Goal: Task Accomplishment & Management: Use online tool/utility

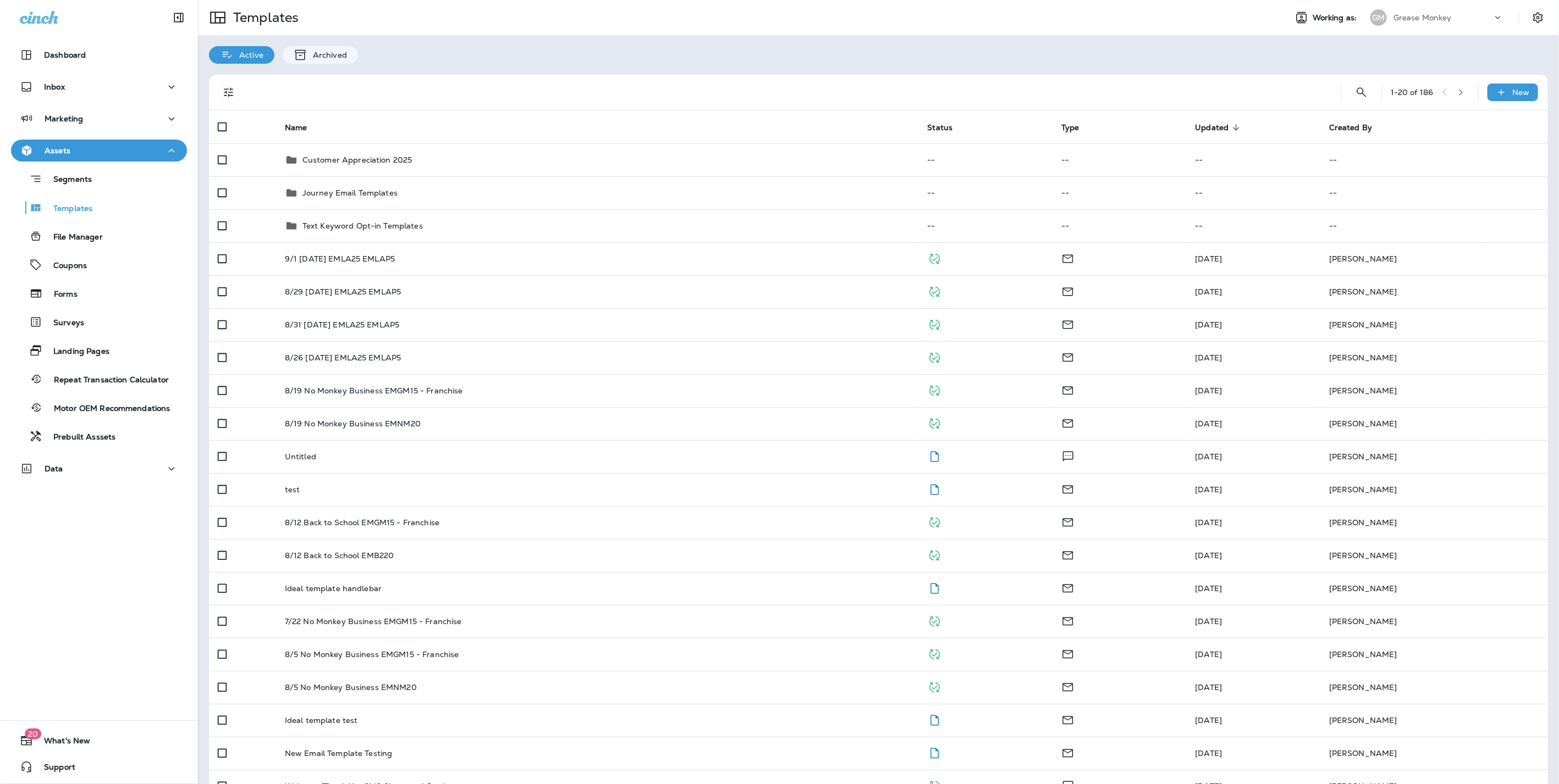
click at [1405, 21] on p "Grease Monkey" at bounding box center [1423, 17] width 58 height 9
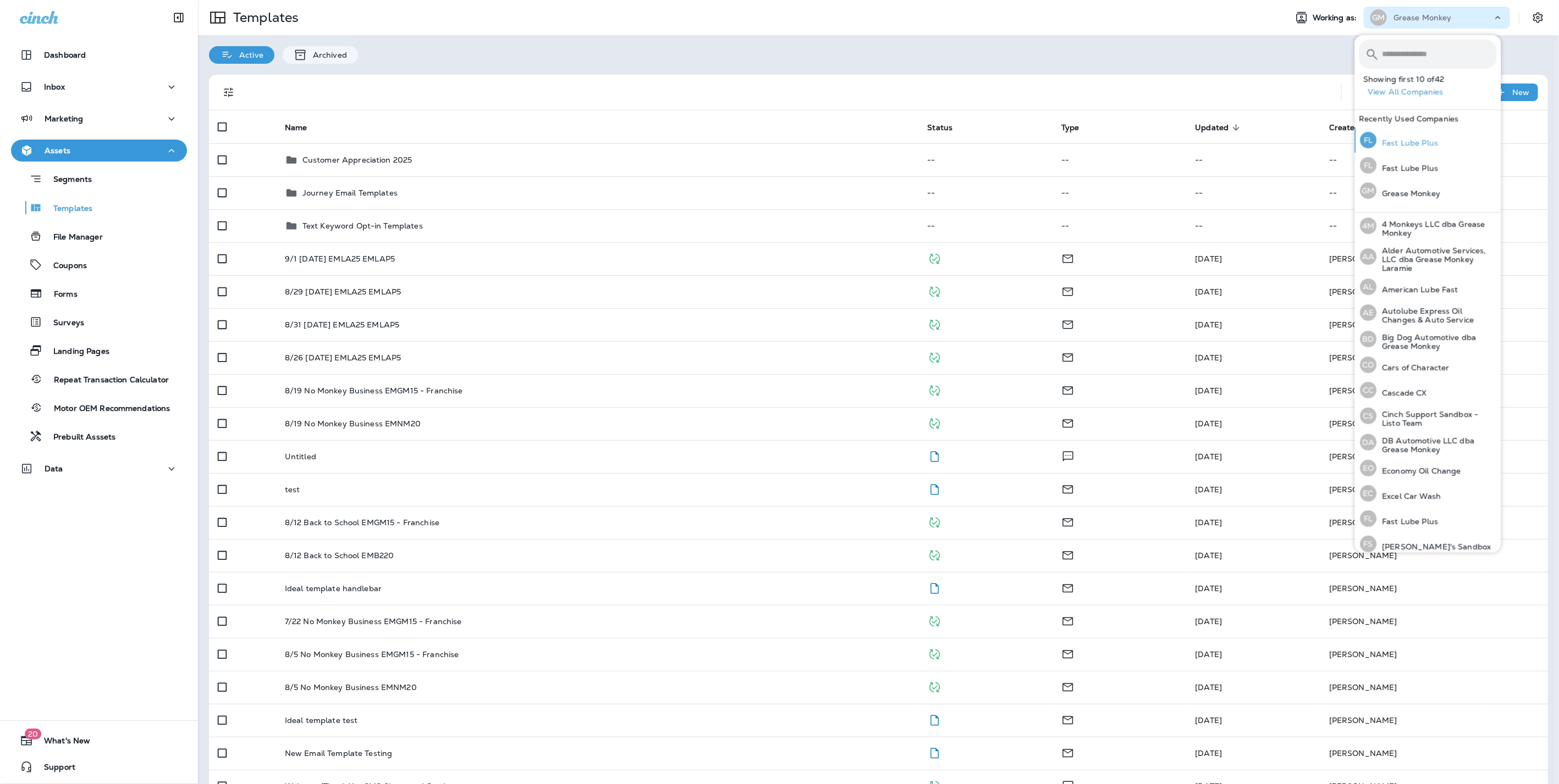
click at [1436, 146] on div "FL Fast Lube Plus" at bounding box center [1399, 140] width 87 height 25
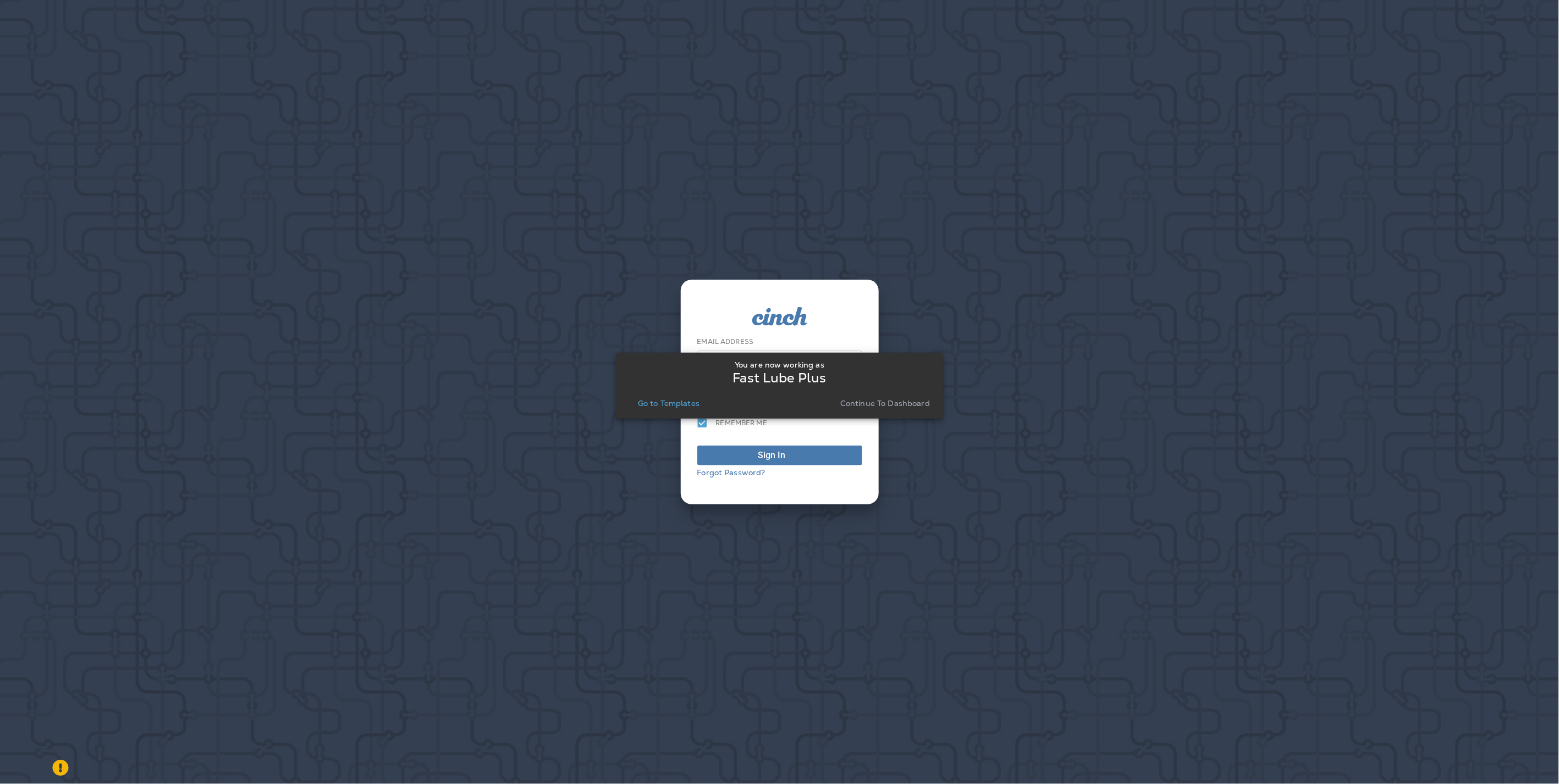
click at [887, 401] on p "Continue to Dashboard" at bounding box center [885, 403] width 89 height 9
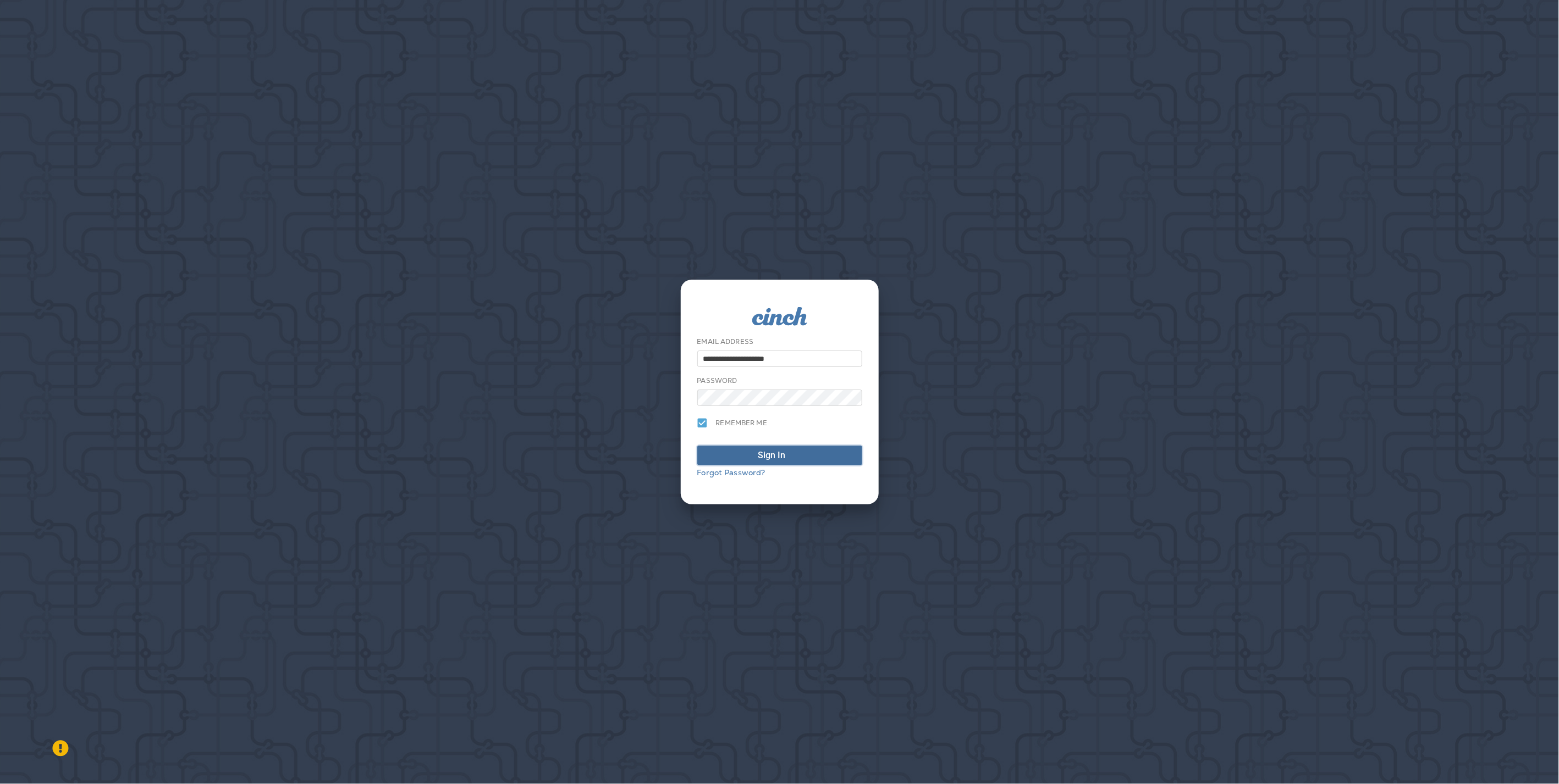
click at [770, 458] on div "Sign In" at bounding box center [772, 455] width 27 height 13
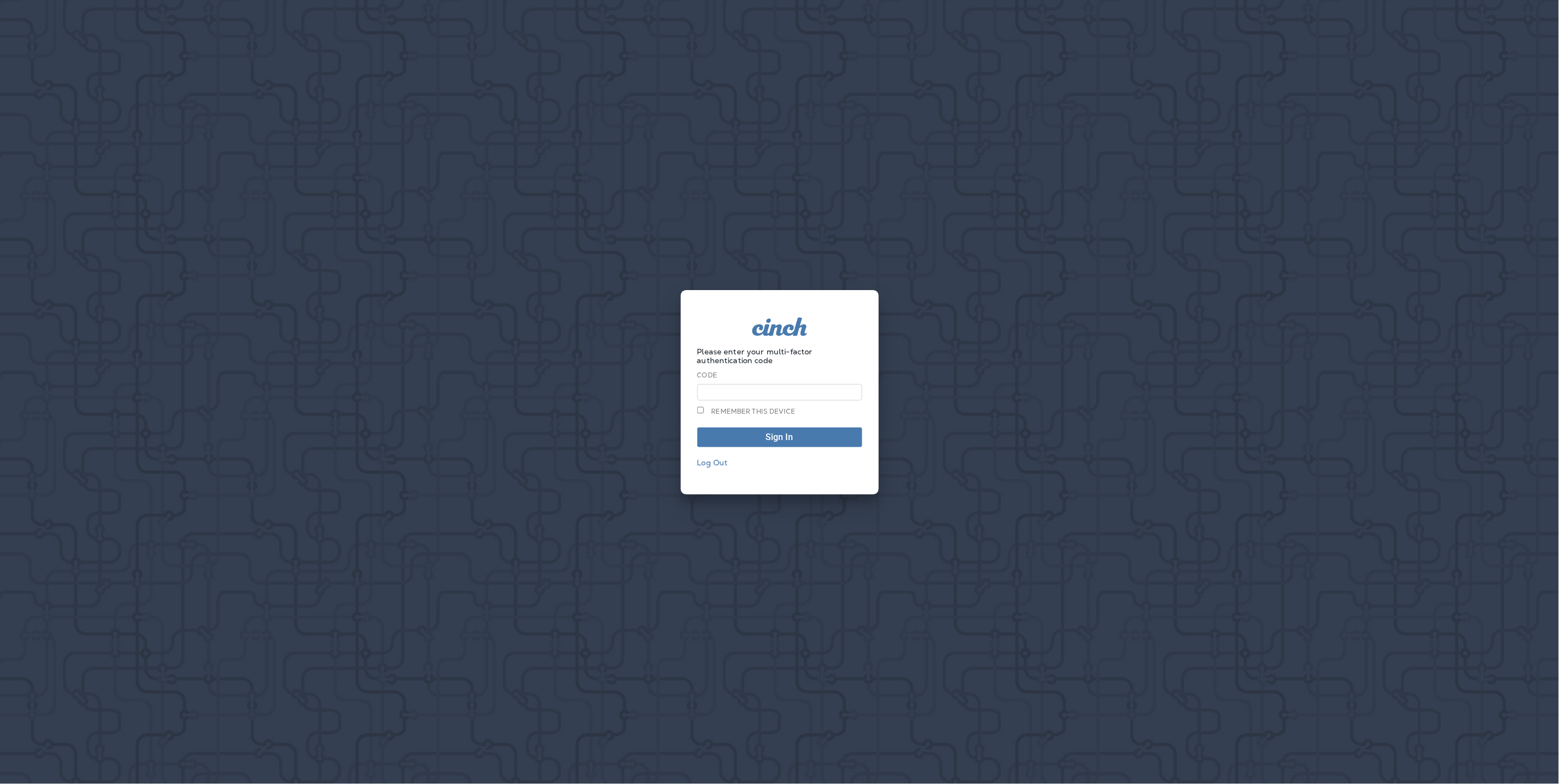
click at [782, 394] on input at bounding box center [779, 392] width 165 height 16
click at [805, 394] on input at bounding box center [779, 392] width 165 height 16
type input "******"
click at [697, 428] on button "Sign In" at bounding box center [779, 437] width 165 height 20
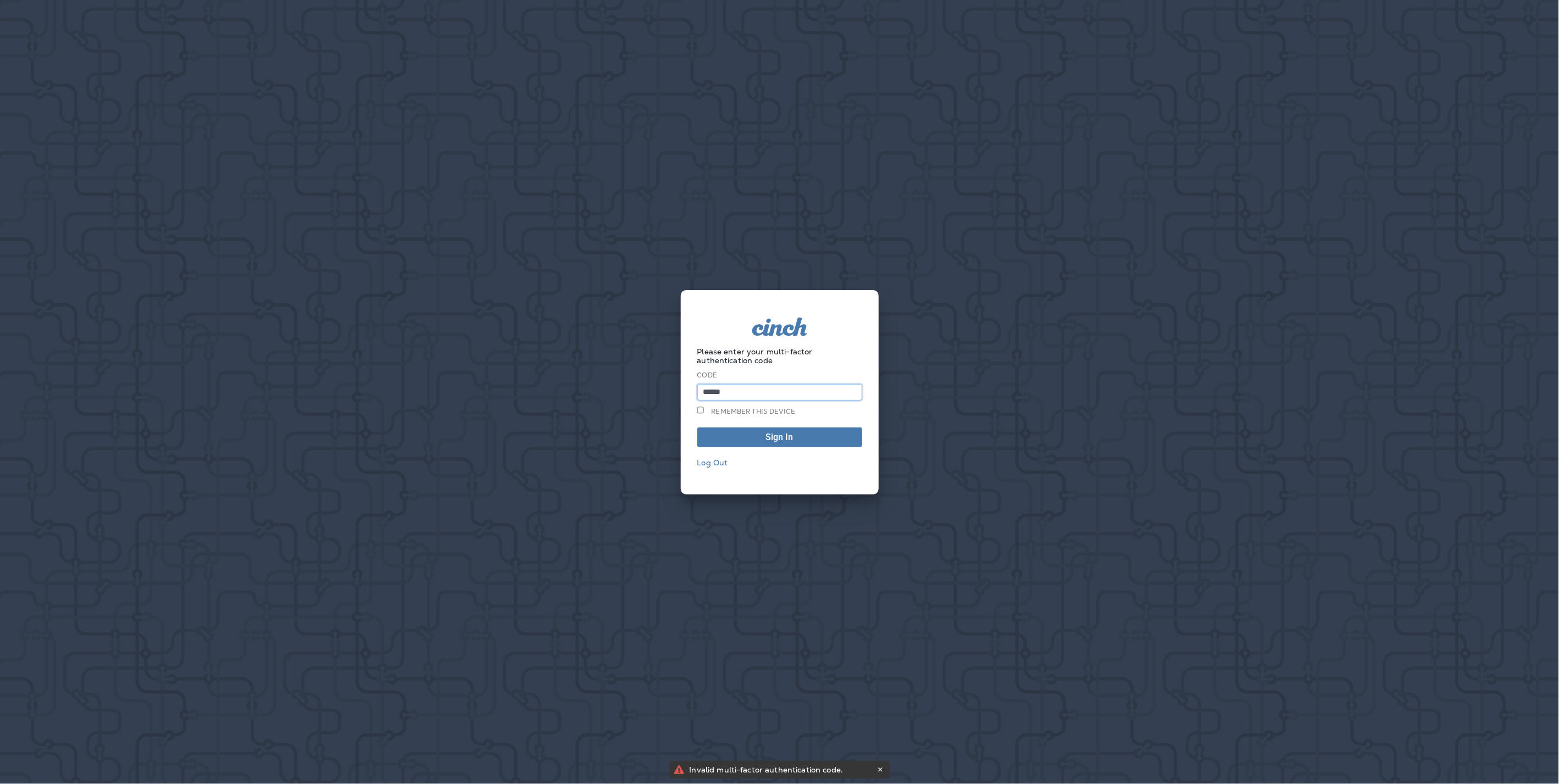
click at [776, 399] on input "******" at bounding box center [779, 392] width 165 height 16
drag, startPoint x: 745, startPoint y: 388, endPoint x: 662, endPoint y: 383, distance: 83.2
click at [662, 383] on div "Please enter your multi-factor authentication code Code ****** Remember this de…" at bounding box center [779, 392] width 1559 height 784
type input "******"
click at [697, 428] on button "Sign In" at bounding box center [779, 437] width 165 height 20
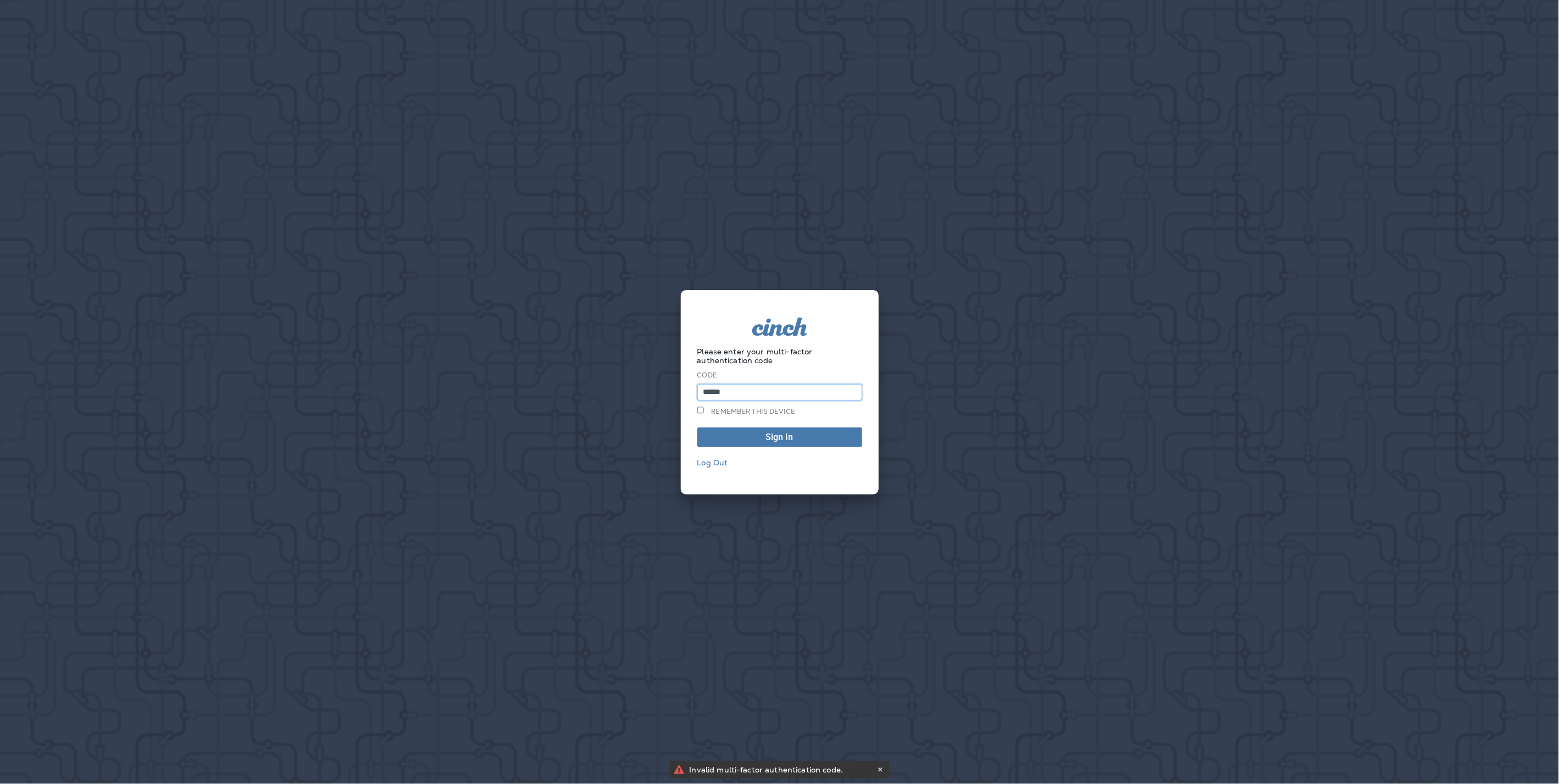
drag, startPoint x: 746, startPoint y: 393, endPoint x: 678, endPoint y: 389, distance: 68.1
click at [678, 389] on div "Please enter your multi-factor authentication code Code ****** Remember this de…" at bounding box center [779, 392] width 1559 height 784
click at [697, 428] on button "Sign In" at bounding box center [779, 437] width 165 height 20
click at [751, 435] on span "Sign In" at bounding box center [780, 437] width 153 height 9
type input "******"
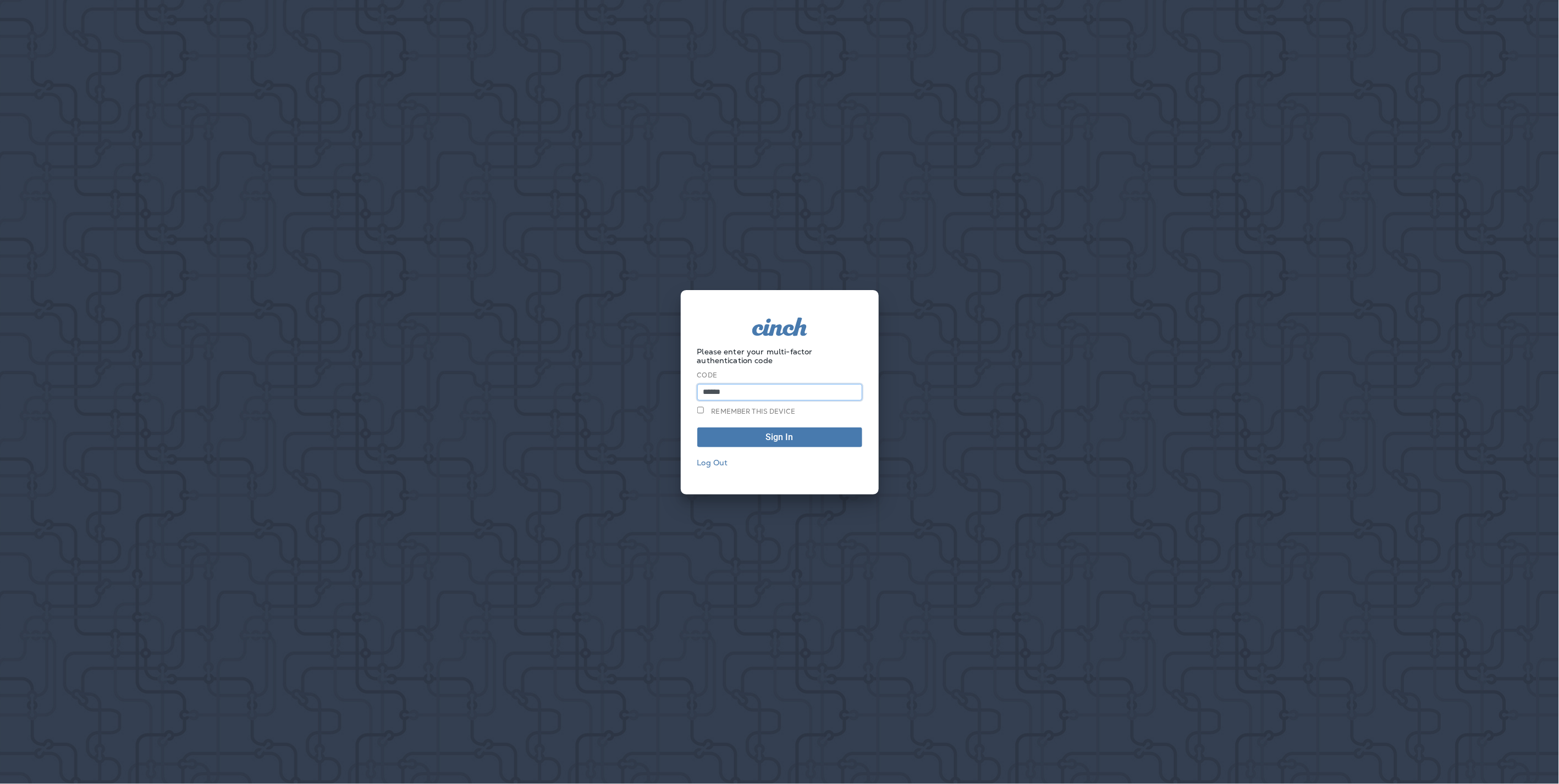
click at [697, 428] on button "Sign In" at bounding box center [779, 437] width 165 height 20
click at [879, 768] on use at bounding box center [879, 769] width 3 height 4
click at [719, 458] on link "Log Out" at bounding box center [712, 463] width 31 height 10
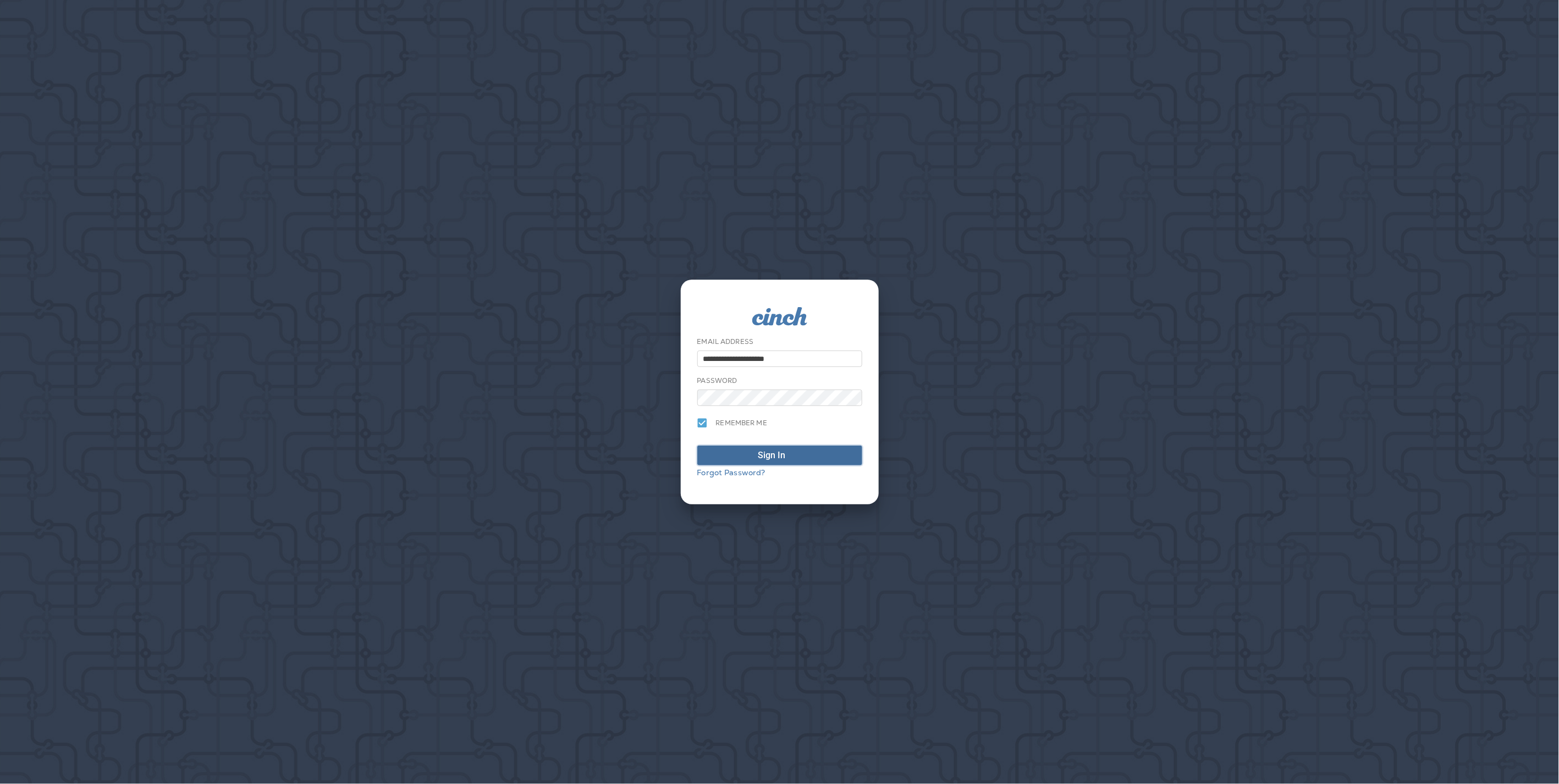
click at [782, 455] on div "Sign In" at bounding box center [772, 455] width 27 height 13
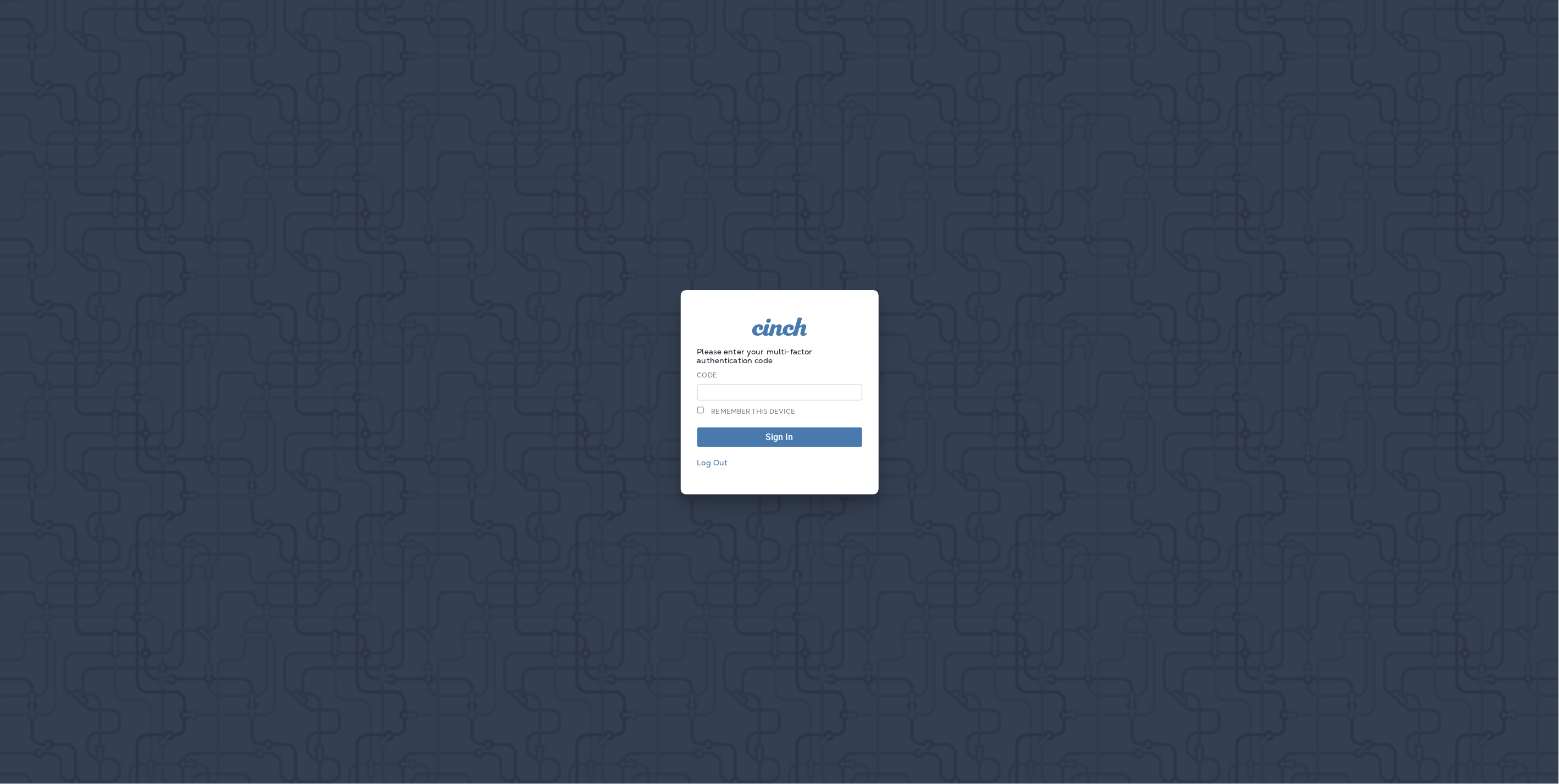
click at [776, 394] on input at bounding box center [779, 392] width 165 height 16
click at [842, 367] on form "Please enter your multi-factor authentication code Code Remember this device Si…" at bounding box center [779, 392] width 165 height 149
click at [719, 392] on input at bounding box center [779, 392] width 165 height 16
type input "******"
click at [697, 428] on button "Sign In" at bounding box center [779, 437] width 165 height 20
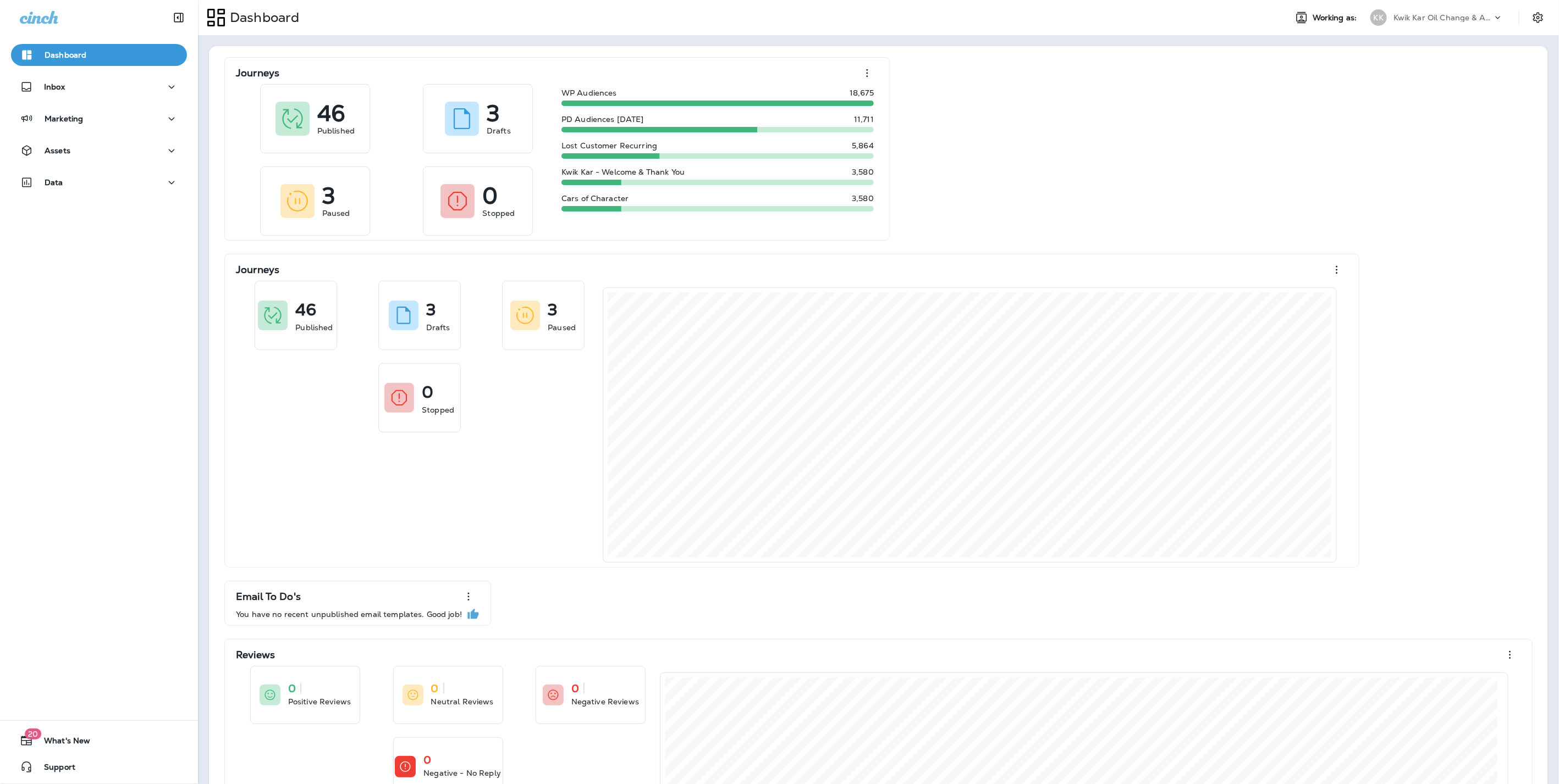
click at [1393, 18] on p "Kwik Kar Oil Change & Auto Care" at bounding box center [1442, 17] width 99 height 9
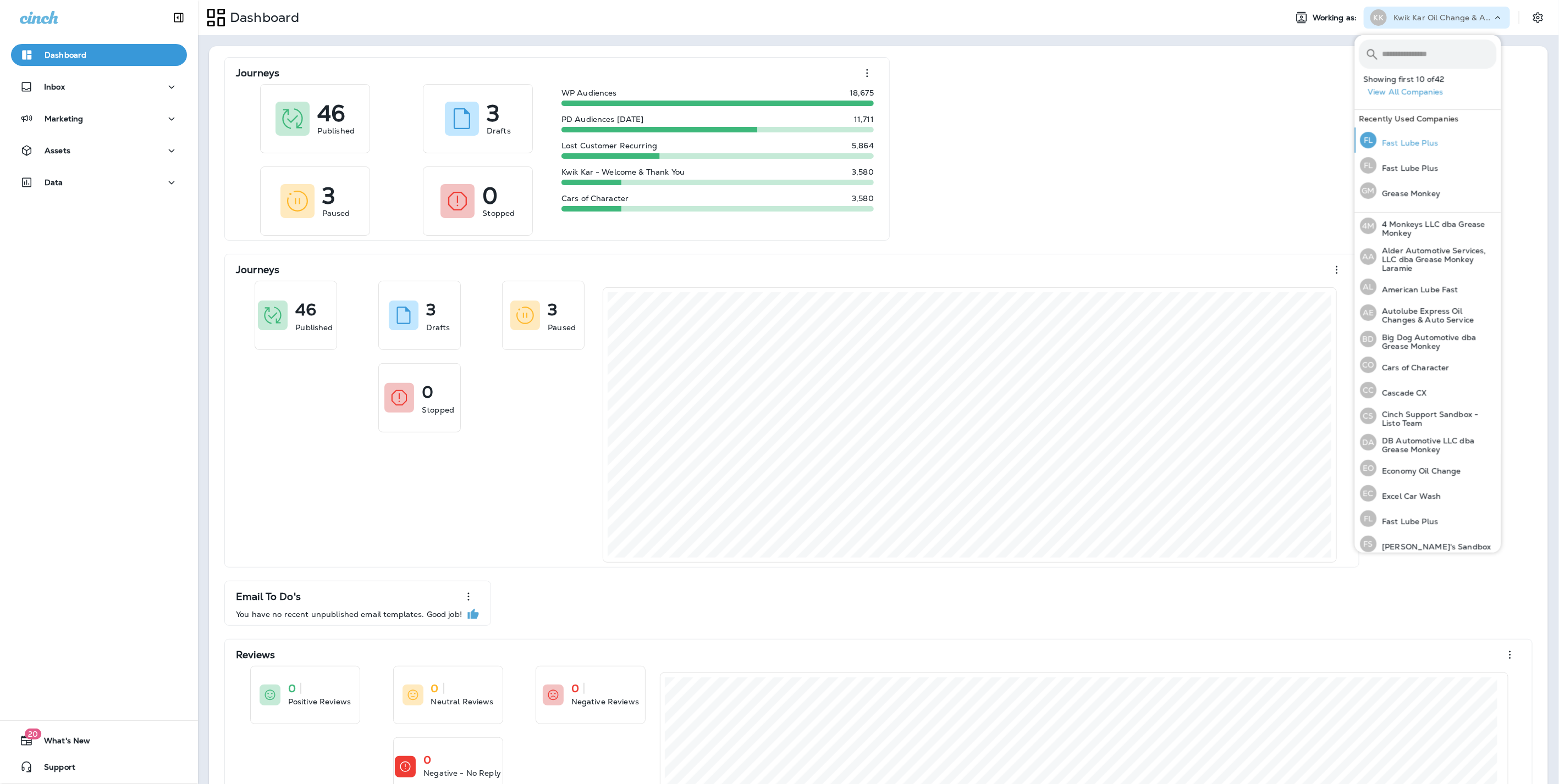
click at [1395, 142] on p "Fast Lube Plus" at bounding box center [1407, 142] width 62 height 9
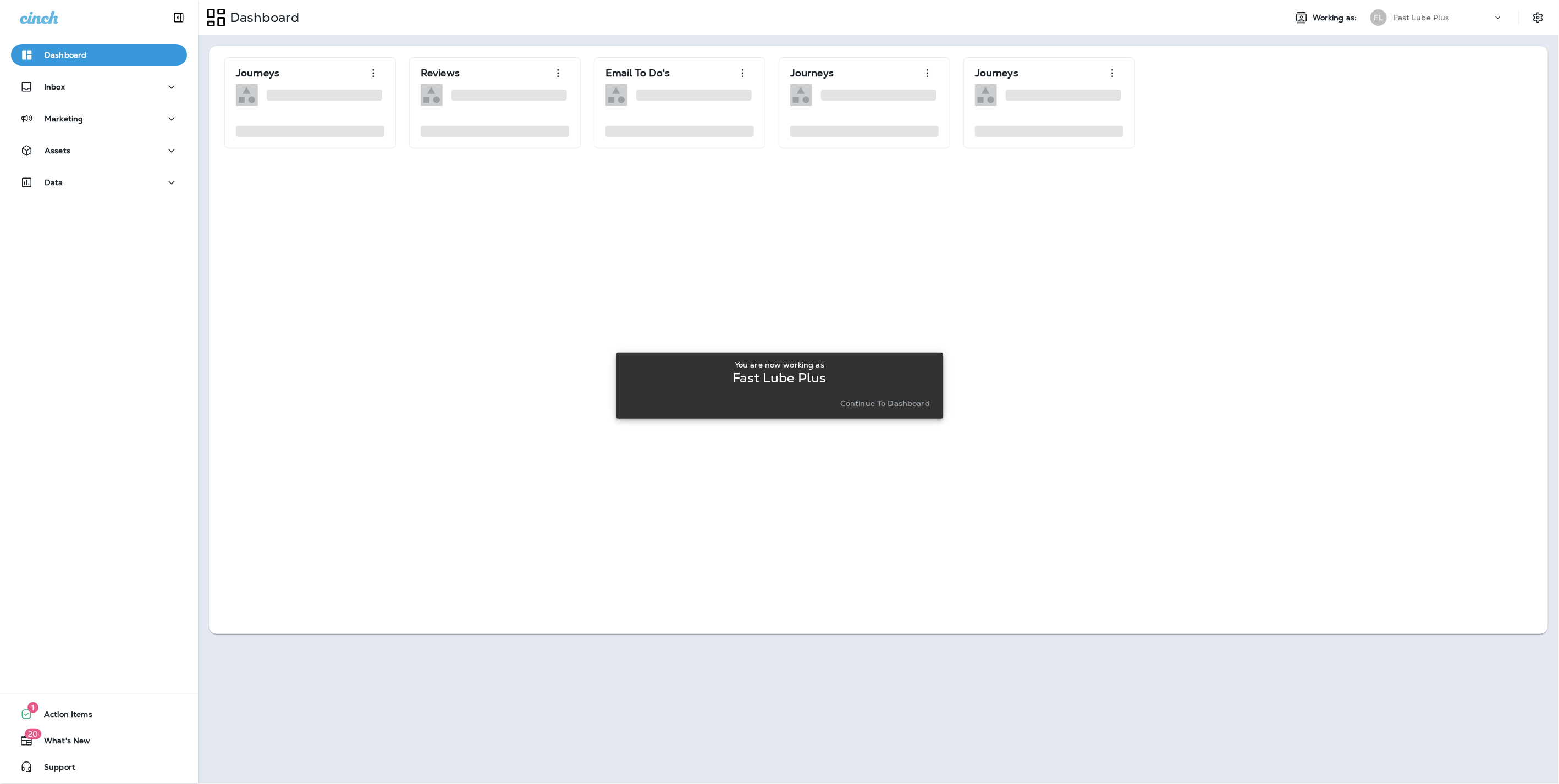
click at [873, 401] on p "Continue to Dashboard" at bounding box center [885, 403] width 89 height 9
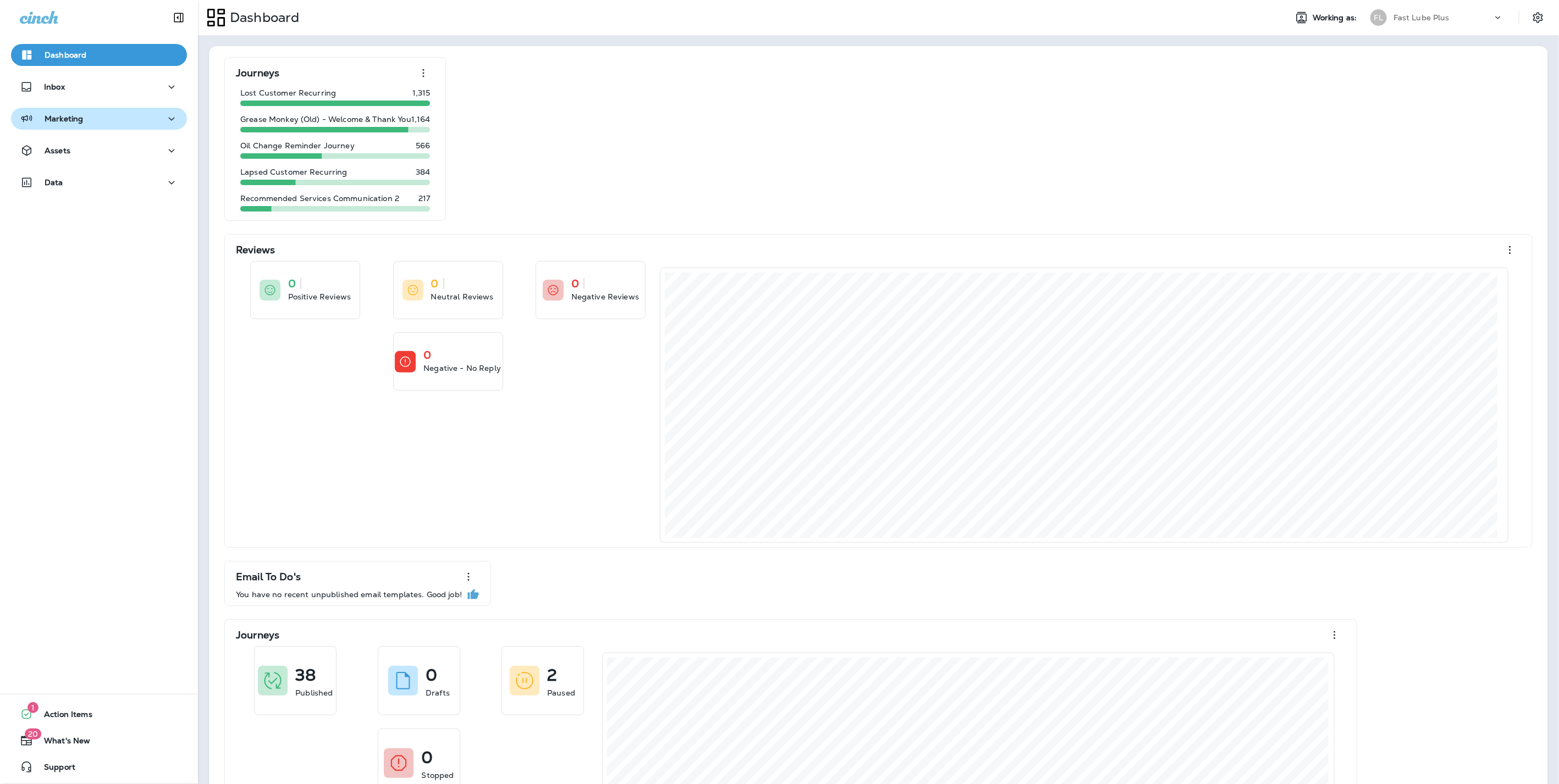
click at [89, 121] on div "Marketing" at bounding box center [99, 119] width 159 height 14
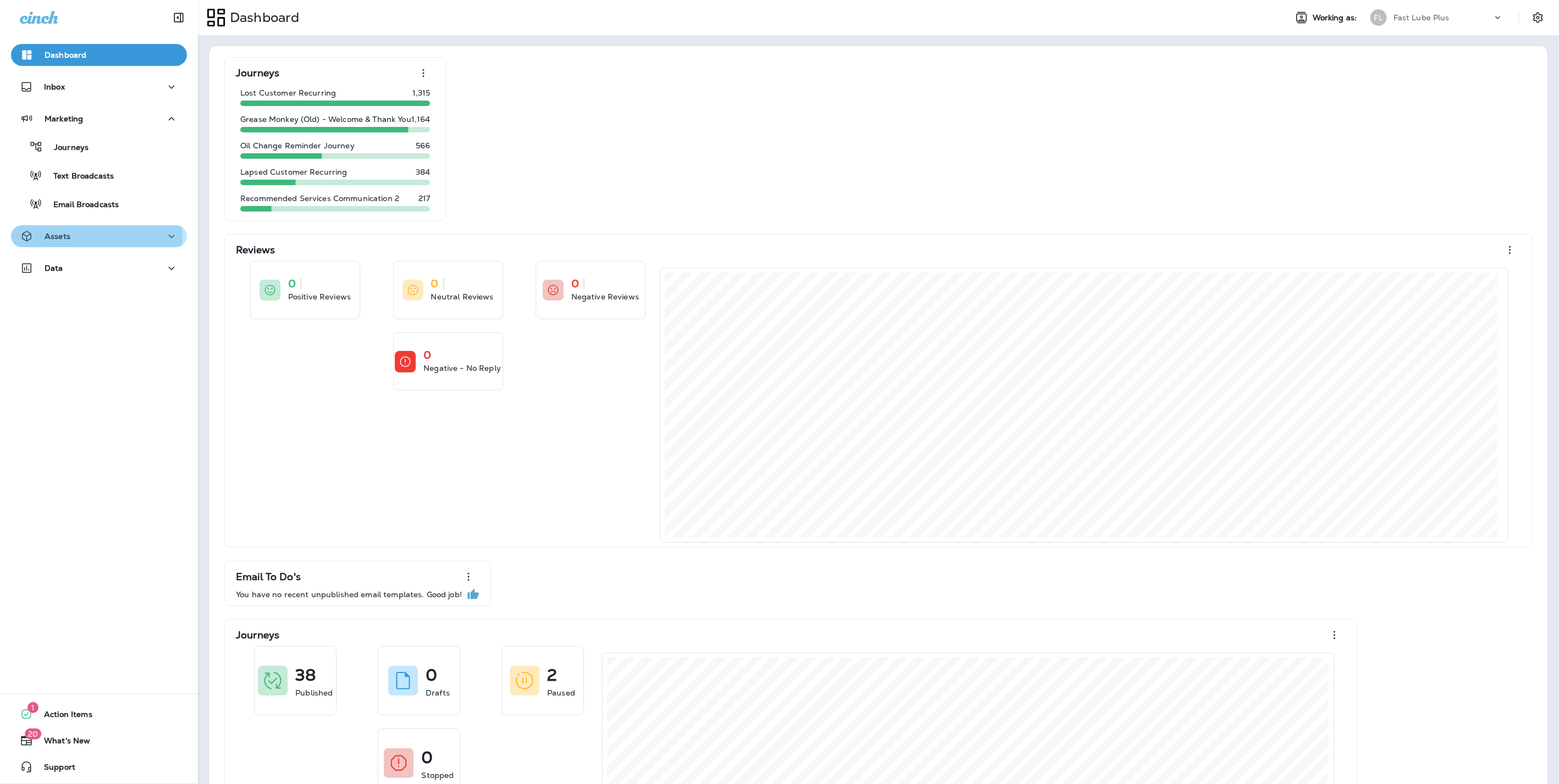
click at [75, 239] on div "Assets" at bounding box center [99, 237] width 159 height 14
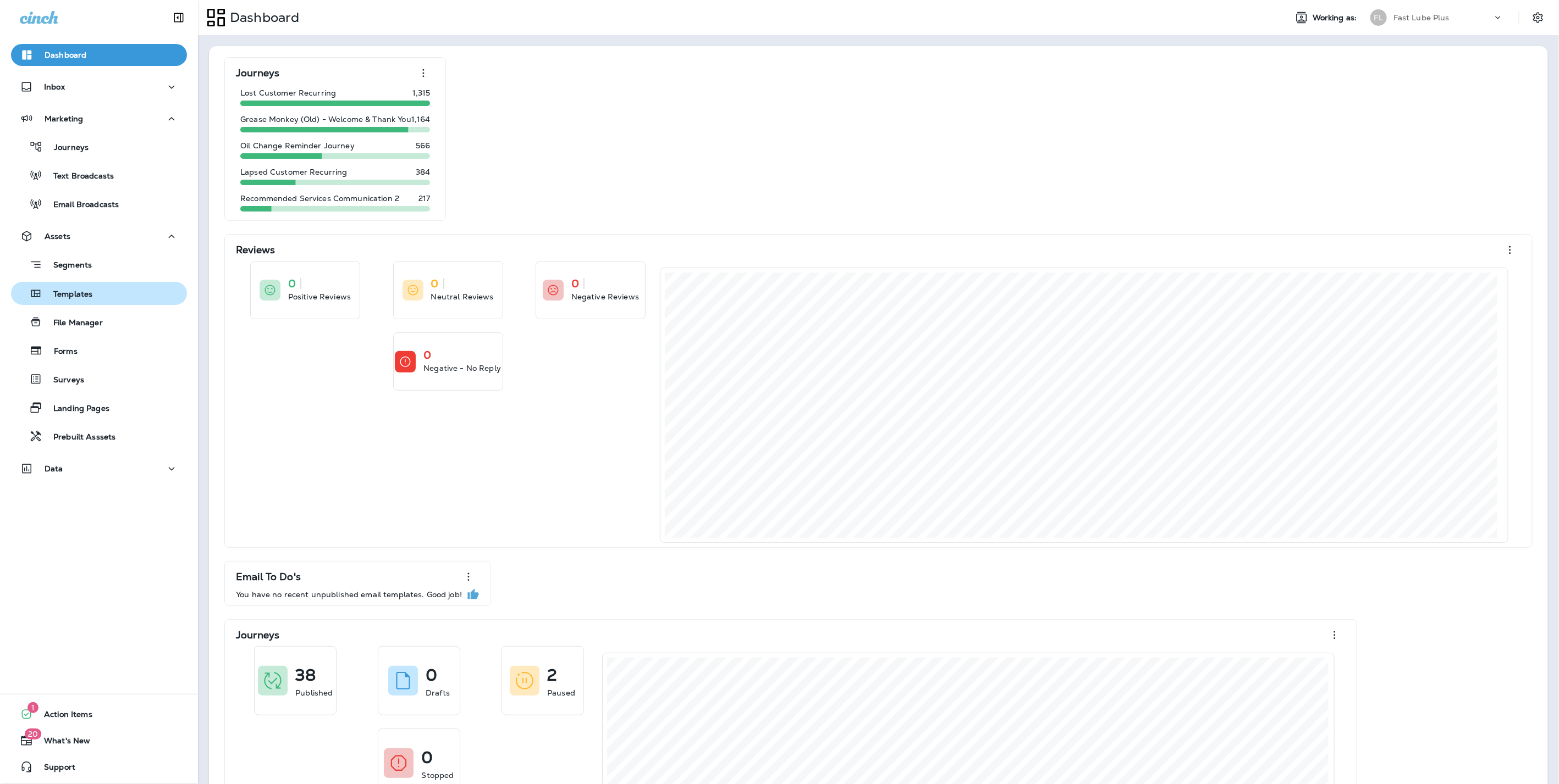
drag, startPoint x: 72, startPoint y: 295, endPoint x: 79, endPoint y: 296, distance: 7.1
click at [72, 296] on p "Templates" at bounding box center [67, 295] width 50 height 10
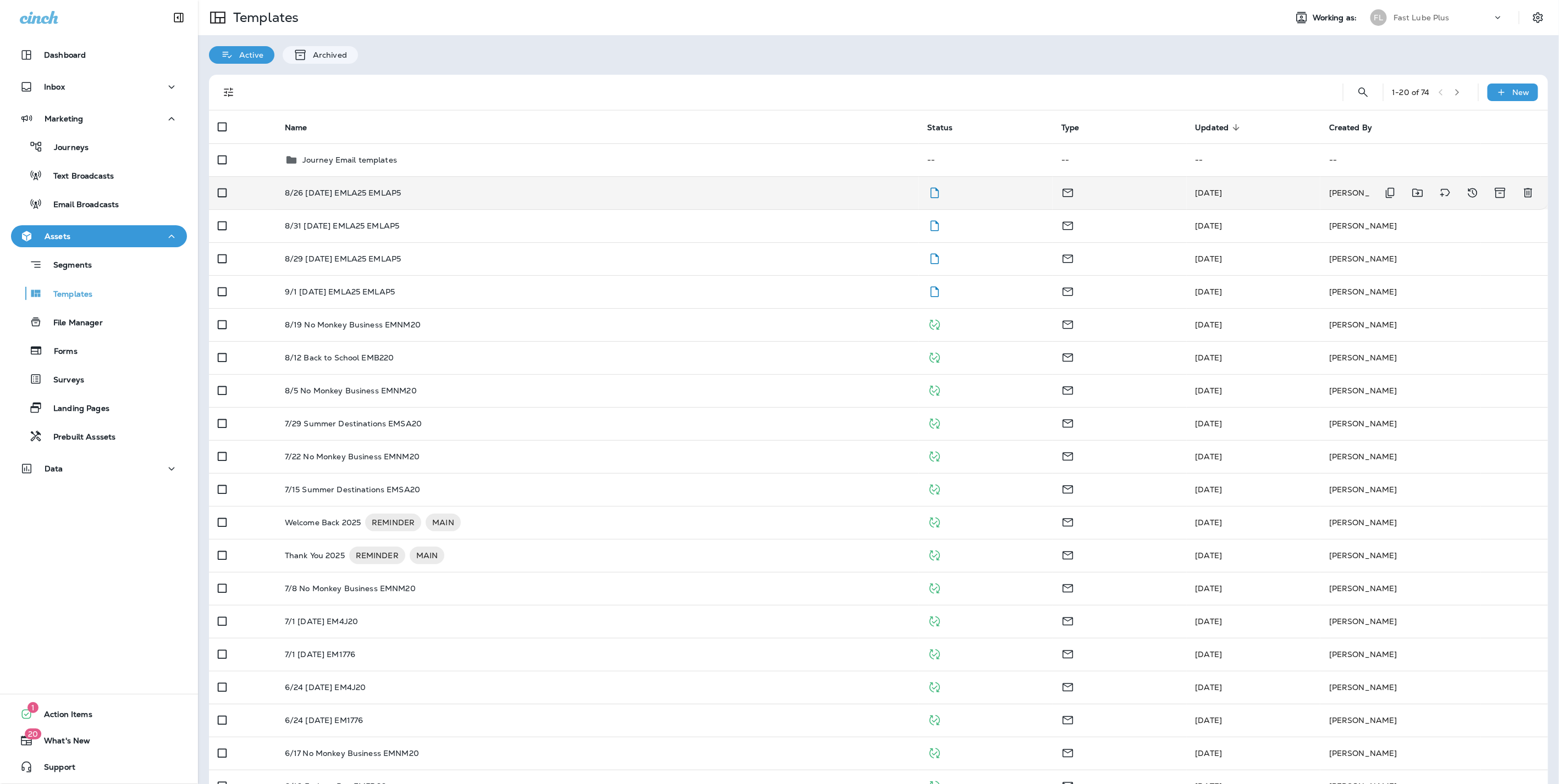
click at [723, 192] on div "8/26 [DATE] EMLA25 EMLAP5" at bounding box center [597, 193] width 625 height 9
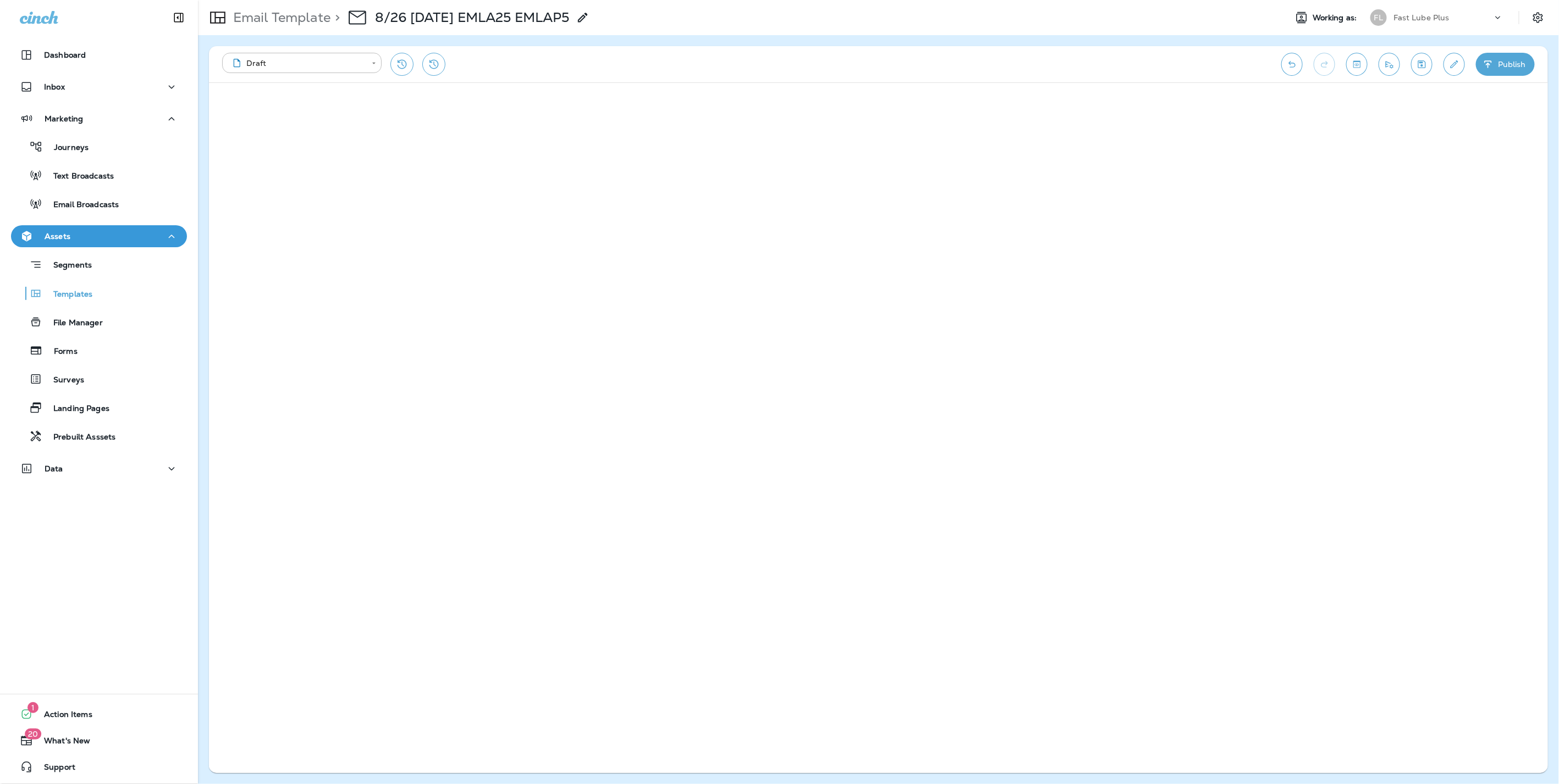
click at [1514, 61] on button "Publish" at bounding box center [1505, 64] width 59 height 23
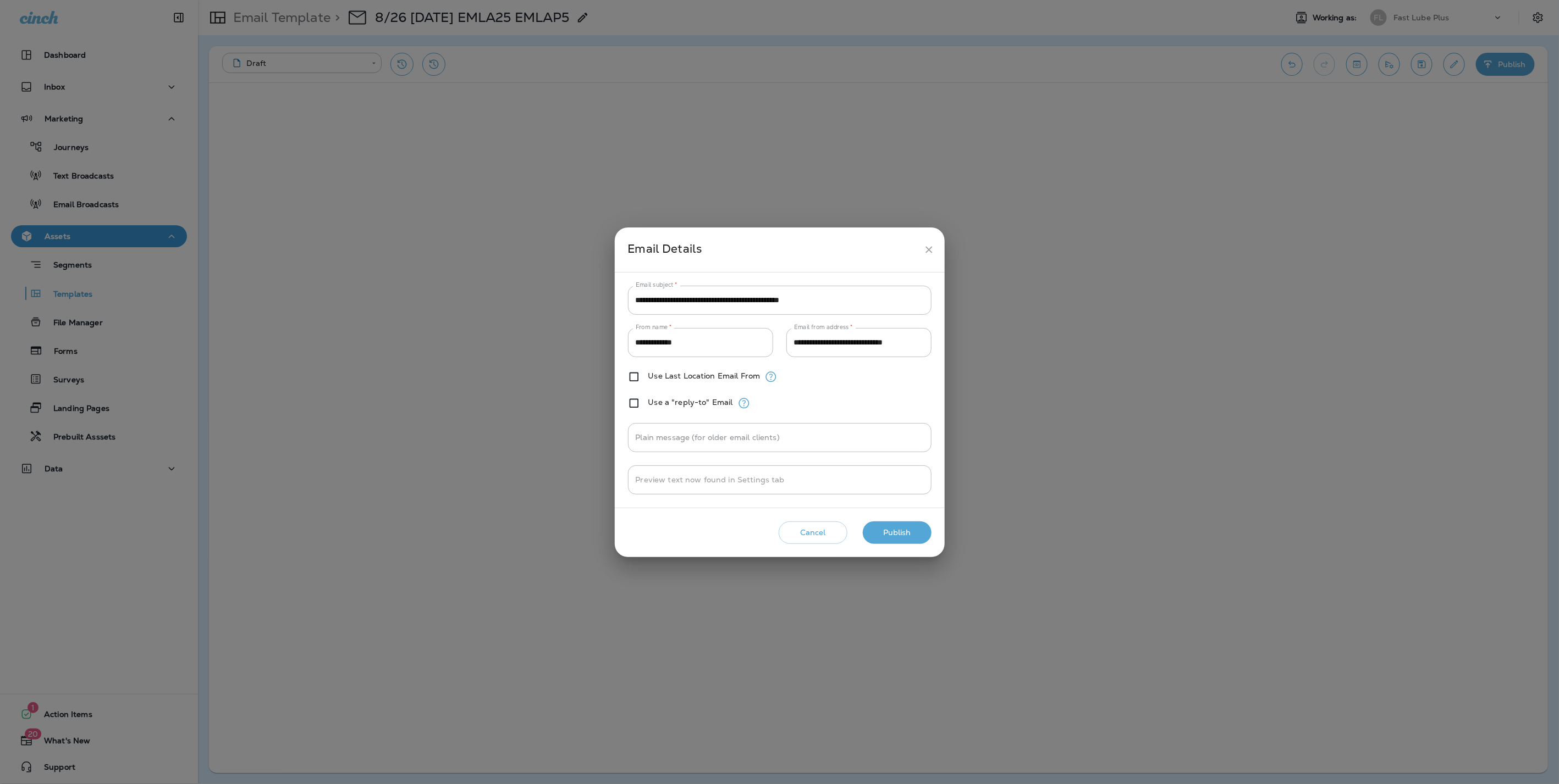
click at [893, 526] on button "Publish" at bounding box center [897, 533] width 69 height 22
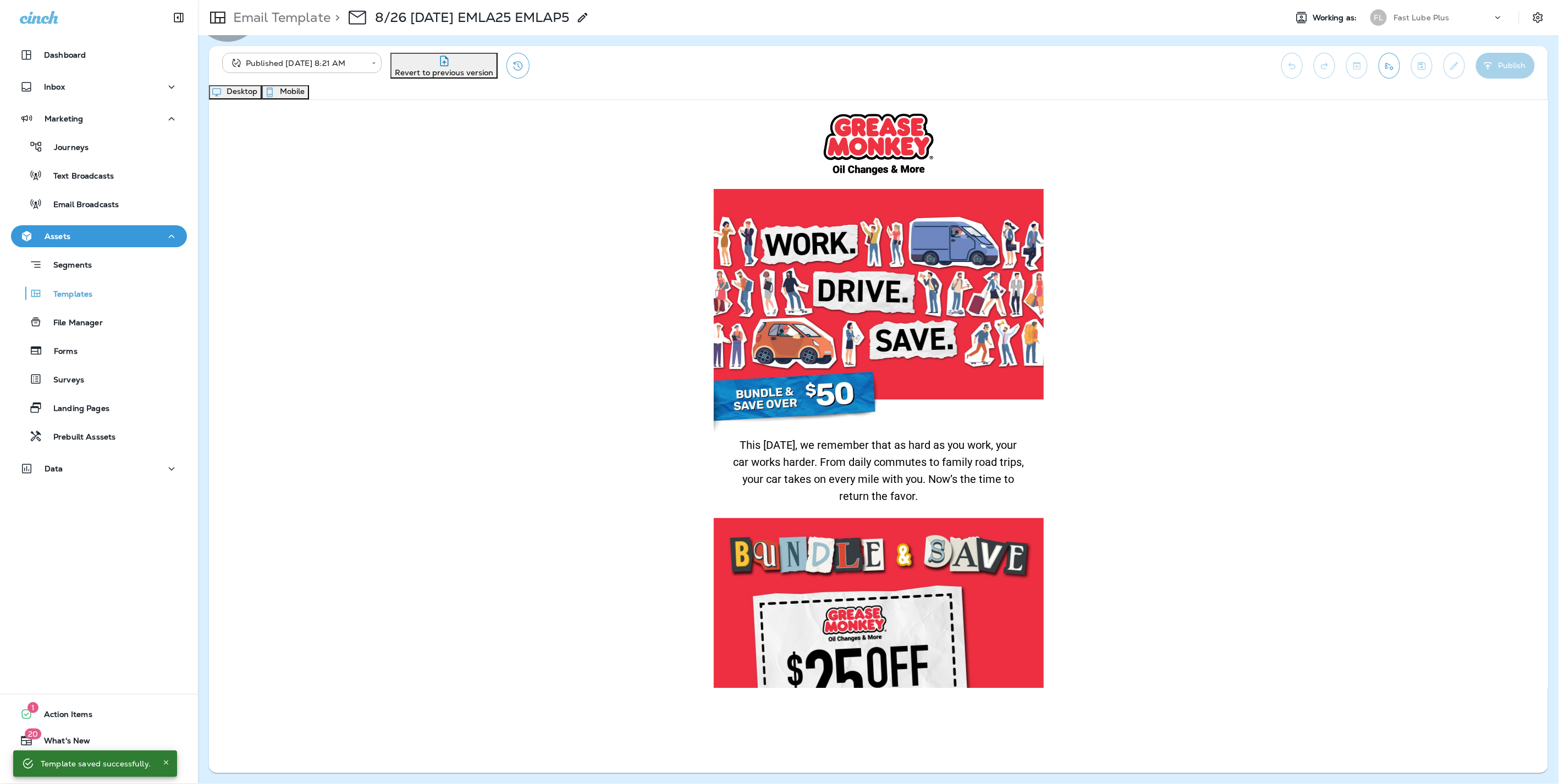
click at [309, 99] on button "Mobile" at bounding box center [285, 92] width 47 height 15
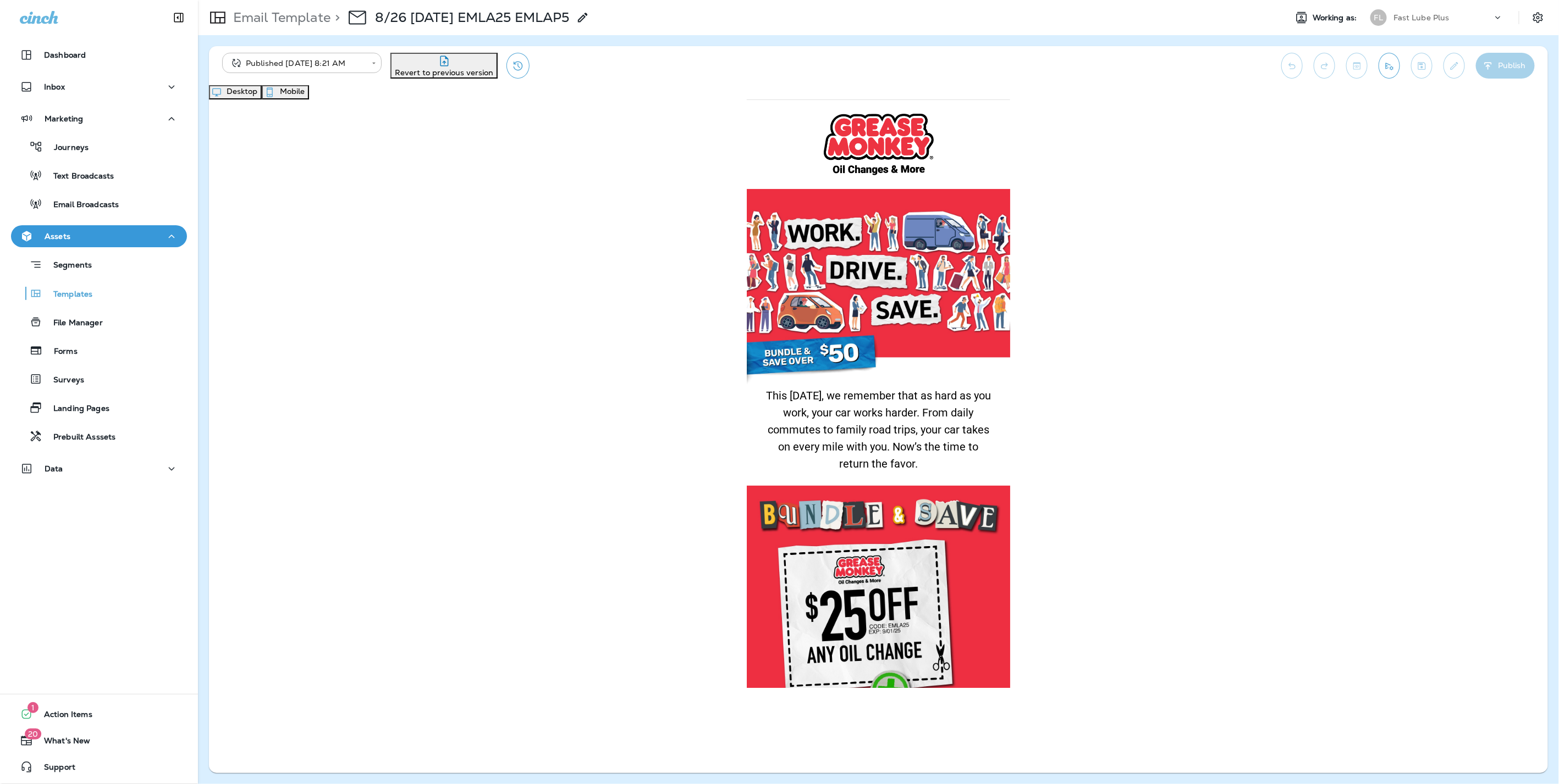
click at [262, 97] on button "Desktop" at bounding box center [235, 92] width 53 height 15
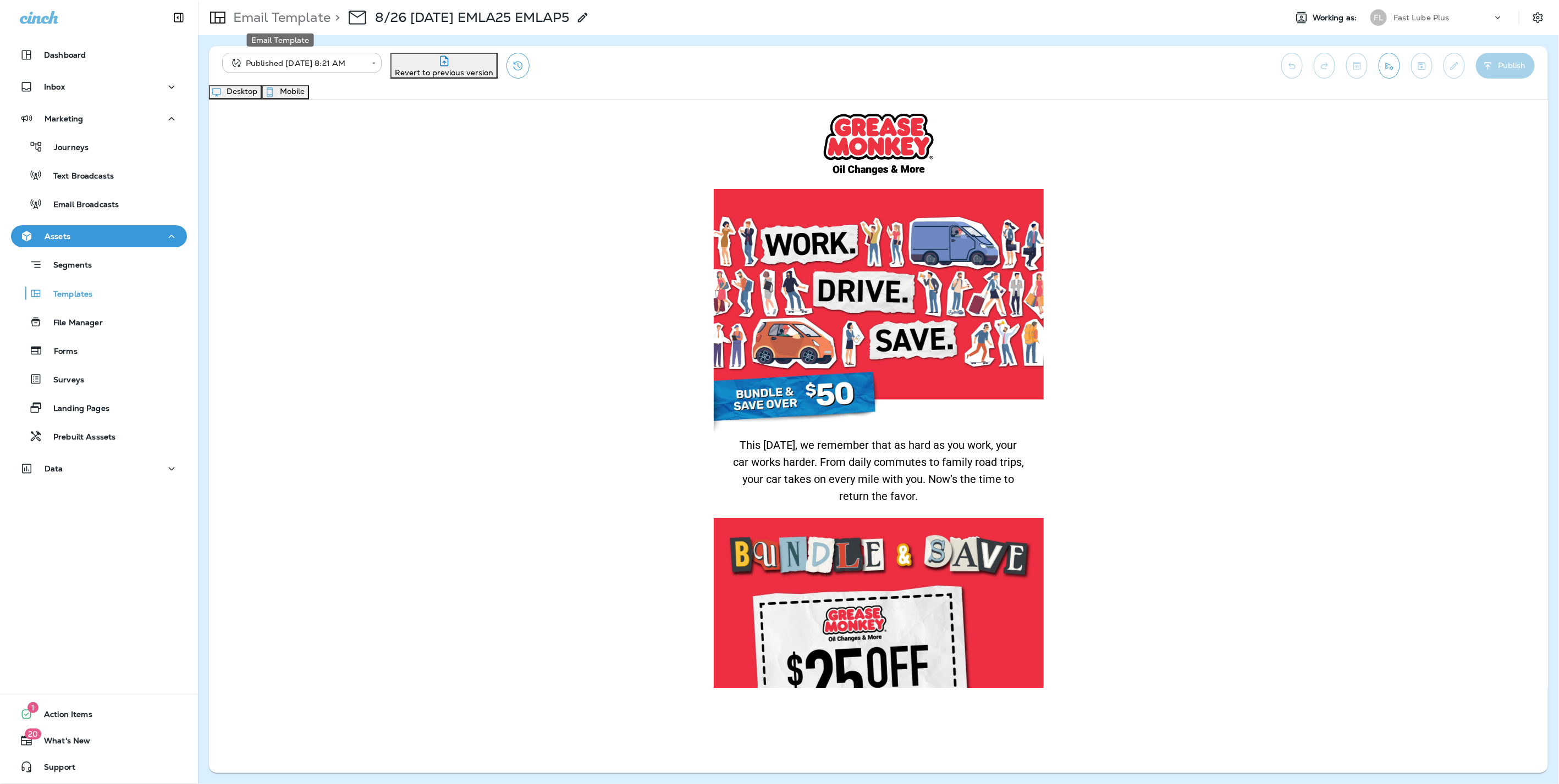
click at [293, 17] on p "Email Template" at bounding box center [280, 17] width 102 height 16
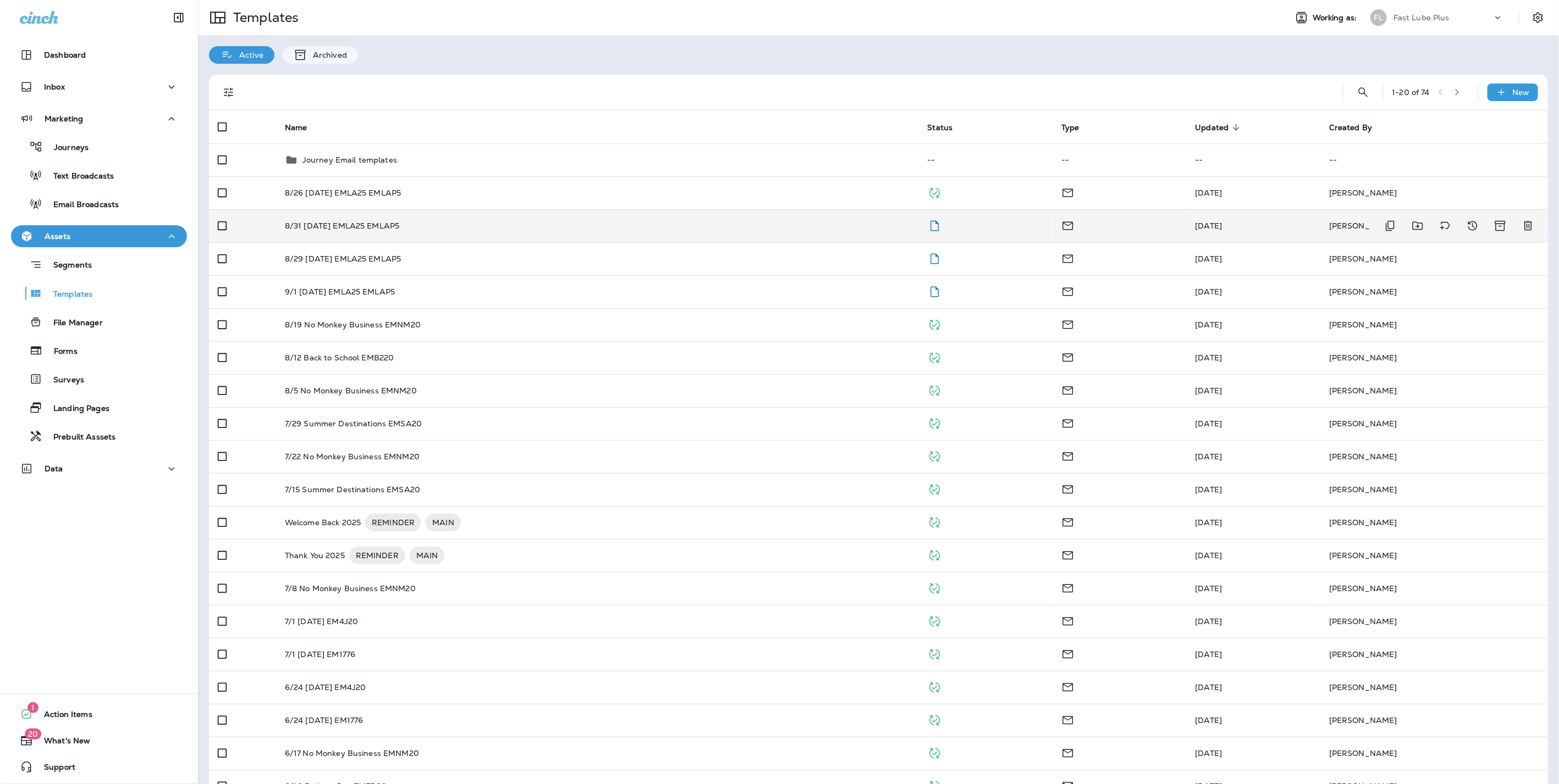
click at [487, 215] on td "8/31 [DATE] EMLA25 EMLAP5" at bounding box center [597, 226] width 643 height 33
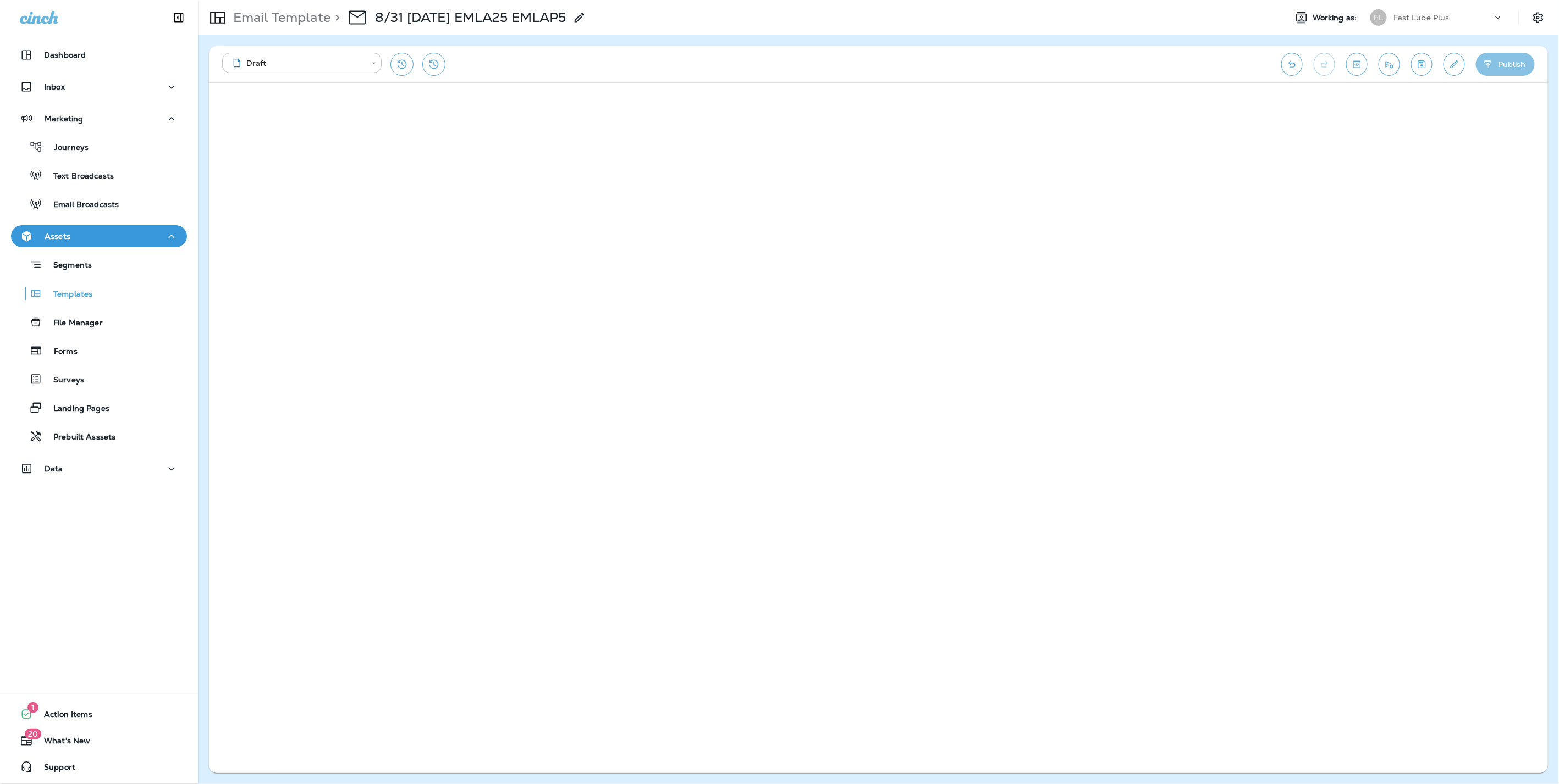
drag, startPoint x: 1481, startPoint y: 54, endPoint x: 1499, endPoint y: 59, distance: 18.7
click at [1499, 59] on button "Publish" at bounding box center [1505, 64] width 59 height 23
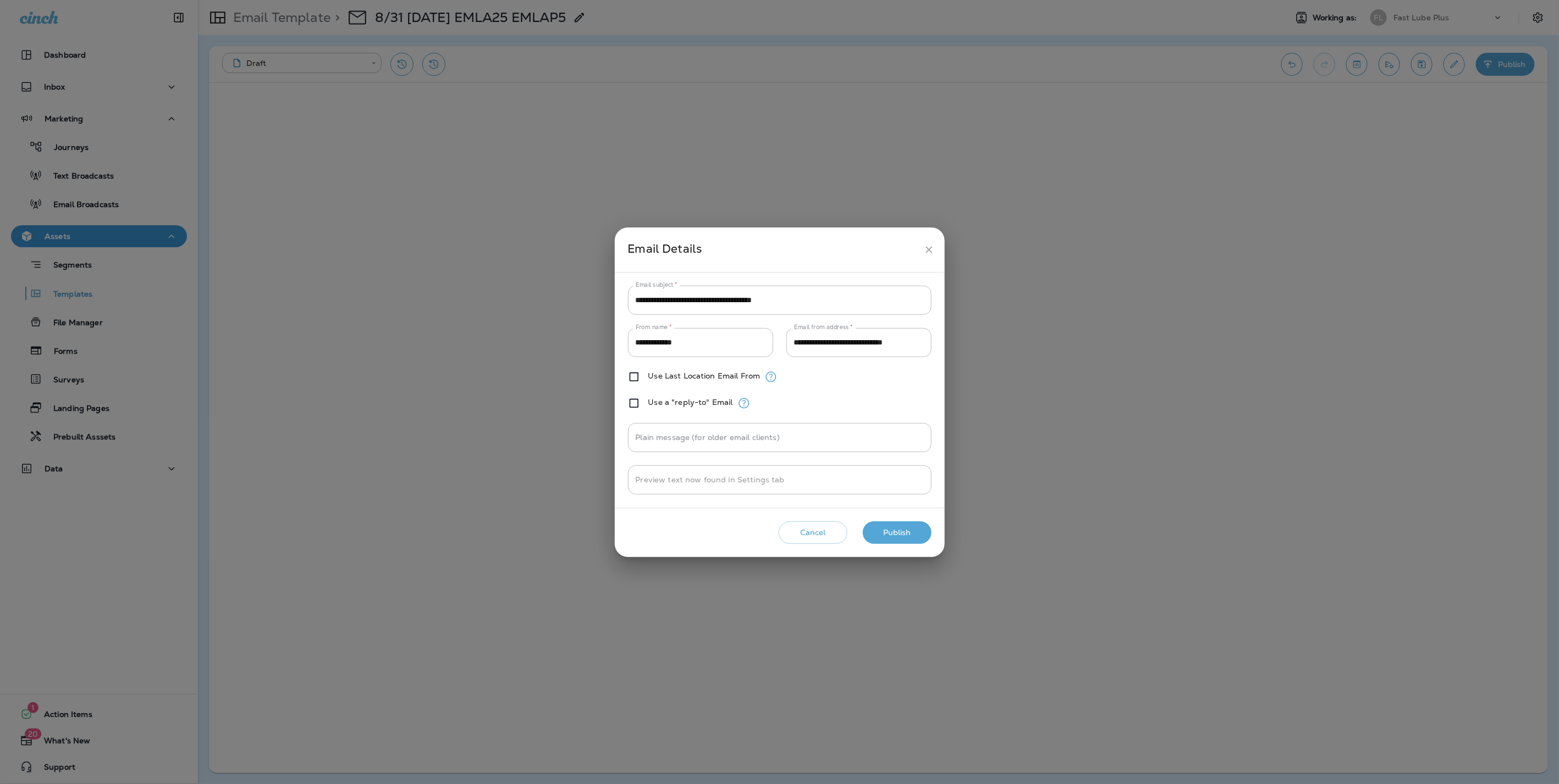
click at [908, 528] on button "Publish" at bounding box center [897, 533] width 69 height 22
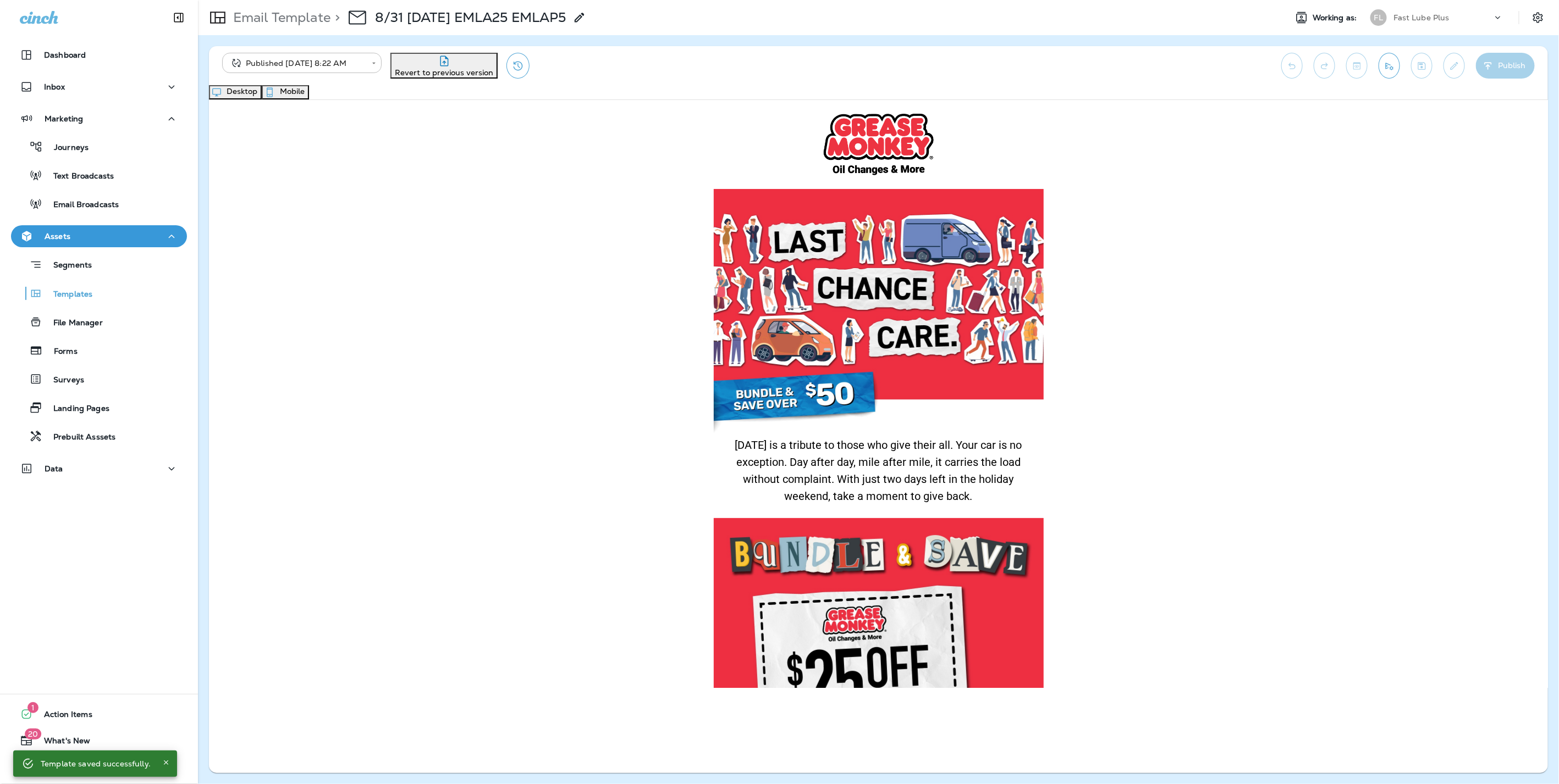
click at [309, 93] on button "Mobile" at bounding box center [285, 92] width 47 height 15
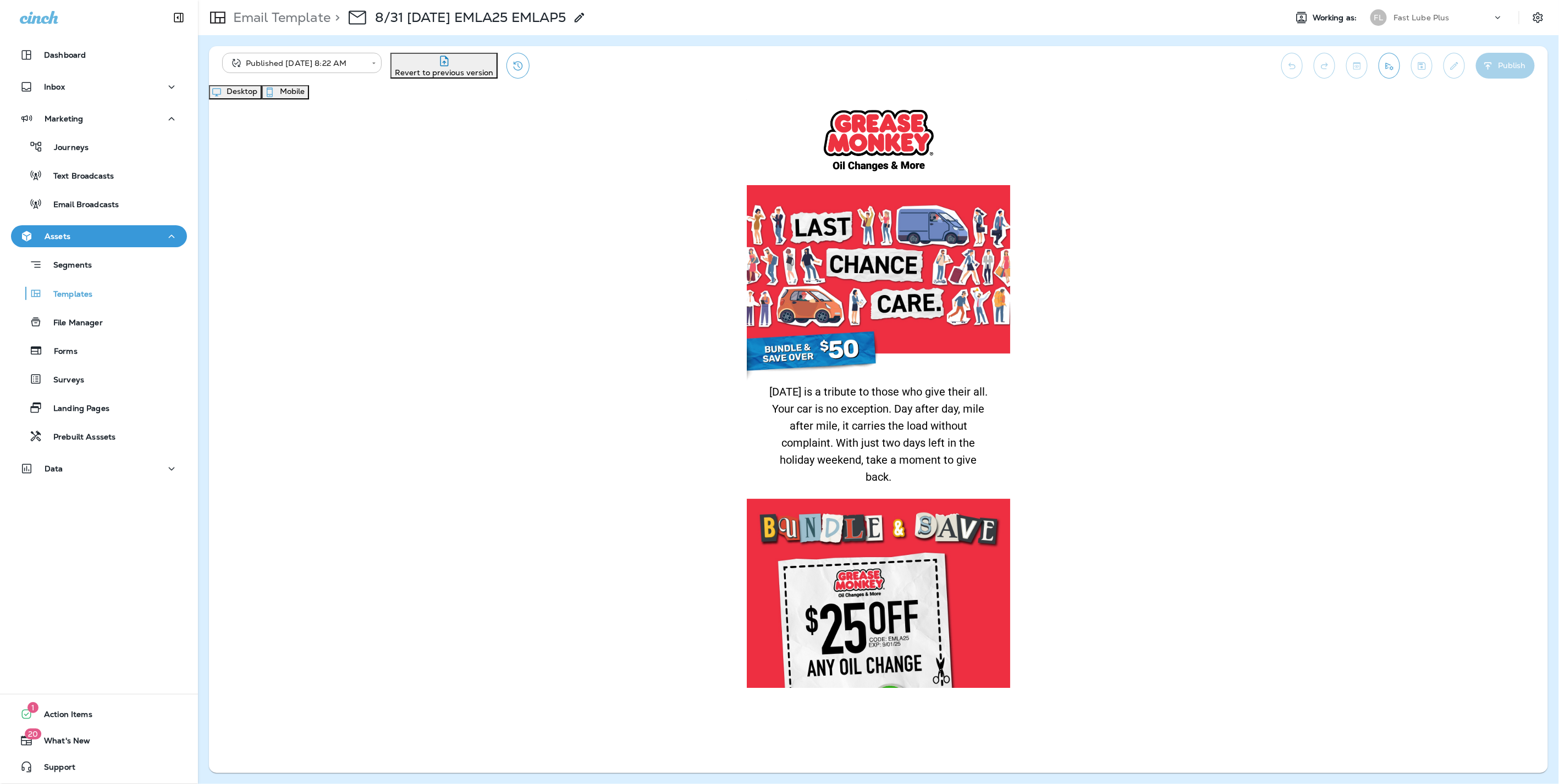
scroll to position [366, 0]
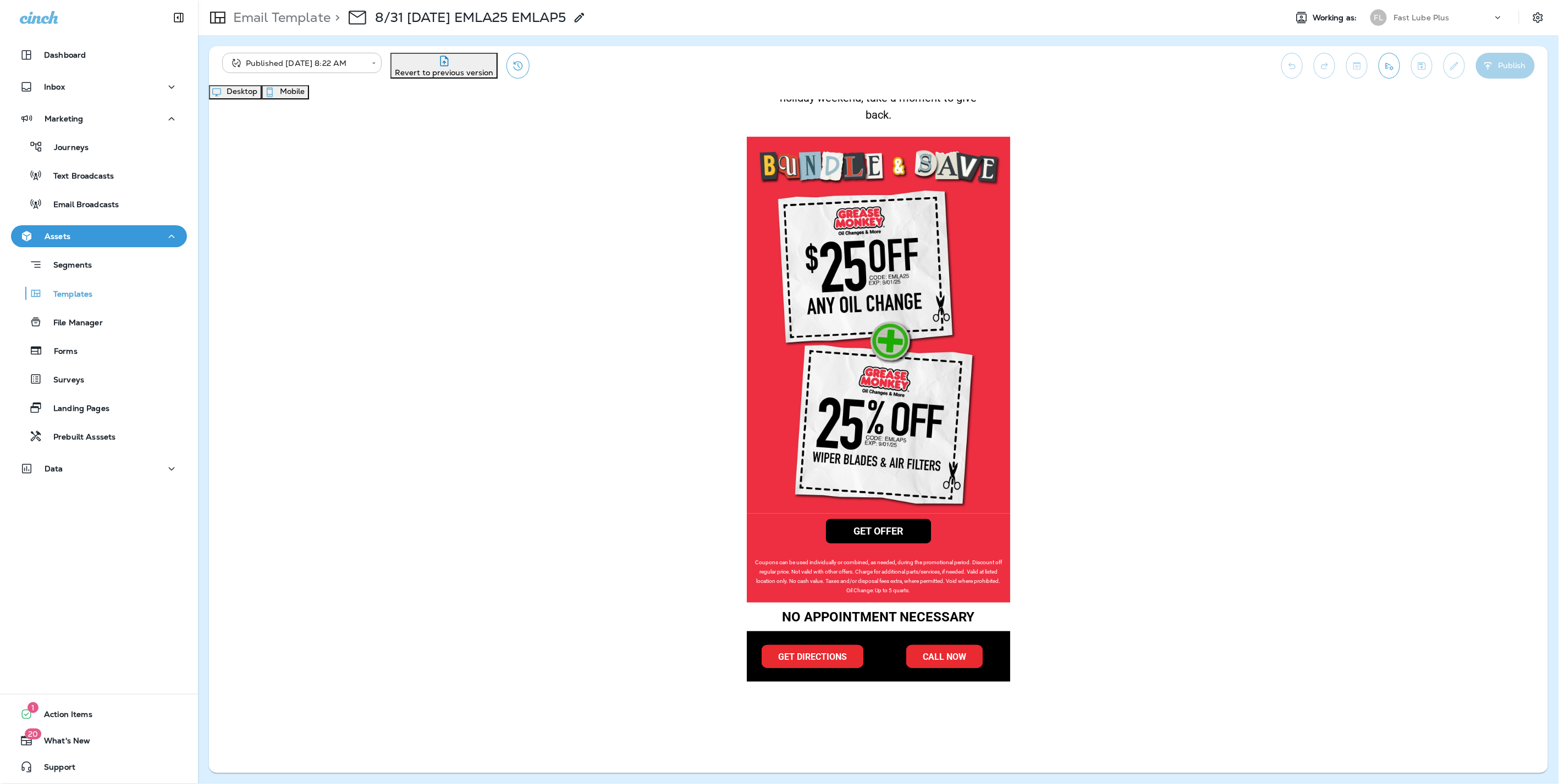
click at [262, 100] on button "Desktop" at bounding box center [235, 92] width 53 height 15
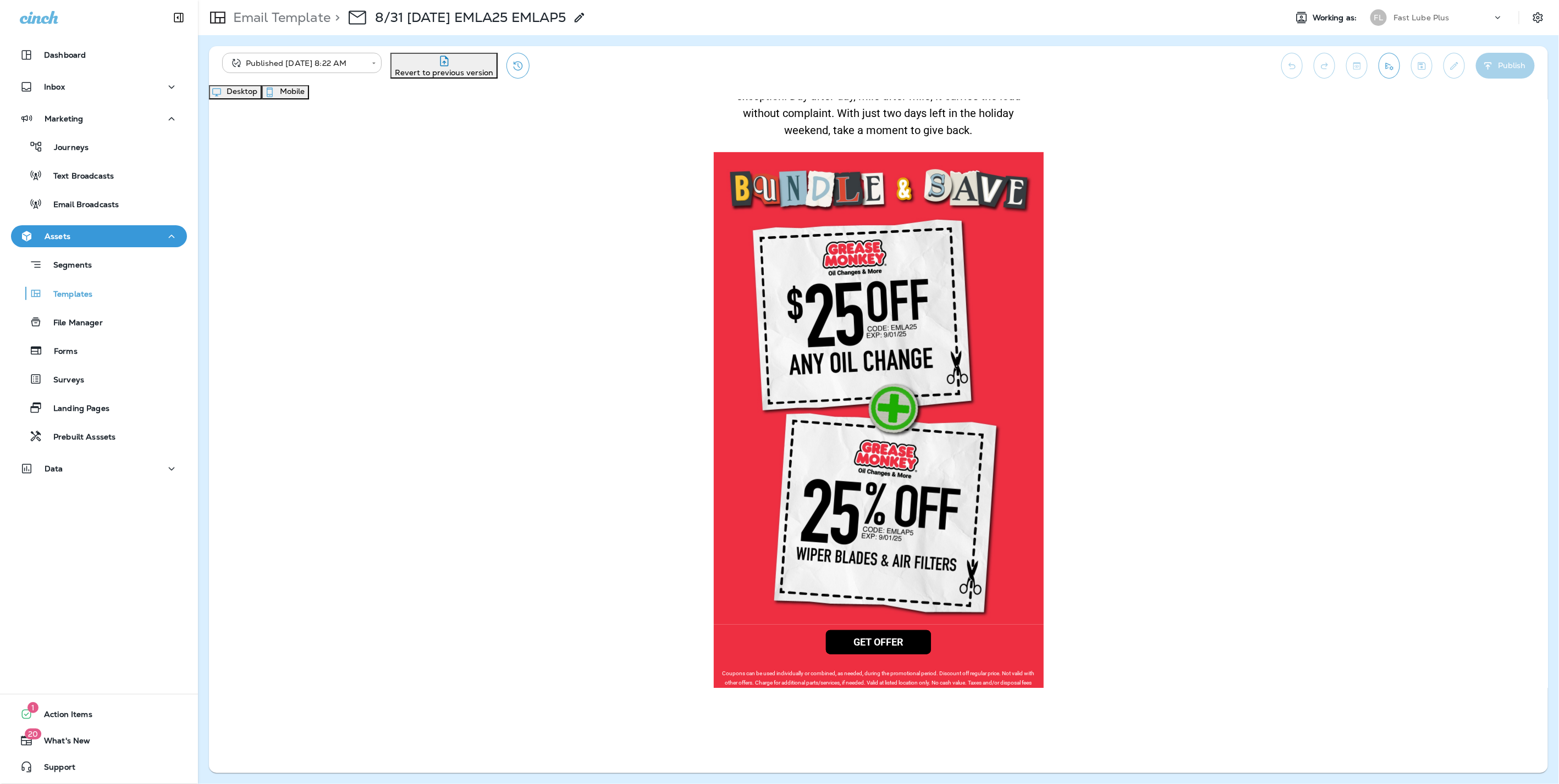
scroll to position [423, 0]
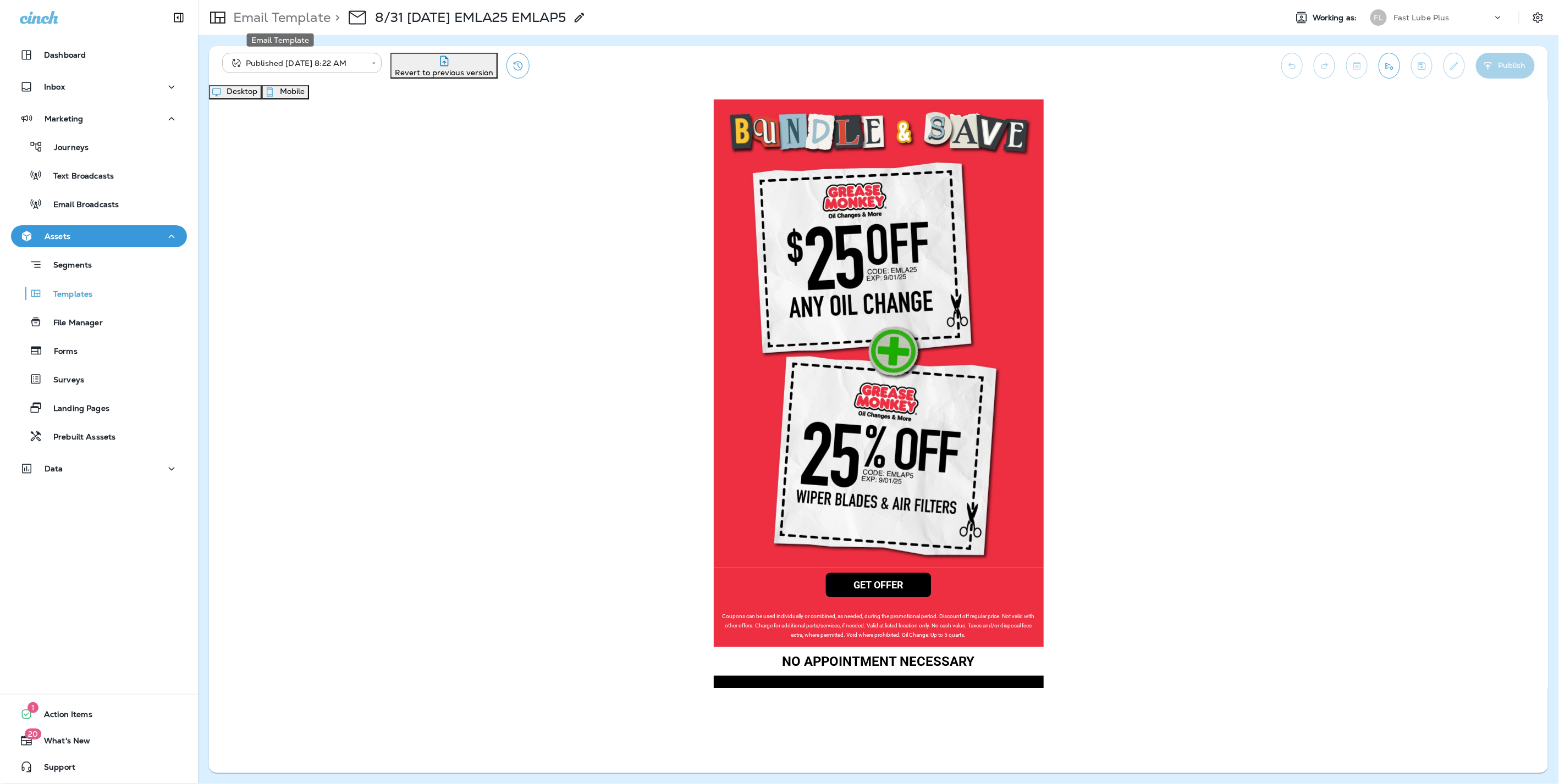
click at [256, 15] on p "Email Template" at bounding box center [280, 17] width 102 height 16
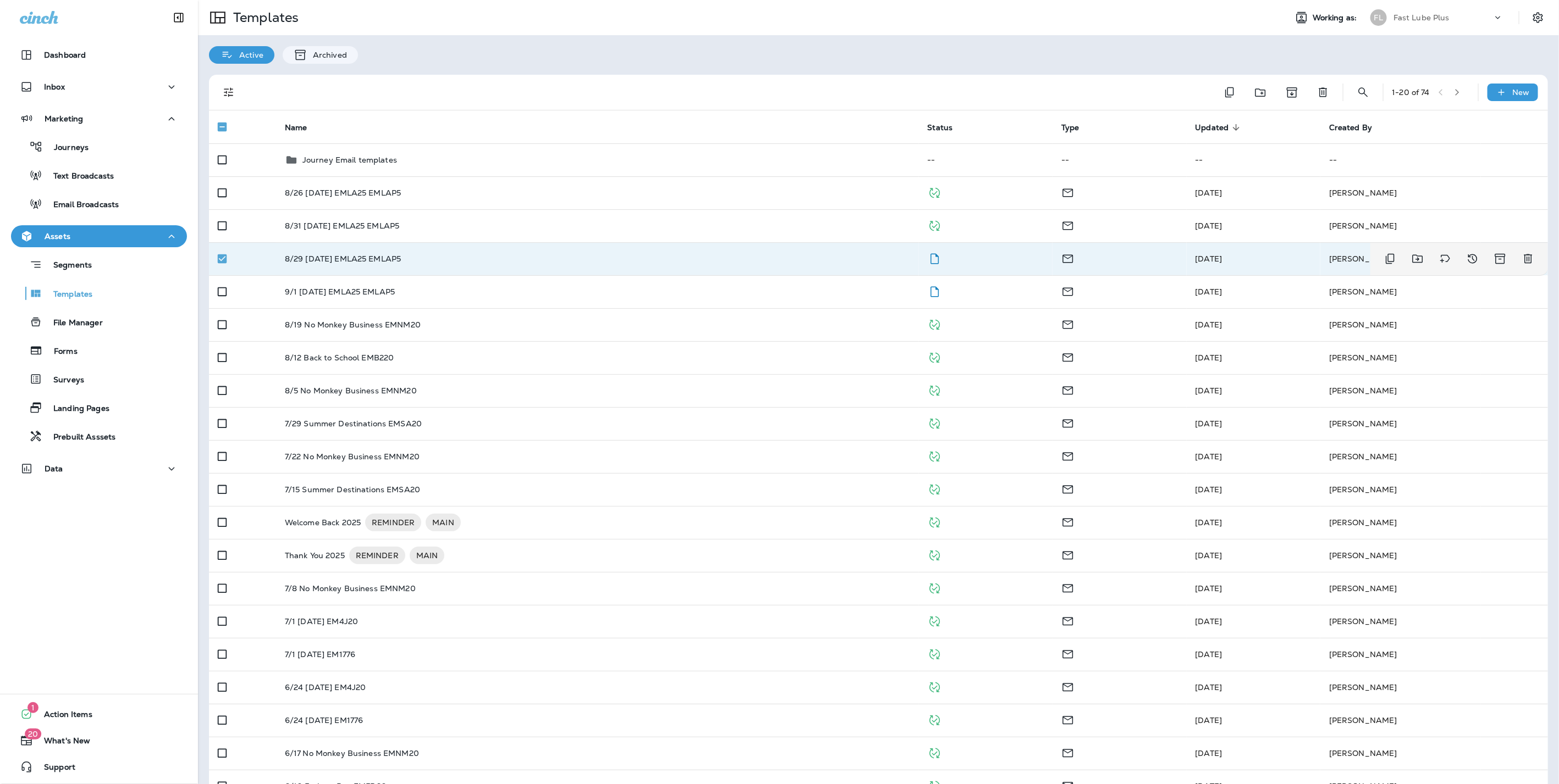
click at [804, 256] on div "8/29 [DATE] EMLA25 EMLAP5" at bounding box center [597, 259] width 625 height 9
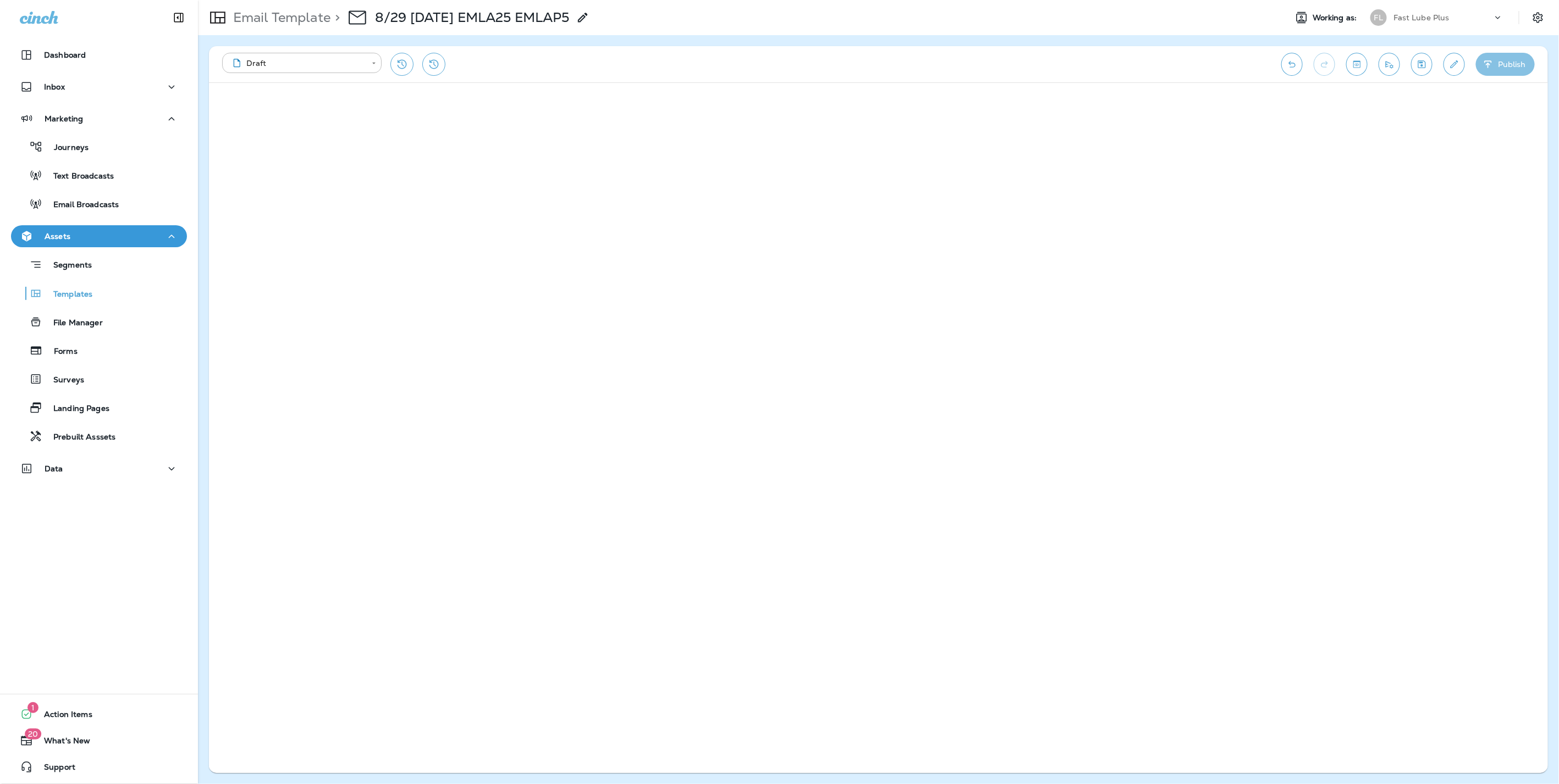
click at [1503, 63] on button "Publish" at bounding box center [1505, 64] width 59 height 23
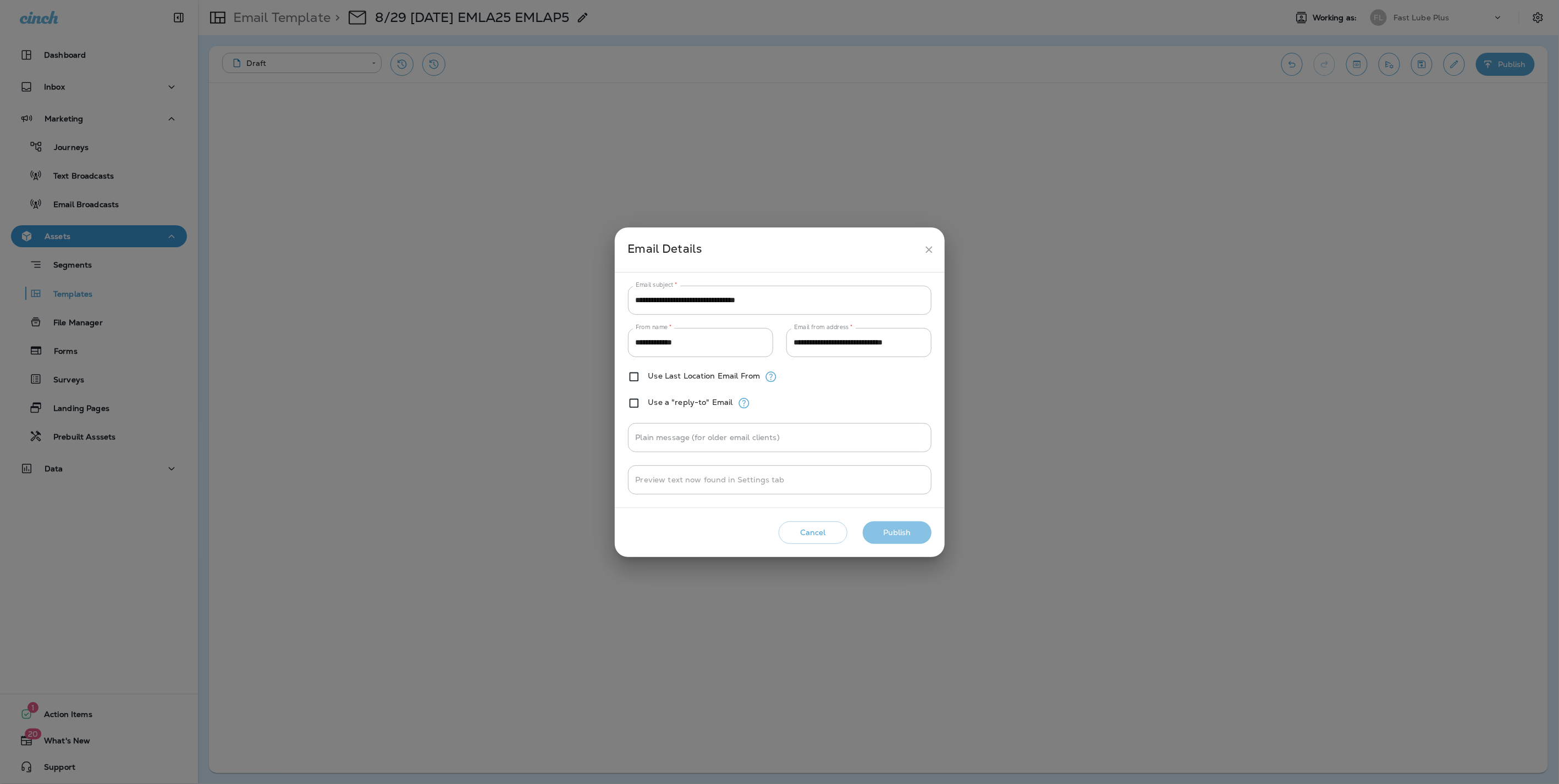
click at [887, 528] on button "Publish" at bounding box center [897, 533] width 69 height 22
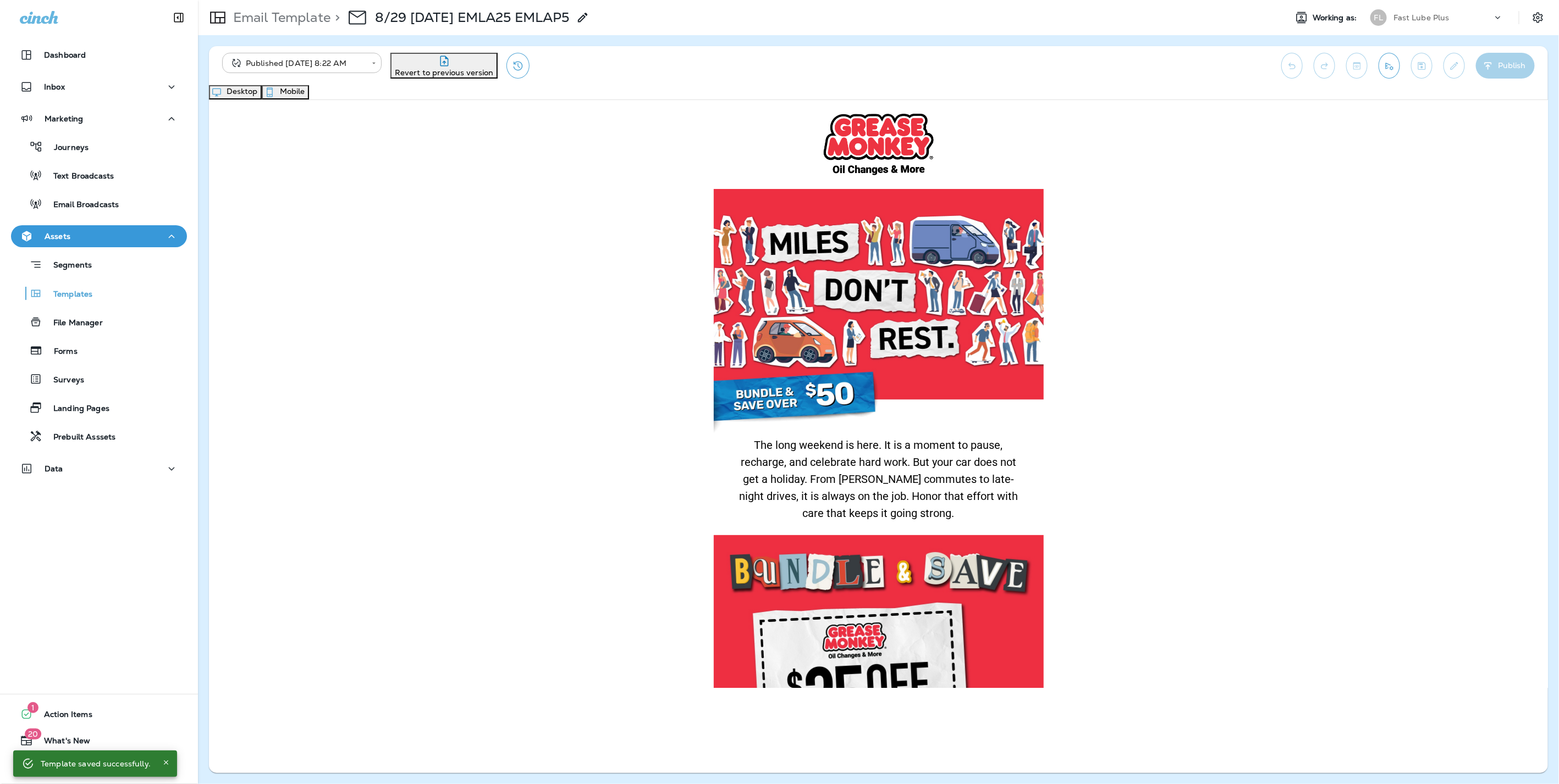
click at [309, 93] on button "Mobile" at bounding box center [285, 92] width 47 height 15
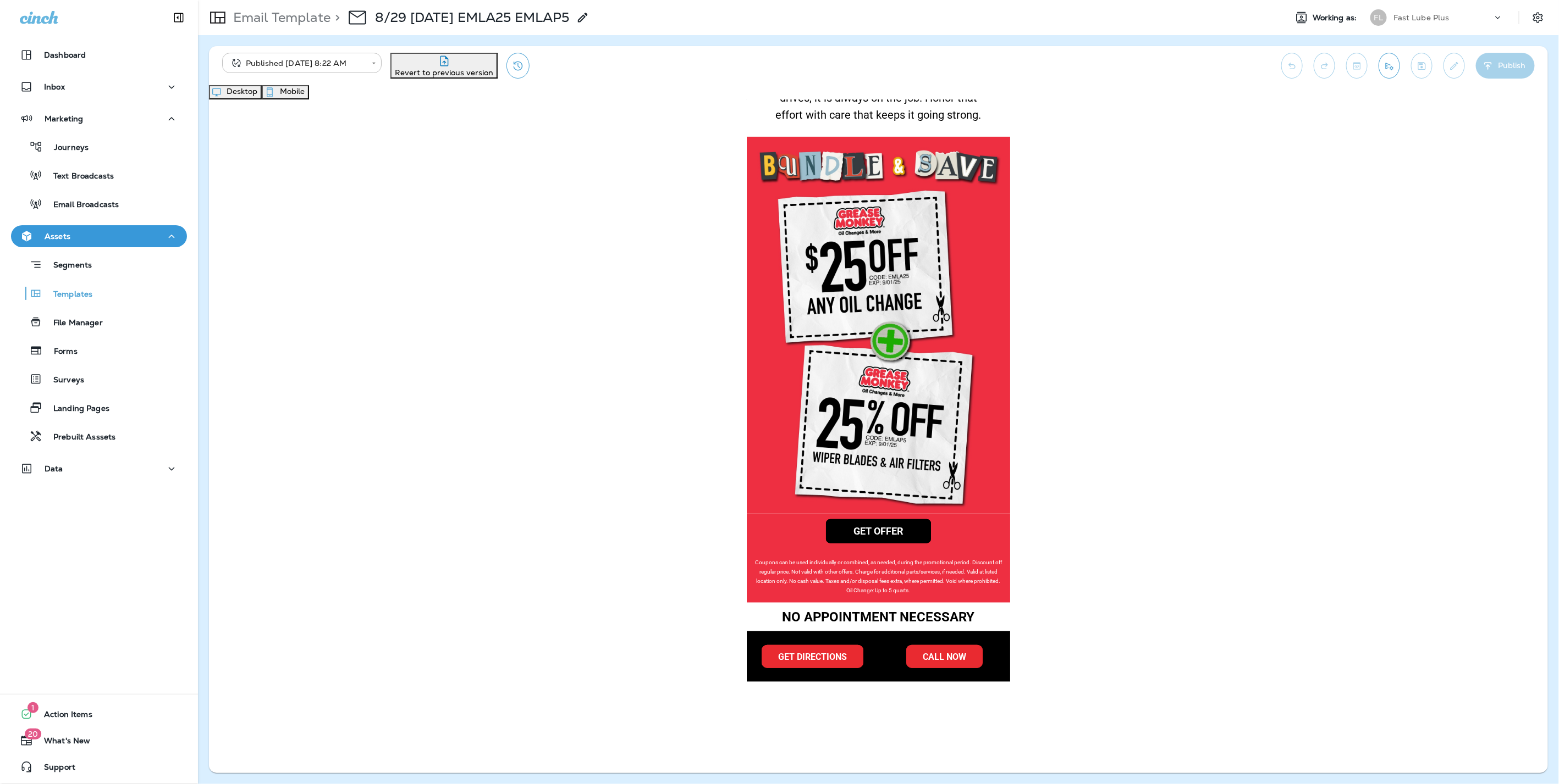
click at [262, 98] on button "Desktop" at bounding box center [235, 92] width 53 height 15
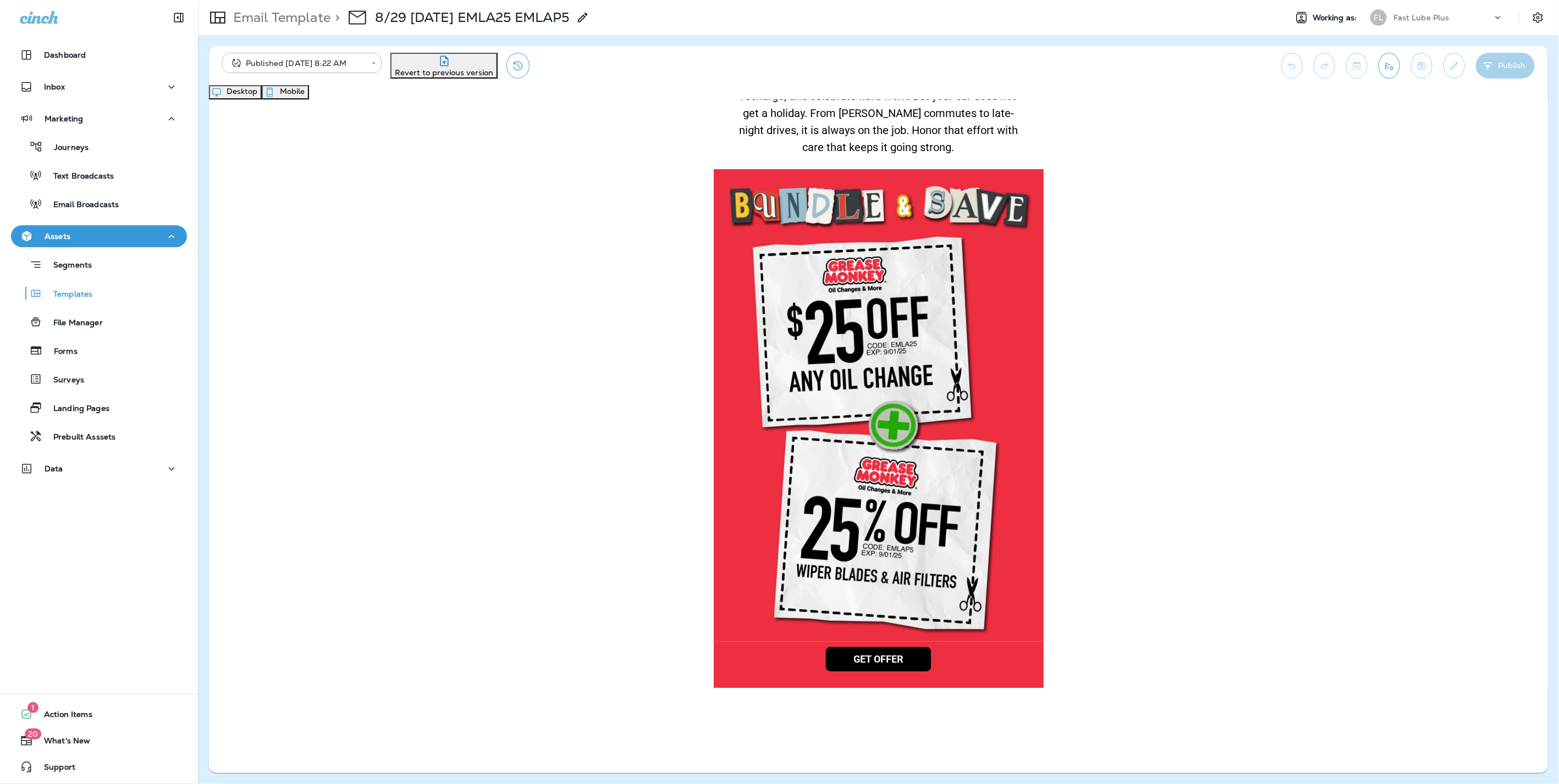
scroll to position [423, 0]
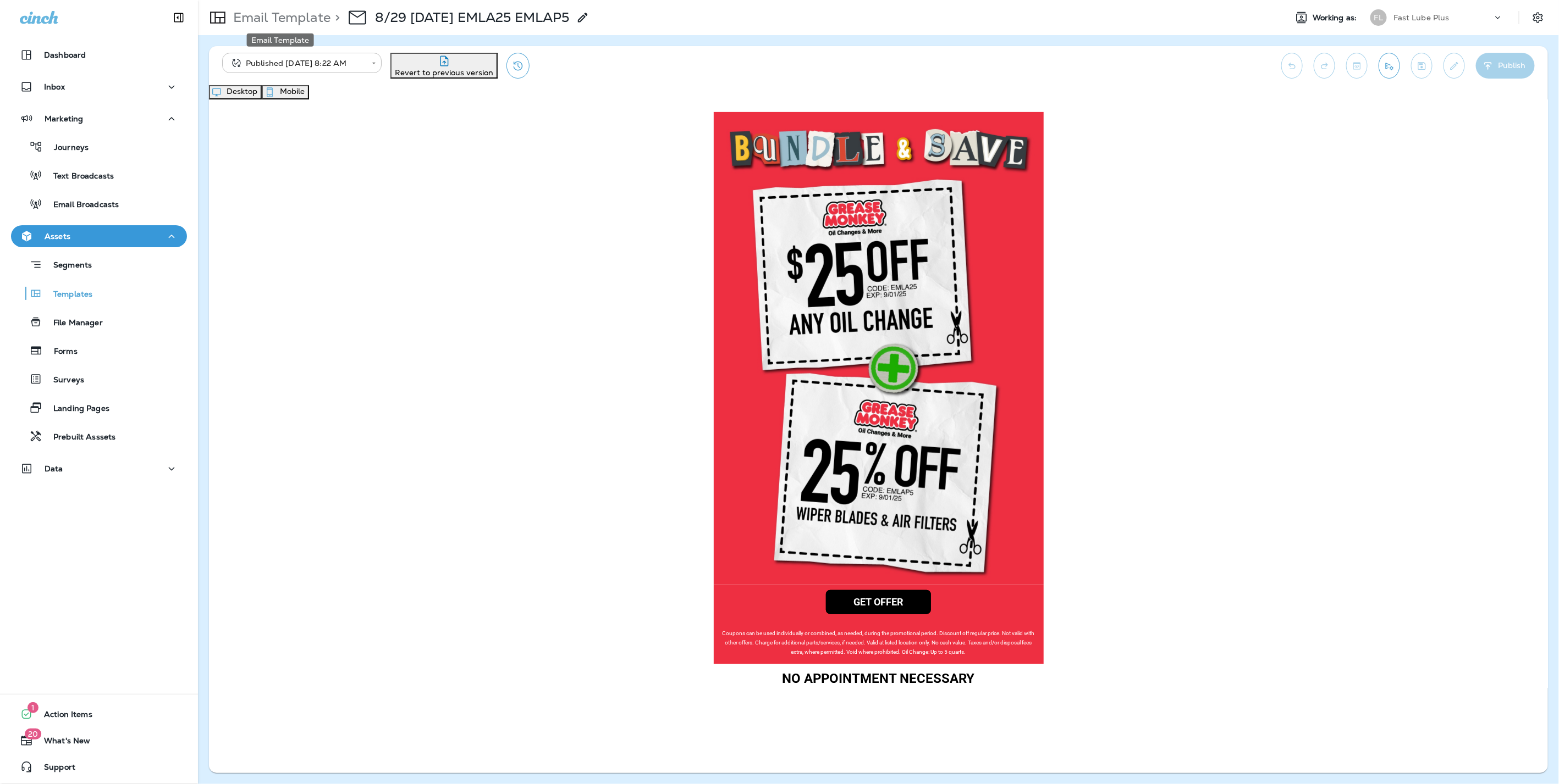
click at [282, 18] on p "Email Template" at bounding box center [280, 17] width 102 height 16
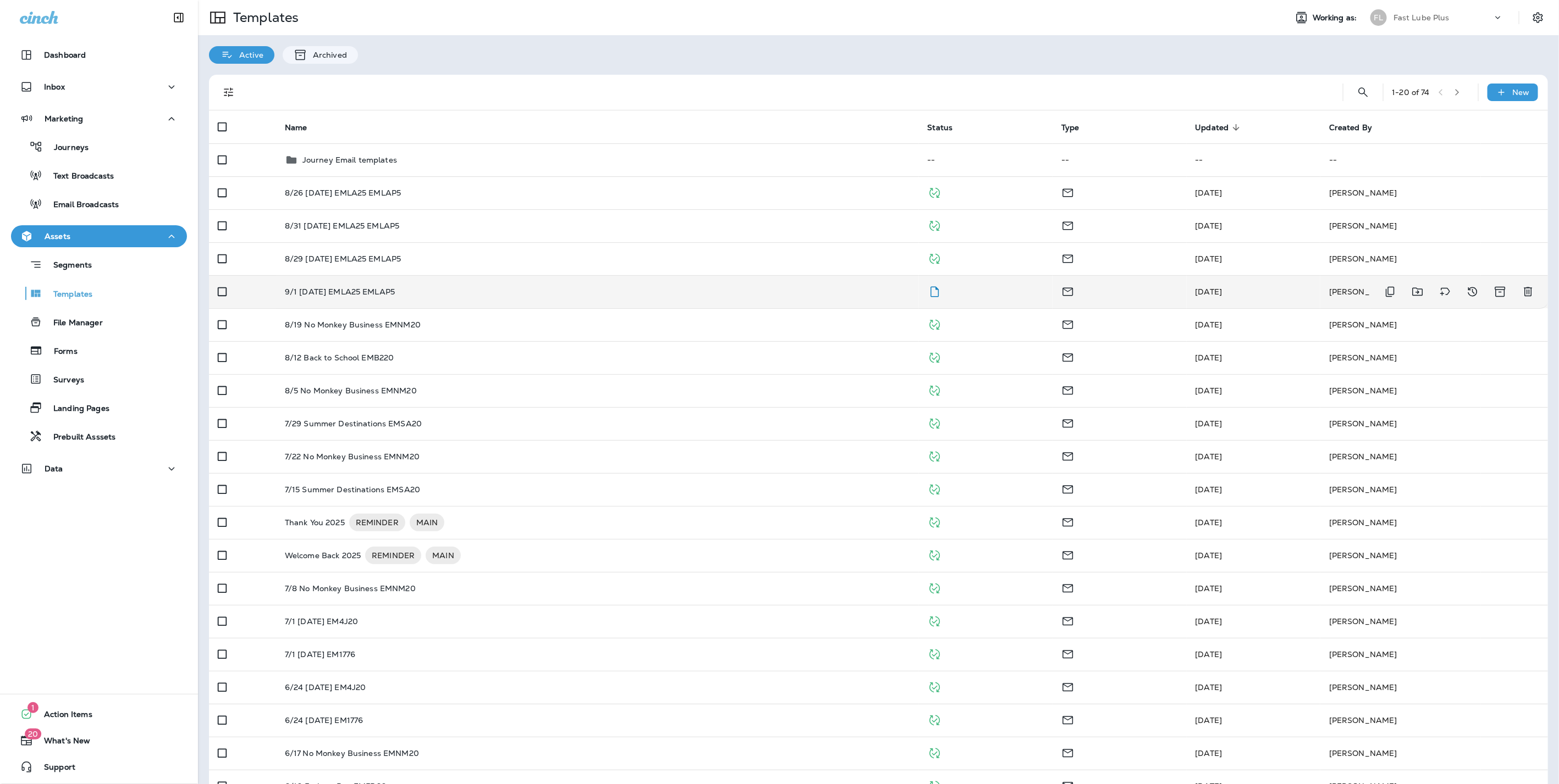
click at [370, 286] on td "9/1 [DATE] EMLA25 EMLAP5" at bounding box center [597, 292] width 643 height 33
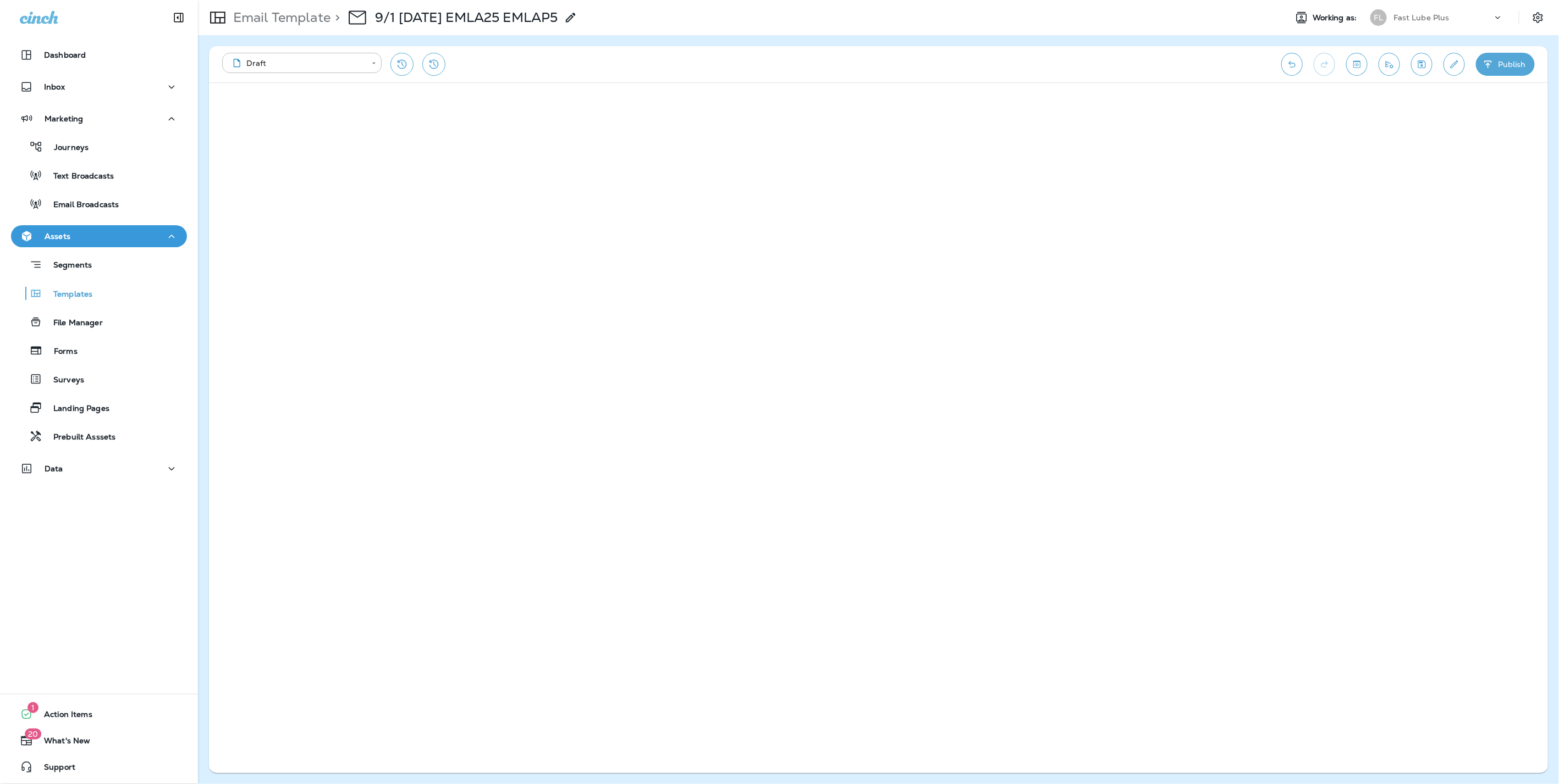
click at [1503, 61] on button "Publish" at bounding box center [1505, 64] width 59 height 23
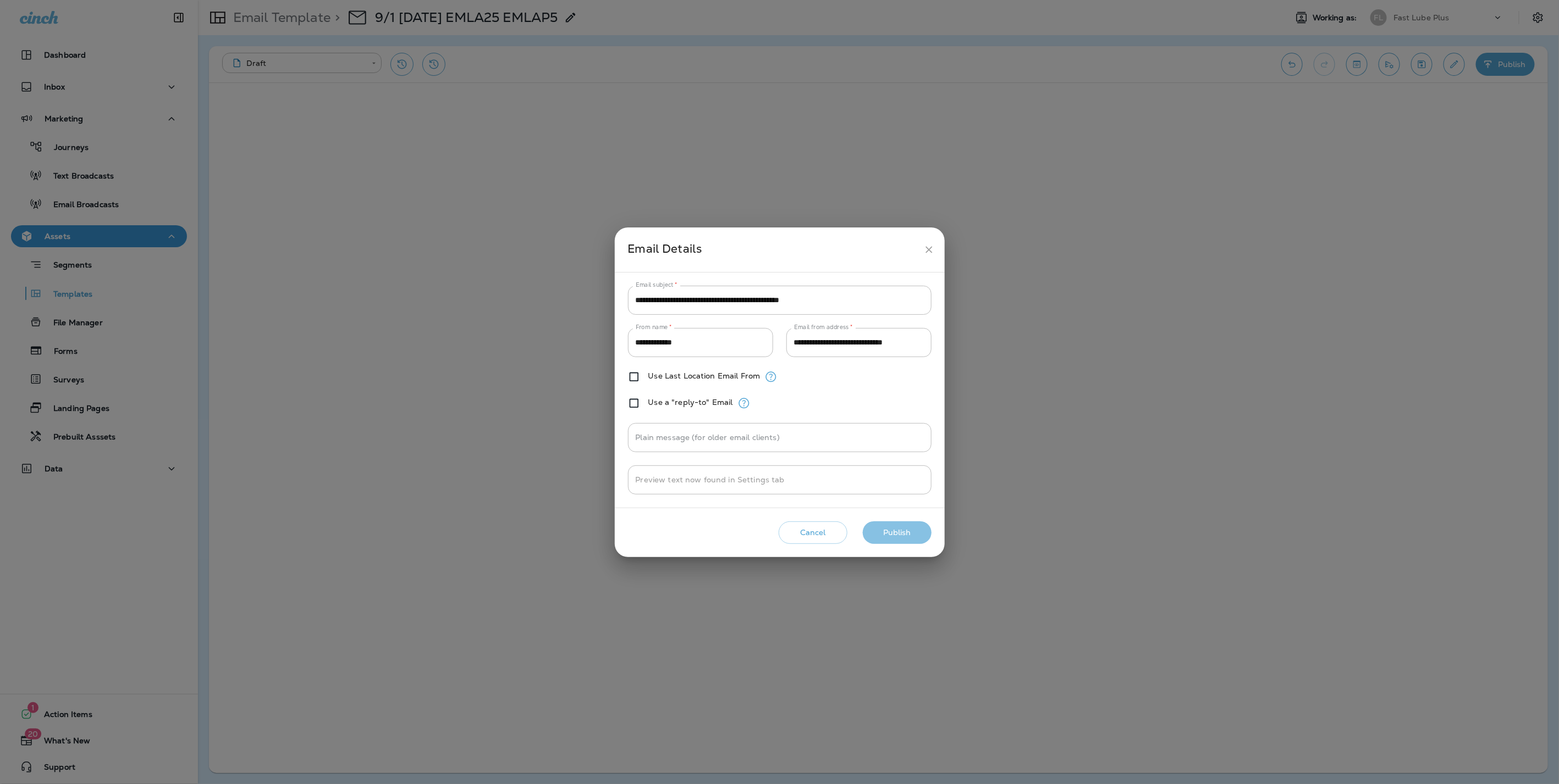
click at [885, 539] on button "Publish" at bounding box center [897, 533] width 69 height 22
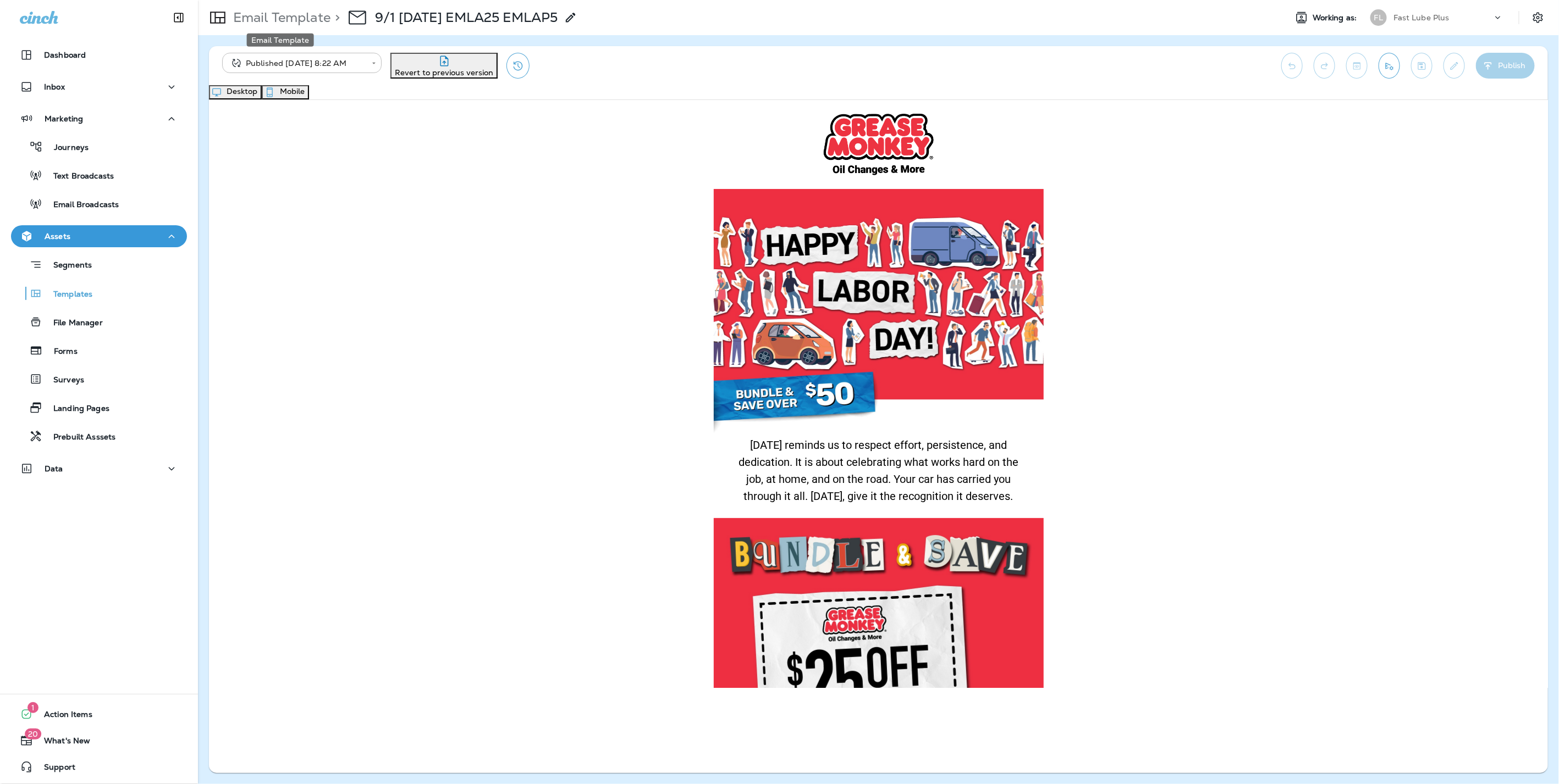
click at [233, 19] on p "Email Template" at bounding box center [280, 17] width 102 height 16
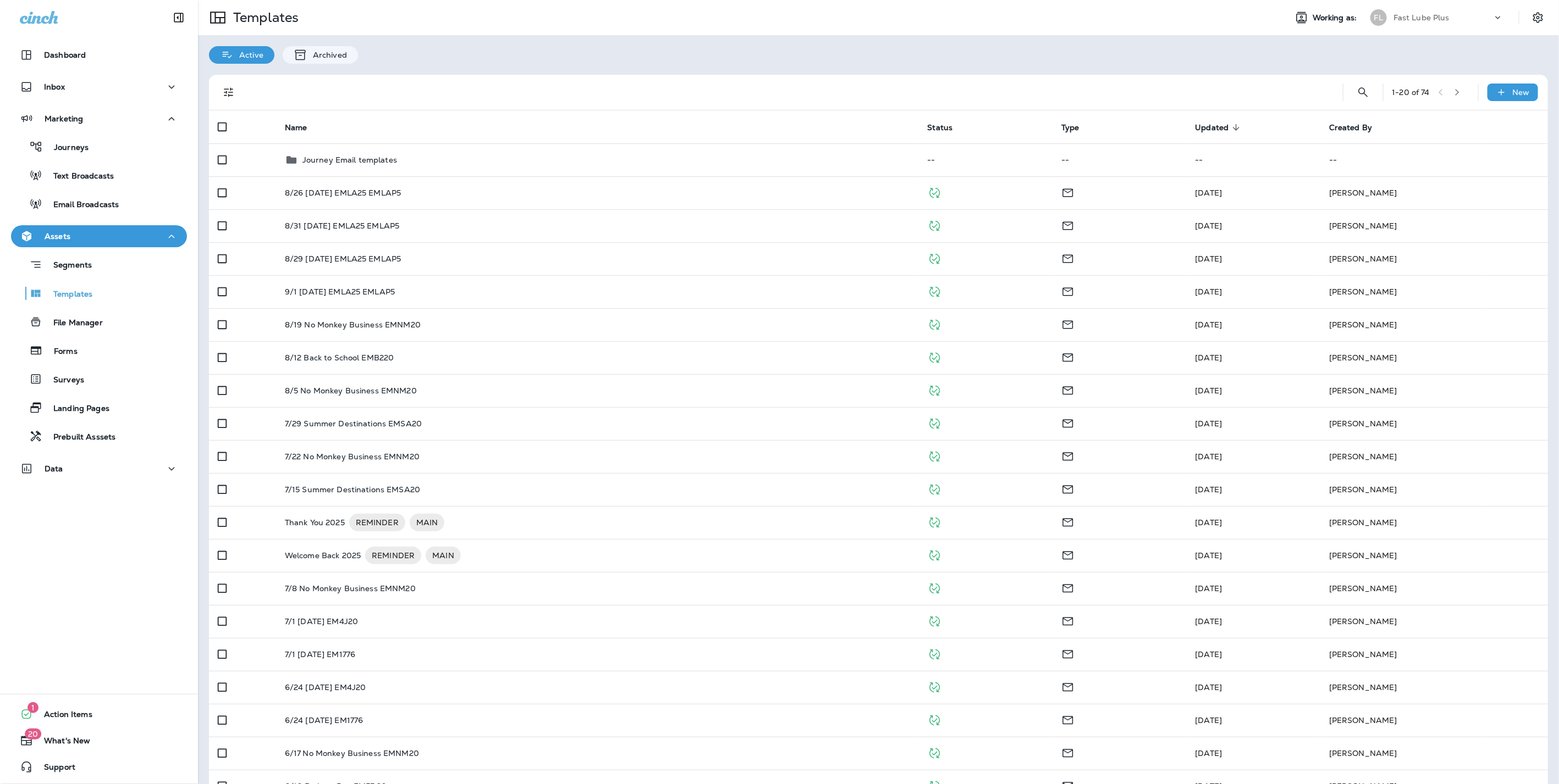
click at [1443, 19] on div "Fast Lube Plus" at bounding box center [1442, 17] width 99 height 16
type input "*****"
click at [1465, 89] on p "Insta-Quick Fast Oil Change" at bounding box center [1432, 91] width 112 height 9
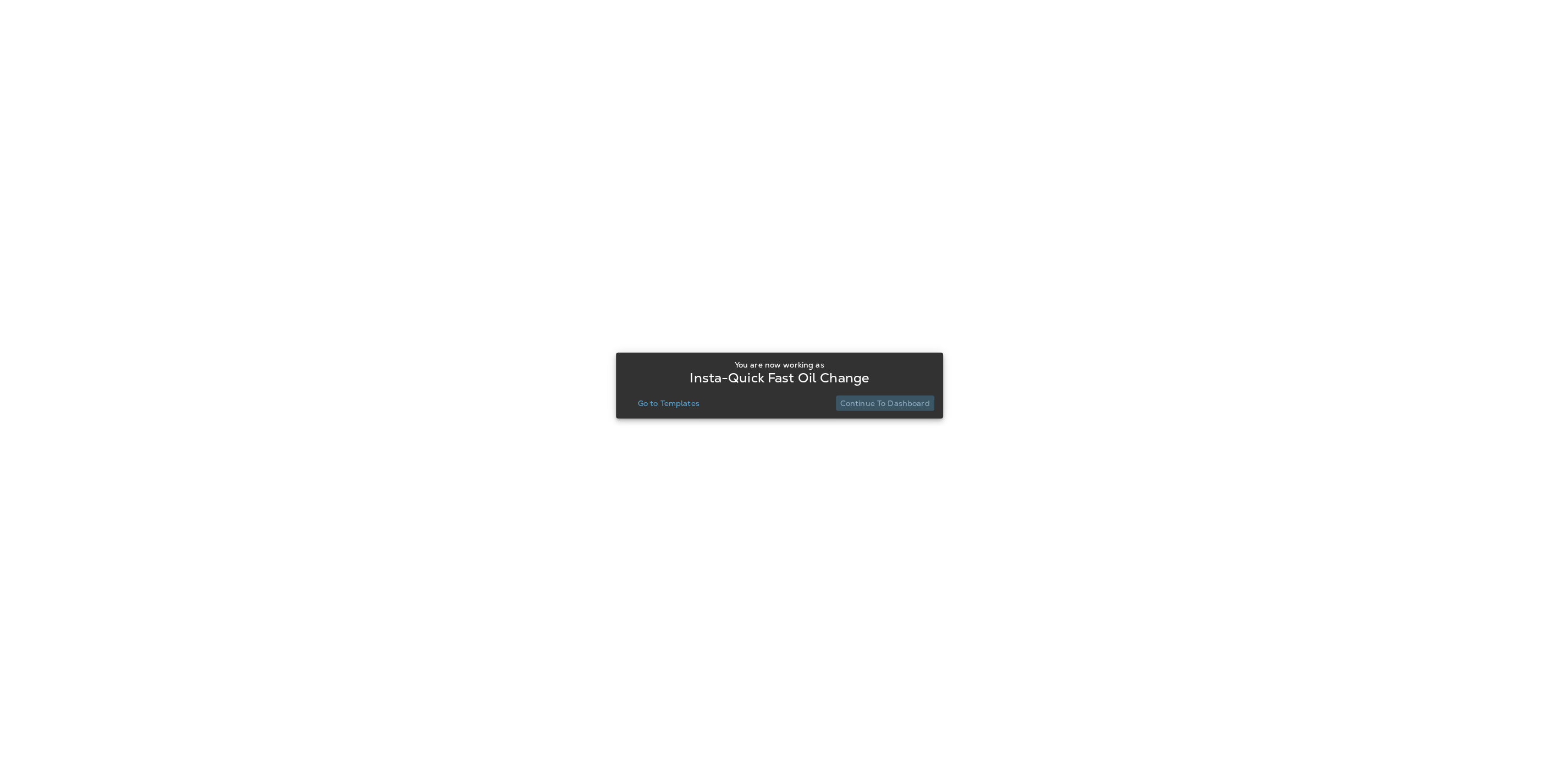
click at [902, 403] on p "Continue to Dashboard" at bounding box center [885, 403] width 89 height 9
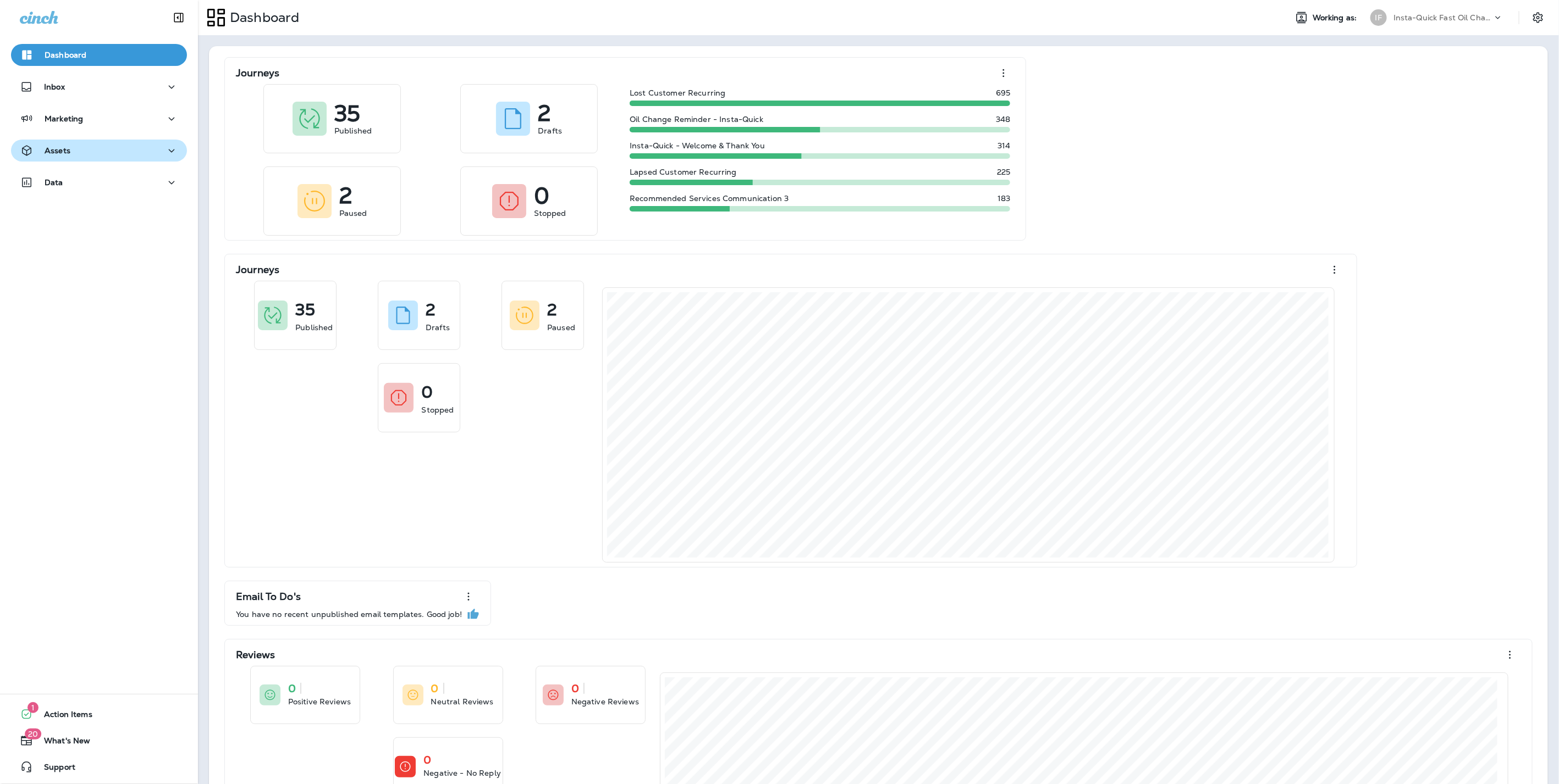
click at [96, 157] on button "Assets" at bounding box center [99, 151] width 176 height 22
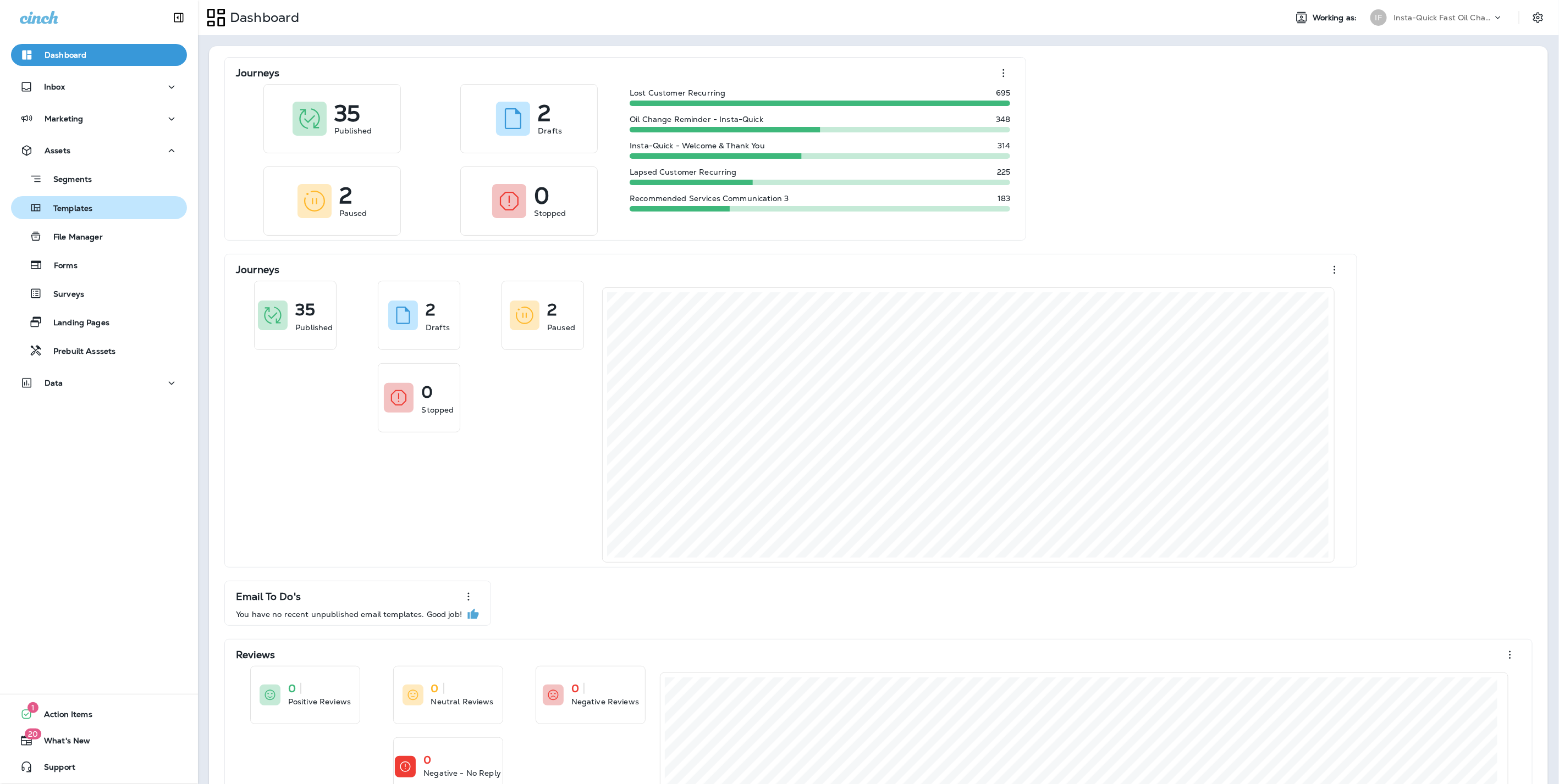
drag, startPoint x: 59, startPoint y: 209, endPoint x: 117, endPoint y: 209, distance: 58.0
click at [59, 209] on p "Templates" at bounding box center [67, 209] width 50 height 10
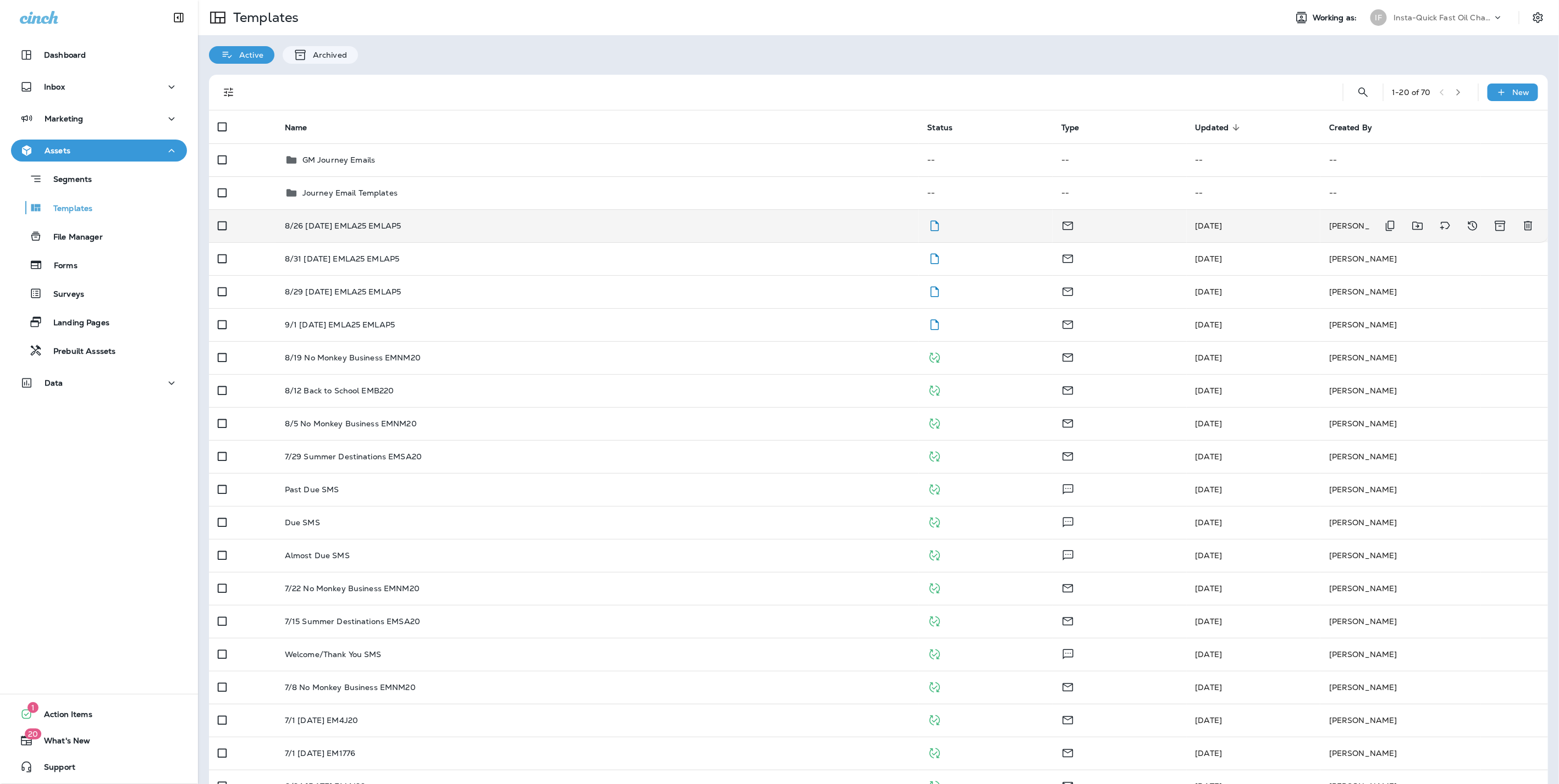
click at [333, 220] on td "8/26 [DATE] EMLA25 EMLAP5" at bounding box center [597, 226] width 643 height 33
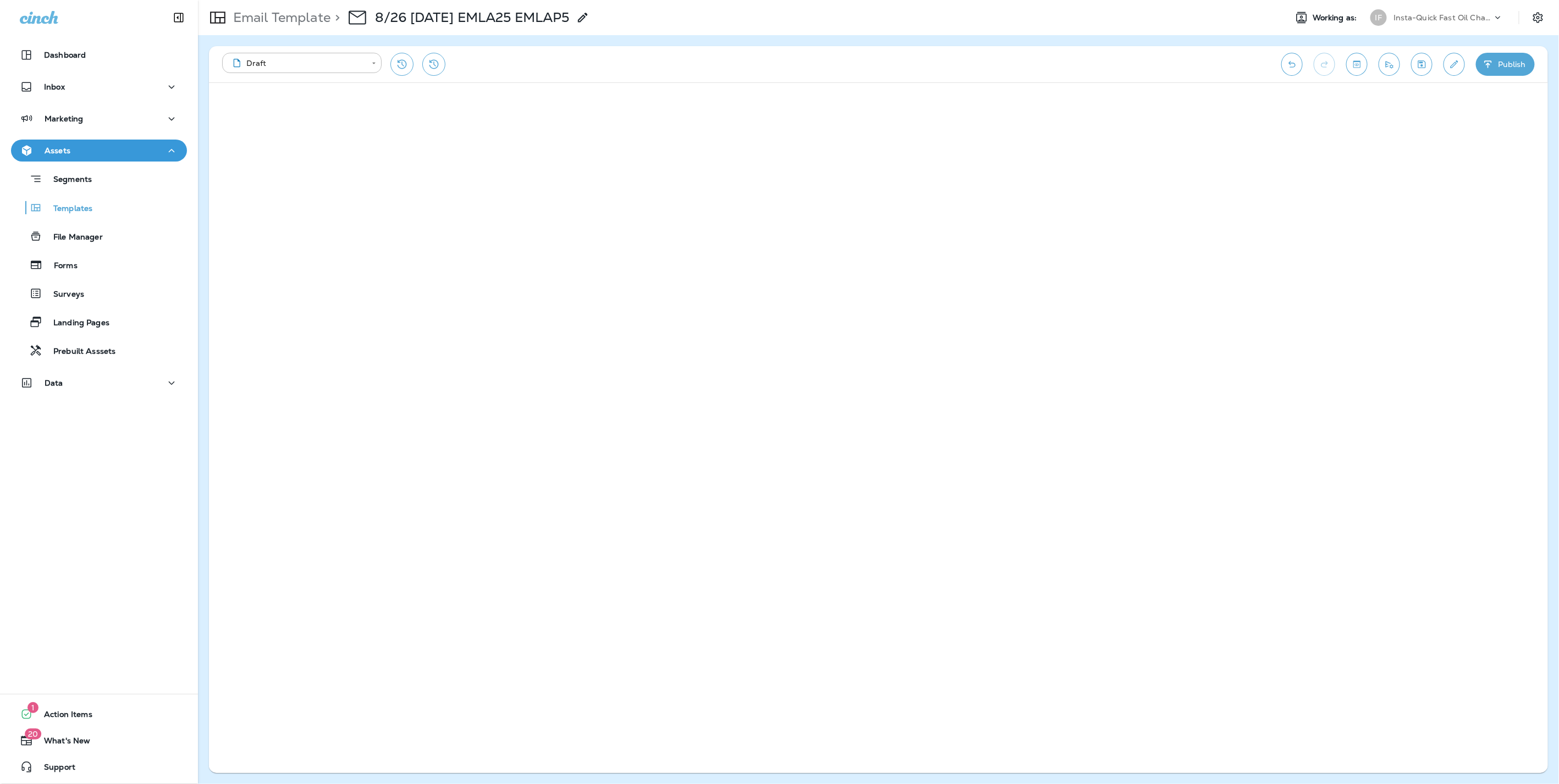
click at [1514, 63] on button "Publish" at bounding box center [1505, 64] width 59 height 23
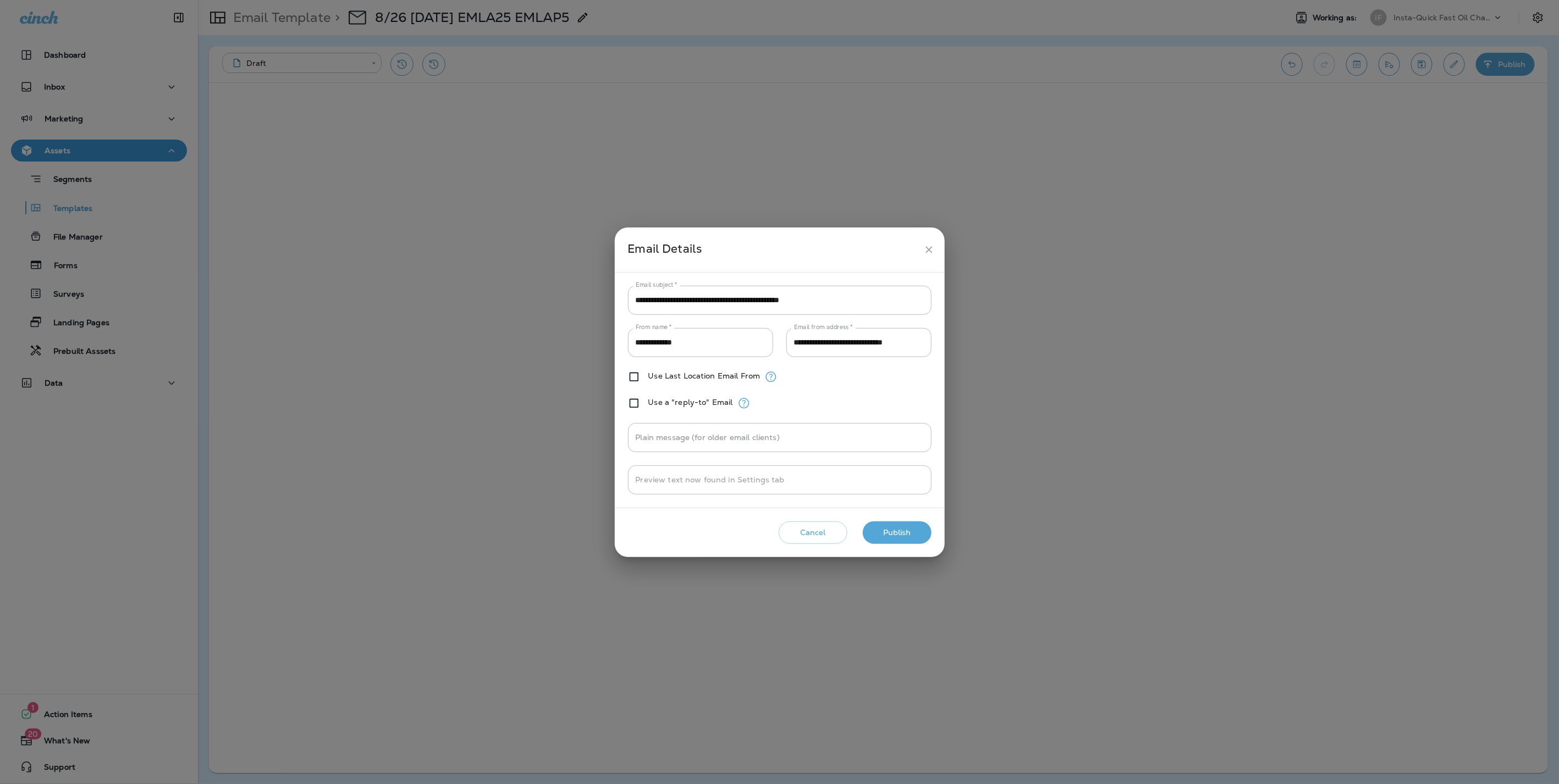
click at [902, 530] on button "Publish" at bounding box center [897, 533] width 69 height 22
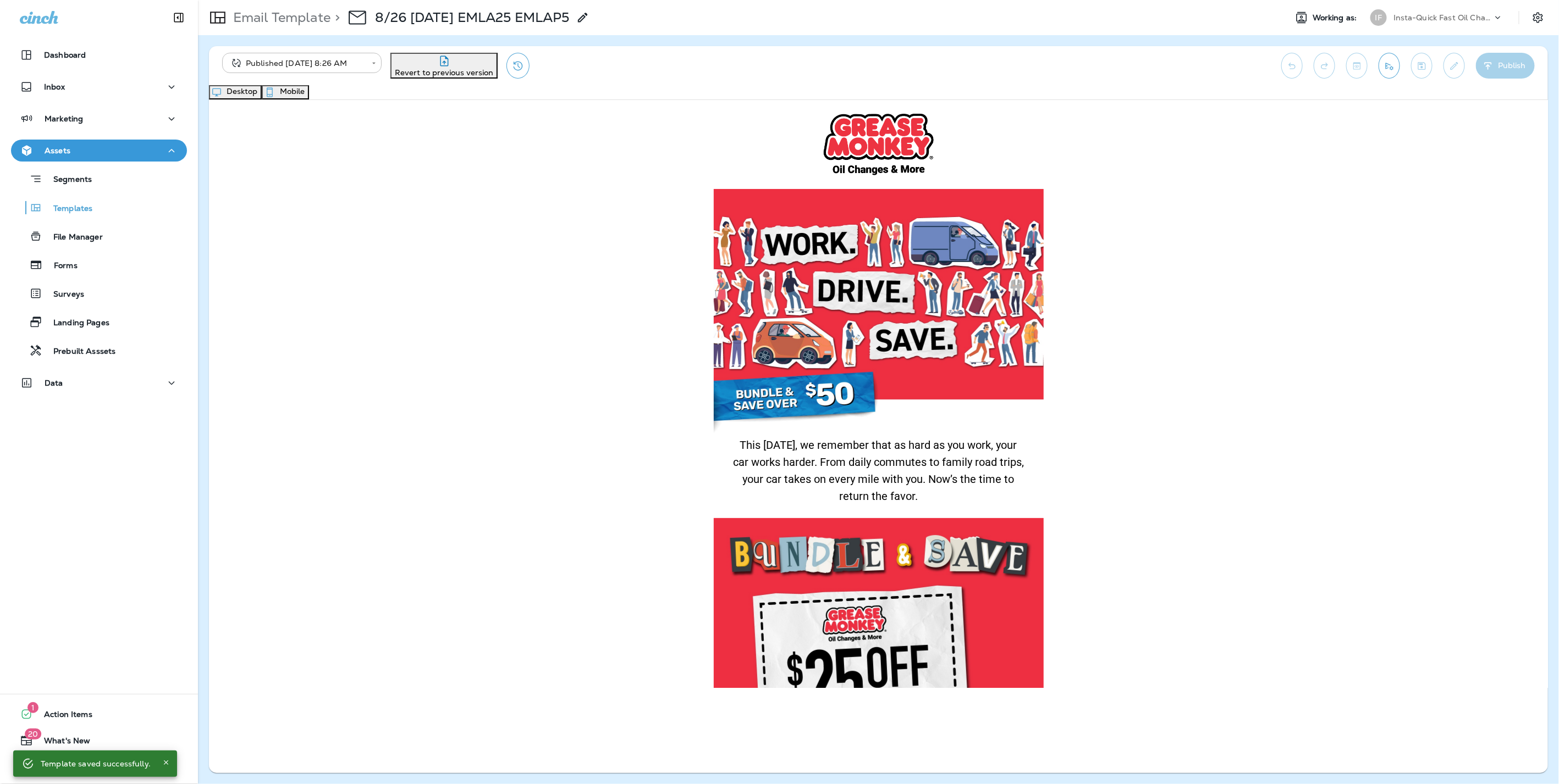
click at [309, 93] on button "Mobile" at bounding box center [285, 92] width 47 height 15
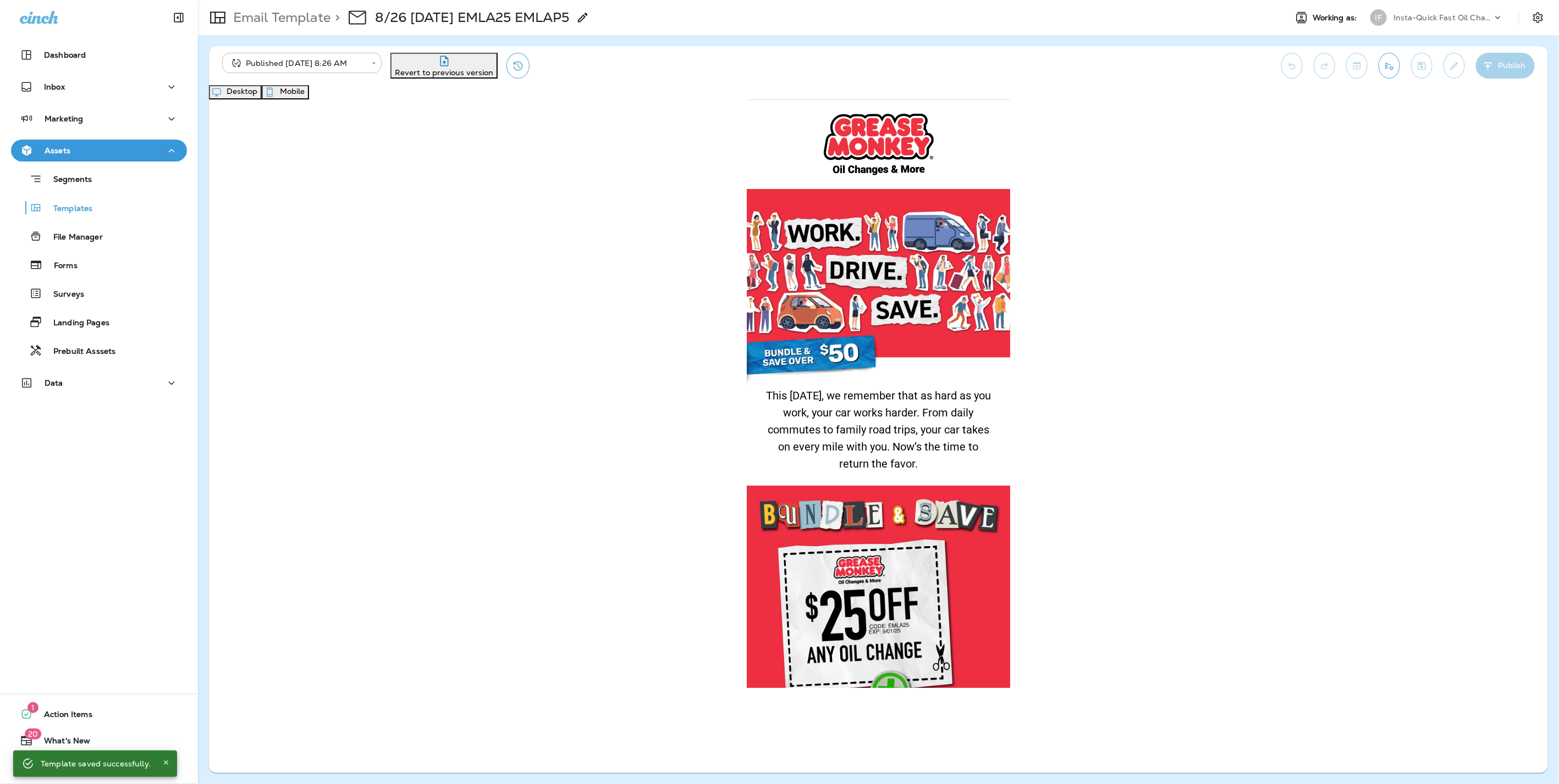
click at [262, 100] on button "Desktop" at bounding box center [235, 92] width 53 height 15
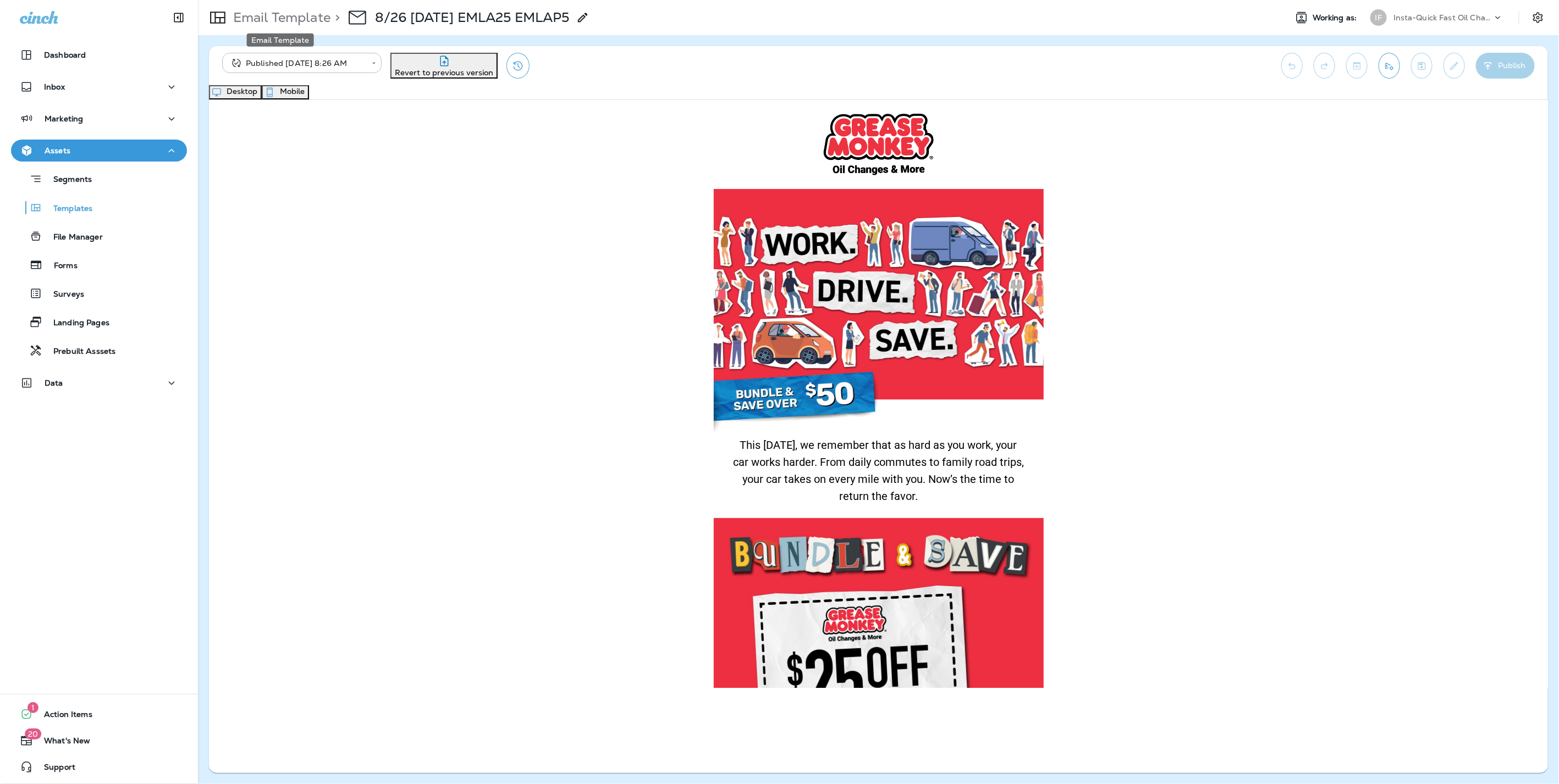
click at [269, 23] on p "Email Template" at bounding box center [280, 17] width 102 height 16
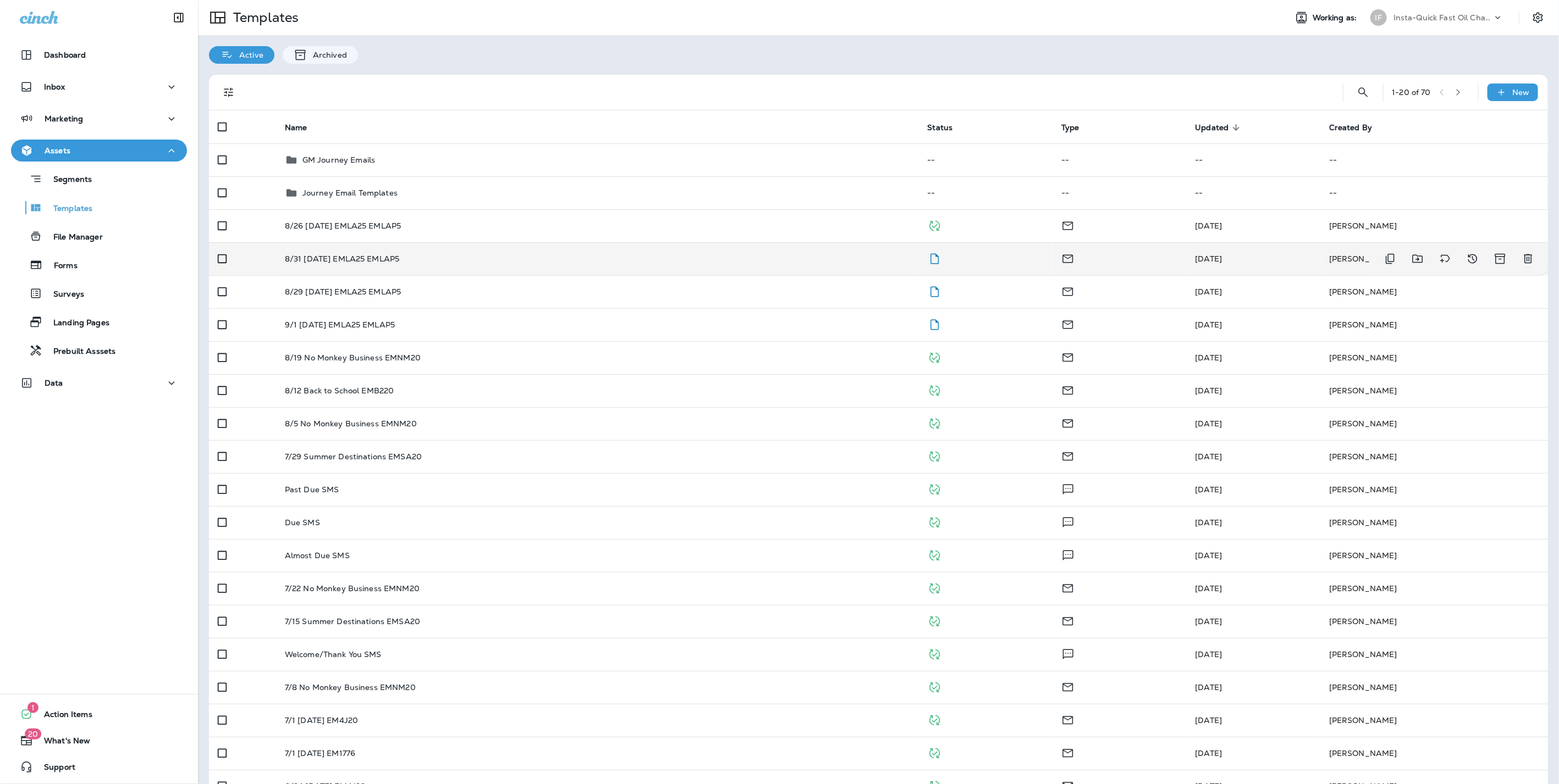
click at [299, 264] on td "8/31 [DATE] EMLA25 EMLAP5" at bounding box center [597, 259] width 643 height 33
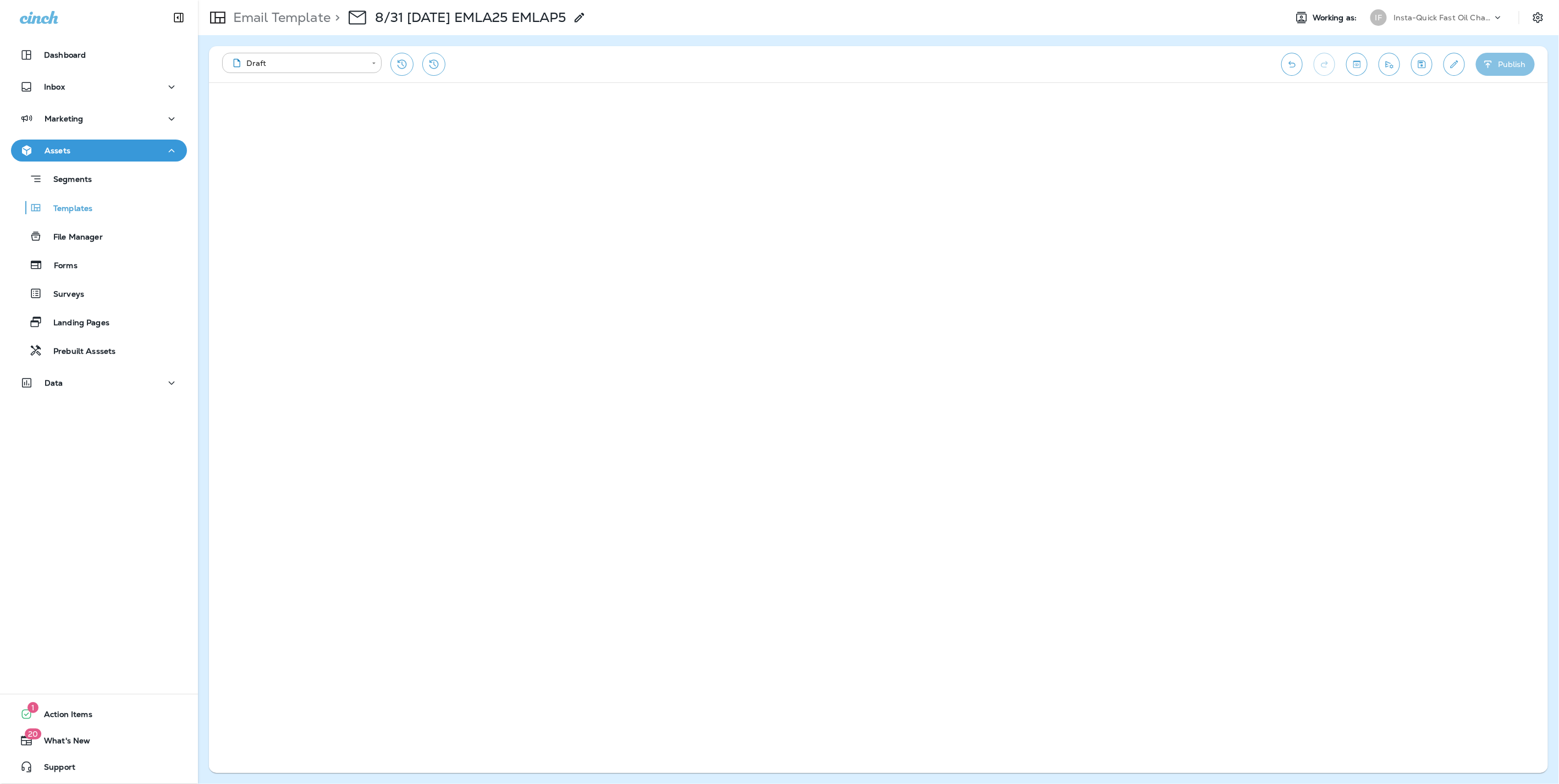
click at [1496, 63] on button "Publish" at bounding box center [1505, 64] width 59 height 23
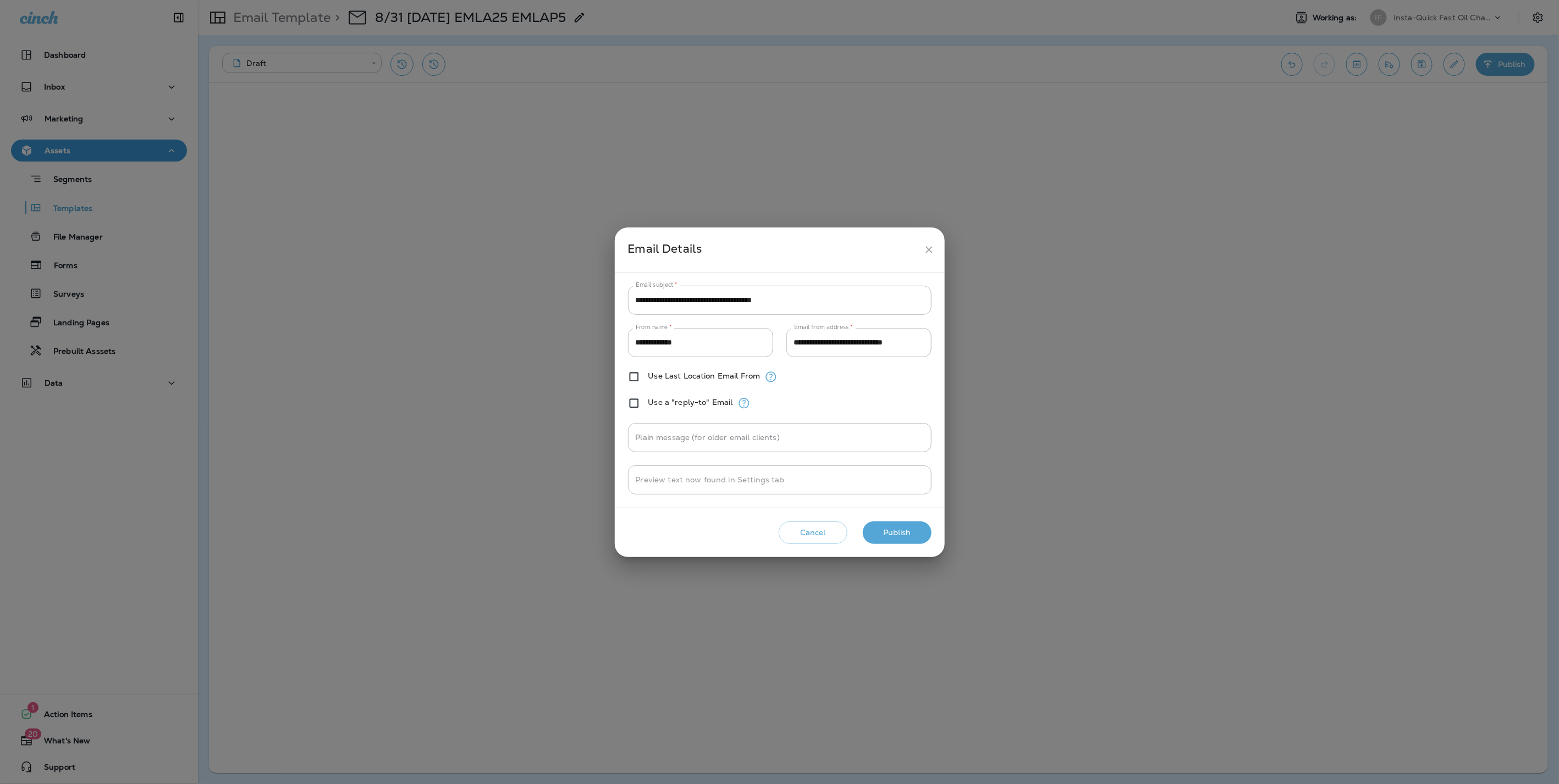
click at [895, 530] on button "Publish" at bounding box center [897, 533] width 69 height 22
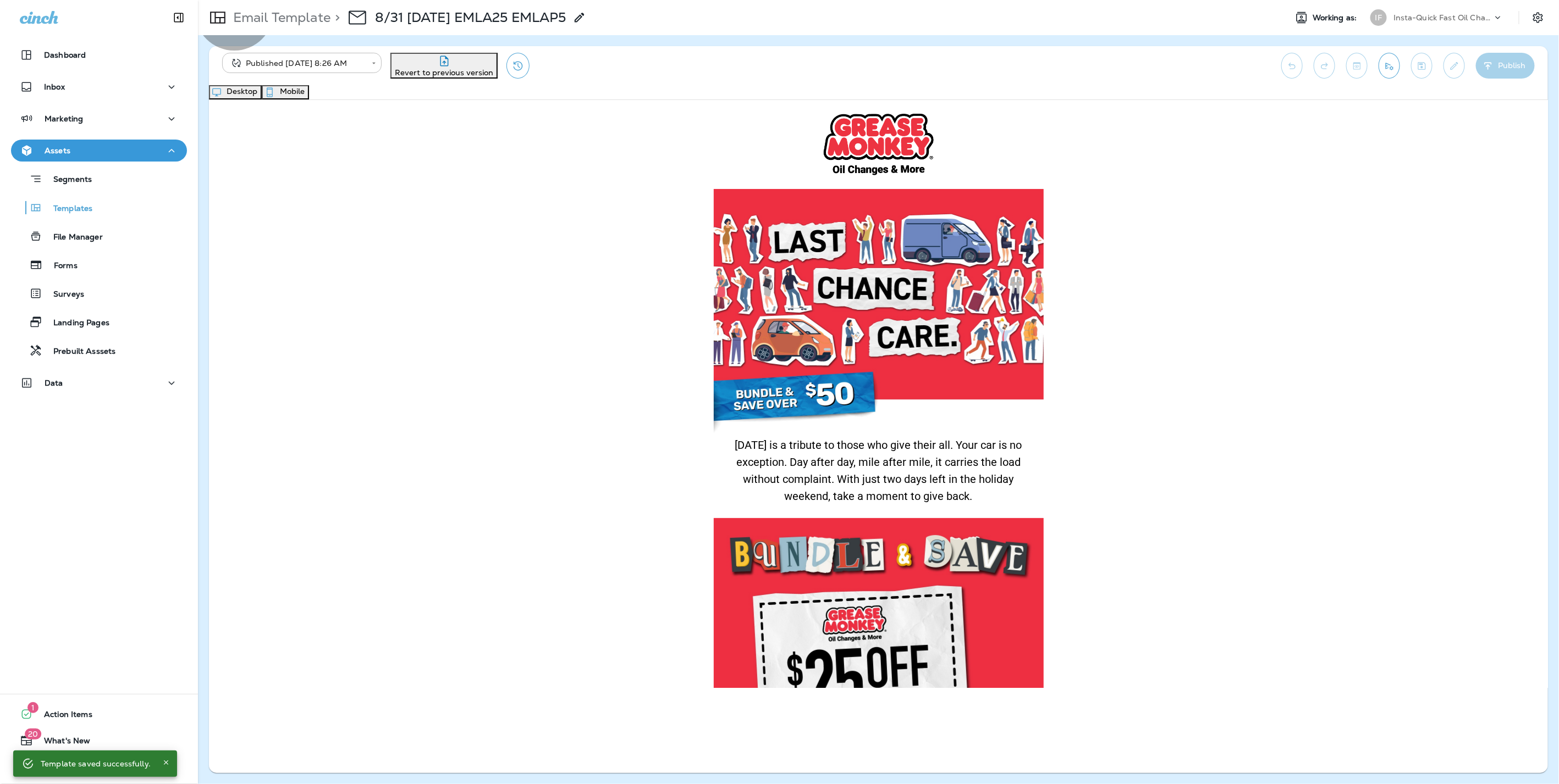
drag, startPoint x: 919, startPoint y: 101, endPoint x: 895, endPoint y: 105, distance: 24.3
click at [309, 100] on button "Mobile" at bounding box center [285, 92] width 47 height 15
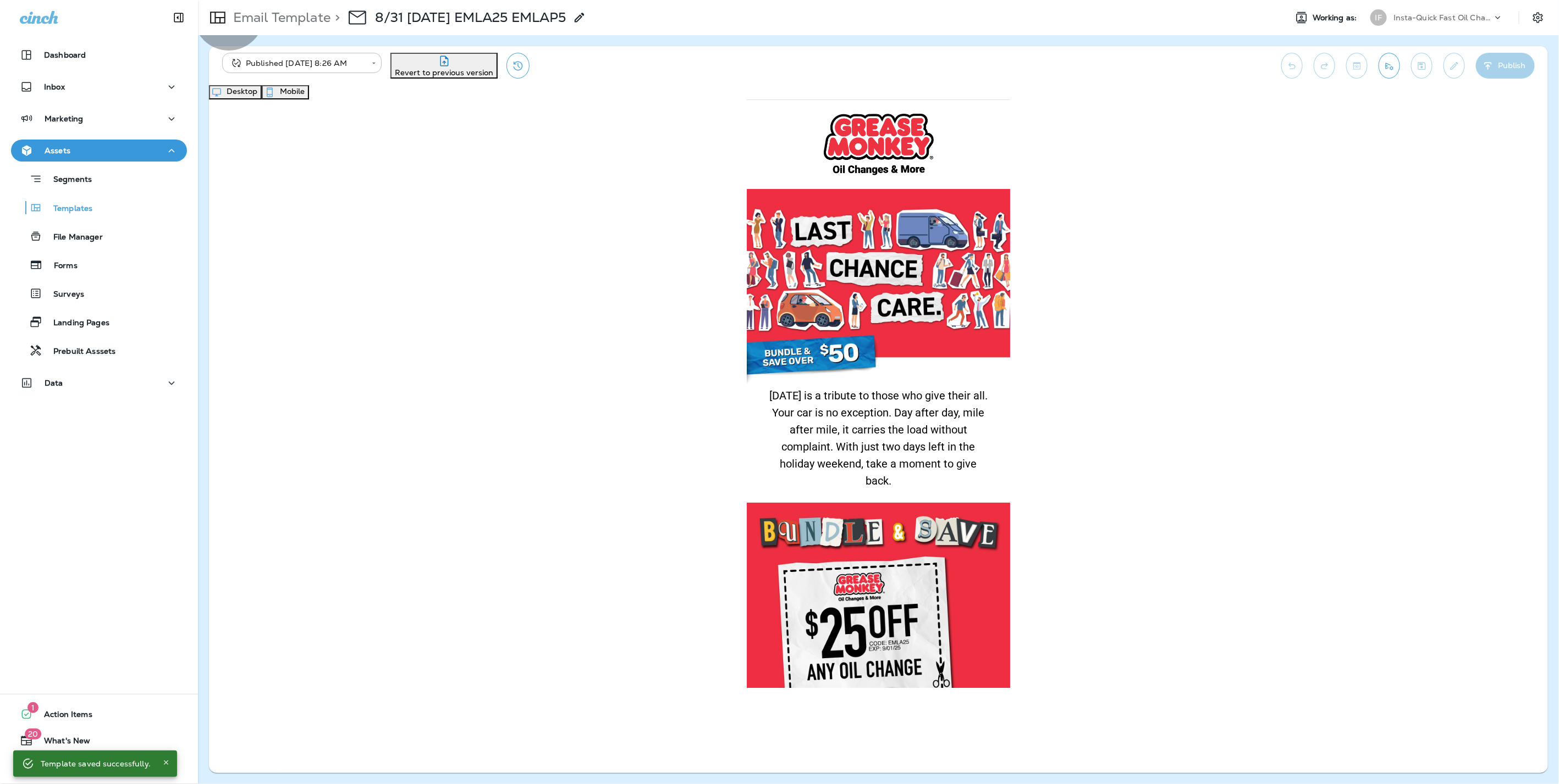
click at [262, 100] on button "Desktop" at bounding box center [235, 92] width 53 height 15
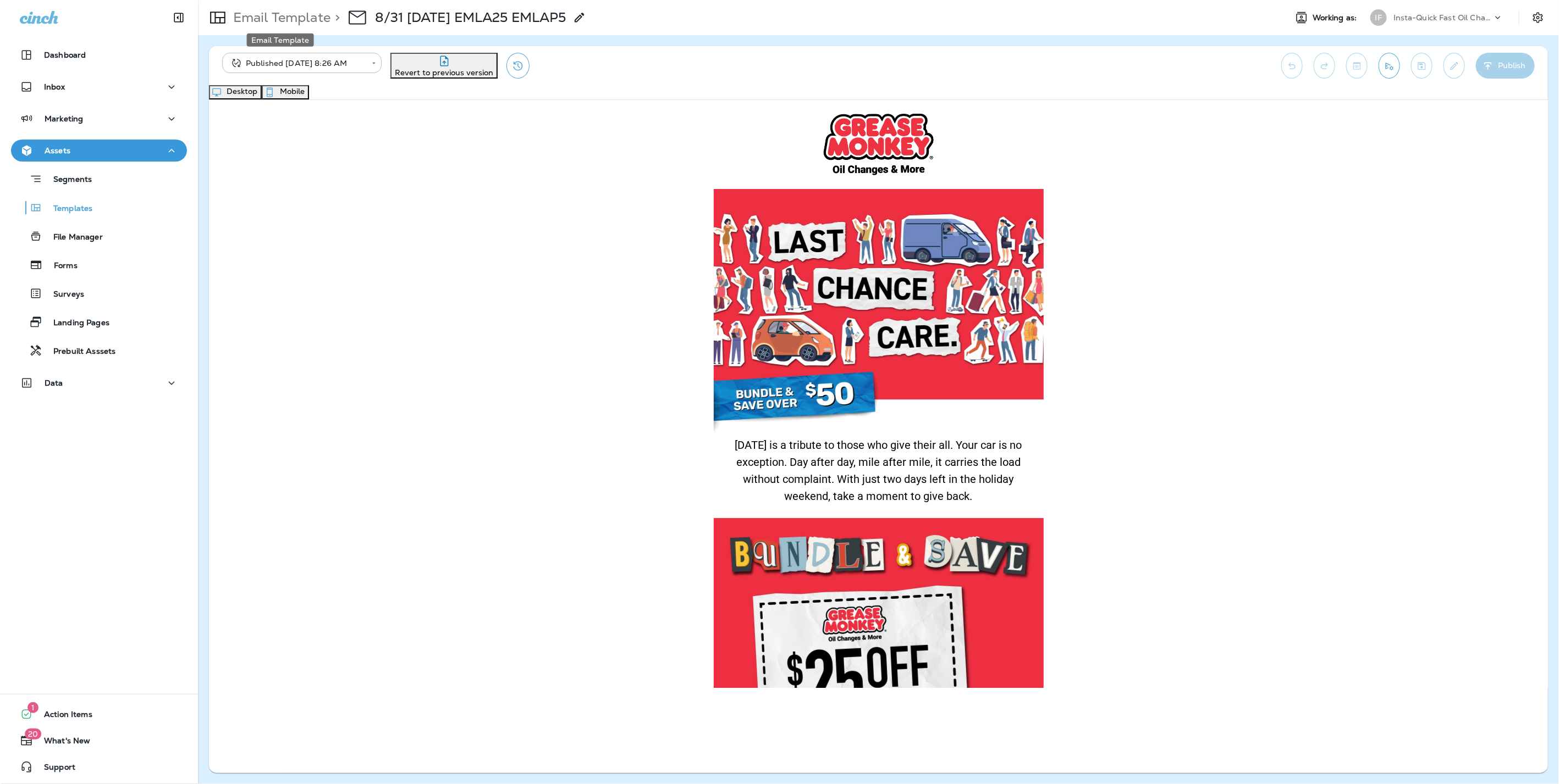
click at [309, 21] on p "Email Template" at bounding box center [280, 17] width 102 height 16
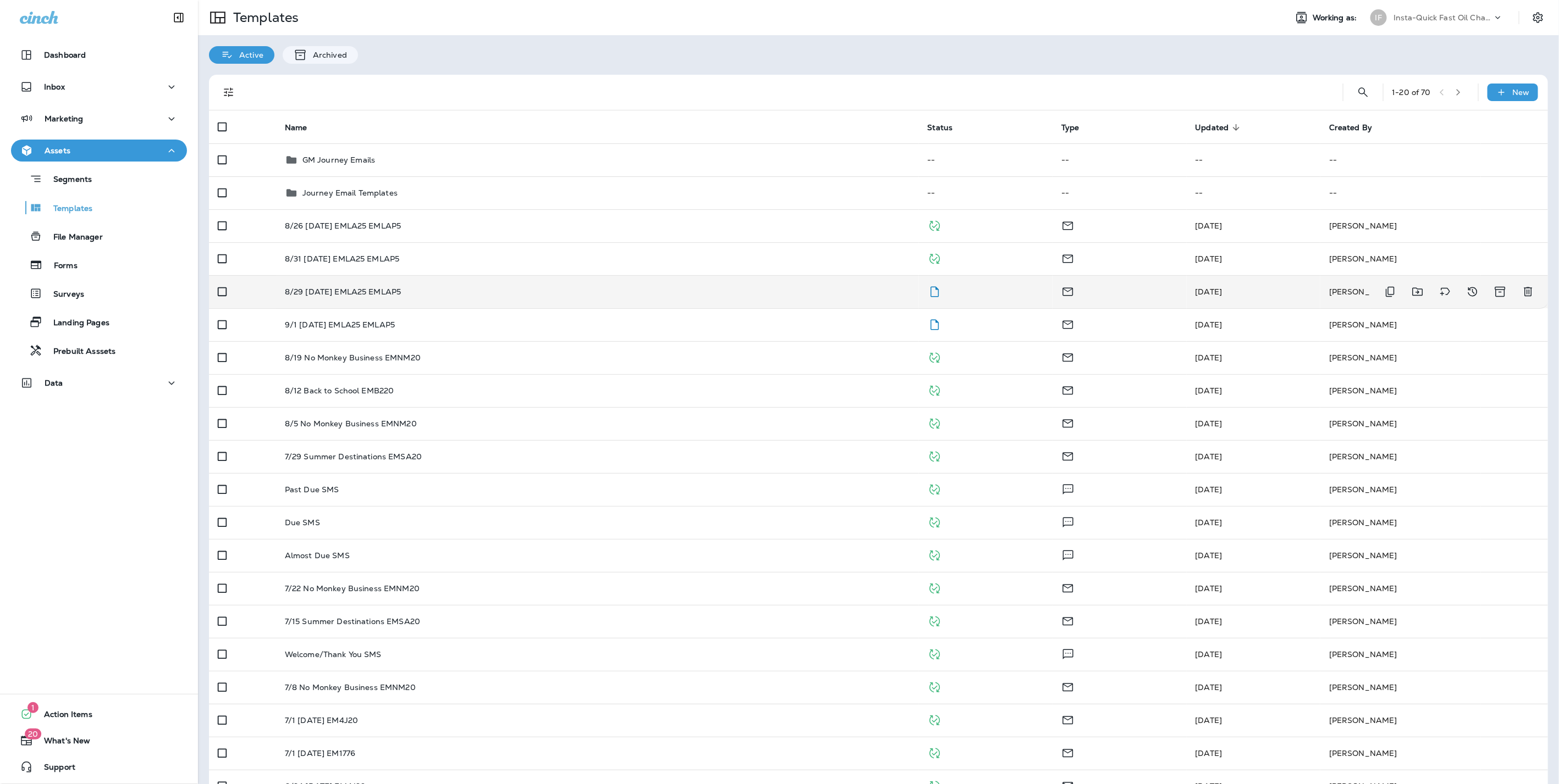
click at [338, 292] on p "8/29 [DATE] EMLA25 EMLAP5" at bounding box center [343, 292] width 117 height 9
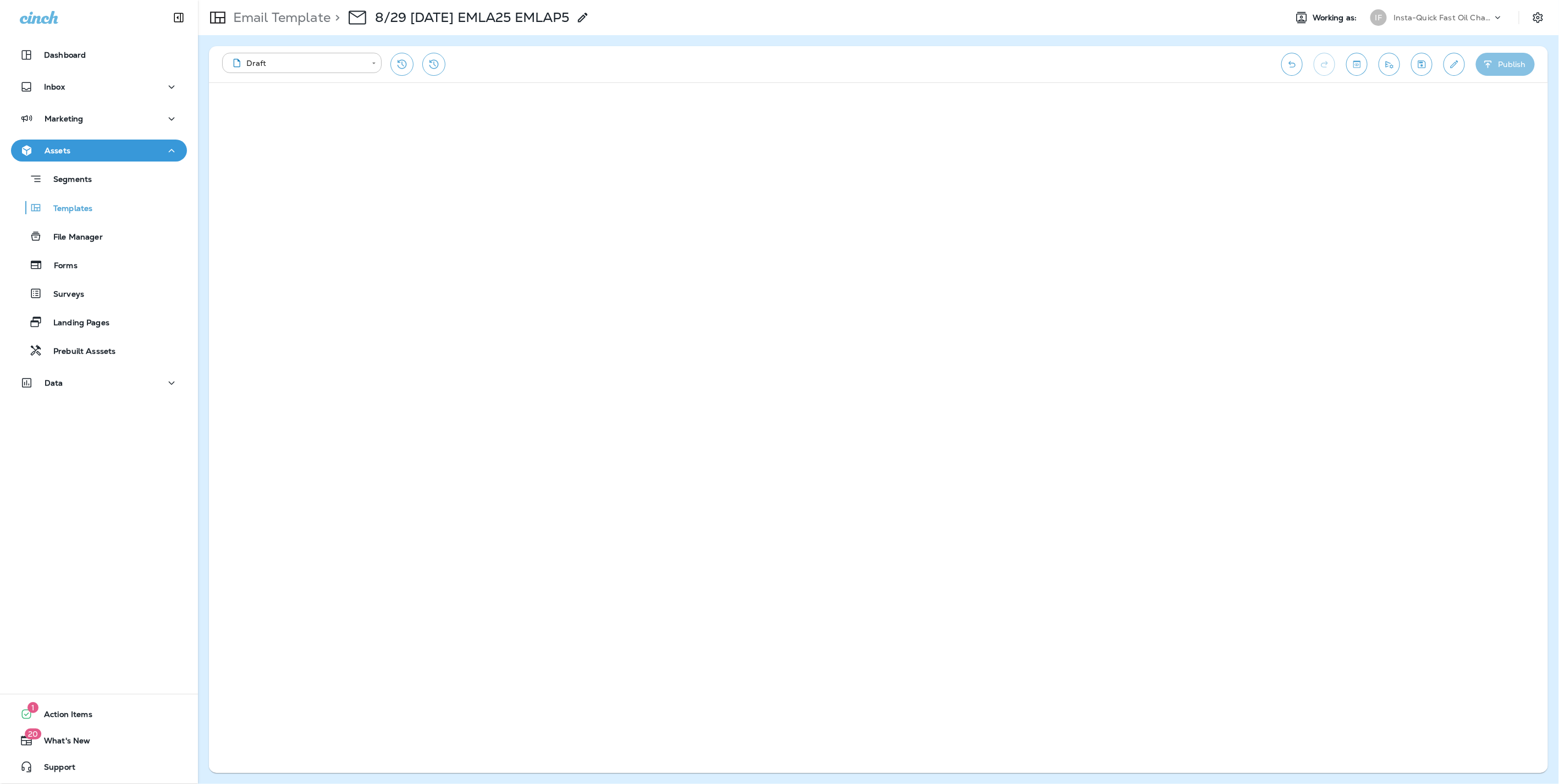
click at [1504, 59] on button "Publish" at bounding box center [1505, 64] width 59 height 23
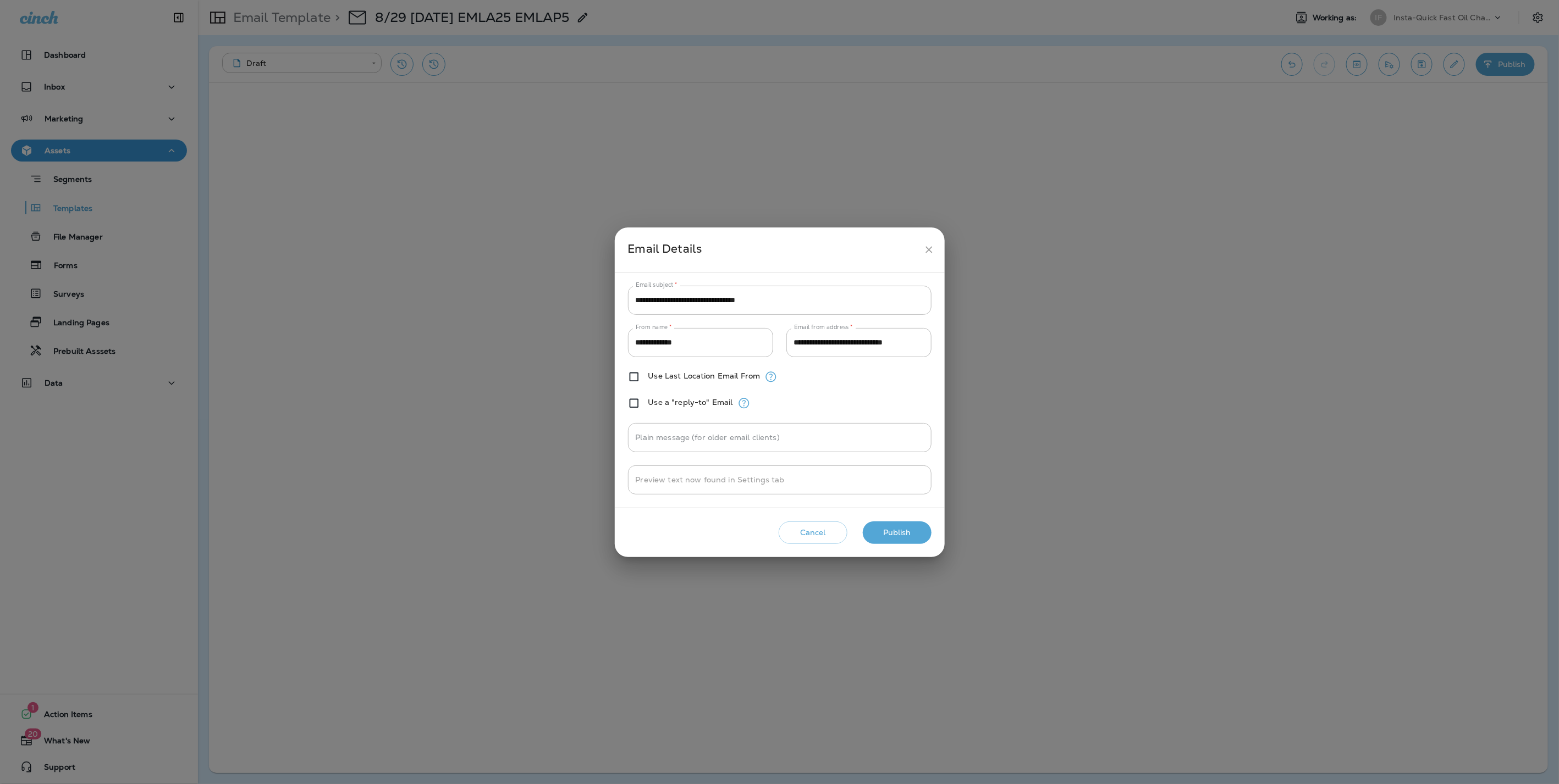
click at [917, 528] on button "Publish" at bounding box center [897, 533] width 69 height 22
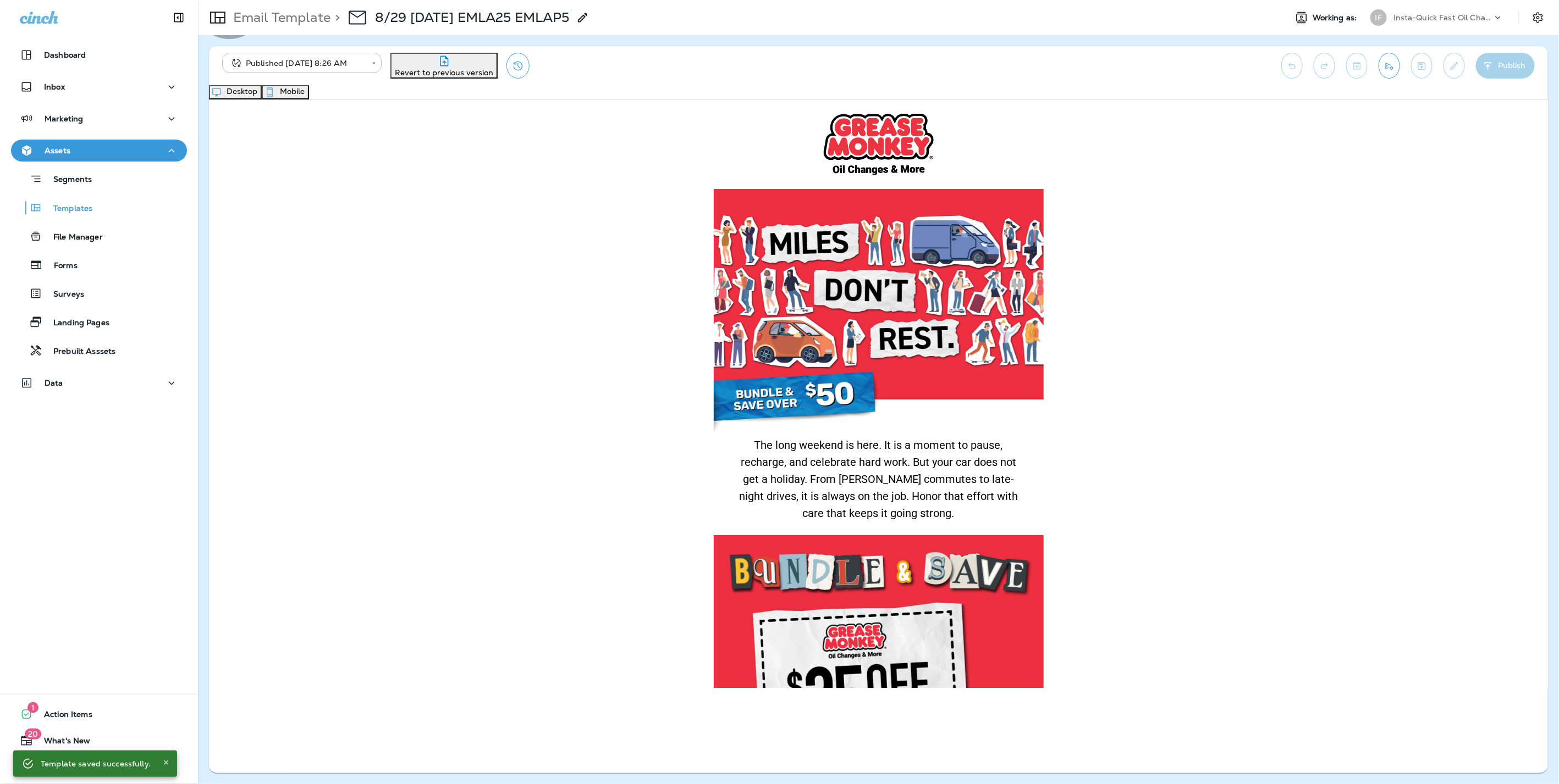
click at [309, 93] on button "Mobile" at bounding box center [285, 92] width 47 height 15
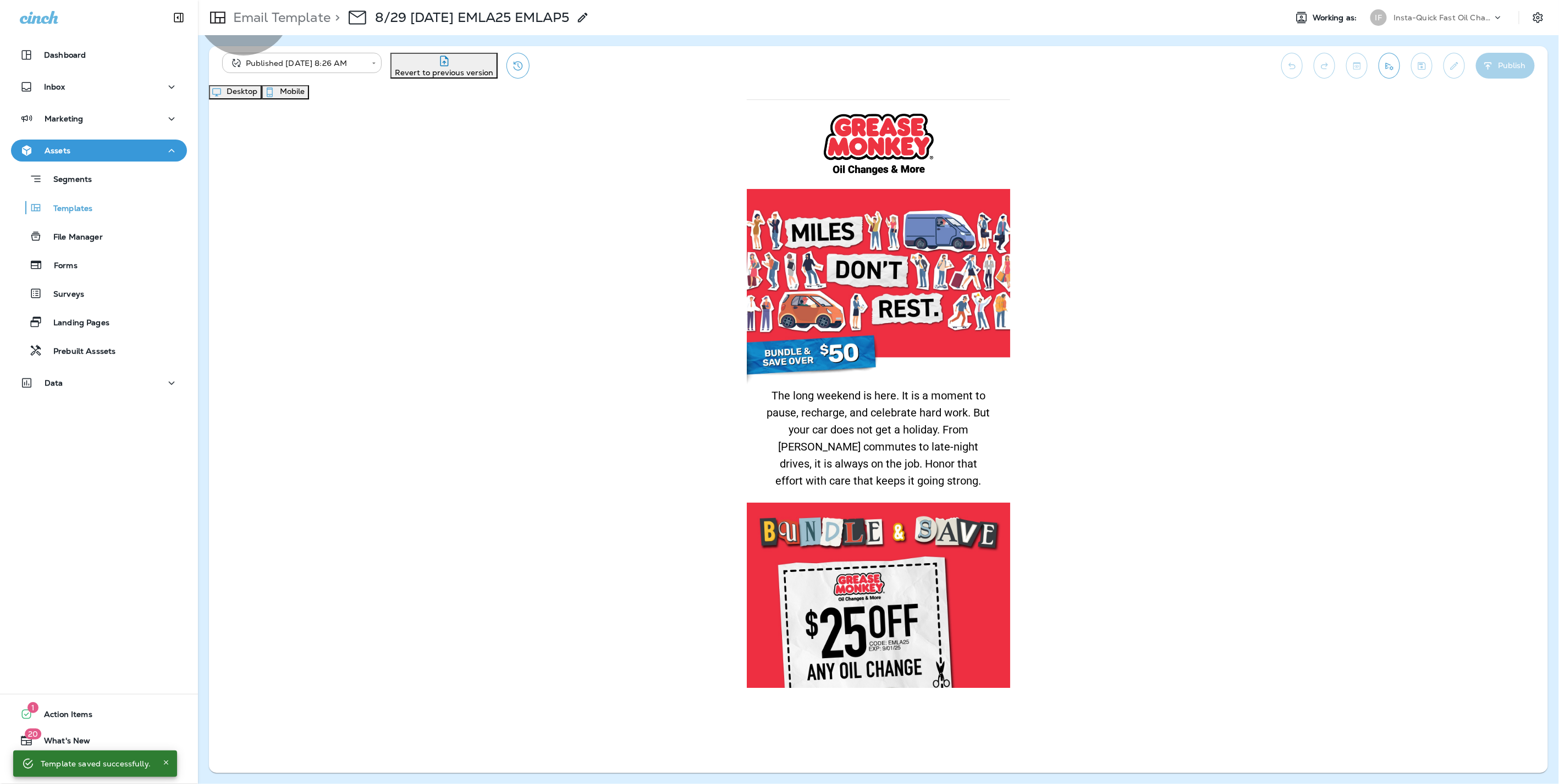
click at [262, 97] on button "Desktop" at bounding box center [235, 92] width 53 height 15
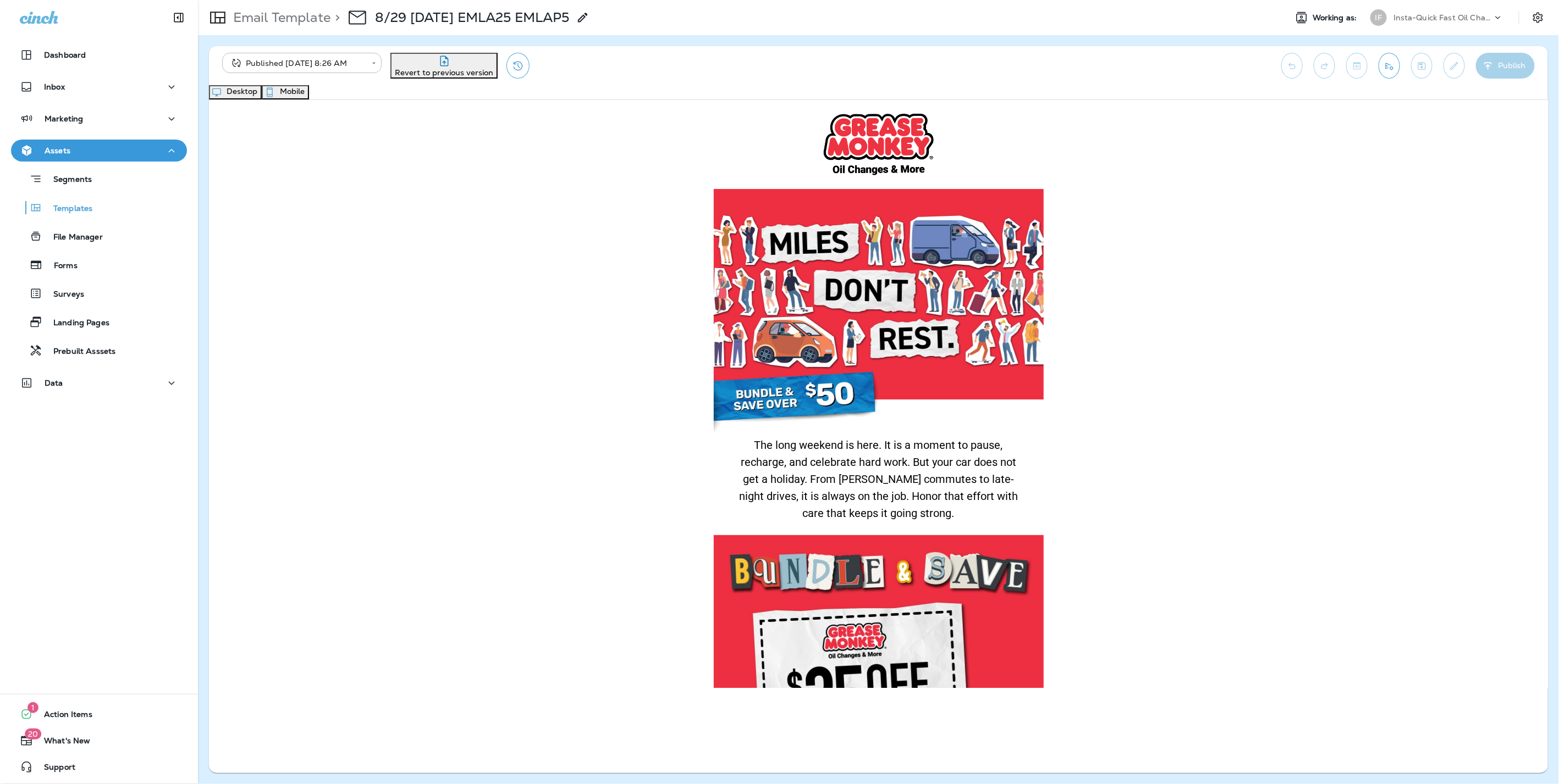
click at [258, 16] on p "Email Template" at bounding box center [280, 17] width 102 height 16
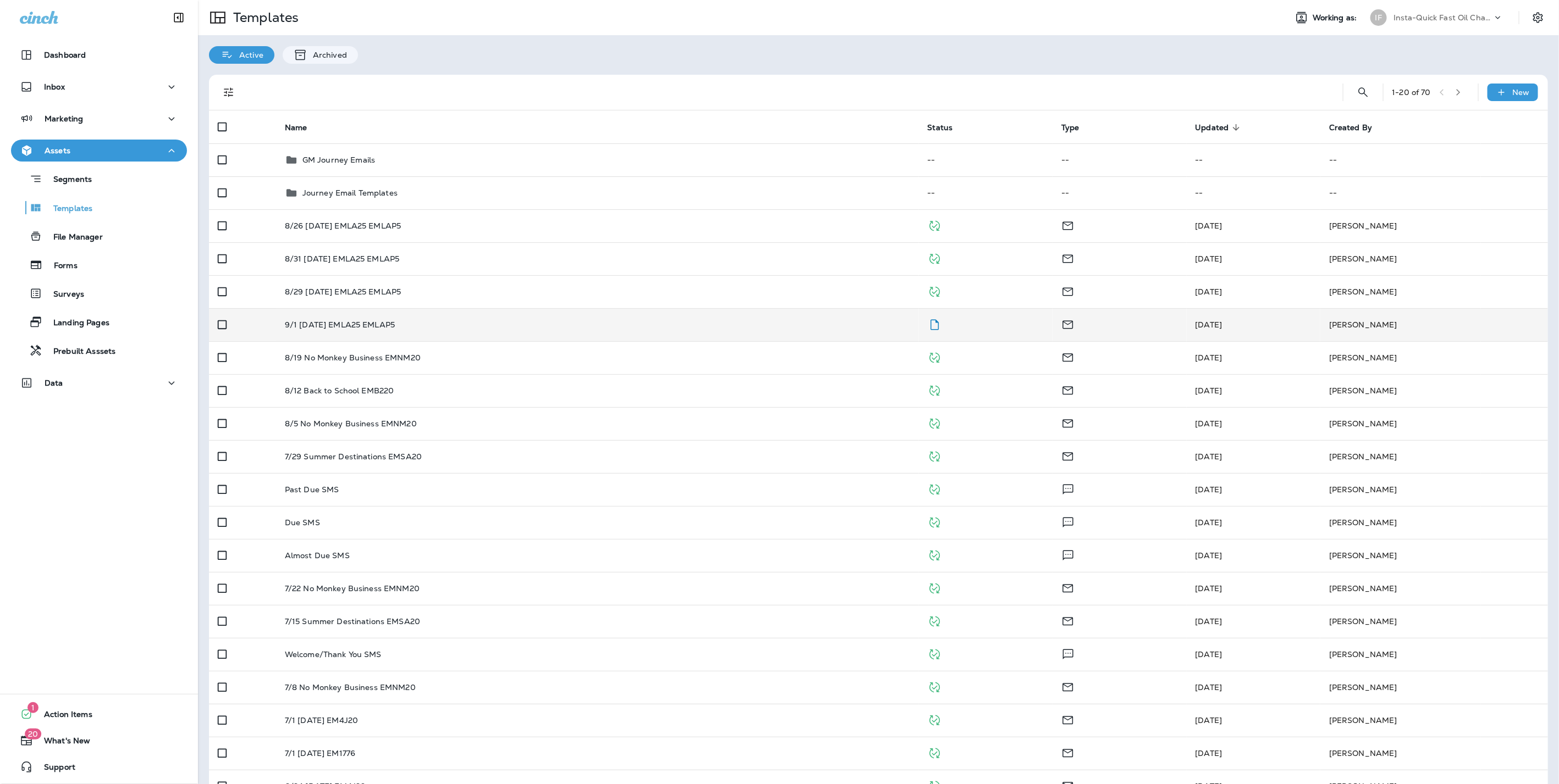
click at [347, 321] on p "9/1 [DATE] EMLA25 EMLAP5" at bounding box center [340, 325] width 110 height 9
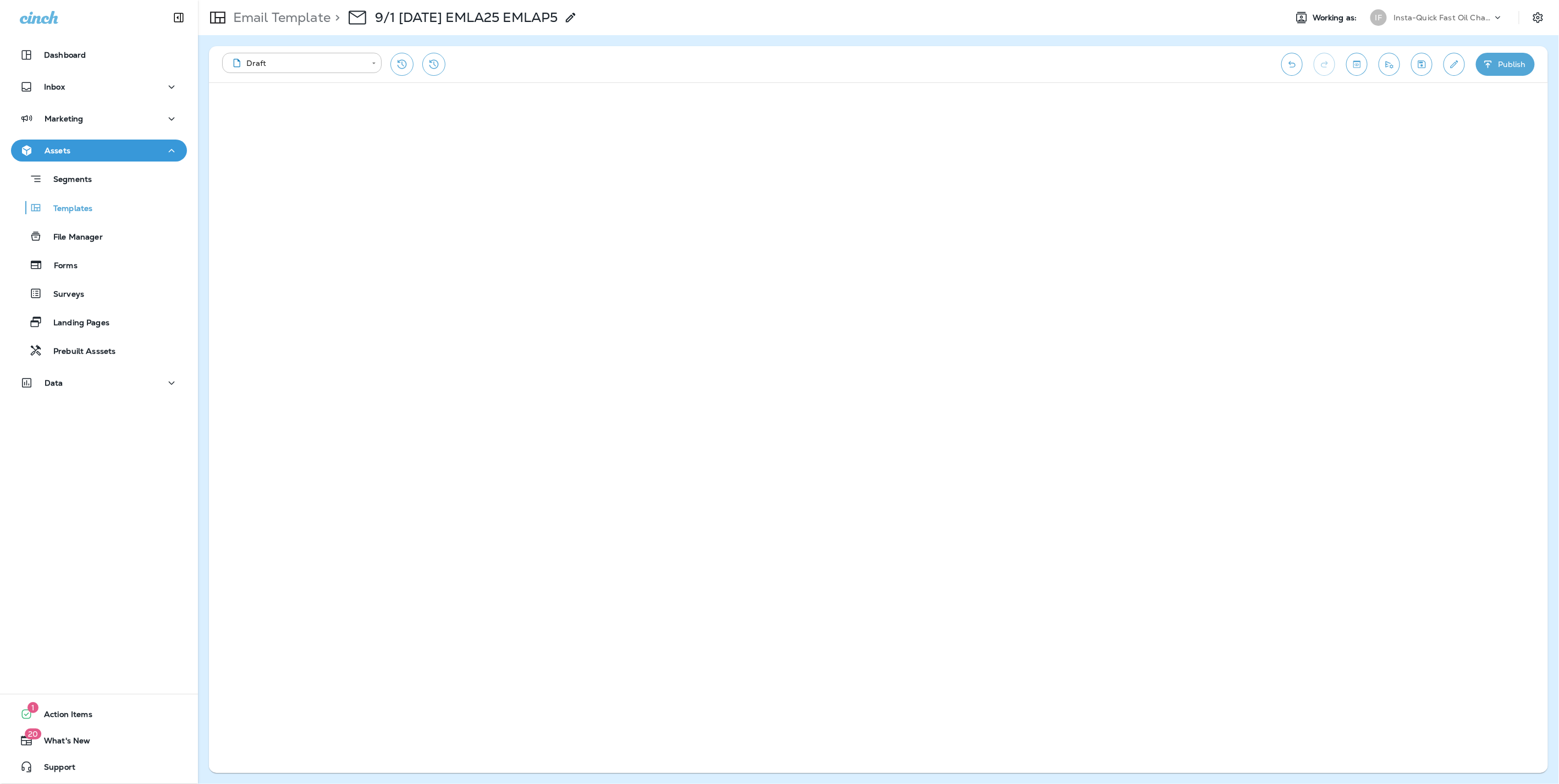
click at [1505, 59] on button "Publish" at bounding box center [1505, 64] width 59 height 23
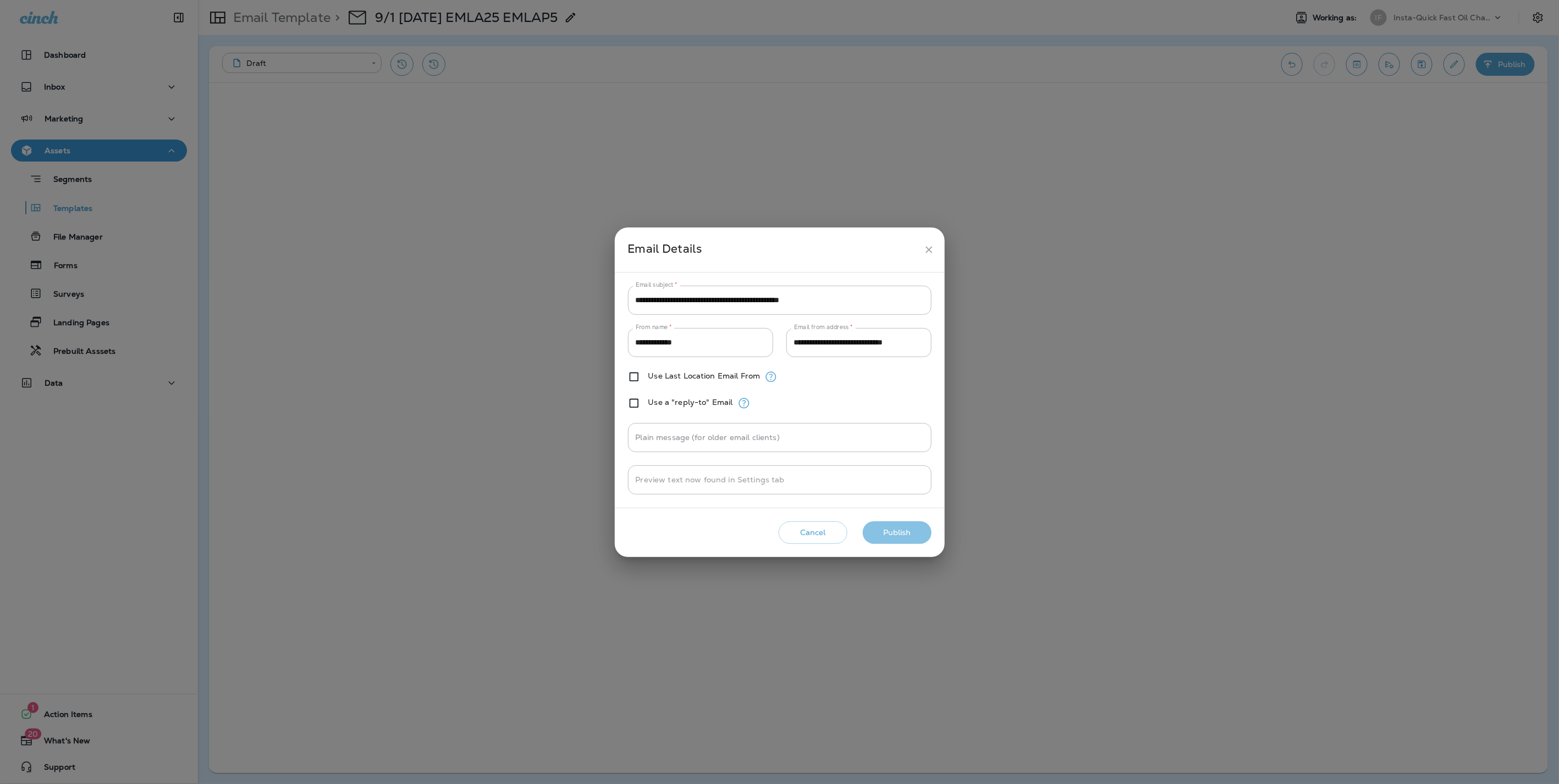
click at [900, 539] on button "Publish" at bounding box center [897, 533] width 69 height 22
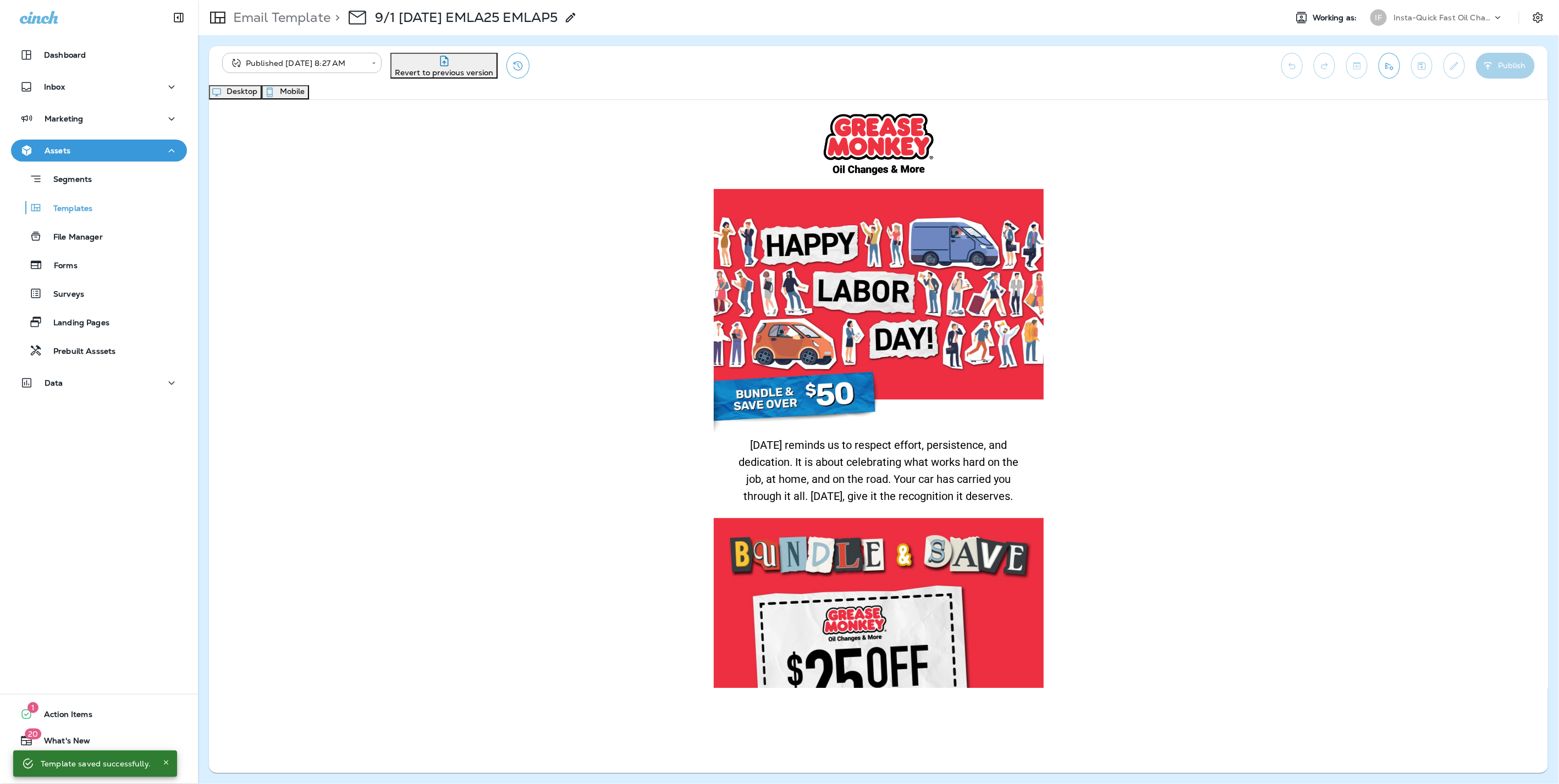
click at [309, 94] on button "Mobile" at bounding box center [285, 92] width 47 height 15
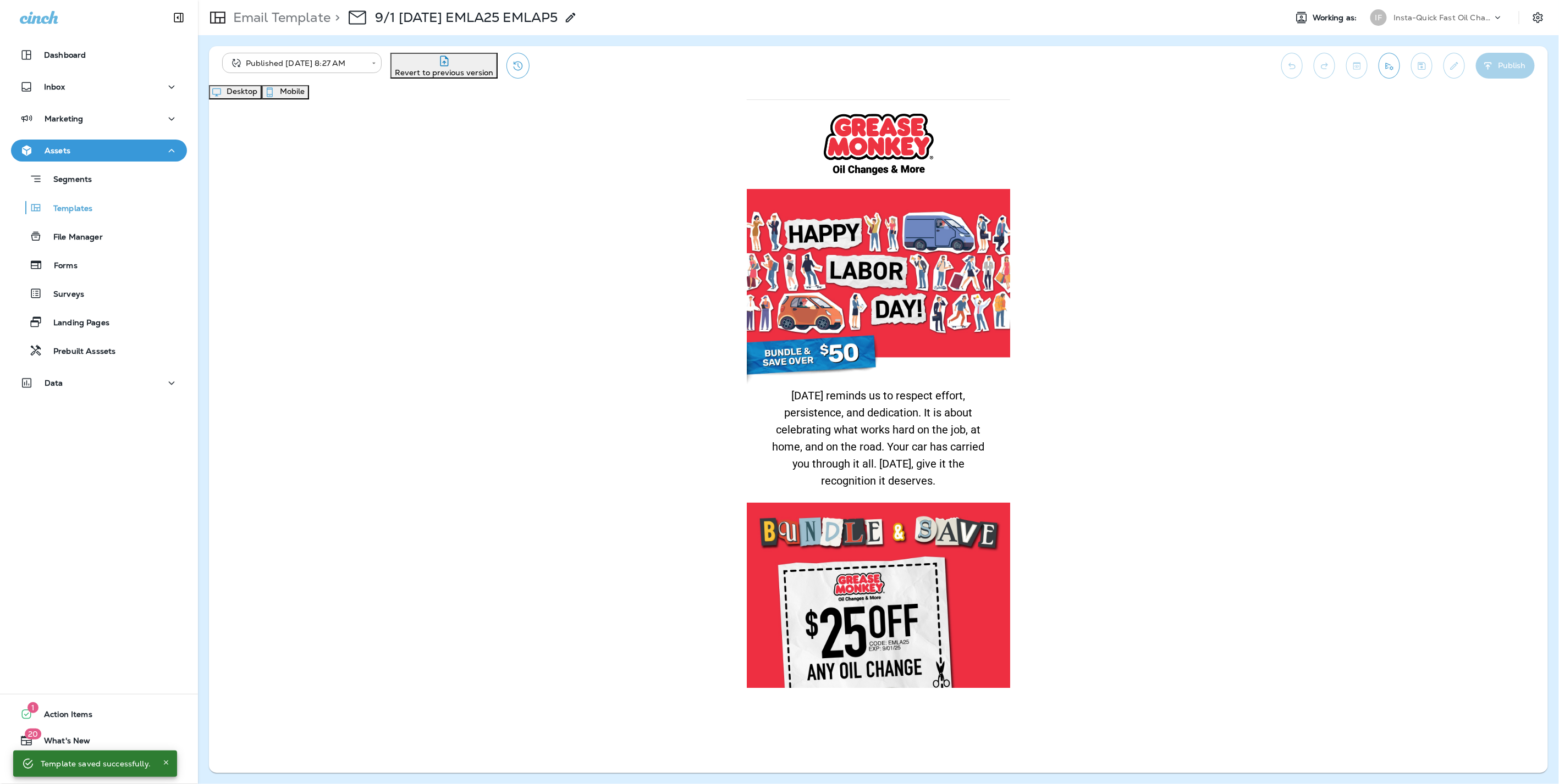
click at [262, 100] on button "Desktop" at bounding box center [235, 92] width 53 height 15
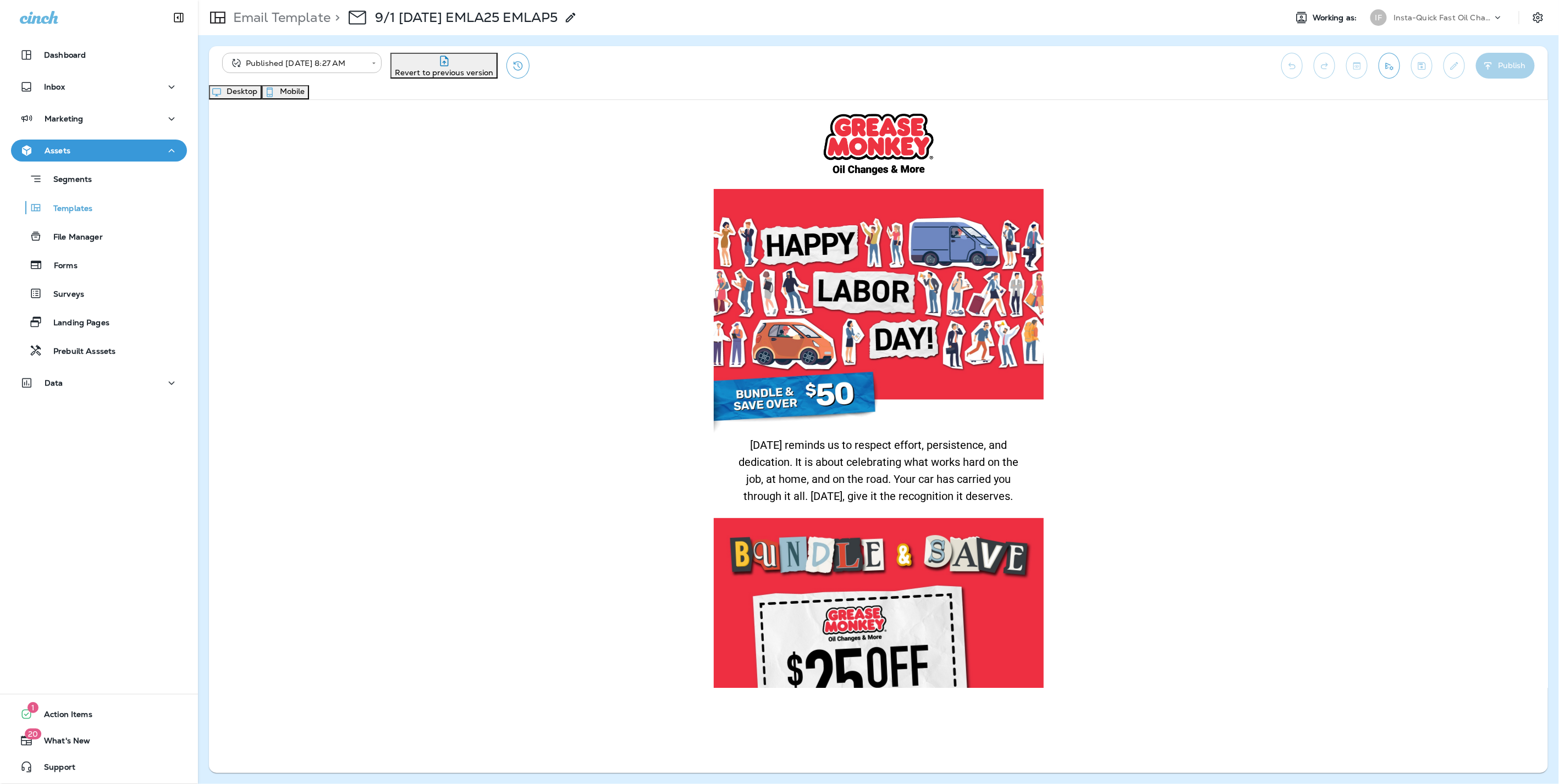
click at [275, 14] on p "Email Template" at bounding box center [280, 17] width 102 height 16
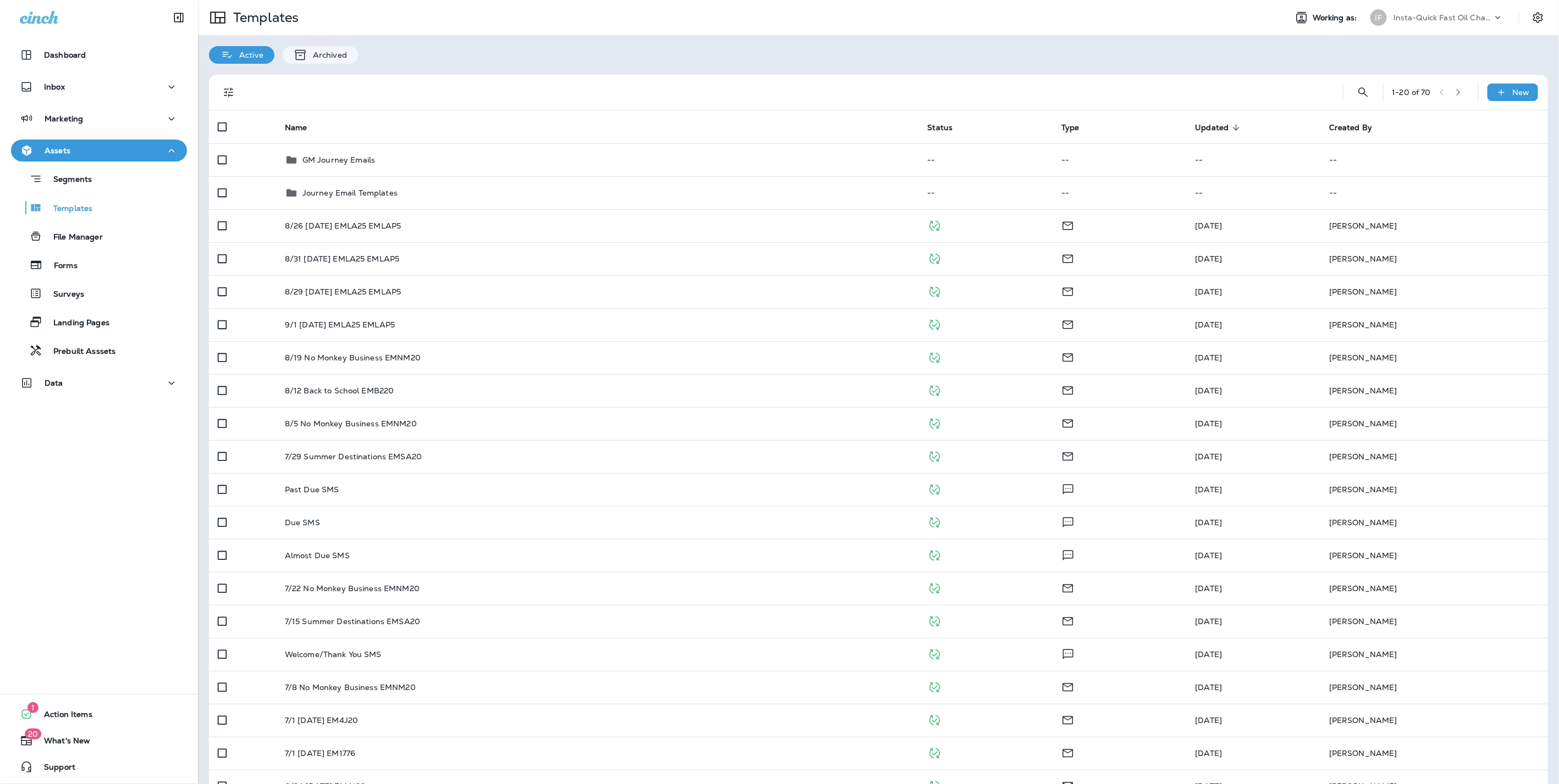
click at [1435, 14] on p "Insta-Quick Fast Oil Change" at bounding box center [1442, 17] width 99 height 9
type input "****"
click at [1411, 95] on div "MM Minit Man" at bounding box center [1390, 87] width 69 height 25
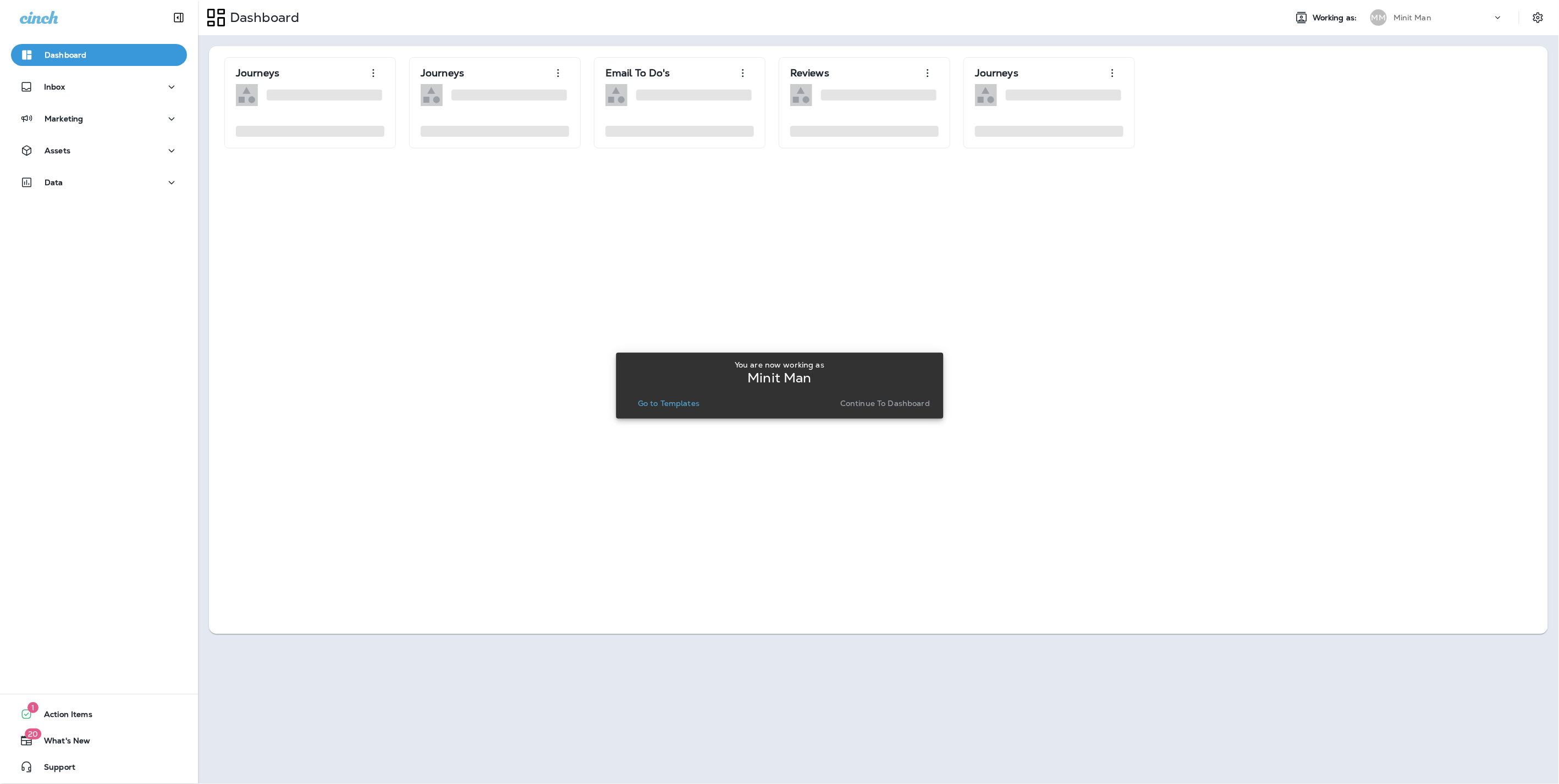
click at [872, 405] on p "Continue to Dashboard" at bounding box center [885, 403] width 89 height 9
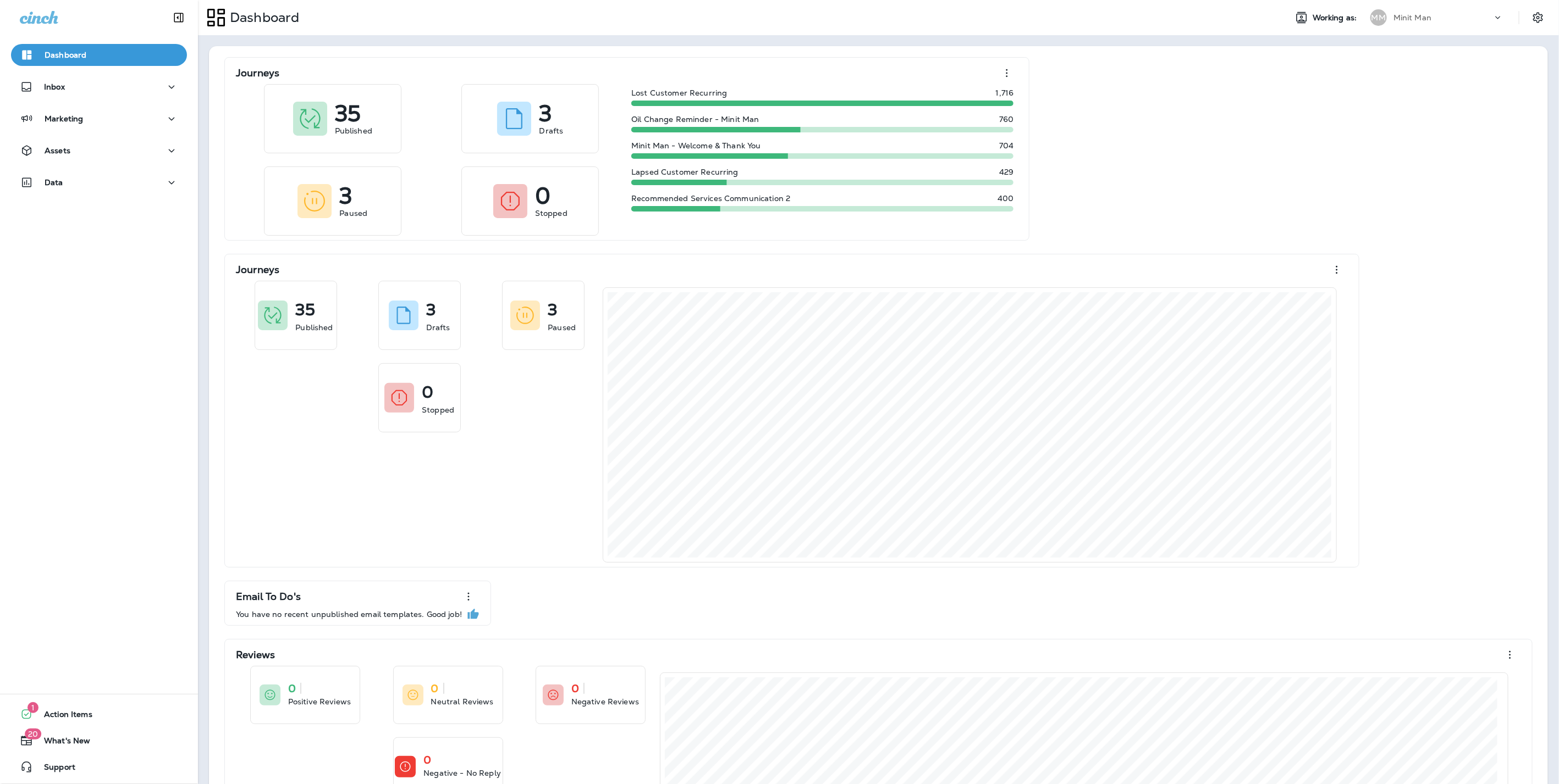
click at [110, 161] on div "Assets" at bounding box center [99, 154] width 198 height 27
click at [87, 154] on div "Assets" at bounding box center [99, 151] width 159 height 14
click at [64, 198] on button "Templates" at bounding box center [99, 208] width 176 height 23
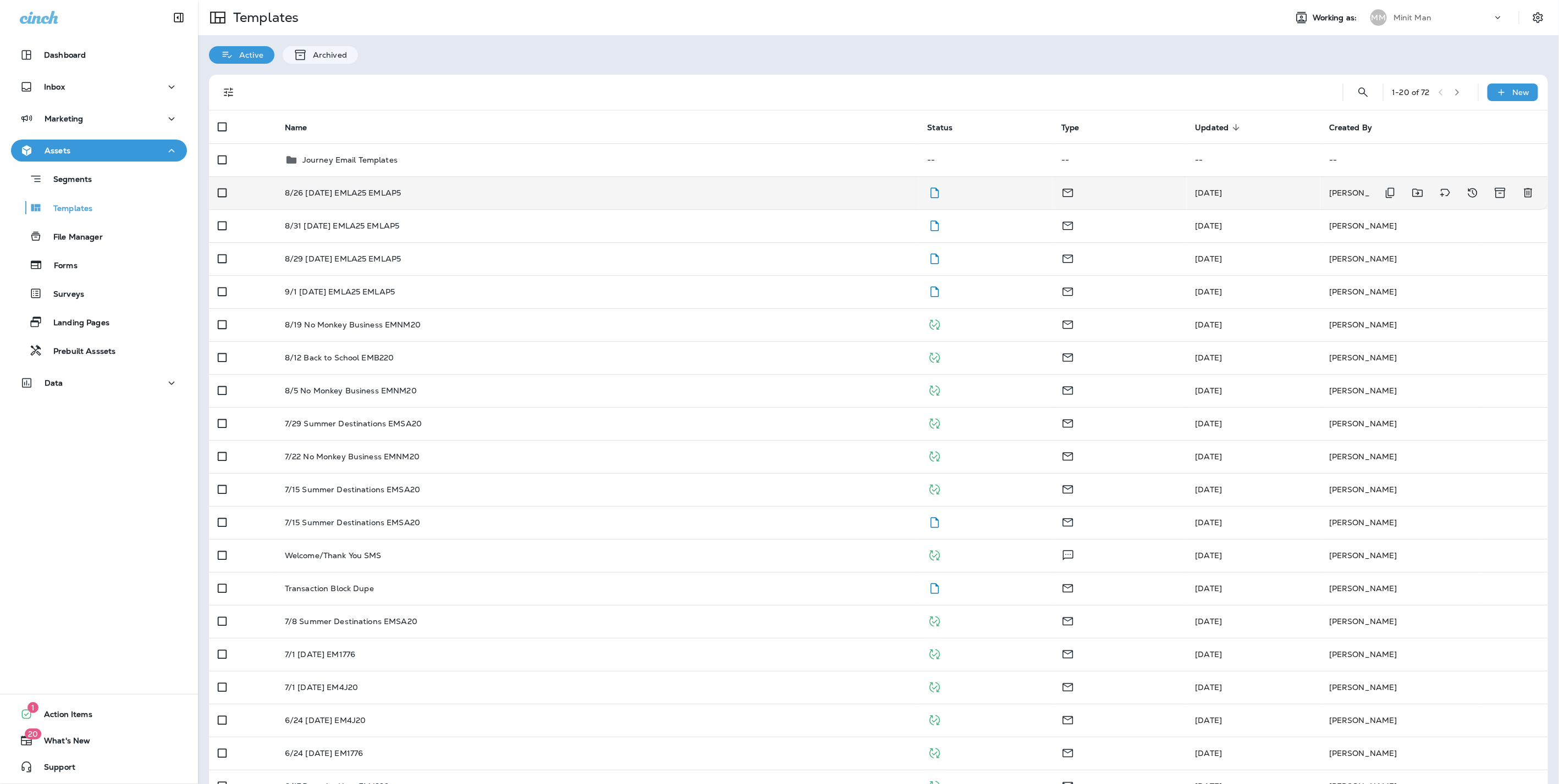
click at [458, 207] on td "8/26 [DATE] EMLA25 EMLAP5" at bounding box center [597, 193] width 643 height 33
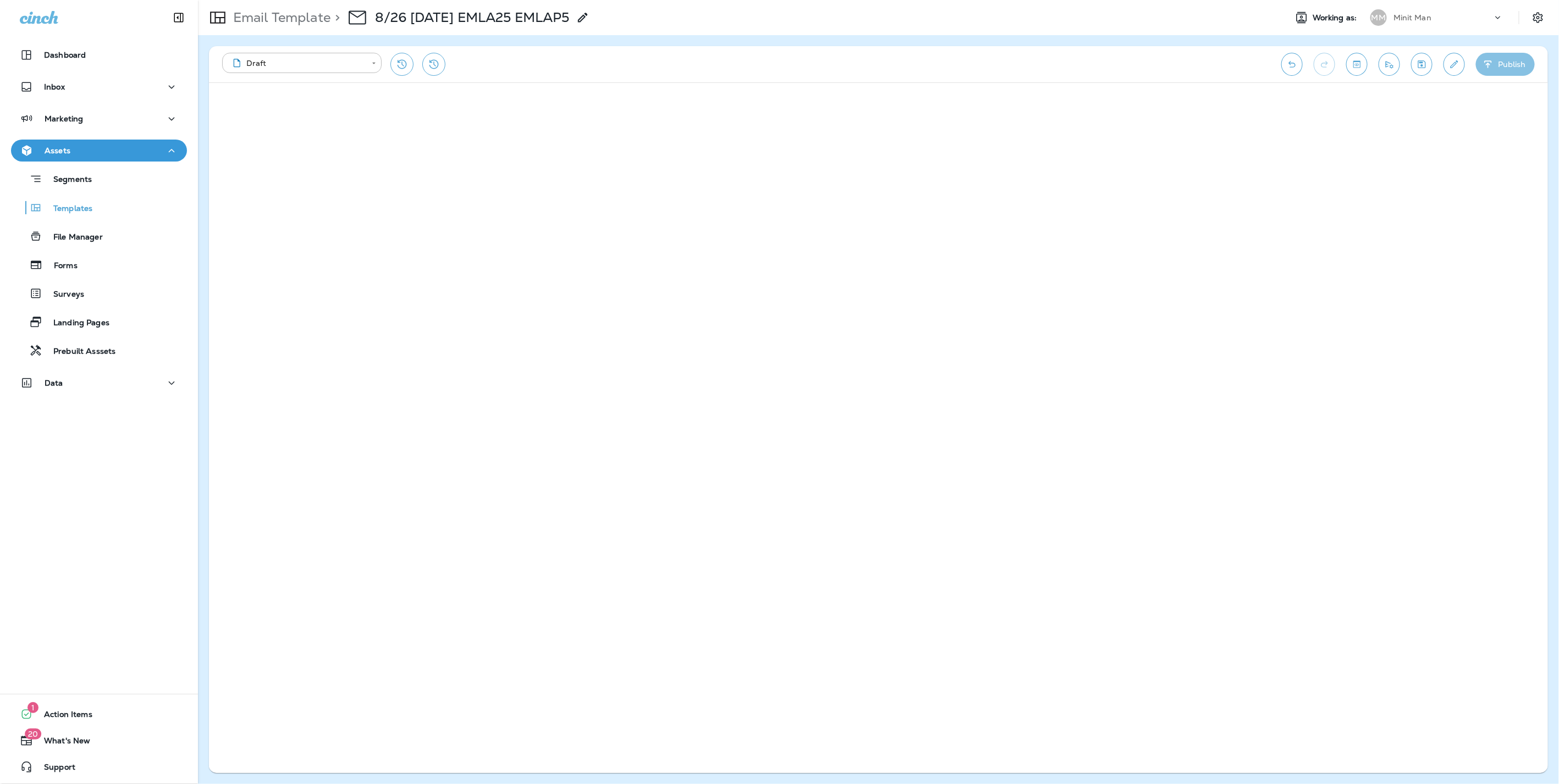
click at [1511, 62] on button "Publish" at bounding box center [1505, 64] width 59 height 23
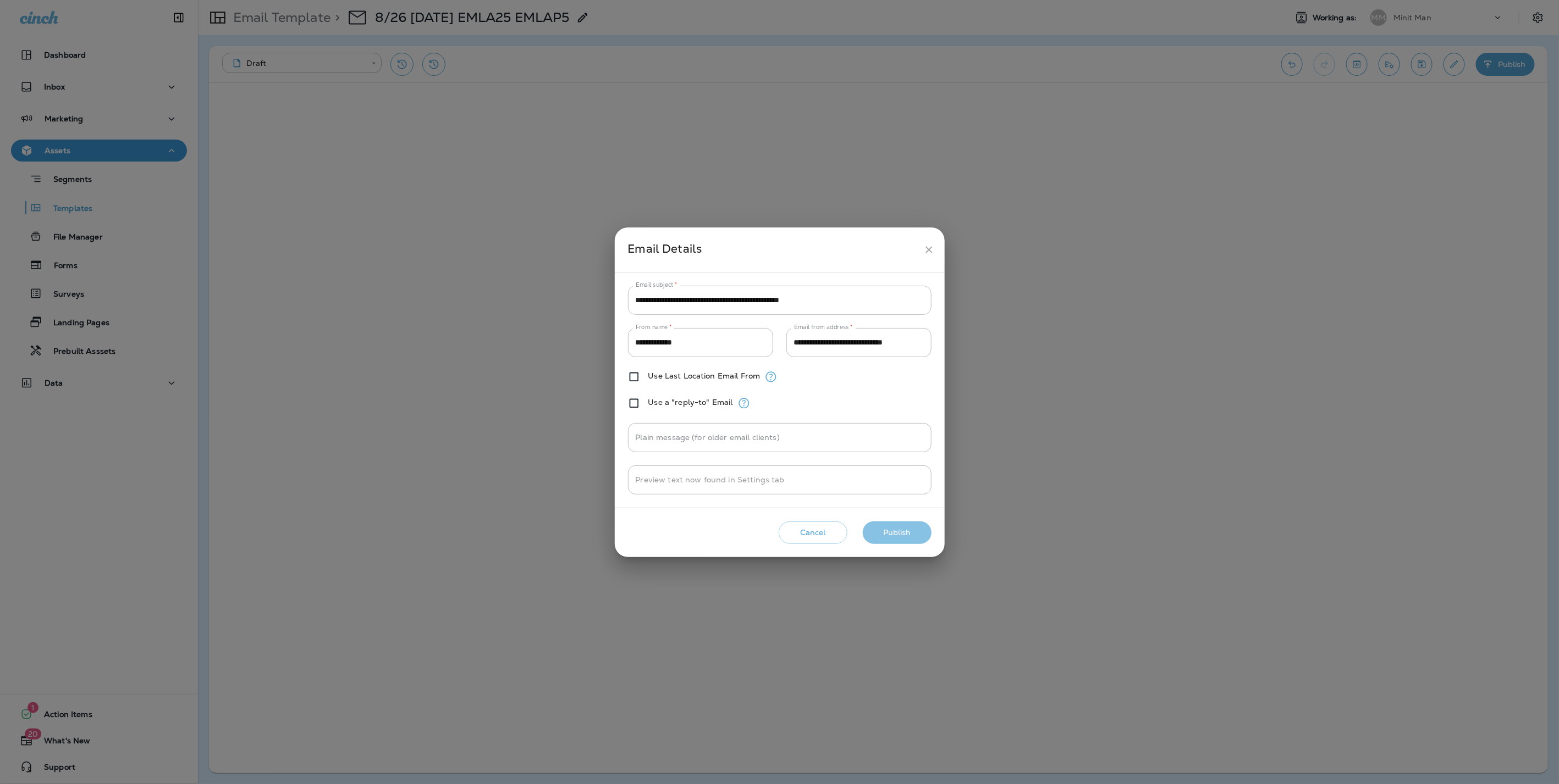
click at [915, 528] on button "Publish" at bounding box center [897, 533] width 69 height 22
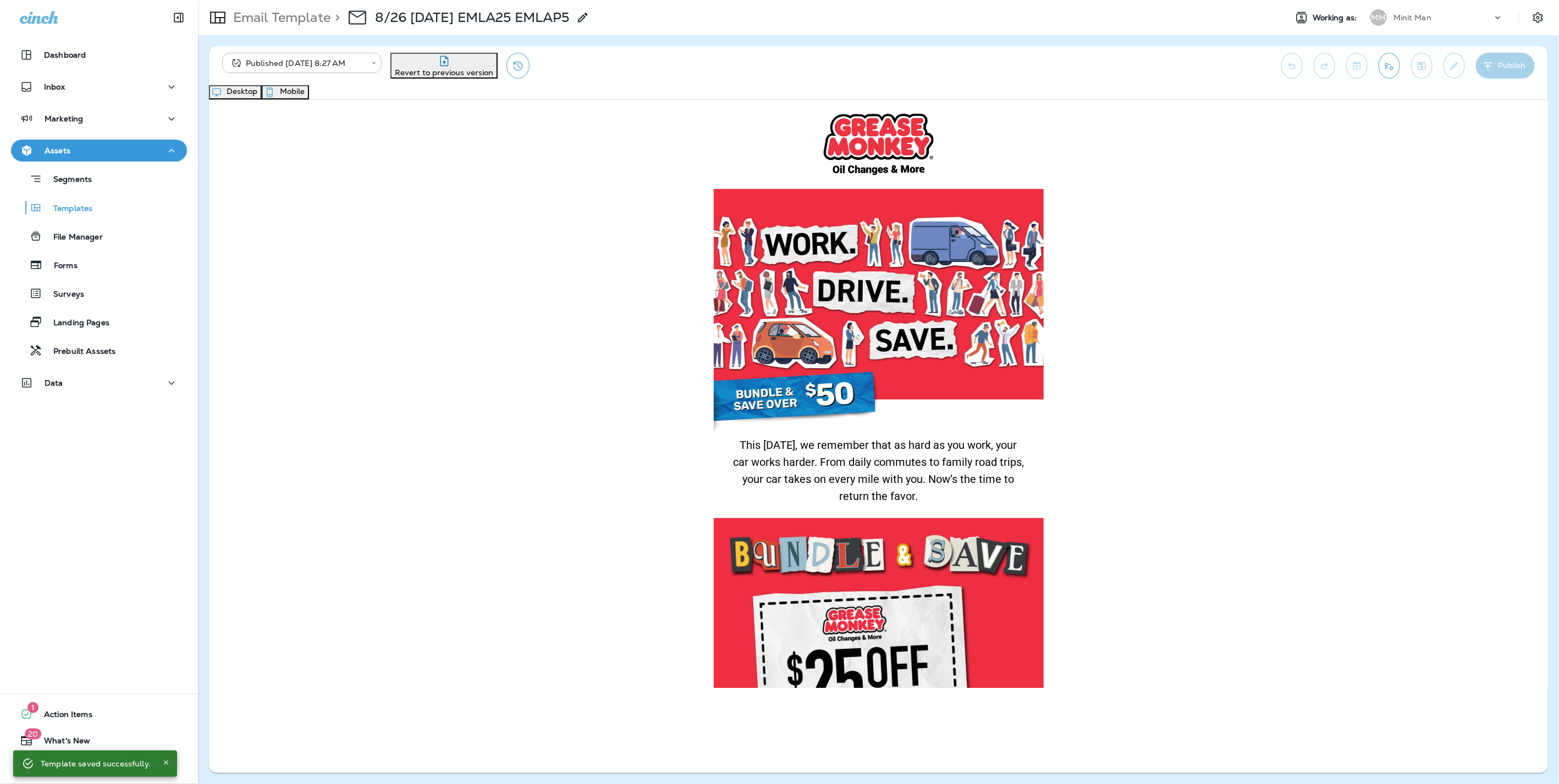
click at [309, 94] on button "Mobile" at bounding box center [285, 92] width 47 height 15
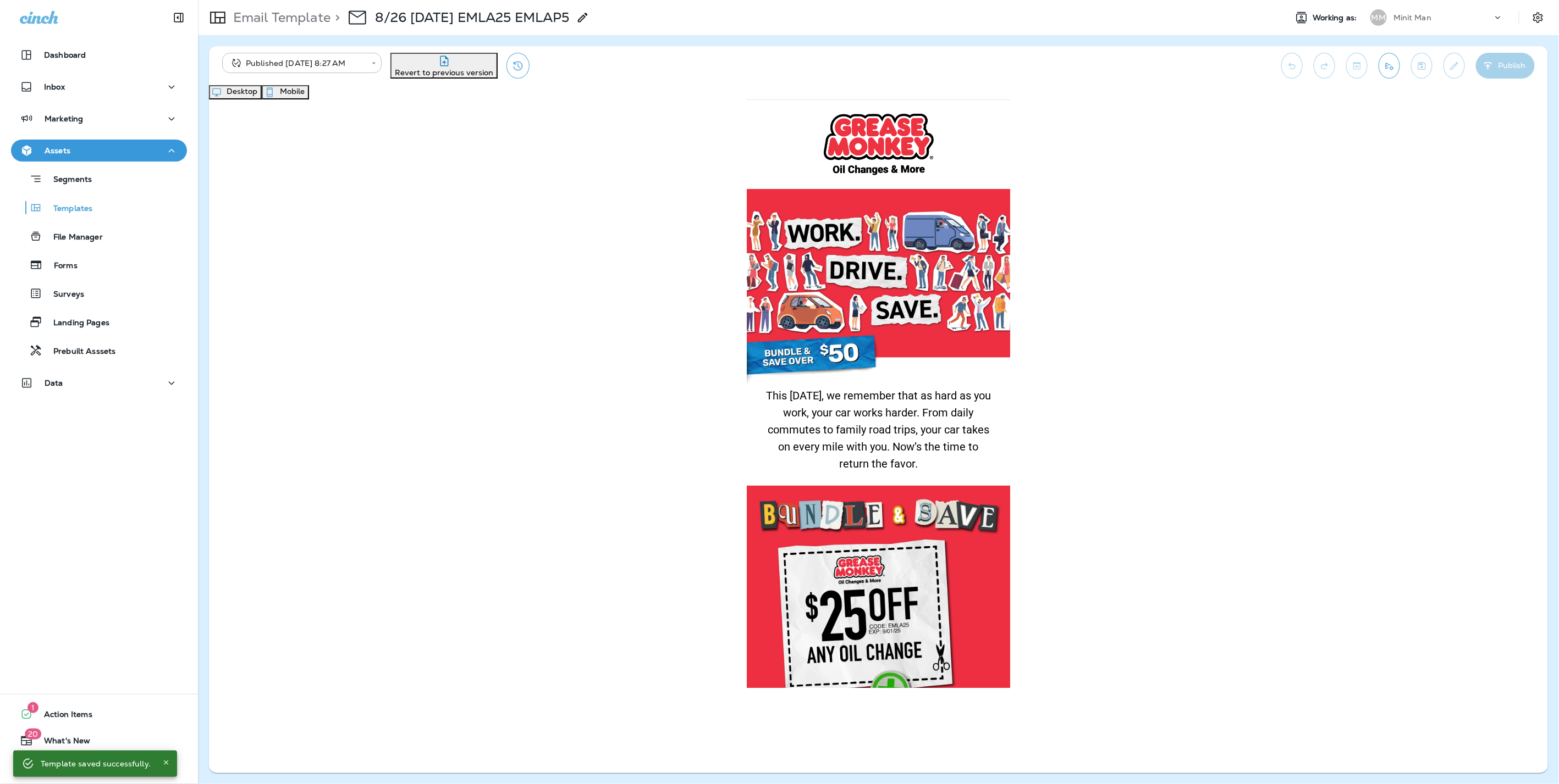
click at [262, 100] on button "Desktop" at bounding box center [235, 92] width 53 height 15
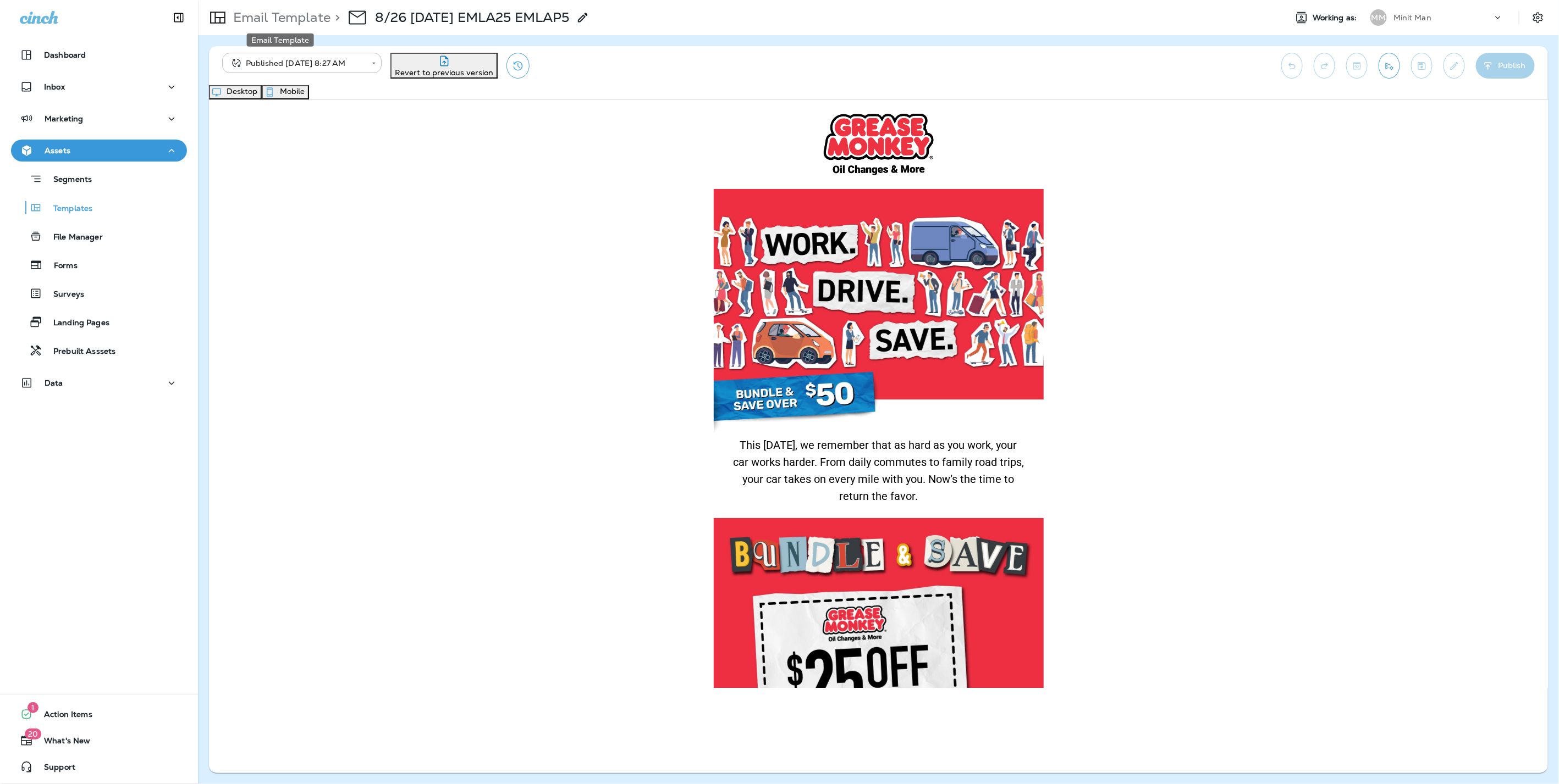
click at [258, 15] on p "Email Template" at bounding box center [280, 17] width 102 height 16
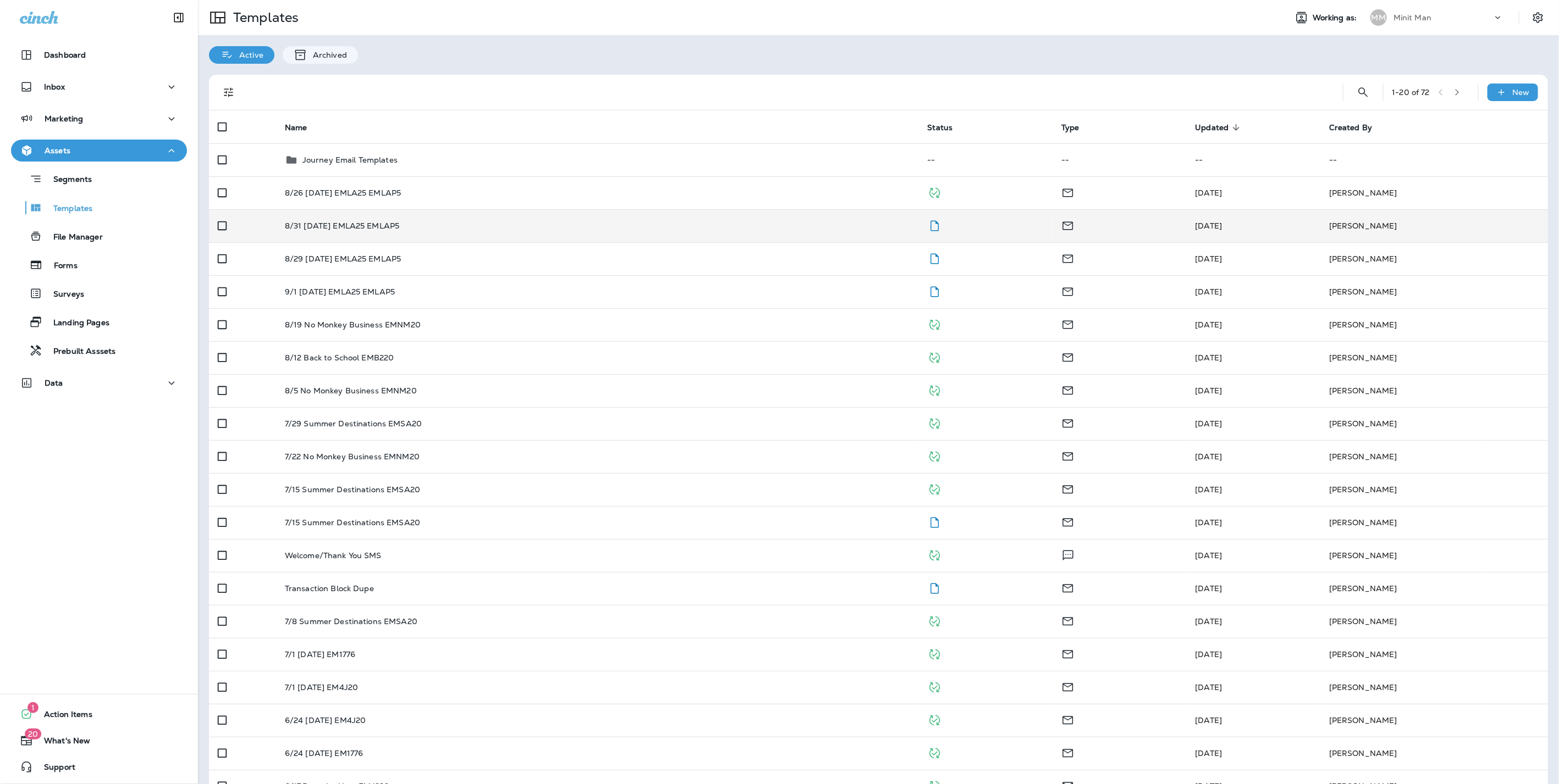
click at [285, 223] on p "8/31 [DATE] EMLA25 EMLAP5" at bounding box center [342, 226] width 115 height 9
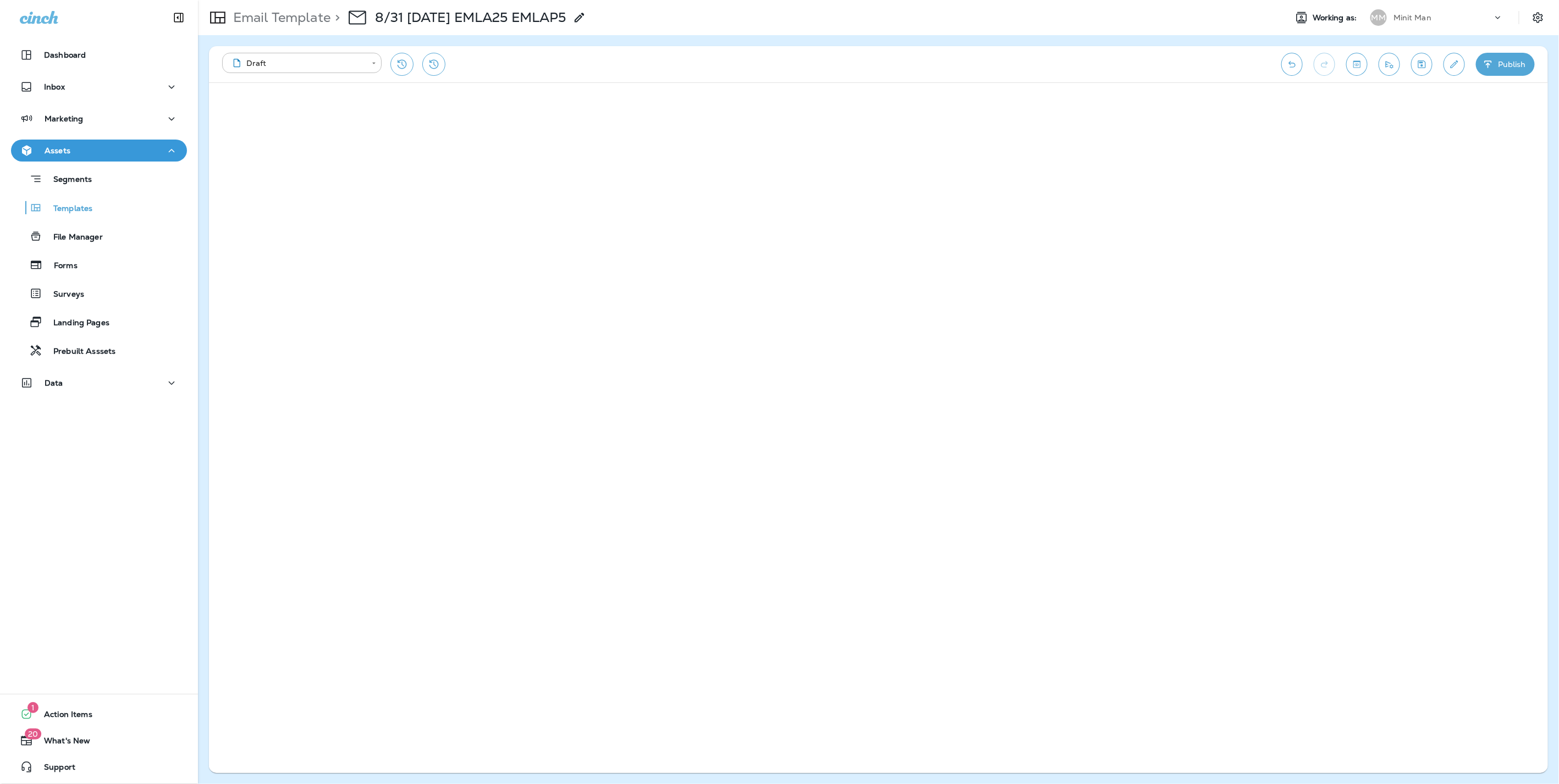
click at [1517, 61] on button "Publish" at bounding box center [1505, 64] width 59 height 23
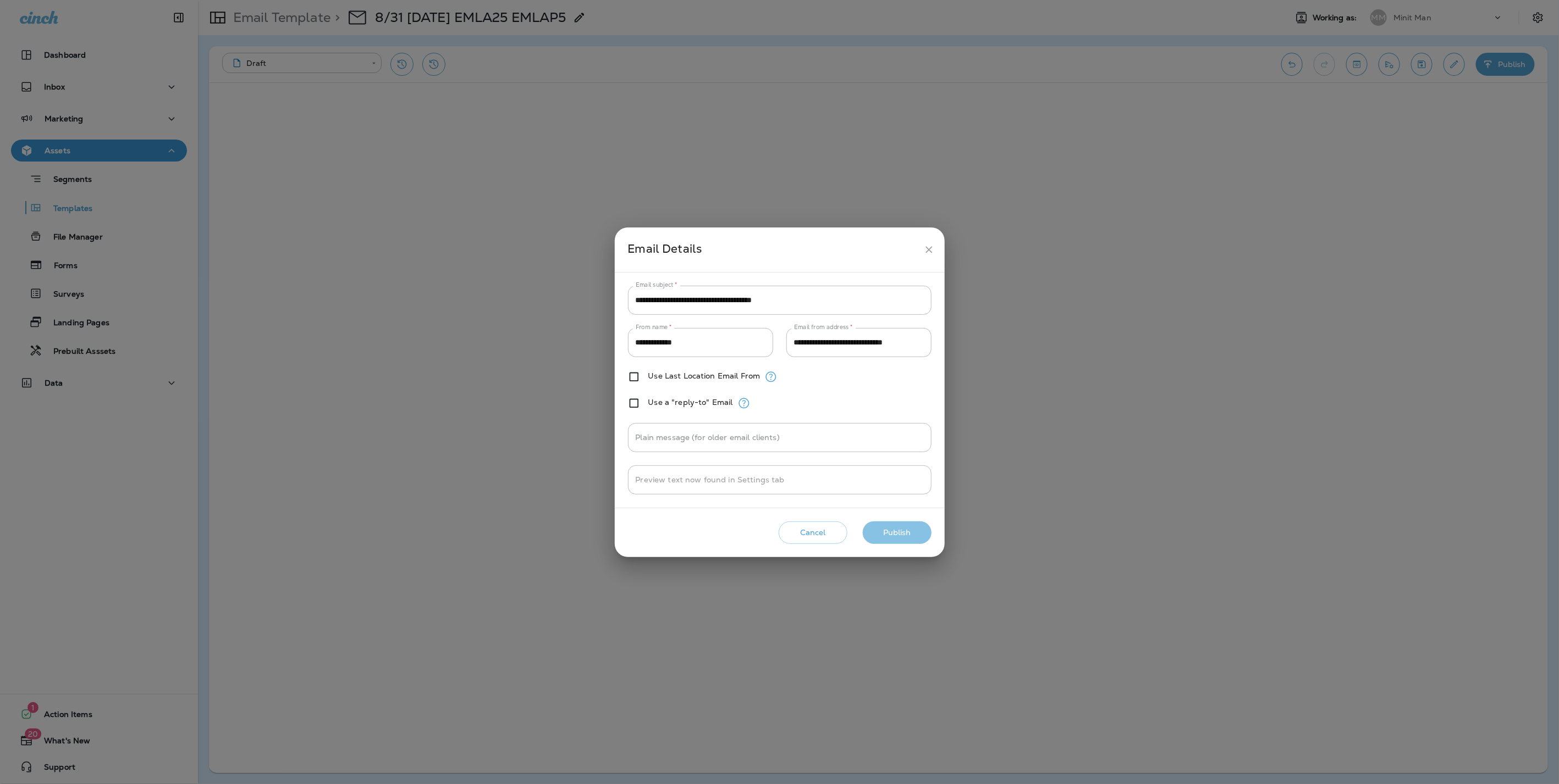
click at [904, 528] on button "Publish" at bounding box center [897, 533] width 69 height 22
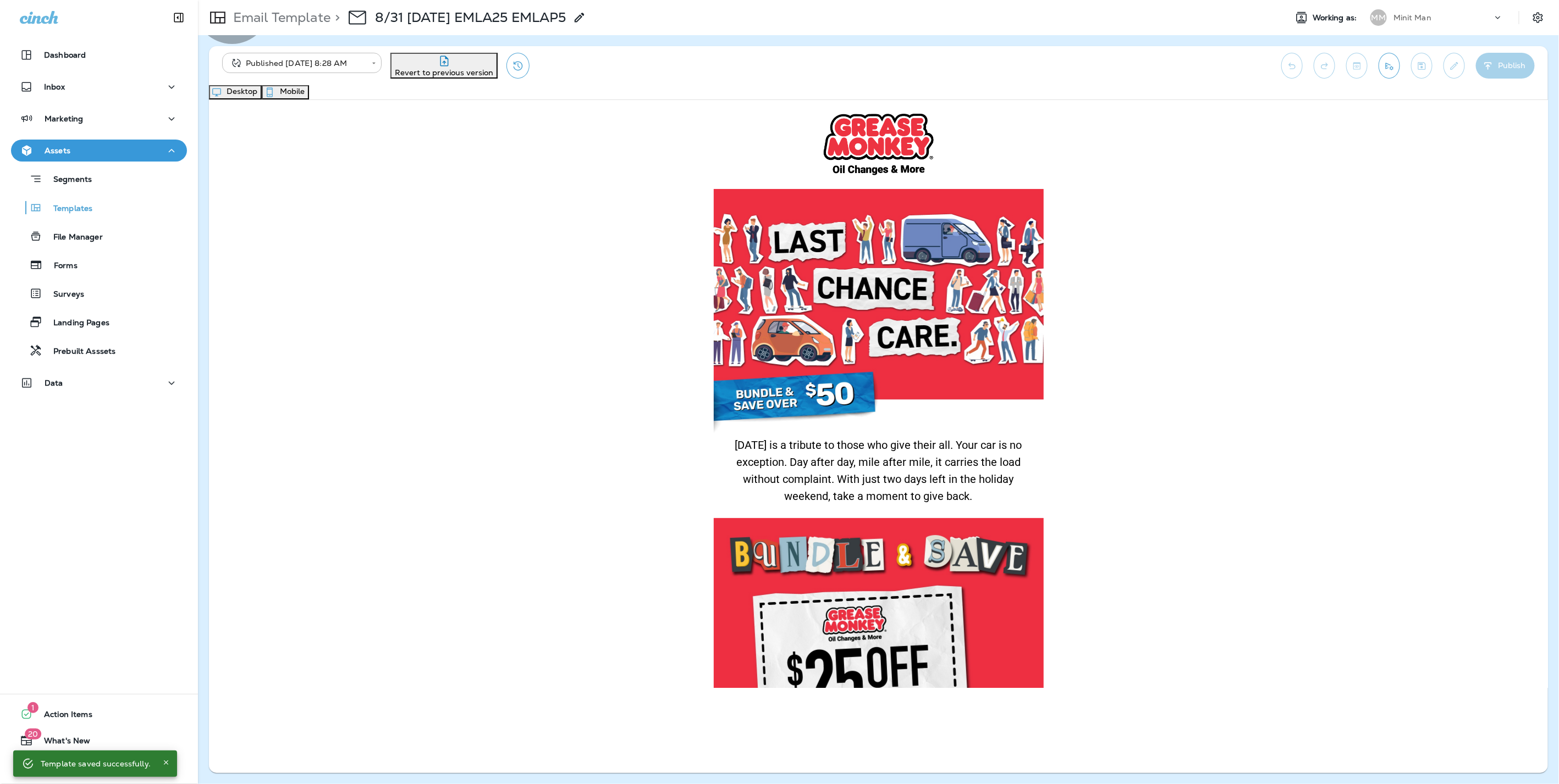
drag, startPoint x: 915, startPoint y: 96, endPoint x: 882, endPoint y: 102, distance: 33.5
click at [309, 97] on button "Mobile" at bounding box center [285, 92] width 47 height 15
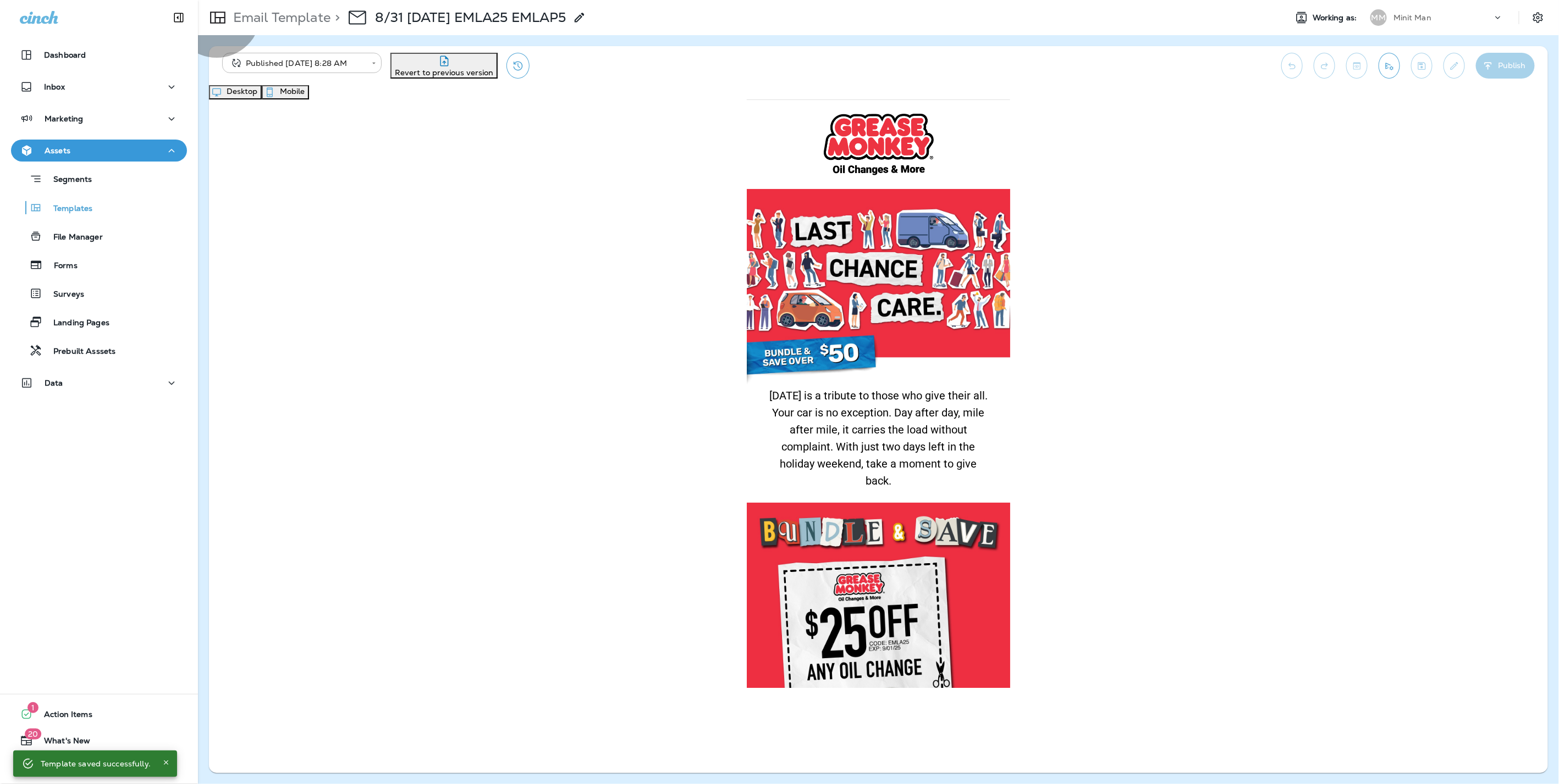
click at [262, 100] on button "Desktop" at bounding box center [235, 92] width 53 height 15
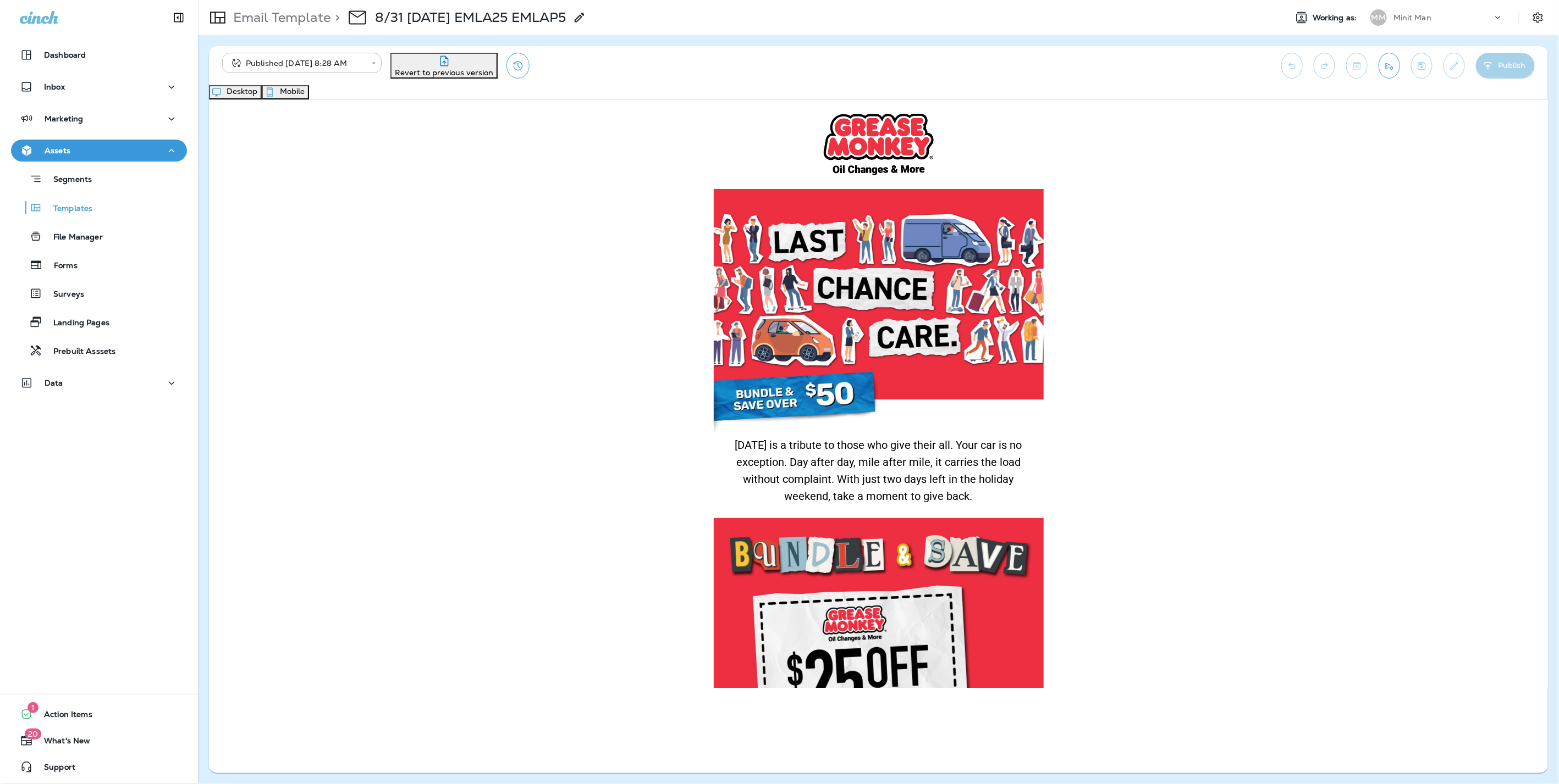
click at [265, 8] on div "Email Template > 8/31 [DATE] EMLA25 EMLAP5" at bounding box center [392, 18] width 388 height 31
click at [267, 15] on p "Email Template" at bounding box center [280, 17] width 102 height 16
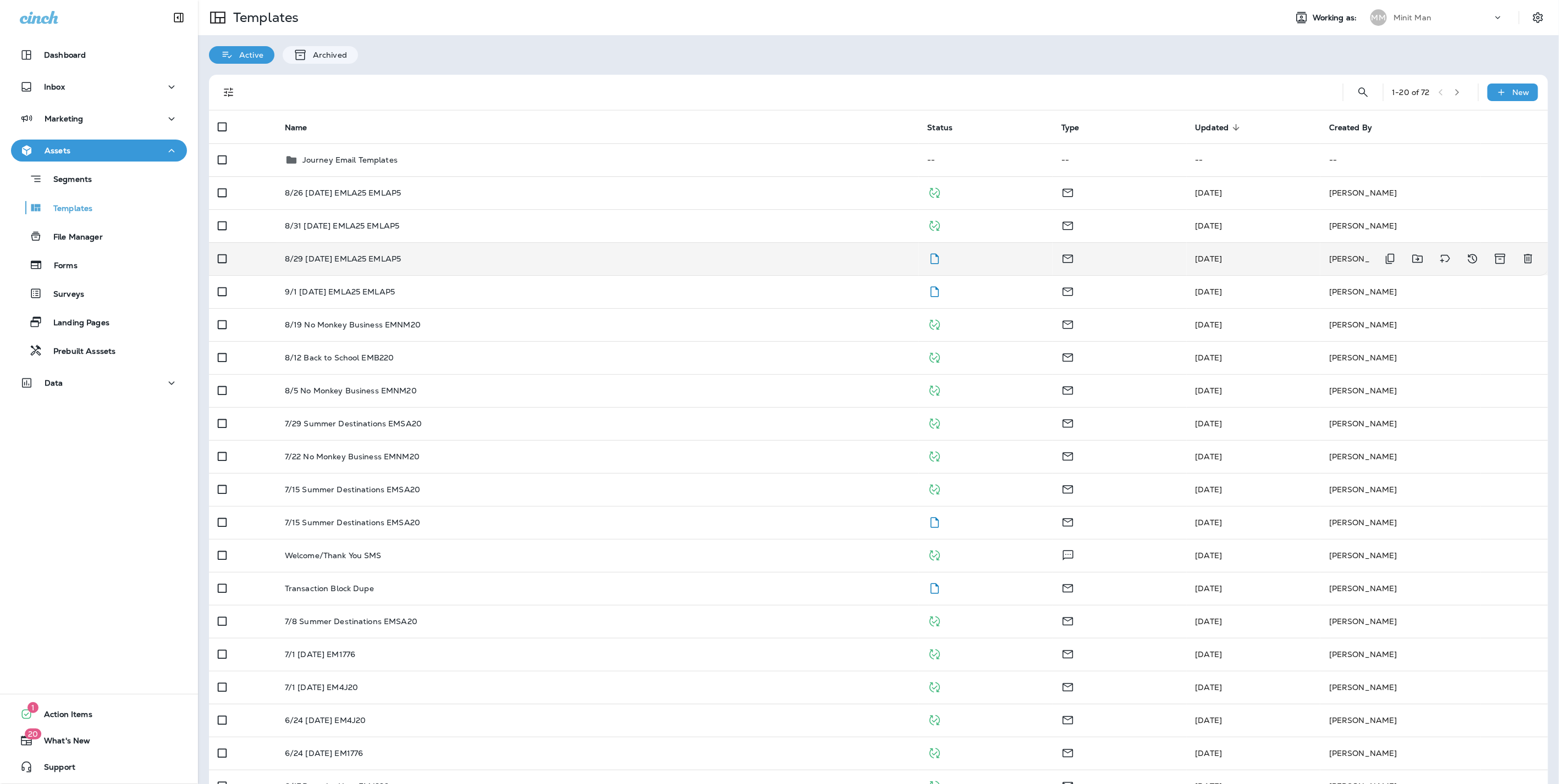
click at [339, 263] on td "8/29 [DATE] EMLA25 EMLAP5" at bounding box center [597, 259] width 643 height 33
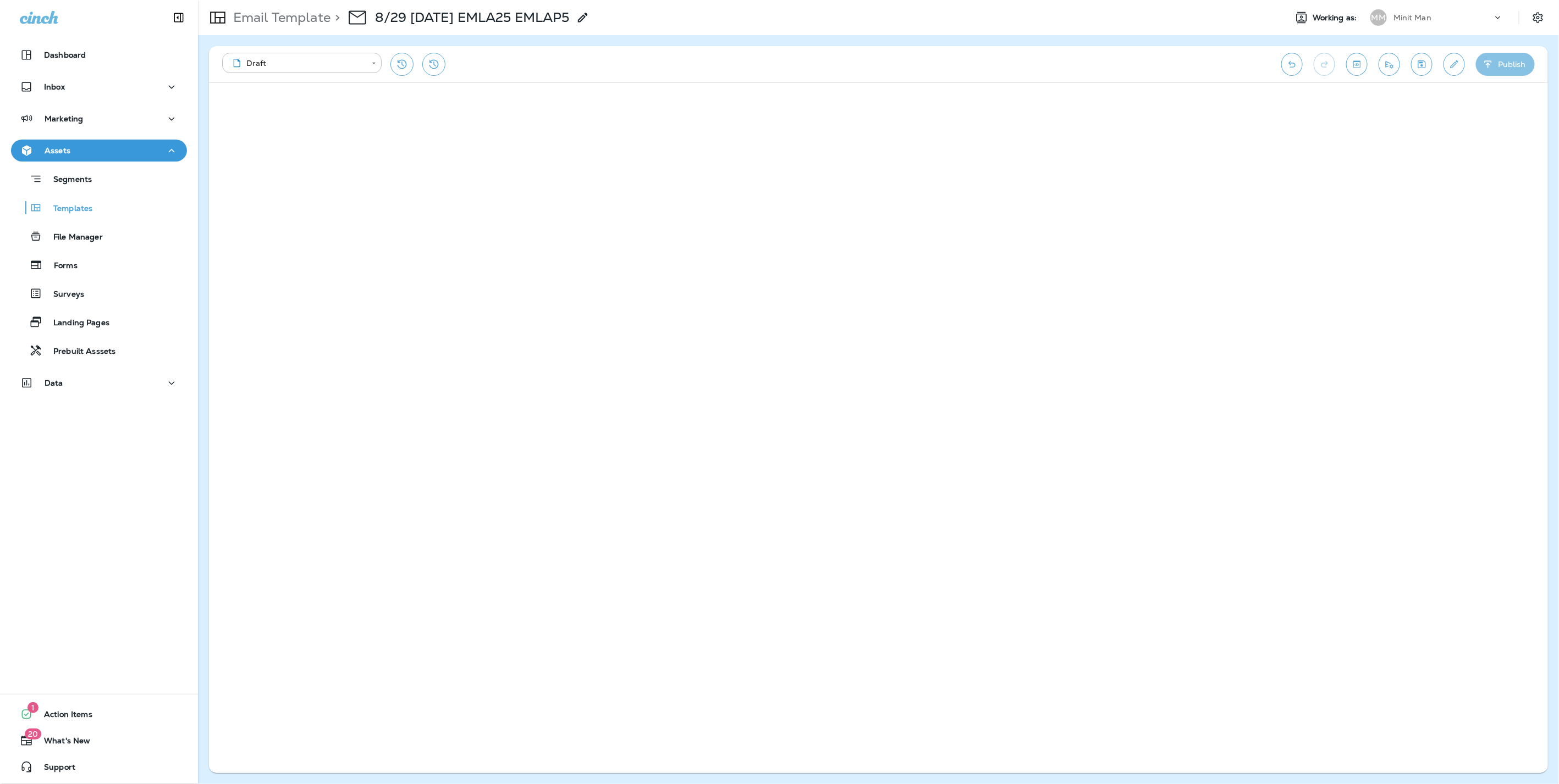
click at [1517, 63] on button "Publish" at bounding box center [1505, 64] width 59 height 23
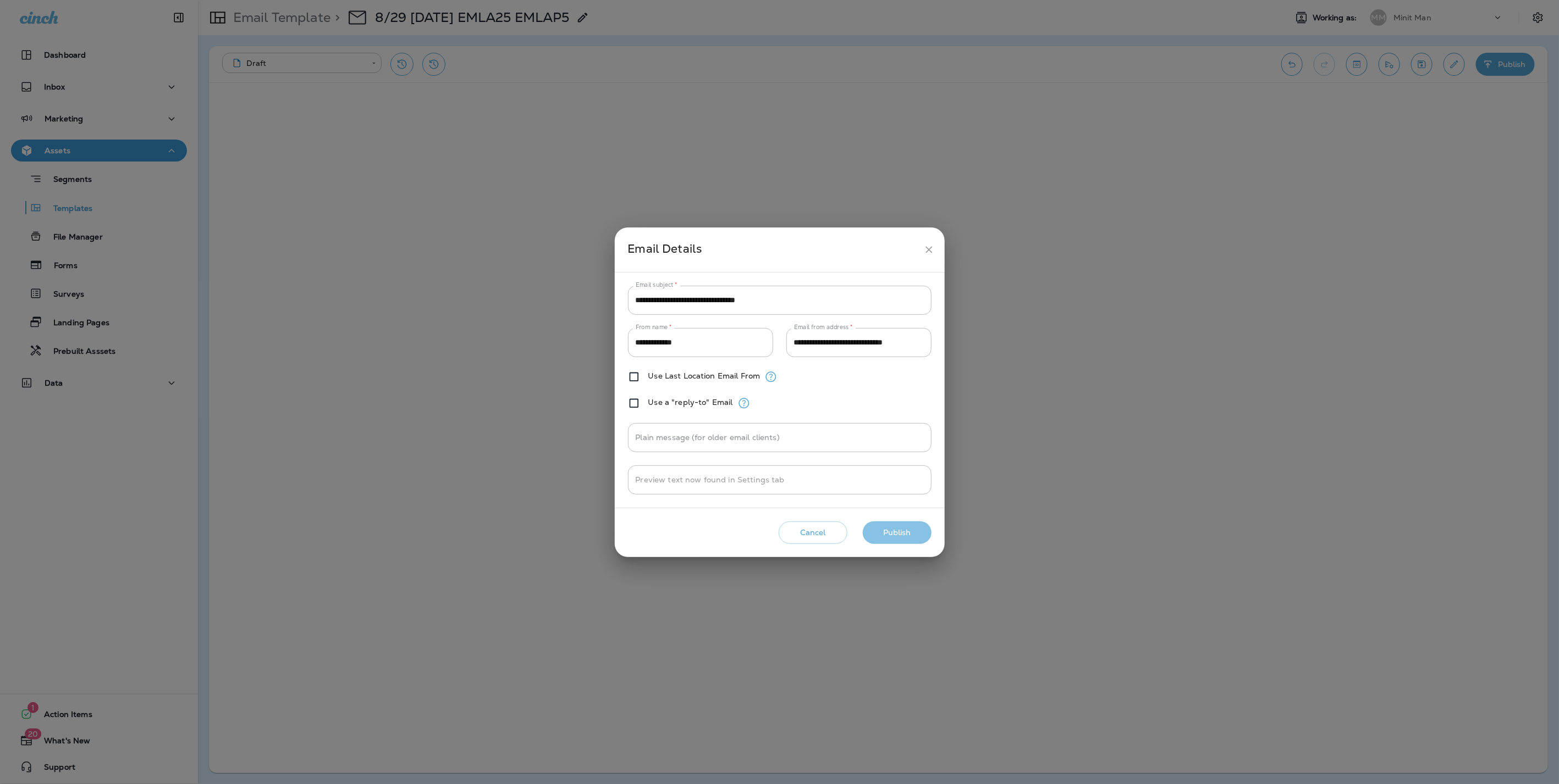
click at [909, 528] on button "Publish" at bounding box center [897, 533] width 69 height 22
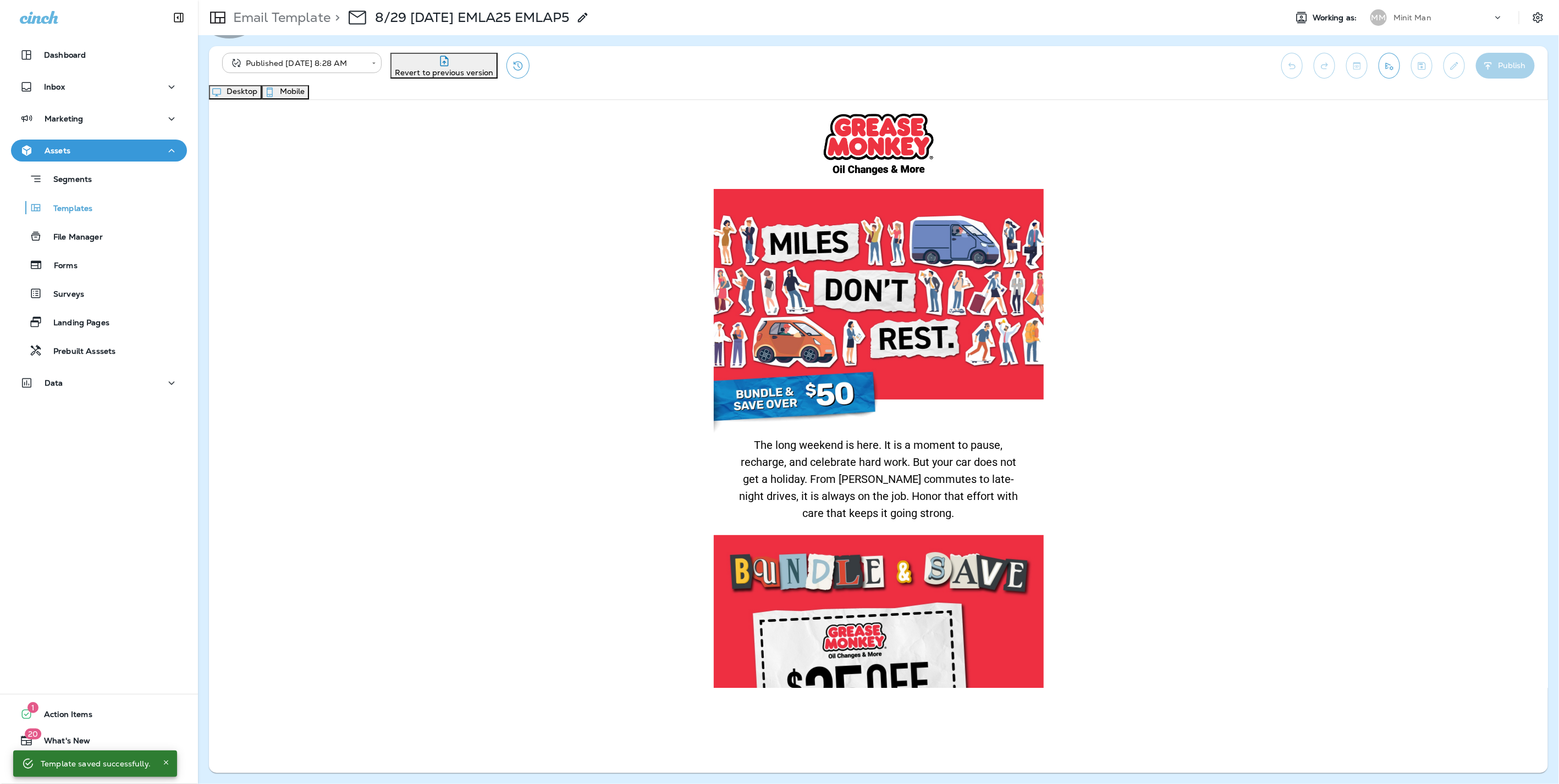
click at [309, 91] on button "Mobile" at bounding box center [285, 92] width 47 height 15
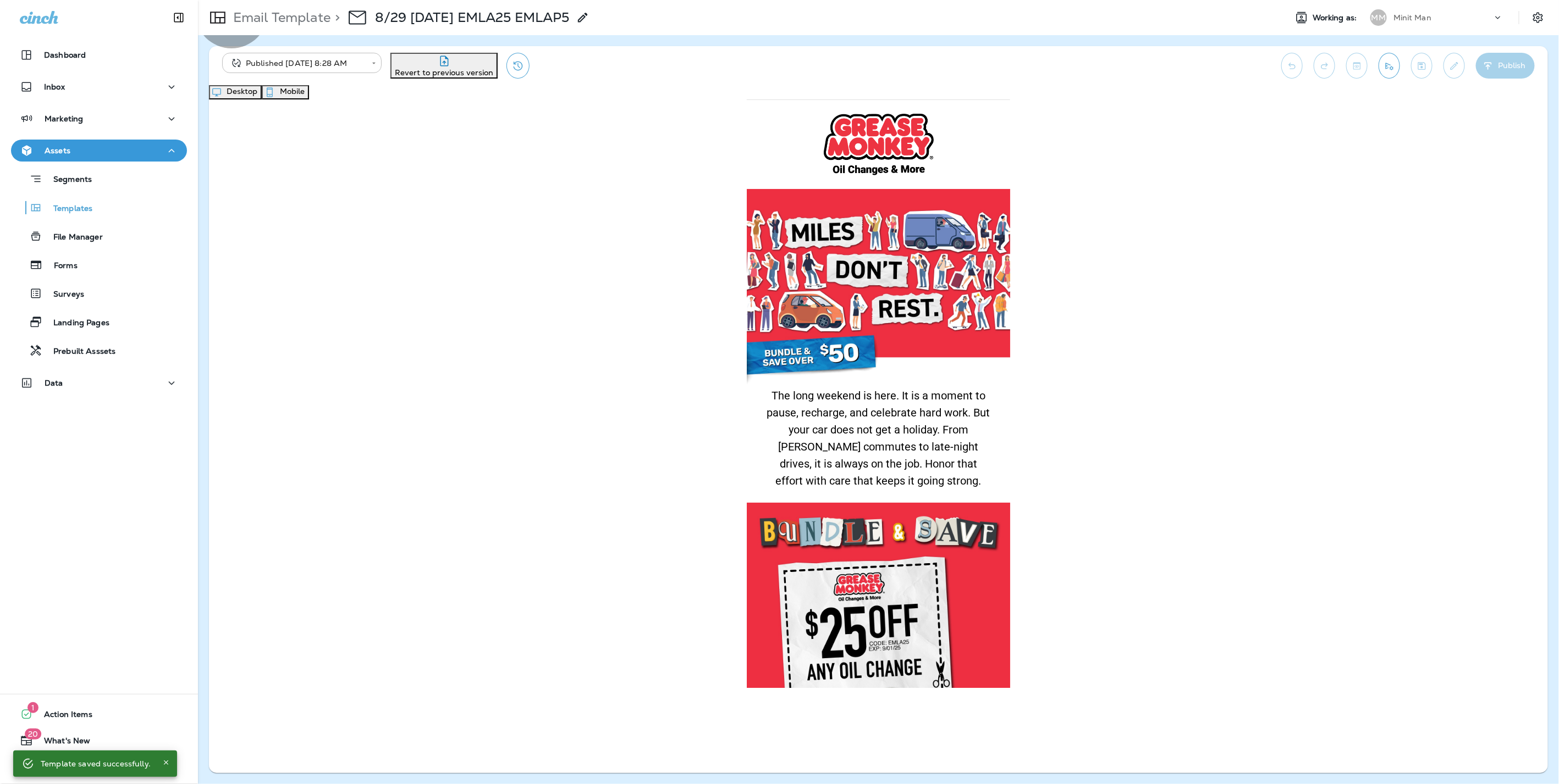
click at [262, 100] on button "Desktop" at bounding box center [235, 92] width 53 height 15
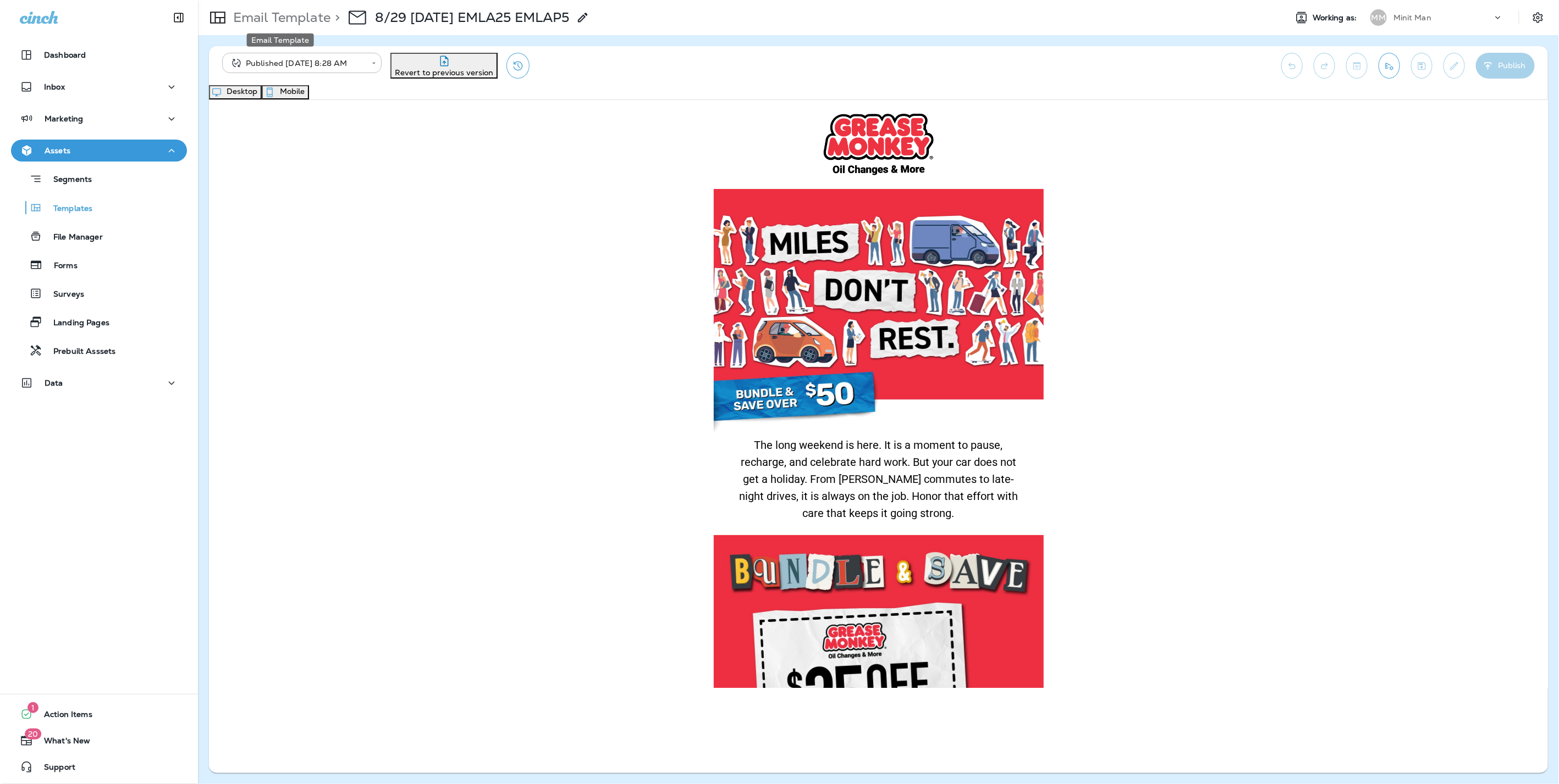
click at [252, 17] on p "Email Template" at bounding box center [280, 17] width 102 height 16
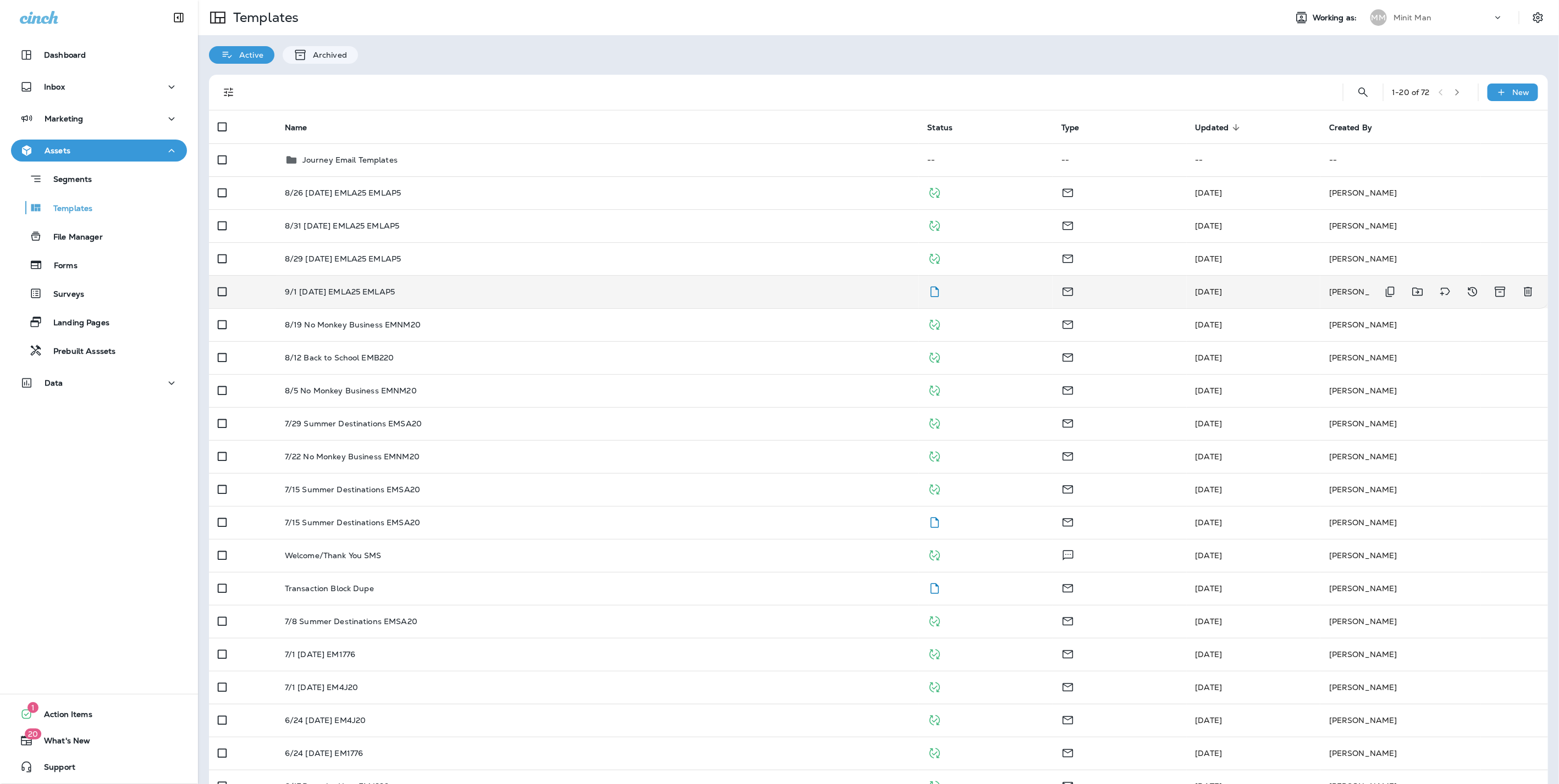
click at [339, 292] on p "9/1 [DATE] EMLA25 EMLAP5" at bounding box center [340, 292] width 110 height 9
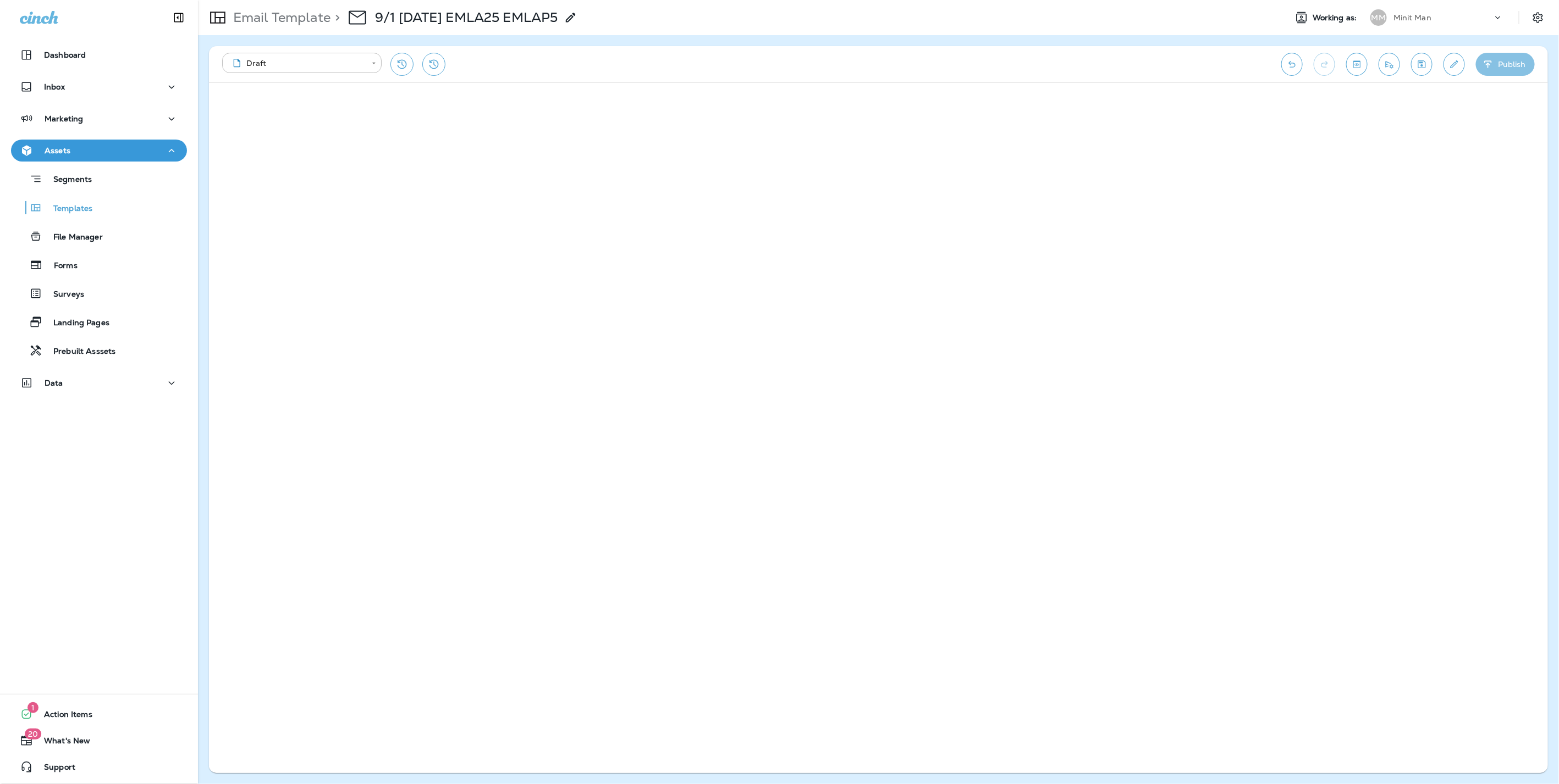
click at [1513, 63] on button "Publish" at bounding box center [1505, 64] width 59 height 23
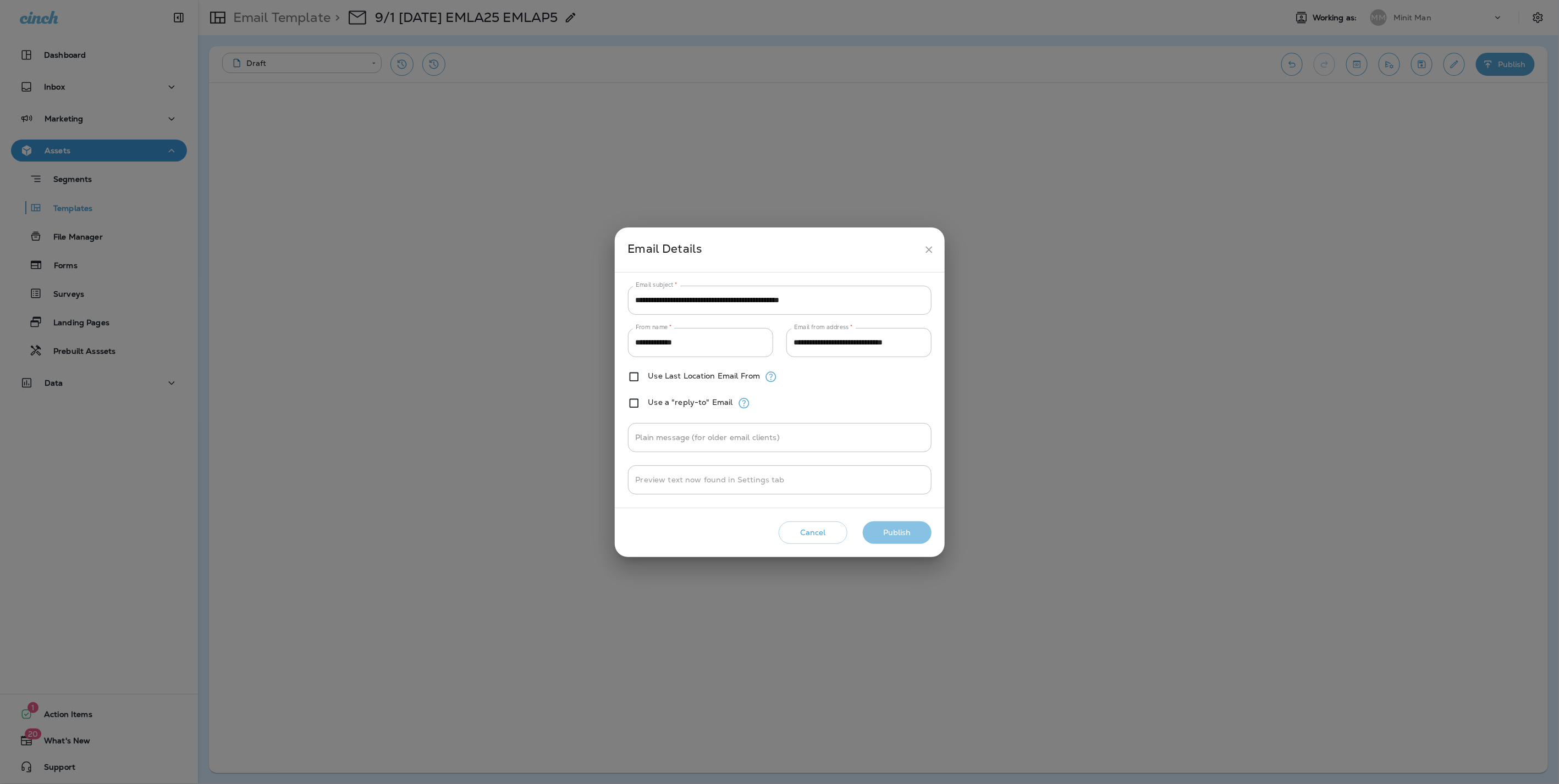
click at [913, 532] on button "Publish" at bounding box center [897, 533] width 69 height 22
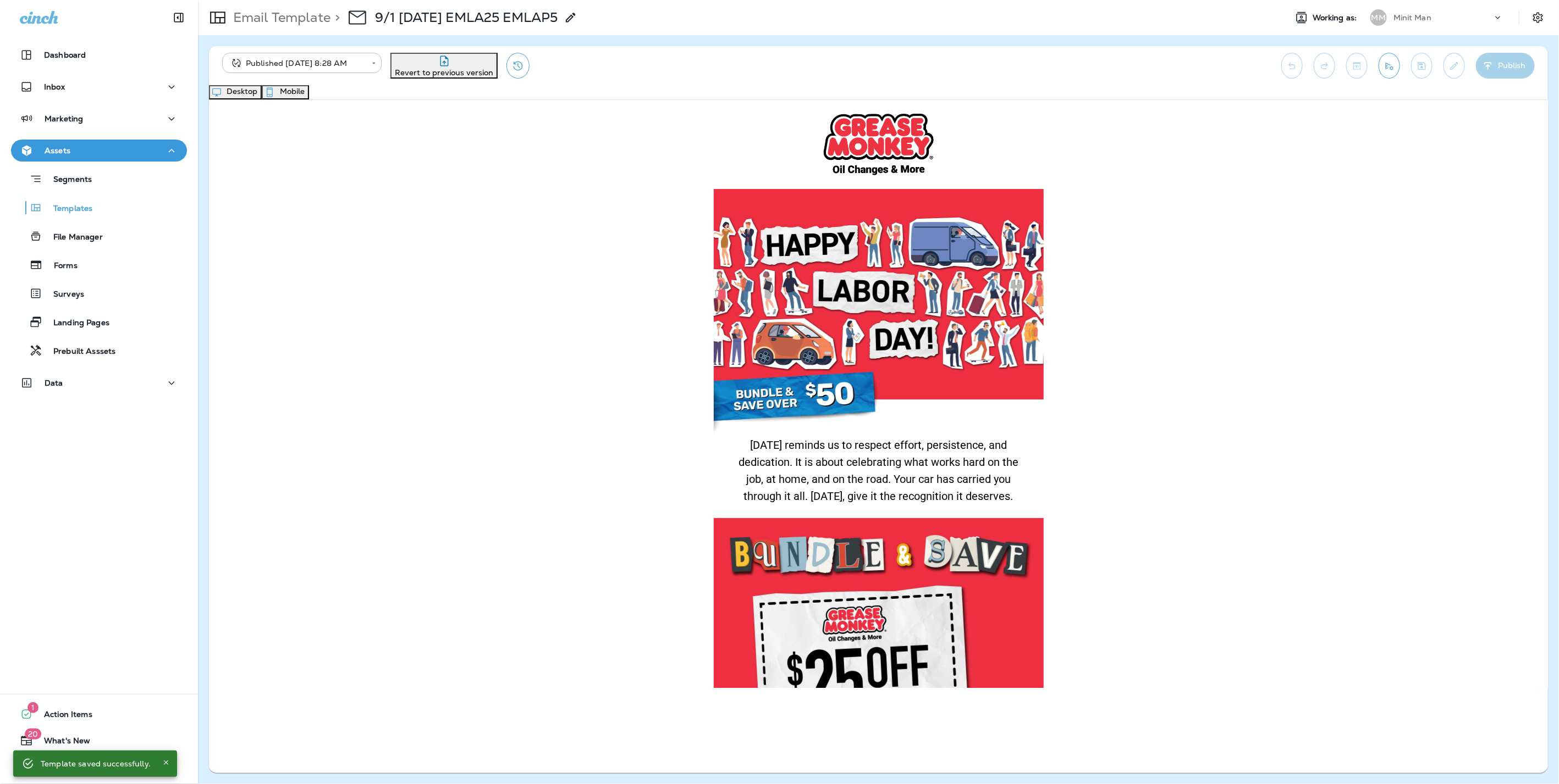
click at [309, 91] on button "Mobile" at bounding box center [285, 92] width 47 height 15
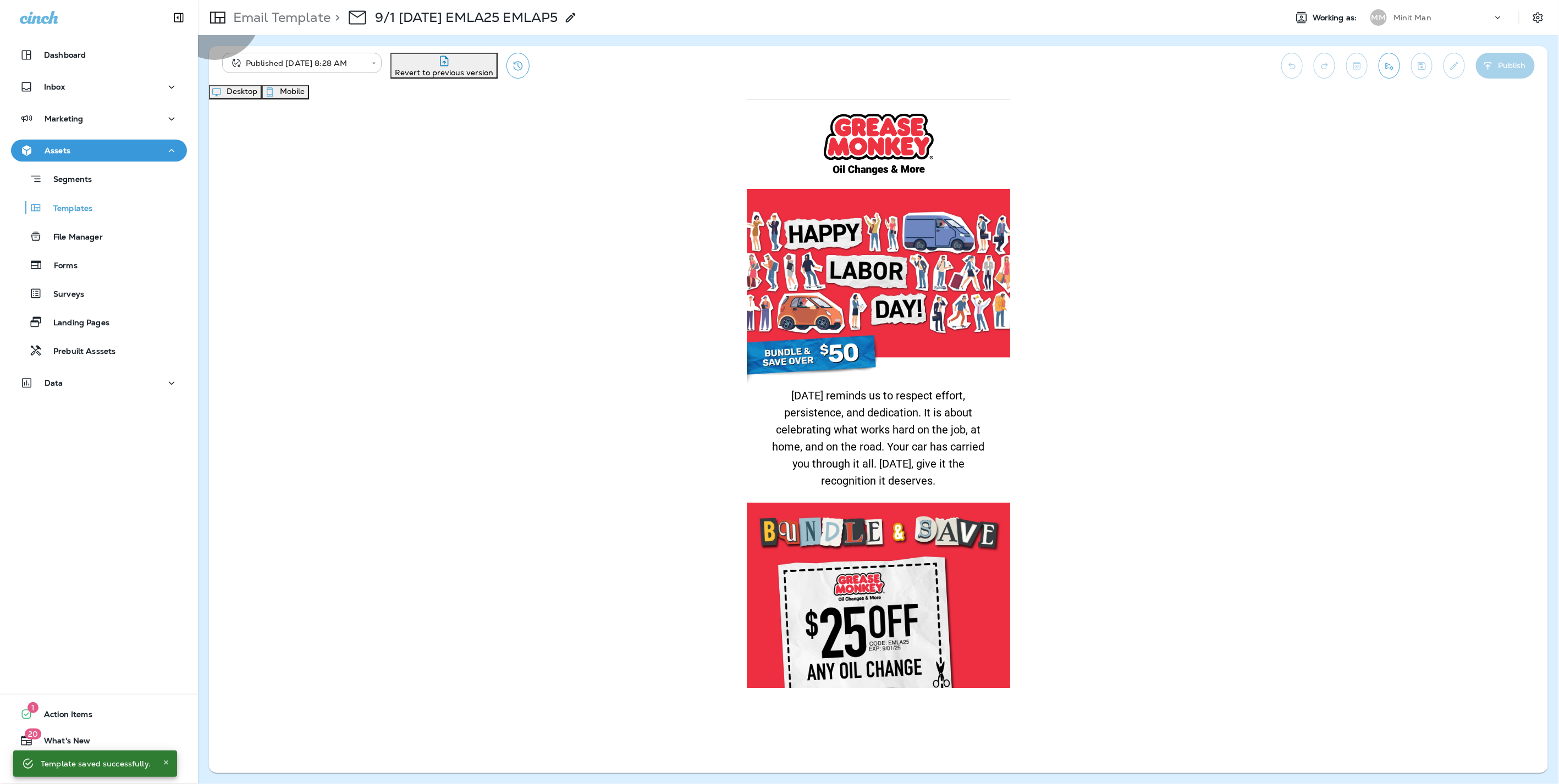
click at [262, 100] on button "Desktop" at bounding box center [235, 92] width 53 height 15
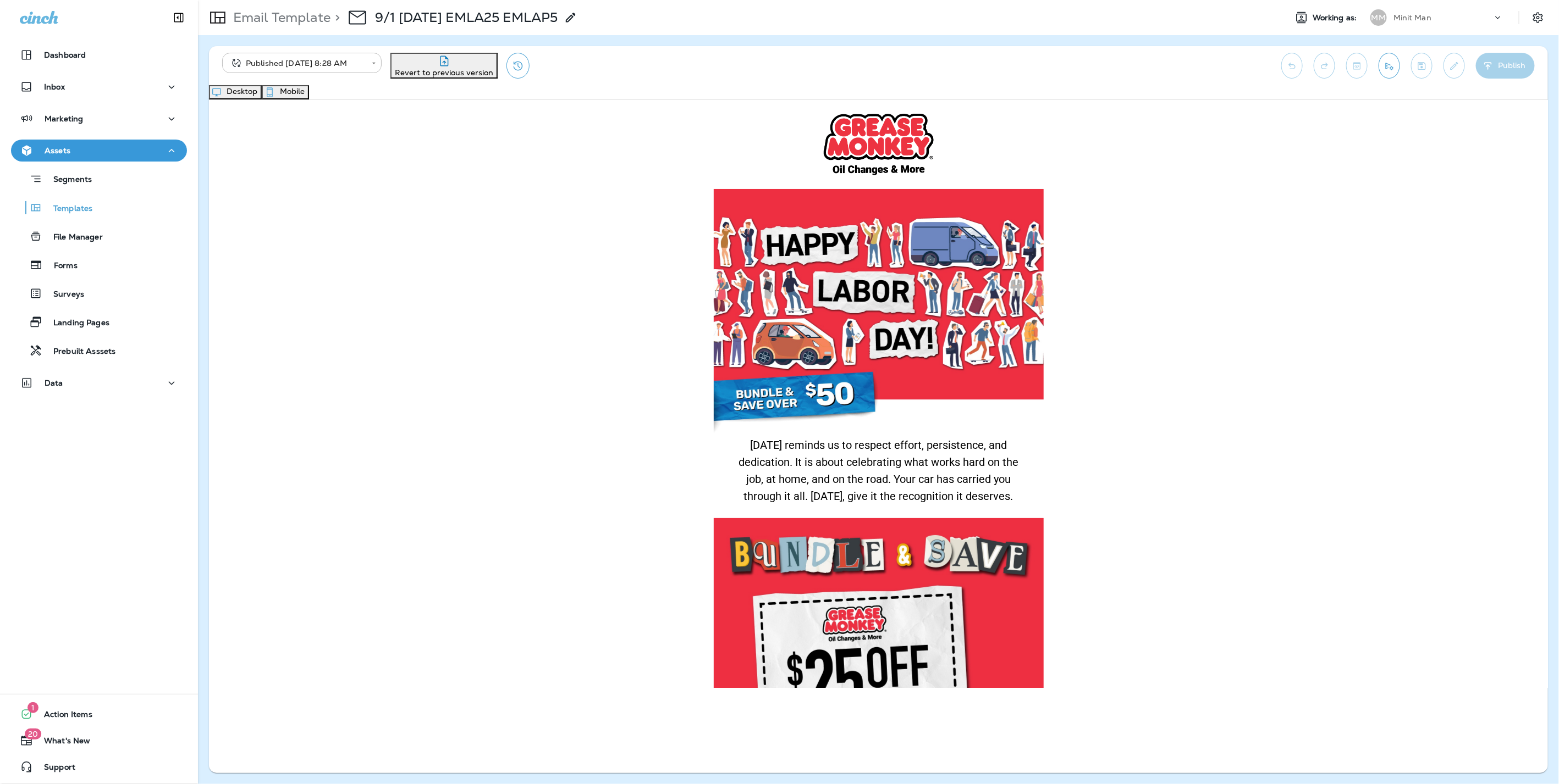
click at [269, 9] on div "Email Template > 9/1 [DATE] EMLA25 EMLAP5" at bounding box center [388, 18] width 379 height 31
click at [311, 21] on p "Email Template" at bounding box center [280, 17] width 102 height 16
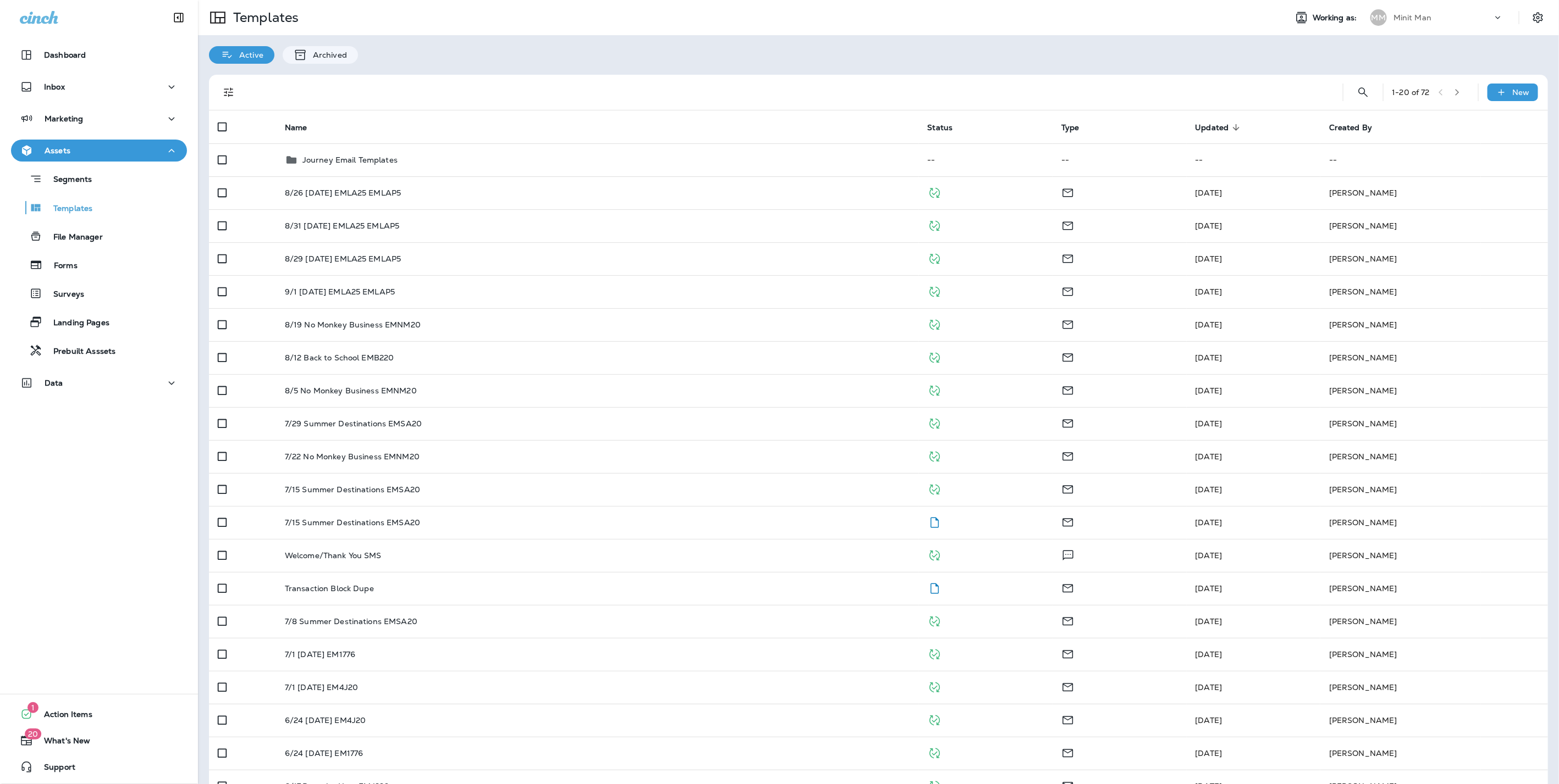
click at [1465, 16] on div "Minit Man" at bounding box center [1442, 17] width 99 height 16
type input "*****"
click at [1411, 87] on p "Mobil 1 Lube Express" at bounding box center [1418, 91] width 85 height 9
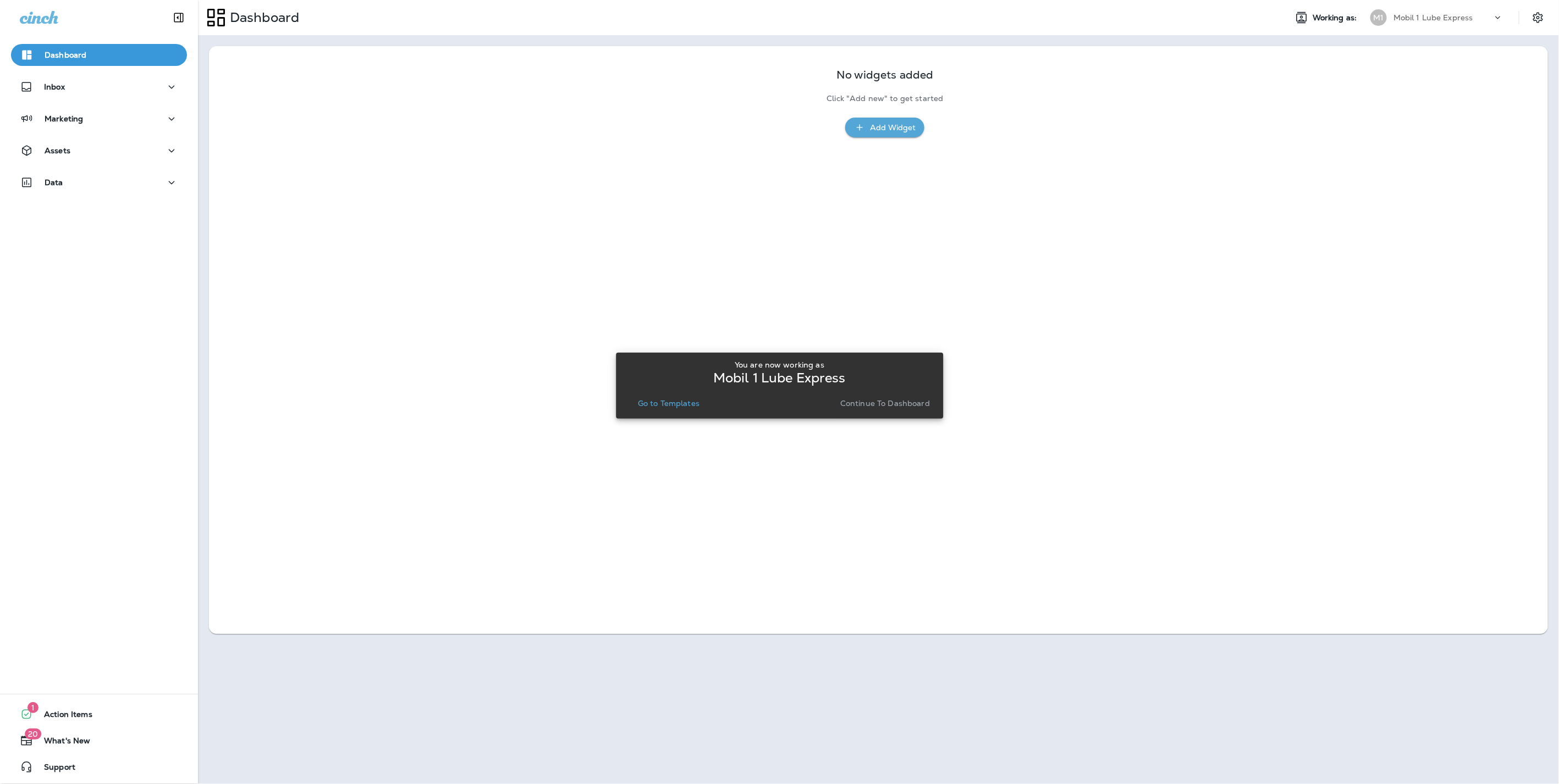
click at [889, 405] on p "Continue to Dashboard" at bounding box center [885, 403] width 89 height 9
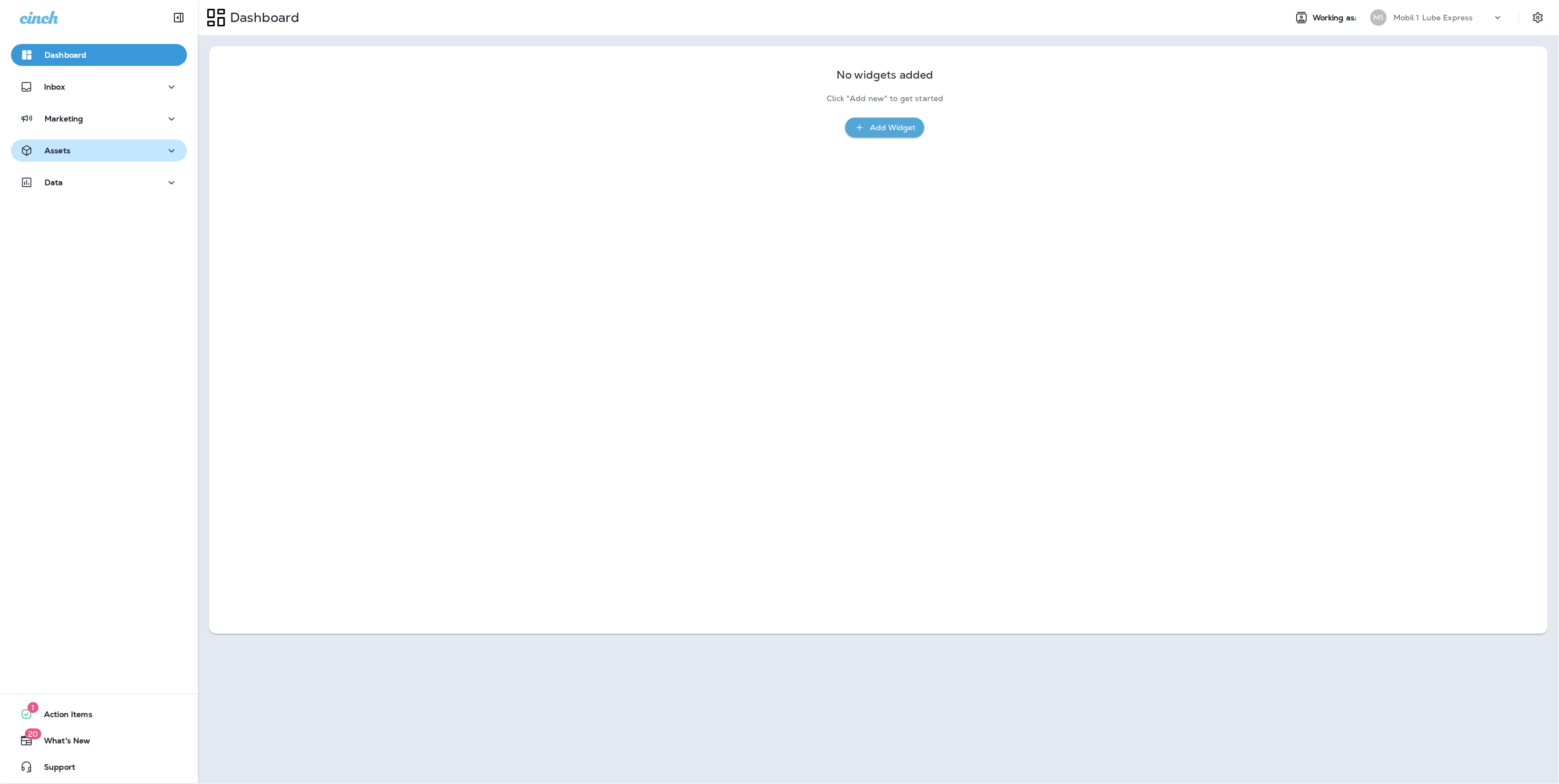
click at [38, 145] on div "Assets" at bounding box center [45, 151] width 51 height 14
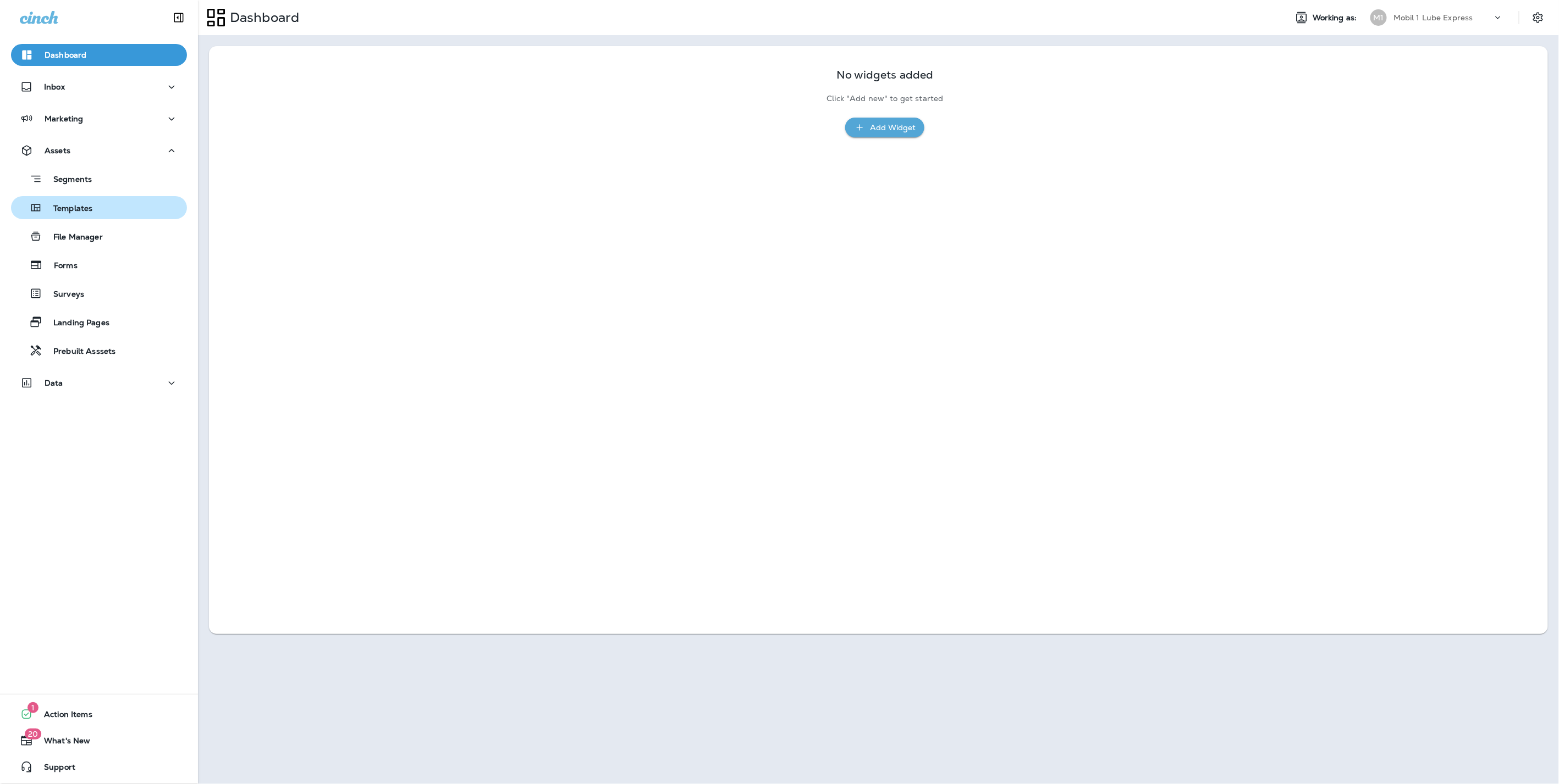
click at [51, 215] on div "Templates" at bounding box center [54, 208] width 77 height 16
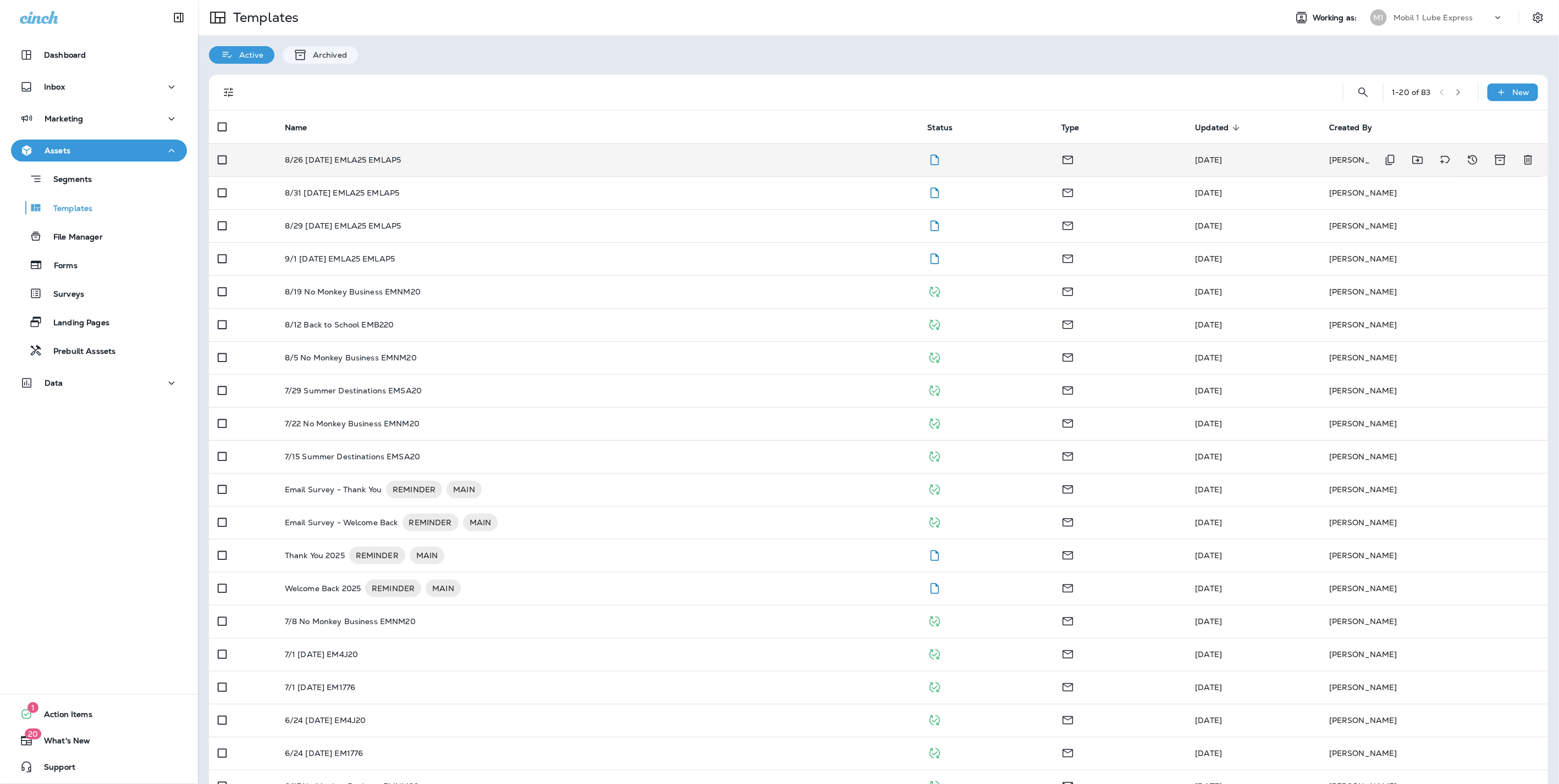
click at [397, 159] on p "8/26 [DATE] EMLA25 EMLAP5" at bounding box center [343, 160] width 117 height 9
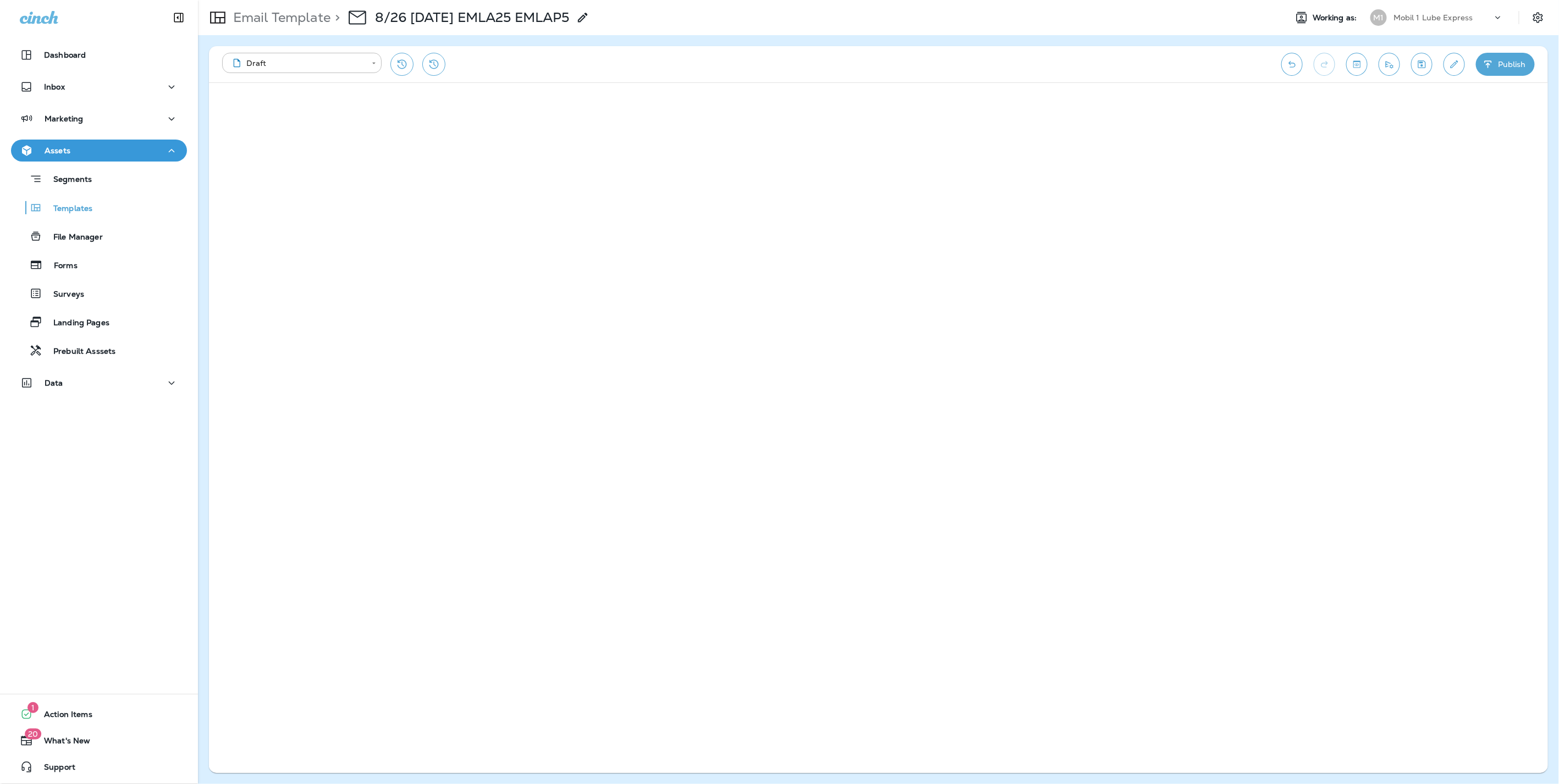
click at [1513, 59] on button "Publish" at bounding box center [1505, 64] width 59 height 23
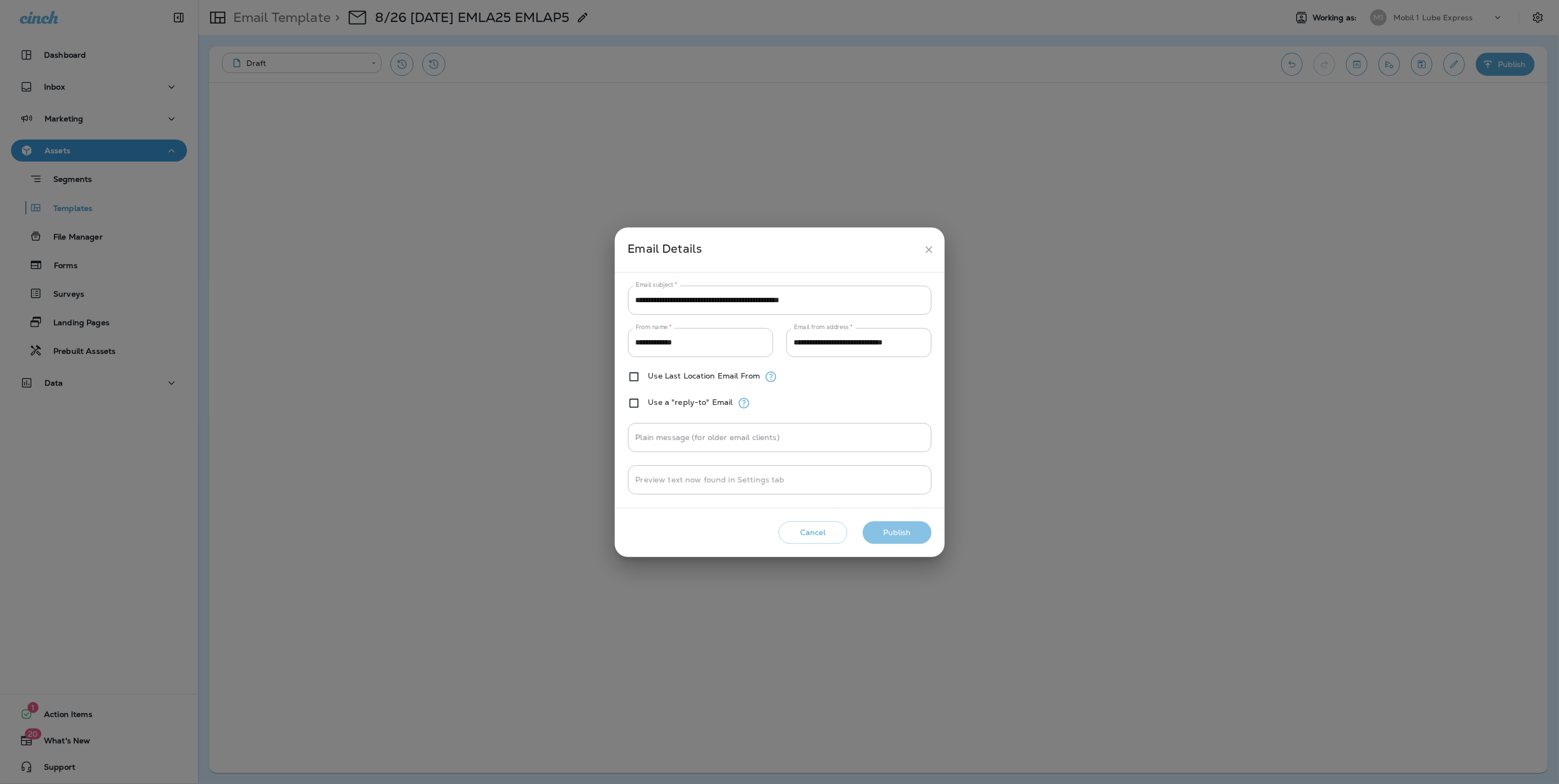
click at [900, 527] on button "Publish" at bounding box center [897, 533] width 69 height 22
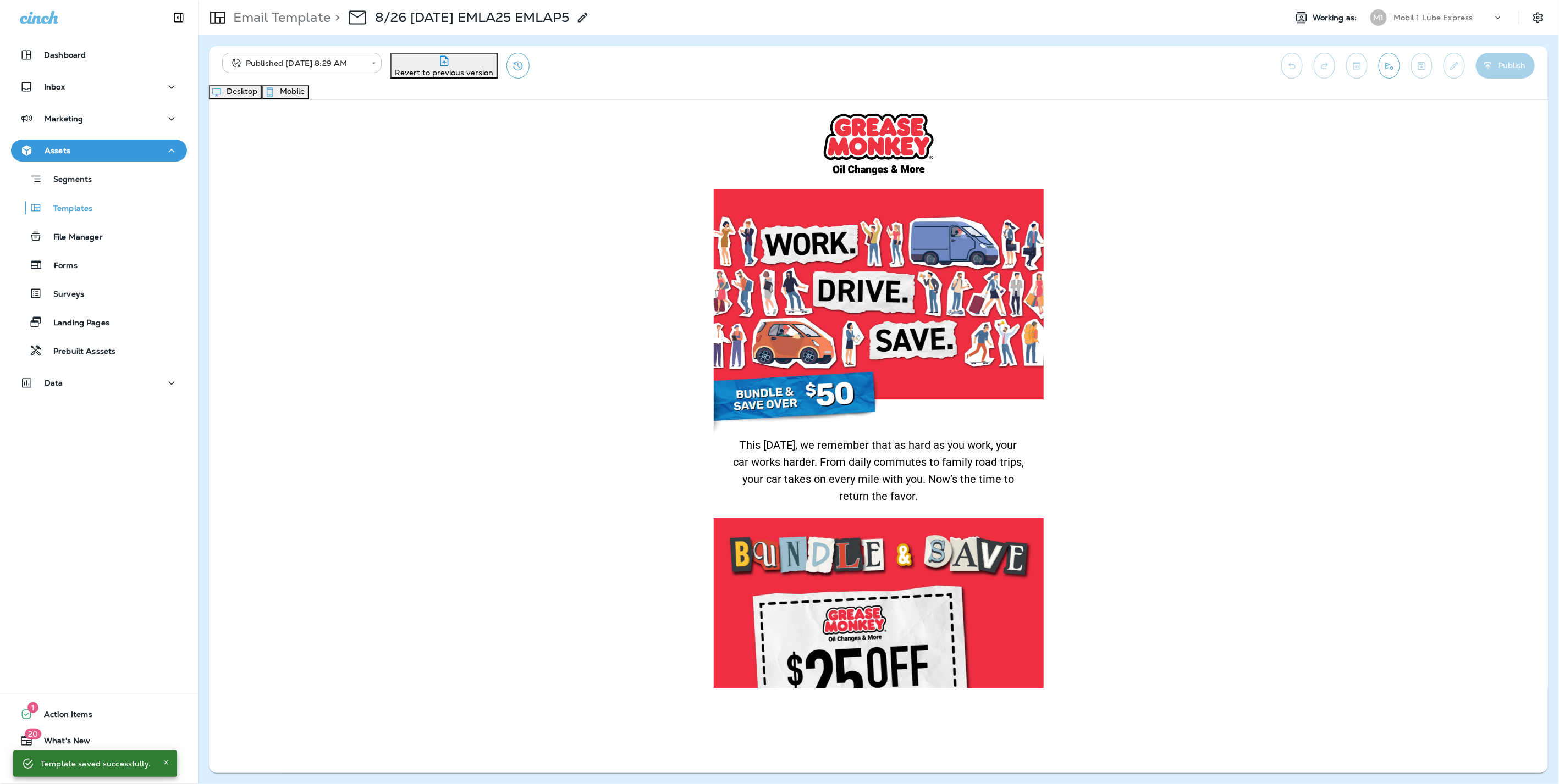
click at [275, 98] on icon "button" at bounding box center [269, 92] width 11 height 11
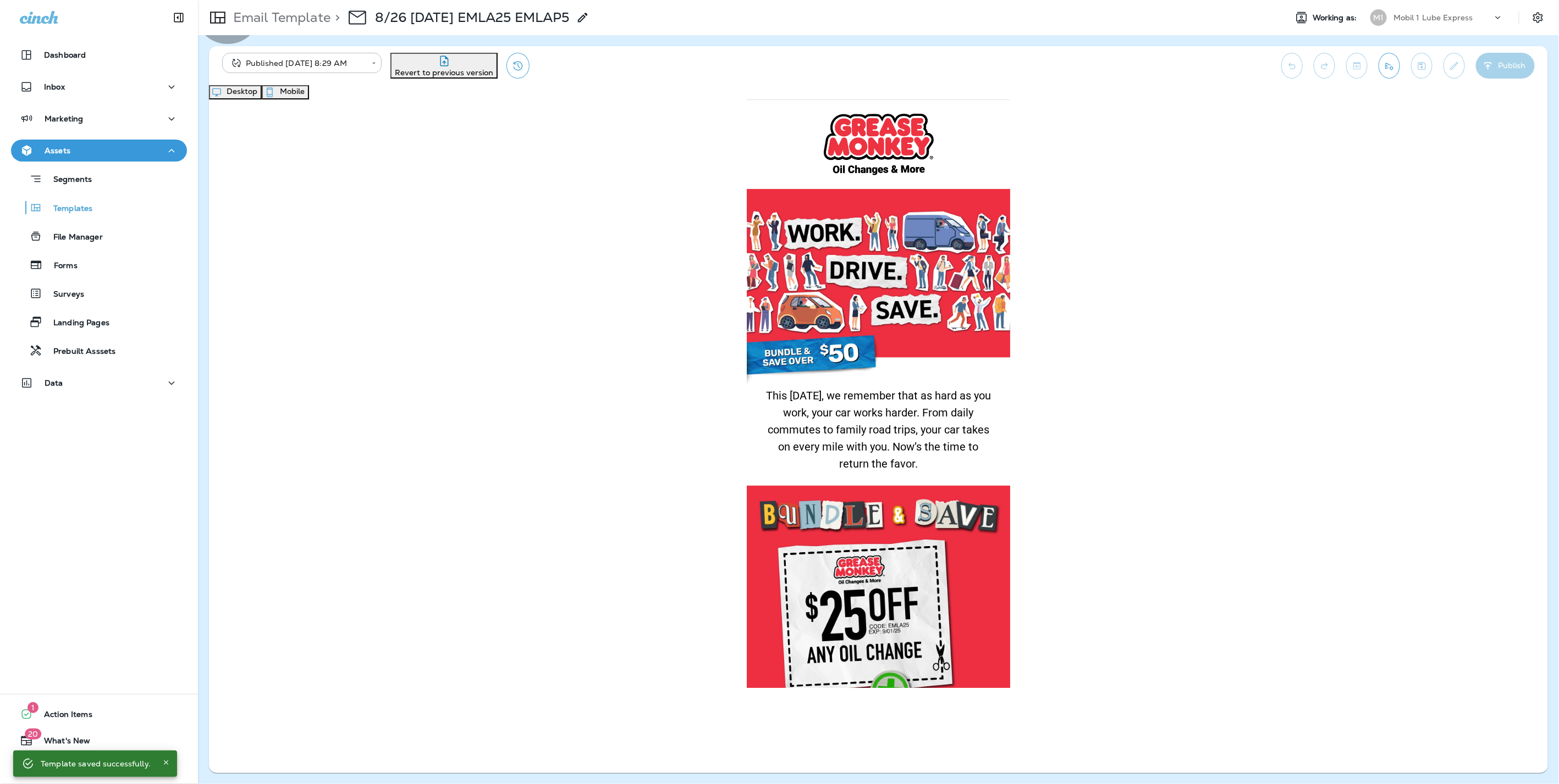
click at [262, 100] on button "Desktop" at bounding box center [235, 92] width 53 height 15
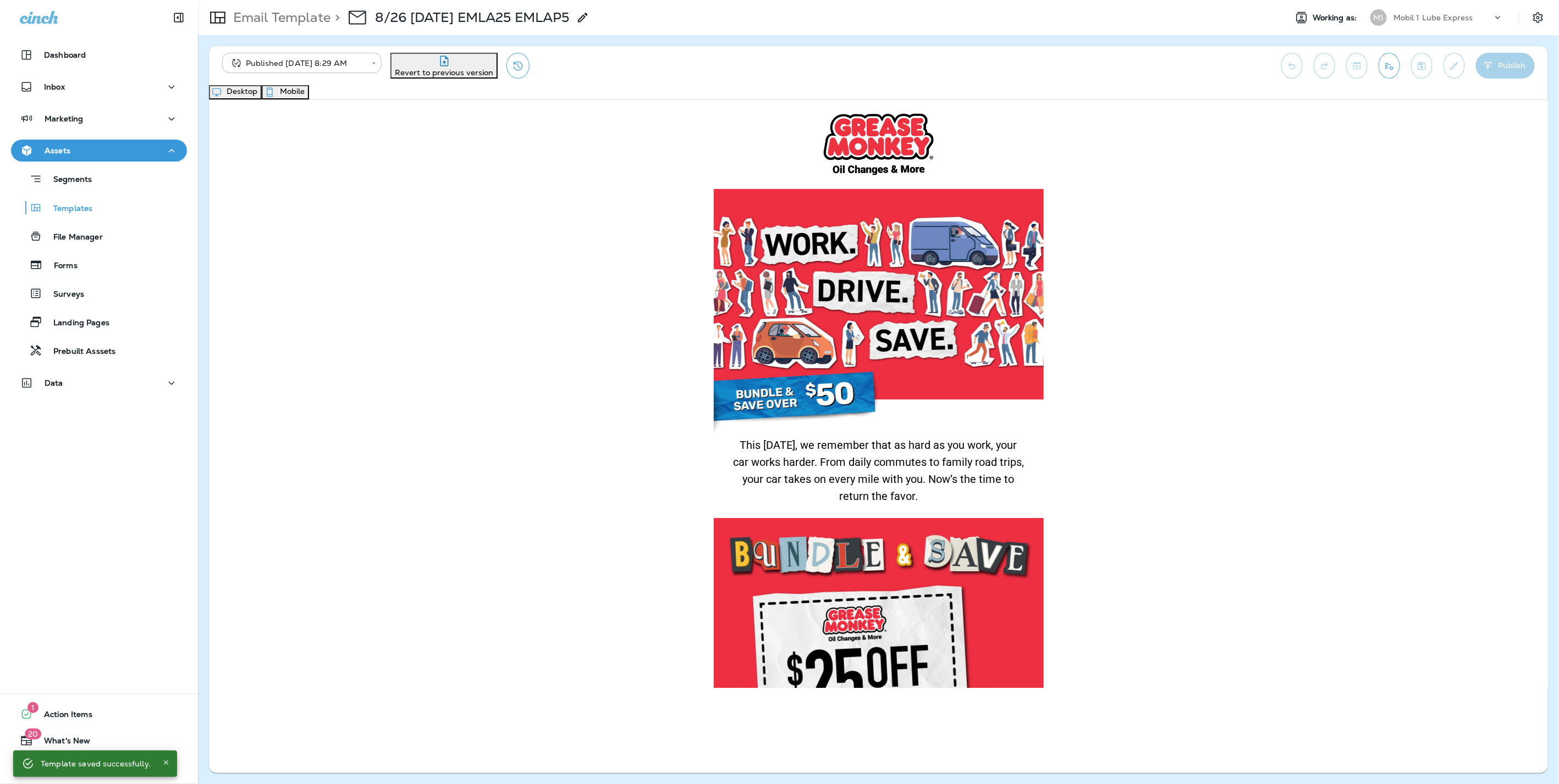
click at [280, 19] on p "Email Template" at bounding box center [280, 17] width 102 height 16
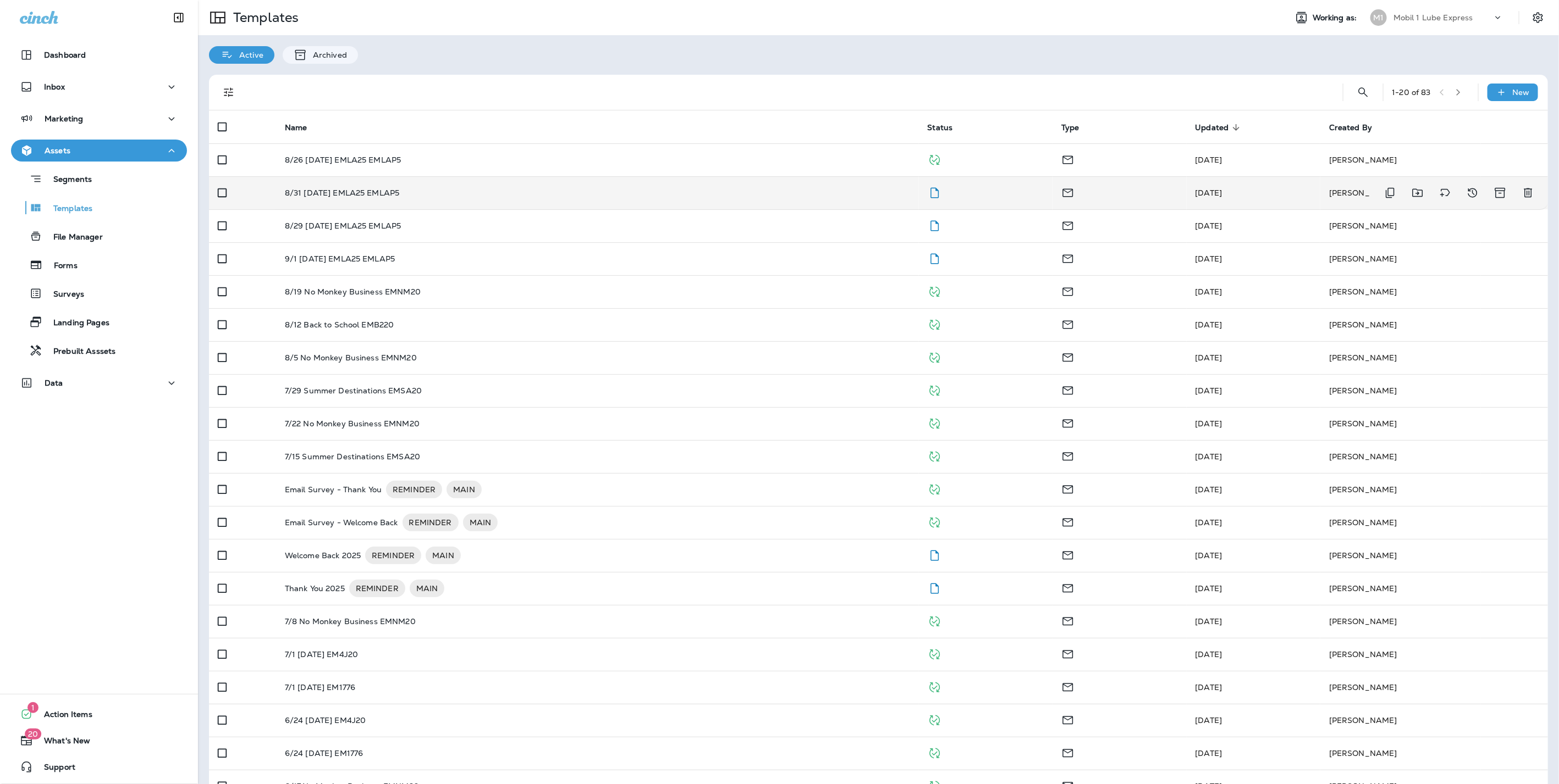
click at [323, 193] on p "8/31 [DATE] EMLA25 EMLAP5" at bounding box center [342, 193] width 115 height 9
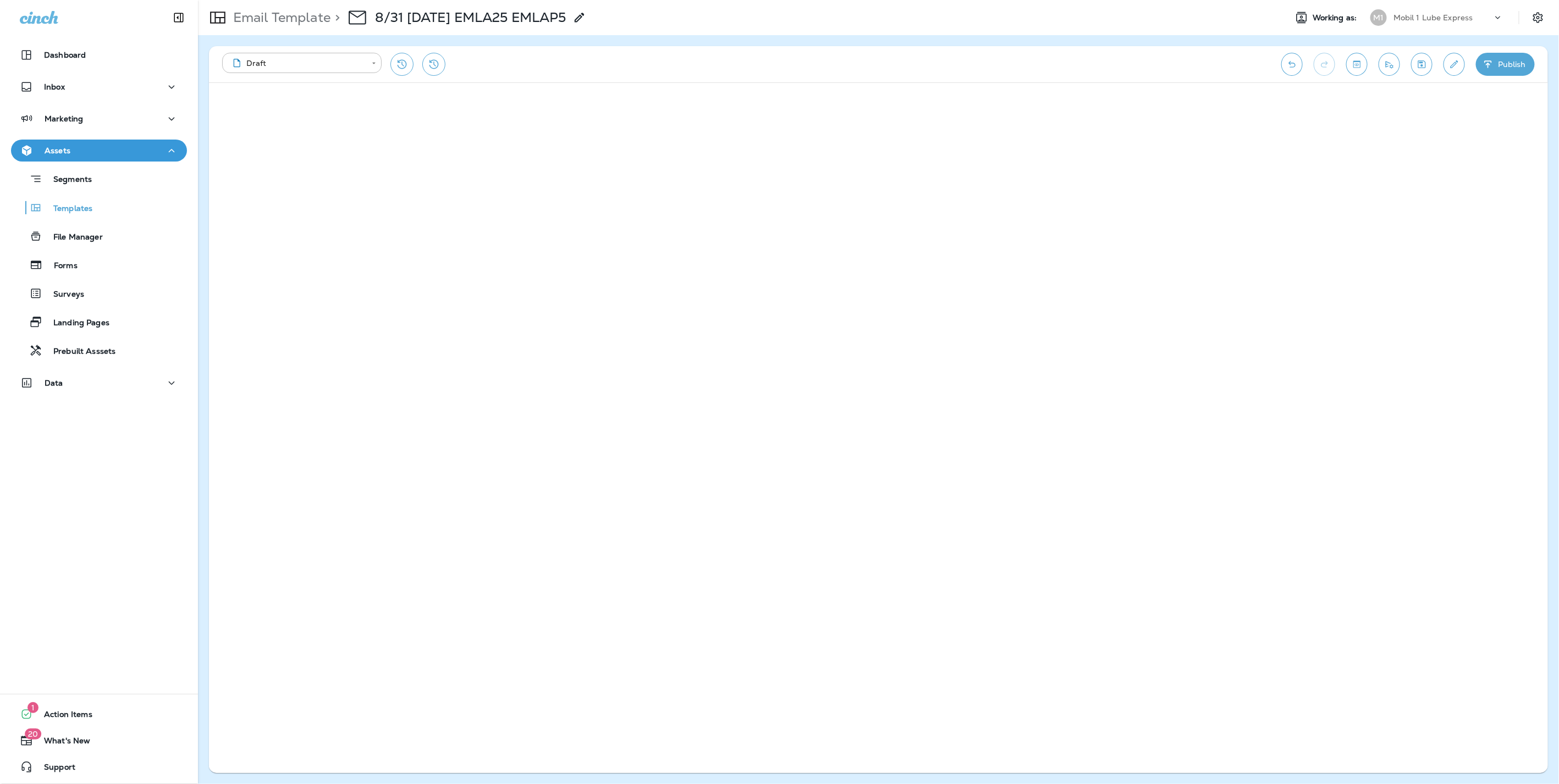
click at [1514, 62] on button "Publish" at bounding box center [1505, 64] width 59 height 23
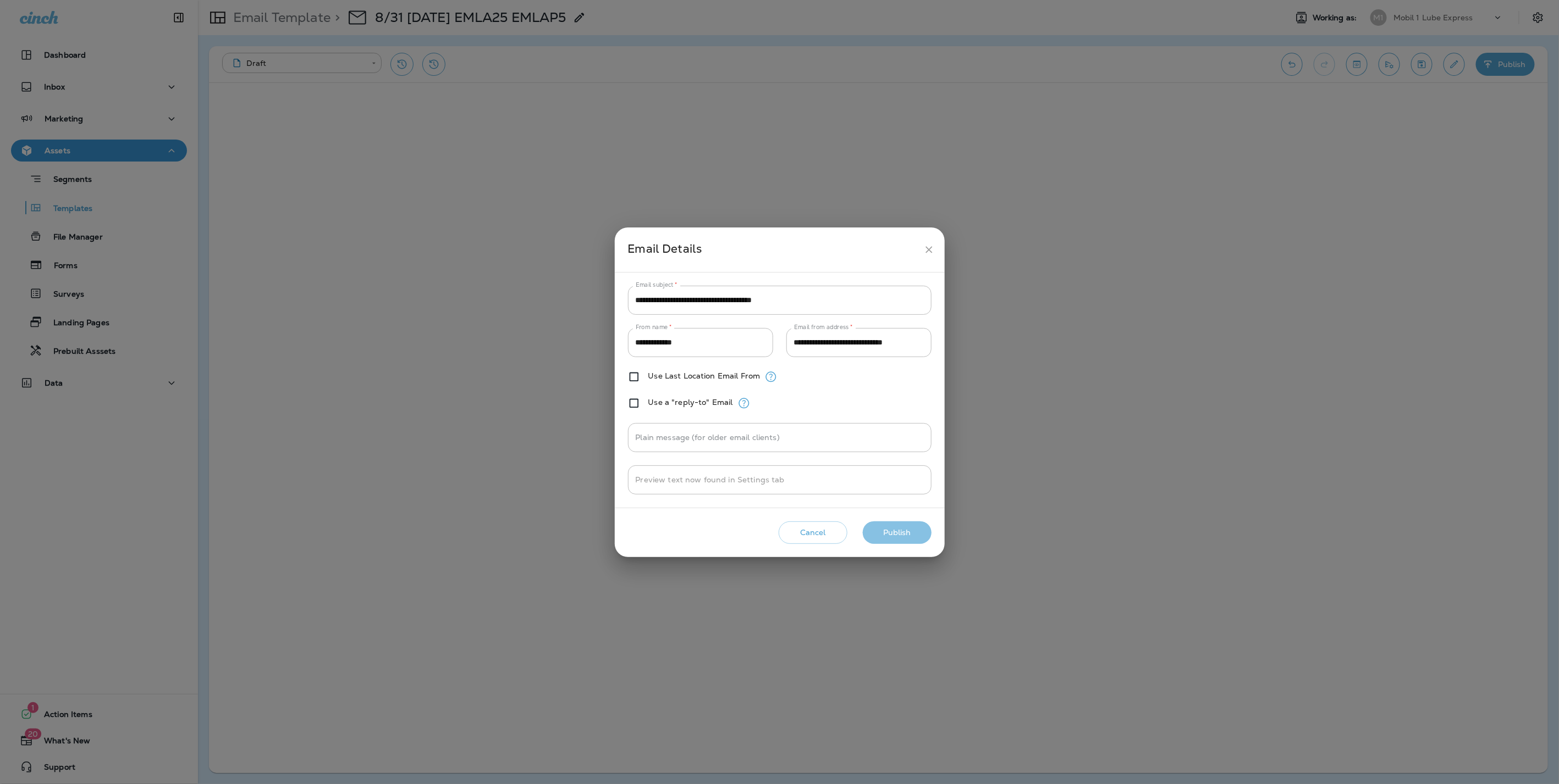
click at [907, 533] on button "Publish" at bounding box center [897, 533] width 69 height 22
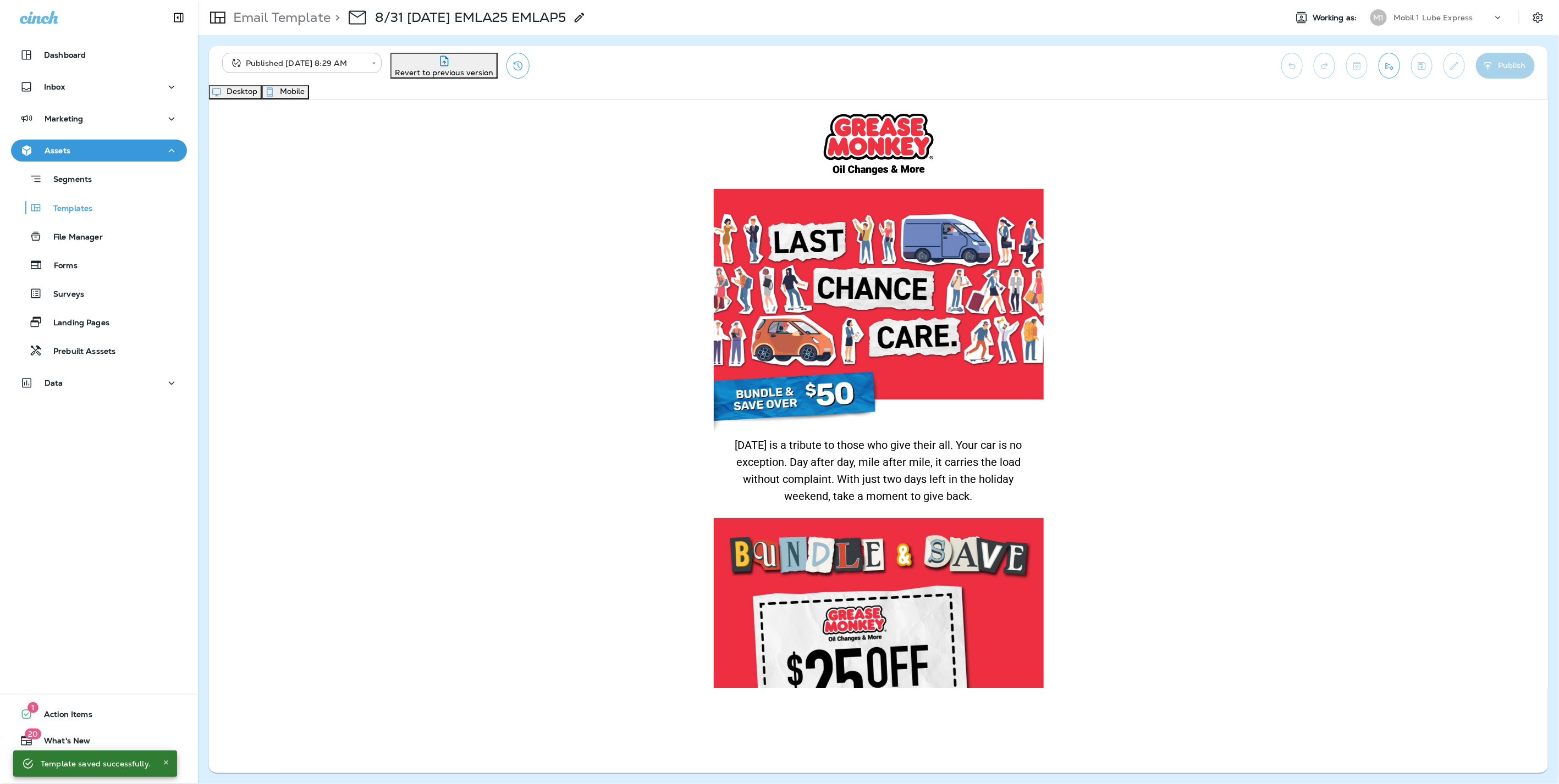
click at [309, 93] on button "Mobile" at bounding box center [285, 92] width 47 height 15
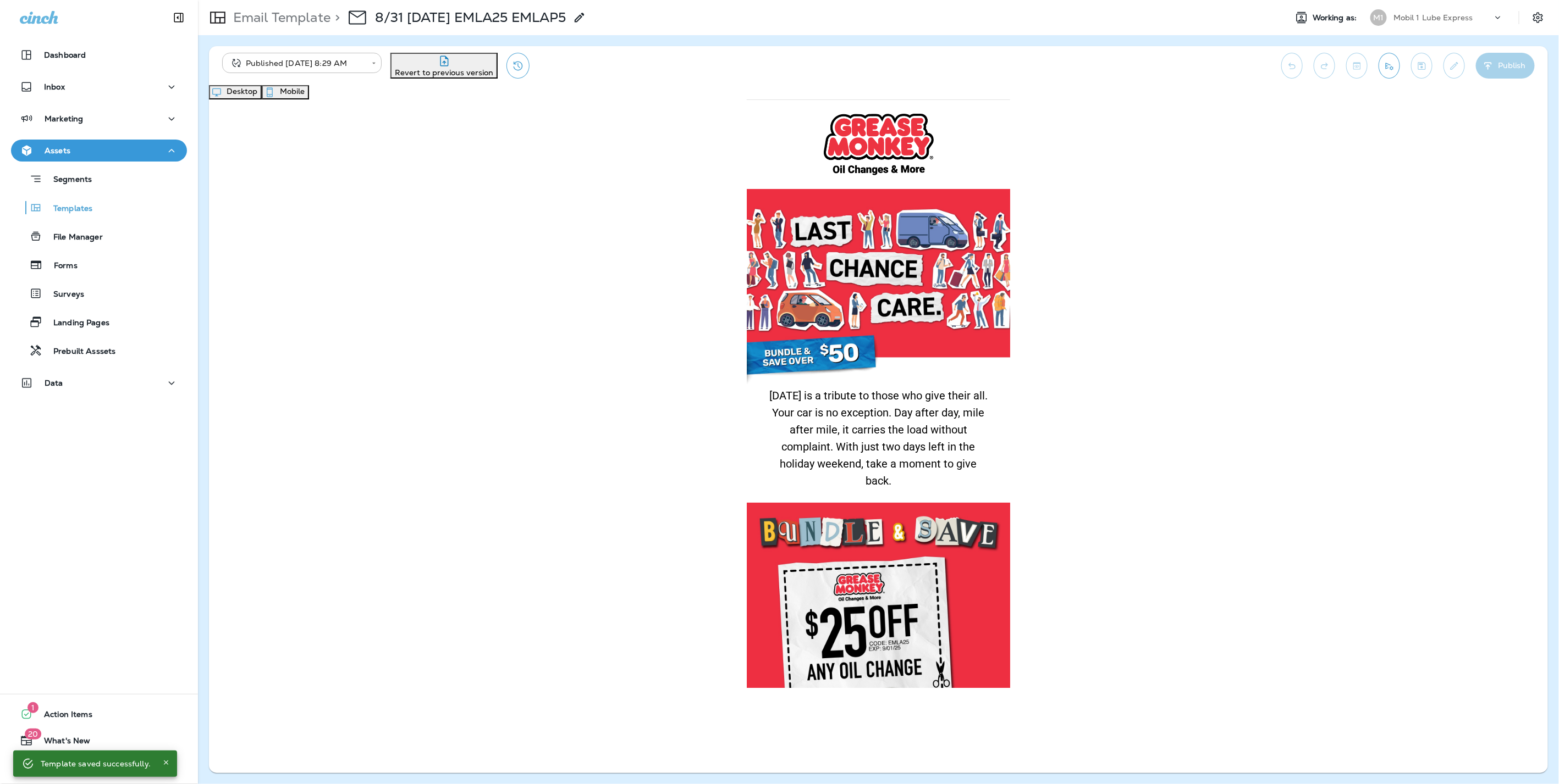
click at [262, 94] on button "Desktop" at bounding box center [235, 92] width 53 height 15
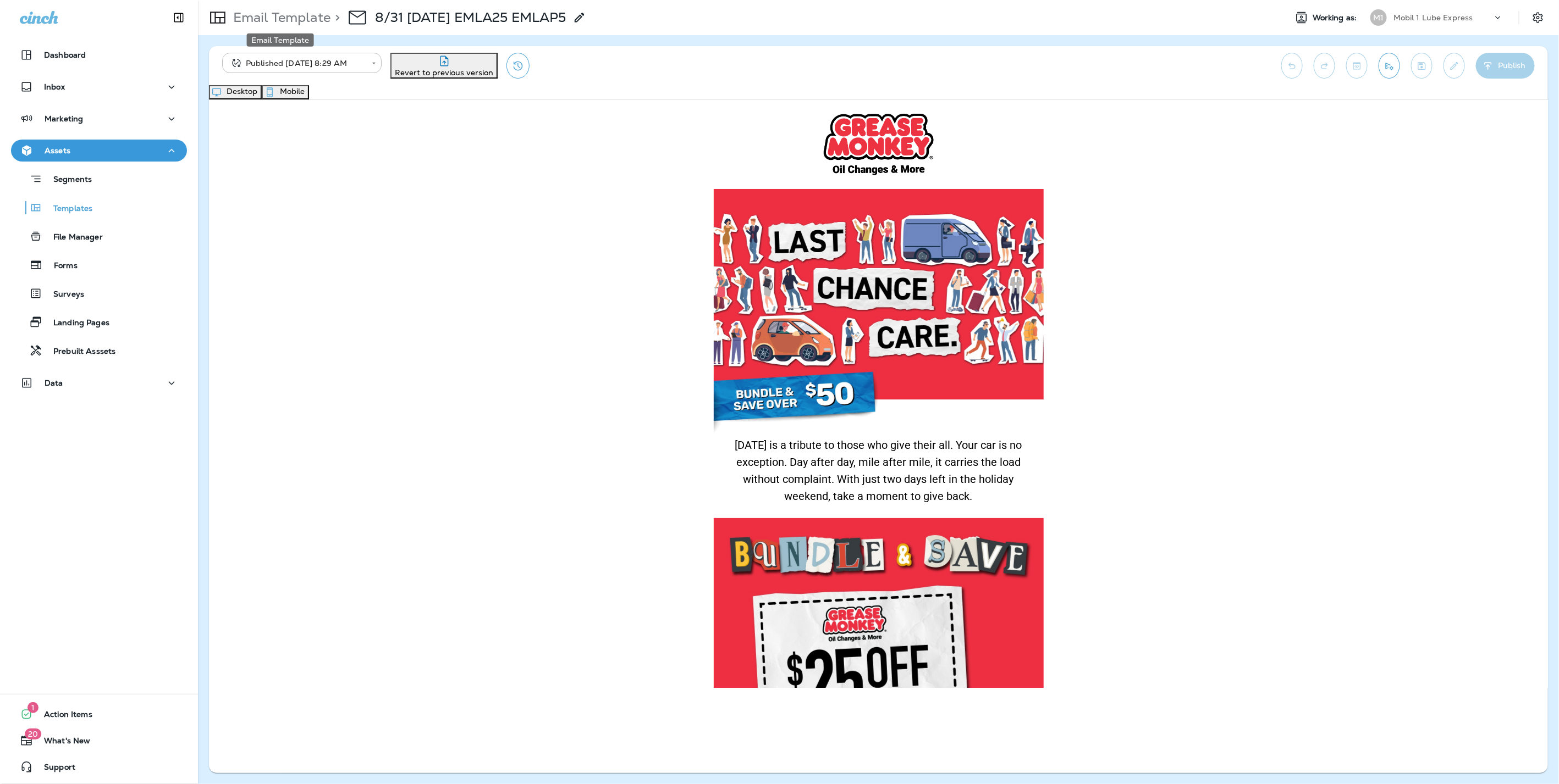
click at [245, 12] on p "Email Template" at bounding box center [280, 17] width 102 height 16
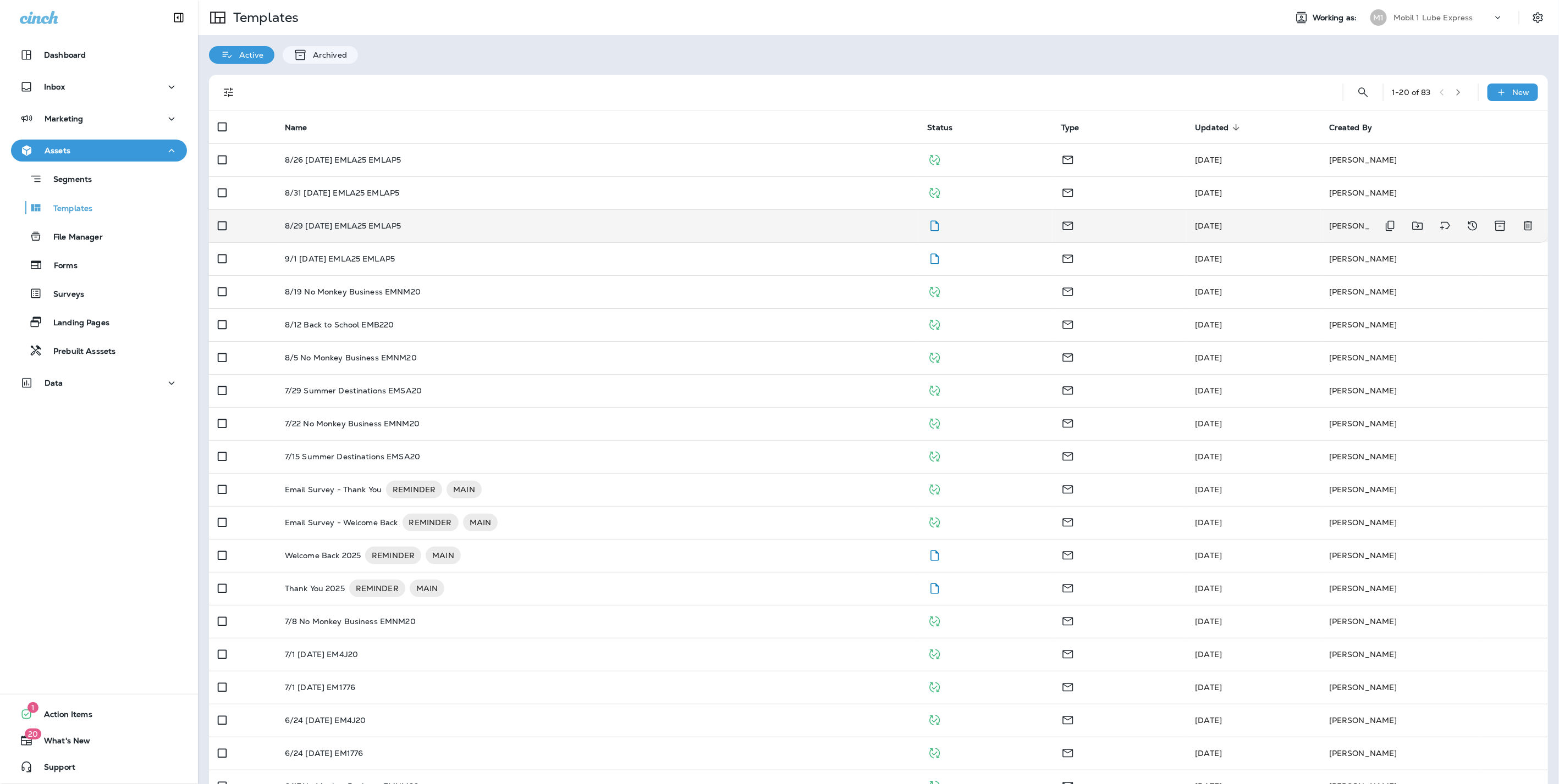
click at [355, 223] on p "8/29 [DATE] EMLA25 EMLAP5" at bounding box center [343, 226] width 117 height 9
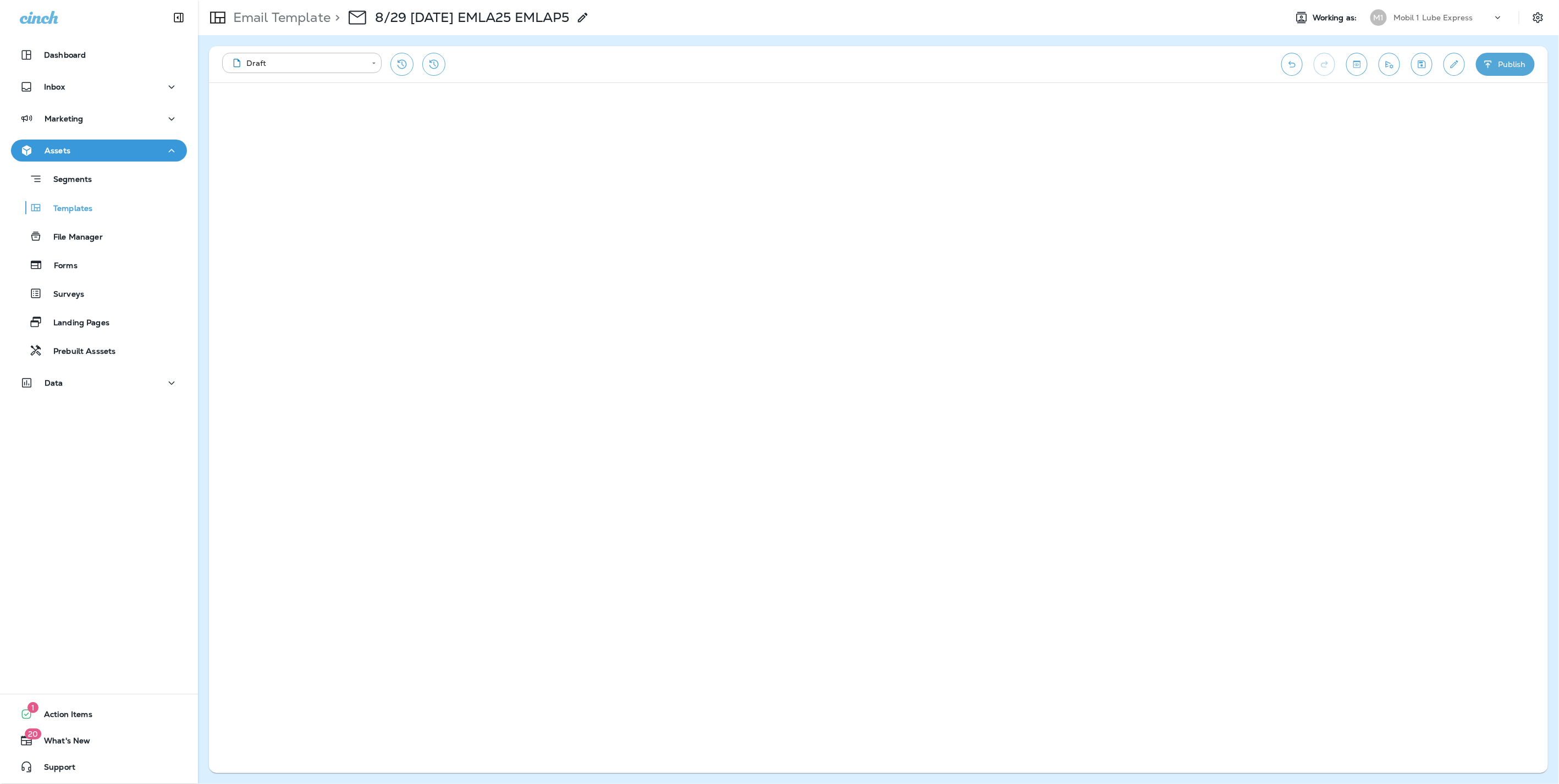
click at [1506, 63] on button "Publish" at bounding box center [1505, 64] width 59 height 23
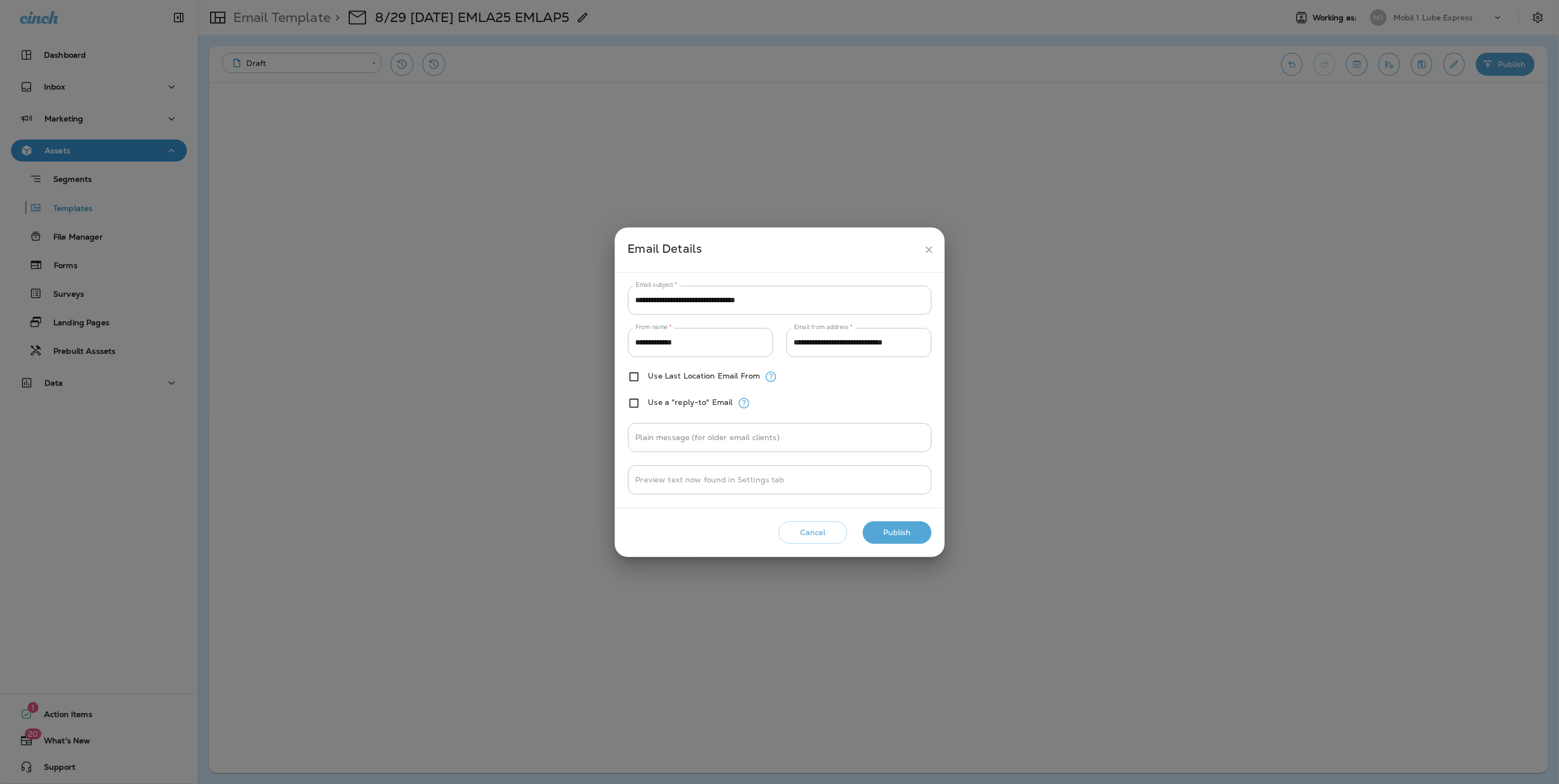
click at [904, 526] on button "Publish" at bounding box center [897, 533] width 69 height 22
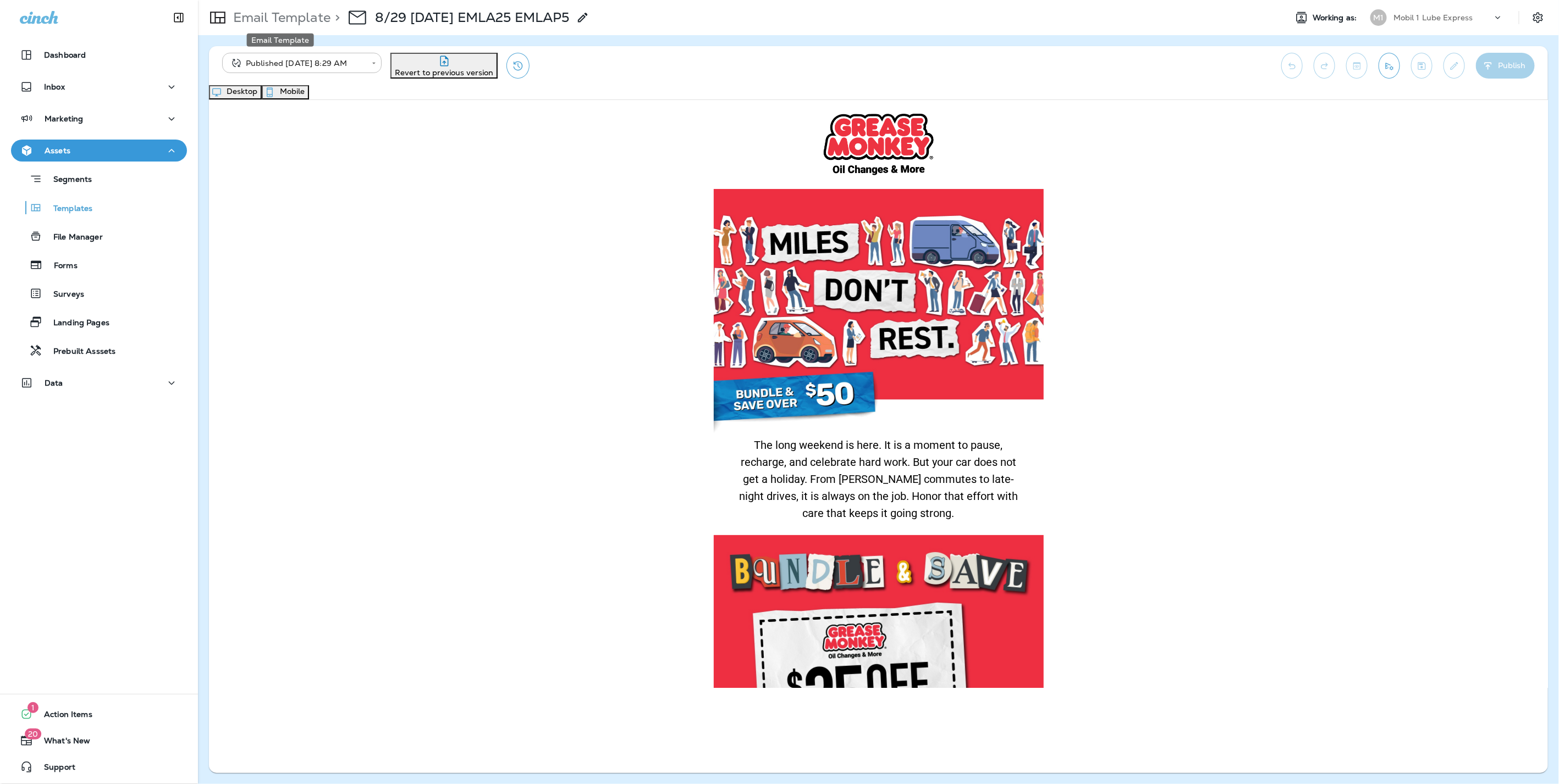
click at [253, 14] on p "Email Template" at bounding box center [280, 17] width 102 height 16
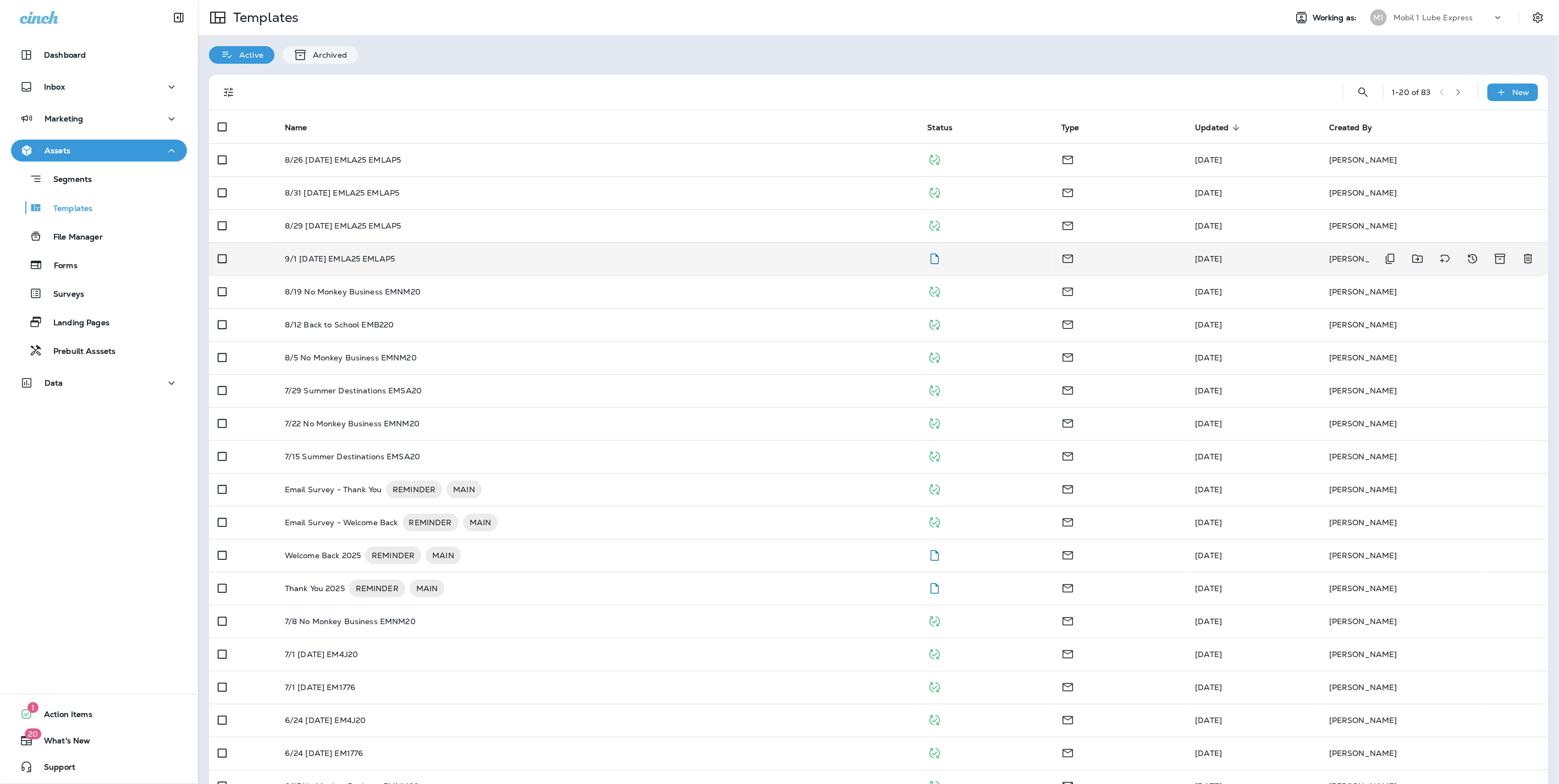
click at [383, 256] on p "9/1 [DATE] EMLA25 EMLAP5" at bounding box center [340, 259] width 110 height 9
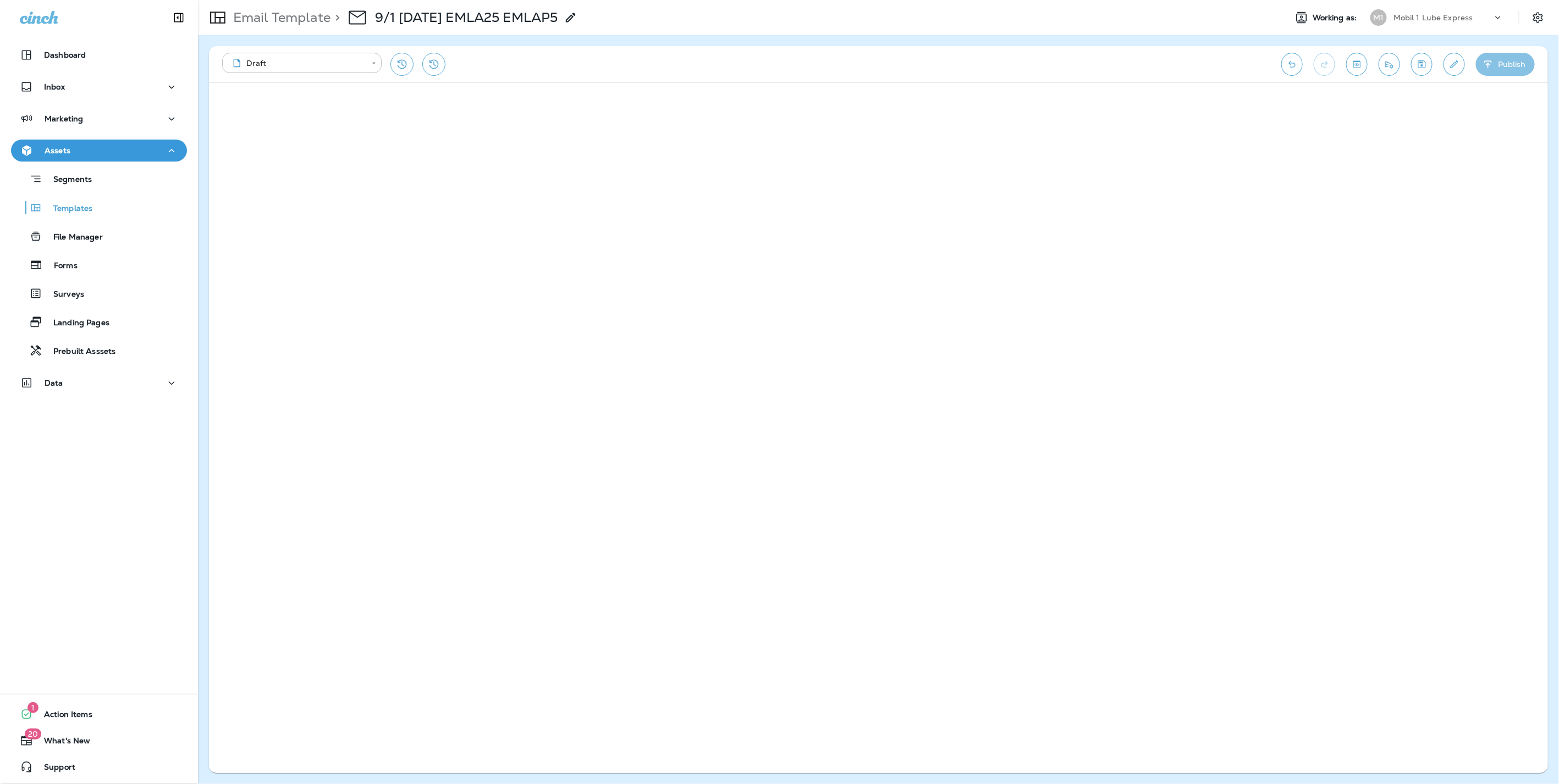
click at [1513, 57] on button "Publish" at bounding box center [1505, 64] width 59 height 23
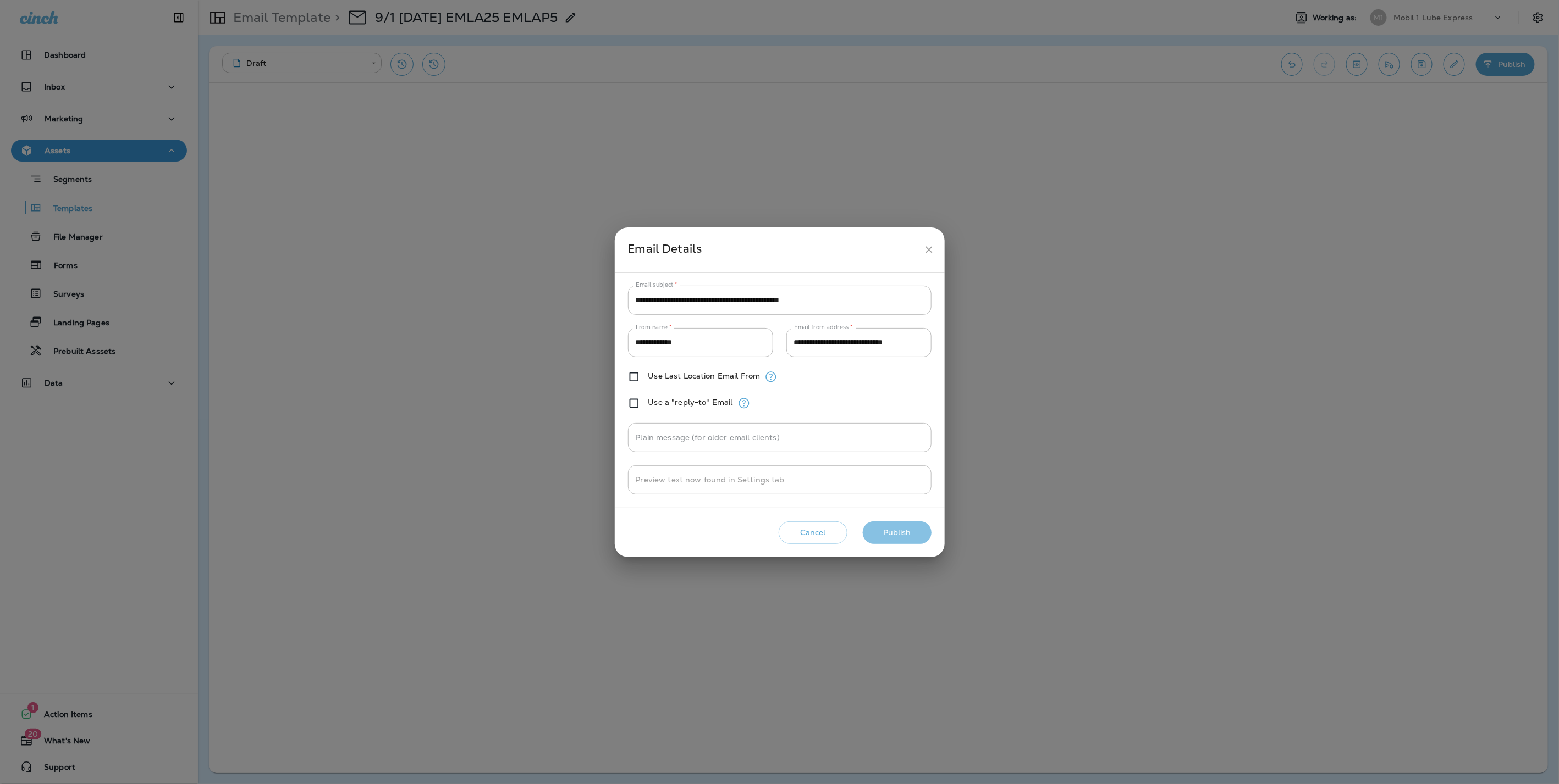
click at [884, 528] on button "Publish" at bounding box center [897, 533] width 69 height 22
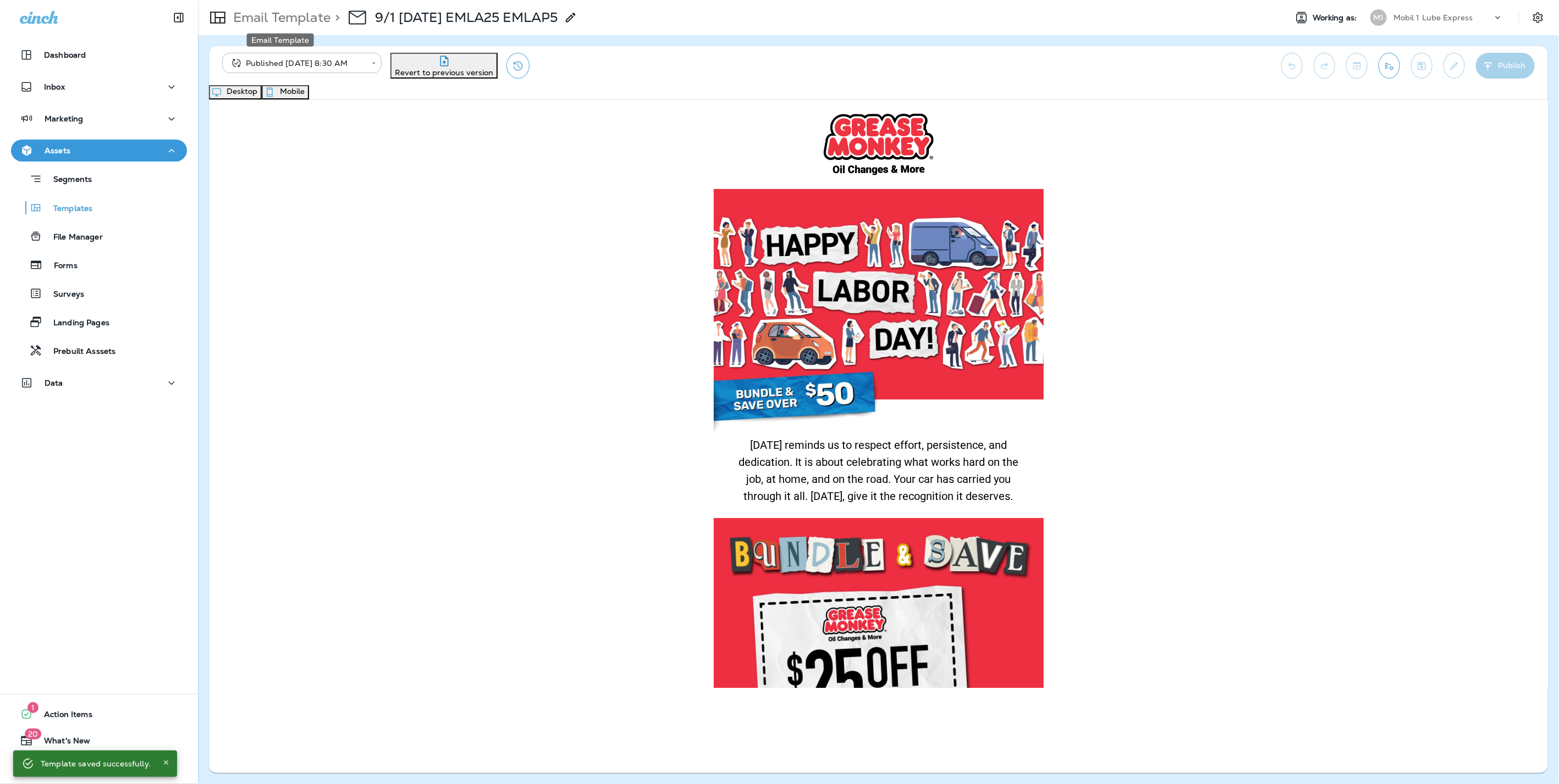
click at [273, 17] on p "Email Template" at bounding box center [280, 17] width 102 height 16
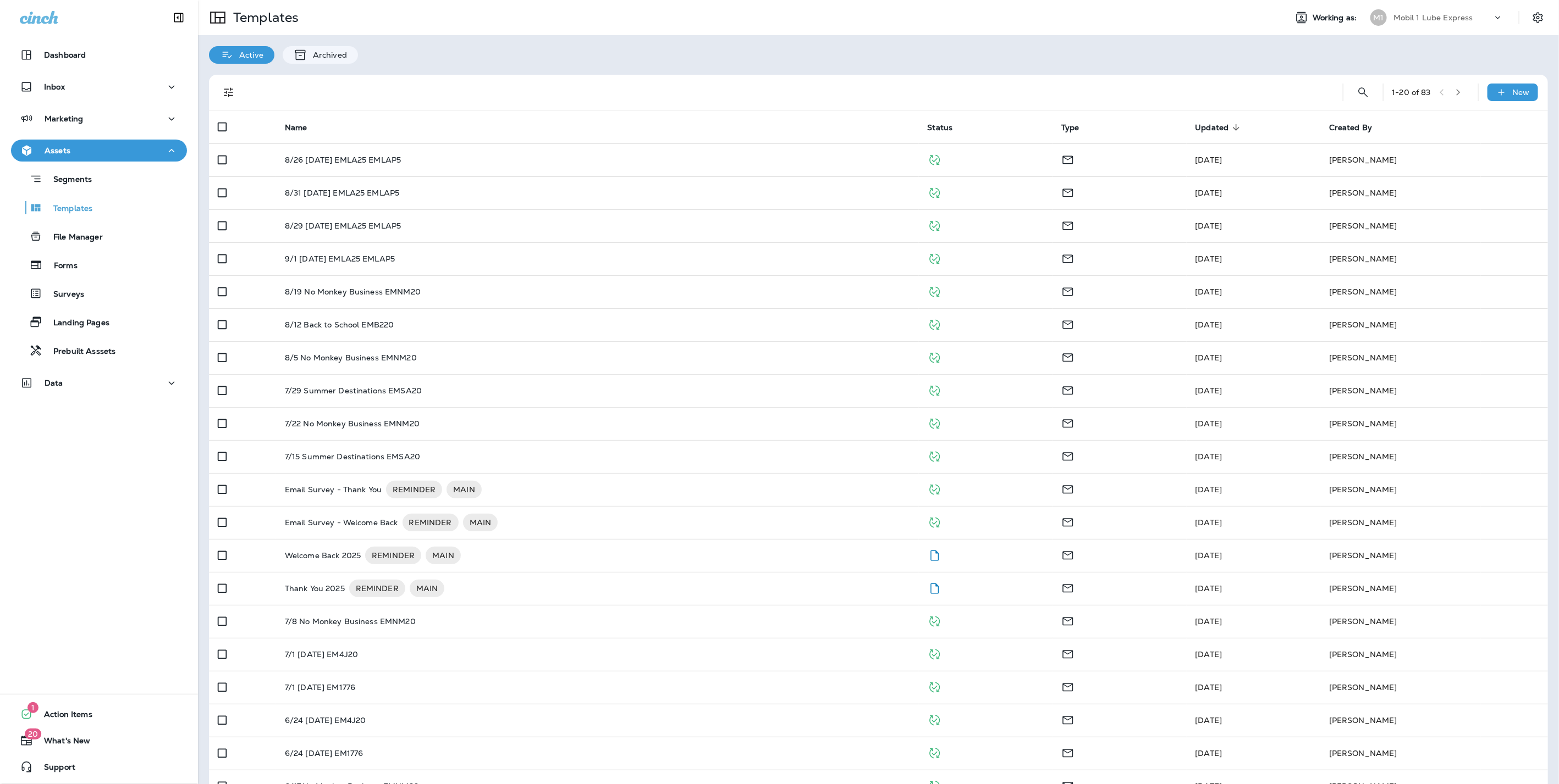
click at [1436, 11] on div "Mobil 1 Lube Express" at bounding box center [1442, 17] width 99 height 16
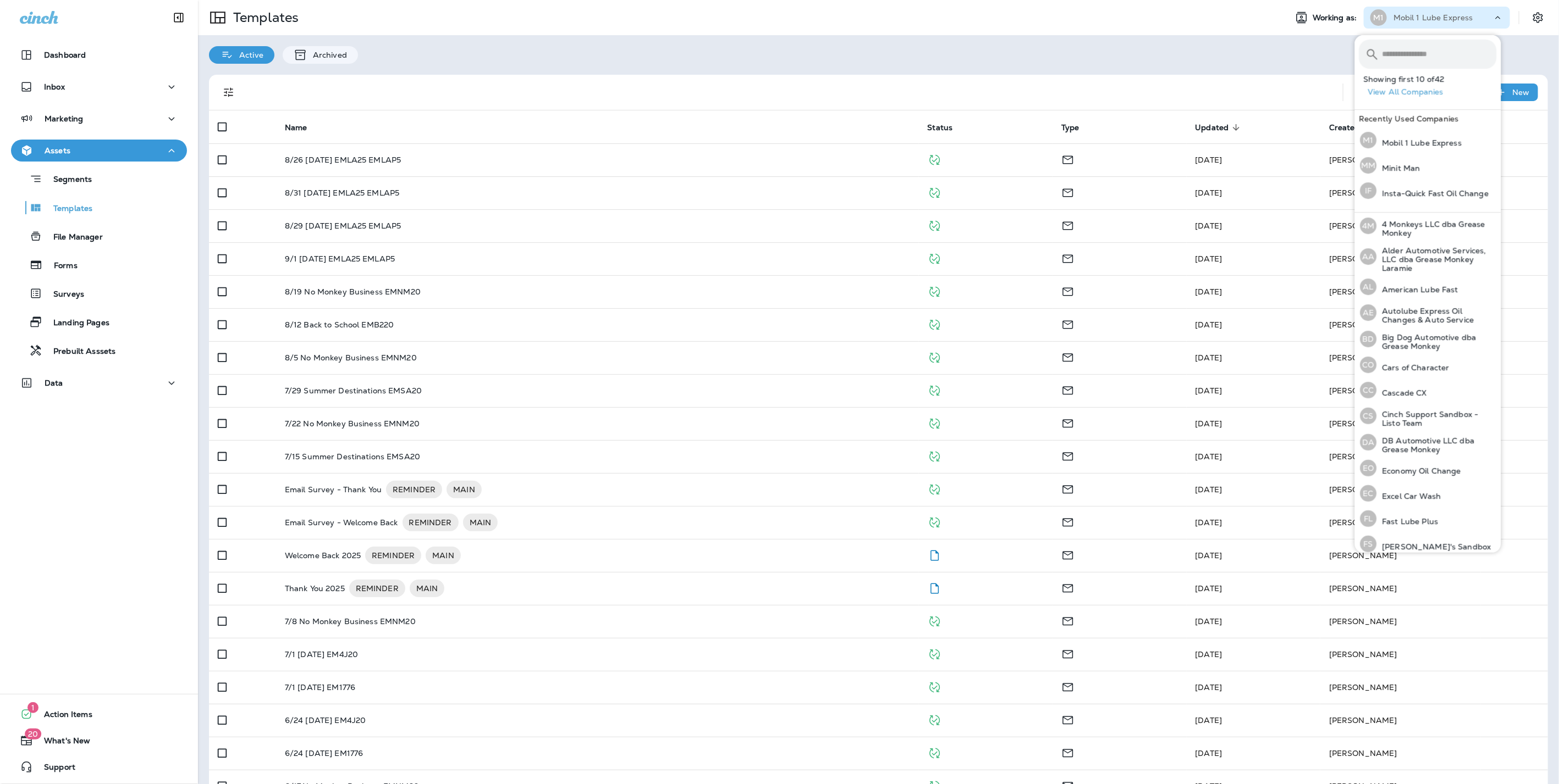
click at [1300, 44] on div "Active Archived" at bounding box center [879, 49] width 1361 height 28
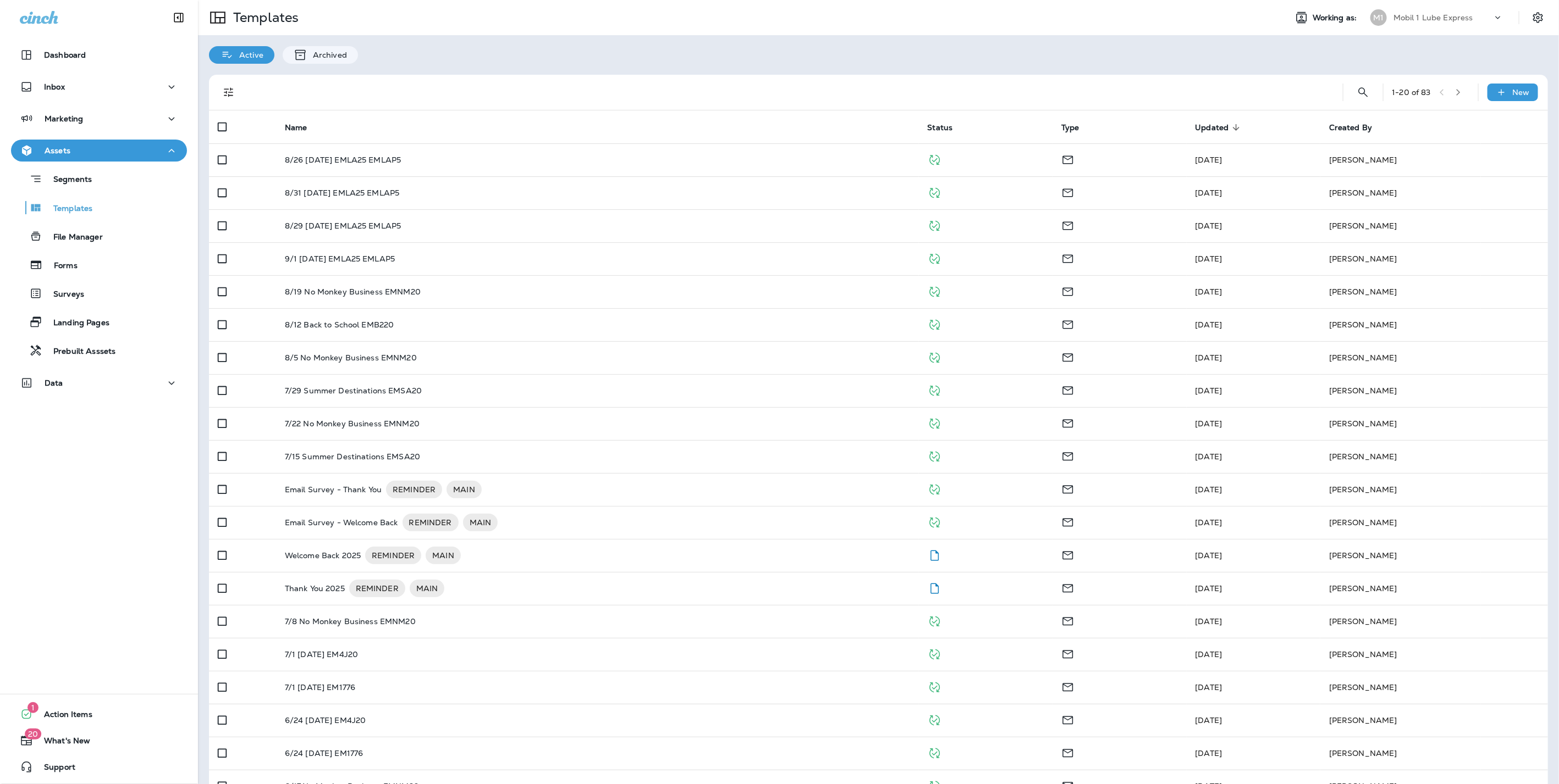
click at [1492, 16] on icon at bounding box center [1497, 17] width 11 height 11
type input "****"
click at [1433, 82] on p "Pioneer Express Lube & Car Wash" at bounding box center [1436, 91] width 120 height 18
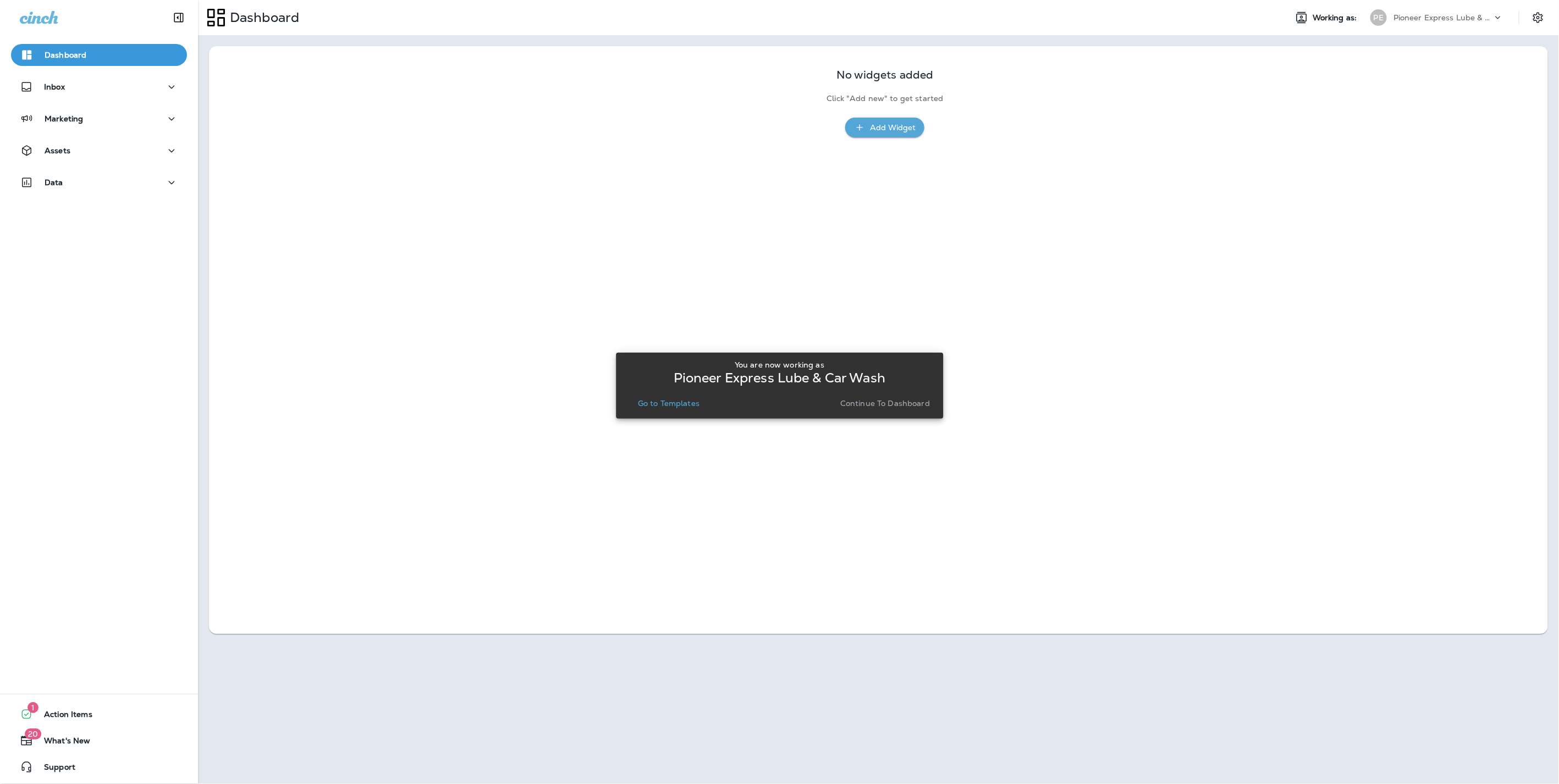
click at [870, 399] on p "Continue to Dashboard" at bounding box center [885, 403] width 89 height 9
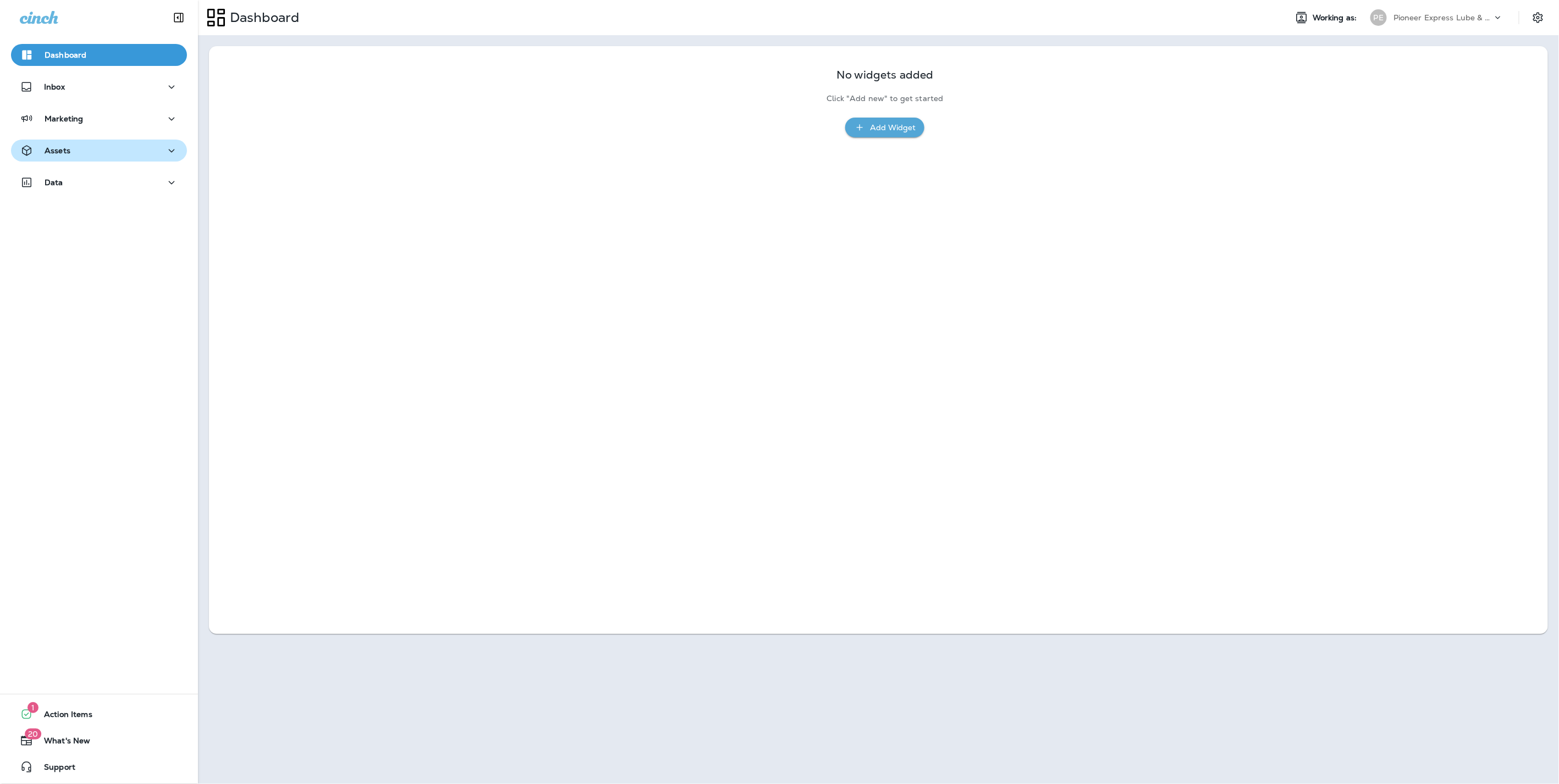
click at [53, 157] on button "Assets" at bounding box center [99, 151] width 176 height 22
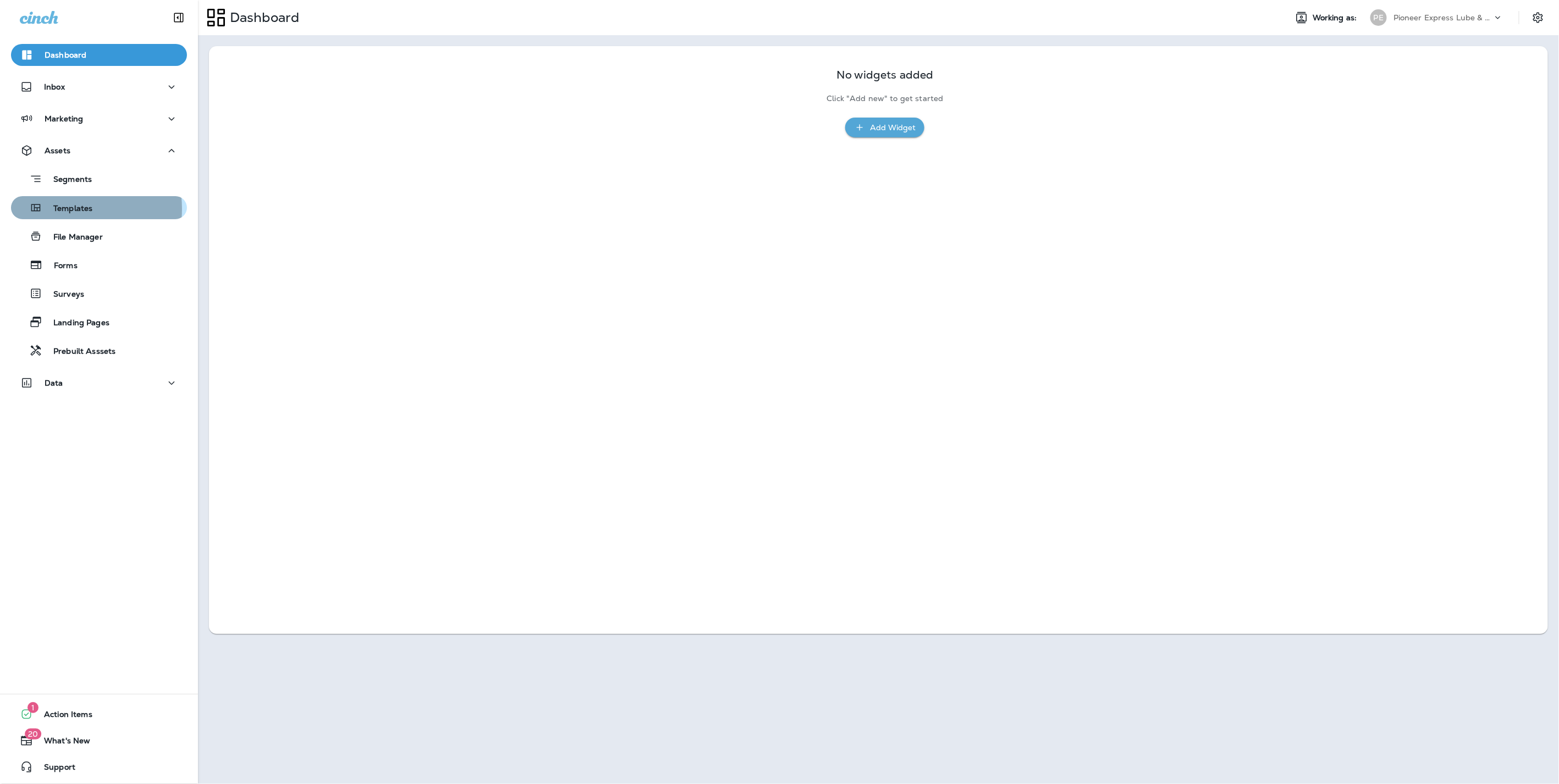
click at [61, 208] on p "Templates" at bounding box center [67, 209] width 50 height 10
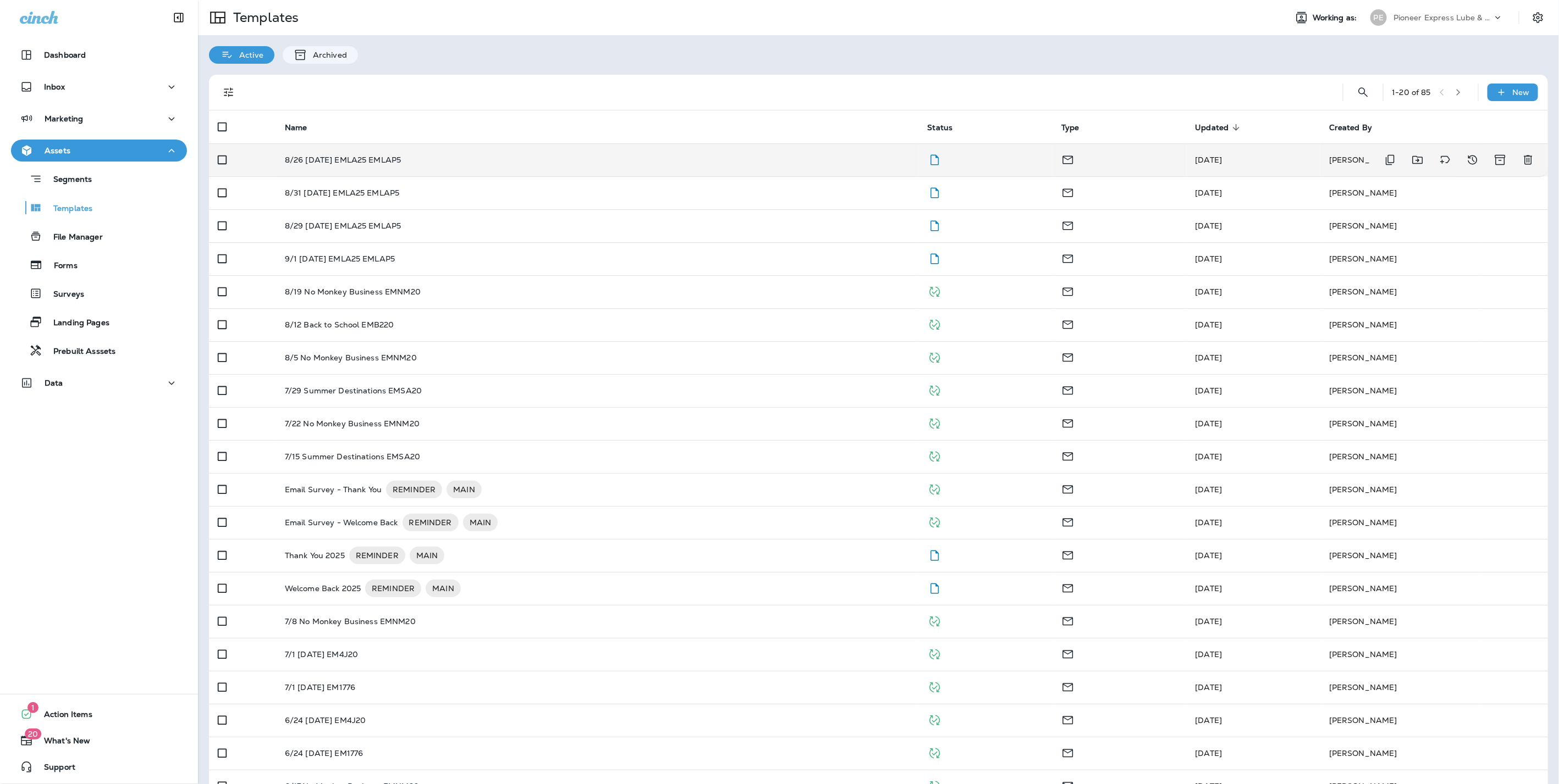
click at [356, 160] on p "8/26 [DATE] EMLA25 EMLAP5" at bounding box center [343, 160] width 117 height 9
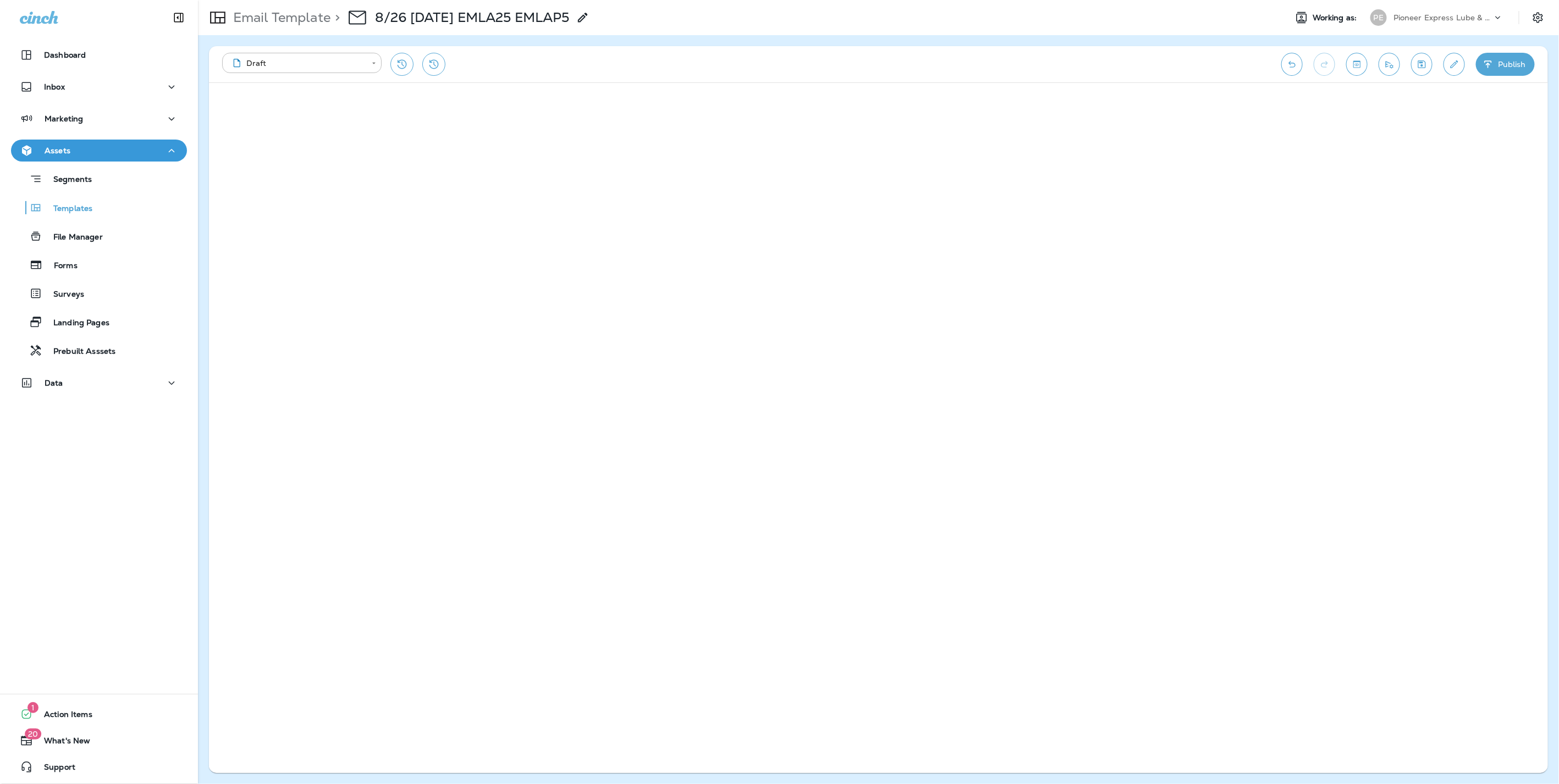
click at [1489, 60] on icon "button" at bounding box center [1487, 63] width 7 height 7
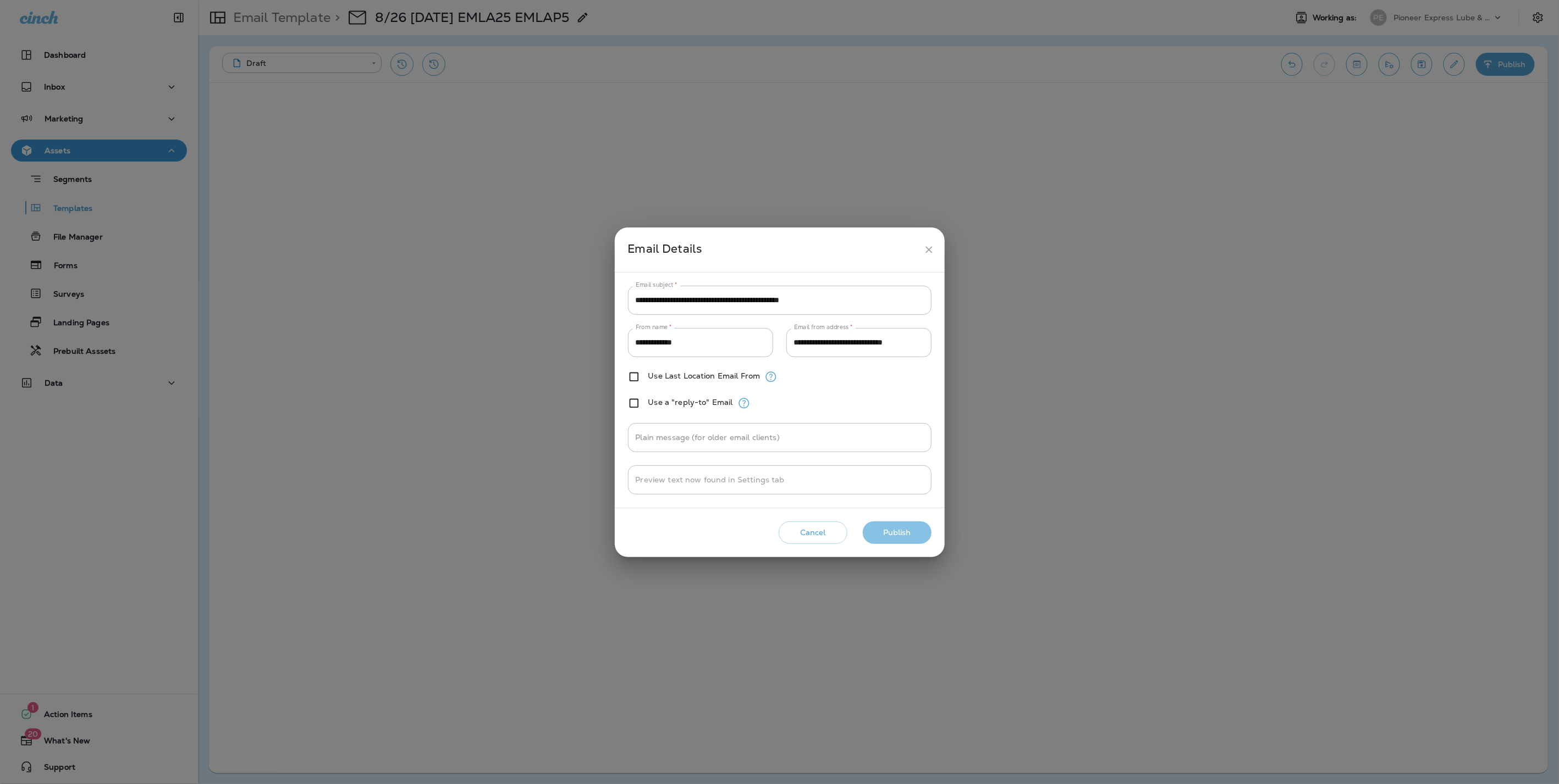
click at [915, 534] on button "Publish" at bounding box center [897, 533] width 69 height 22
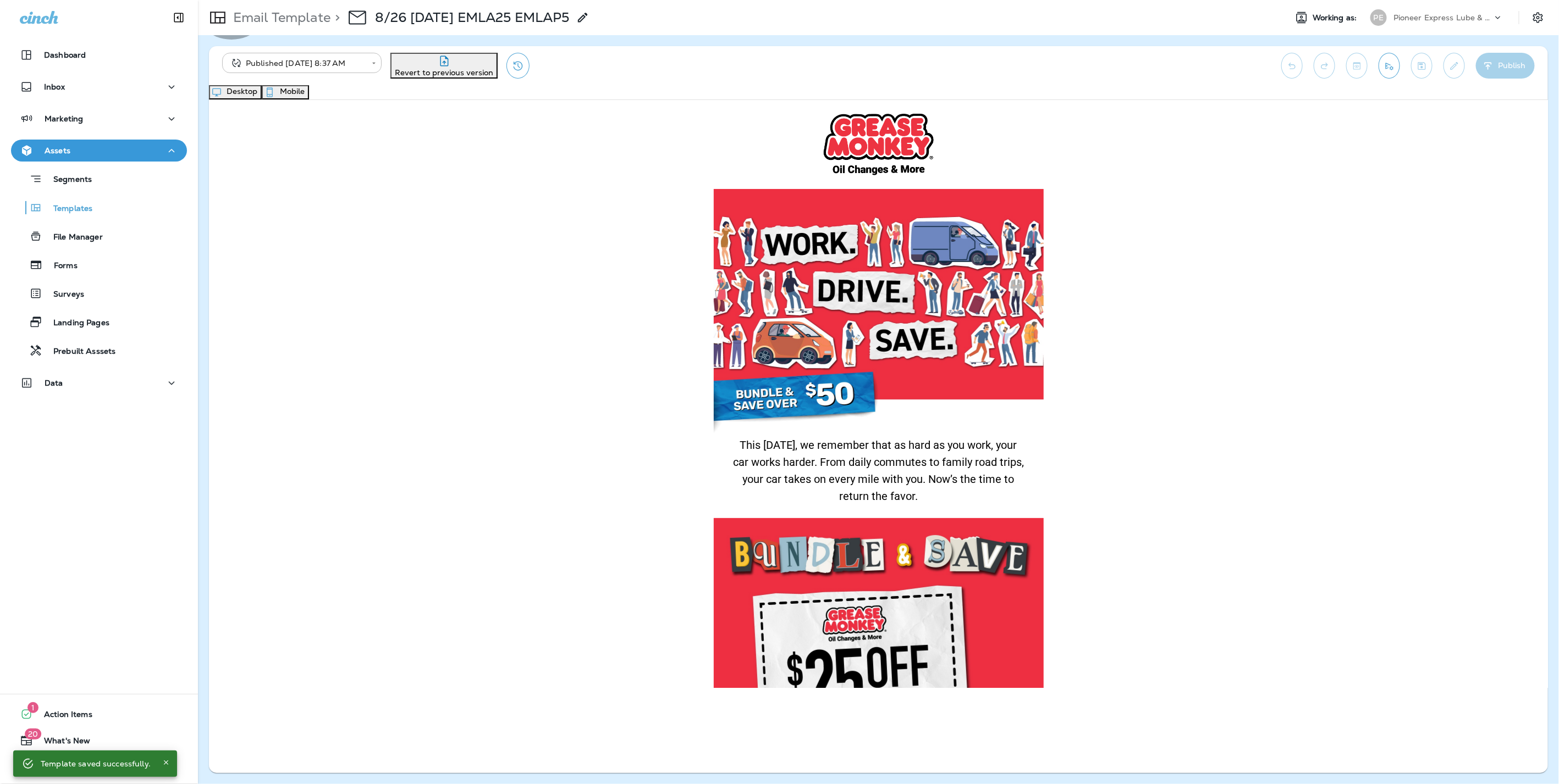
click at [309, 89] on button "Mobile" at bounding box center [285, 92] width 47 height 15
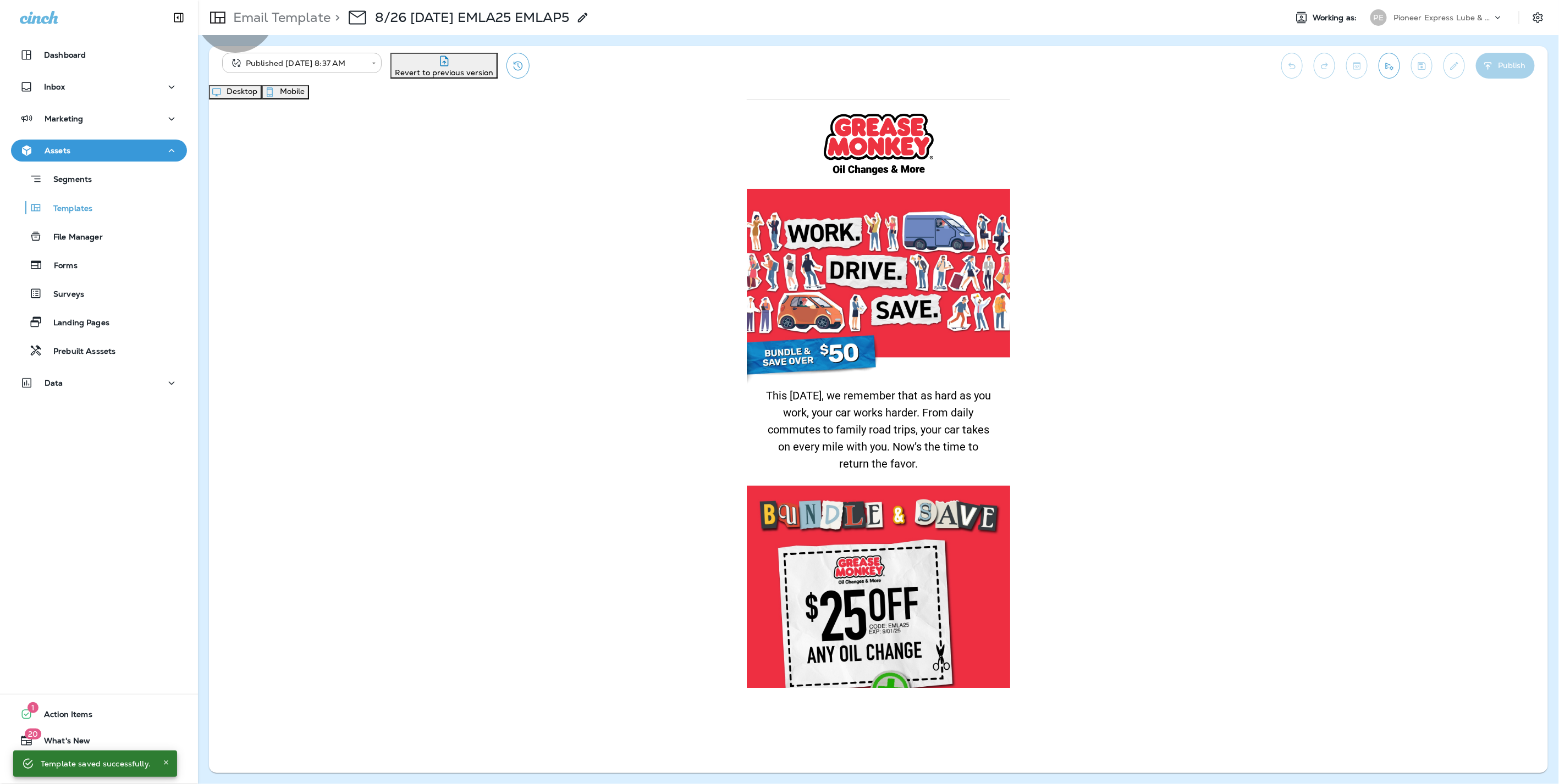
click at [262, 100] on button "Desktop" at bounding box center [235, 92] width 53 height 15
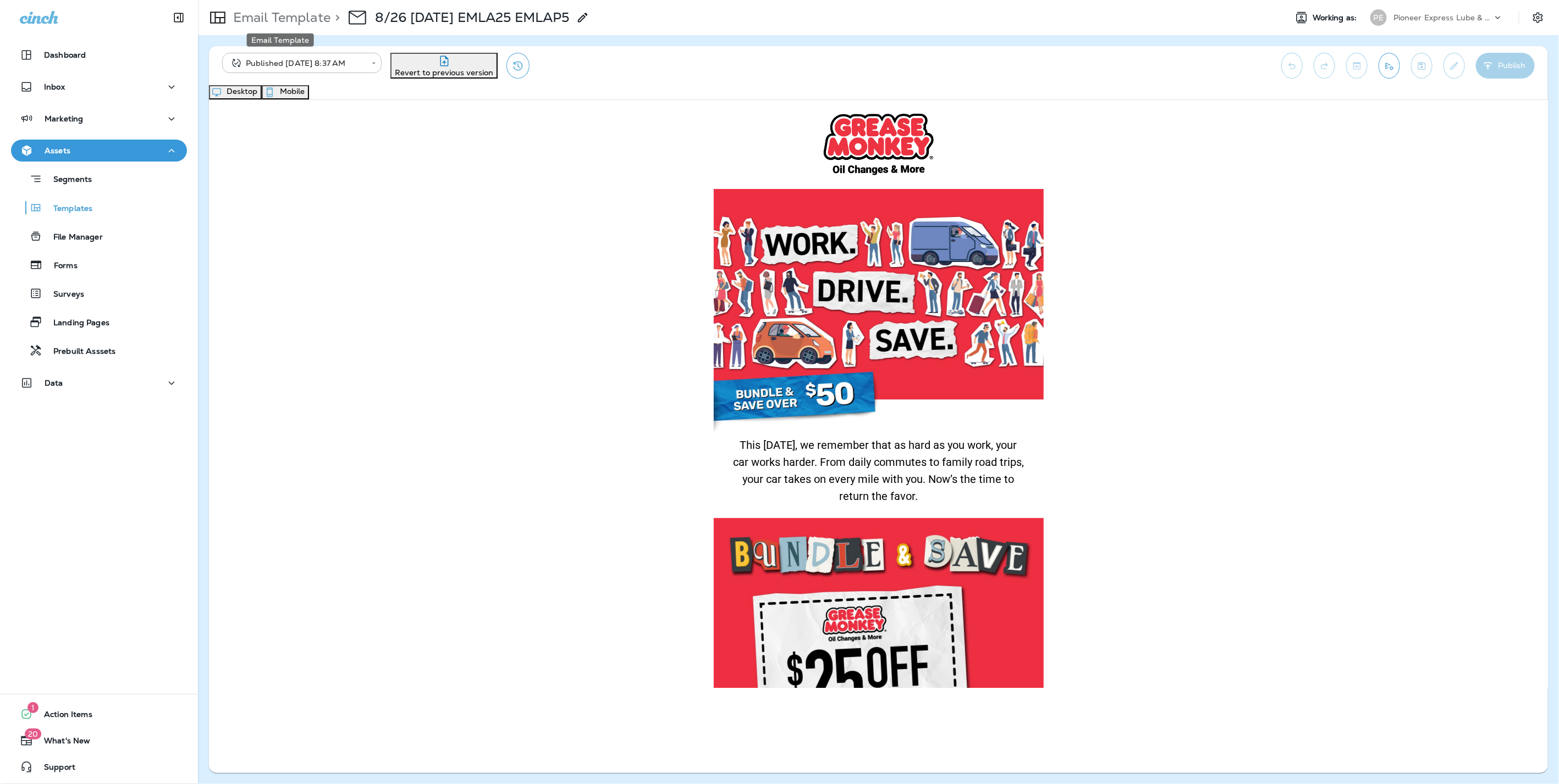
click at [284, 9] on p "Email Template" at bounding box center [280, 17] width 102 height 16
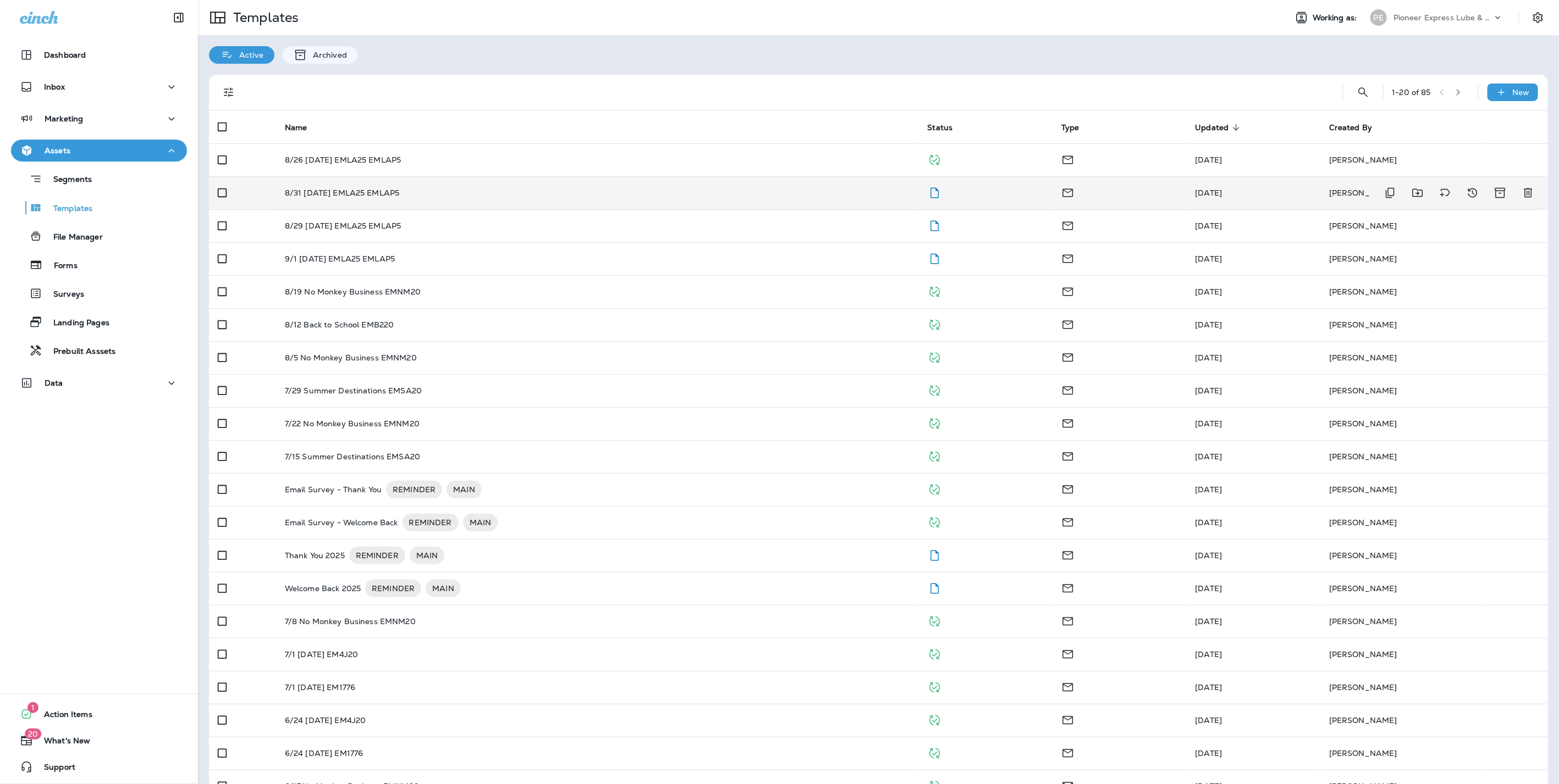
click at [366, 191] on p "8/31 [DATE] EMLA25 EMLAP5" at bounding box center [342, 193] width 115 height 9
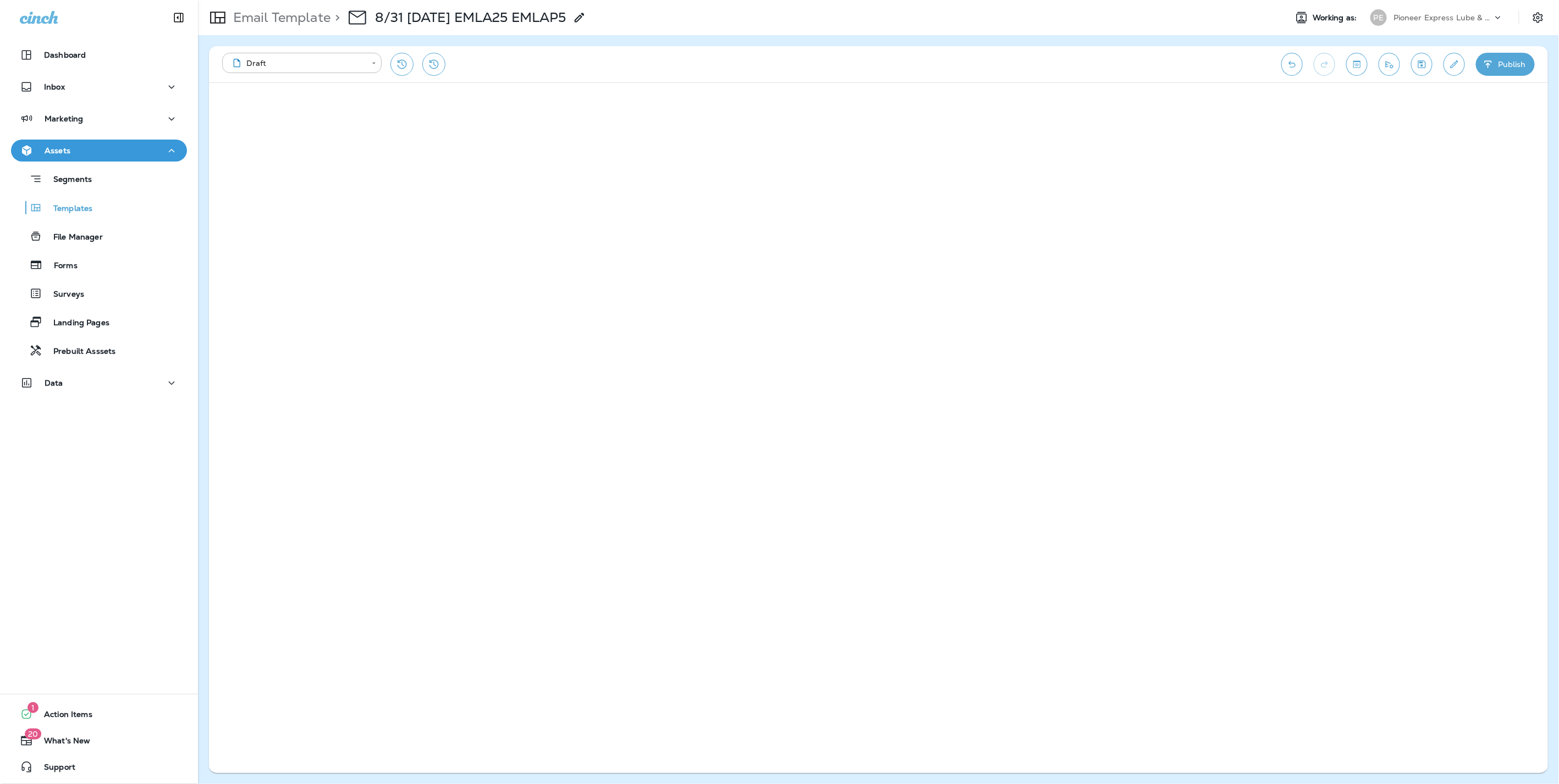
click at [1502, 61] on button "Publish" at bounding box center [1505, 64] width 59 height 23
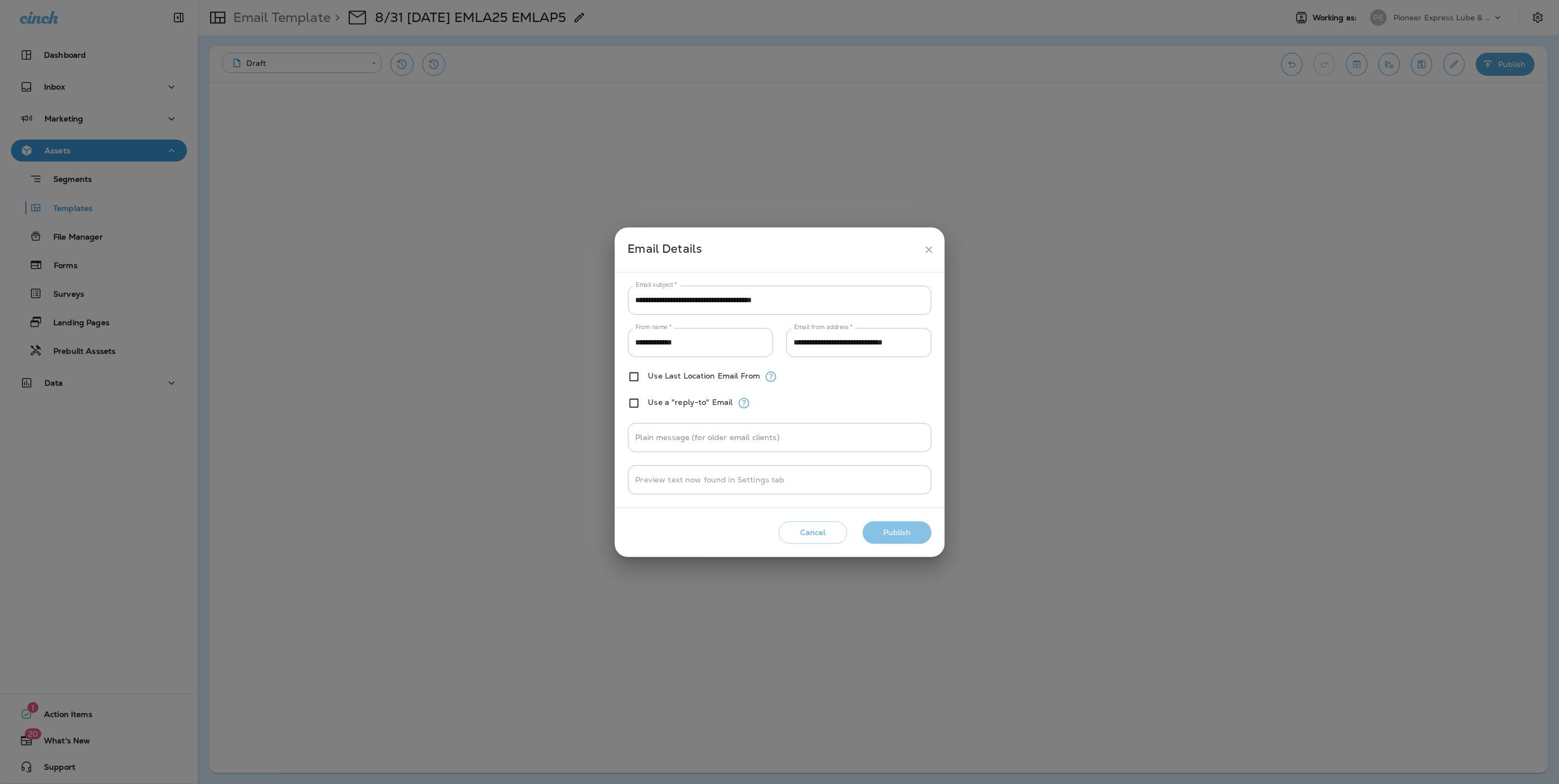
click at [901, 530] on button "Publish" at bounding box center [897, 533] width 69 height 22
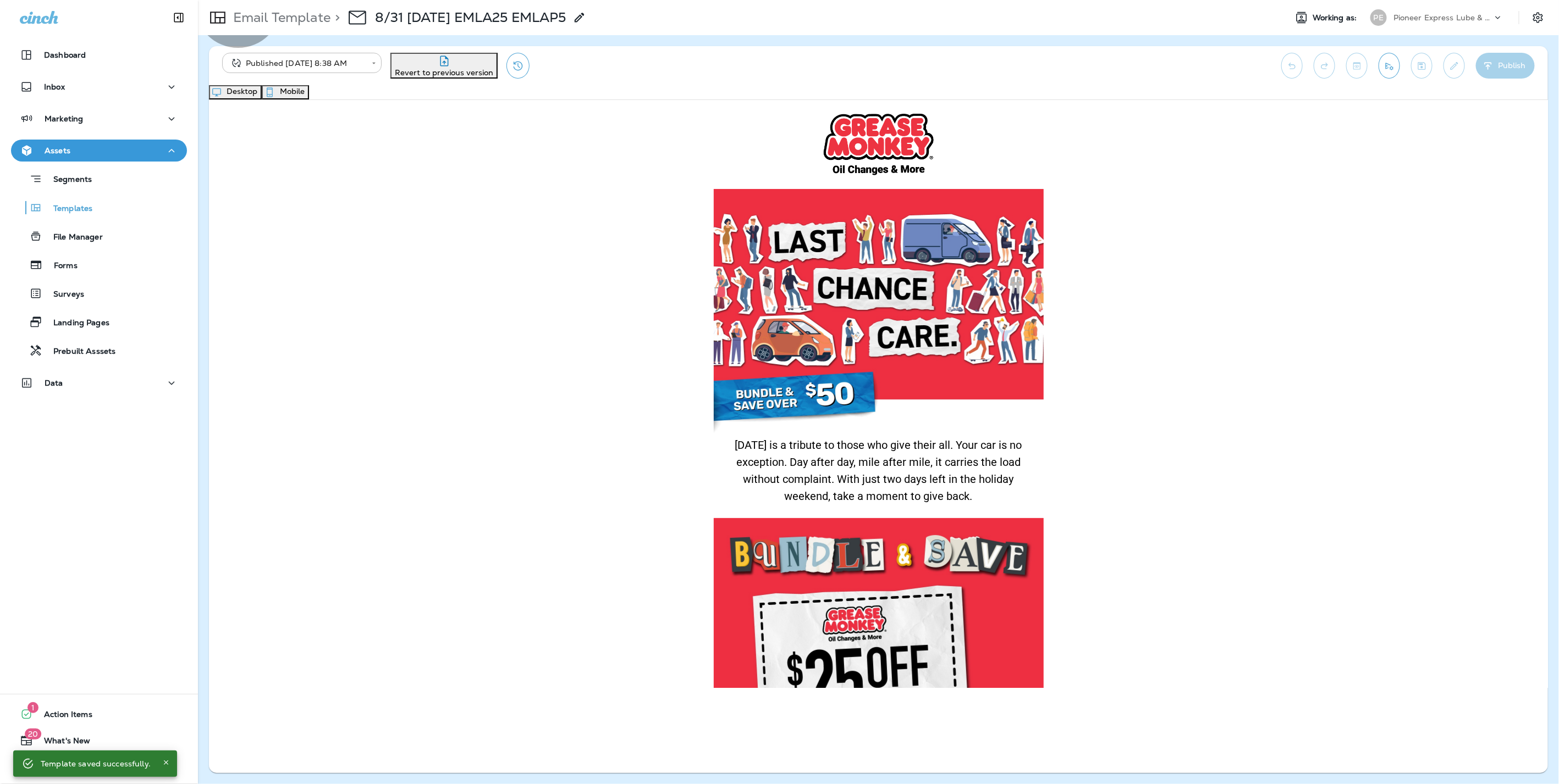
click at [309, 94] on button "Mobile" at bounding box center [285, 92] width 47 height 15
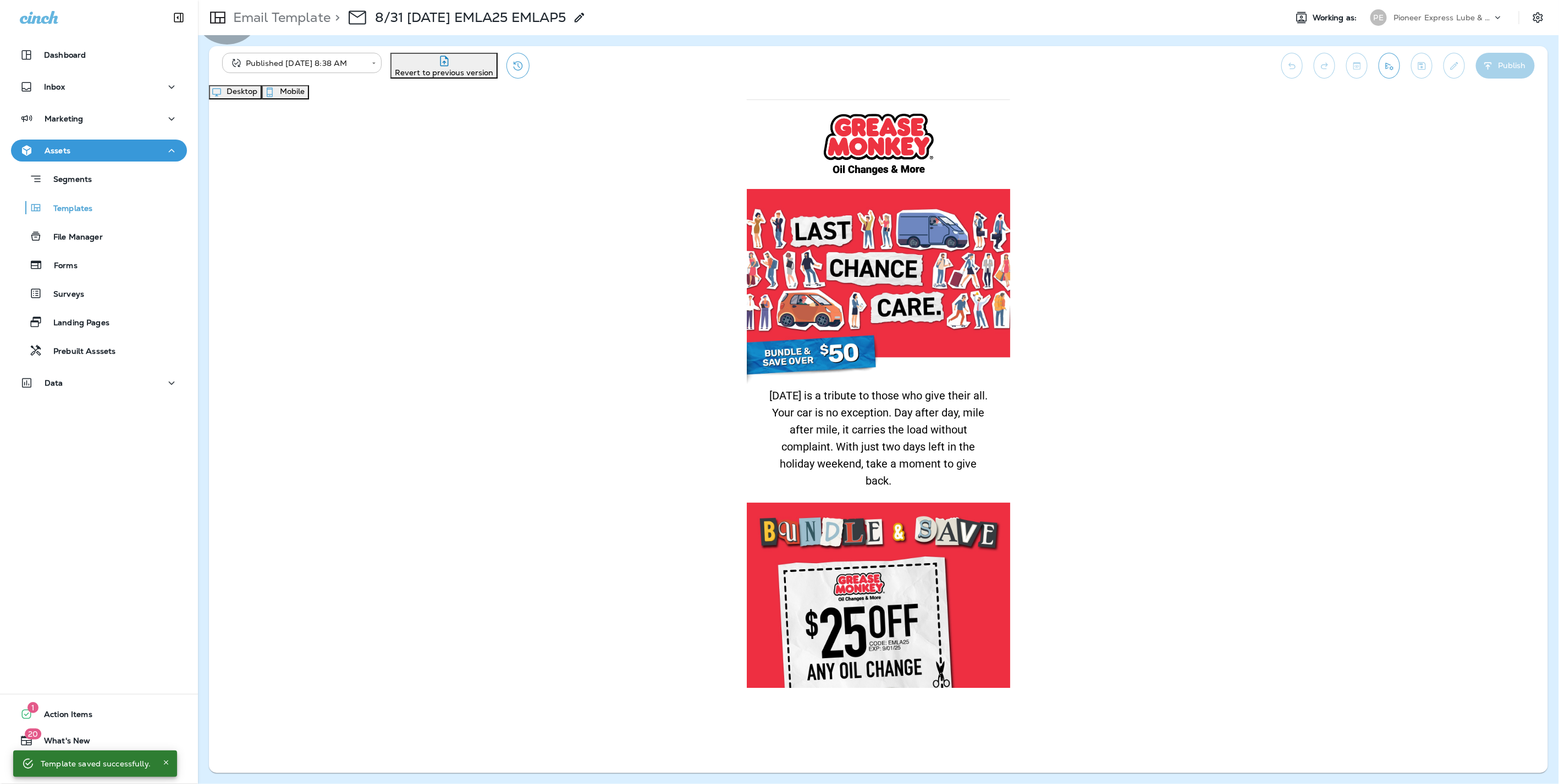
click at [262, 100] on button "Desktop" at bounding box center [235, 92] width 53 height 15
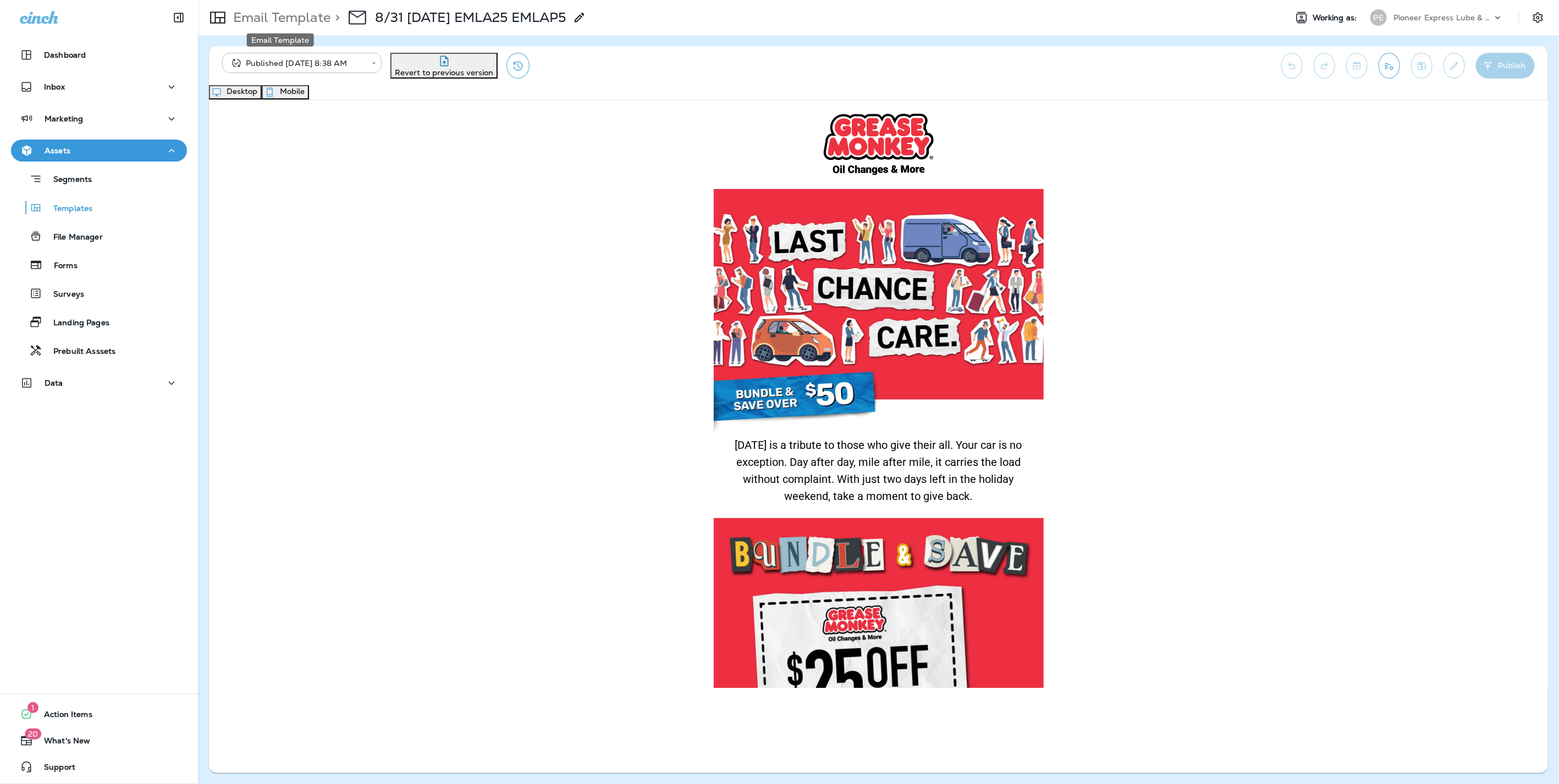
click at [261, 24] on p "Email Template" at bounding box center [280, 17] width 102 height 16
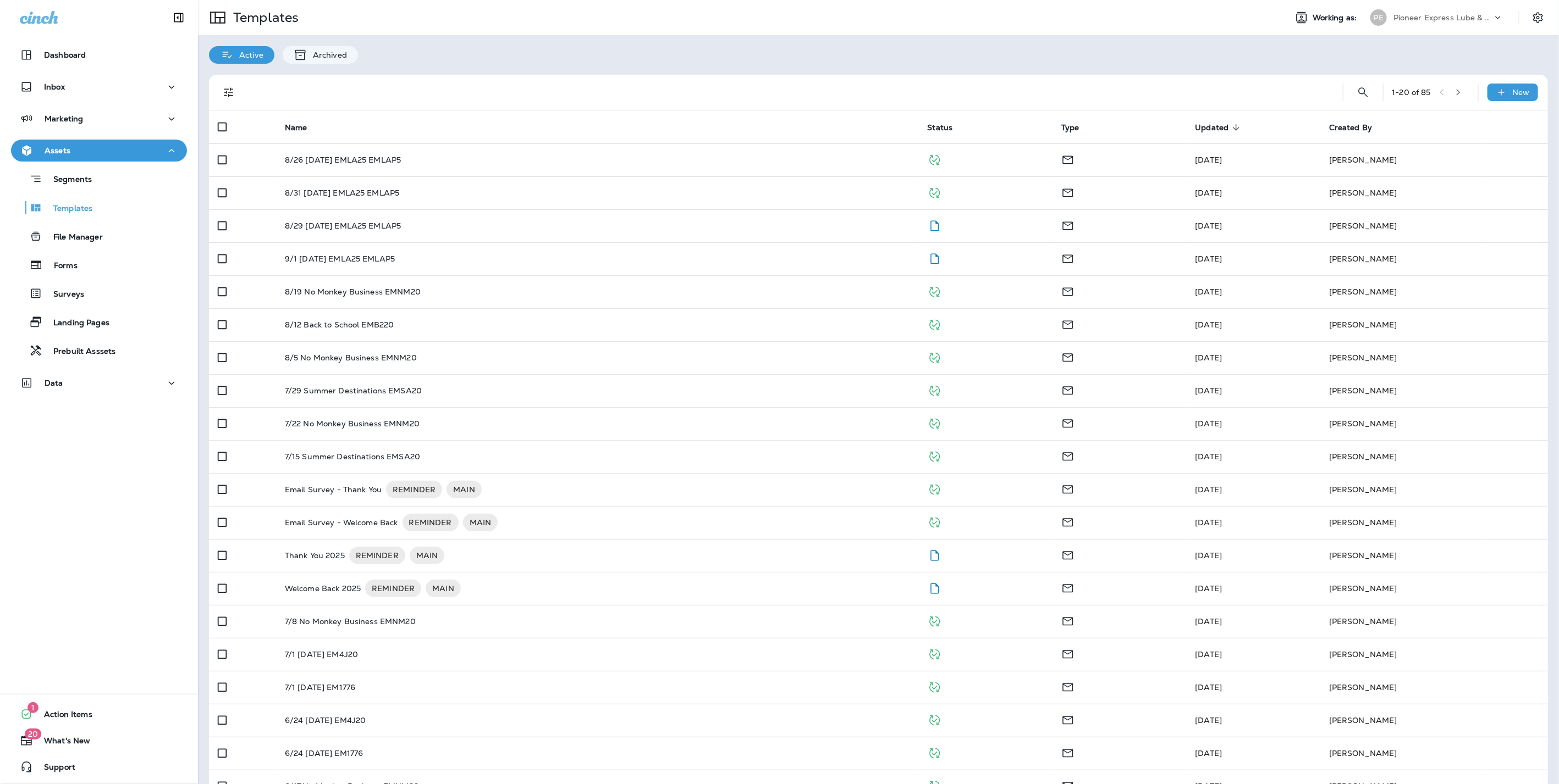
click at [1467, 14] on p "Pioneer Express Lube & Car Wash" at bounding box center [1442, 17] width 99 height 9
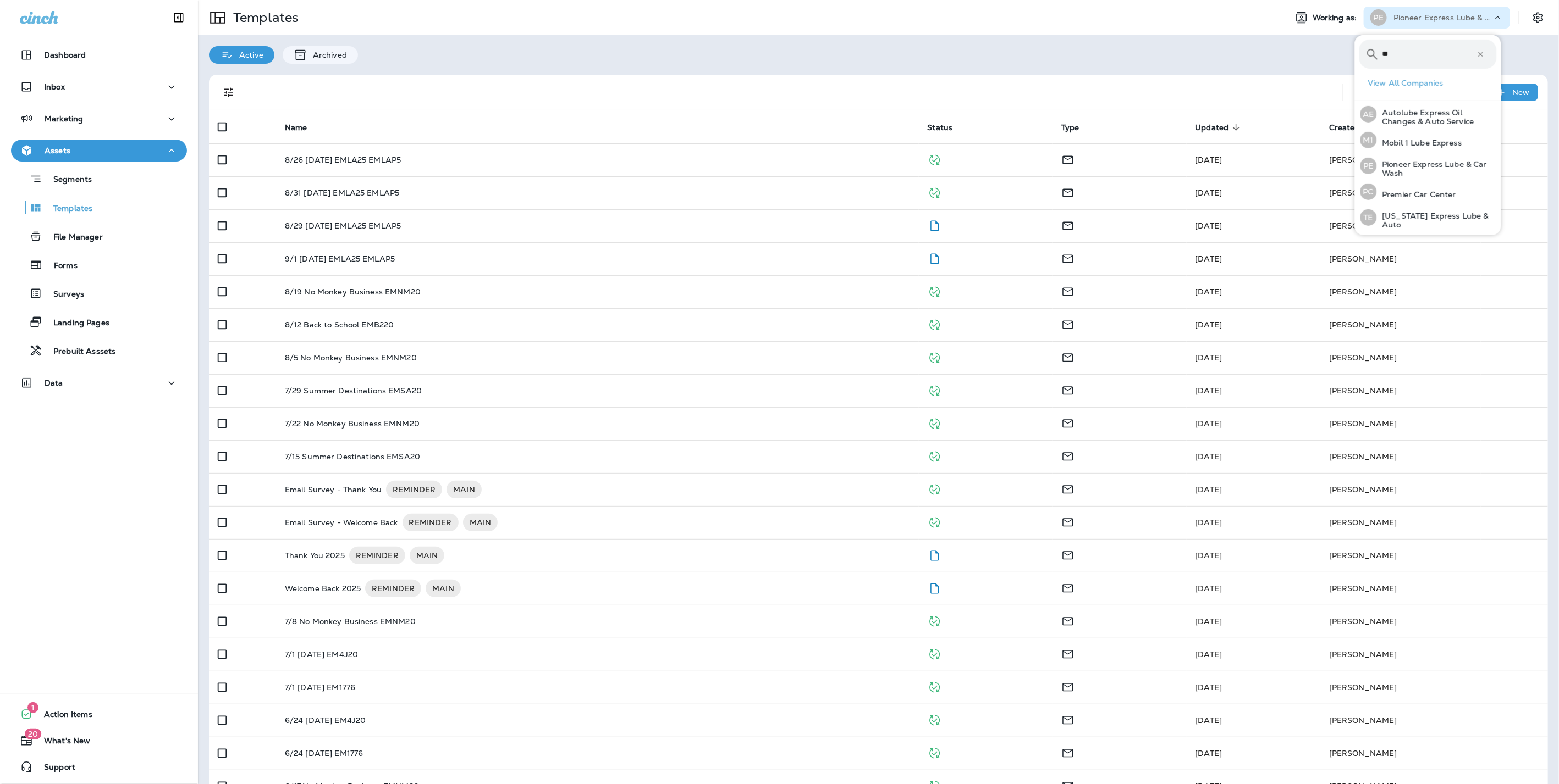
type input "*"
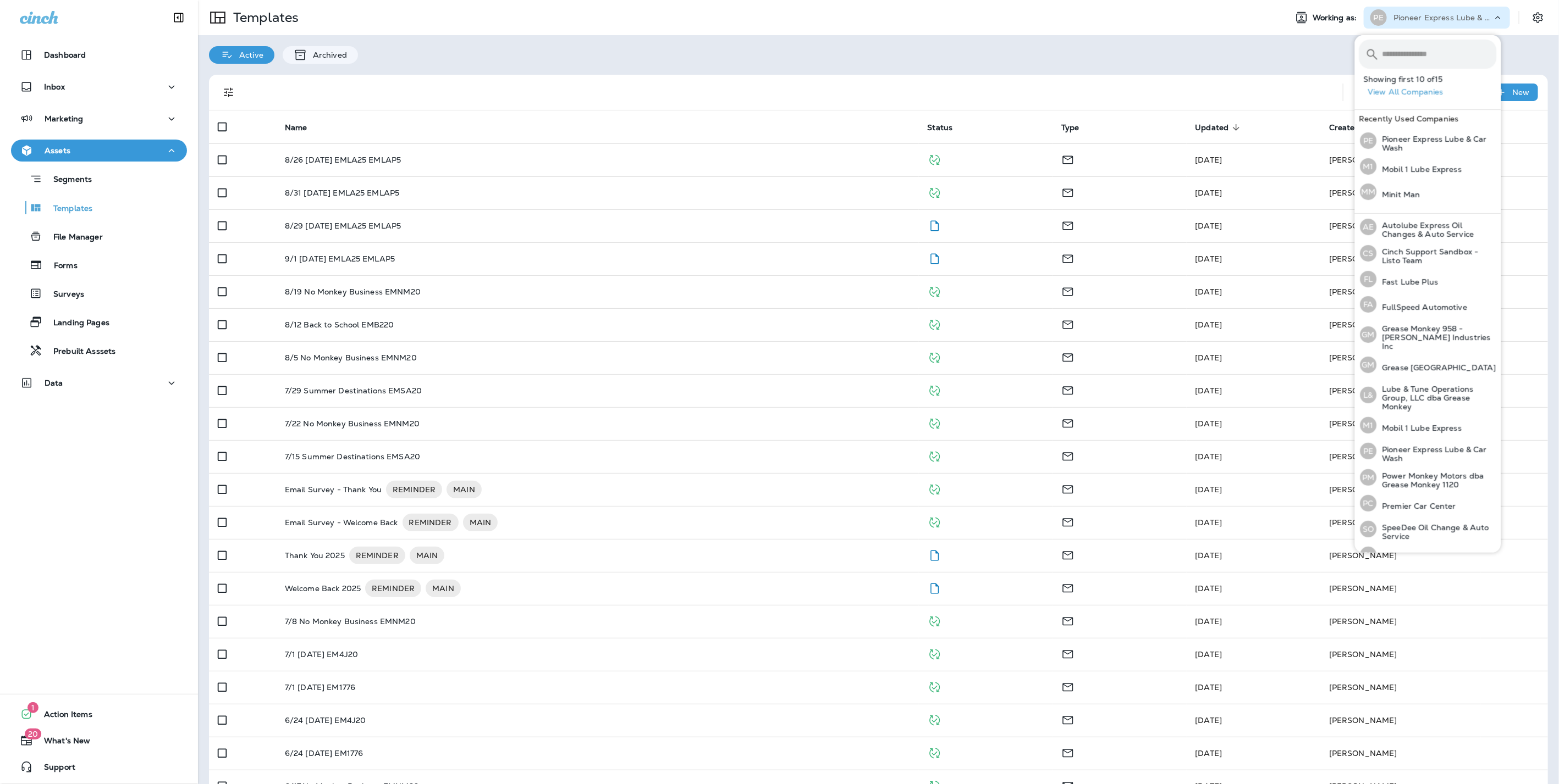
click at [1187, 55] on div "Active Archived" at bounding box center [879, 49] width 1361 height 28
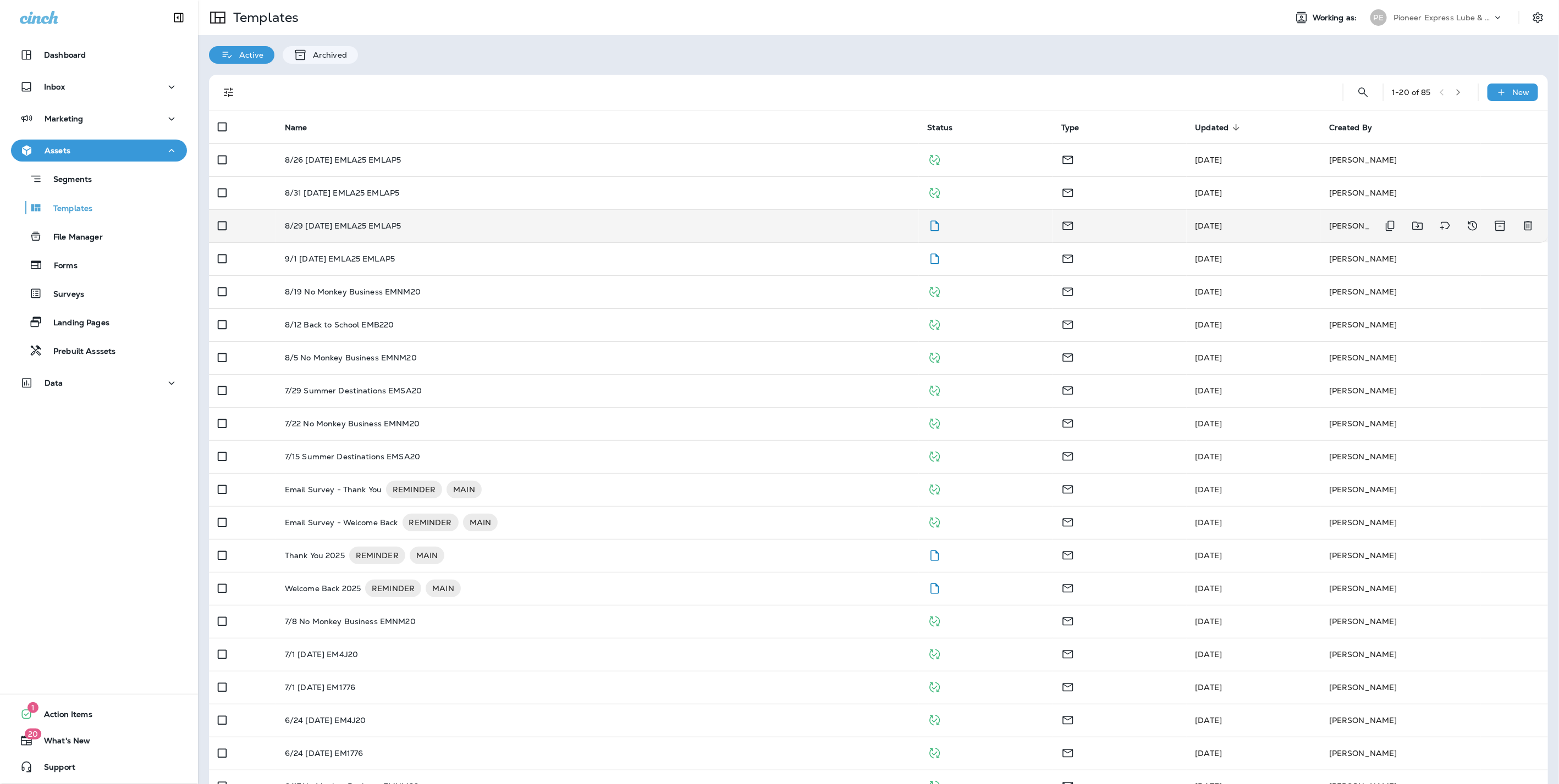
click at [335, 235] on td "8/29 [DATE] EMLA25 EMLAP5" at bounding box center [597, 226] width 643 height 33
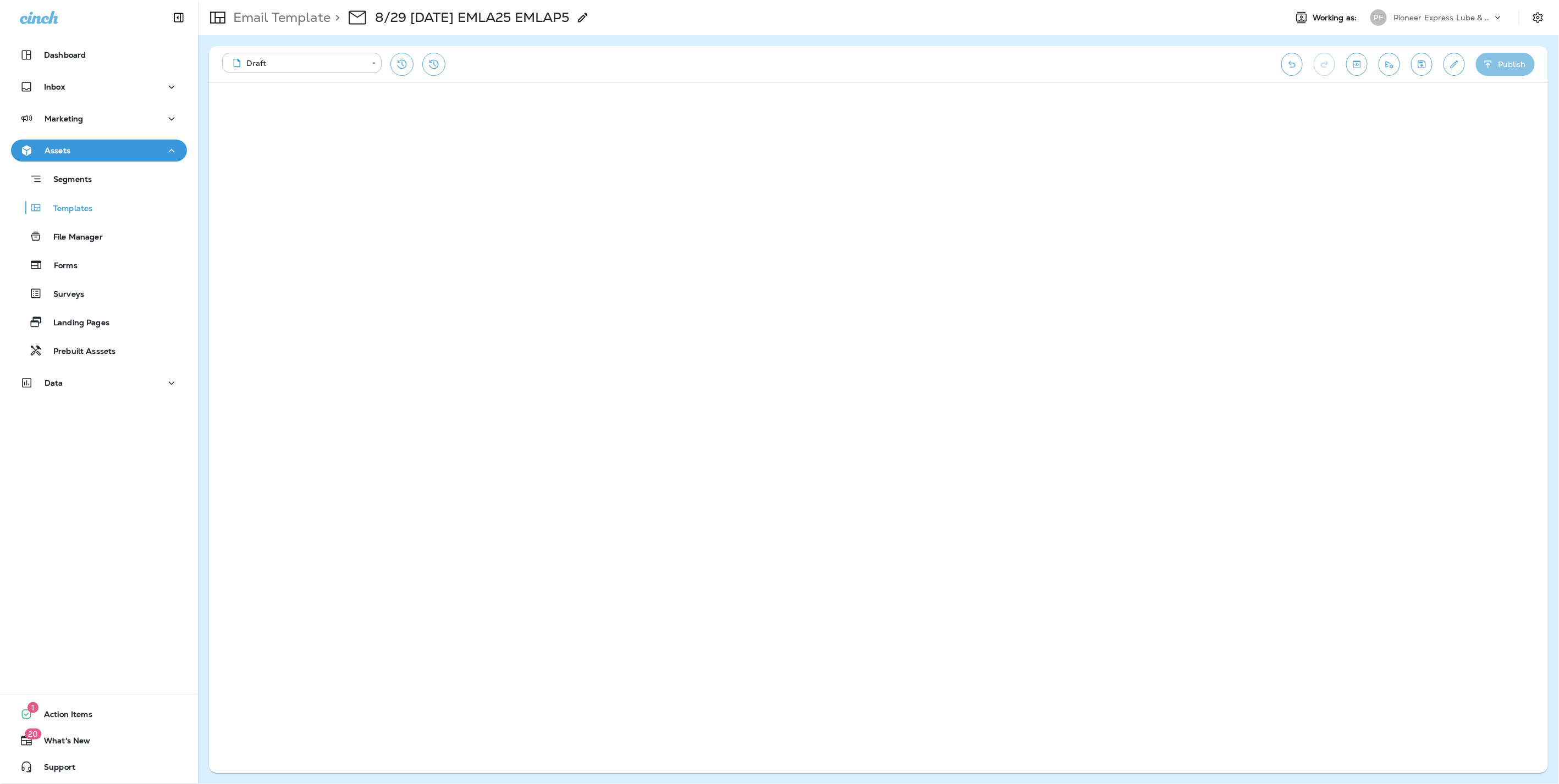
click at [1513, 63] on button "Publish" at bounding box center [1505, 64] width 59 height 23
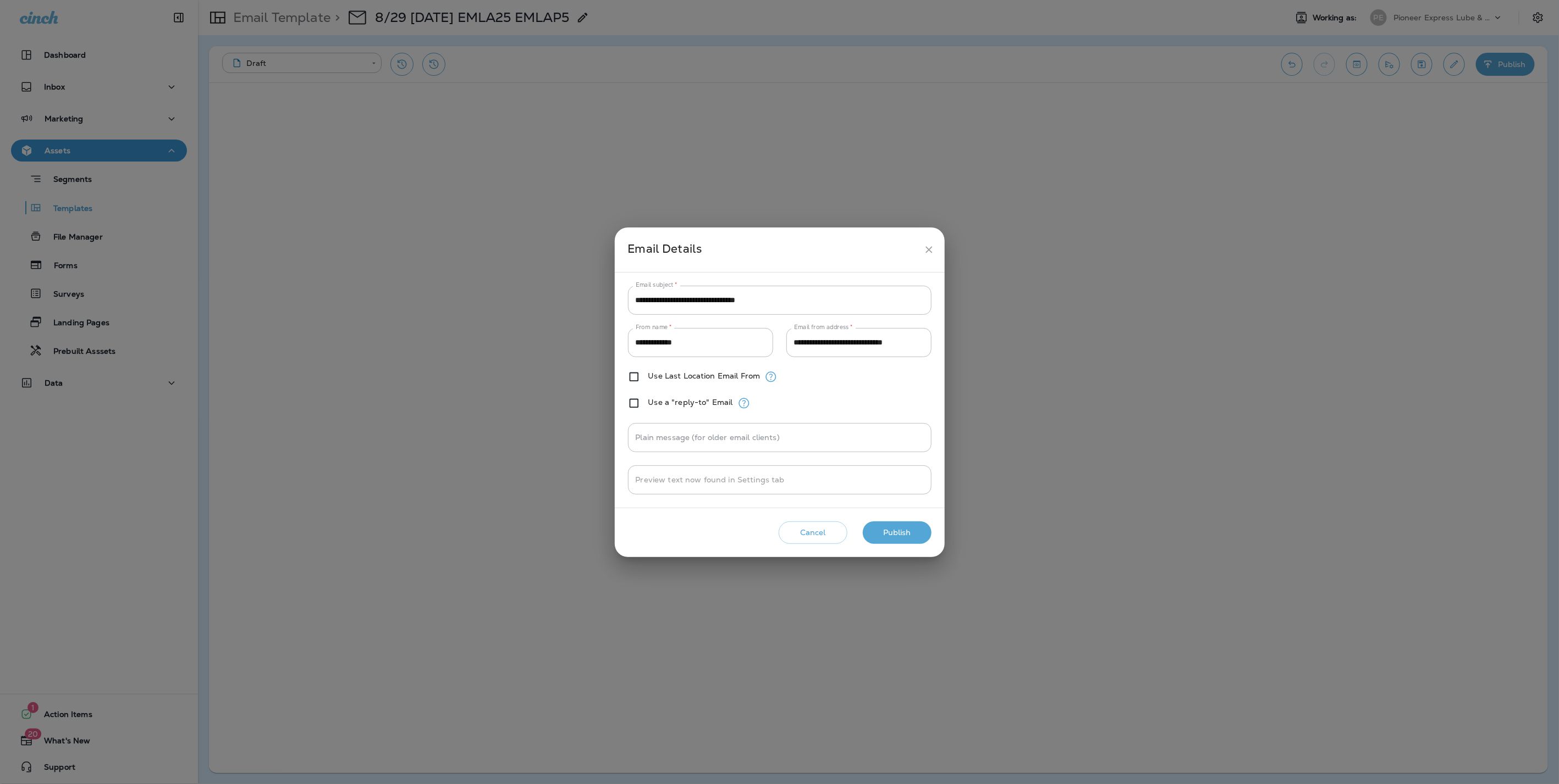
click at [892, 524] on button "Publish" at bounding box center [897, 533] width 69 height 22
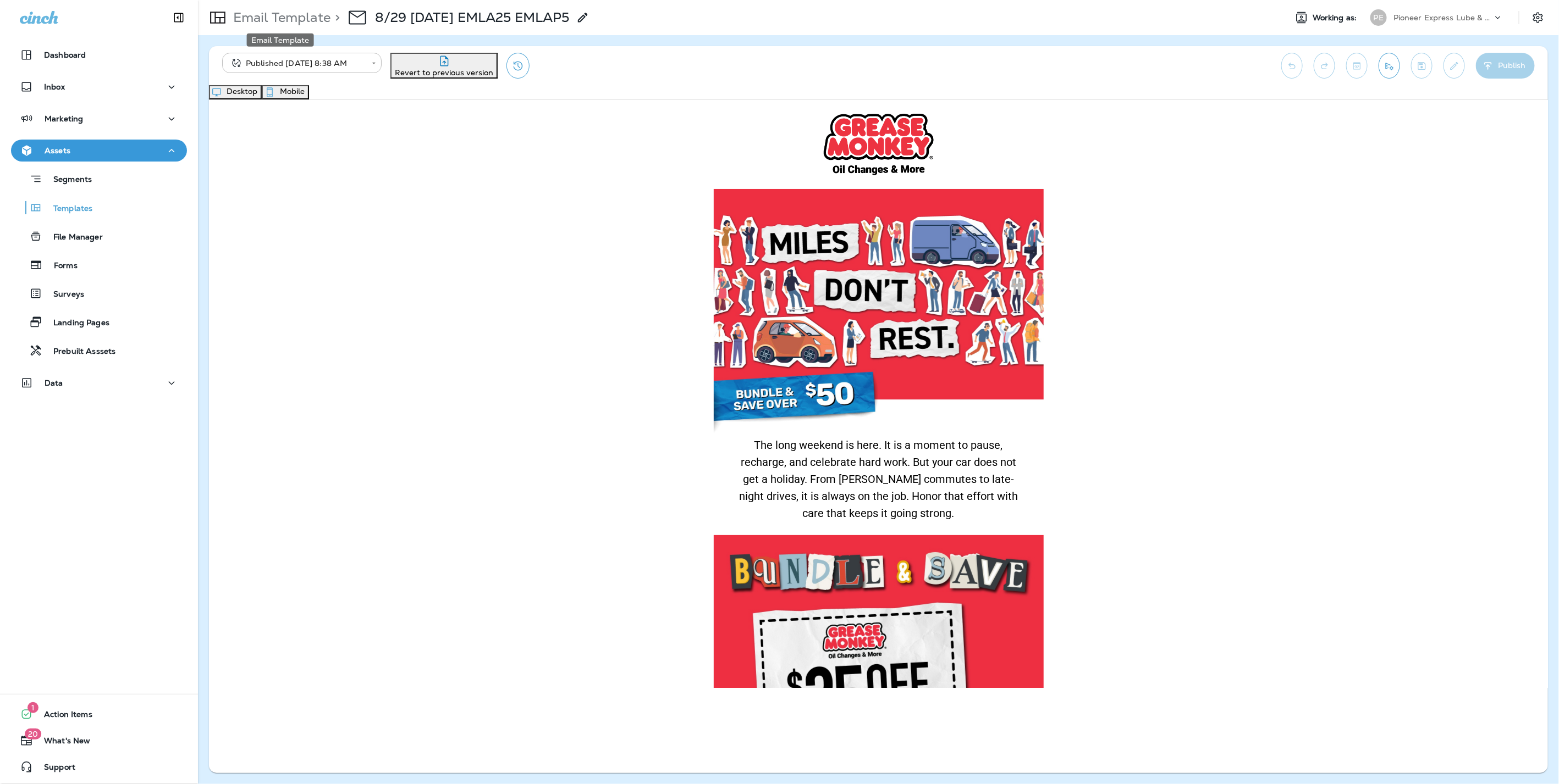
click at [295, 16] on p "Email Template" at bounding box center [280, 17] width 102 height 16
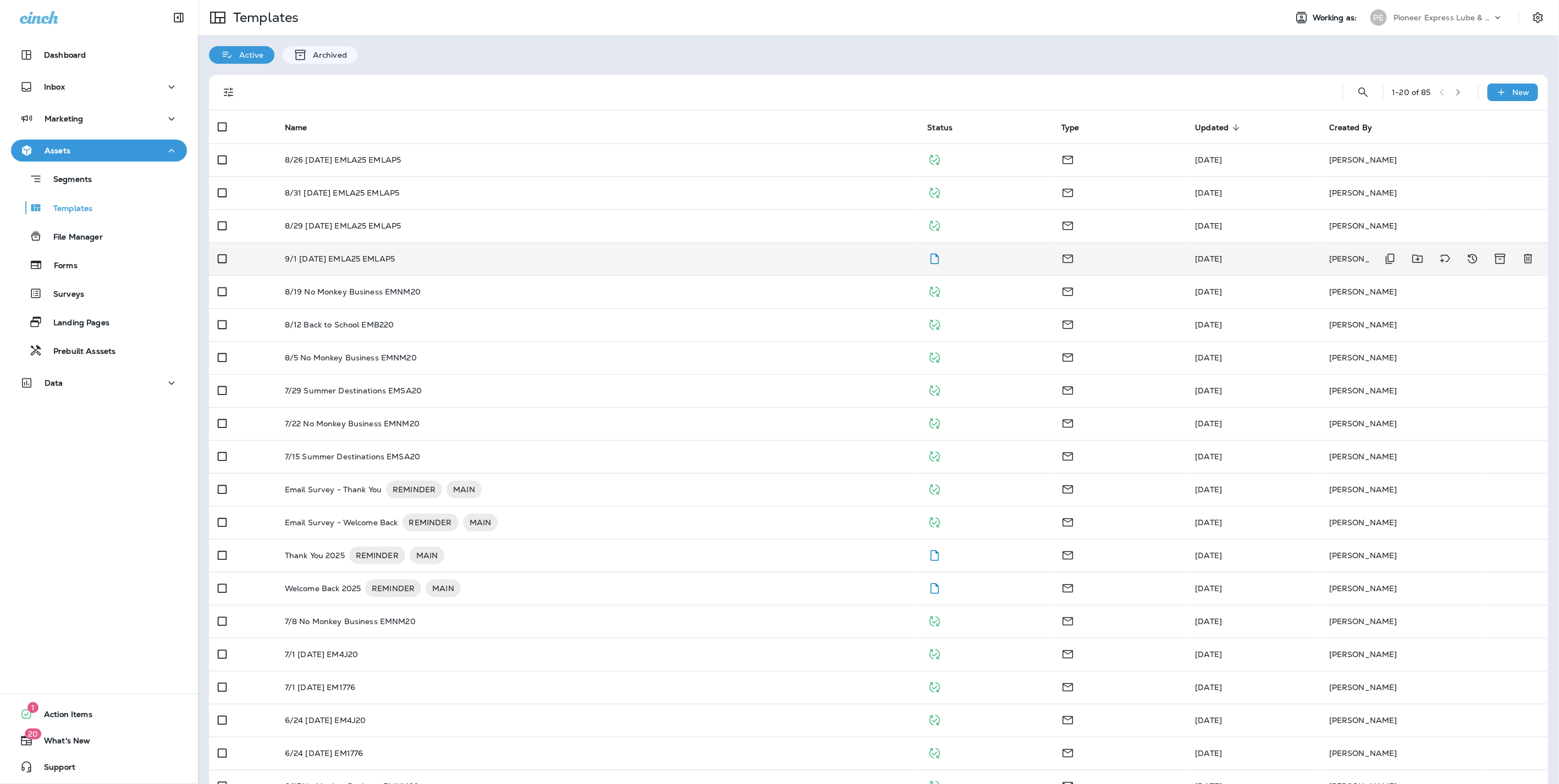
click at [315, 258] on p "9/1 [DATE] EMLA25 EMLAP5" at bounding box center [340, 259] width 110 height 9
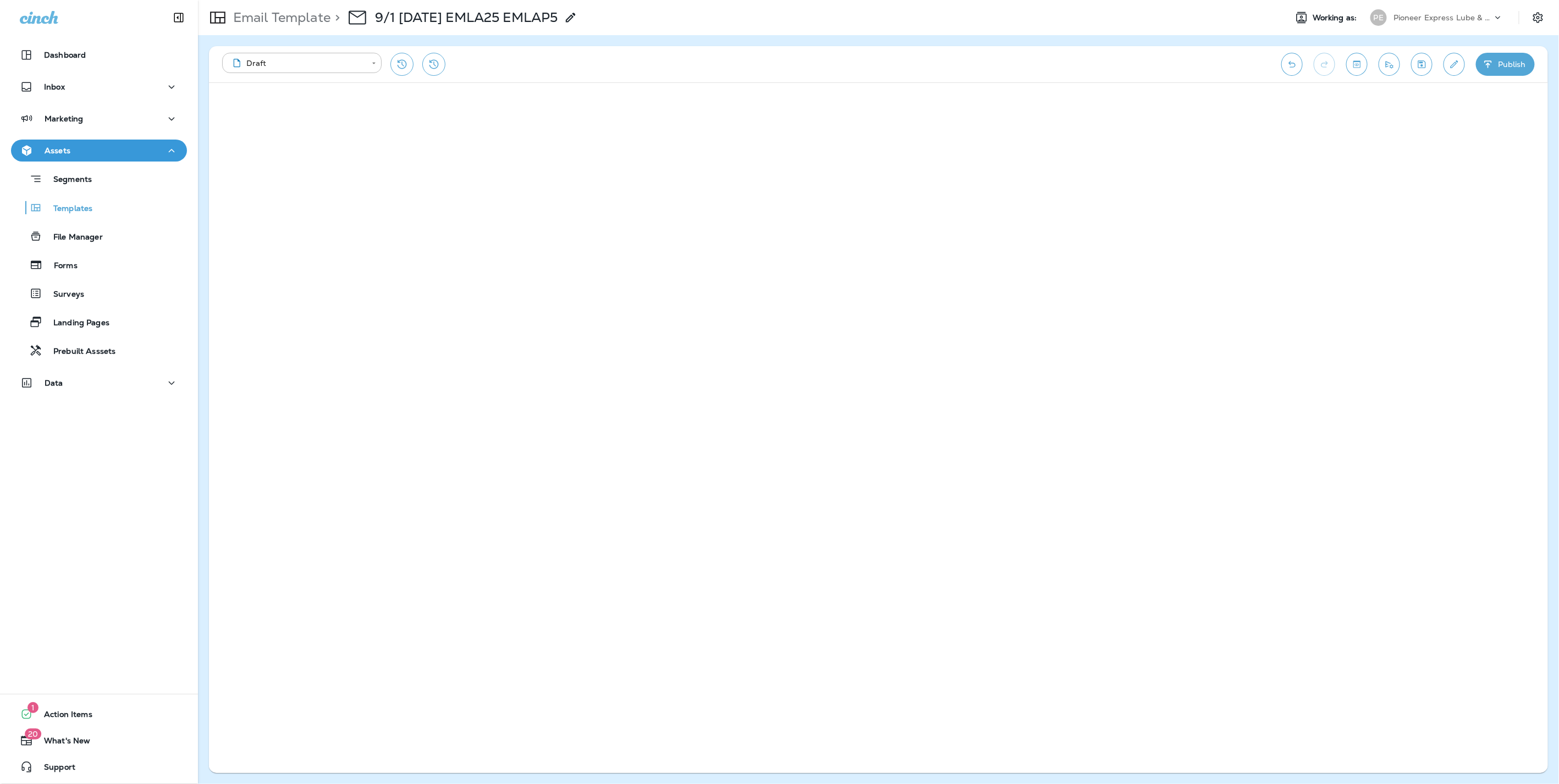
click at [1523, 61] on button "Publish" at bounding box center [1505, 64] width 59 height 23
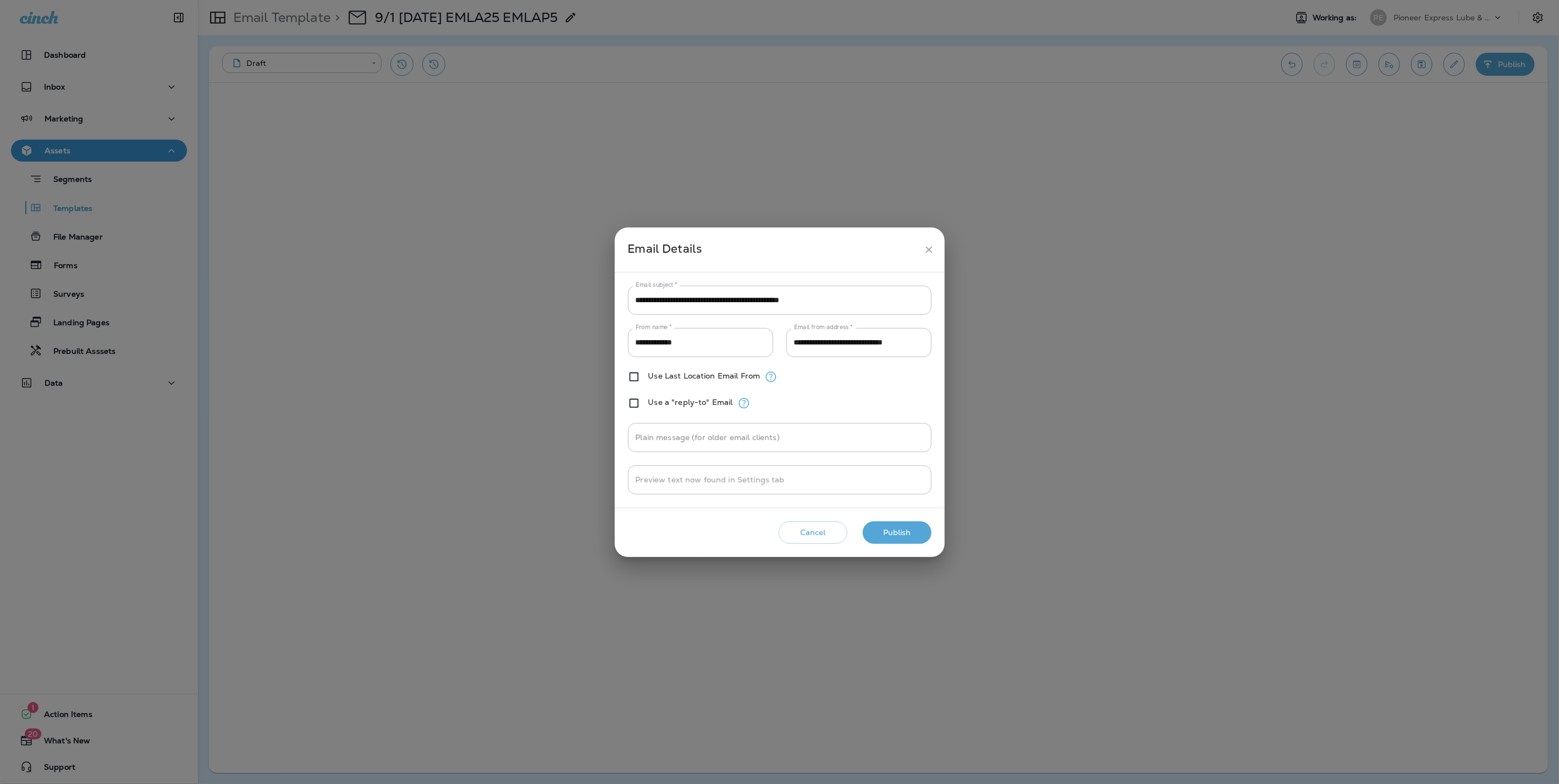
click at [901, 522] on button "Publish" at bounding box center [897, 533] width 69 height 22
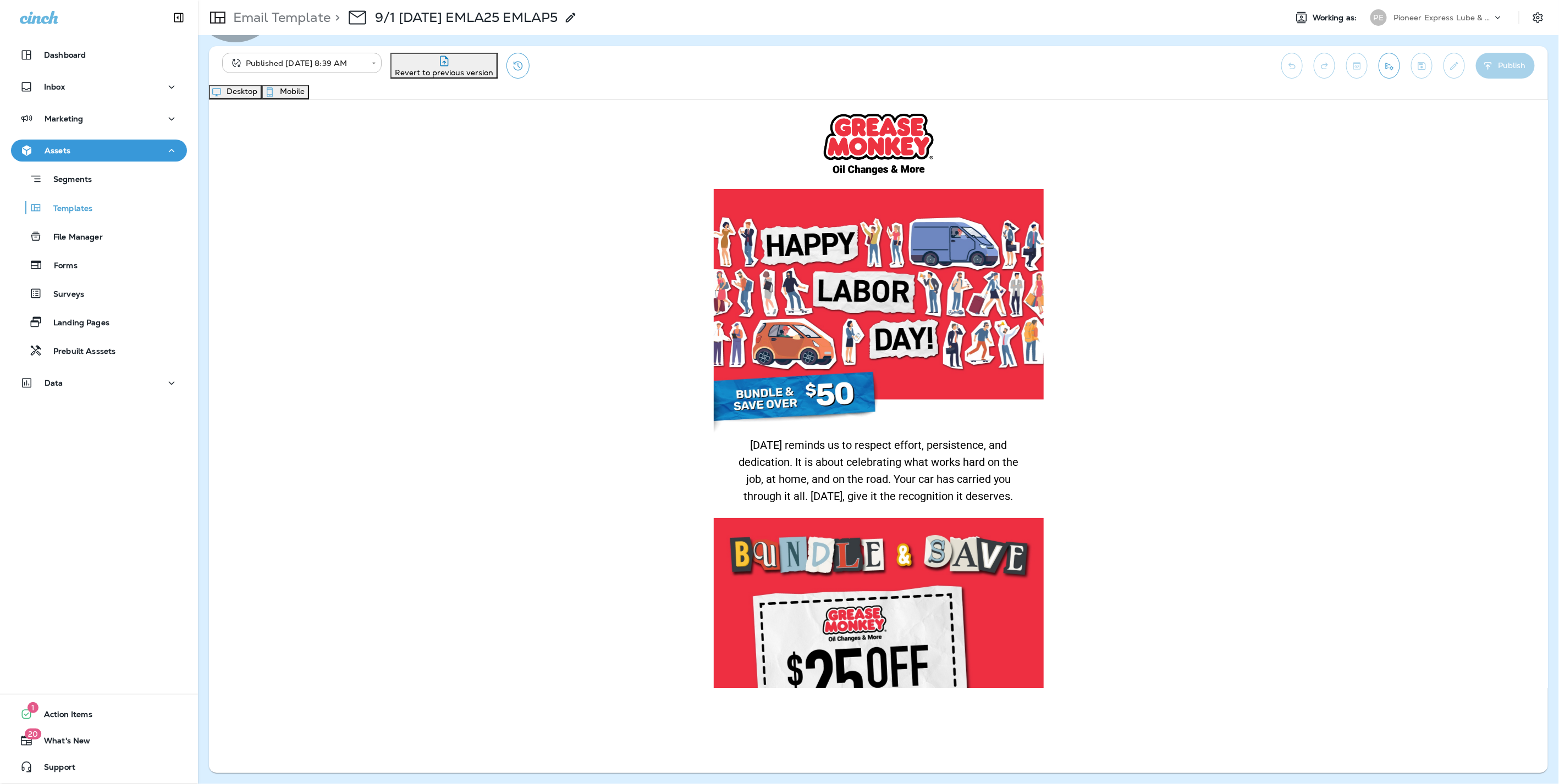
click at [309, 88] on button "Mobile" at bounding box center [285, 92] width 47 height 15
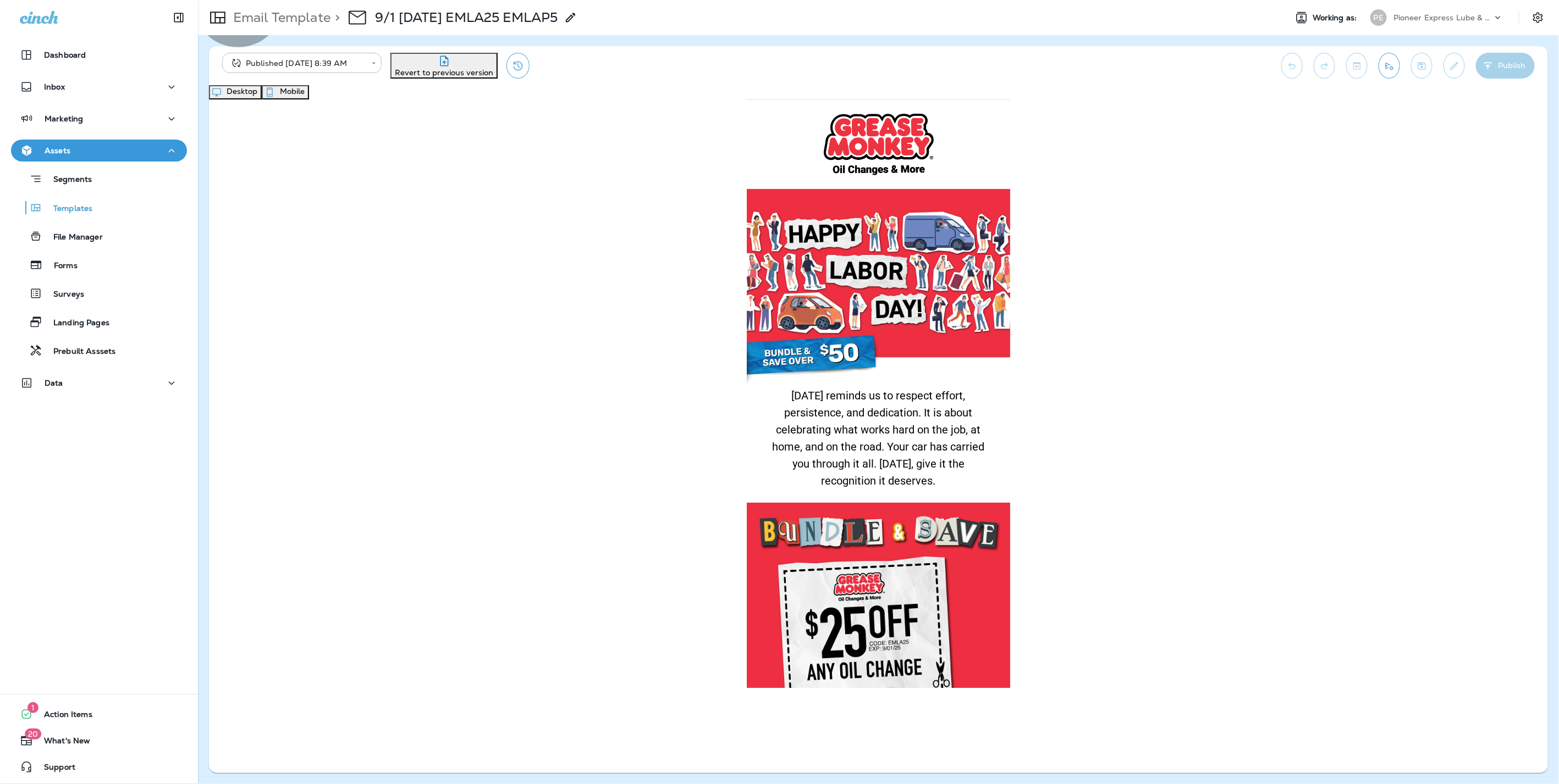
click at [262, 93] on button "Desktop" at bounding box center [235, 92] width 53 height 15
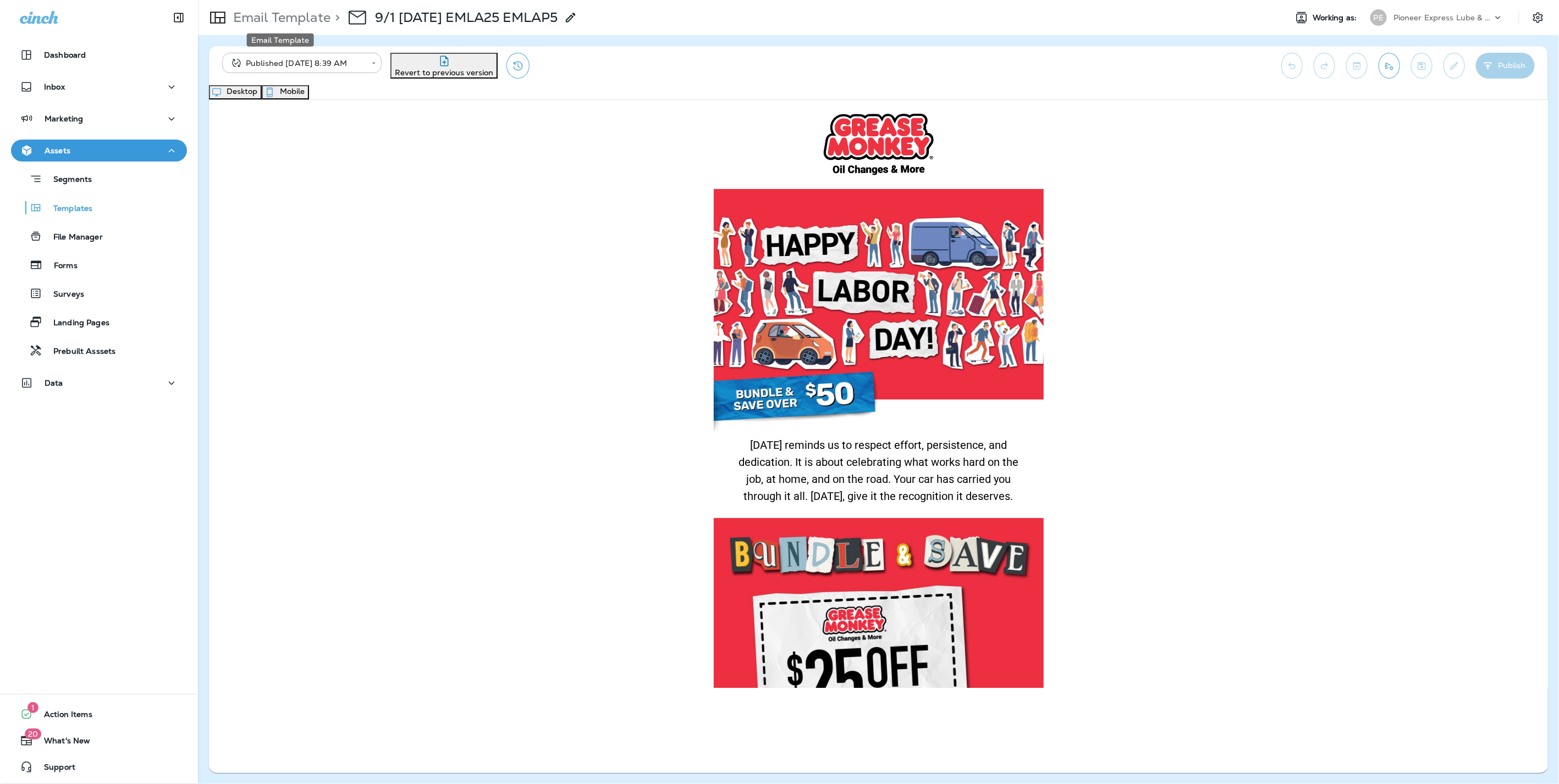
click at [306, 12] on p "Email Template" at bounding box center [280, 17] width 102 height 16
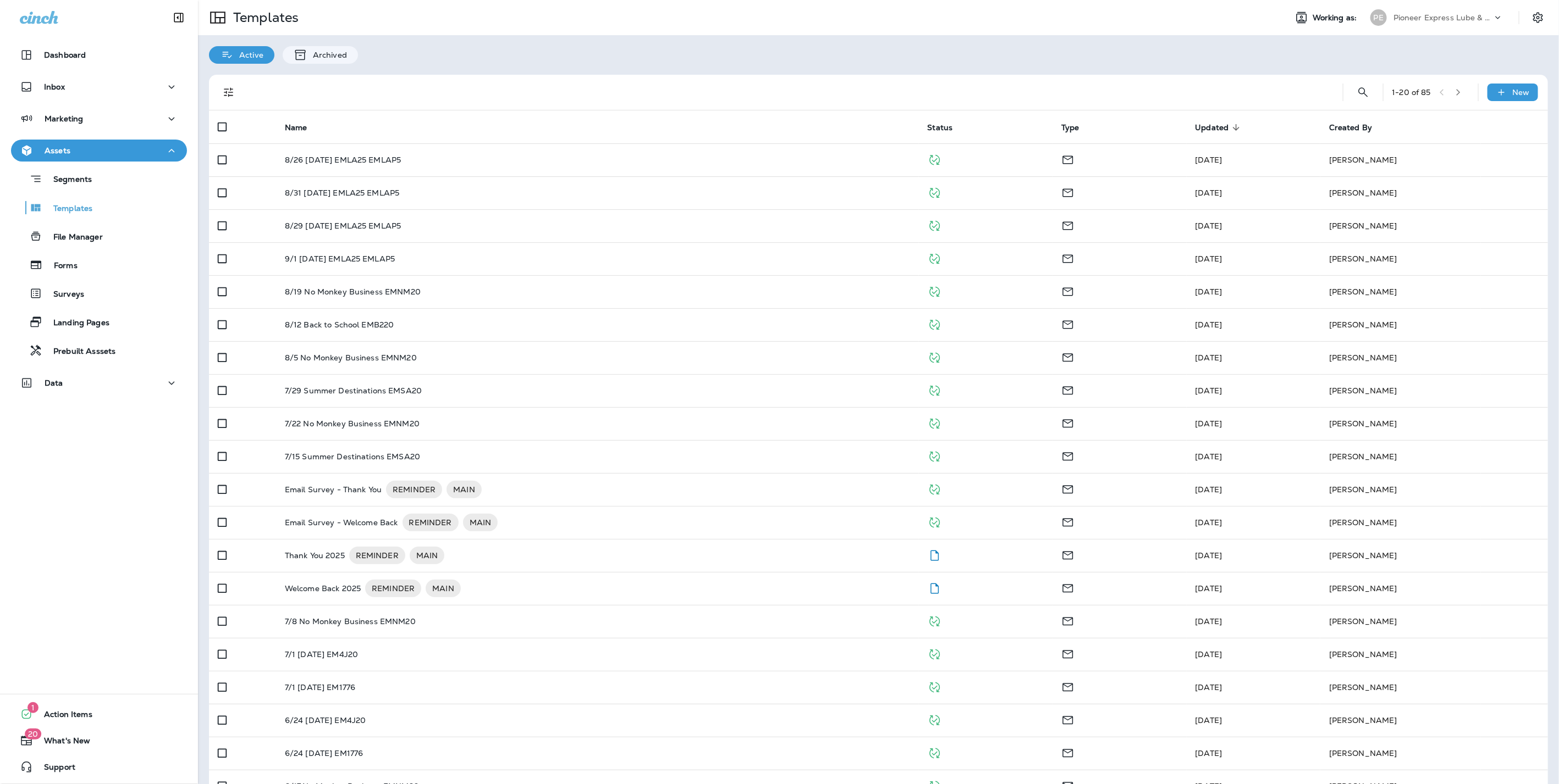
click at [1401, 9] on div "Pioneer Express Lube & Car Wash" at bounding box center [1442, 17] width 99 height 16
type input "*******"
click at [1434, 96] on div "PC Premier Car Center" at bounding box center [1408, 87] width 105 height 25
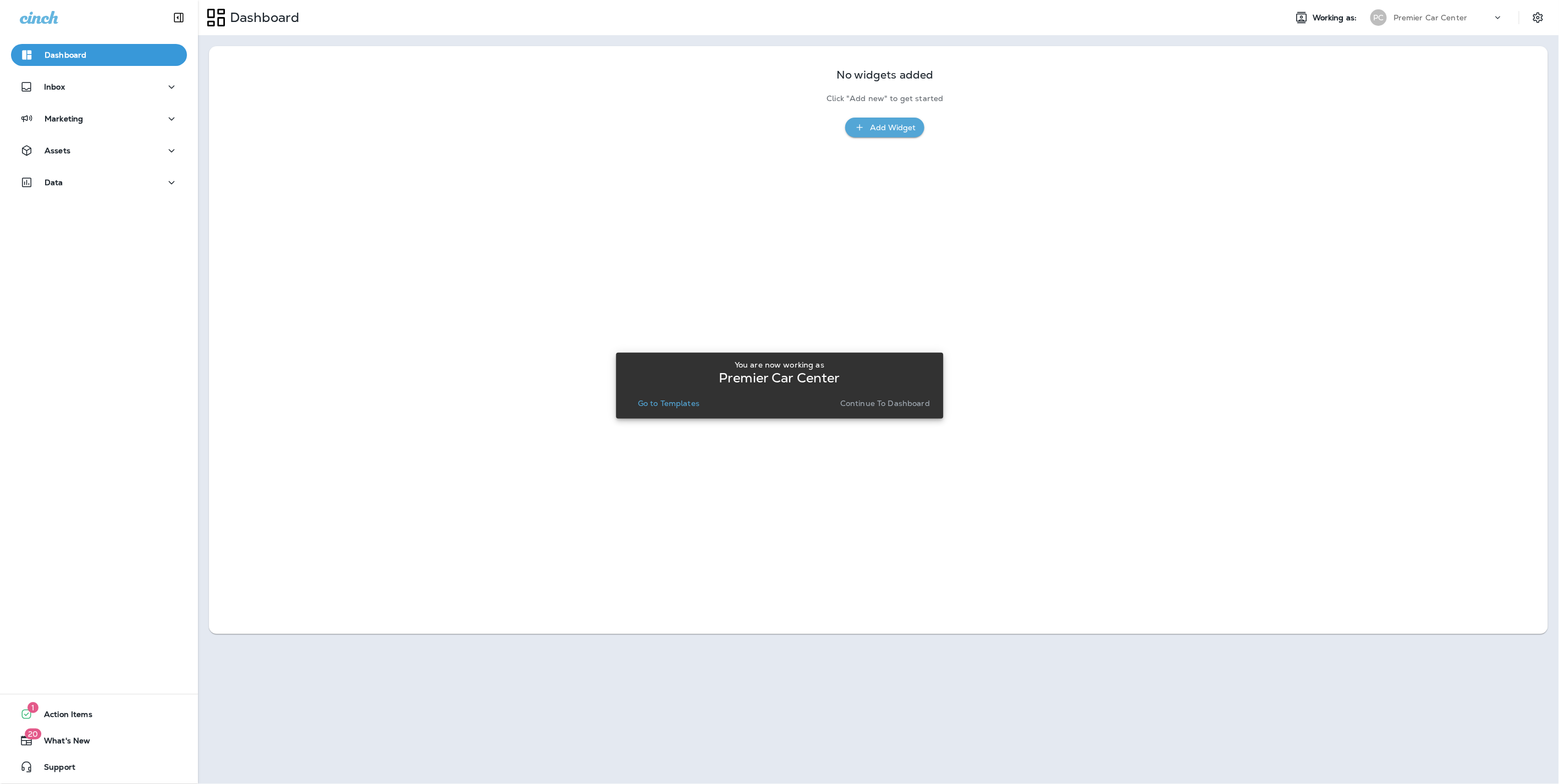
click at [915, 404] on p "Continue to Dashboard" at bounding box center [885, 403] width 89 height 9
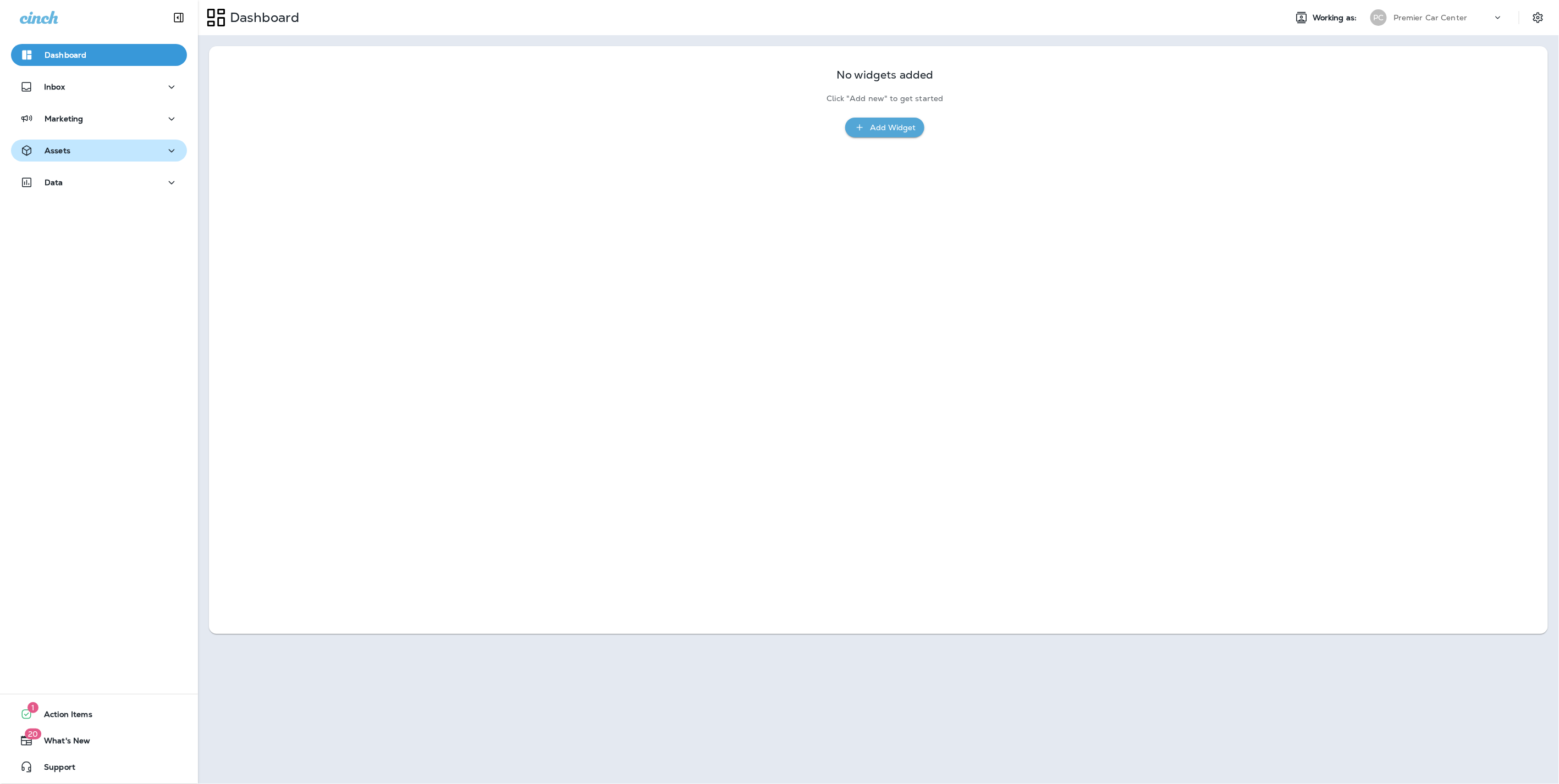
click at [108, 148] on div "Assets" at bounding box center [99, 151] width 159 height 14
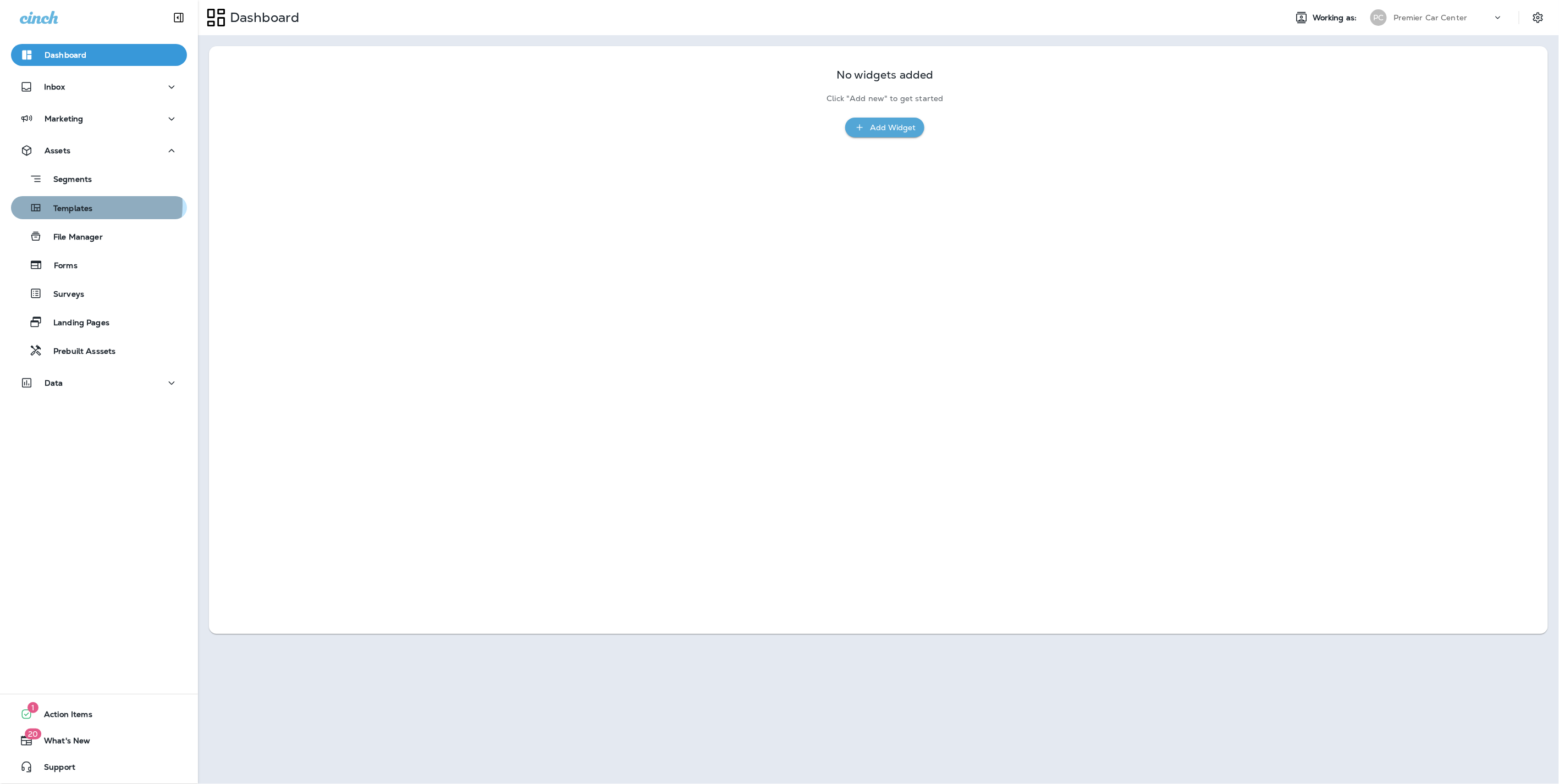
click at [81, 205] on p "Templates" at bounding box center [67, 209] width 50 height 10
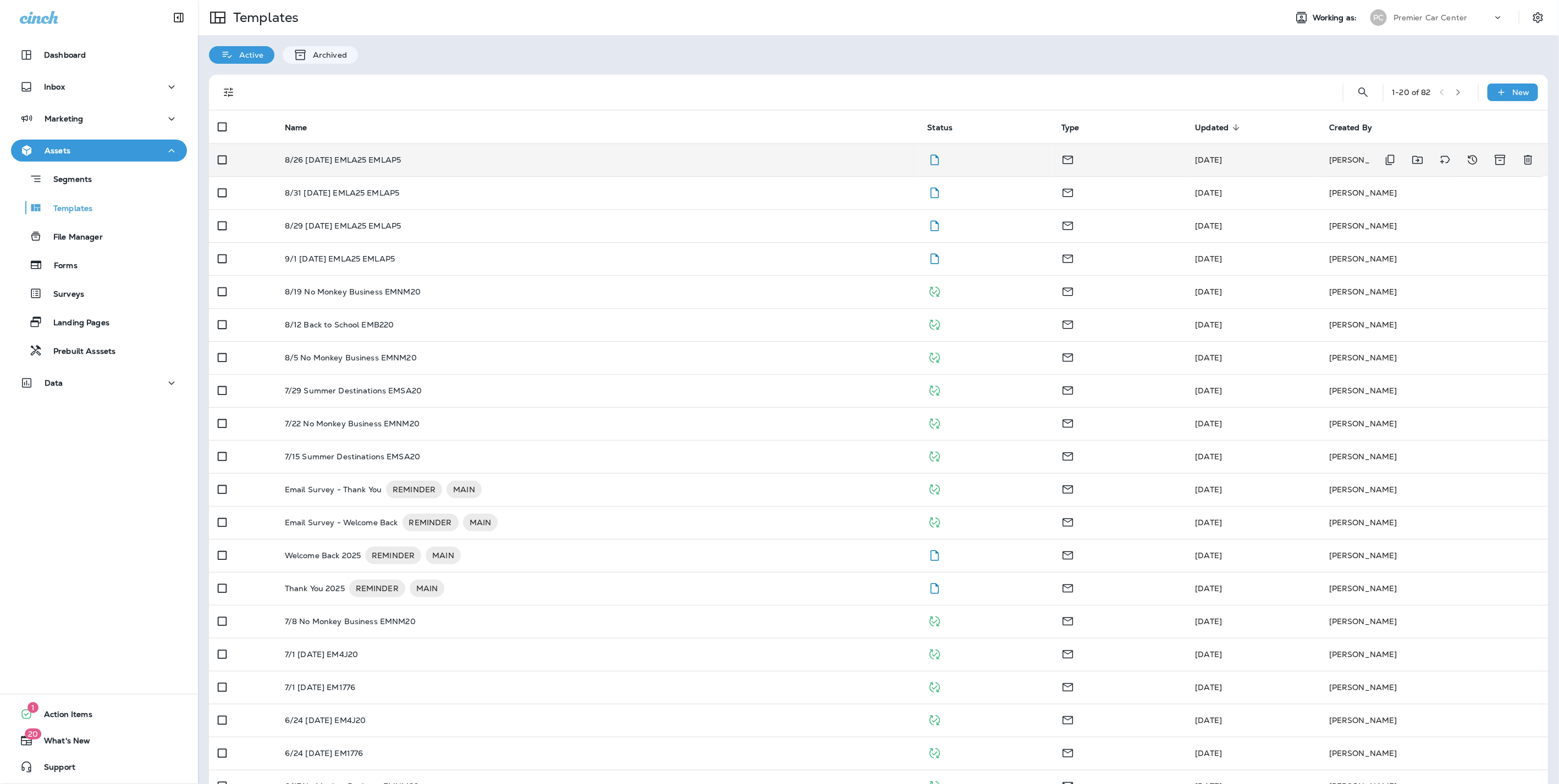
click at [396, 157] on p "8/26 [DATE] EMLA25 EMLAP5" at bounding box center [343, 160] width 117 height 9
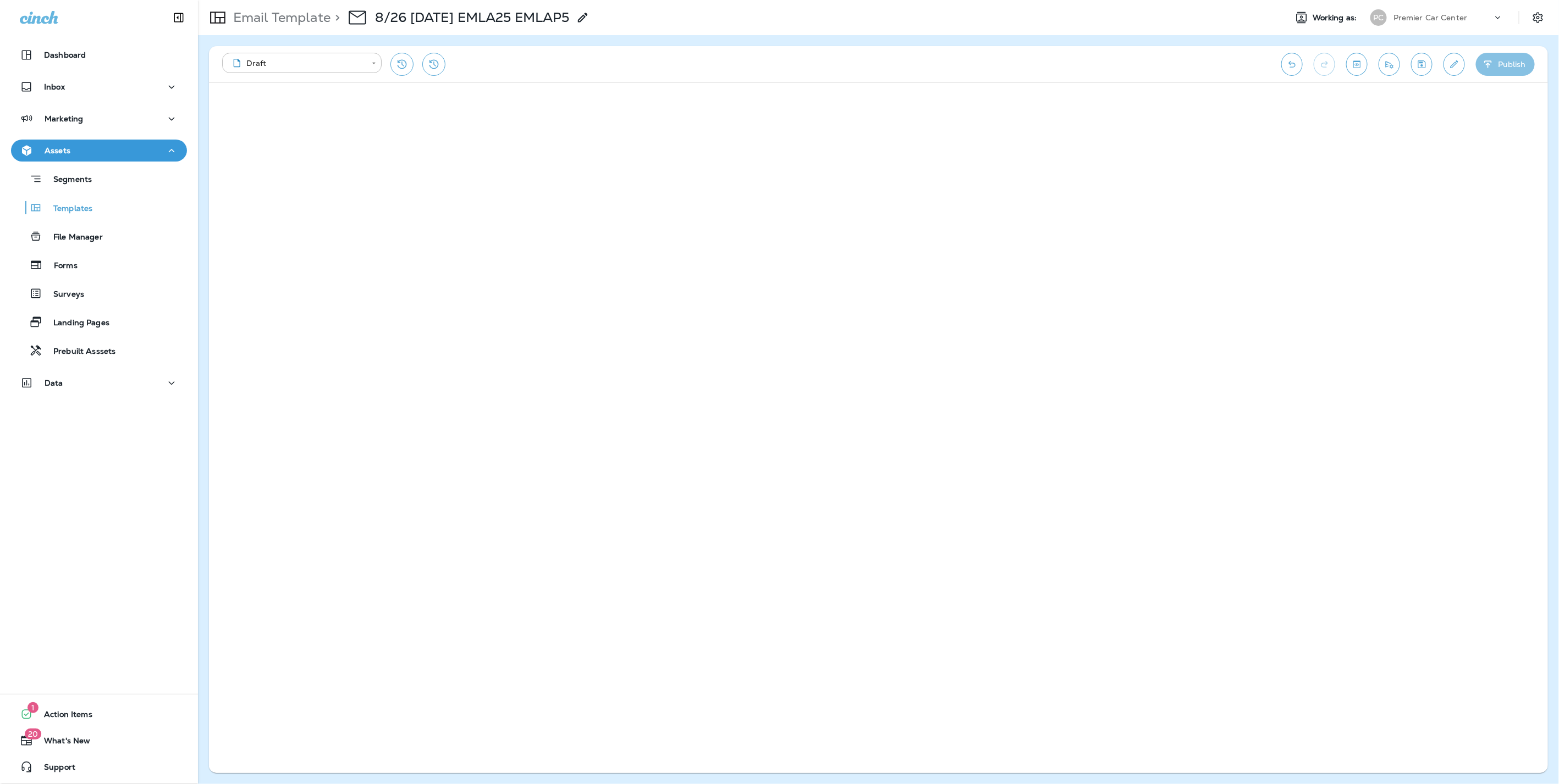
click at [1517, 59] on button "Publish" at bounding box center [1505, 64] width 59 height 23
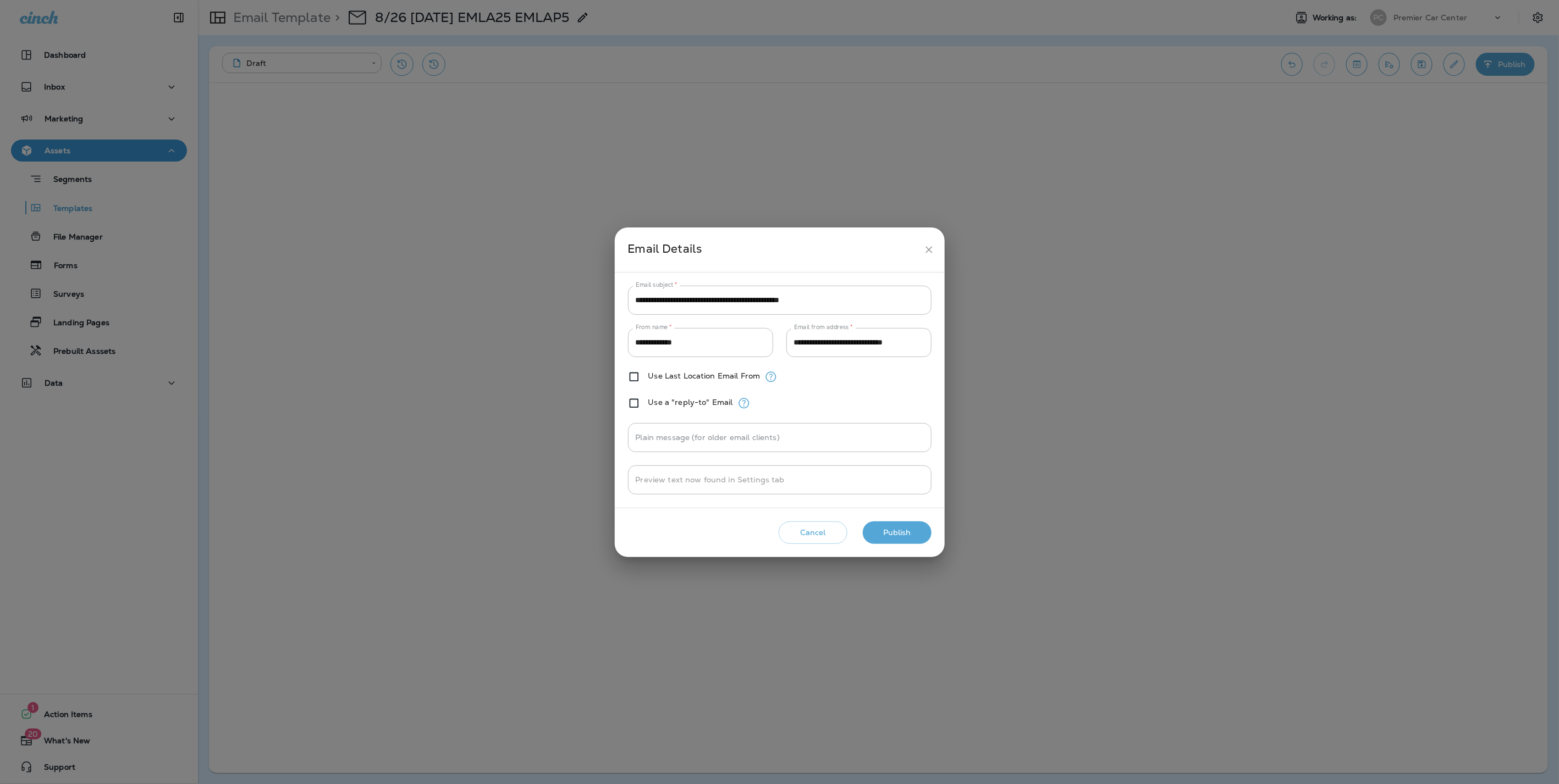
click at [901, 534] on button "Publish" at bounding box center [897, 533] width 69 height 22
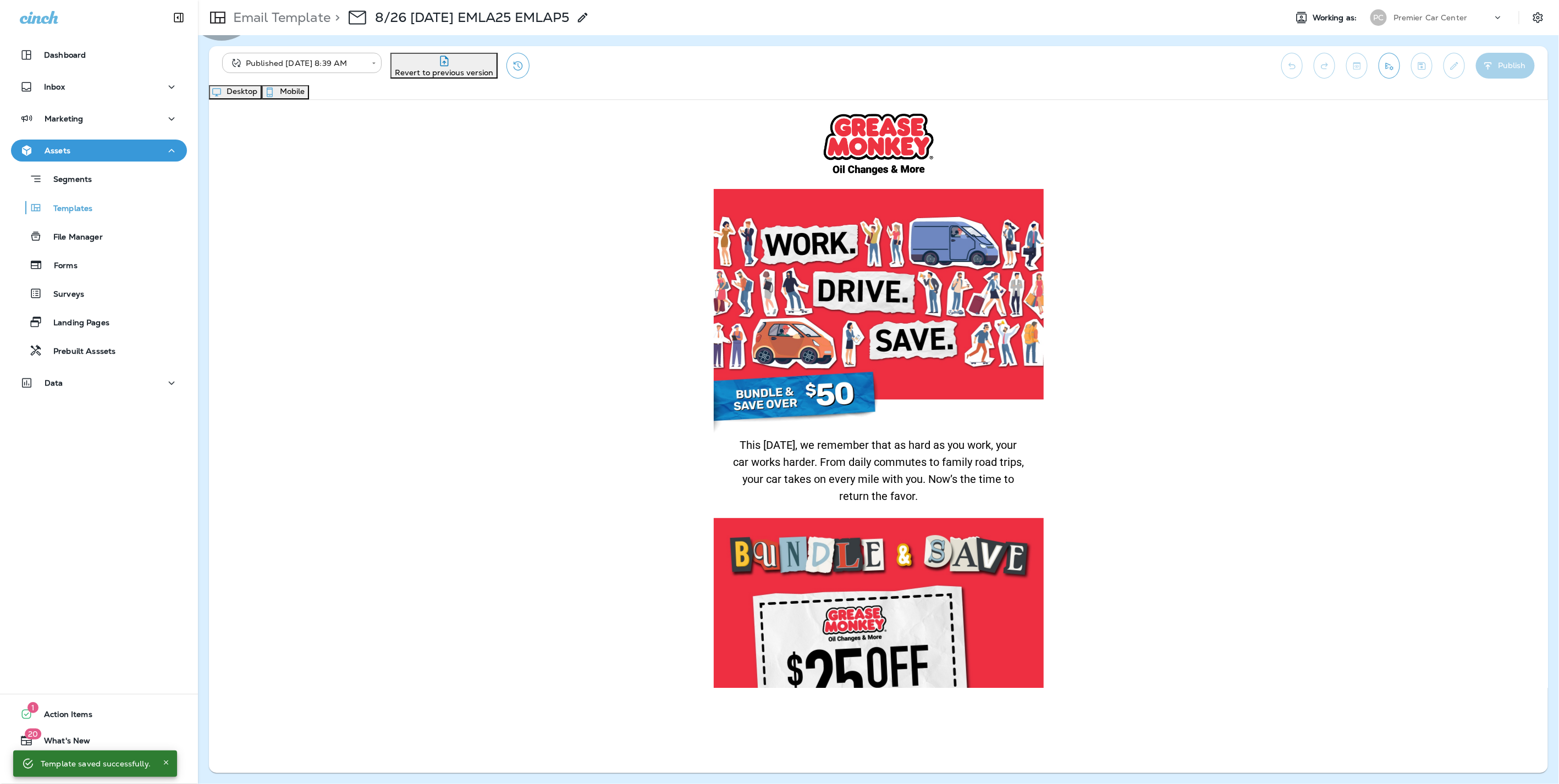
click at [309, 94] on button "Mobile" at bounding box center [285, 92] width 47 height 15
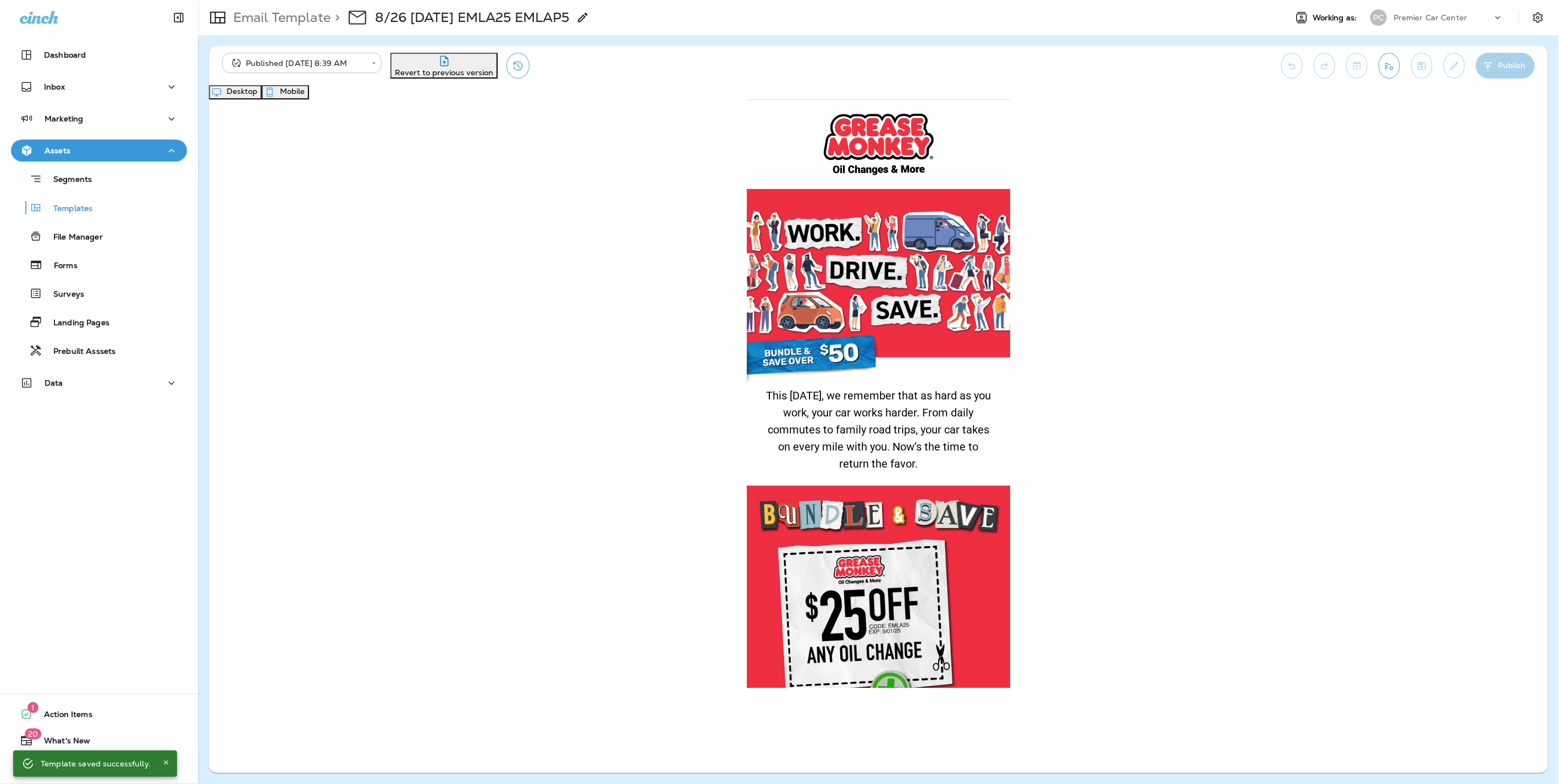
click at [262, 93] on button "Desktop" at bounding box center [235, 92] width 53 height 15
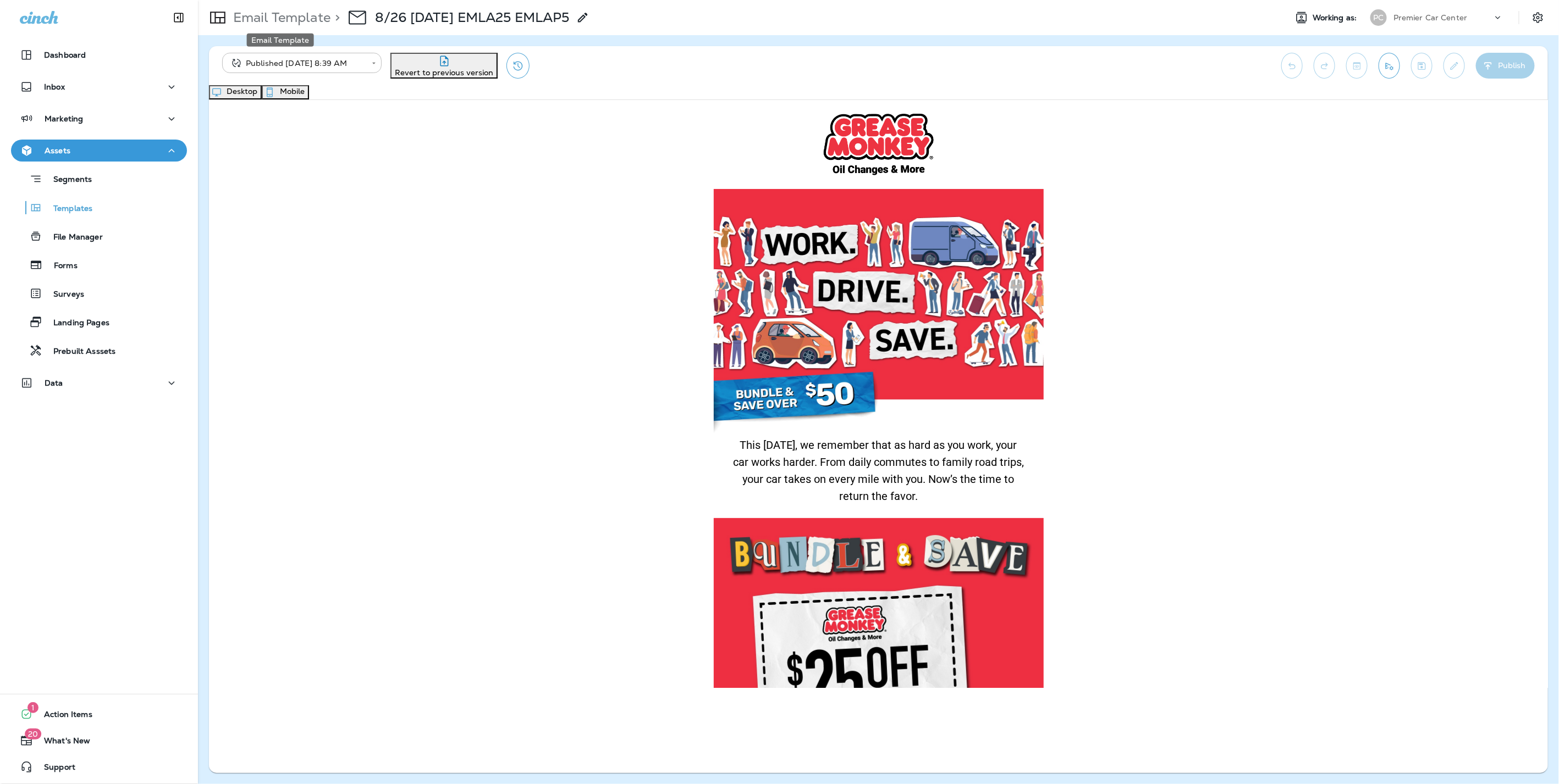
click at [251, 15] on p "Email Template" at bounding box center [280, 17] width 102 height 16
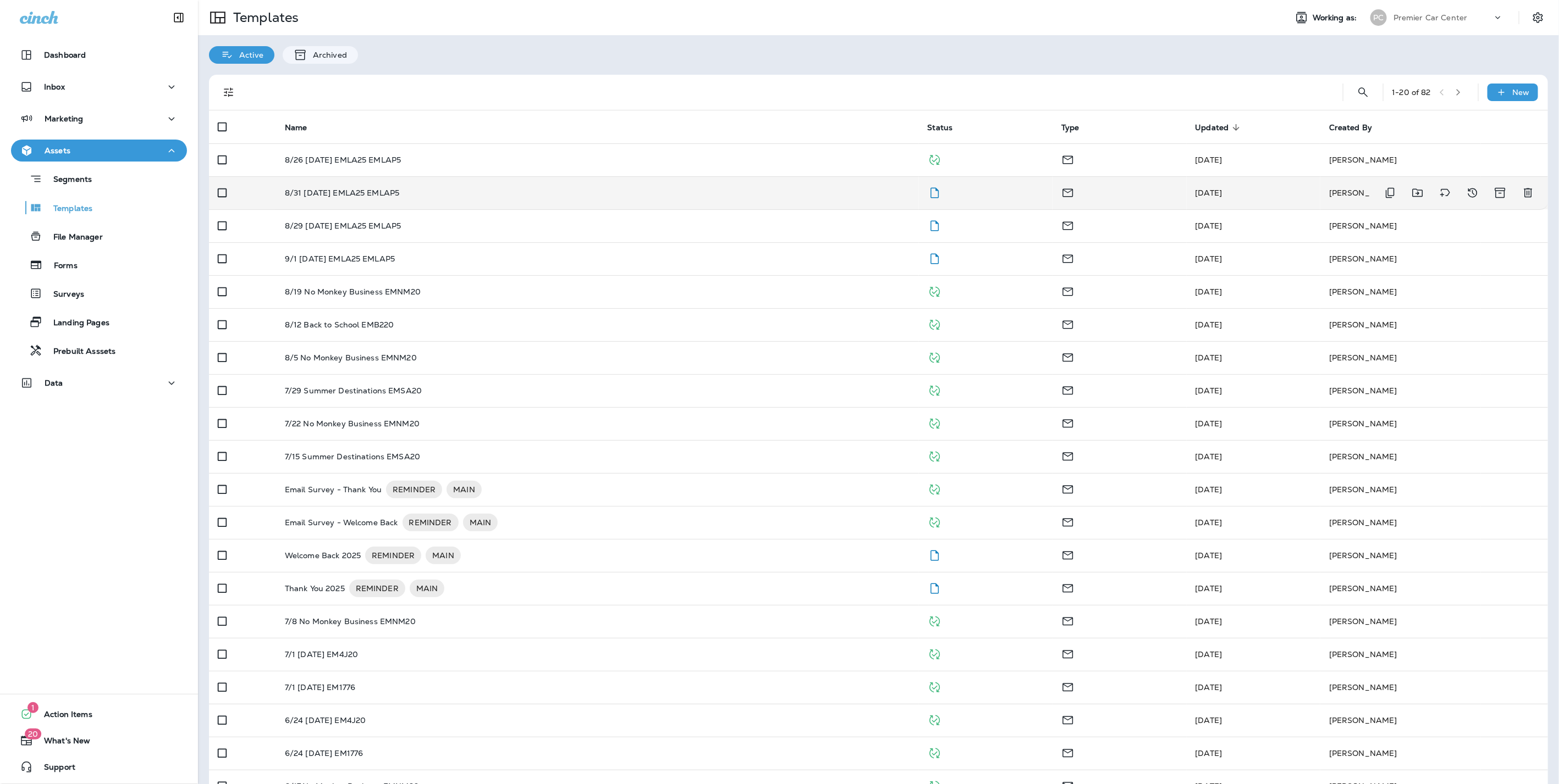
click at [420, 192] on div "8/31 [DATE] EMLA25 EMLAP5" at bounding box center [597, 193] width 625 height 9
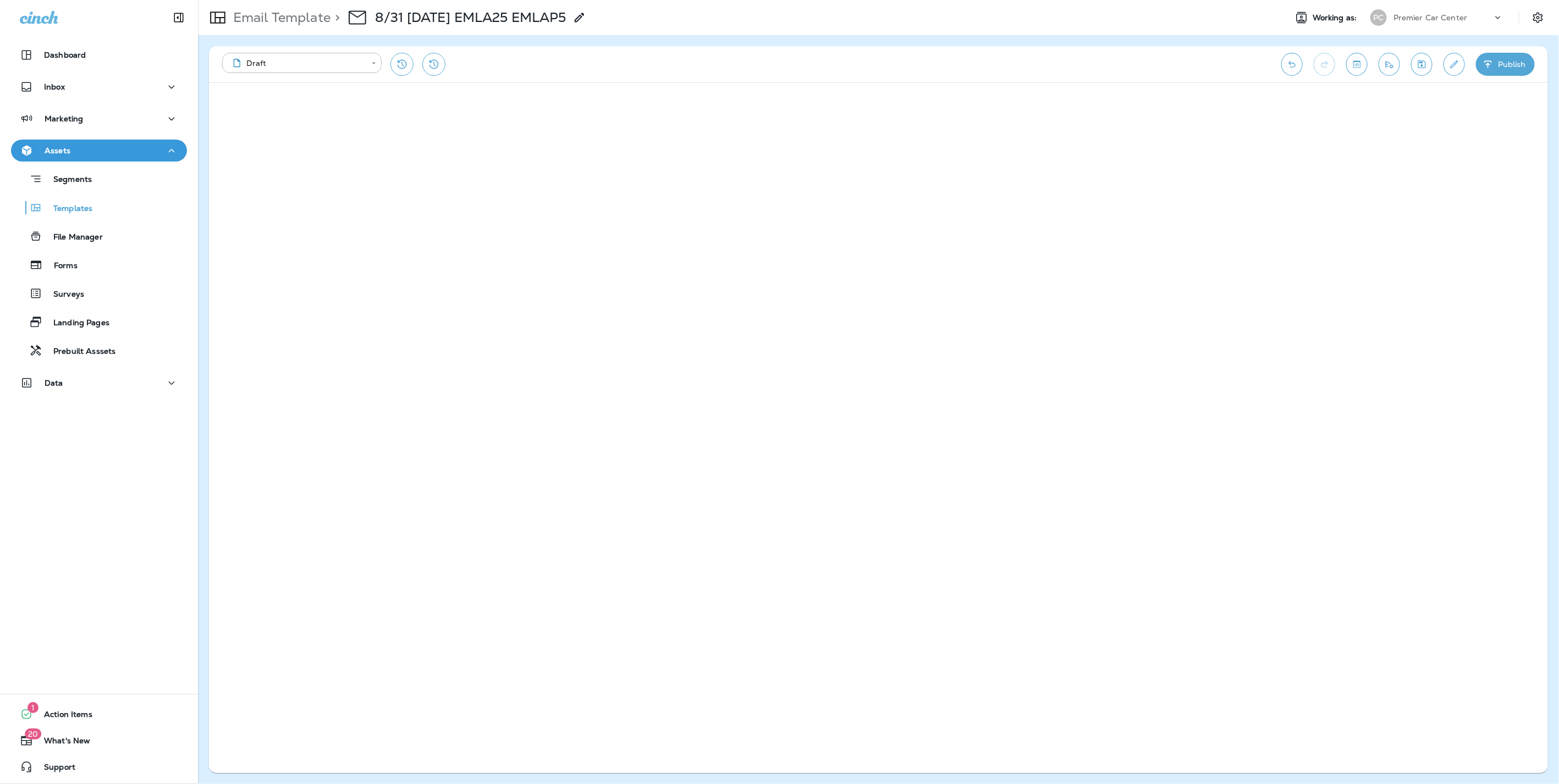
click at [1506, 61] on button "Publish" at bounding box center [1505, 64] width 59 height 23
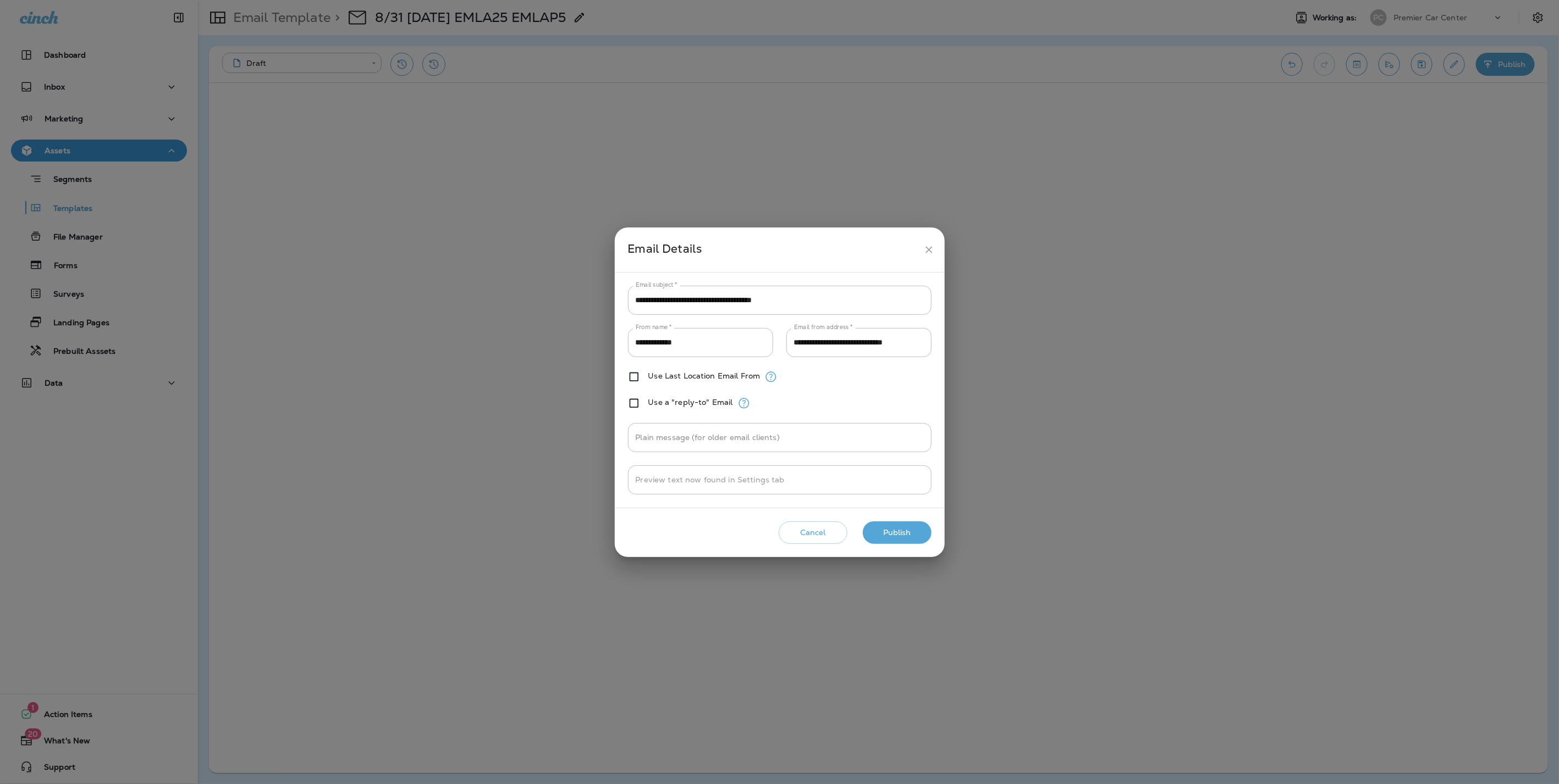
click at [889, 526] on button "Publish" at bounding box center [897, 533] width 69 height 22
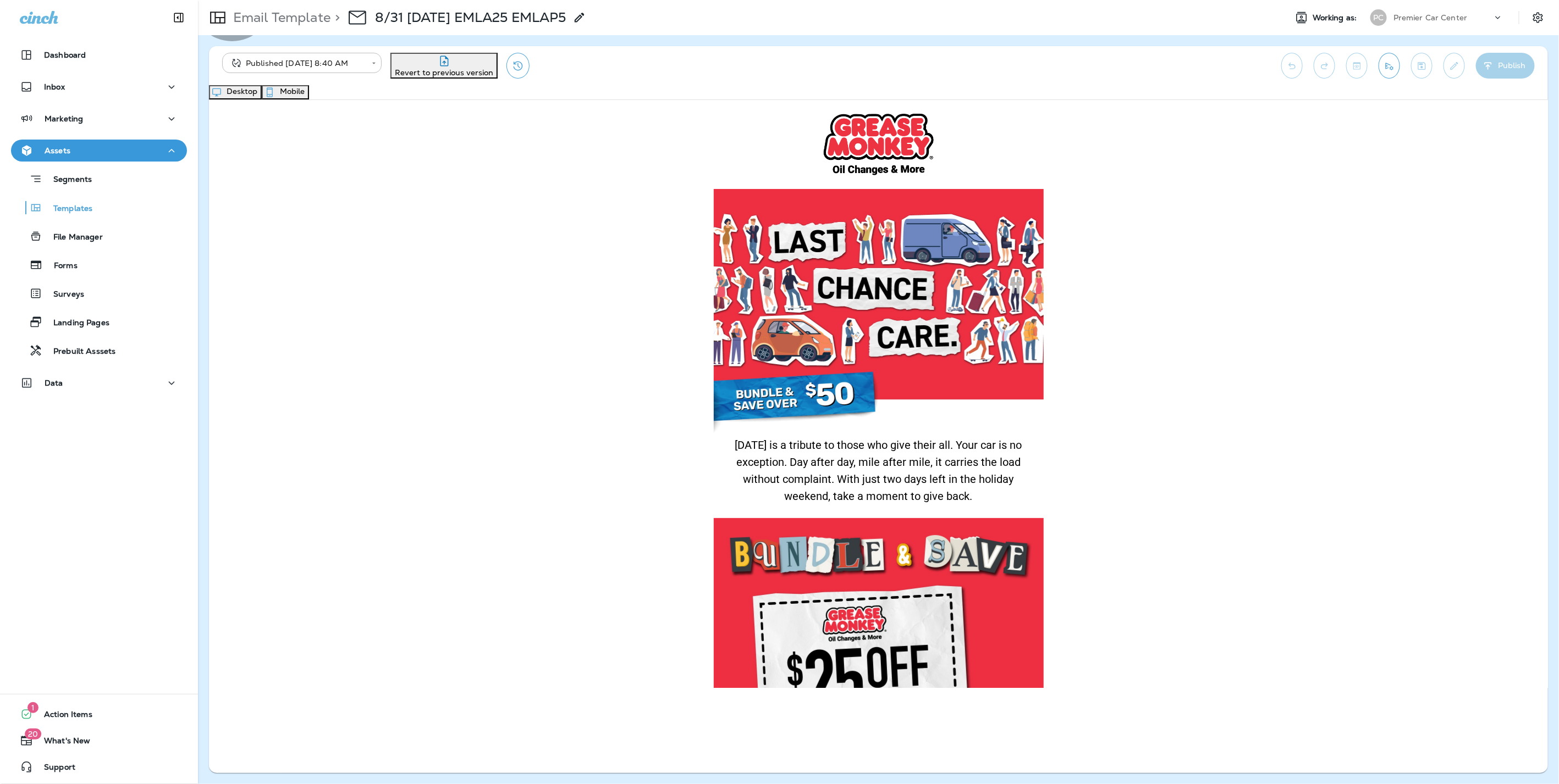
click at [309, 91] on button "Mobile" at bounding box center [285, 92] width 47 height 15
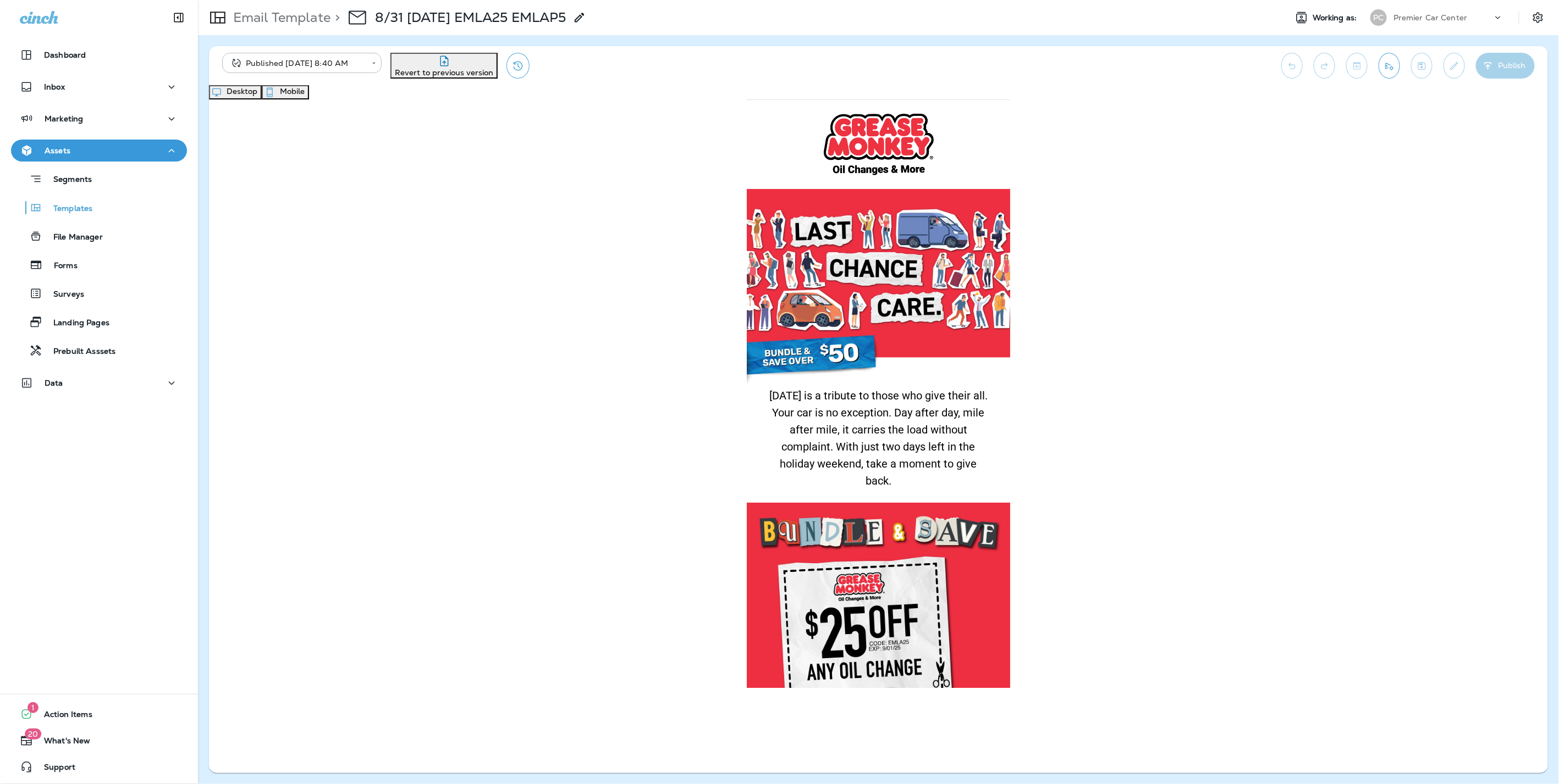
click at [262, 95] on button "Desktop" at bounding box center [235, 92] width 53 height 15
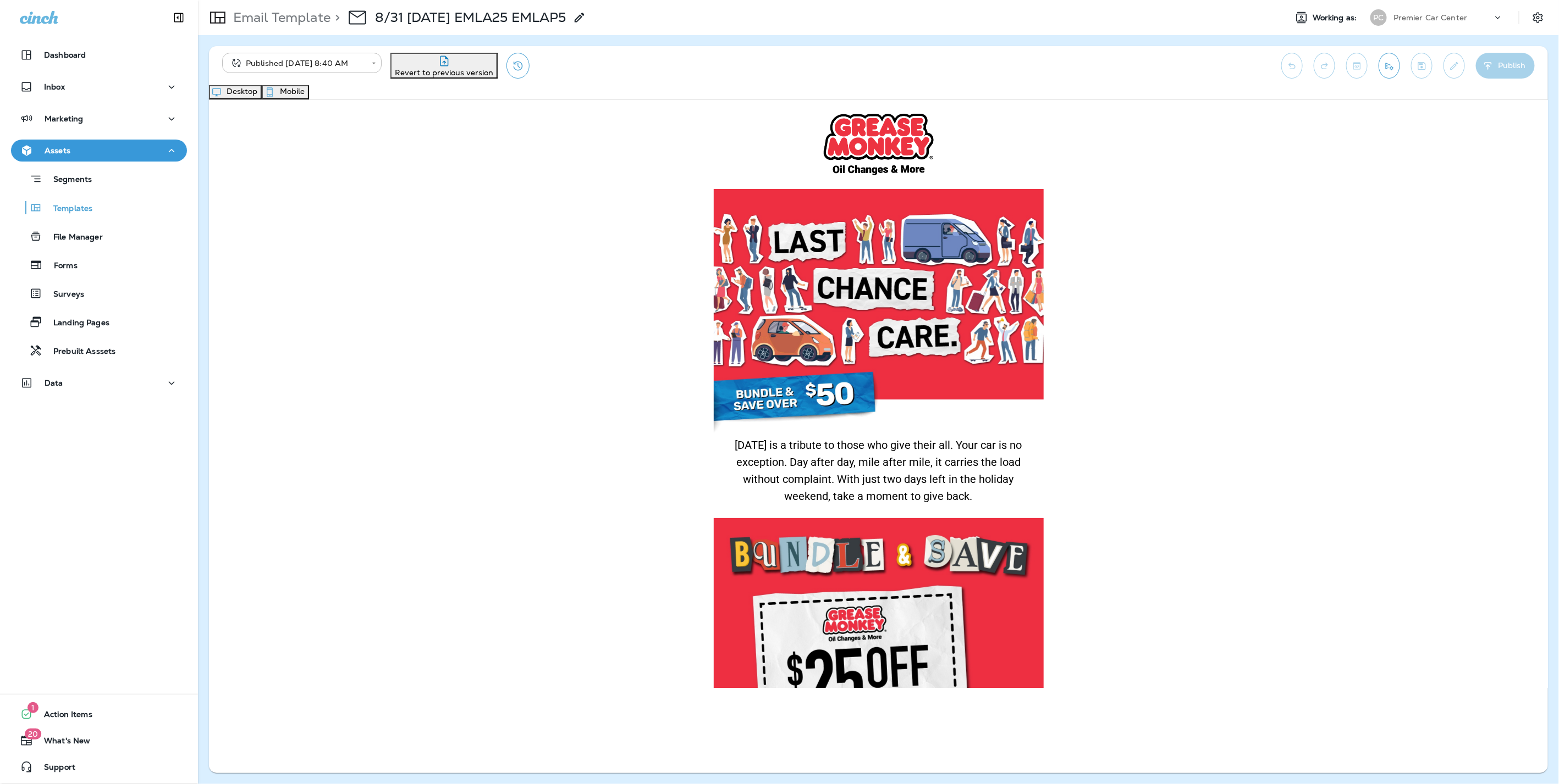
click at [286, 20] on p "Email Template" at bounding box center [280, 17] width 102 height 16
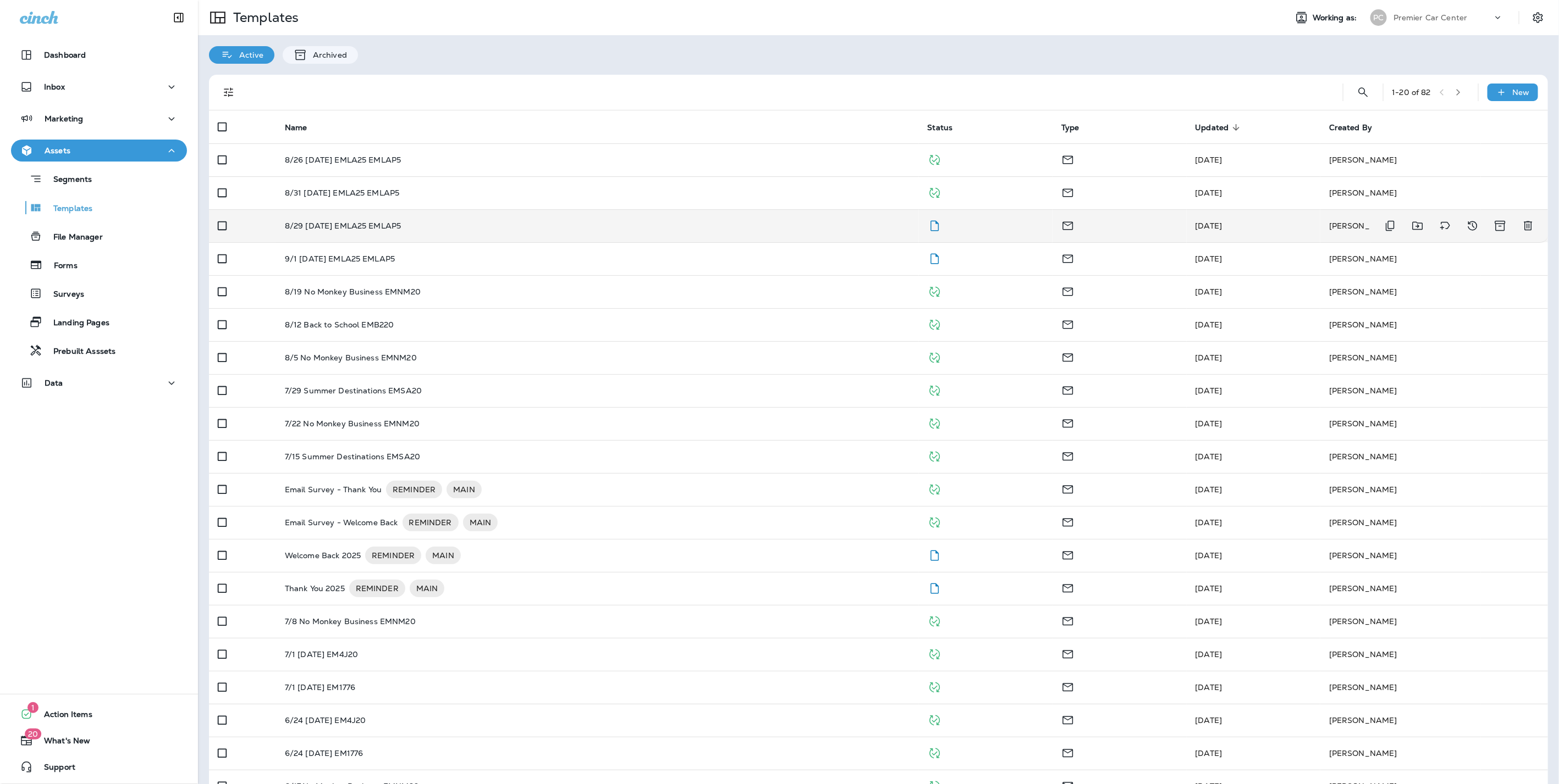
click at [353, 223] on p "8/29 [DATE] EMLA25 EMLAP5" at bounding box center [343, 226] width 117 height 9
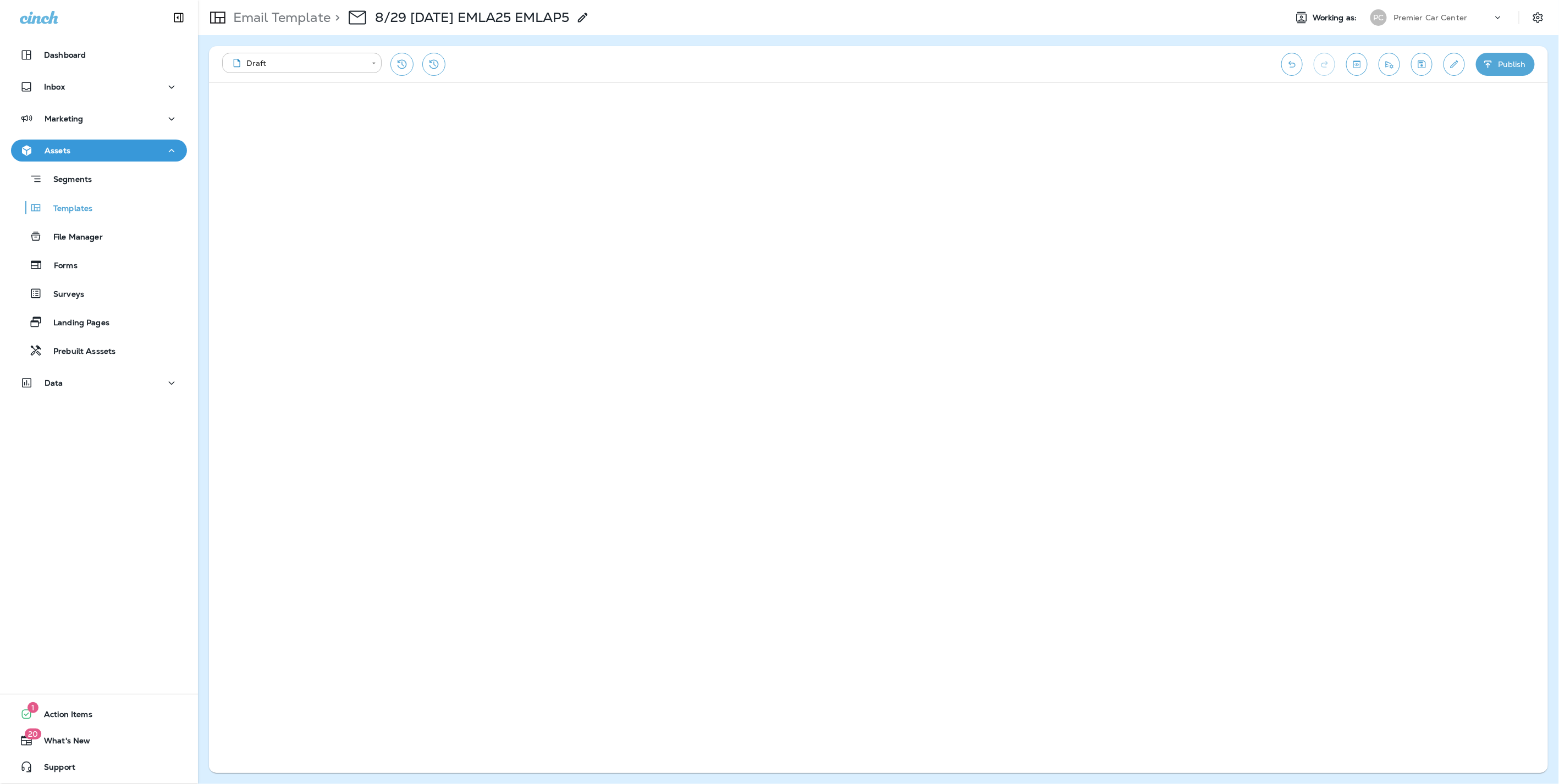
click at [1492, 60] on icon "button" at bounding box center [1487, 64] width 11 height 11
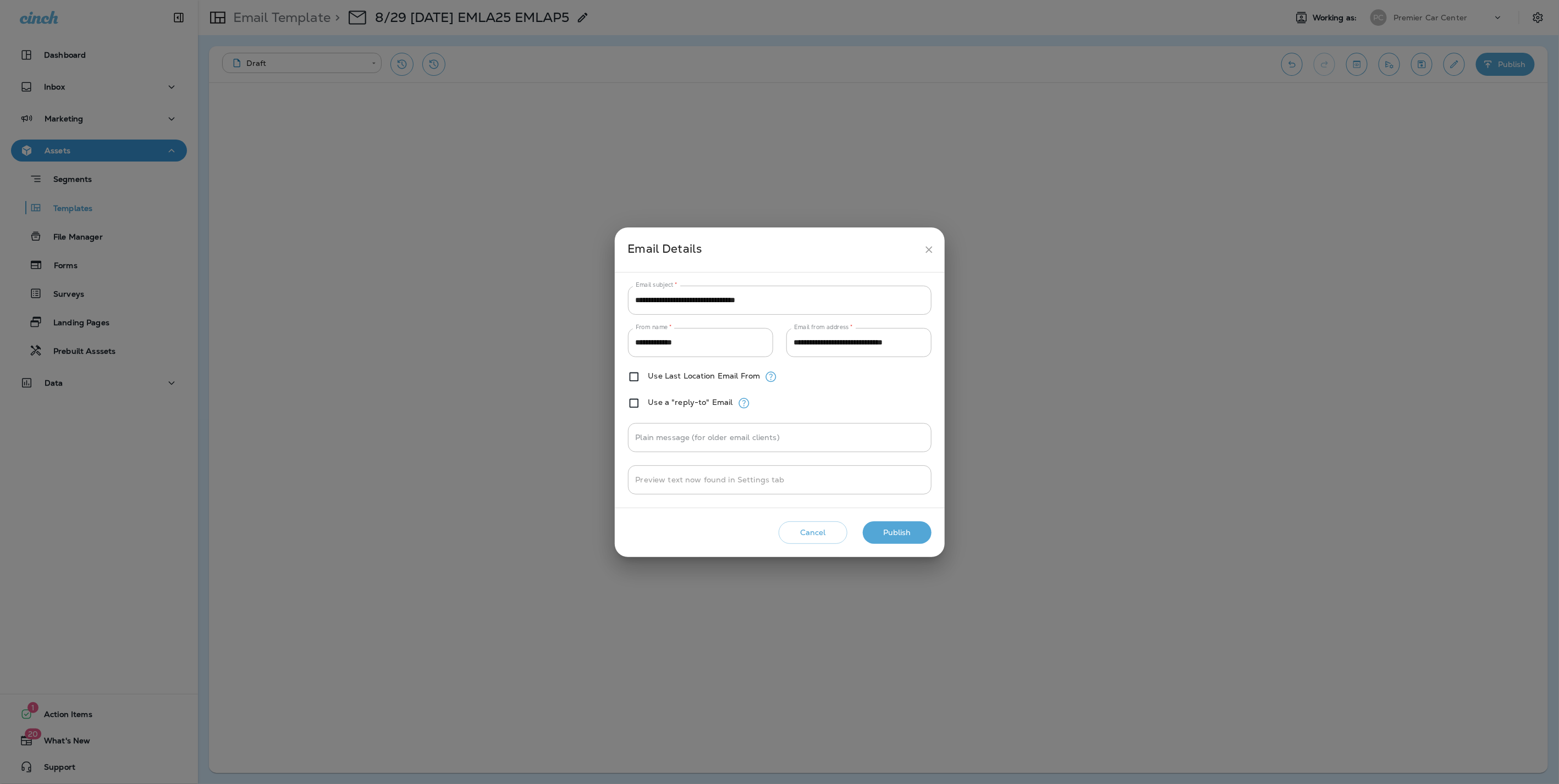
click at [904, 531] on button "Publish" at bounding box center [897, 533] width 69 height 22
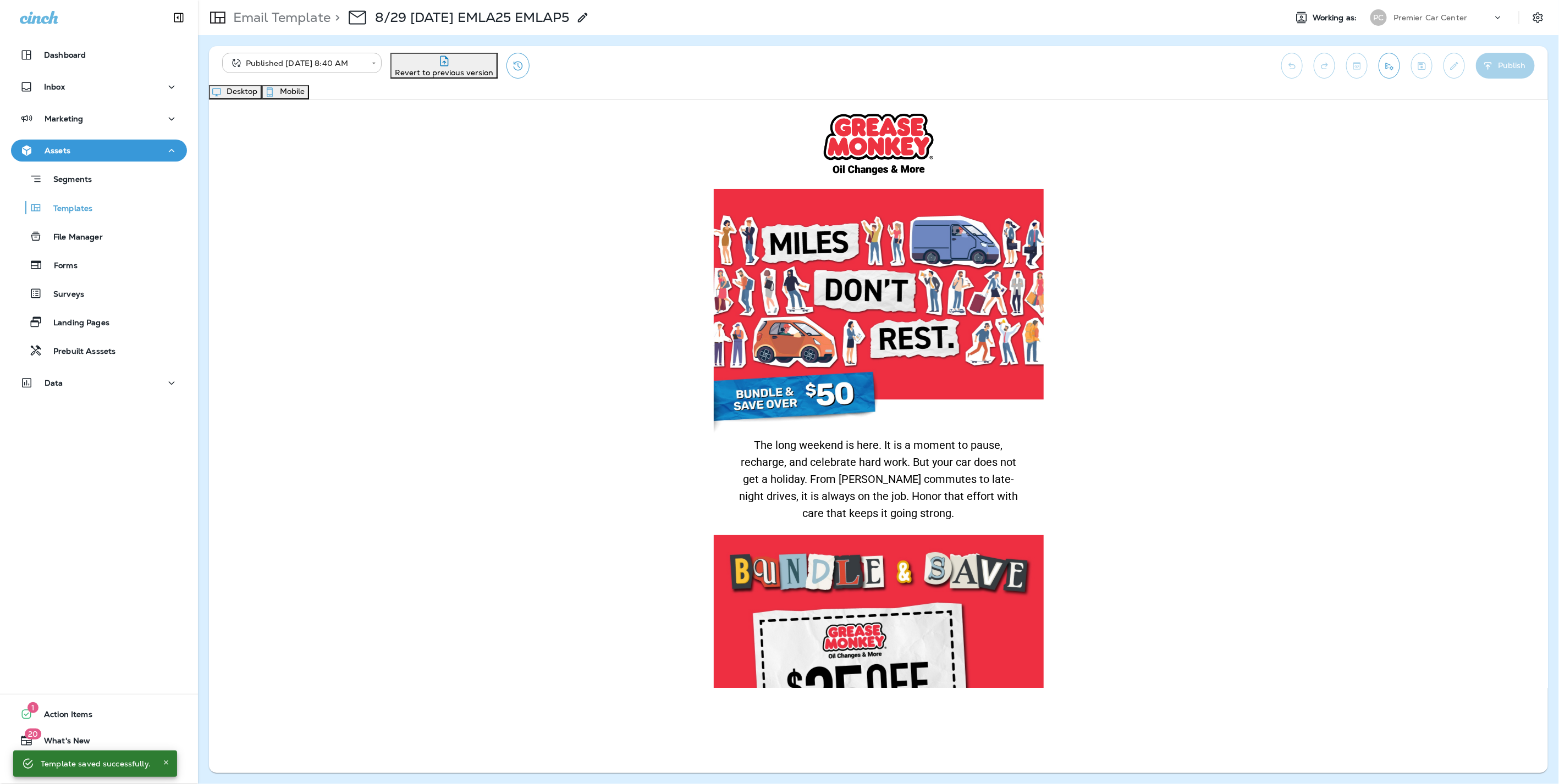
click at [309, 95] on button "Mobile" at bounding box center [285, 92] width 47 height 15
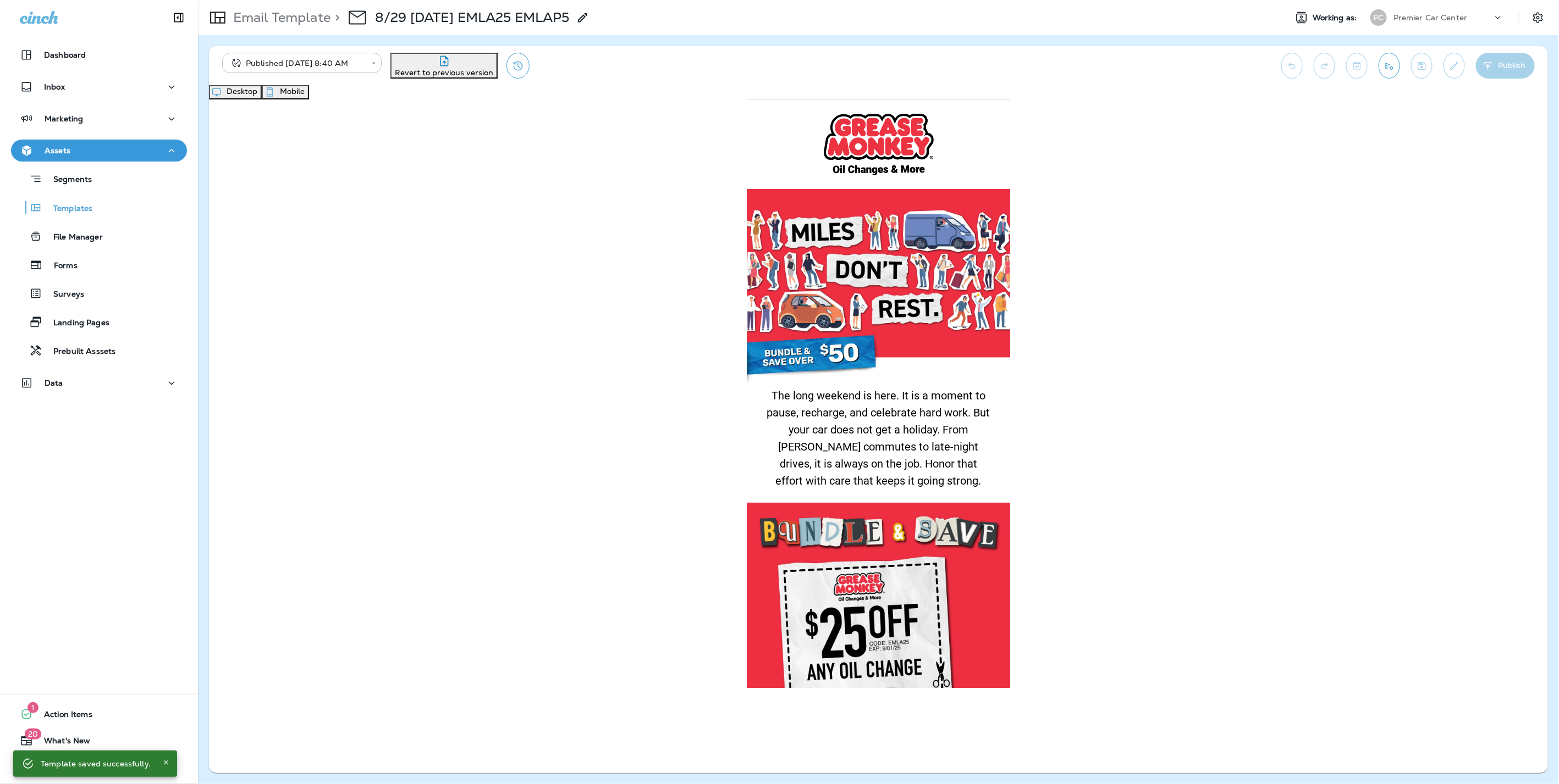
click at [262, 97] on button "Desktop" at bounding box center [235, 92] width 53 height 15
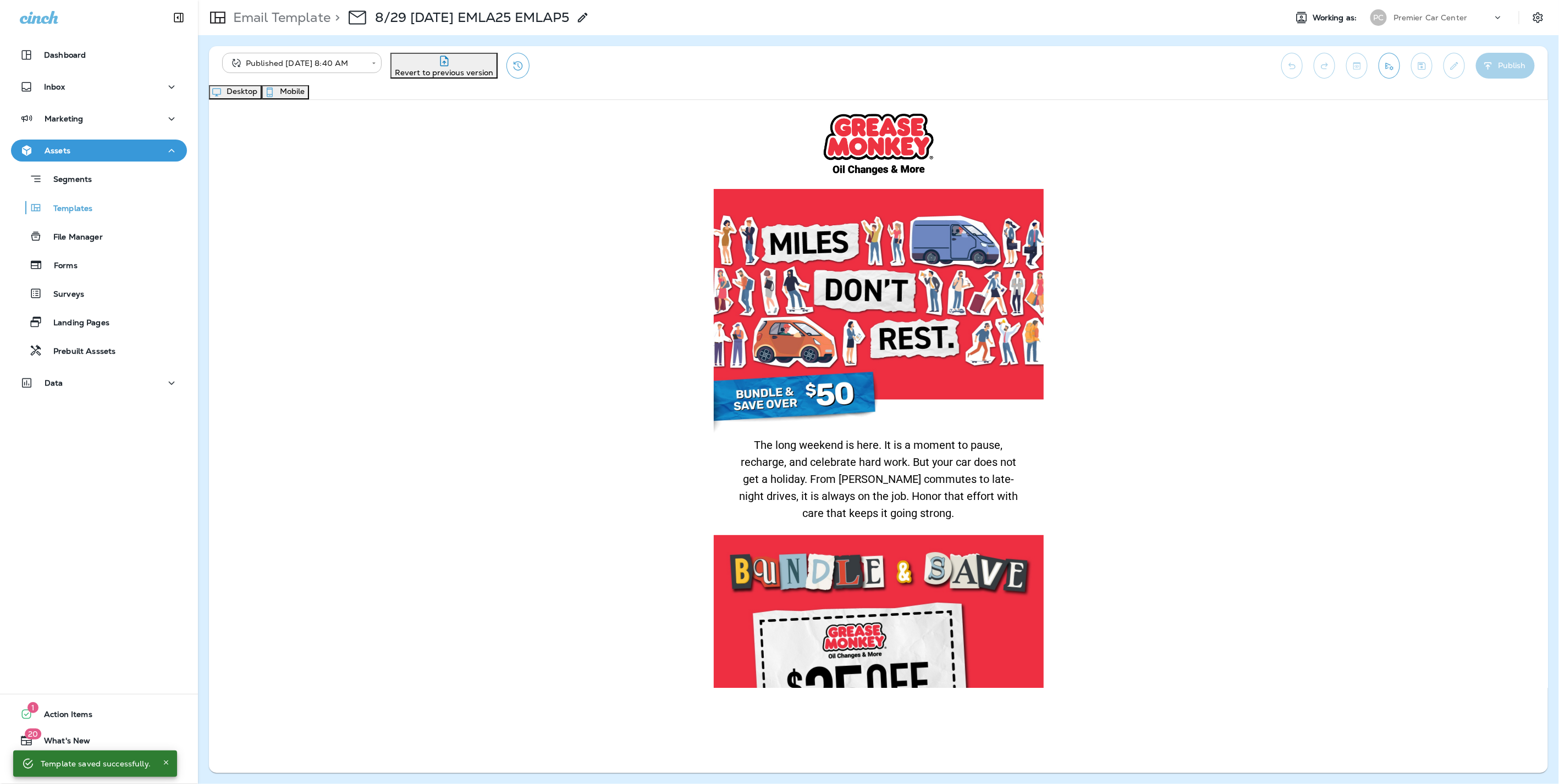
click at [293, 9] on p "Email Template" at bounding box center [280, 17] width 102 height 16
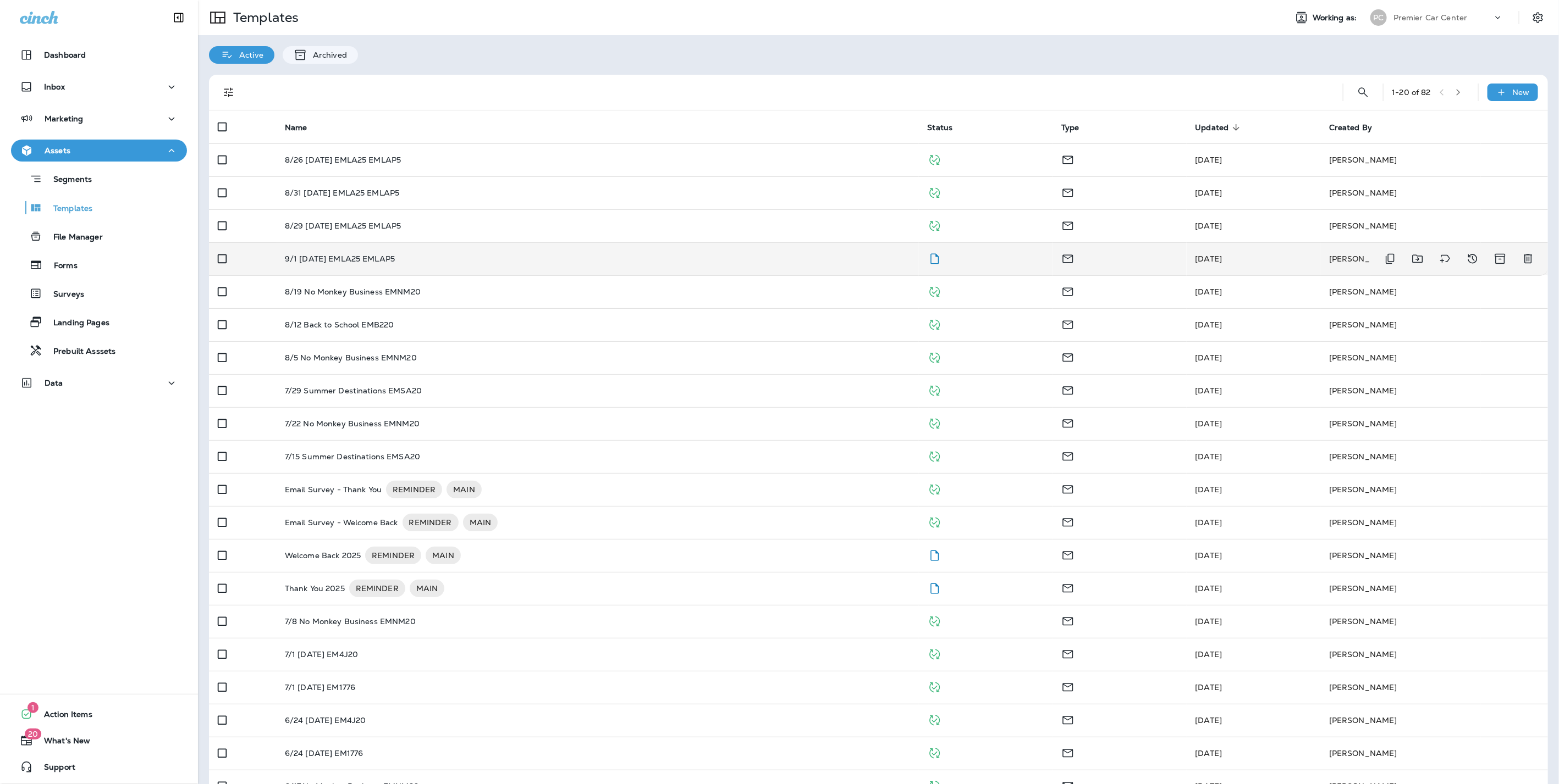
click at [282, 270] on td "9/1 [DATE] EMLA25 EMLAP5" at bounding box center [597, 259] width 643 height 33
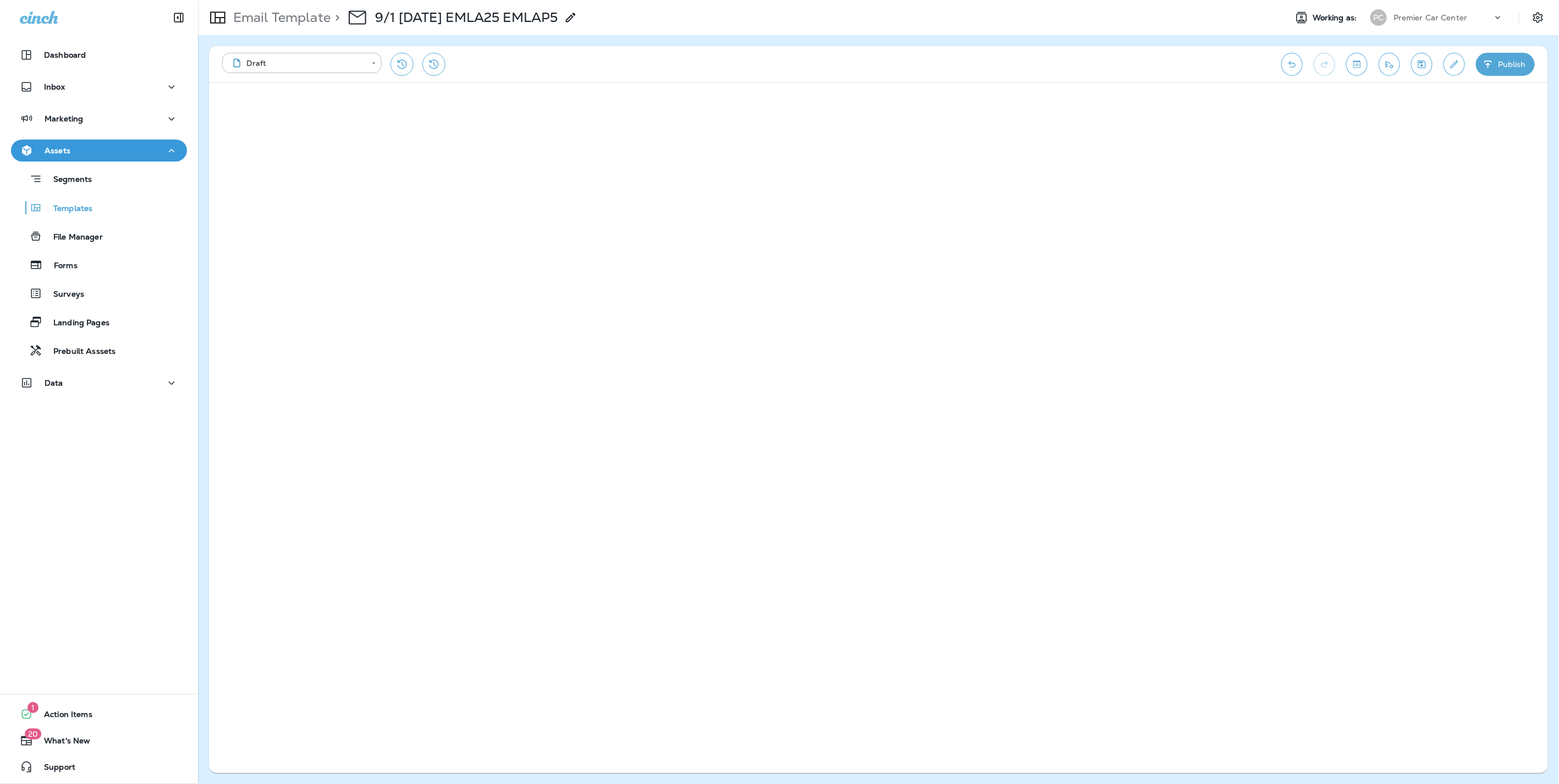
click at [1514, 62] on button "Publish" at bounding box center [1505, 64] width 59 height 23
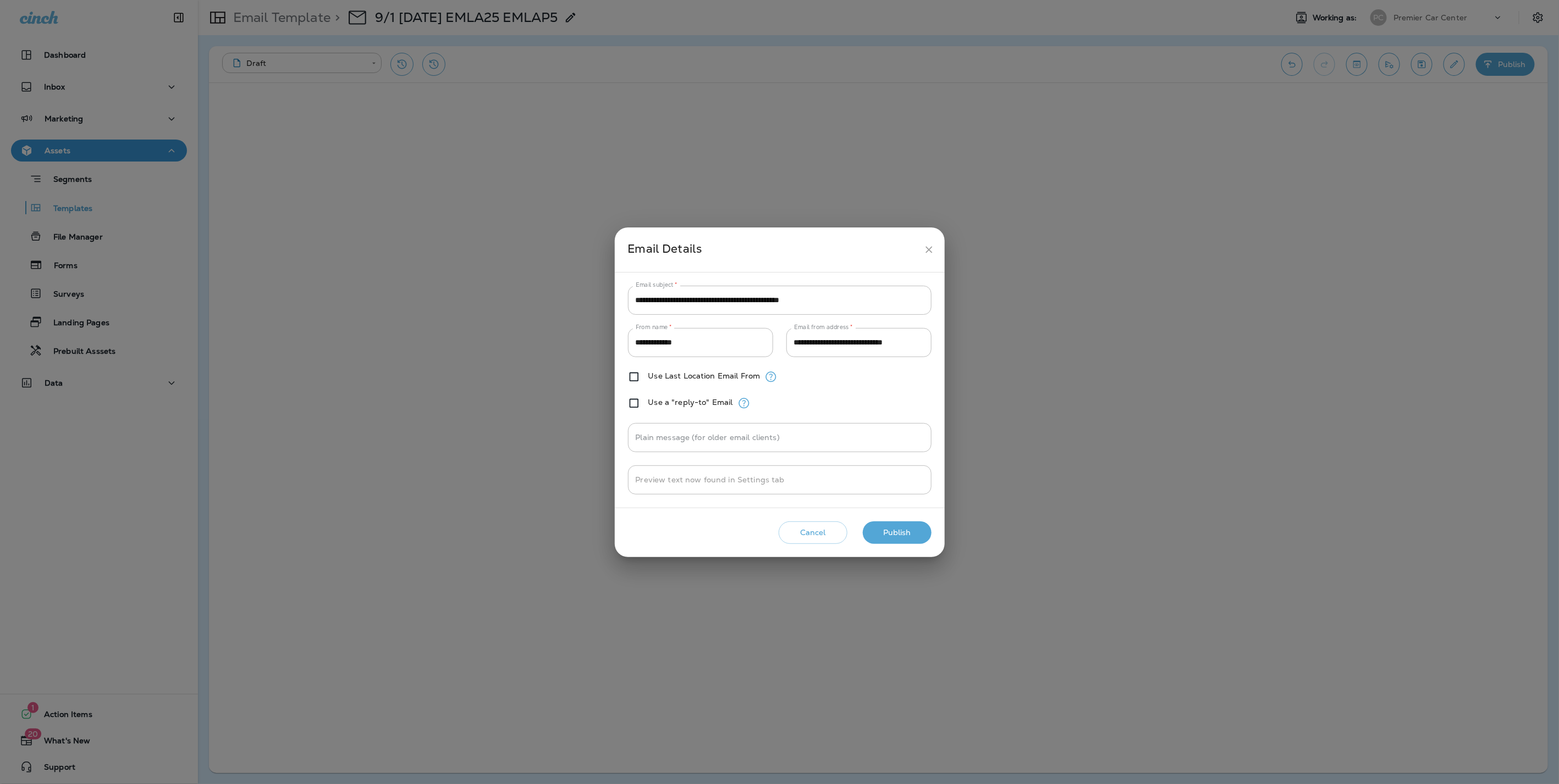
click at [900, 527] on button "Publish" at bounding box center [897, 533] width 69 height 22
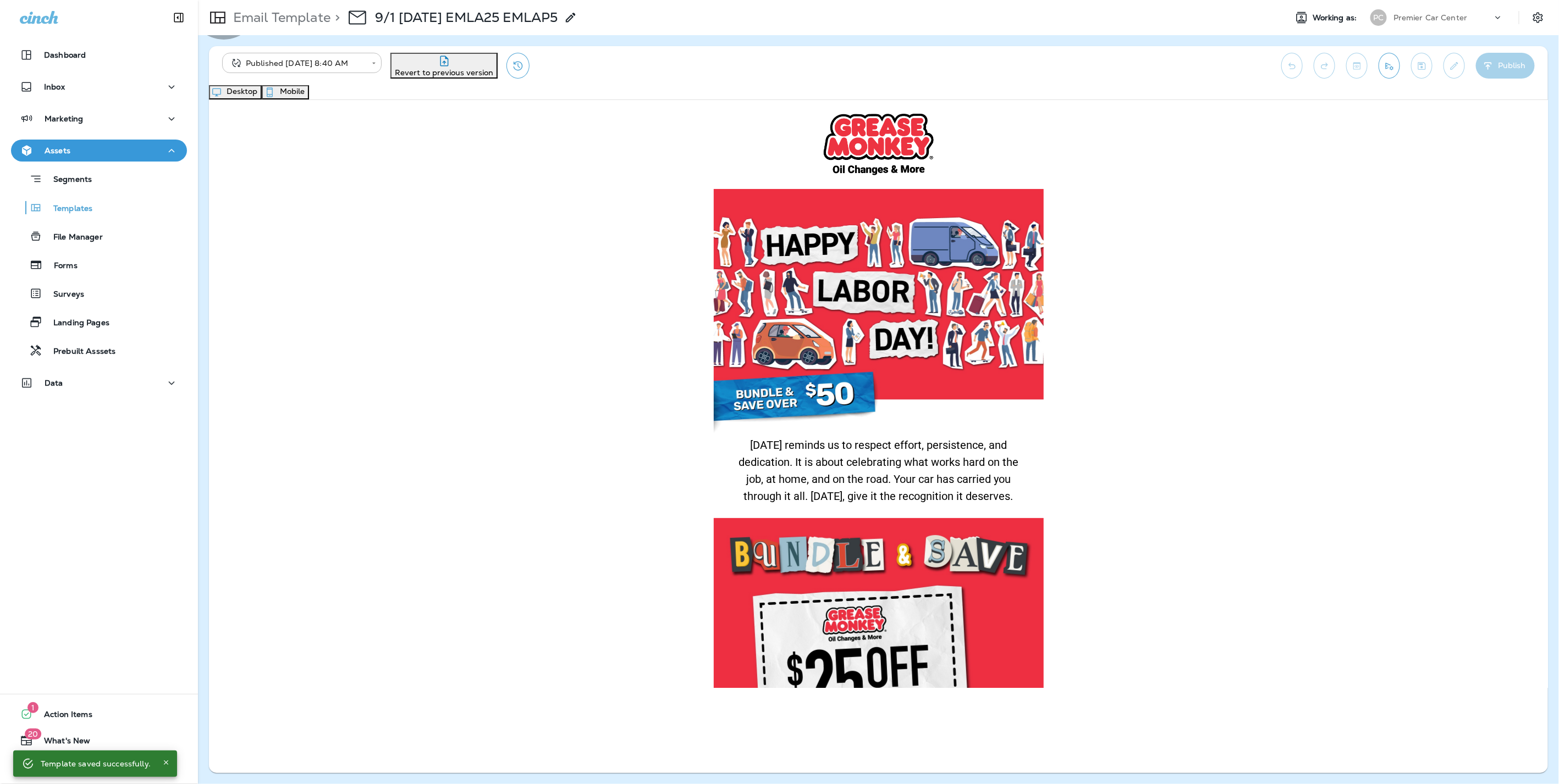
click at [309, 95] on button "Mobile" at bounding box center [285, 92] width 47 height 15
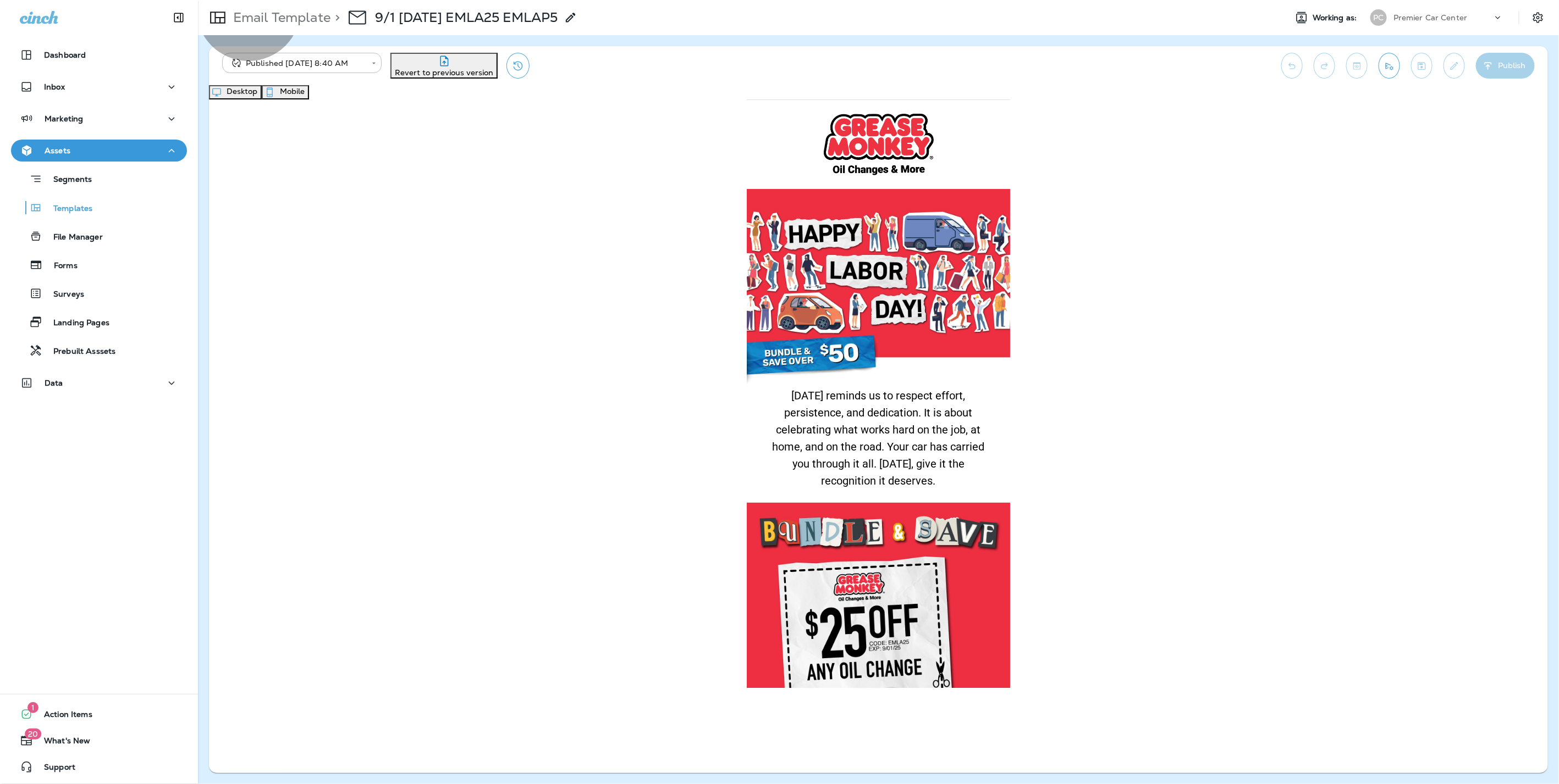
click at [262, 99] on button "Desktop" at bounding box center [235, 92] width 53 height 15
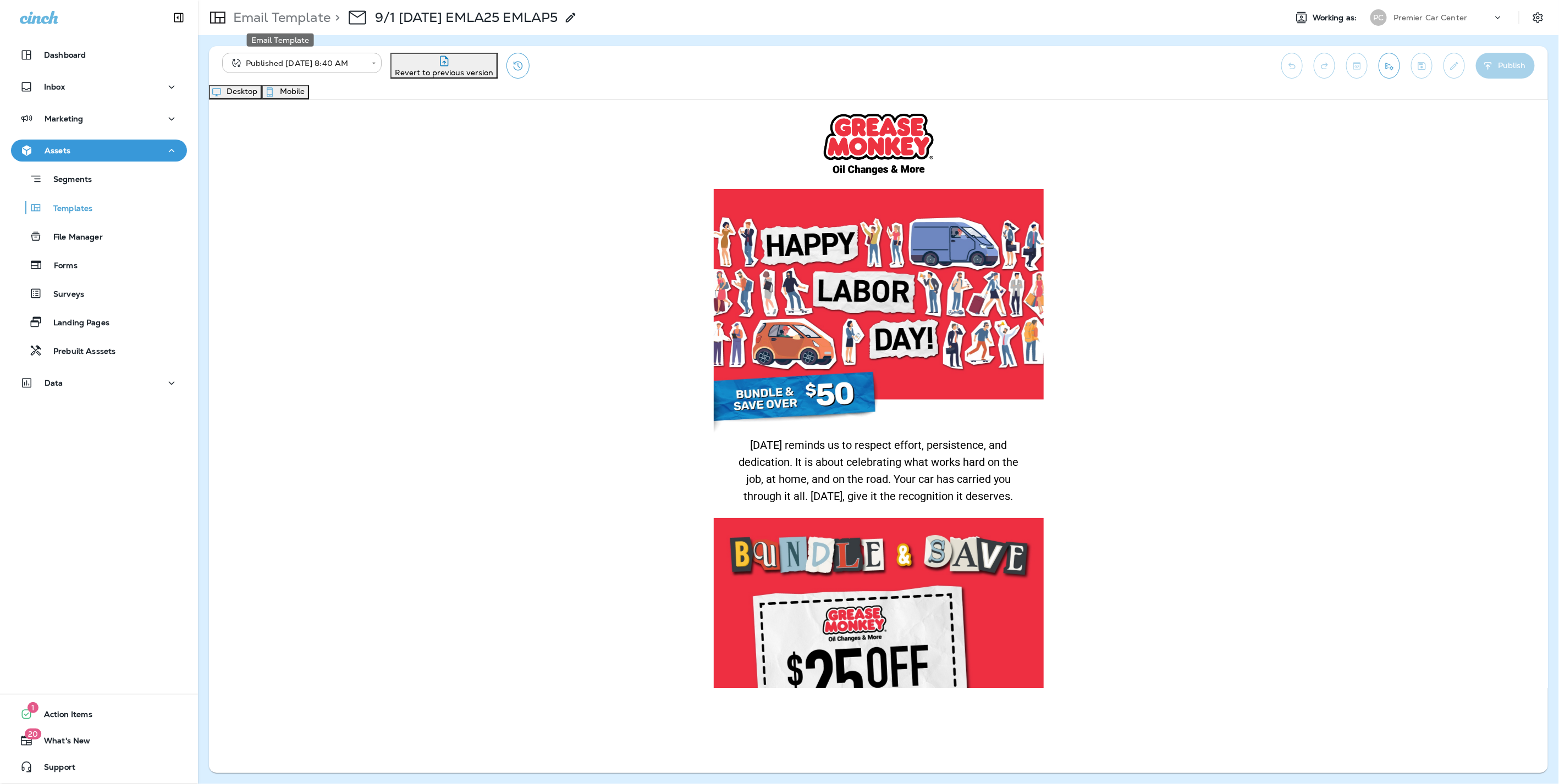
click at [270, 17] on p "Email Template" at bounding box center [280, 17] width 102 height 16
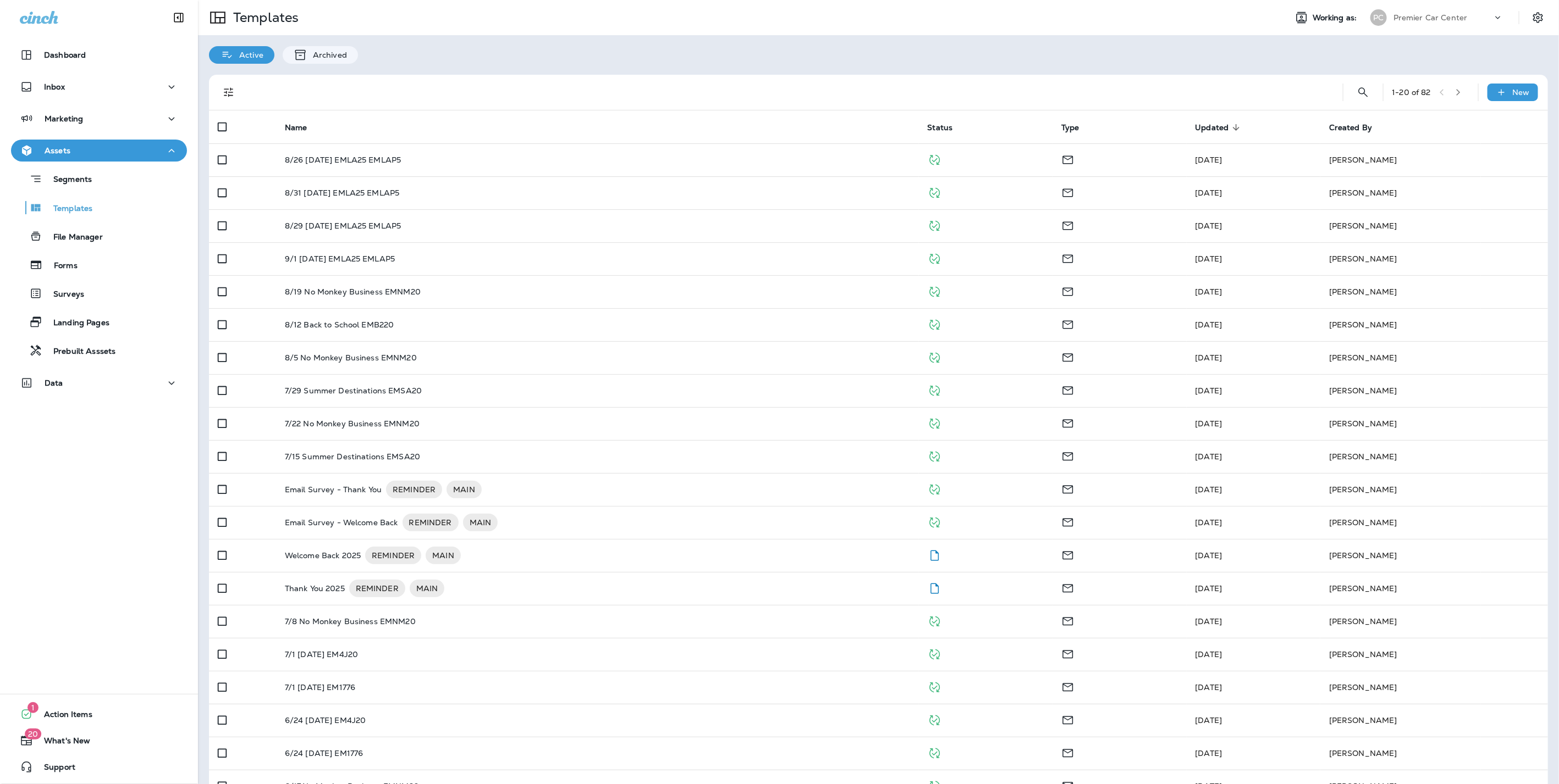
click at [1476, 14] on div "Premier Car Center" at bounding box center [1442, 17] width 99 height 16
type input "*****"
click at [1432, 87] on p "Super Lube Plus" at bounding box center [1410, 91] width 68 height 9
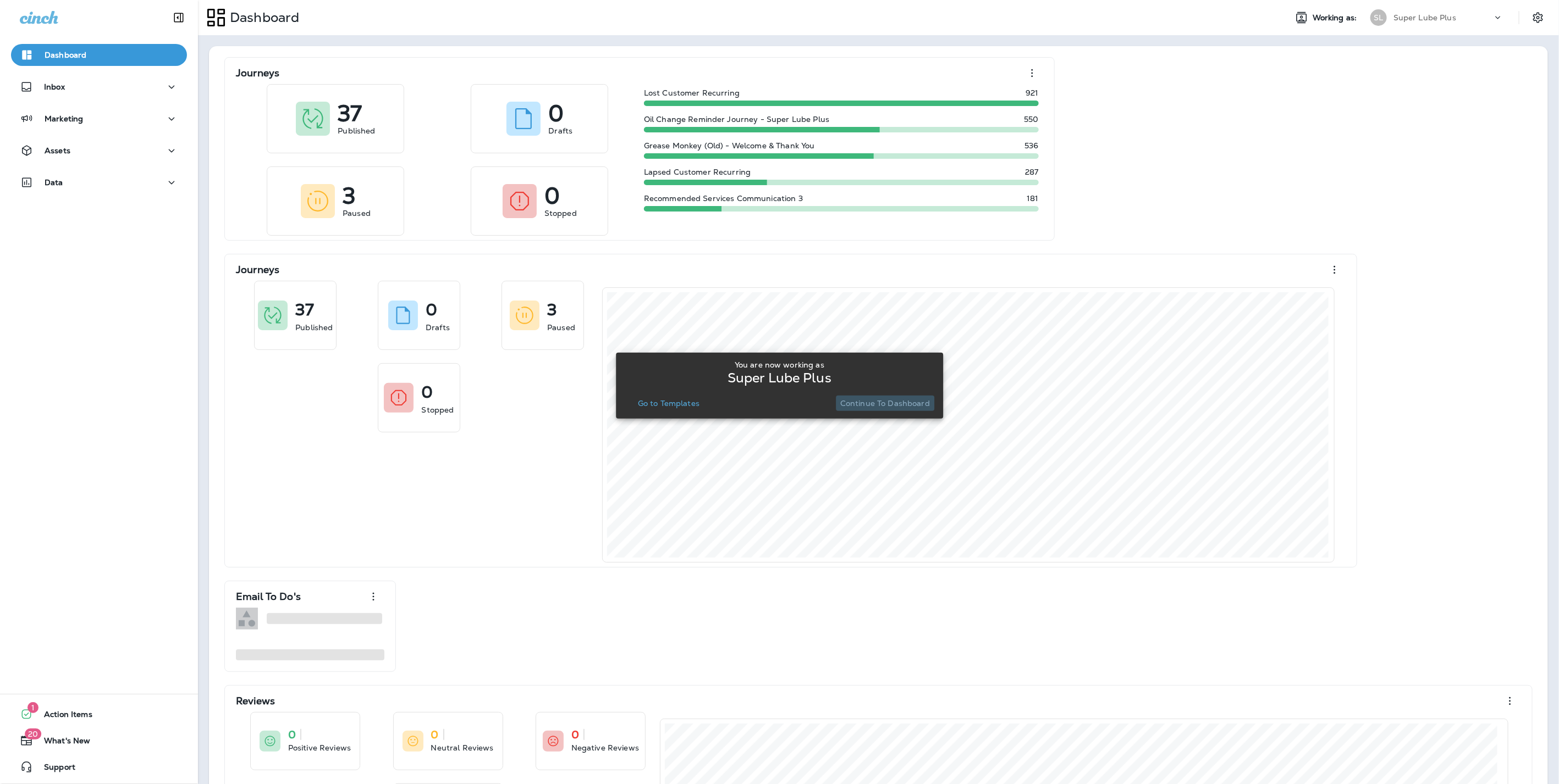
click at [885, 399] on p "Continue to Dashboard" at bounding box center [885, 403] width 89 height 9
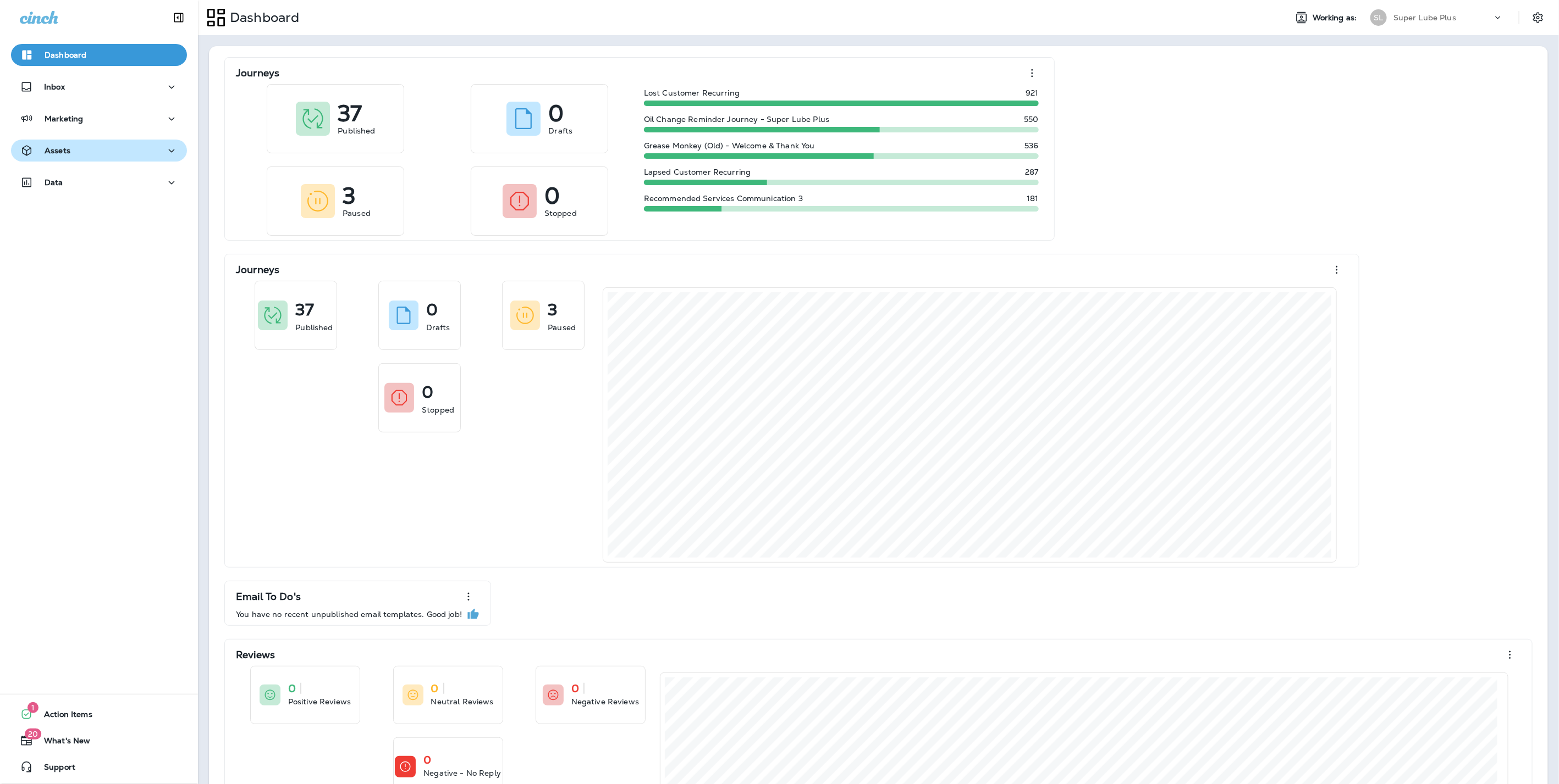
click at [69, 155] on div "Assets" at bounding box center [99, 151] width 159 height 14
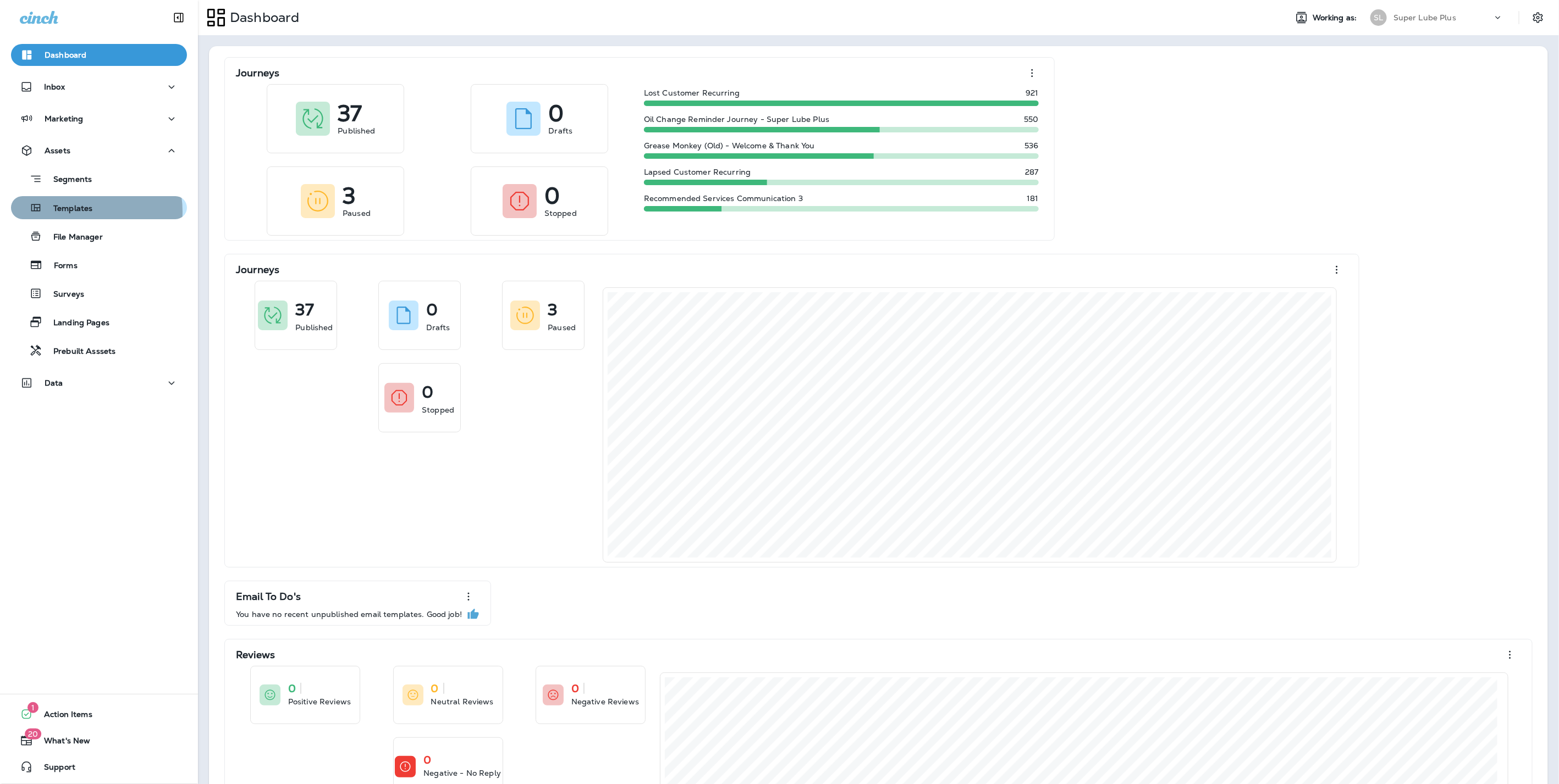
click at [74, 212] on p "Templates" at bounding box center [67, 209] width 50 height 10
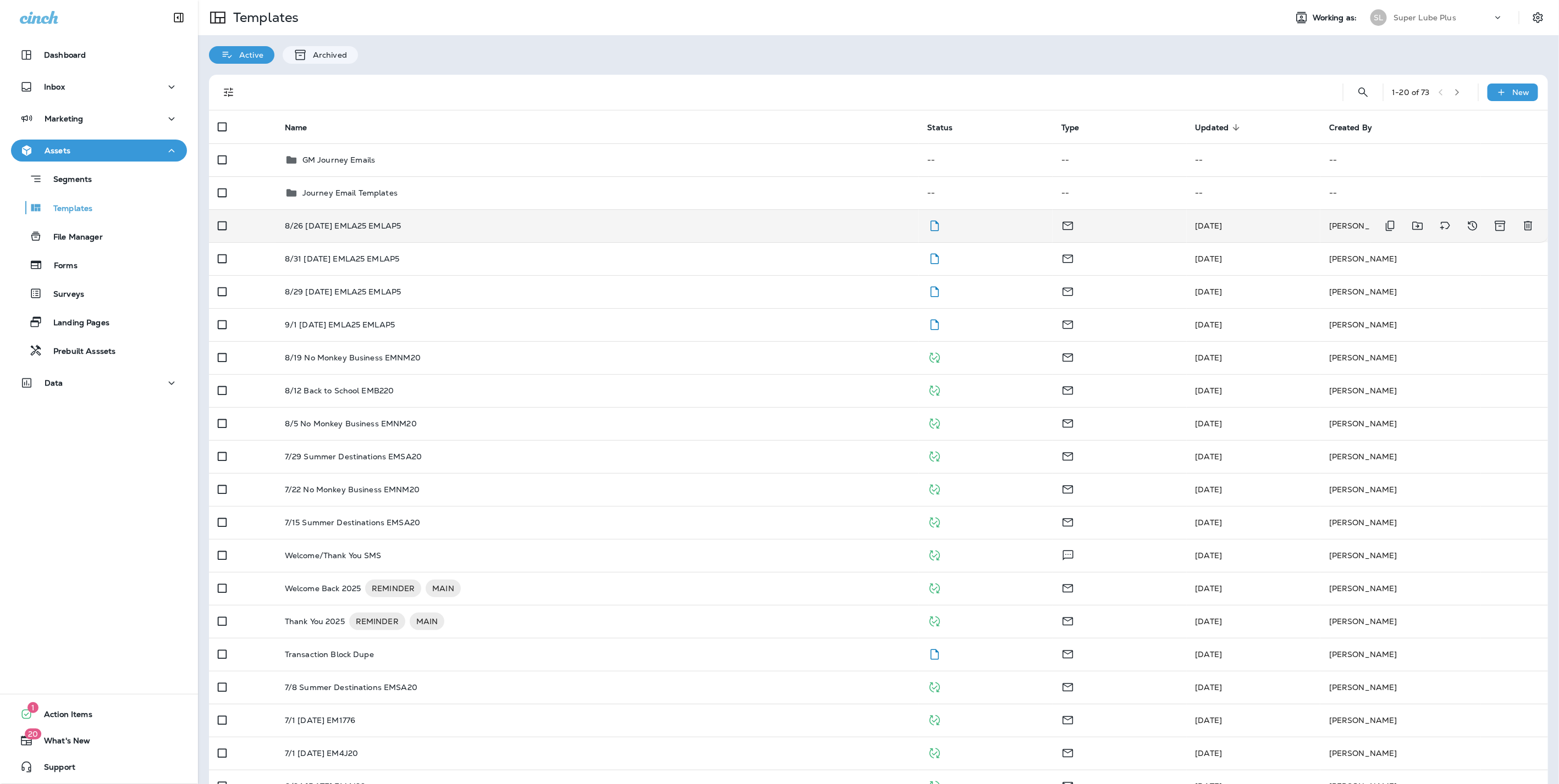
click at [335, 218] on td "8/26 [DATE] EMLA25 EMLAP5" at bounding box center [597, 226] width 643 height 33
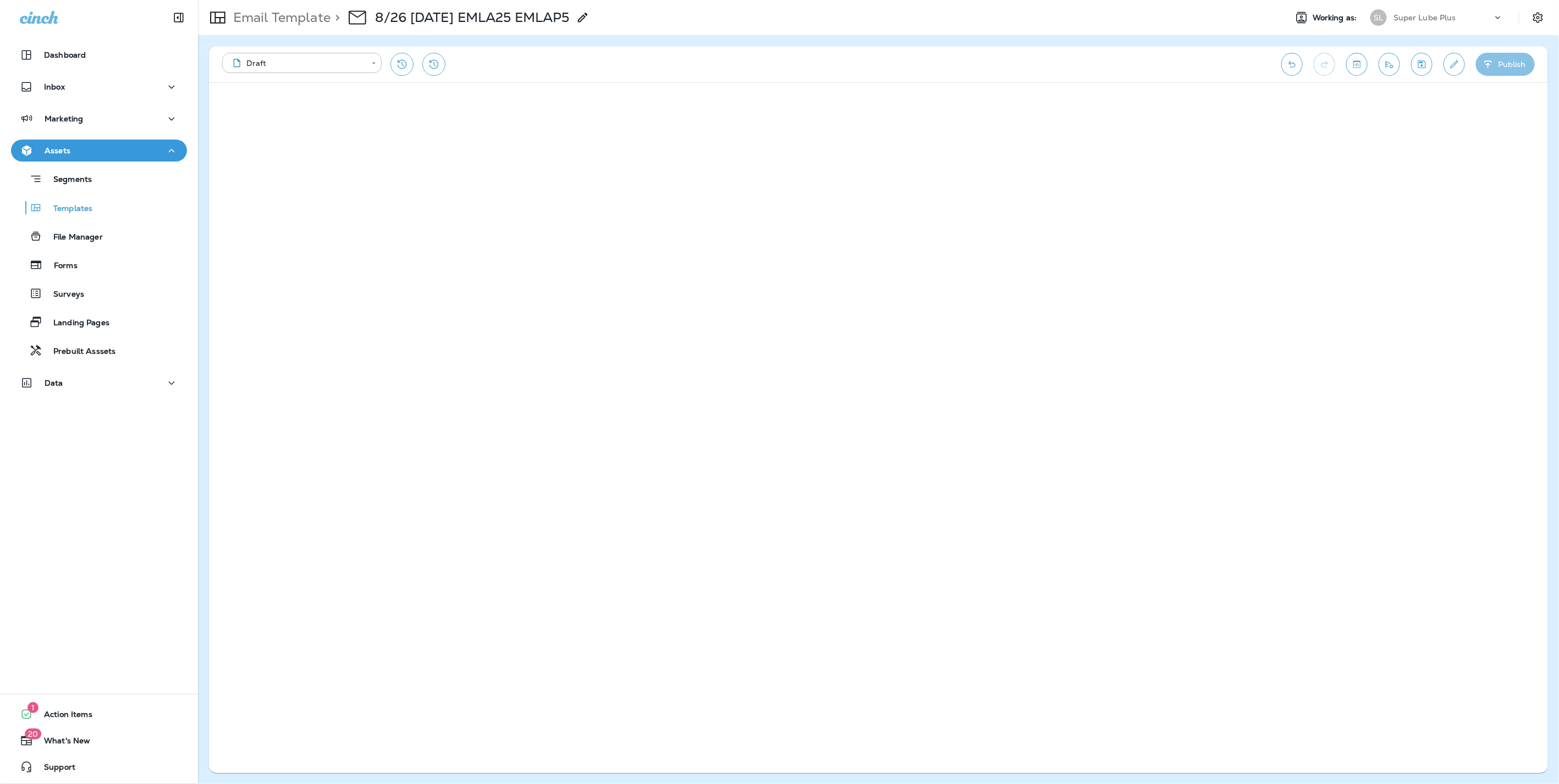
click at [1513, 64] on button "Publish" at bounding box center [1505, 64] width 59 height 23
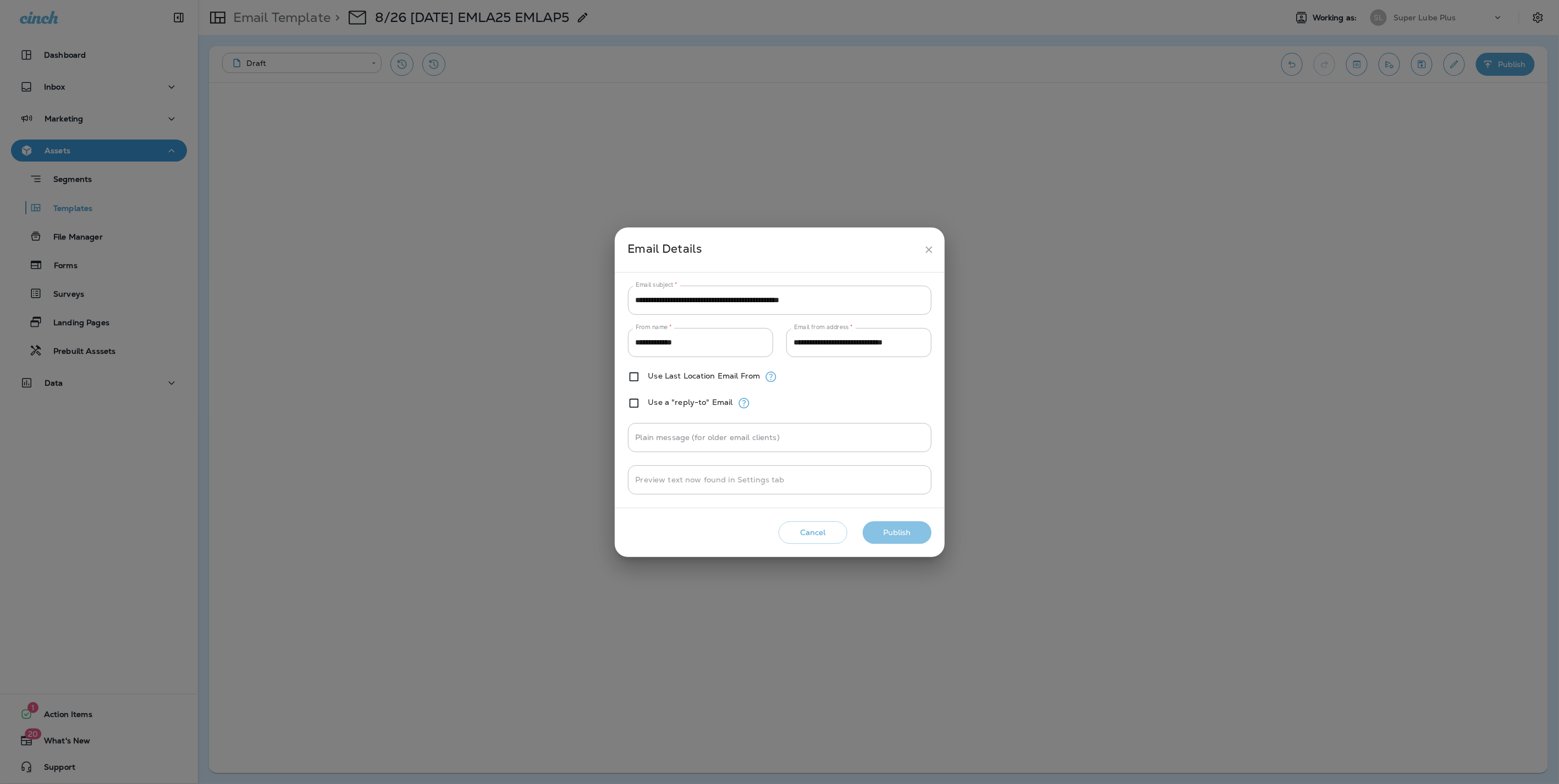
click at [903, 532] on button "Publish" at bounding box center [897, 533] width 69 height 22
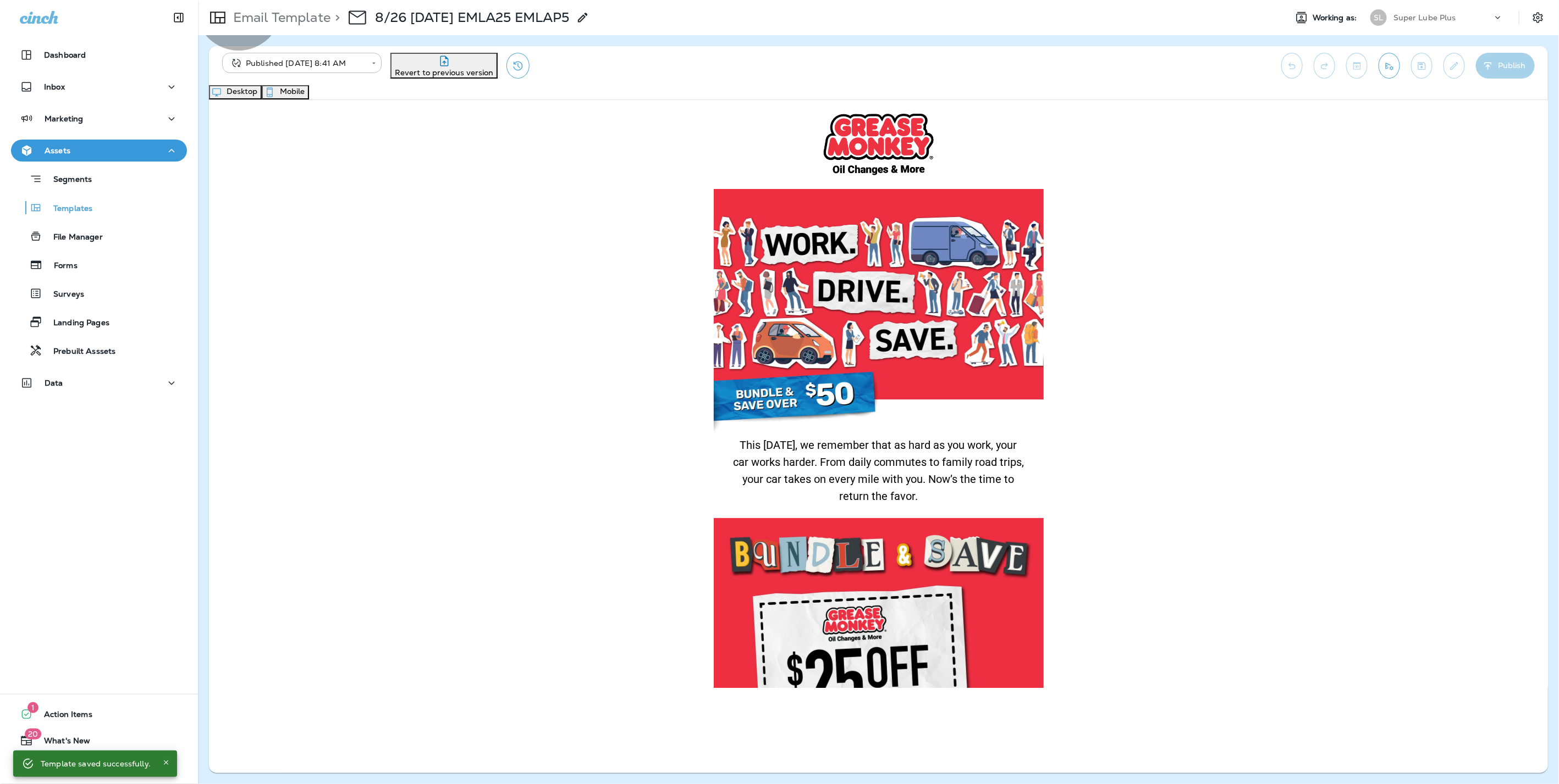
click at [309, 97] on button "Mobile" at bounding box center [285, 92] width 47 height 15
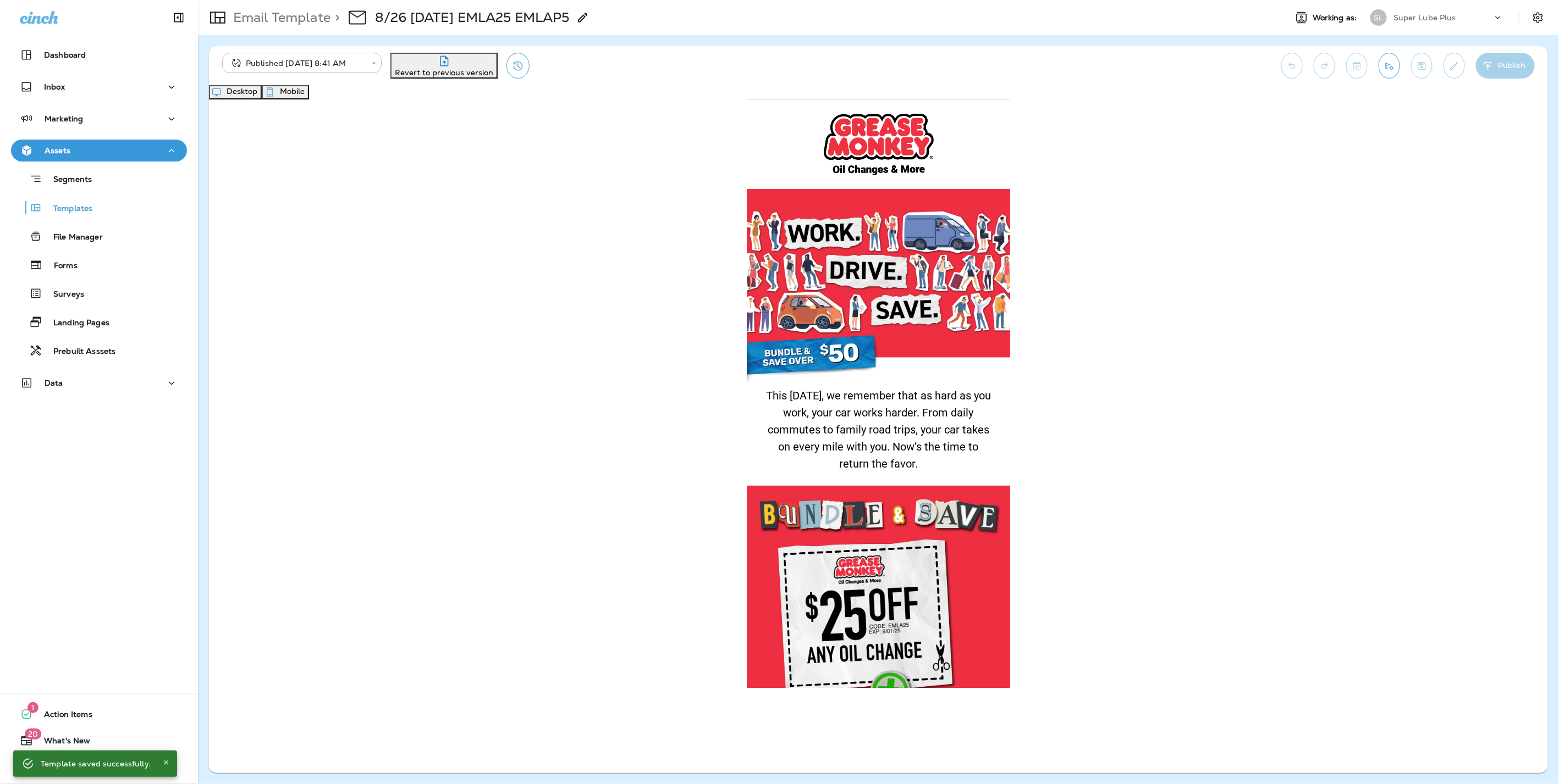
click at [262, 100] on button "Desktop" at bounding box center [235, 92] width 53 height 15
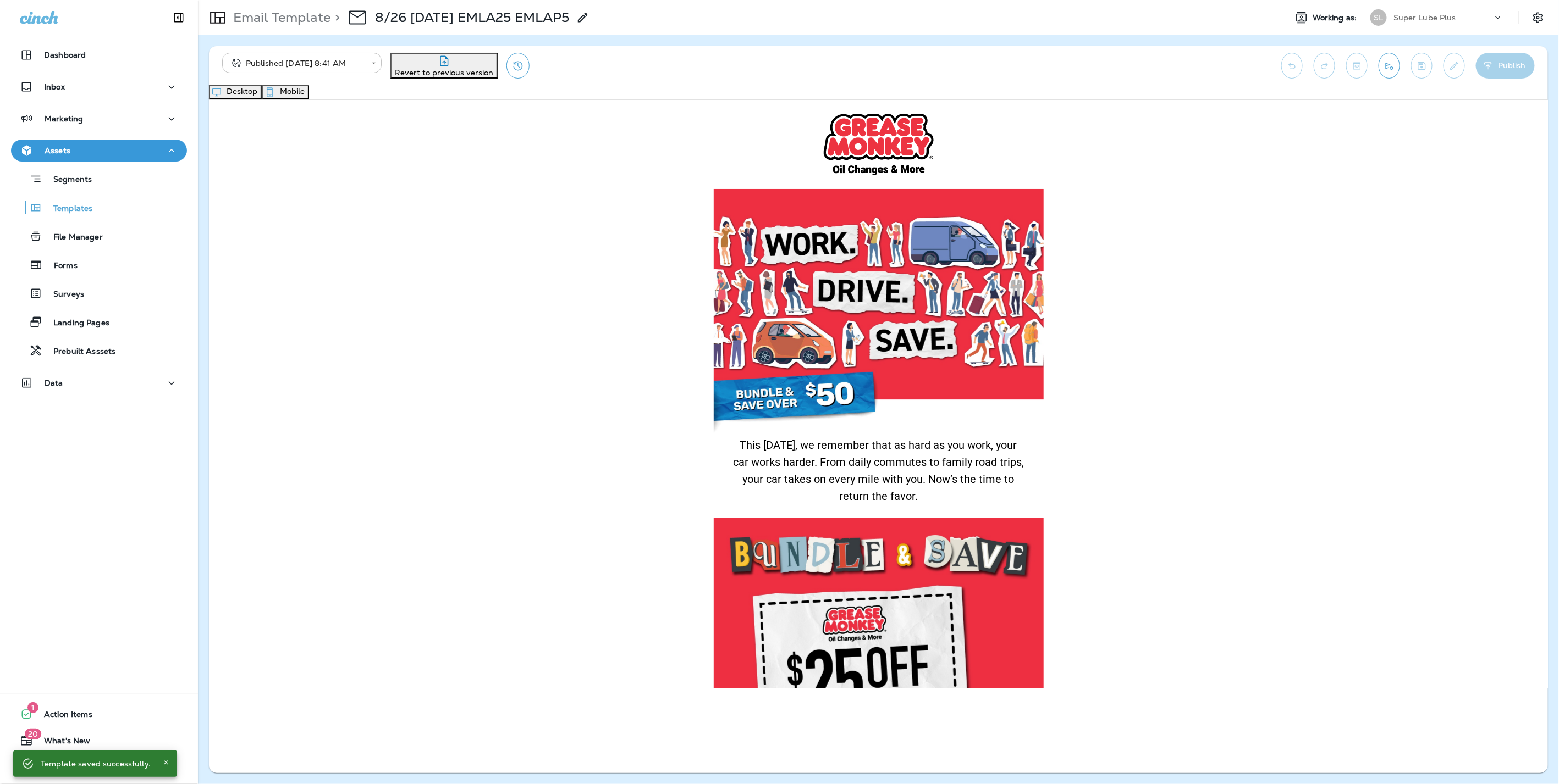
click at [298, 24] on p "Email Template" at bounding box center [280, 17] width 102 height 16
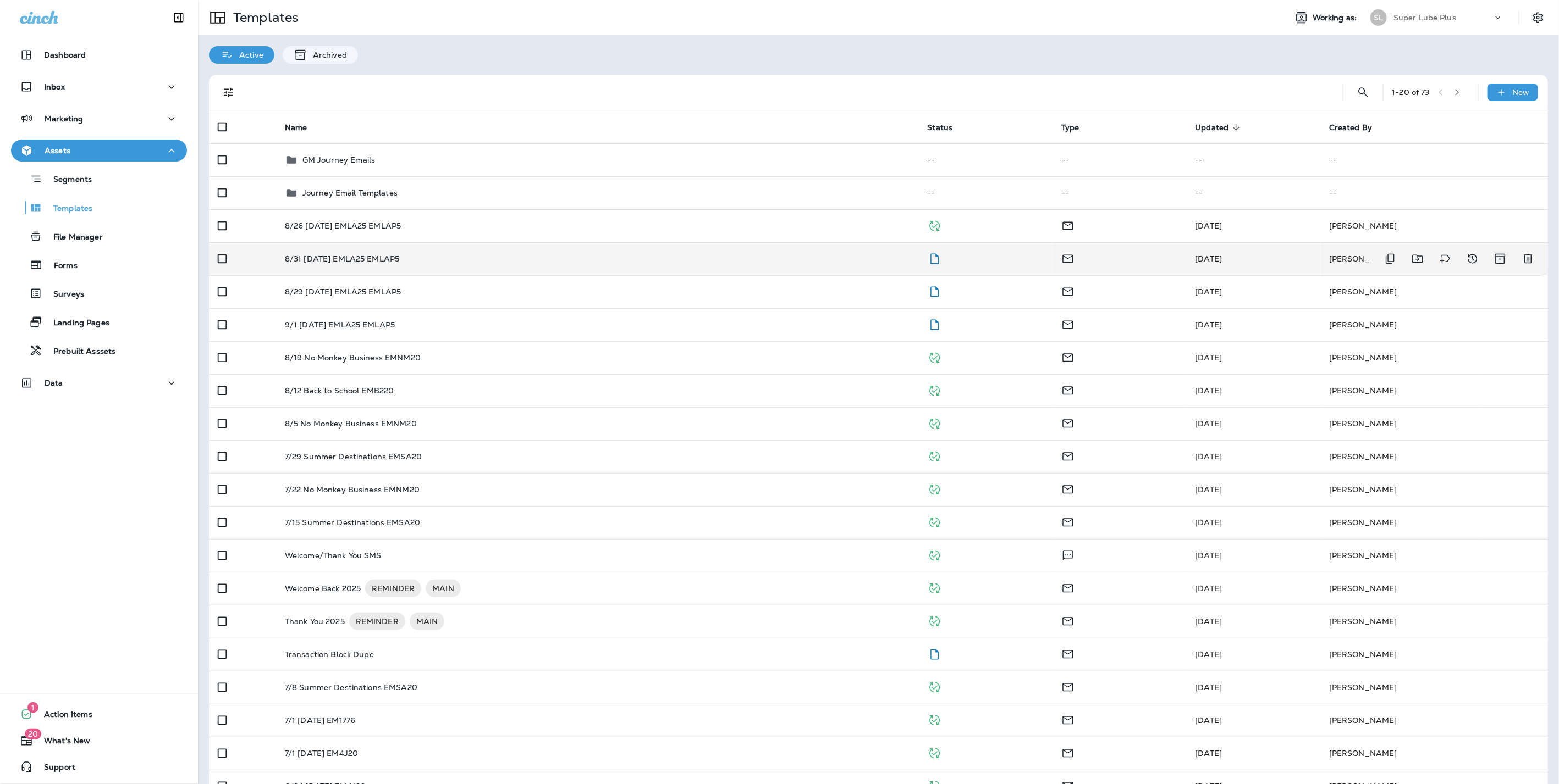
click at [305, 256] on p "8/31 [DATE] EMLA25 EMLAP5" at bounding box center [342, 259] width 115 height 9
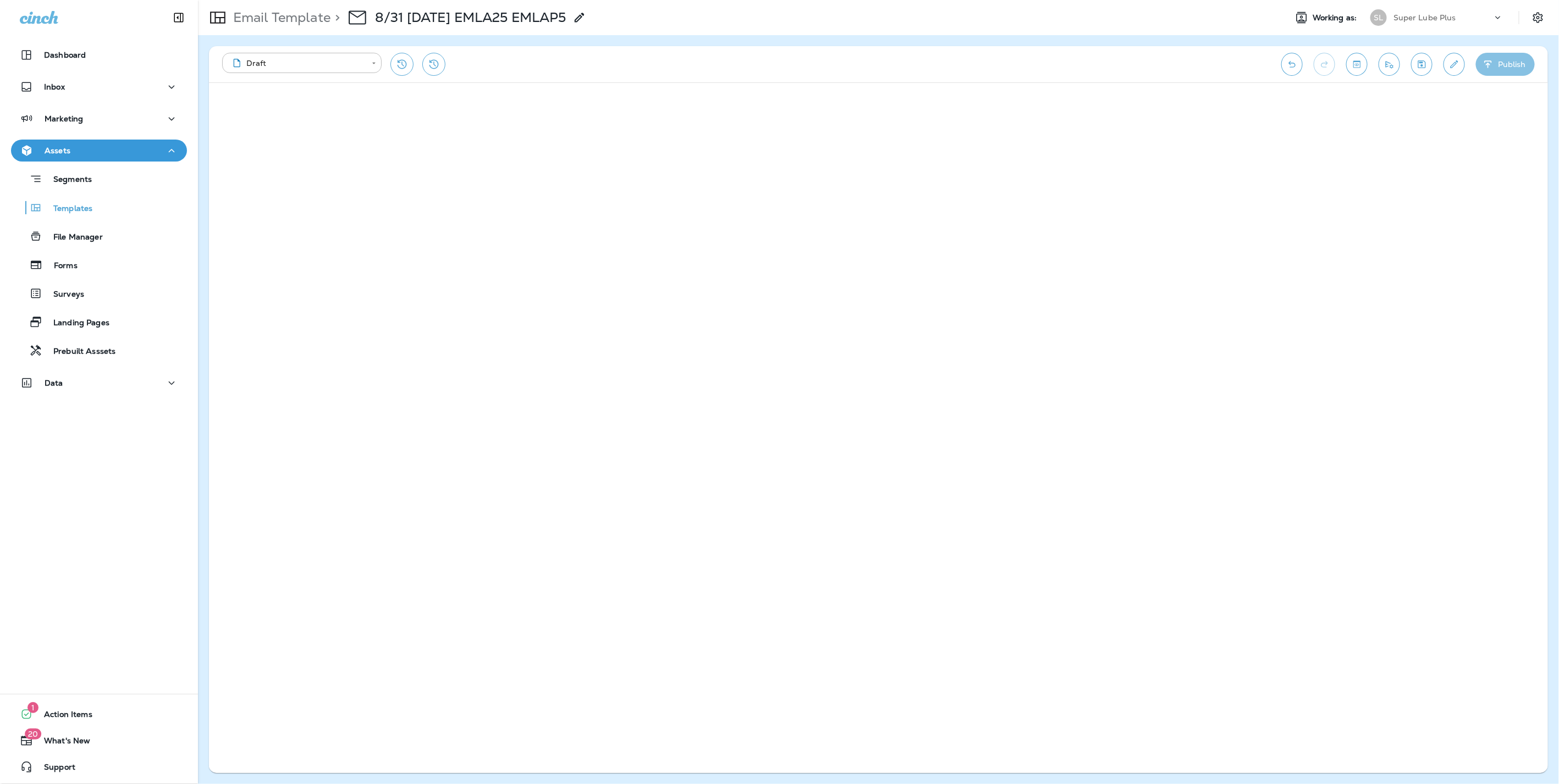
click at [1509, 63] on button "Publish" at bounding box center [1505, 64] width 59 height 23
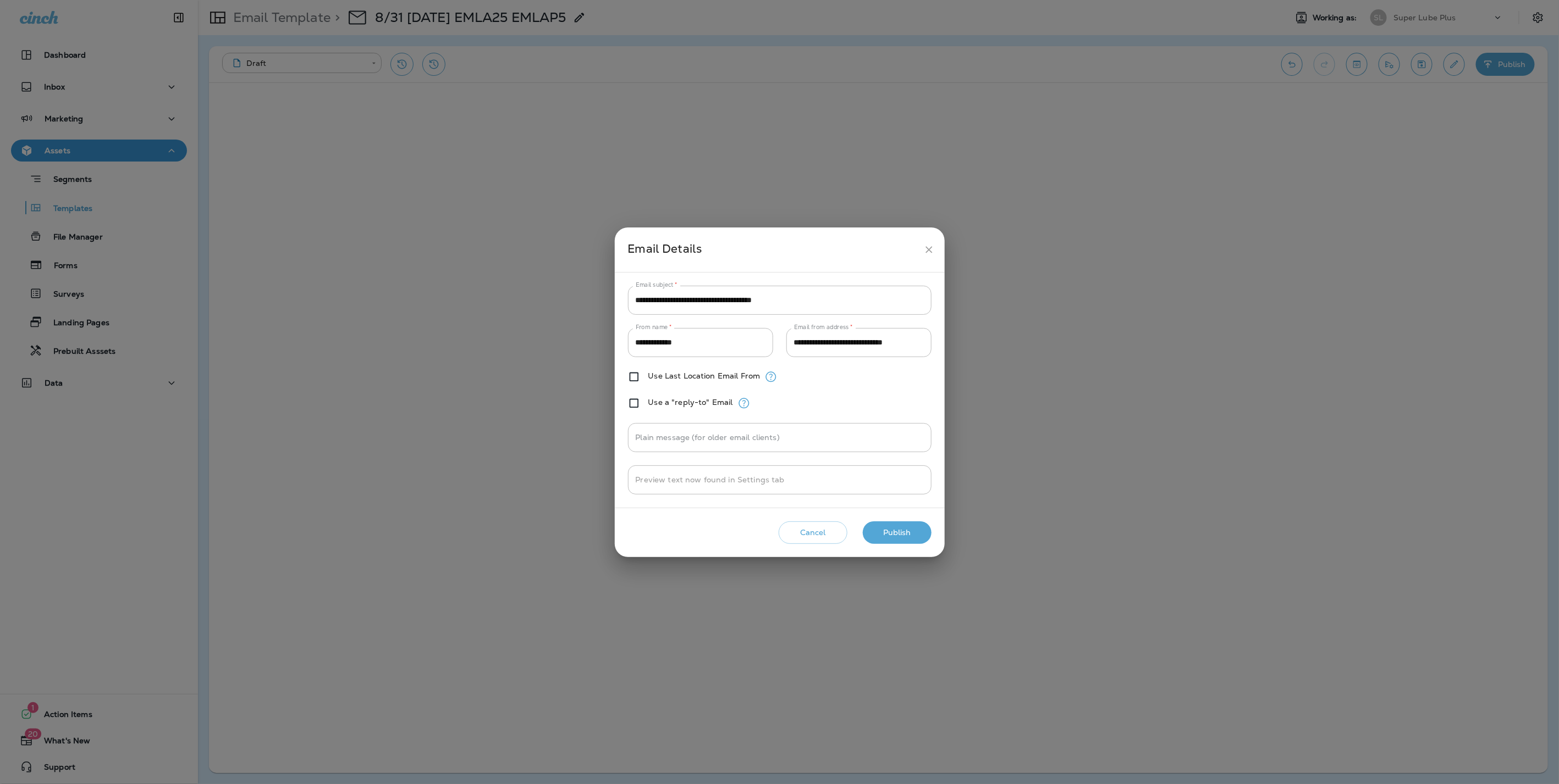
click at [903, 530] on button "Publish" at bounding box center [897, 533] width 69 height 22
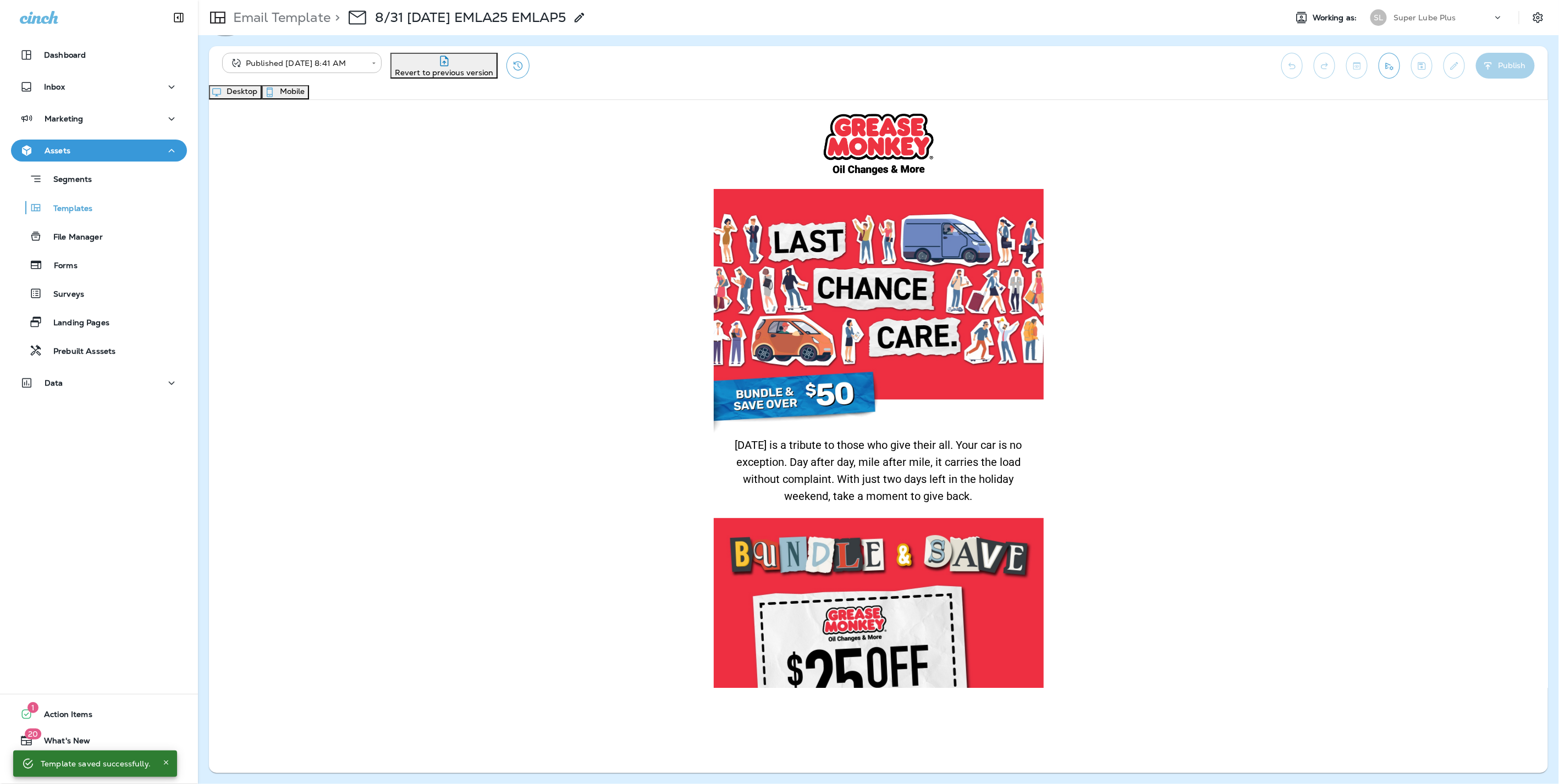
click at [309, 92] on button "Mobile" at bounding box center [285, 92] width 47 height 15
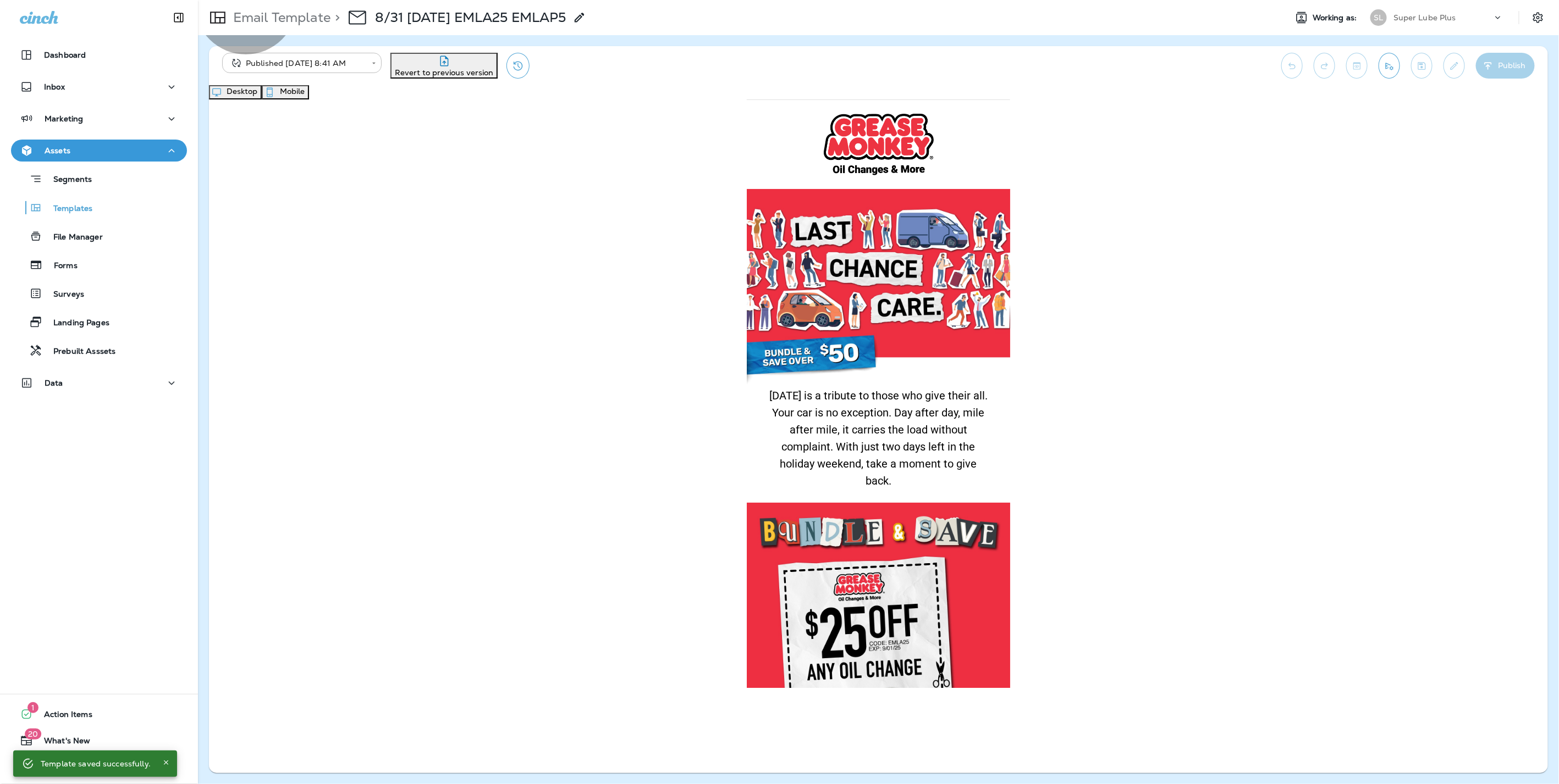
click at [262, 93] on button "Desktop" at bounding box center [235, 92] width 53 height 15
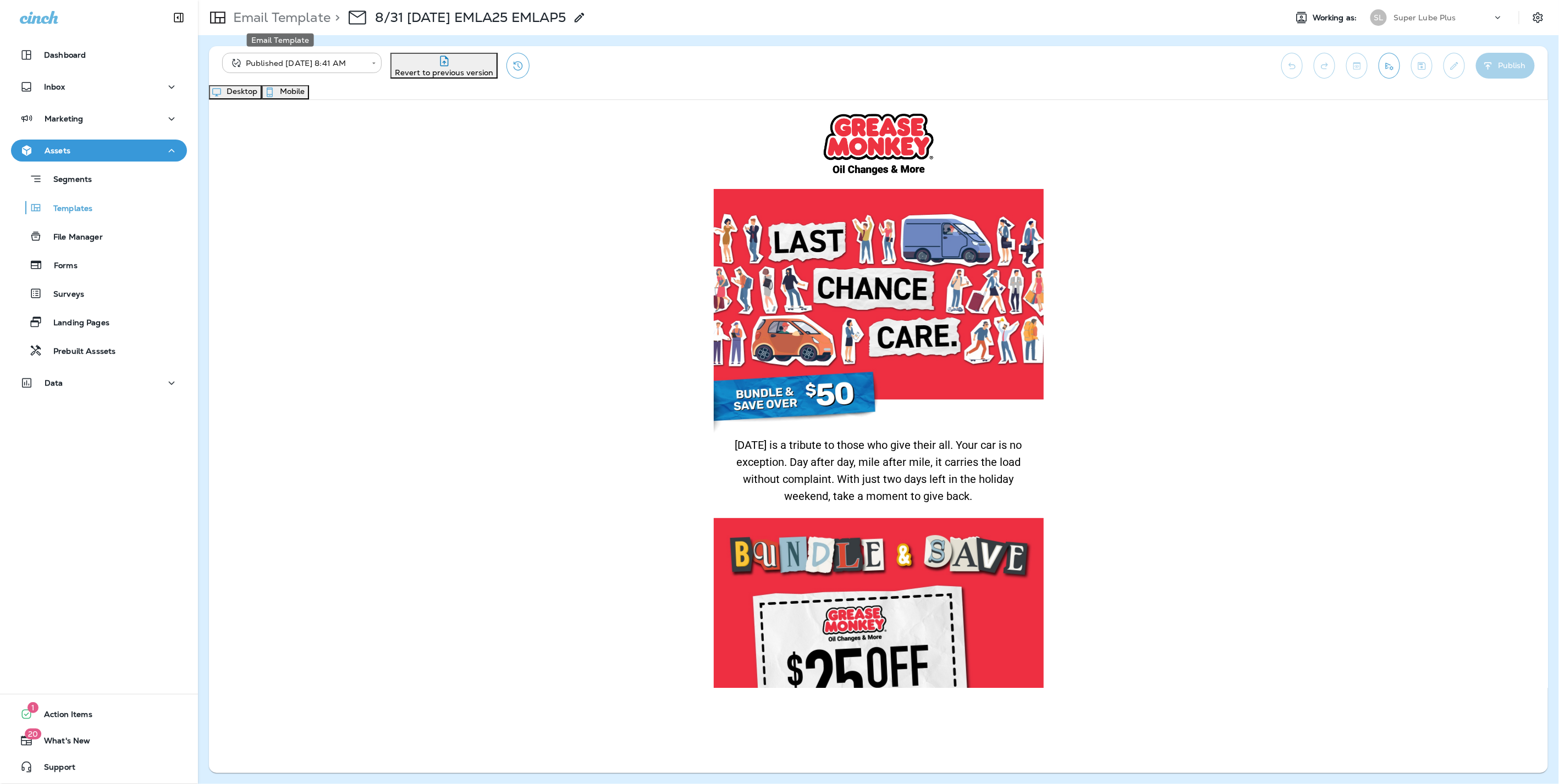
click at [273, 13] on p "Email Template" at bounding box center [280, 17] width 102 height 16
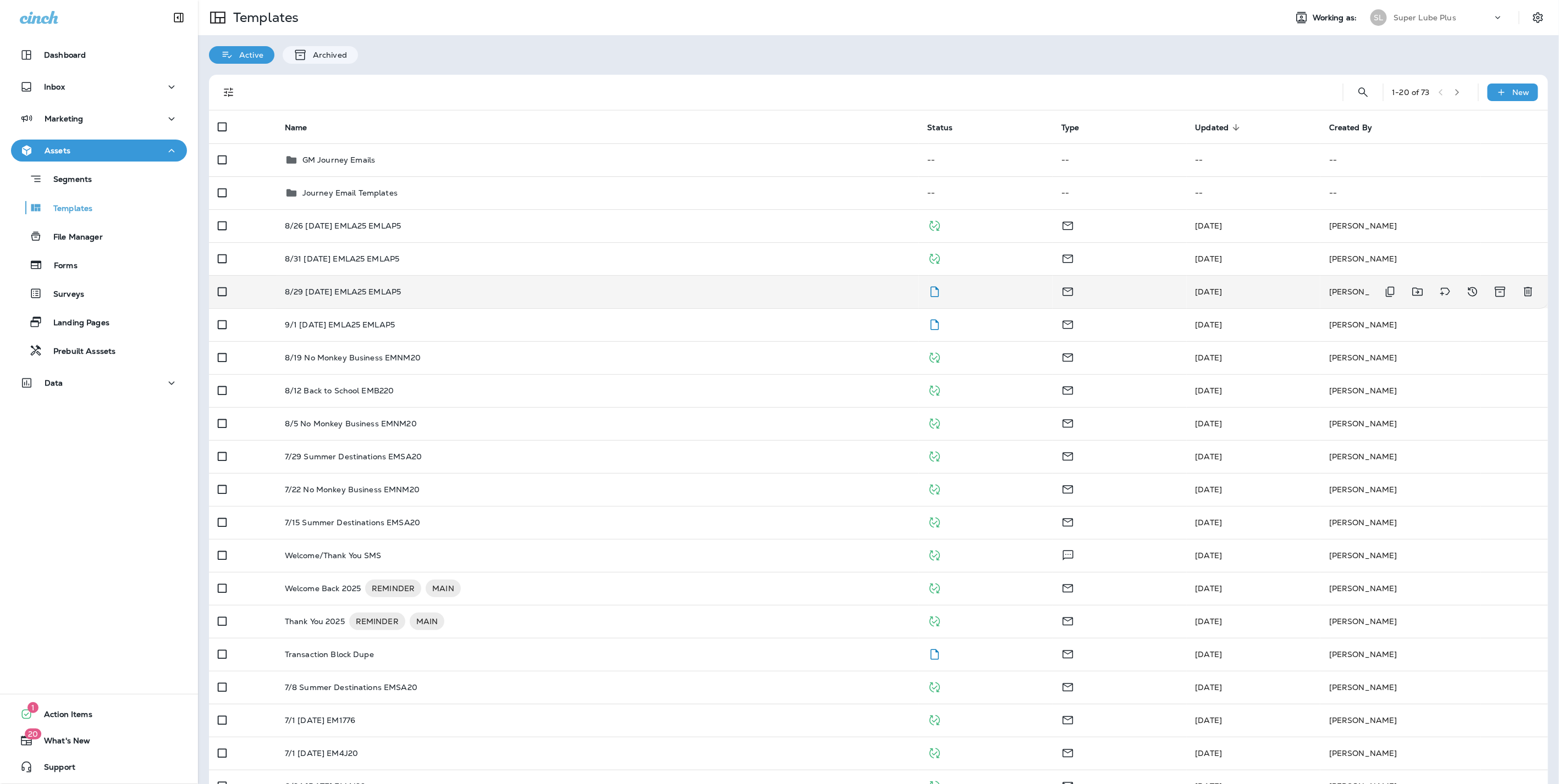
click at [283, 286] on td "8/29 [DATE] EMLA25 EMLAP5" at bounding box center [597, 292] width 643 height 33
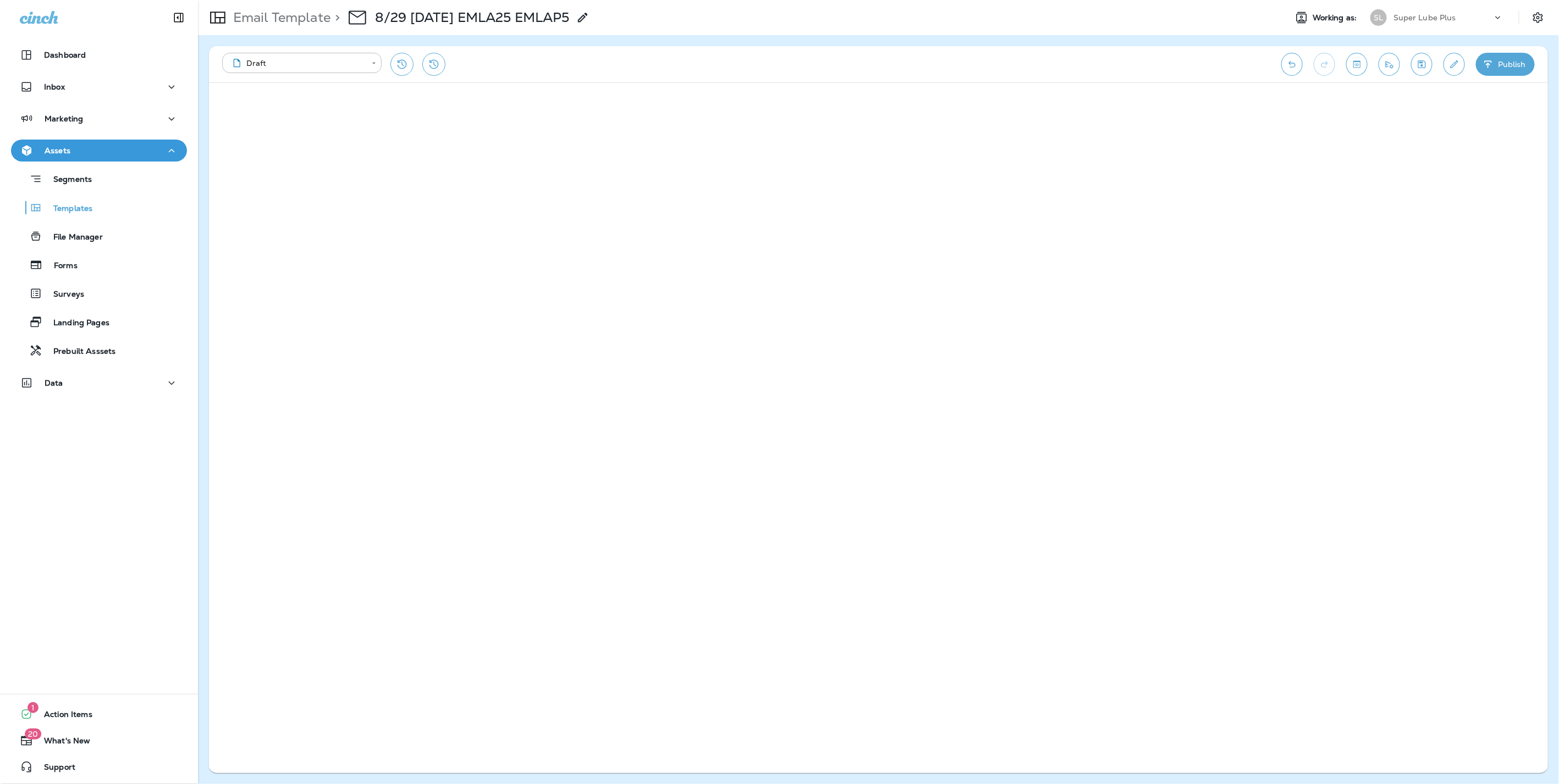
click at [1507, 62] on button "Publish" at bounding box center [1505, 64] width 59 height 23
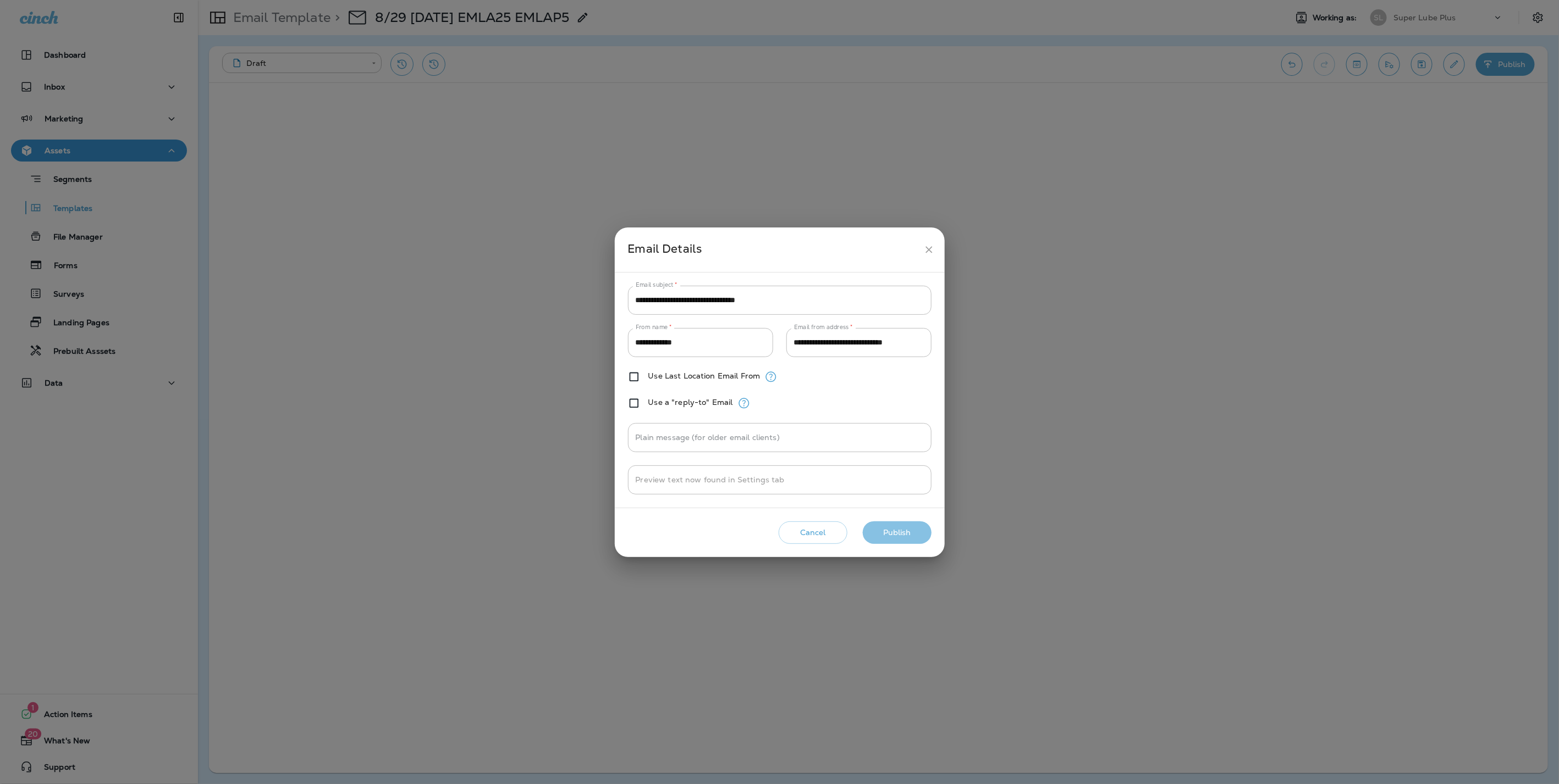
click at [896, 534] on button "Publish" at bounding box center [897, 533] width 69 height 22
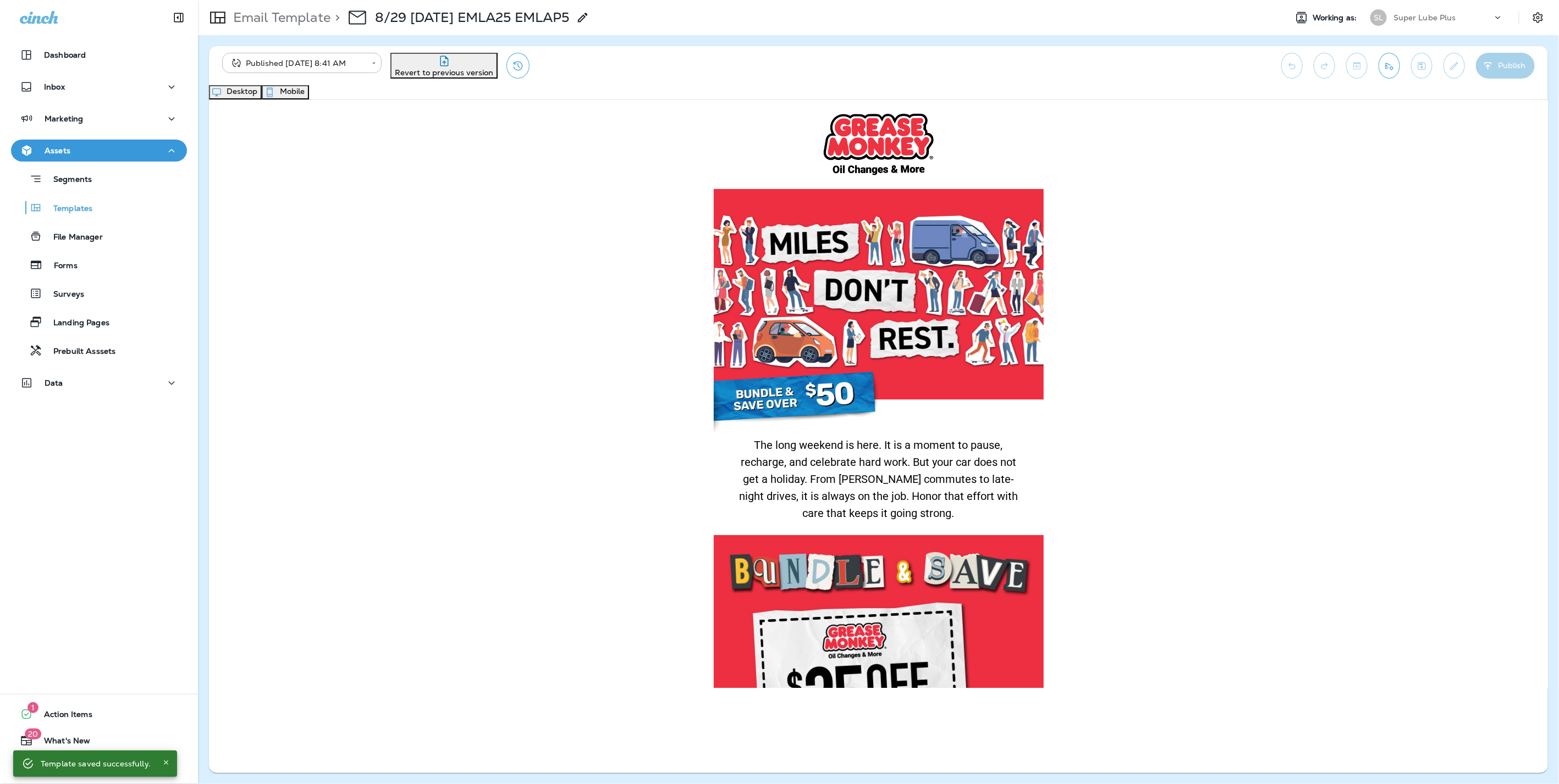
click at [309, 93] on button "Mobile" at bounding box center [285, 92] width 47 height 15
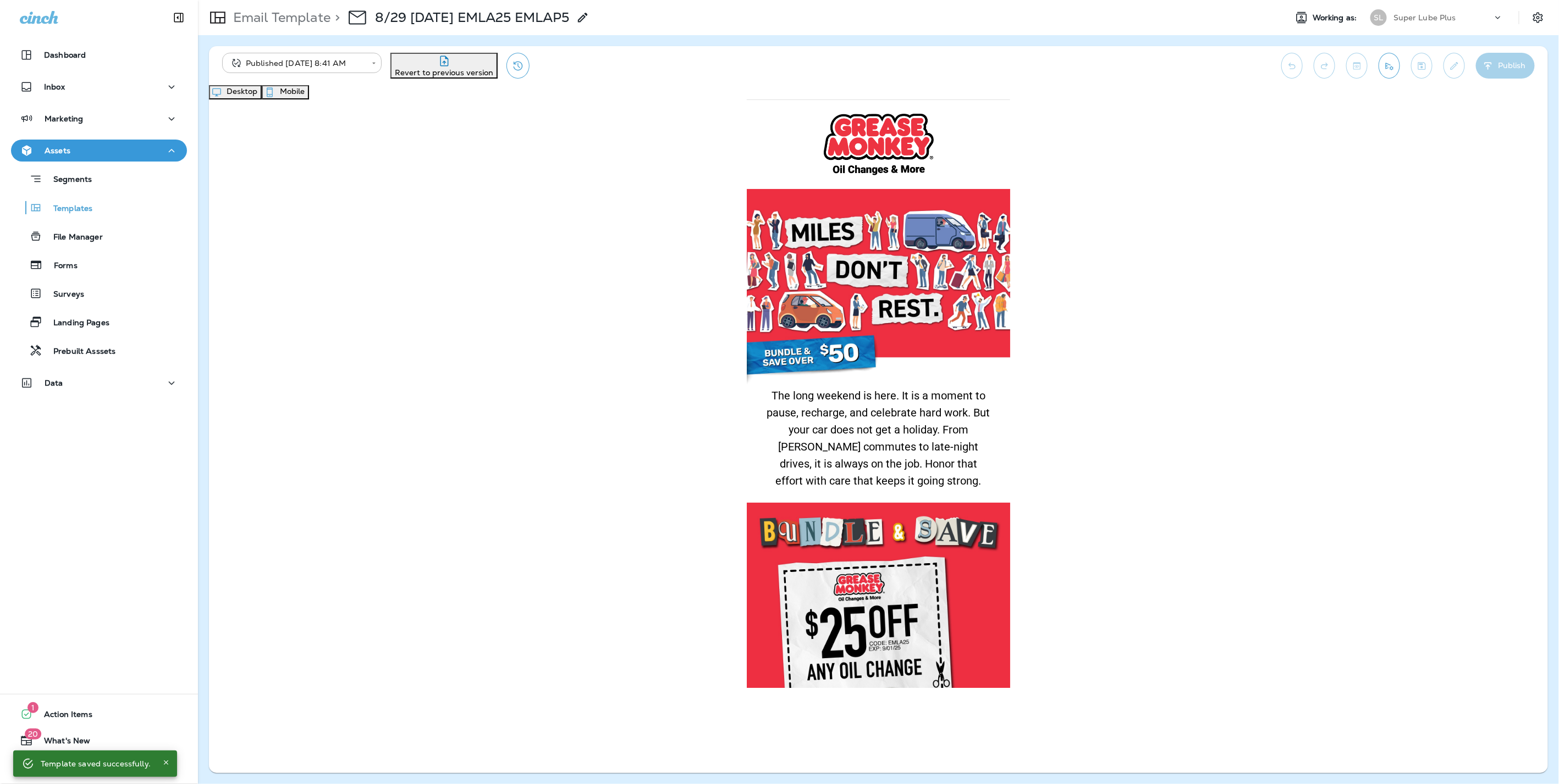
click at [262, 99] on button "Desktop" at bounding box center [235, 92] width 53 height 15
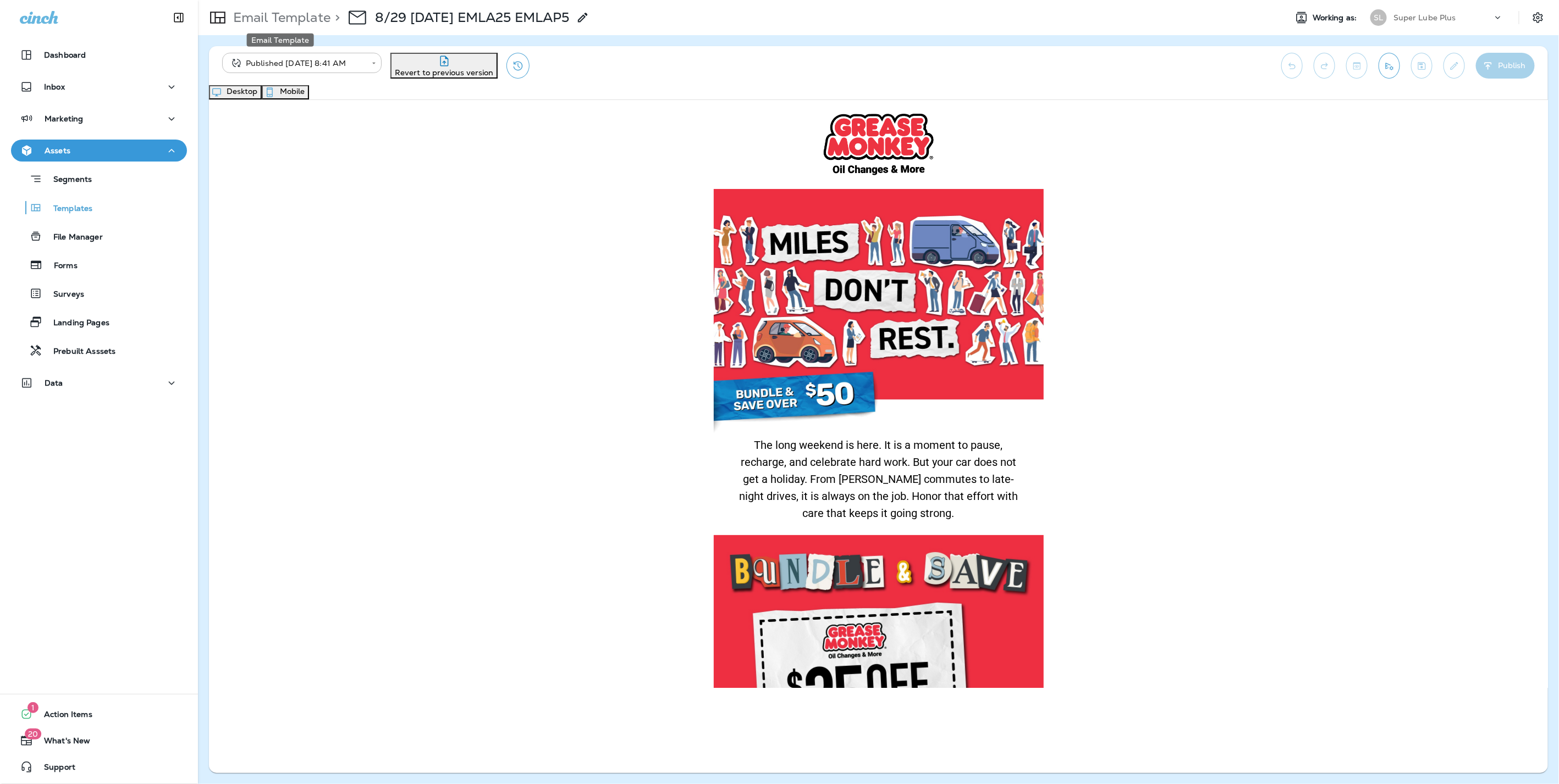
click at [282, 16] on p "Email Template" at bounding box center [280, 17] width 102 height 16
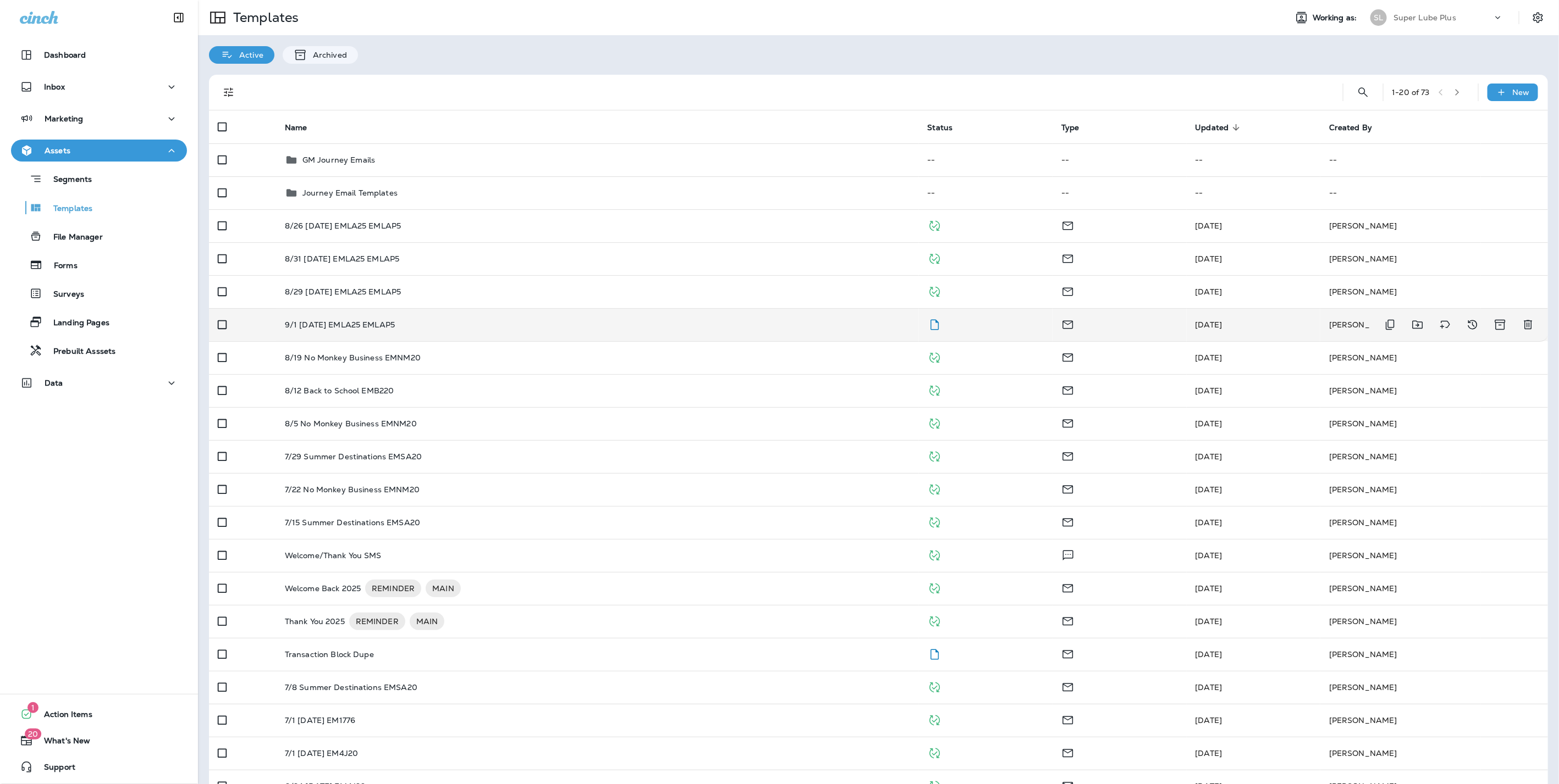
click at [313, 325] on p "9/1 [DATE] EMLA25 EMLAP5" at bounding box center [340, 325] width 110 height 9
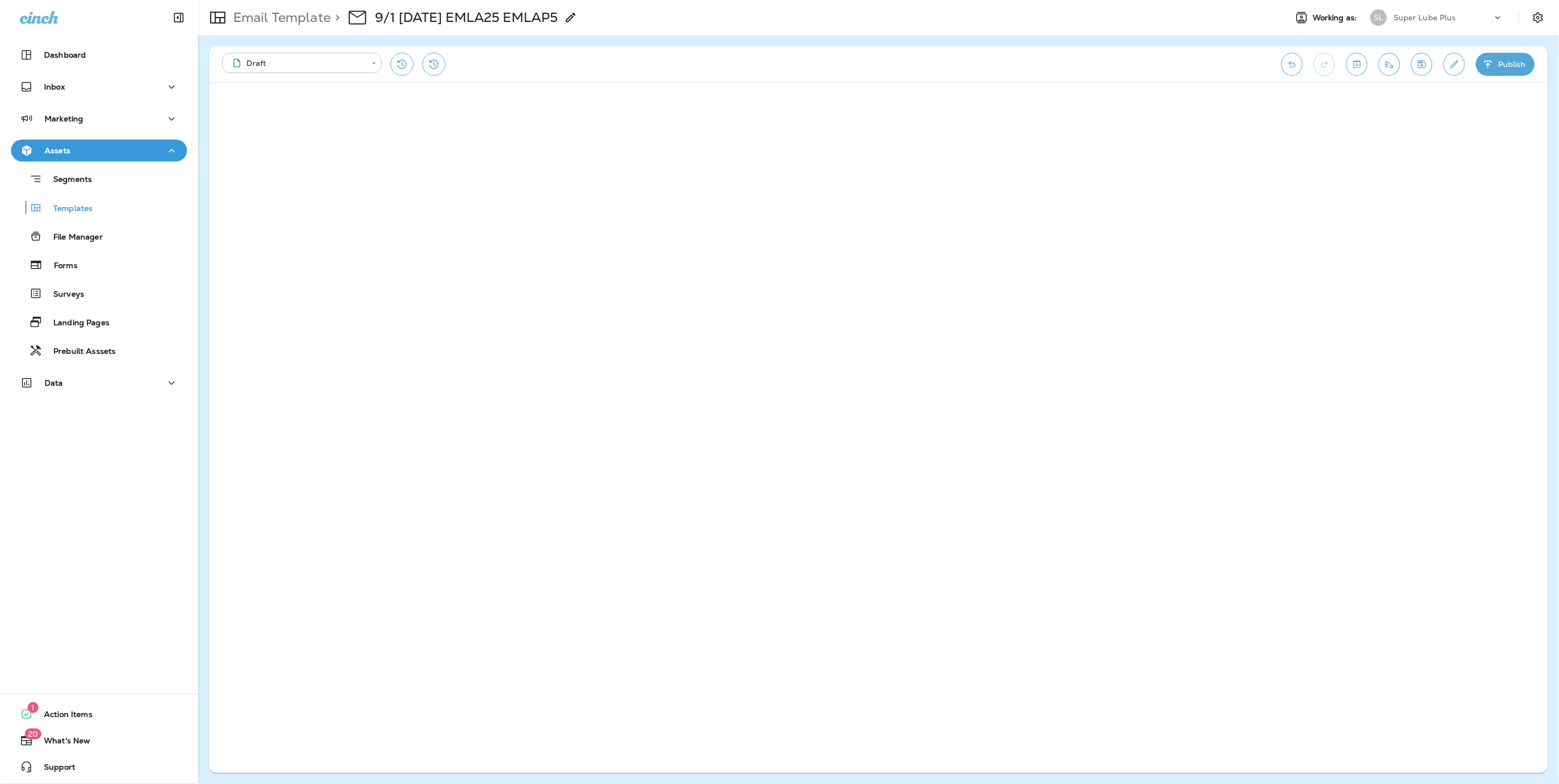
click at [1513, 57] on button "Publish" at bounding box center [1505, 64] width 59 height 23
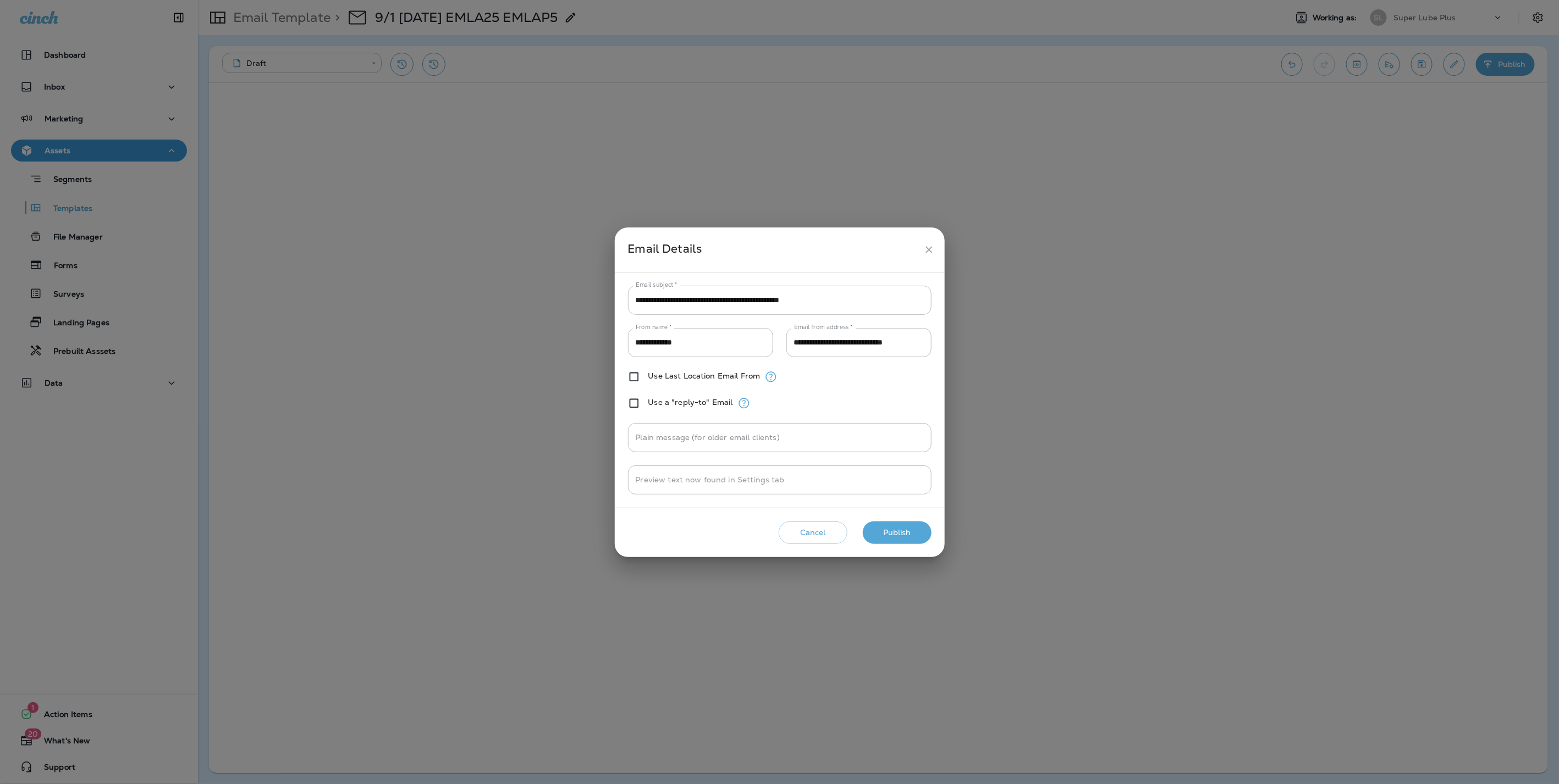
click at [909, 528] on button "Publish" at bounding box center [897, 533] width 69 height 22
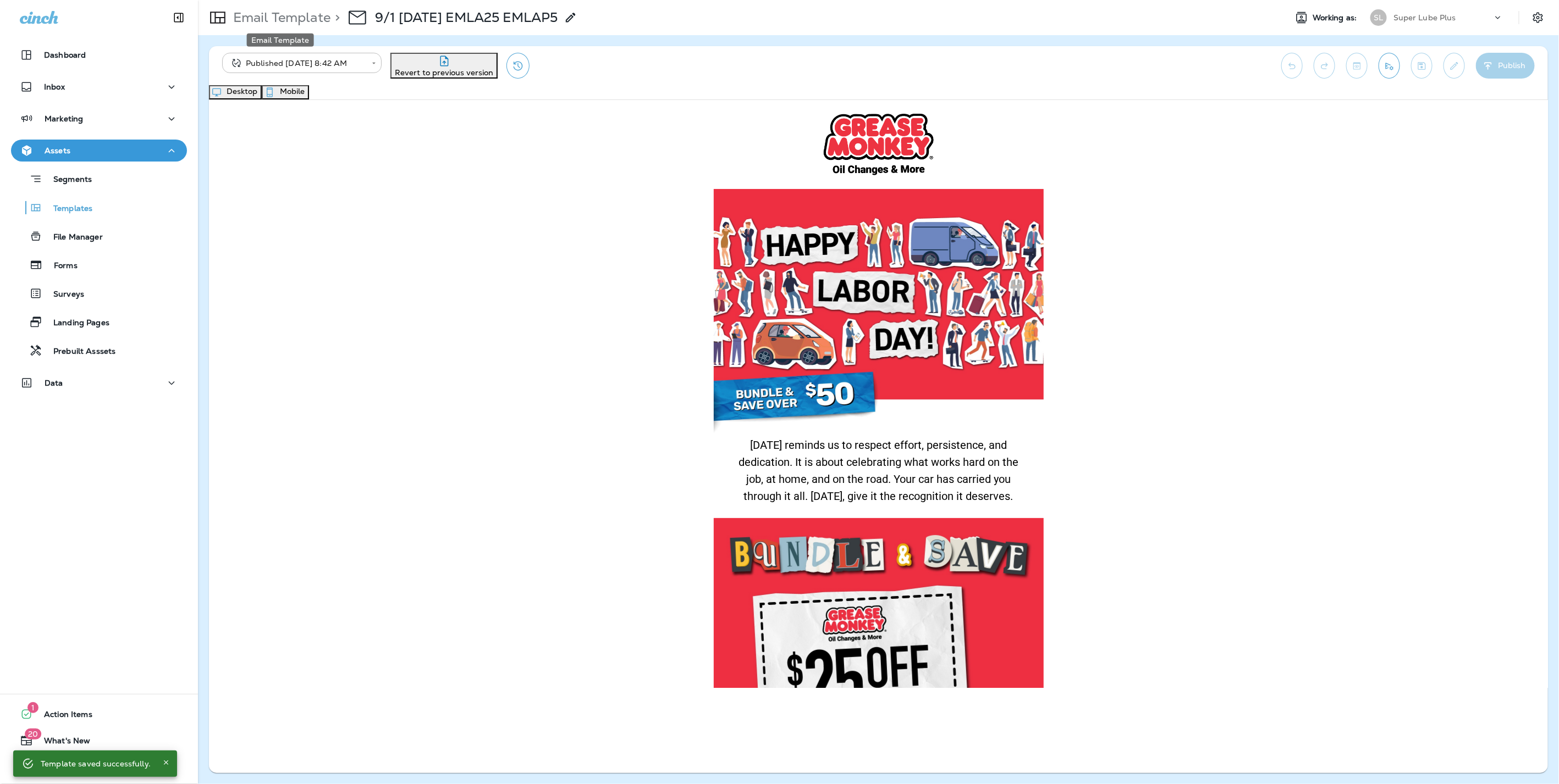
click at [307, 21] on p "Email Template" at bounding box center [280, 17] width 102 height 16
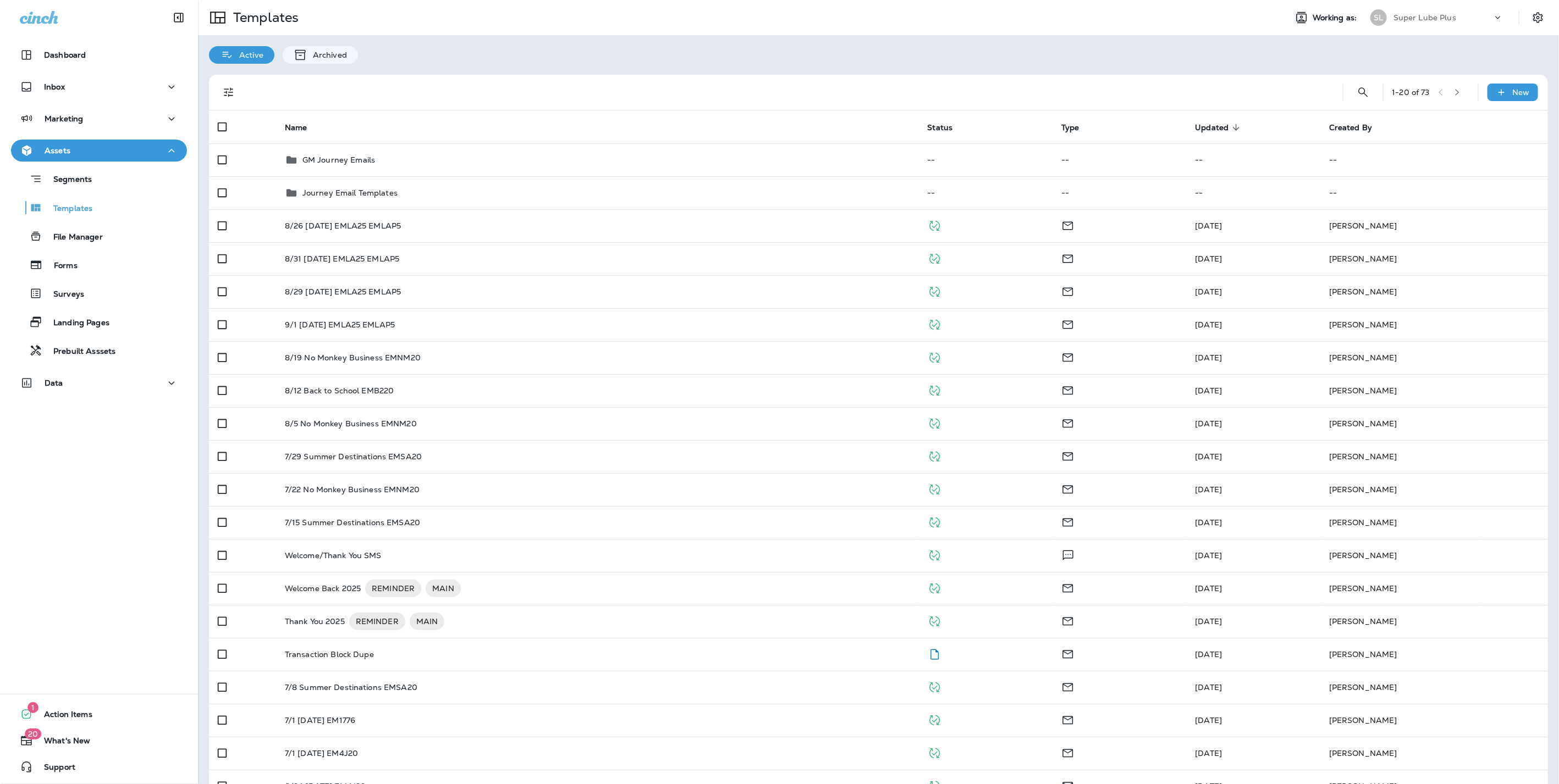
click at [1444, 13] on p "Super Lube Plus" at bounding box center [1424, 17] width 63 height 9
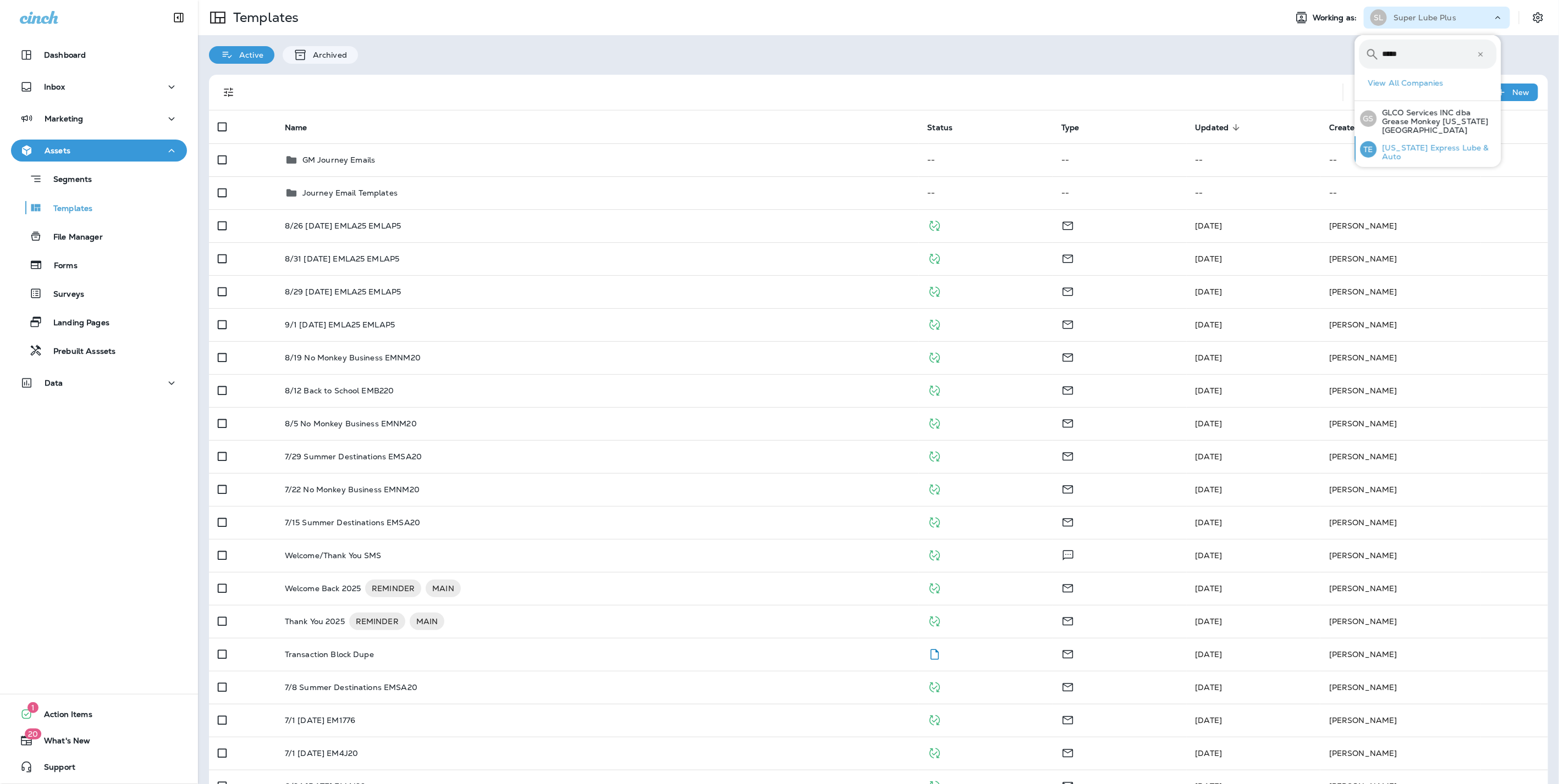
type input "*****"
click at [1440, 148] on div "TE [US_STATE] Express Lube & Auto" at bounding box center [1428, 149] width 145 height 27
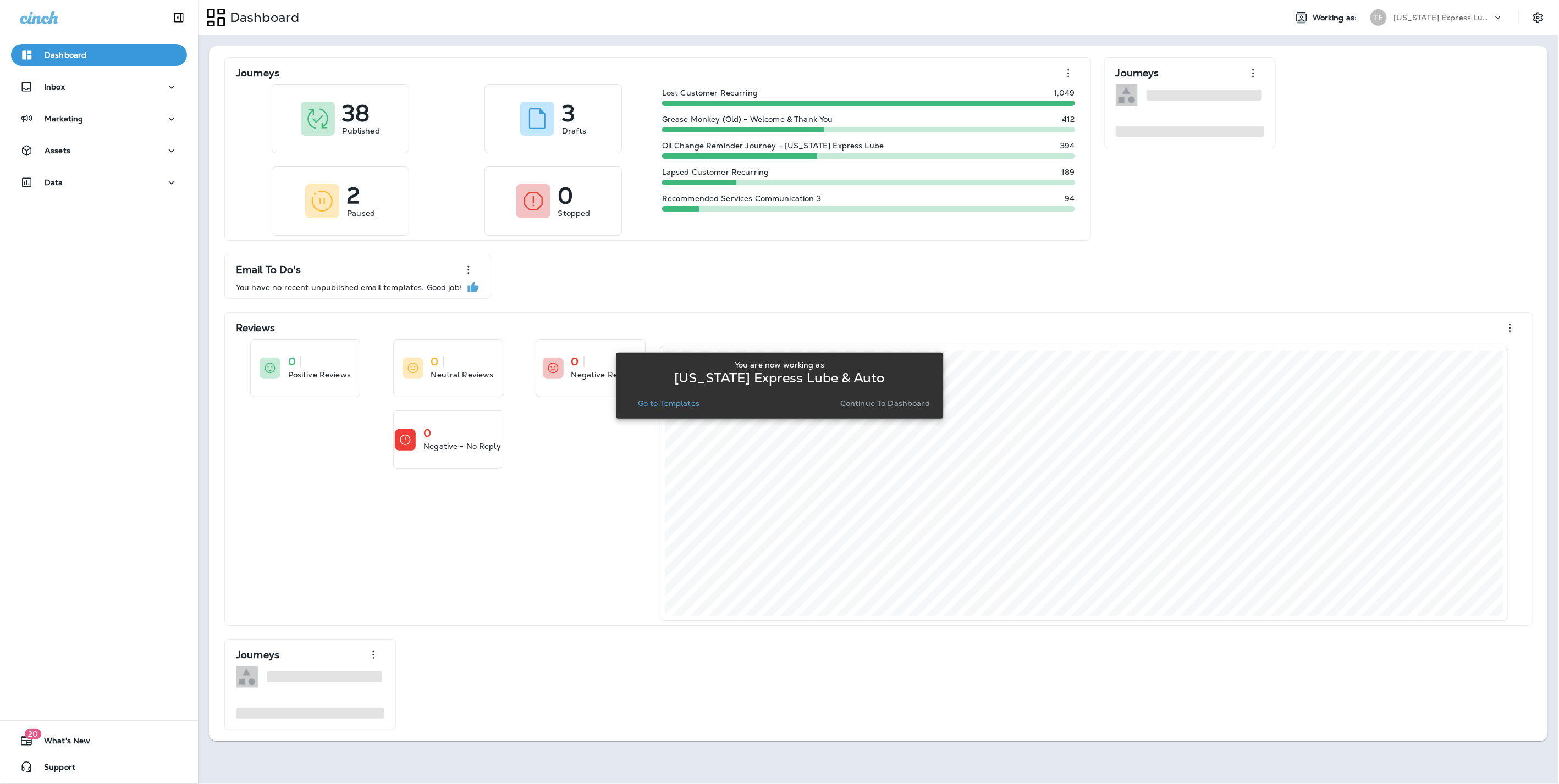
click at [903, 396] on button "Continue to Dashboard" at bounding box center [885, 403] width 99 height 15
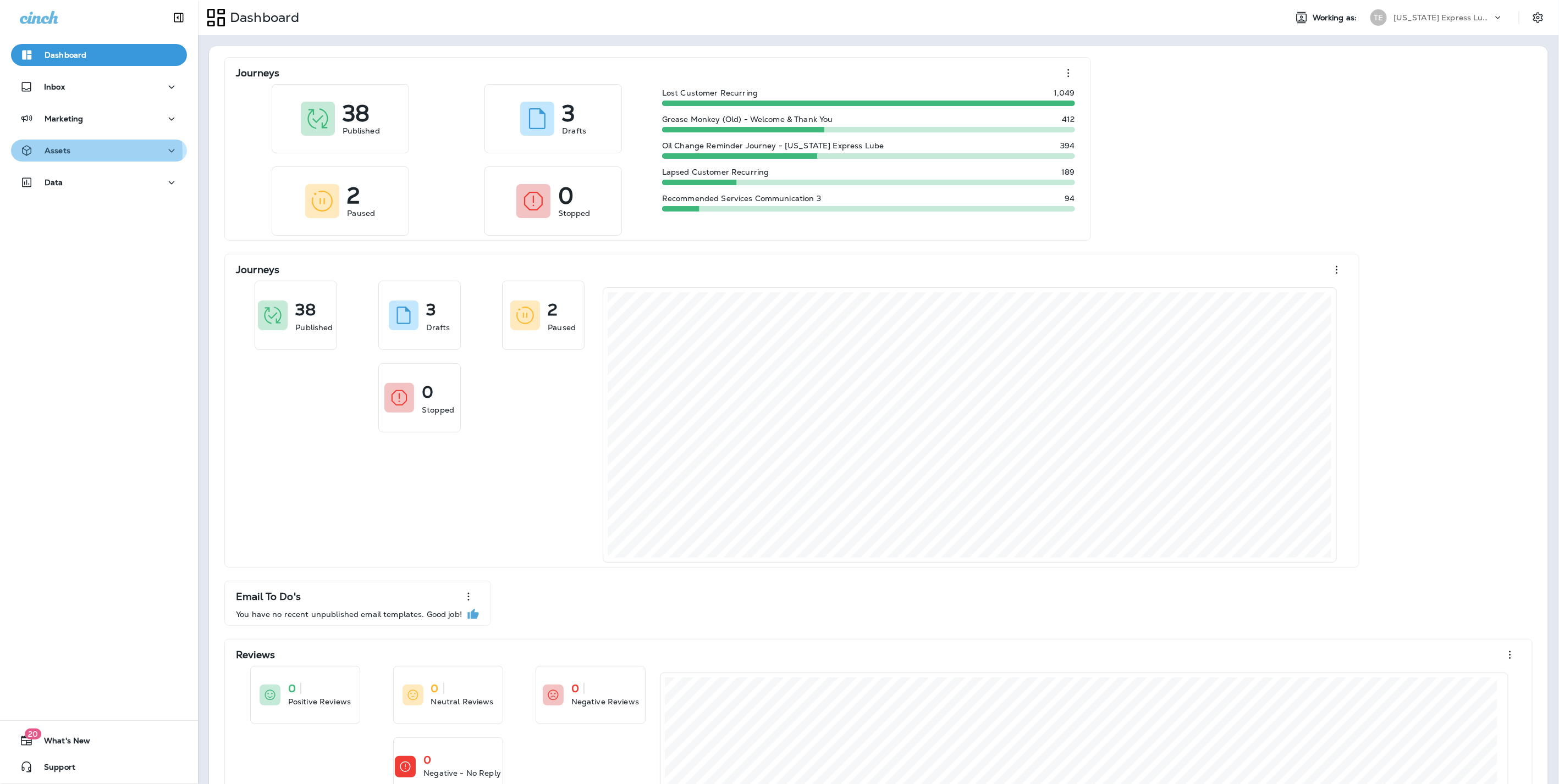
click at [56, 154] on p "Assets" at bounding box center [57, 150] width 26 height 9
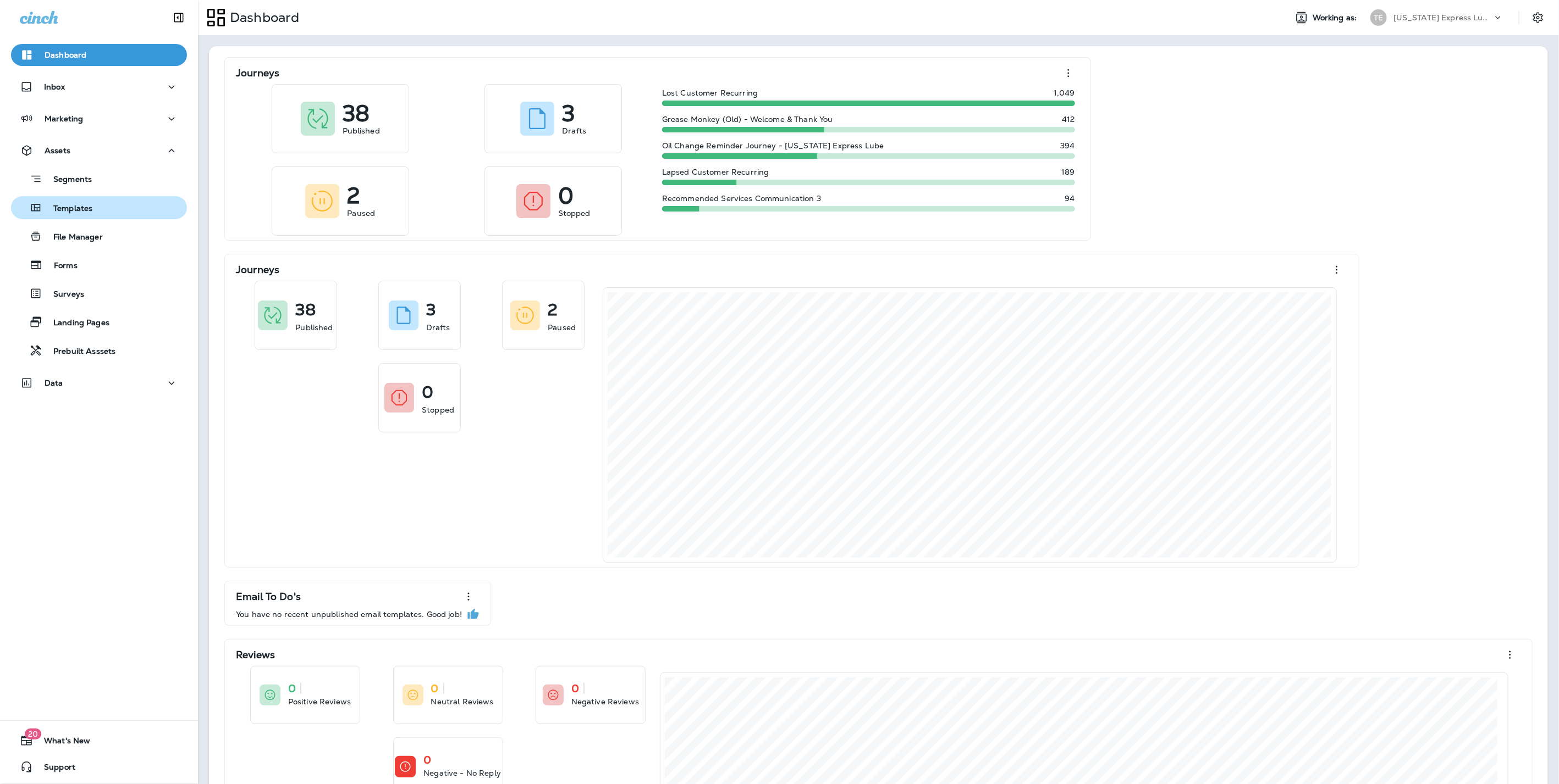
click at [81, 209] on p "Templates" at bounding box center [67, 209] width 50 height 10
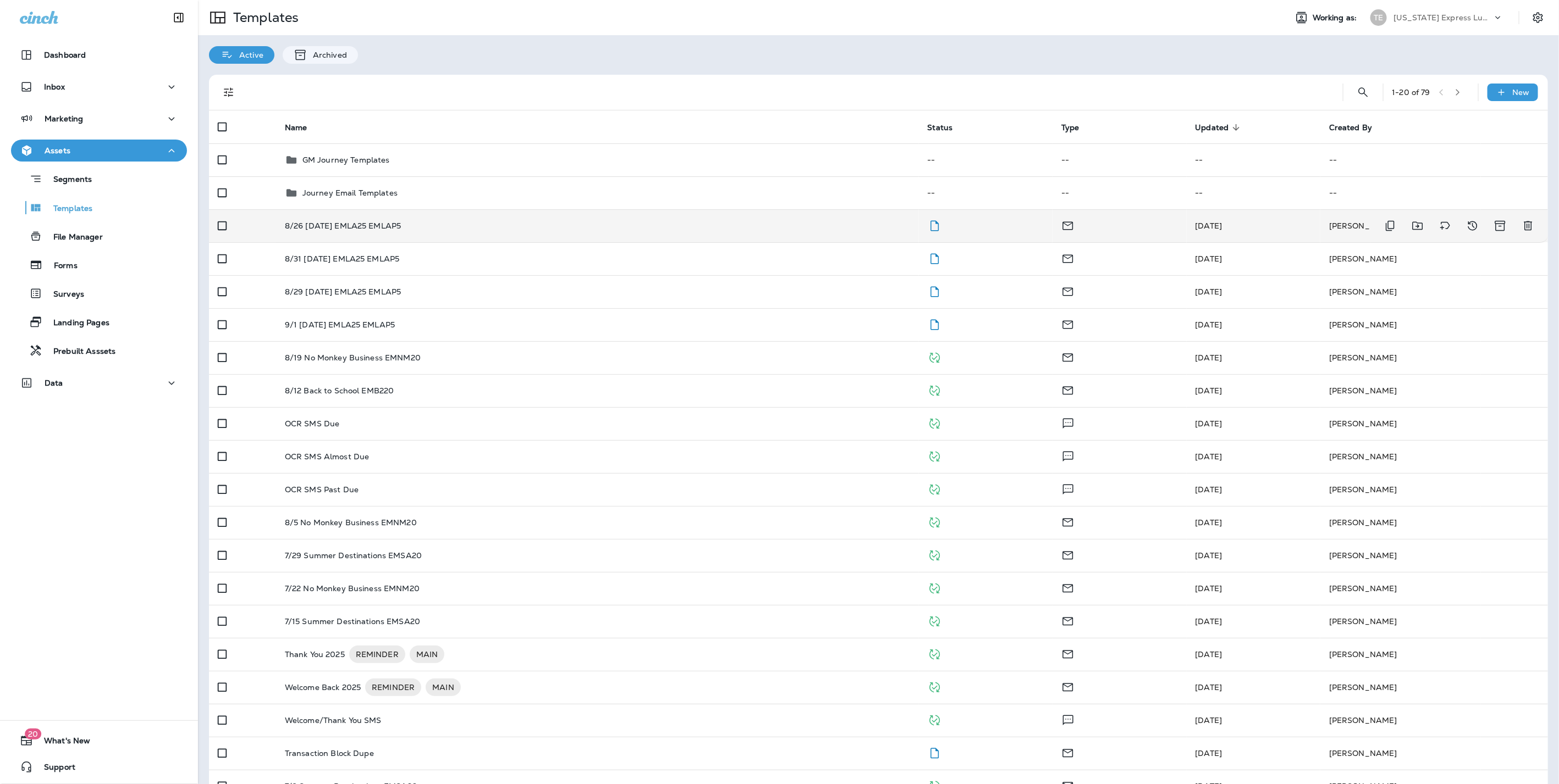
click at [337, 220] on td "8/26 [DATE] EMLA25 EMLAP5" at bounding box center [597, 226] width 643 height 33
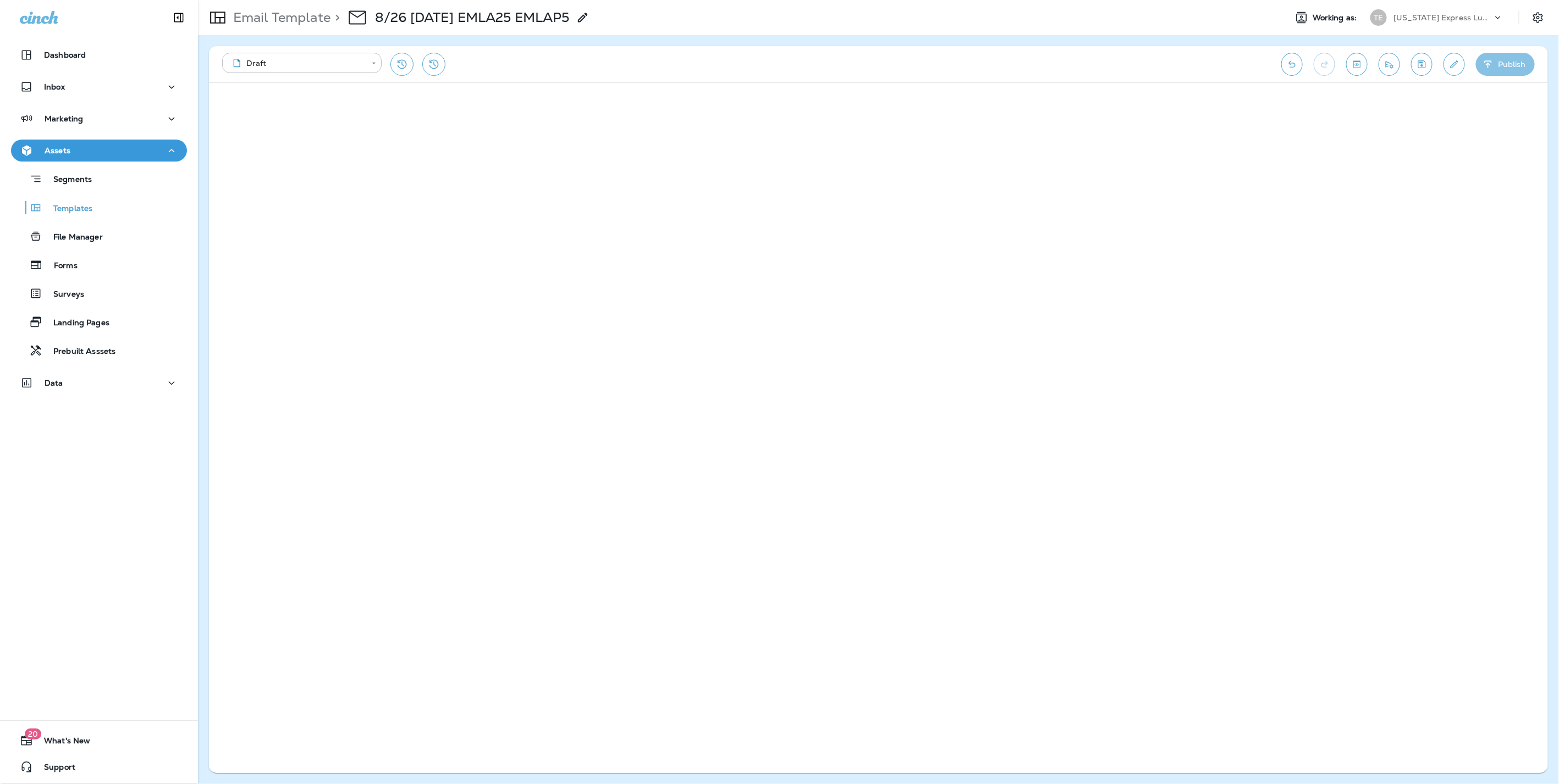
click at [1496, 63] on button "Publish" at bounding box center [1505, 64] width 59 height 23
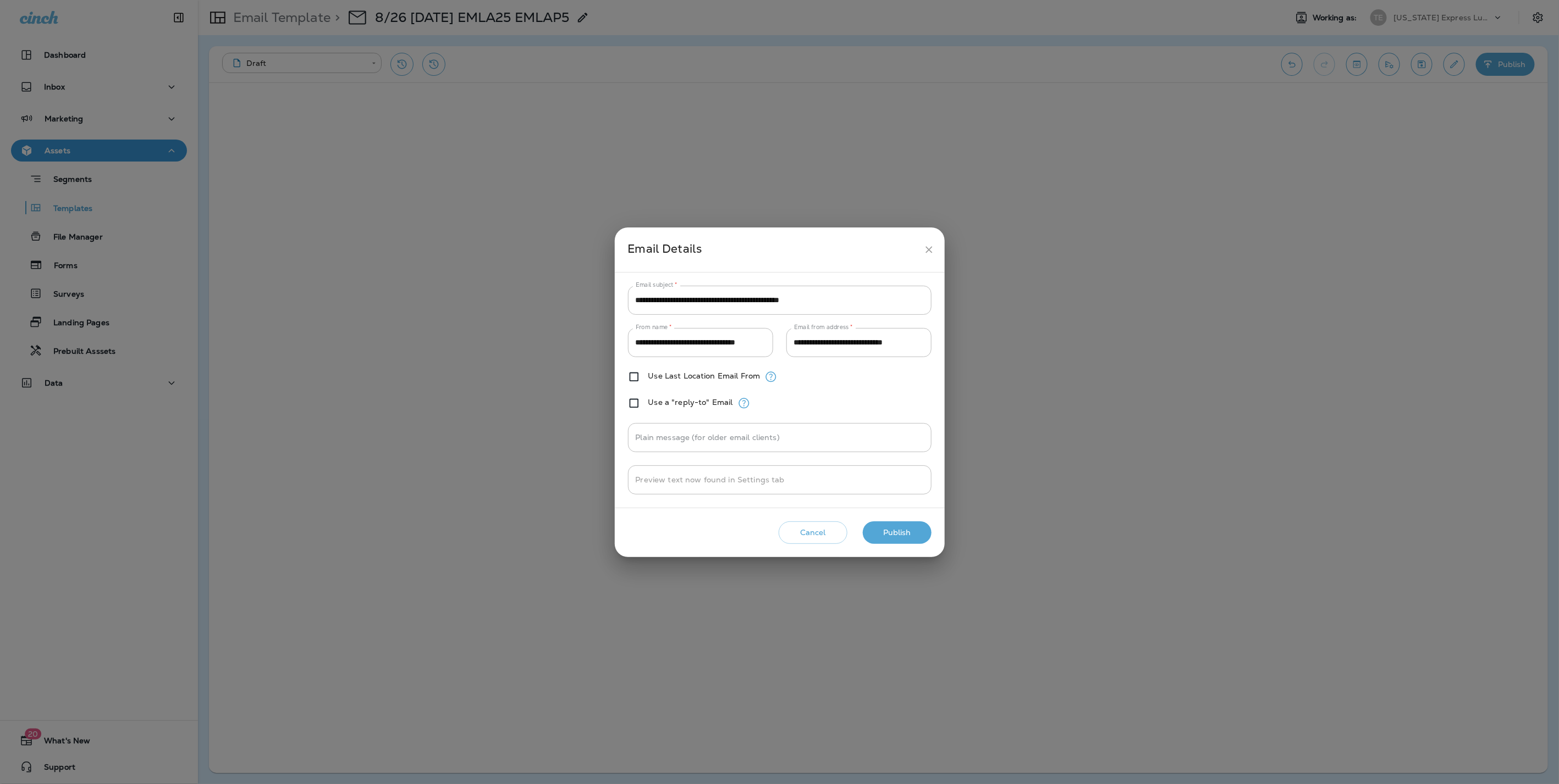
click at [898, 532] on button "Publish" at bounding box center [897, 533] width 69 height 22
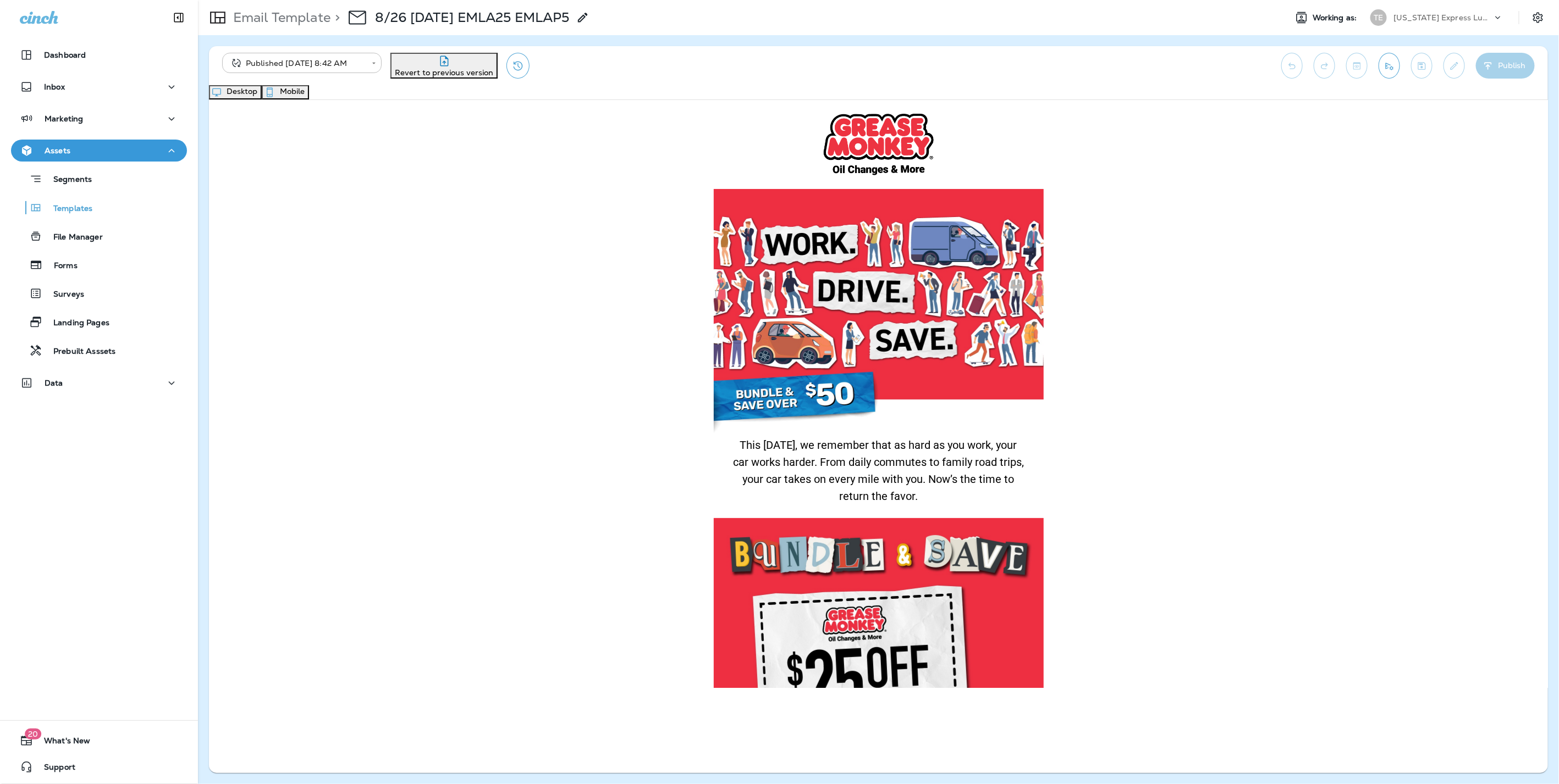
click at [309, 91] on button "Mobile" at bounding box center [285, 92] width 47 height 15
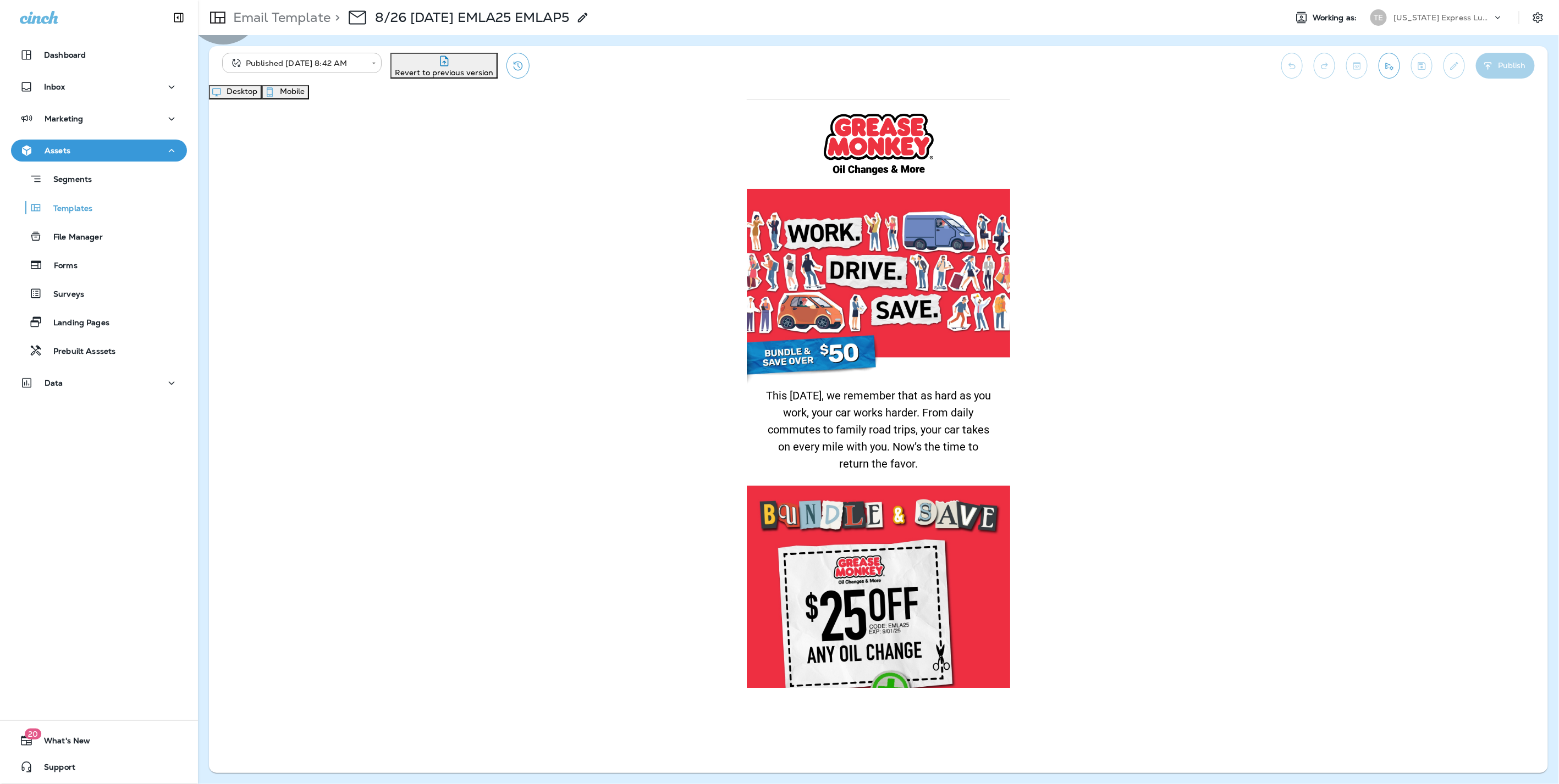
click at [262, 97] on button "Desktop" at bounding box center [235, 92] width 53 height 15
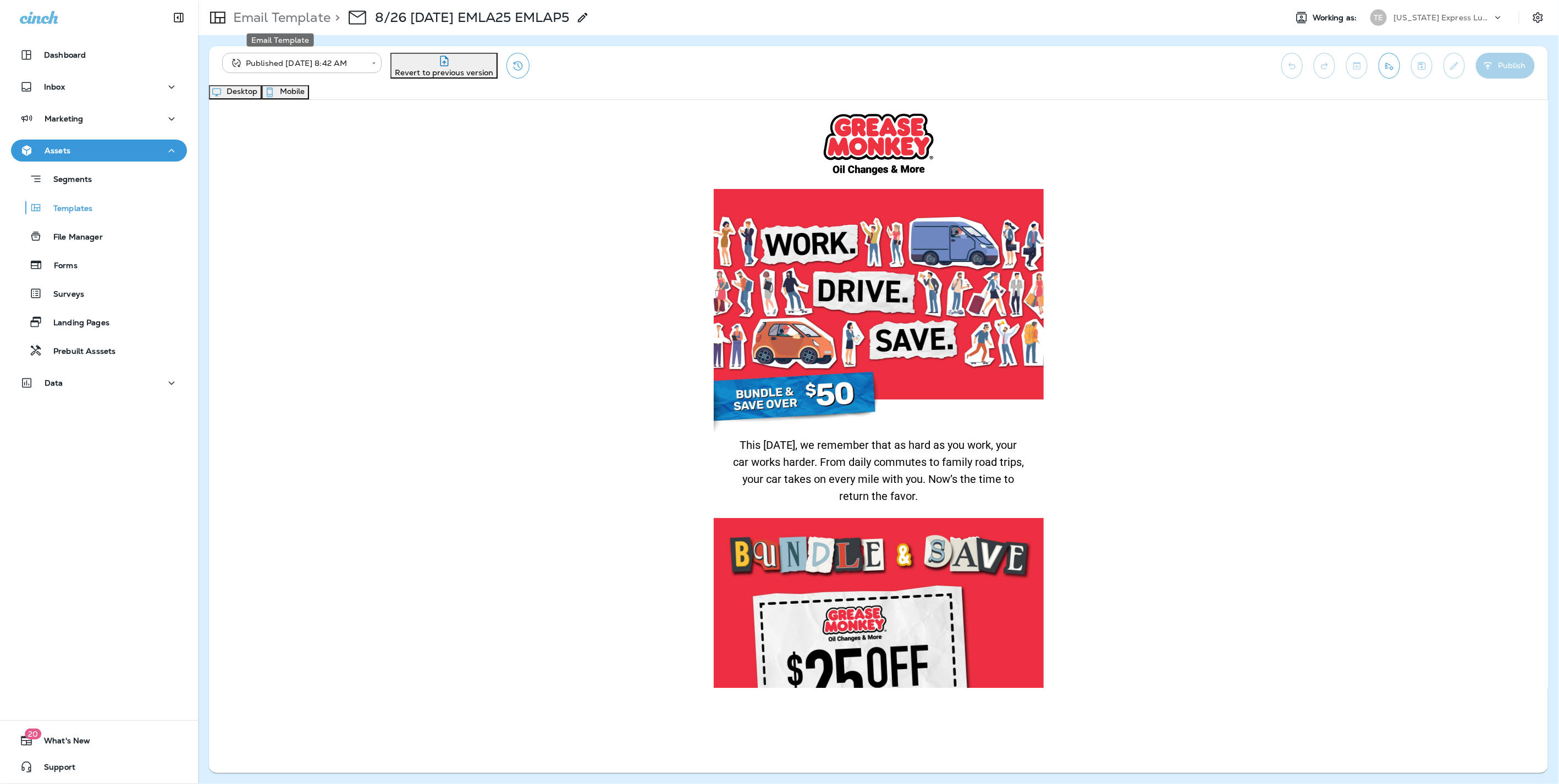
click at [261, 16] on p "Email Template" at bounding box center [280, 17] width 102 height 16
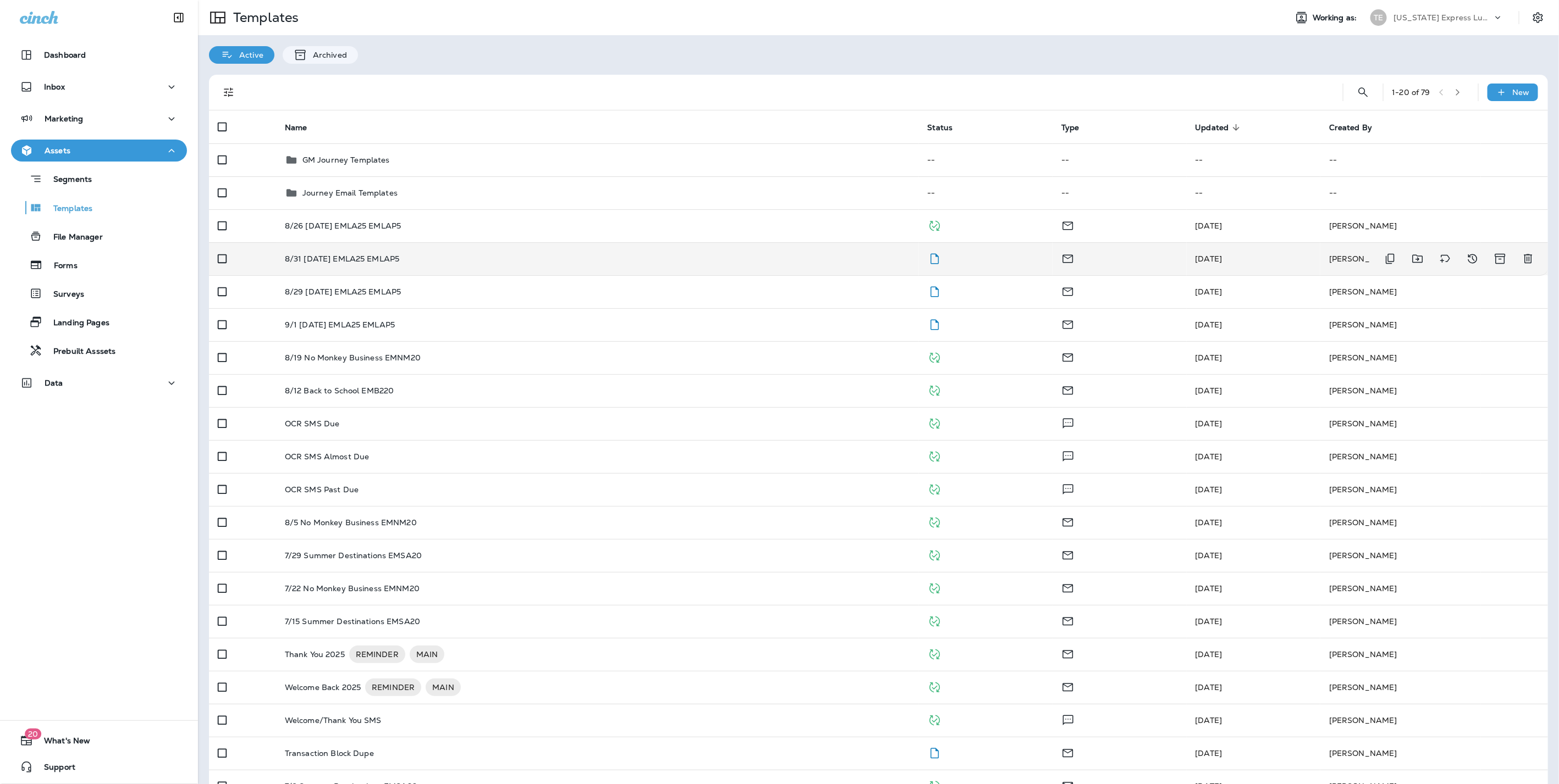
click at [341, 258] on p "8/31 [DATE] EMLA25 EMLAP5" at bounding box center [342, 259] width 115 height 9
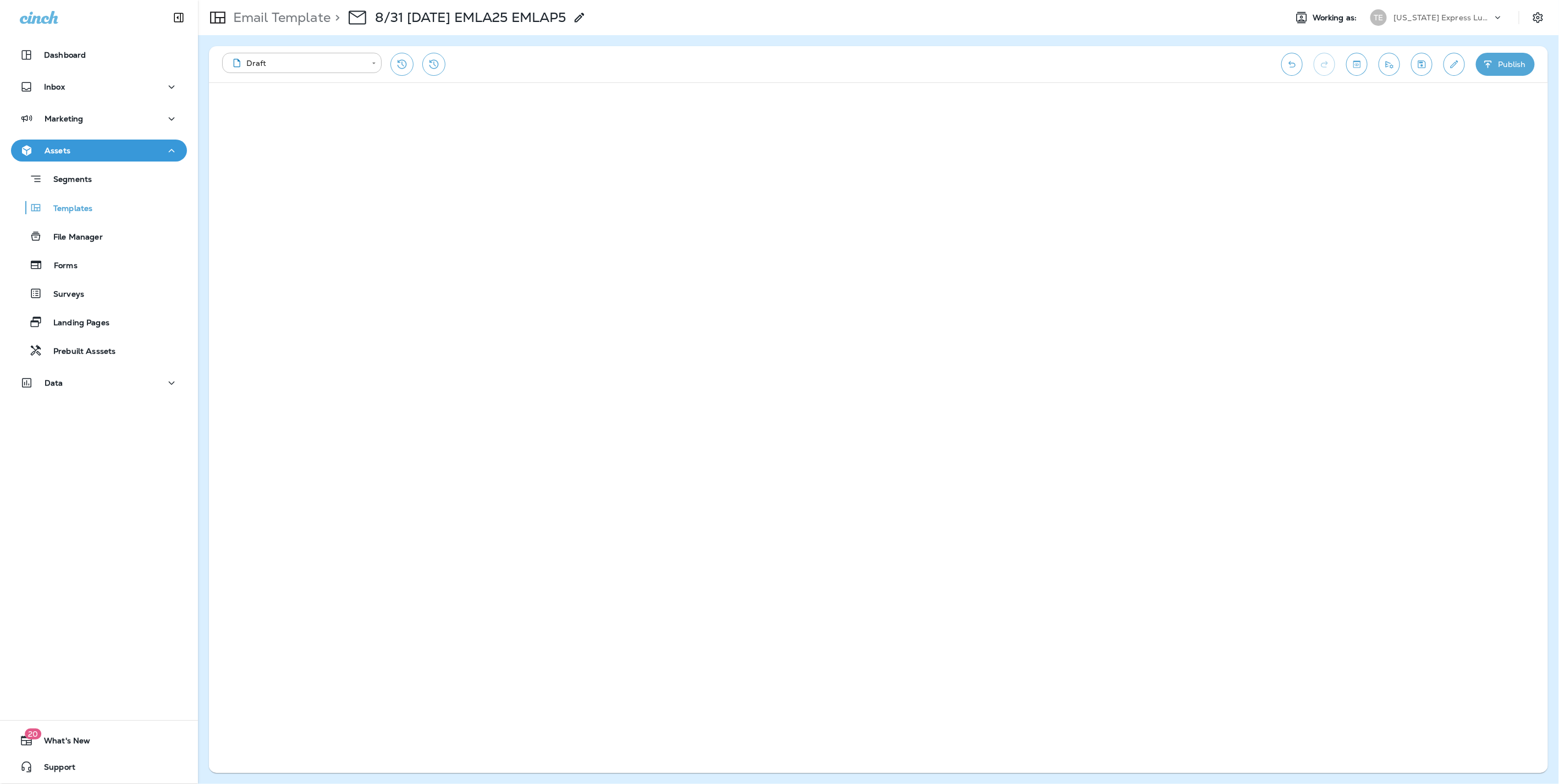
click at [1508, 62] on button "Publish" at bounding box center [1505, 64] width 59 height 23
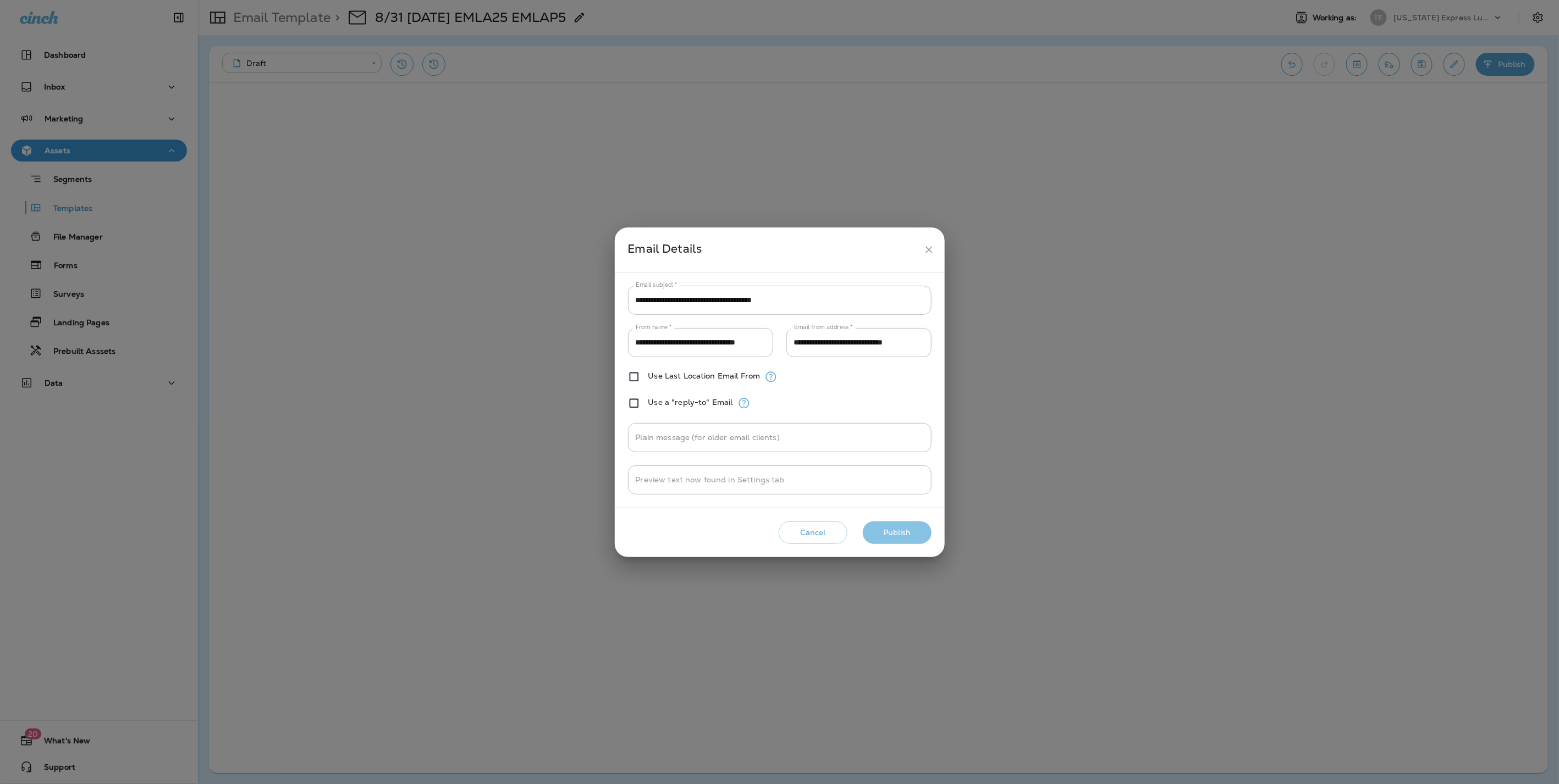
click at [897, 530] on button "Publish" at bounding box center [897, 533] width 69 height 22
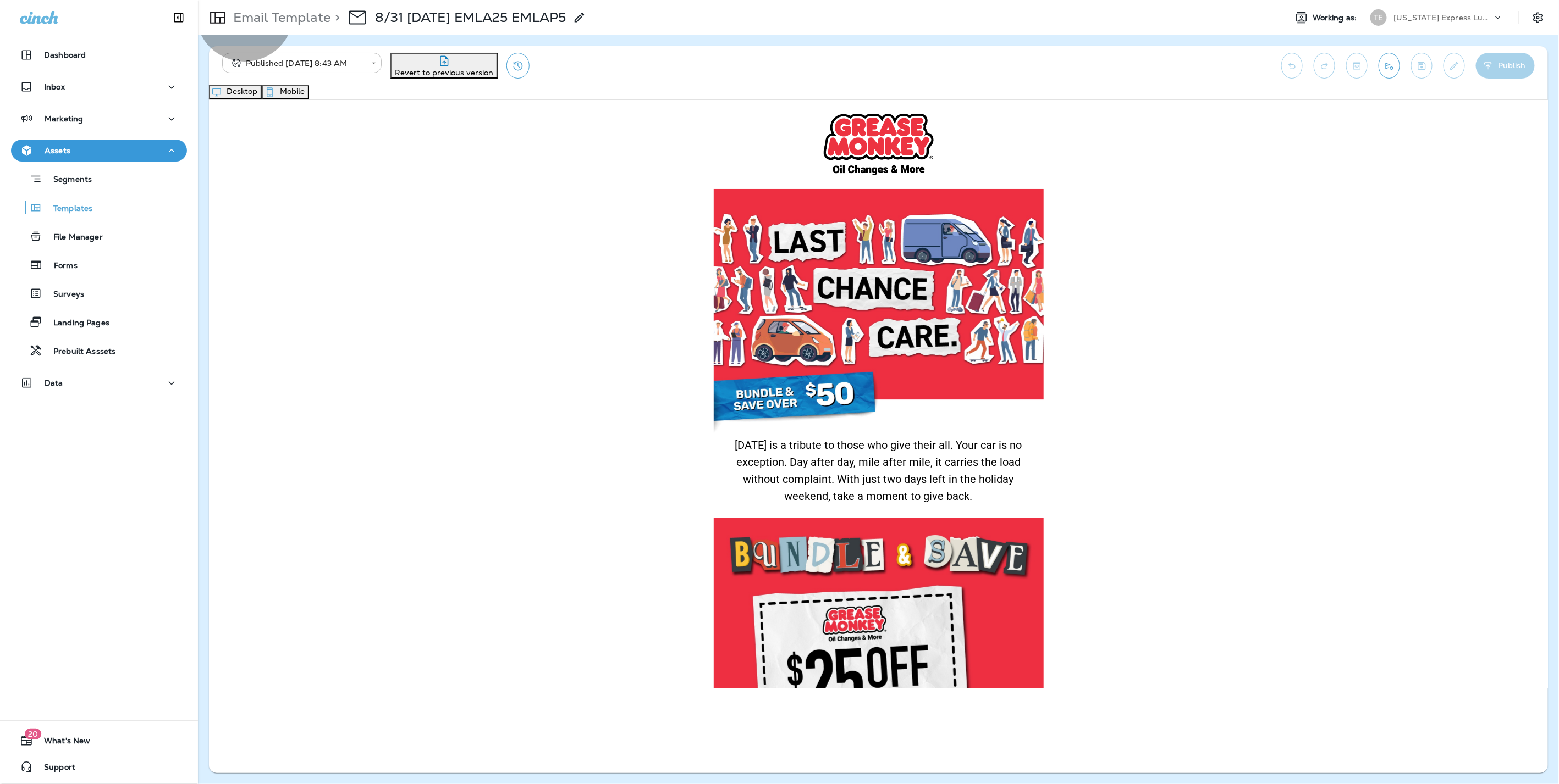
click at [309, 100] on button "Mobile" at bounding box center [285, 92] width 47 height 15
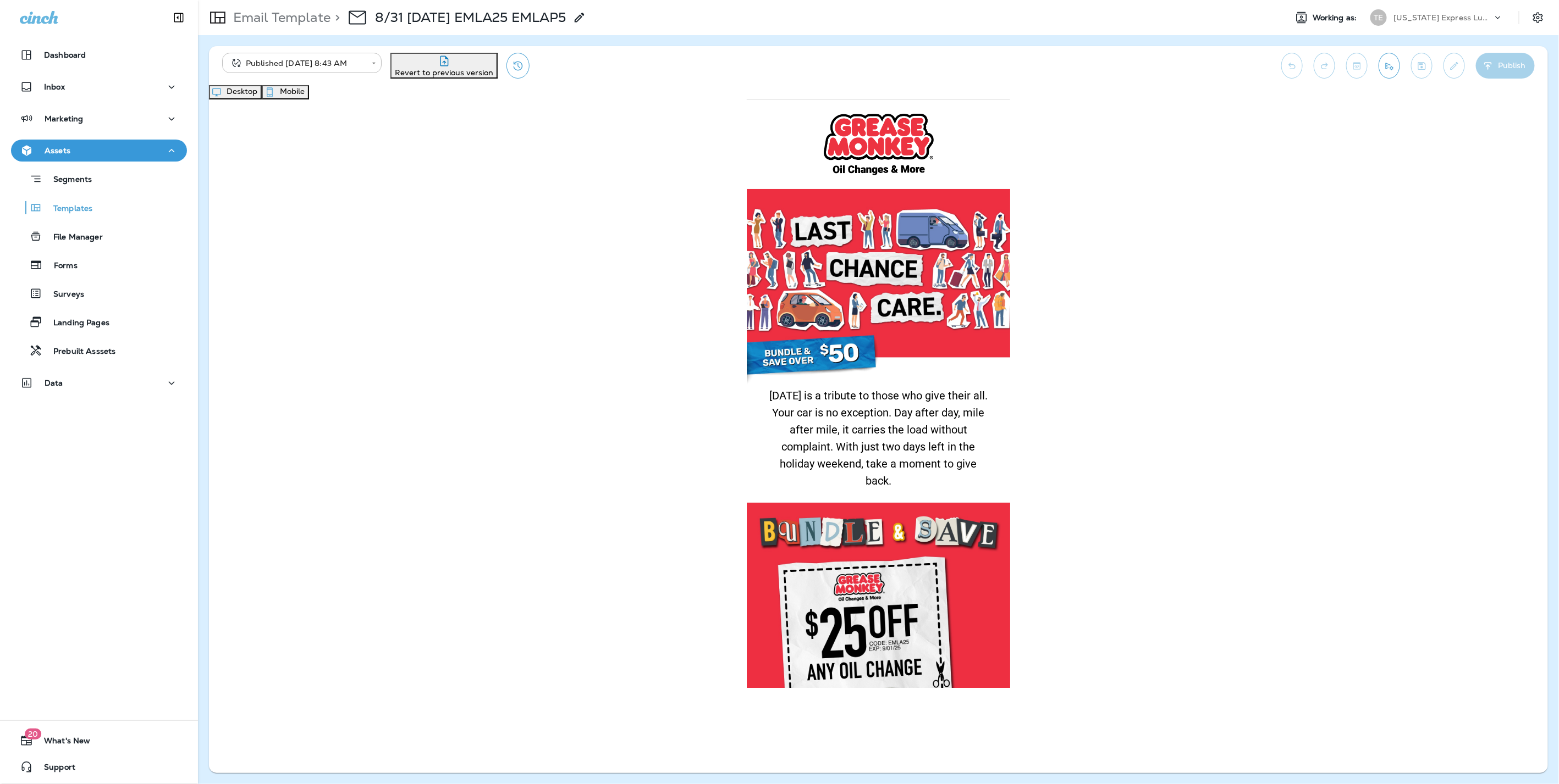
click at [262, 99] on button "Desktop" at bounding box center [235, 92] width 53 height 15
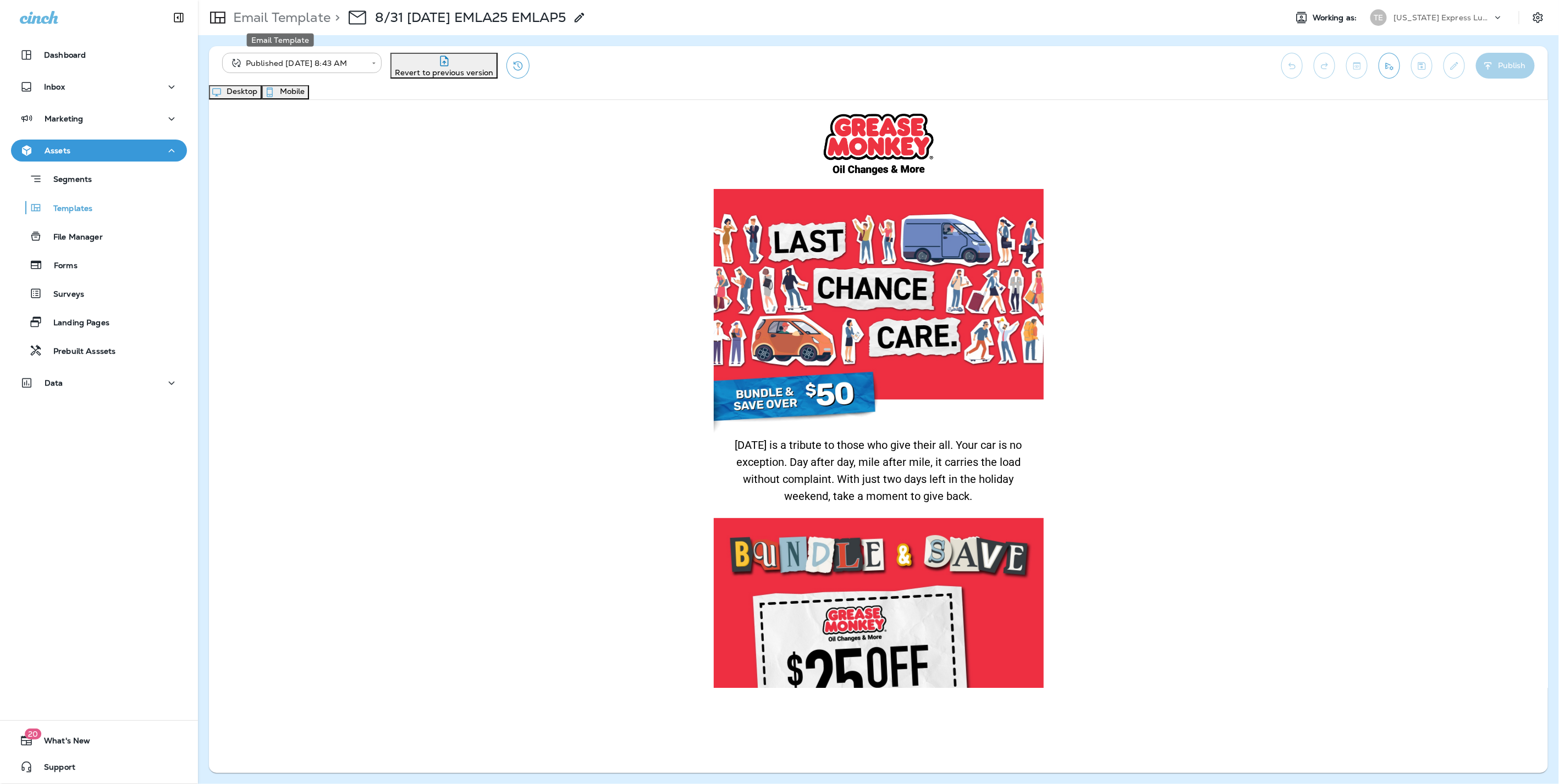
click at [279, 17] on p "Email Template" at bounding box center [280, 17] width 102 height 16
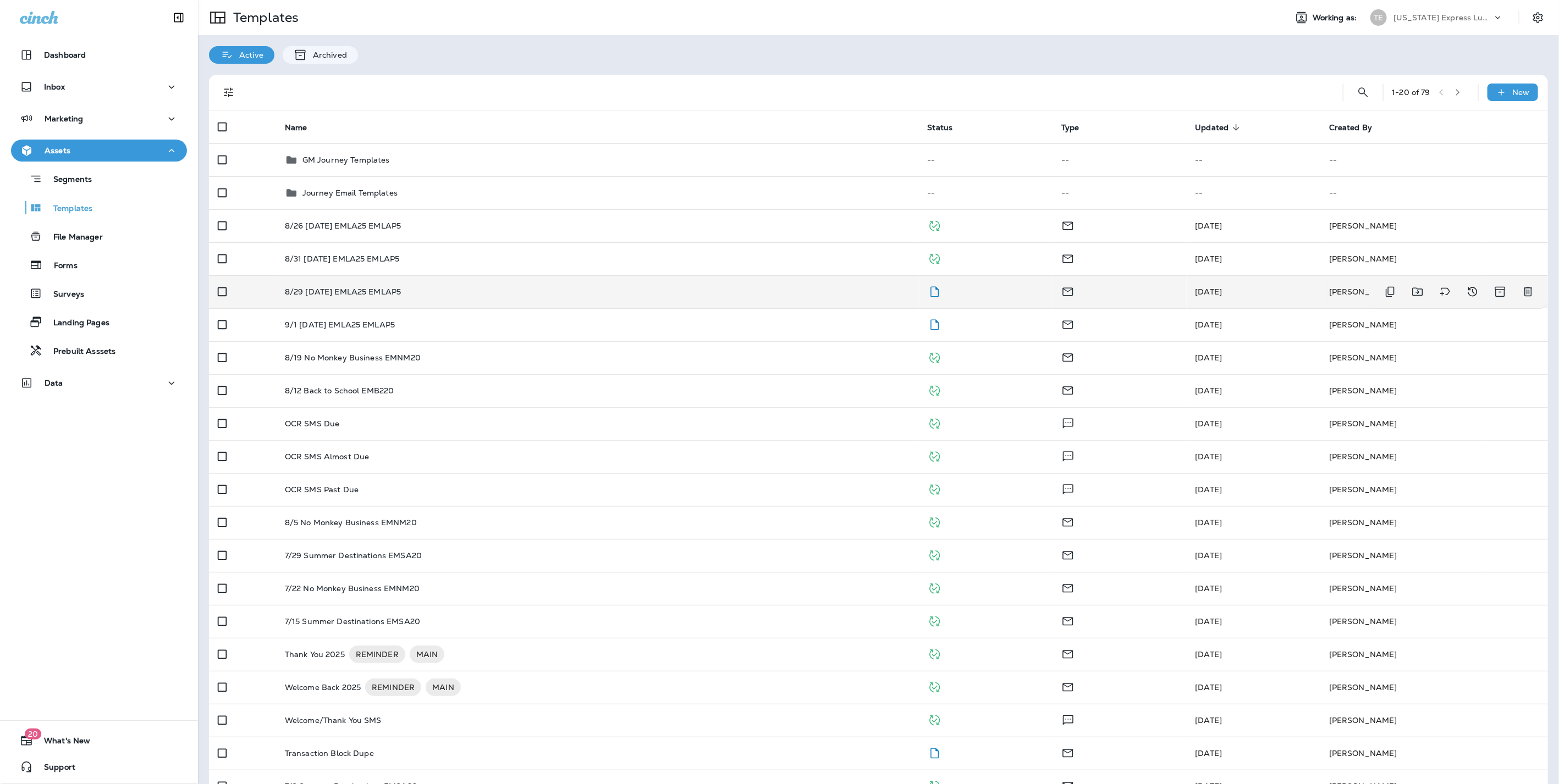
click at [325, 293] on p "8/29 [DATE] EMLA25 EMLAP5" at bounding box center [343, 292] width 117 height 9
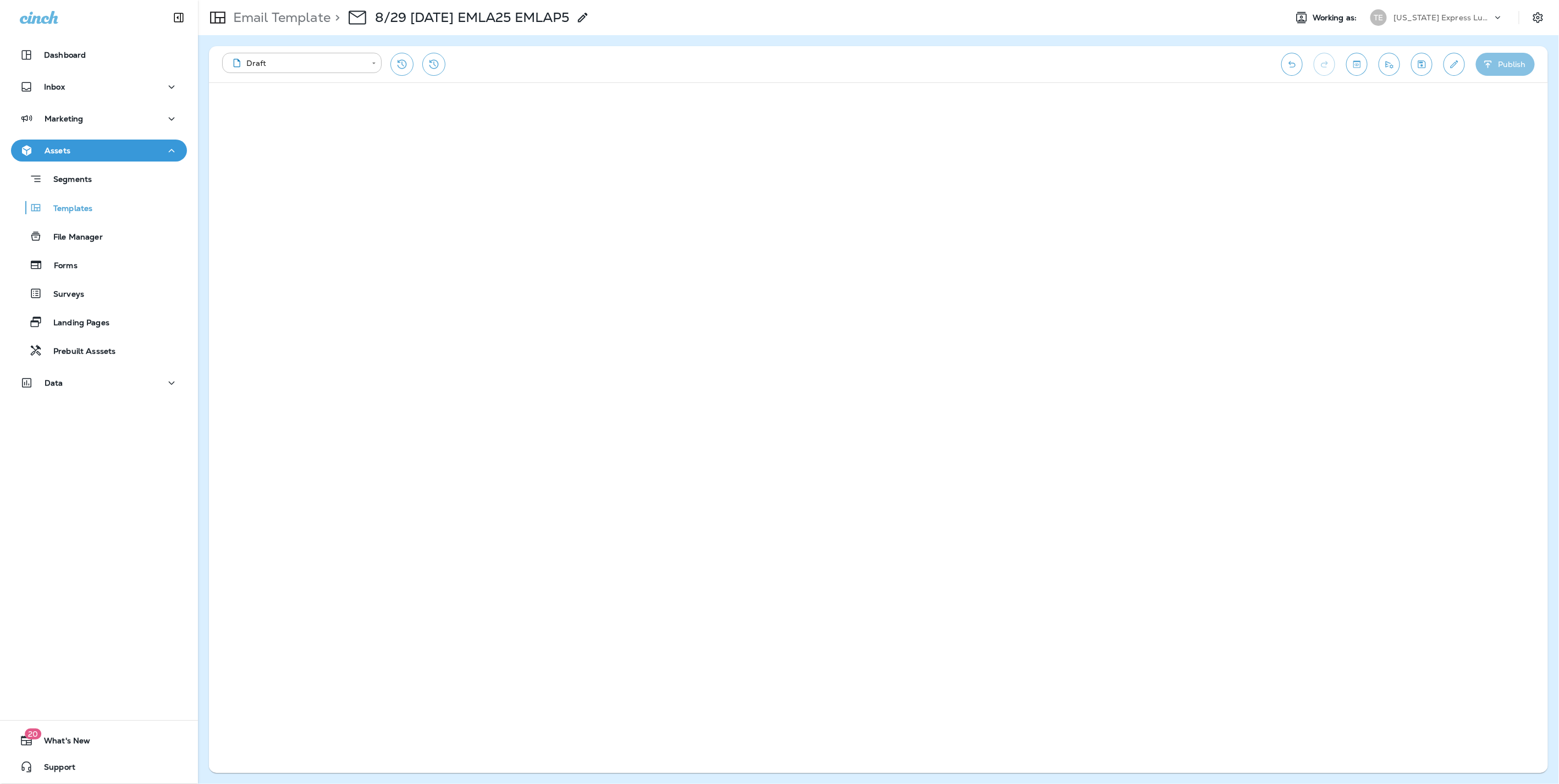
click at [1513, 64] on button "Publish" at bounding box center [1505, 64] width 59 height 23
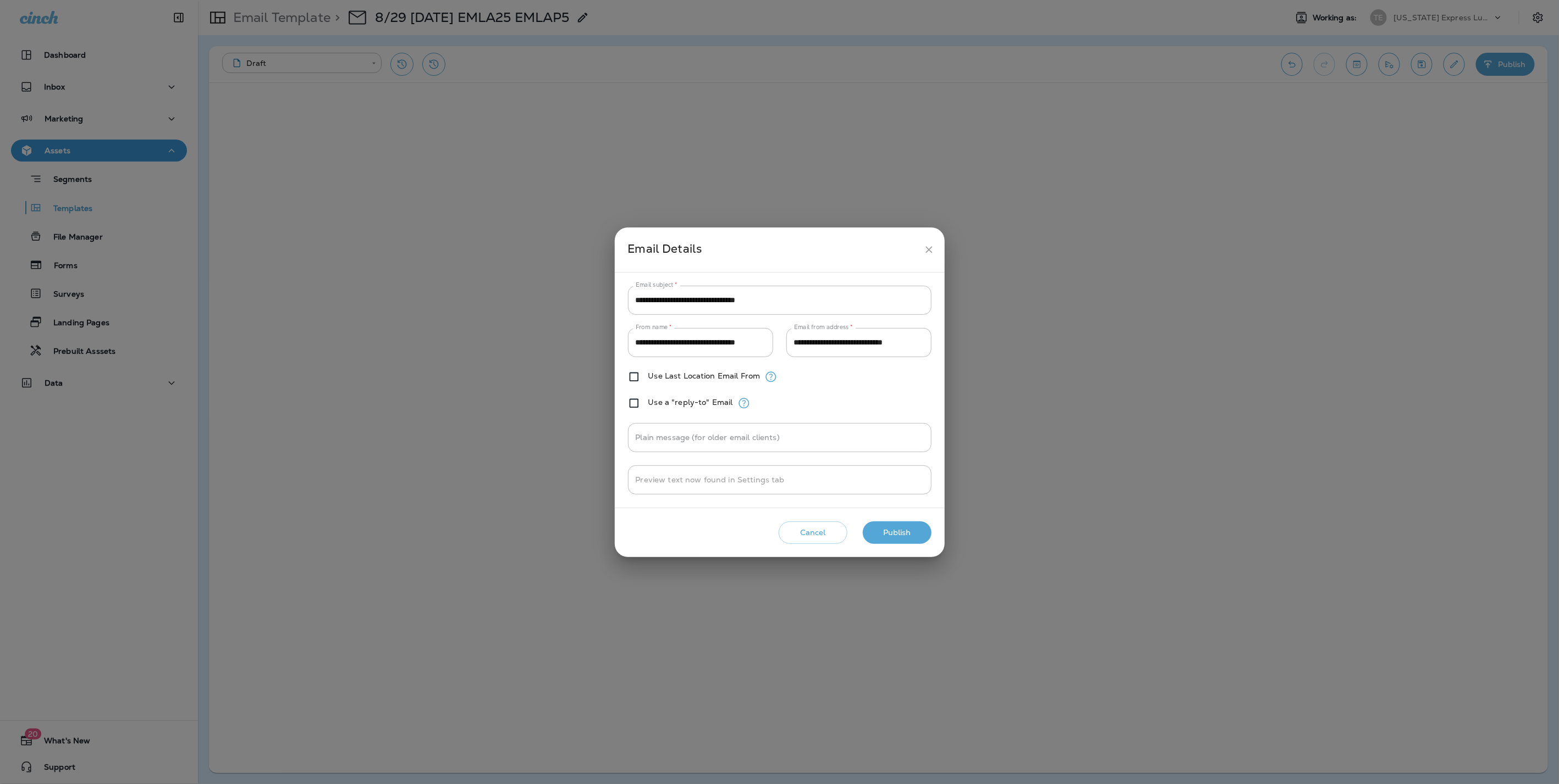
click at [889, 528] on button "Publish" at bounding box center [897, 533] width 69 height 22
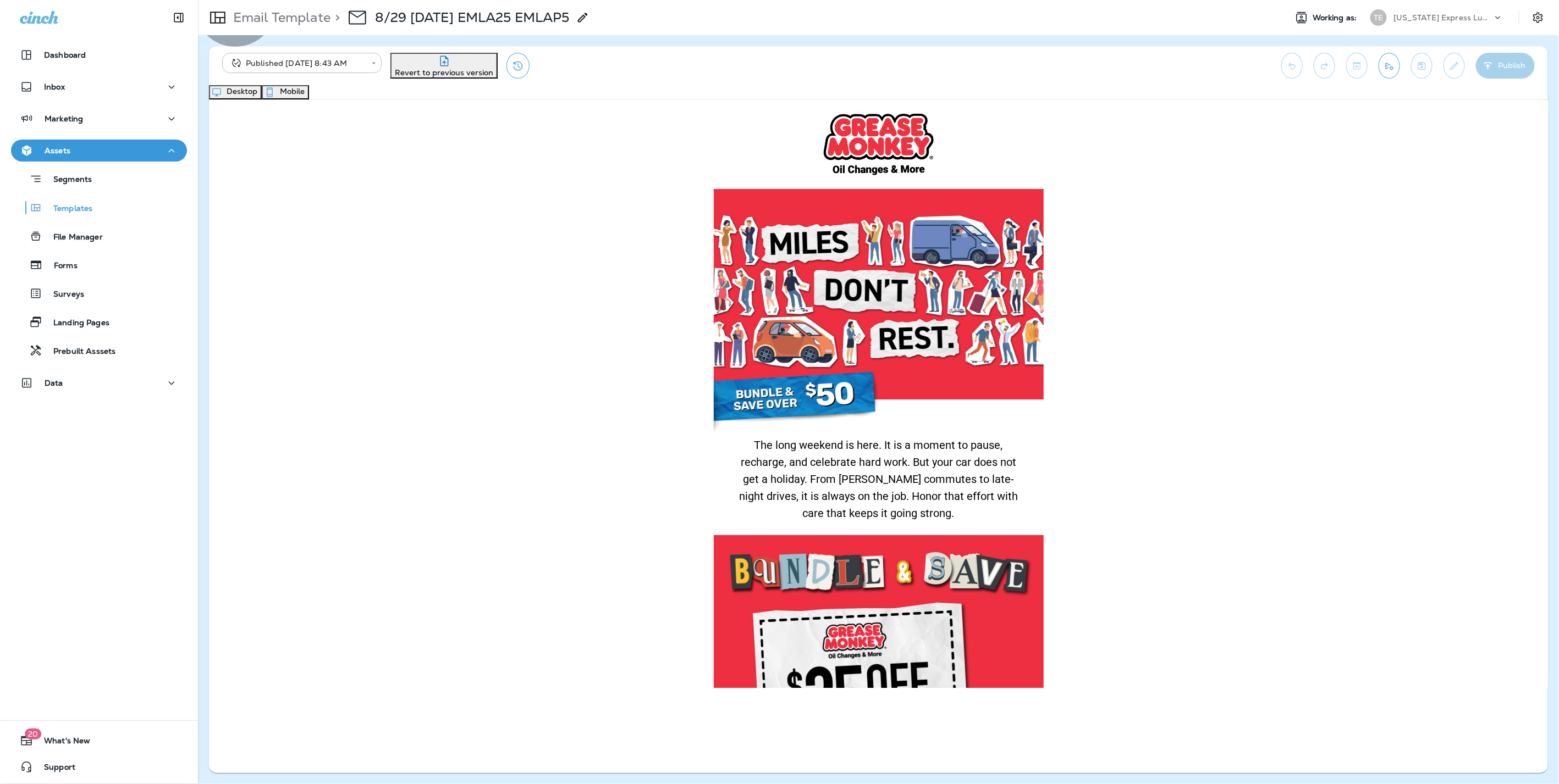
click at [309, 95] on button "Mobile" at bounding box center [285, 92] width 47 height 15
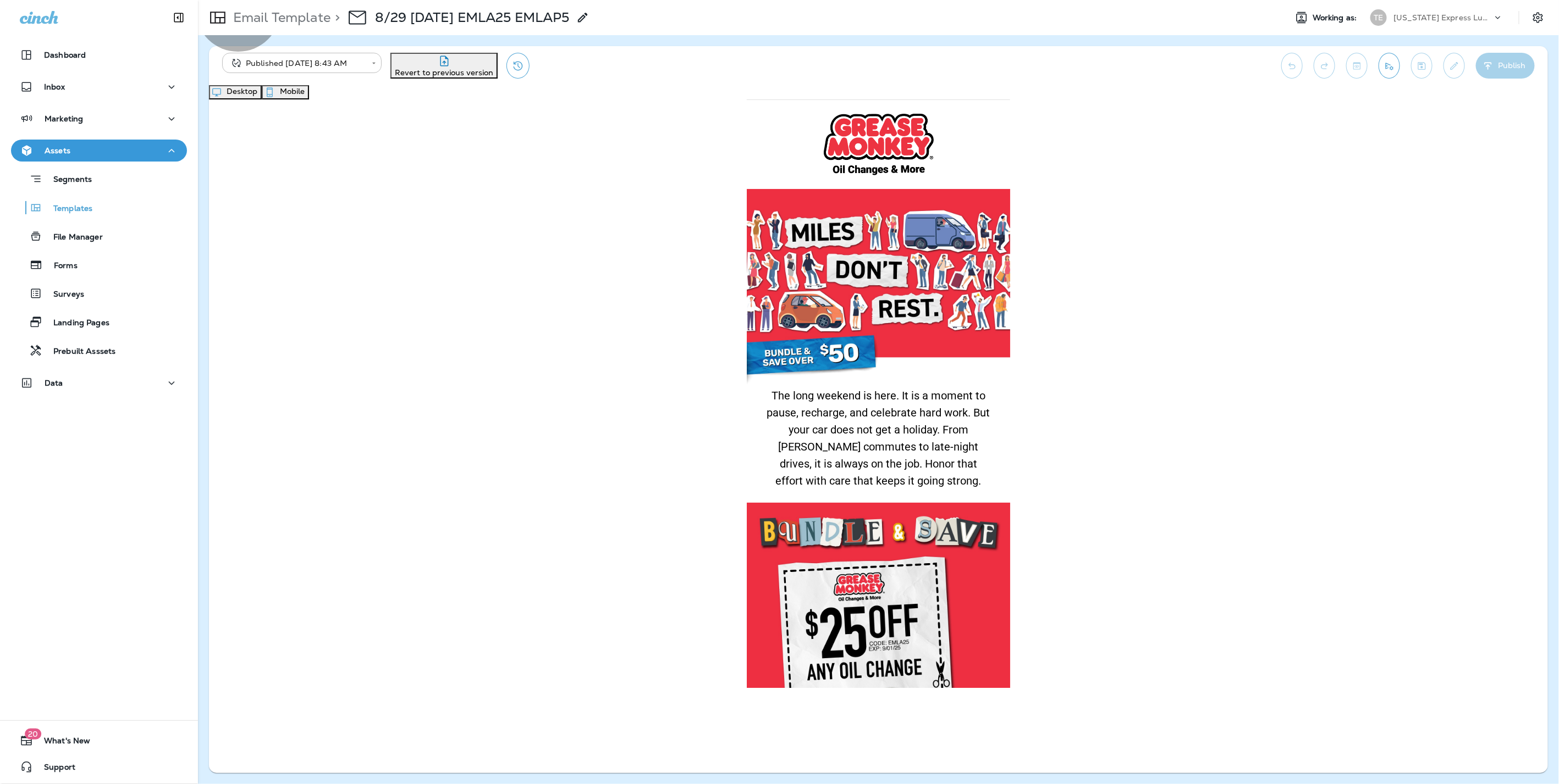
click at [262, 99] on button "Desktop" at bounding box center [235, 92] width 53 height 15
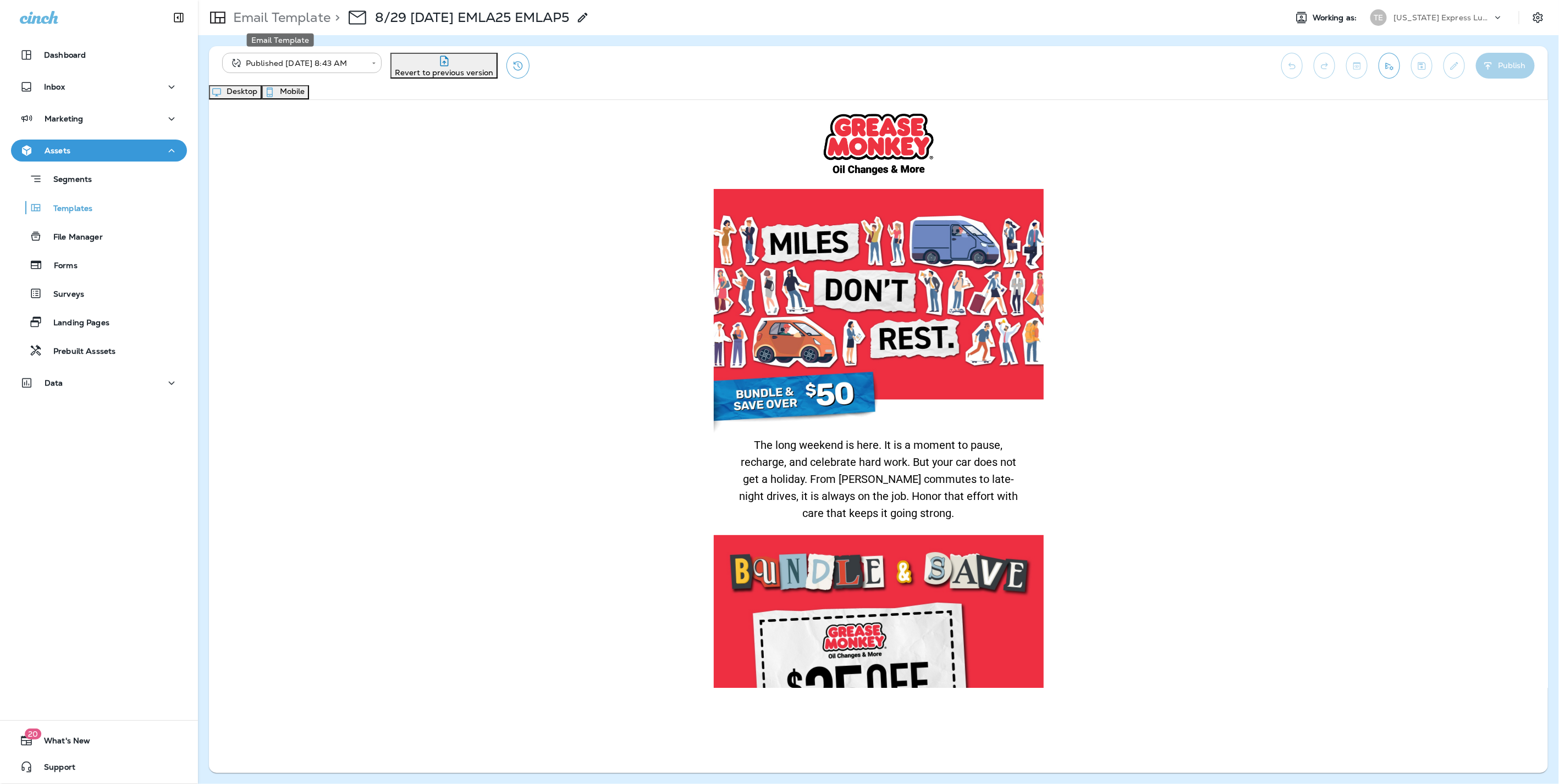
click at [316, 23] on p "Email Template" at bounding box center [280, 17] width 102 height 16
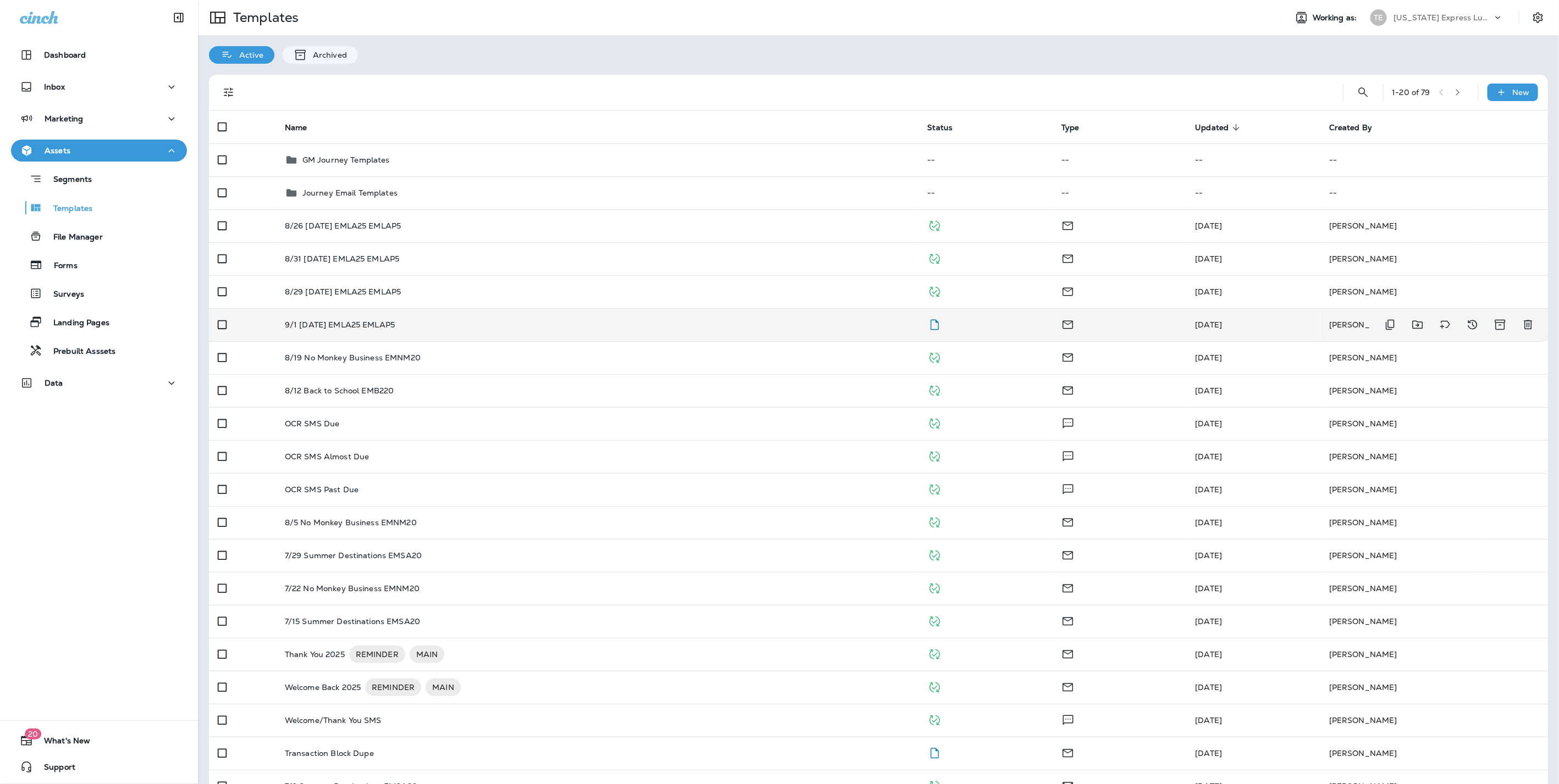
click at [353, 319] on td "9/1 [DATE] EMLA25 EMLAP5" at bounding box center [597, 324] width 643 height 33
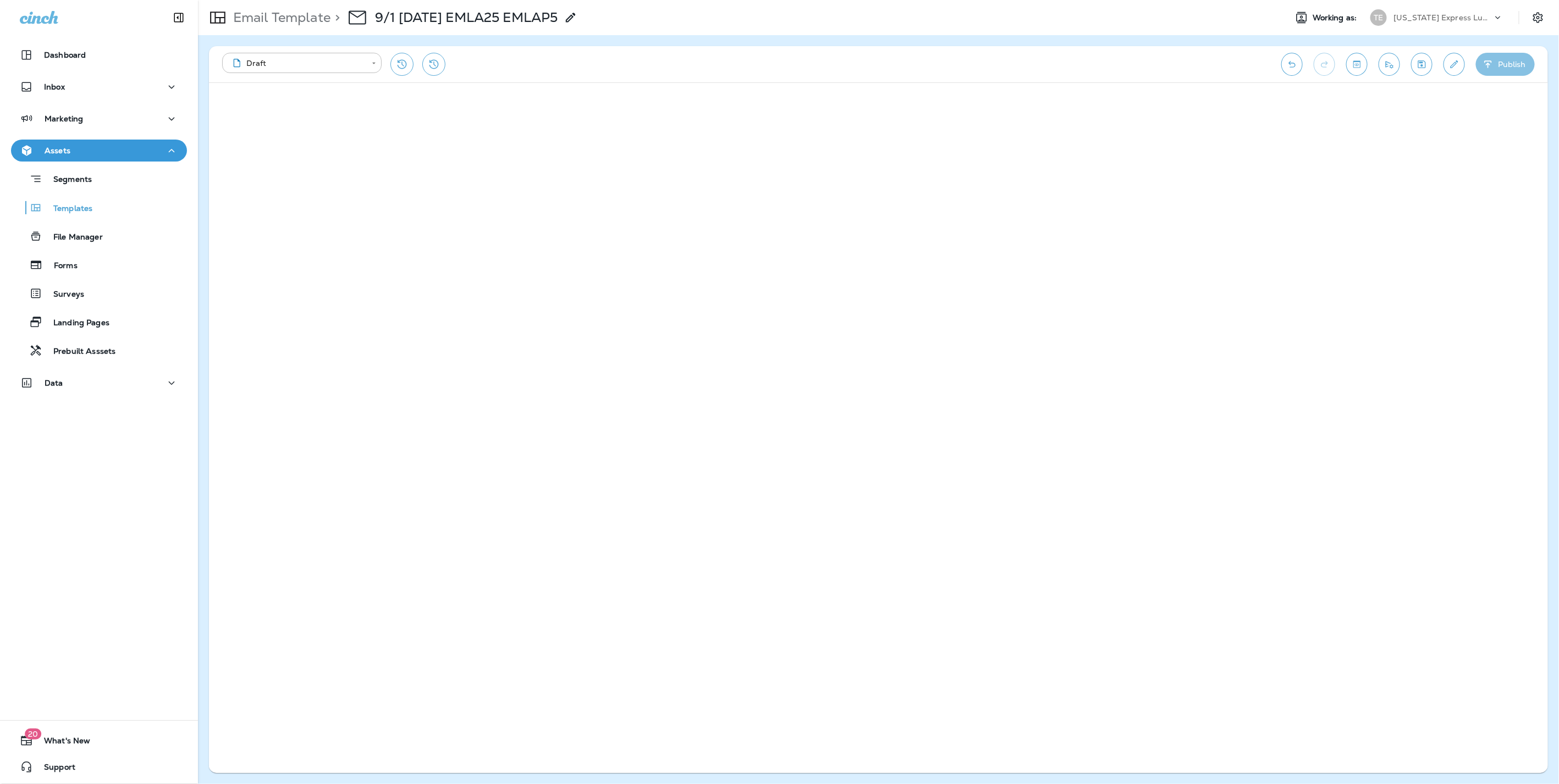
click at [1502, 63] on button "Publish" at bounding box center [1505, 64] width 59 height 23
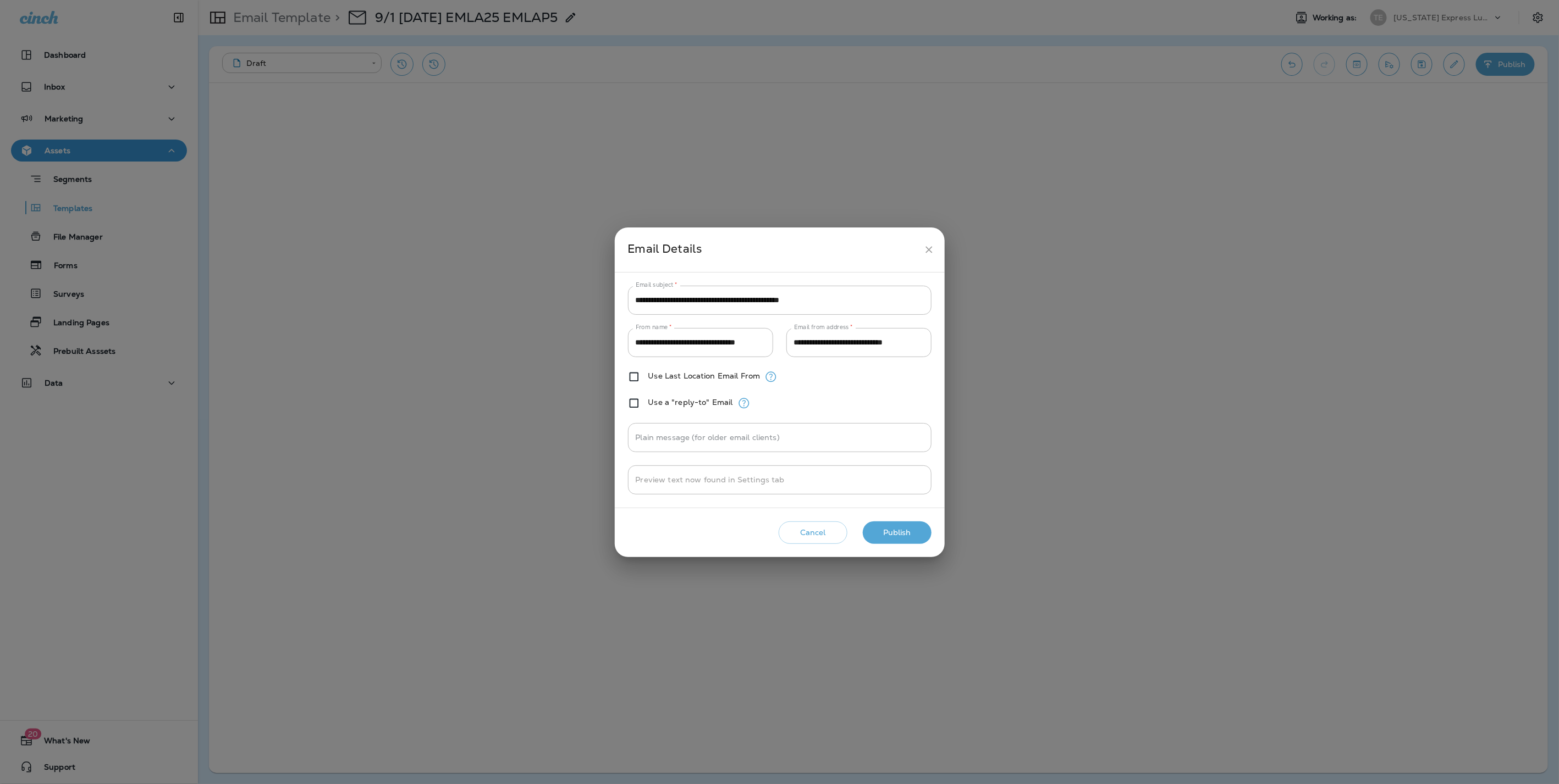
click at [887, 530] on button "Publish" at bounding box center [897, 533] width 69 height 22
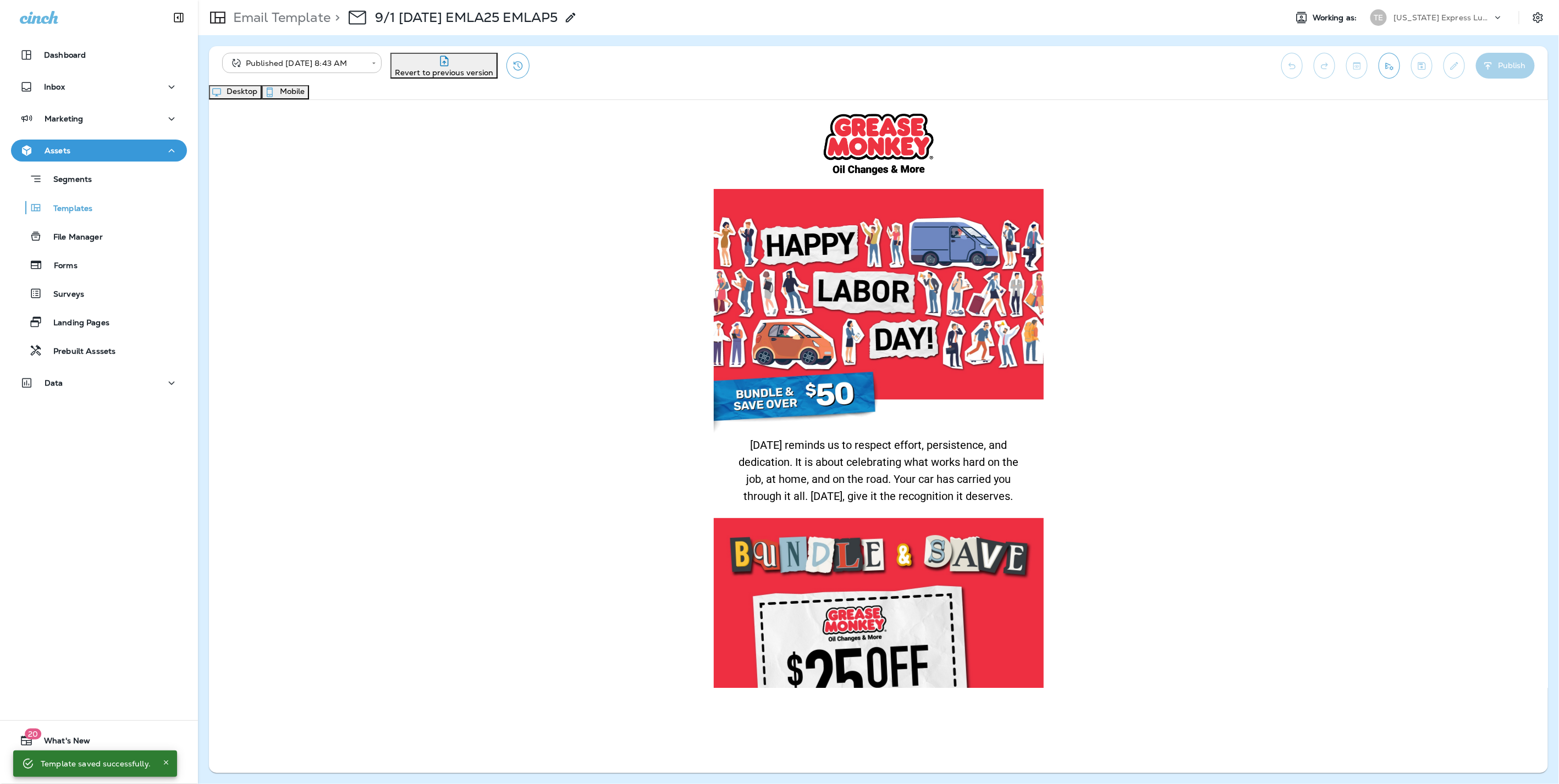
click at [895, 87] on div "Desktop Mobile" at bounding box center [878, 92] width 1338 height 15
drag, startPoint x: 915, startPoint y: 95, endPoint x: 887, endPoint y: 99, distance: 28.3
click at [309, 95] on button "Mobile" at bounding box center [285, 92] width 47 height 15
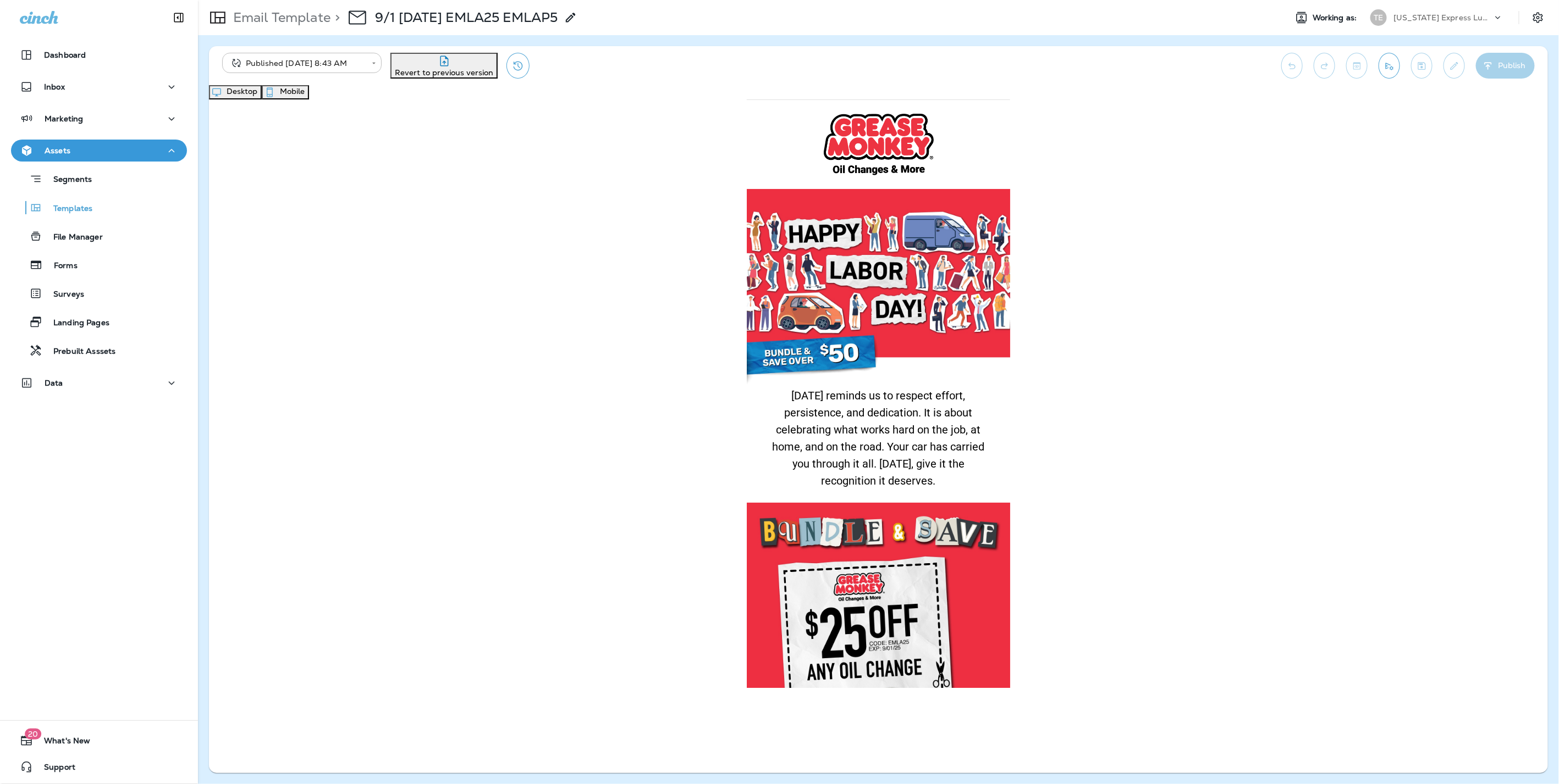
click at [221, 96] on icon "button" at bounding box center [216, 93] width 9 height 9
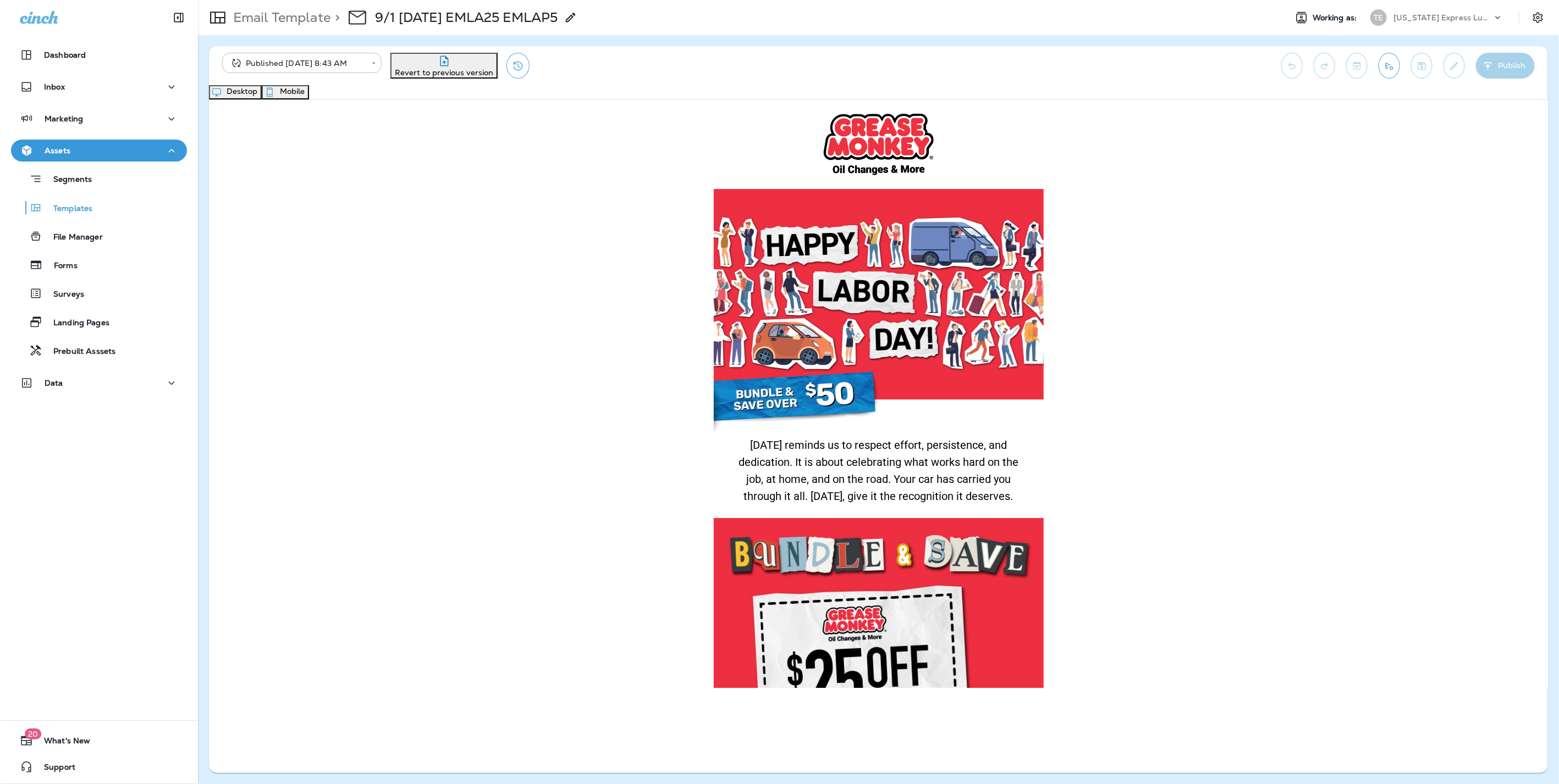
click at [268, 21] on p "Email Template" at bounding box center [280, 17] width 102 height 16
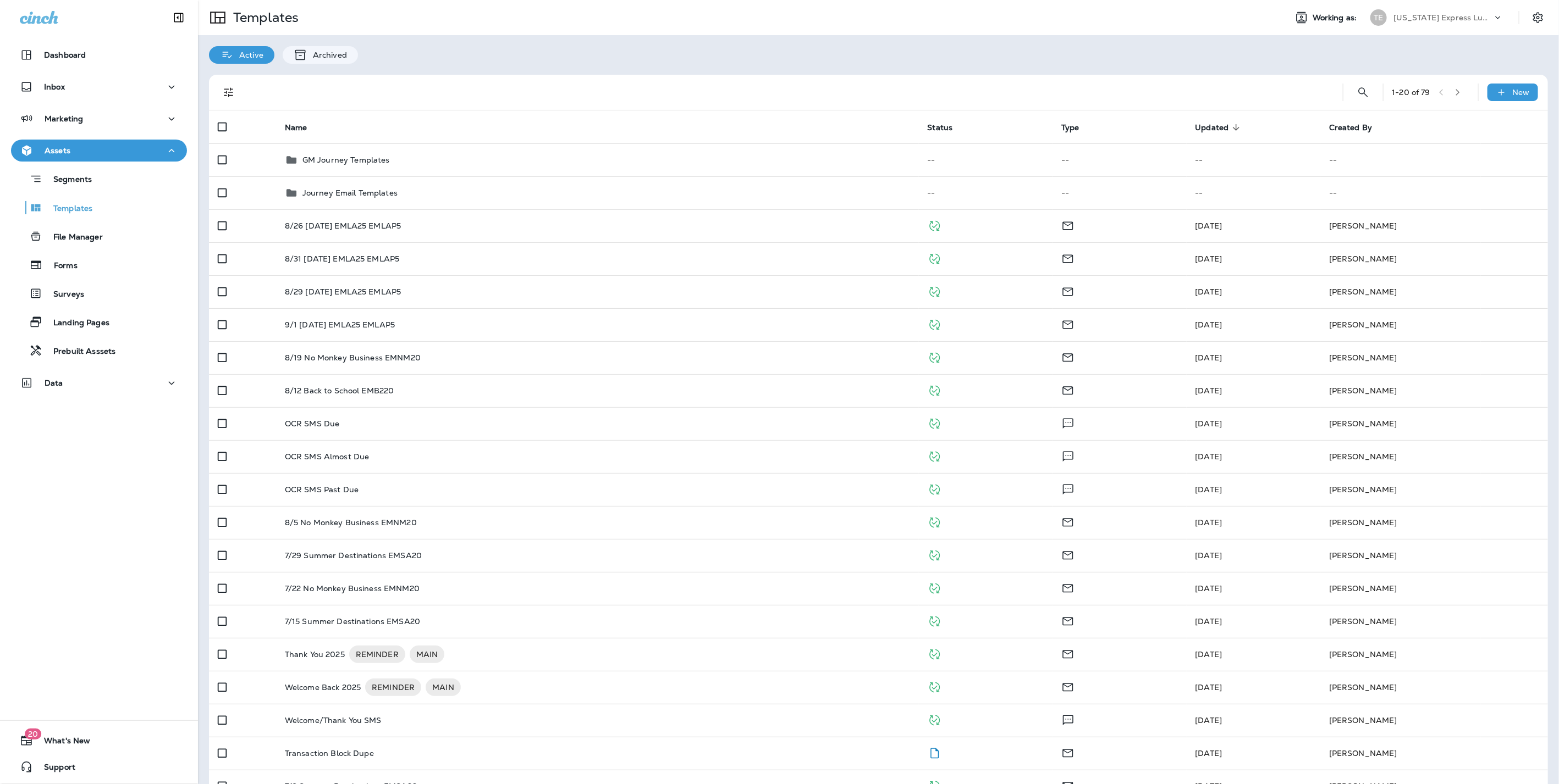
click at [1410, 10] on div "[US_STATE] Express Lube & Auto" at bounding box center [1442, 17] width 99 height 16
type input "******"
click at [1415, 88] on p "Autolube Express Oil Changes & Auto Service" at bounding box center [1436, 91] width 120 height 18
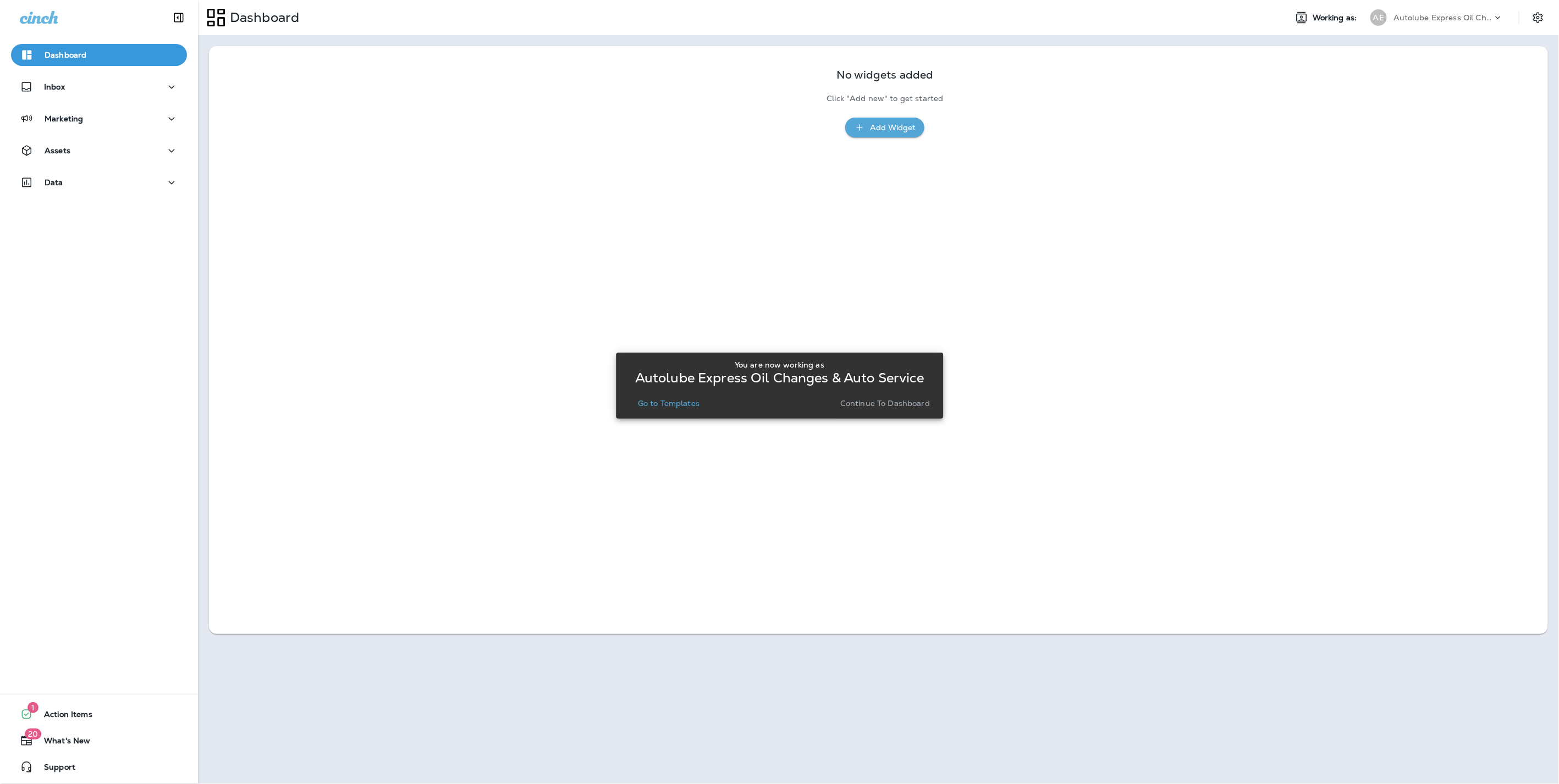
click at [915, 402] on p "Continue to Dashboard" at bounding box center [885, 403] width 89 height 9
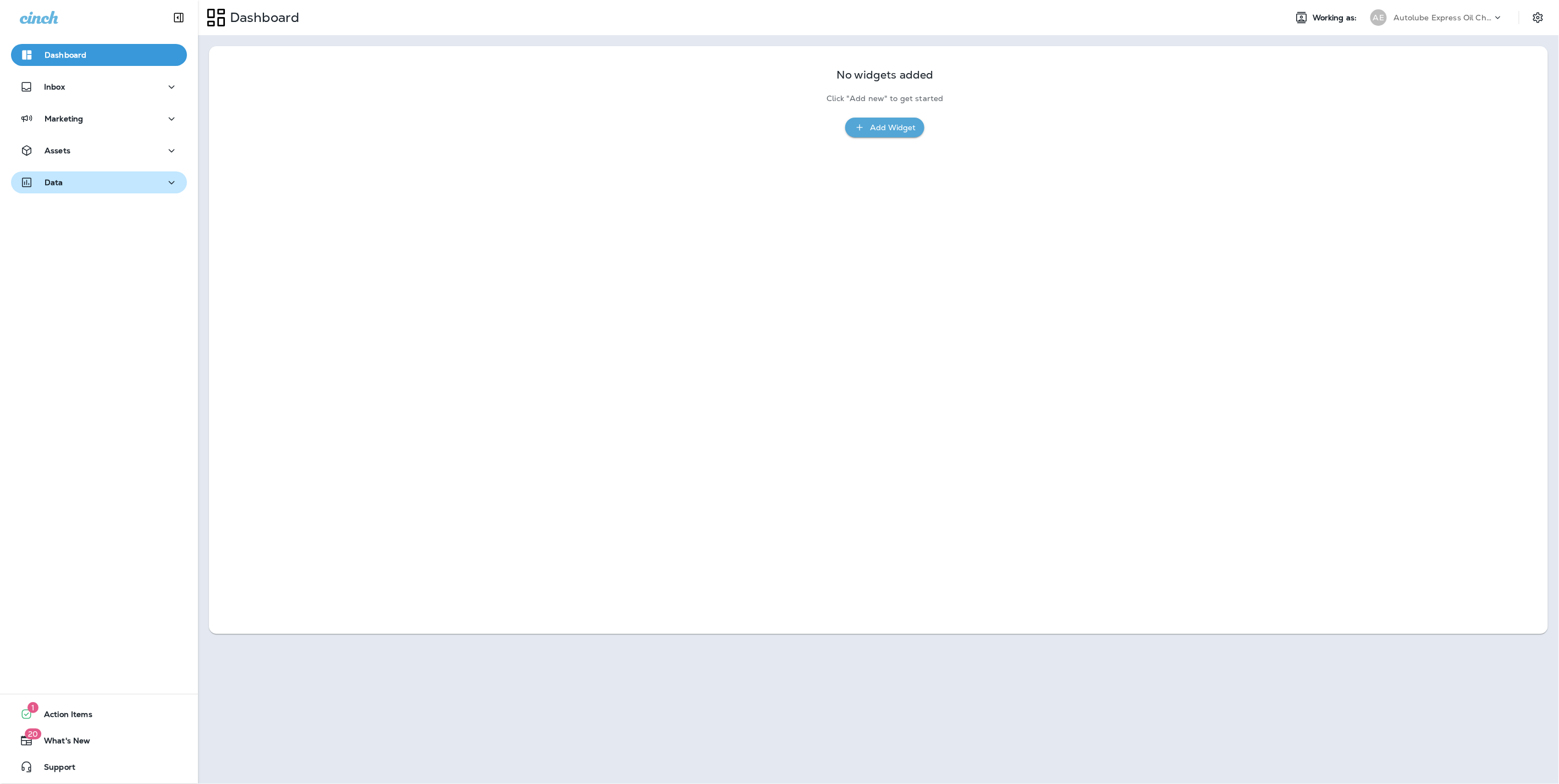
click at [102, 180] on div "Data" at bounding box center [99, 183] width 159 height 14
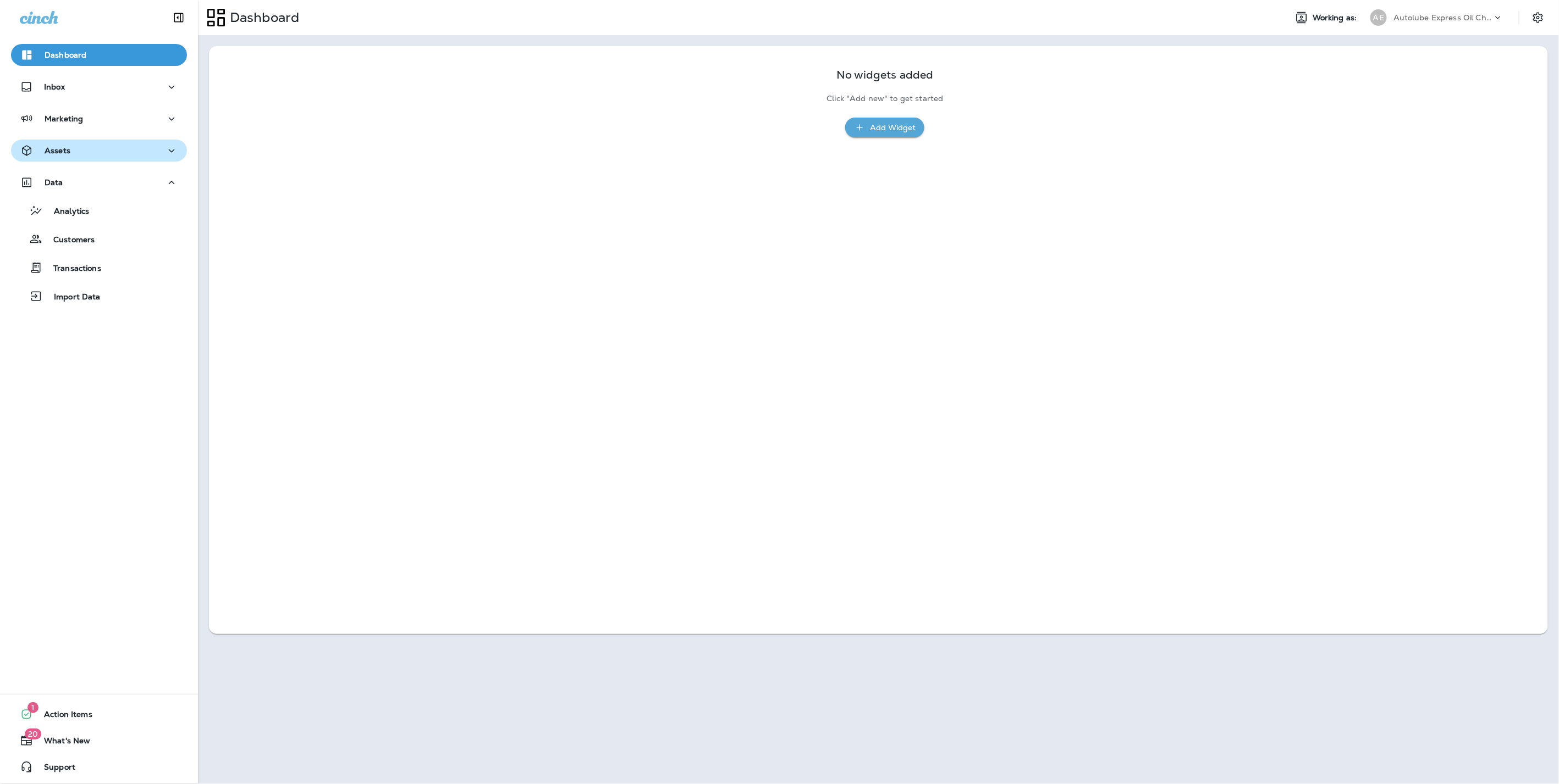
click at [76, 150] on div "Assets" at bounding box center [99, 151] width 159 height 14
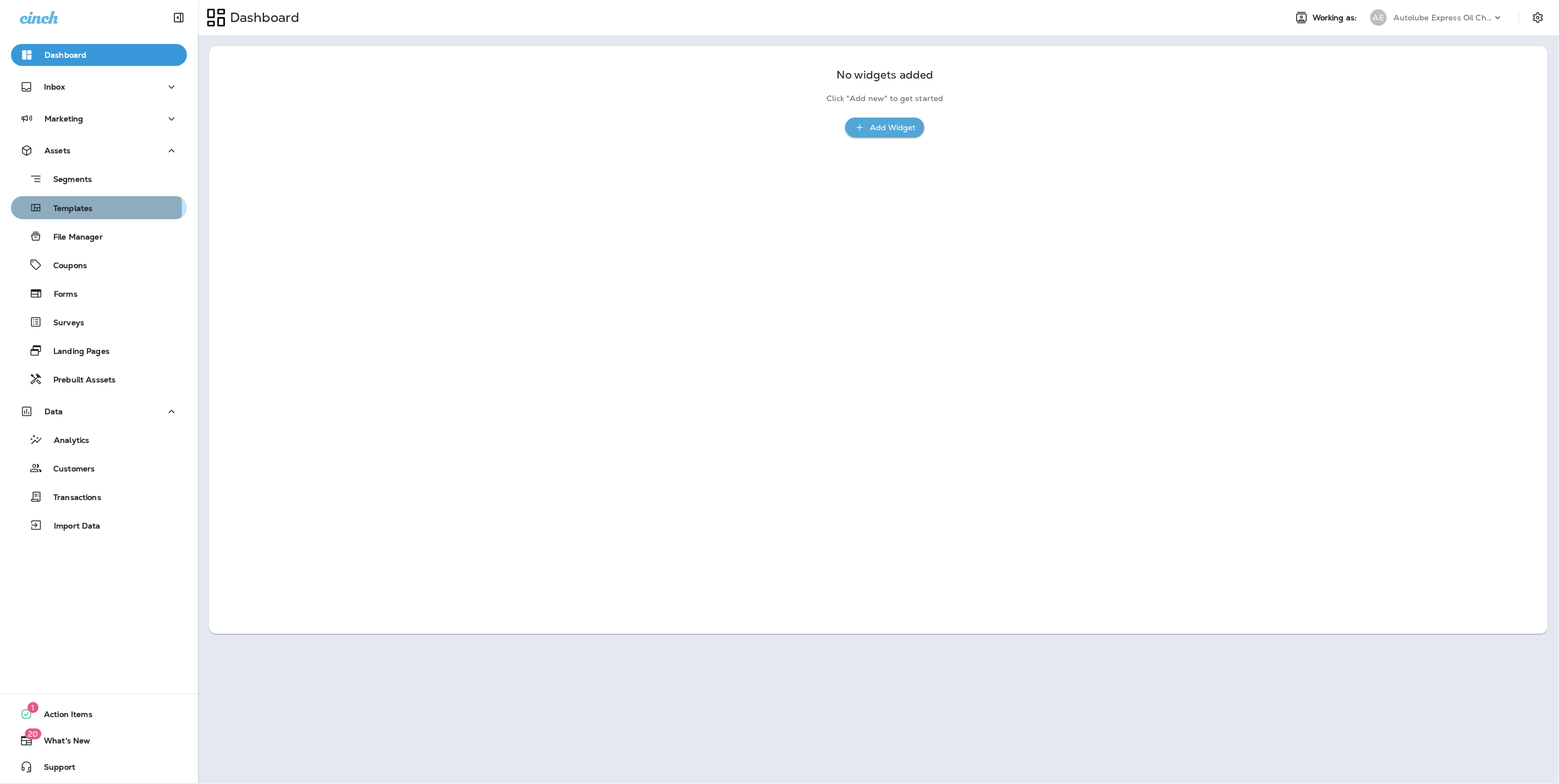
click at [75, 208] on p "Templates" at bounding box center [67, 209] width 50 height 10
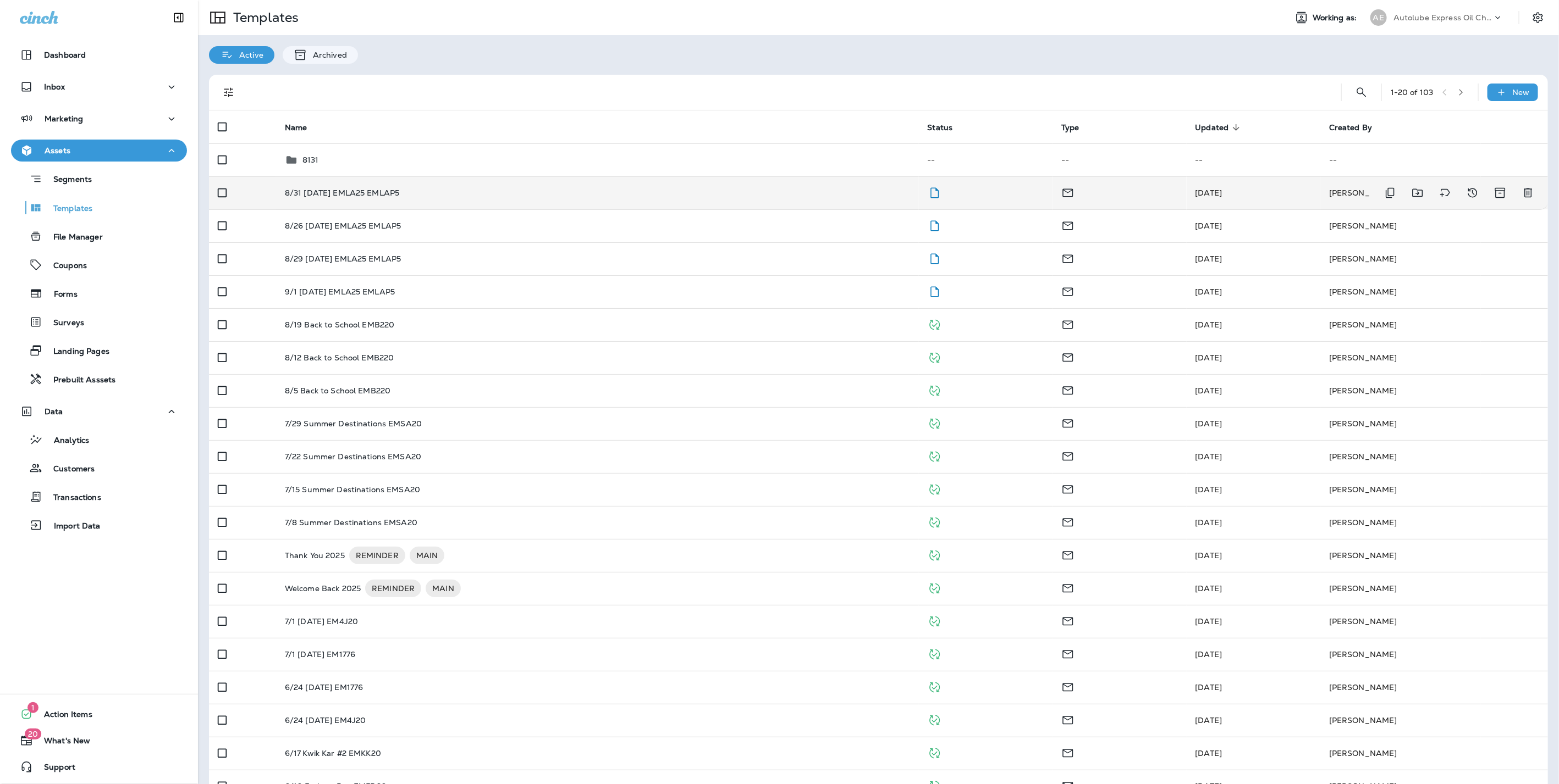
click at [384, 190] on p "8/31 [DATE] EMLA25 EMLAP5" at bounding box center [342, 193] width 115 height 9
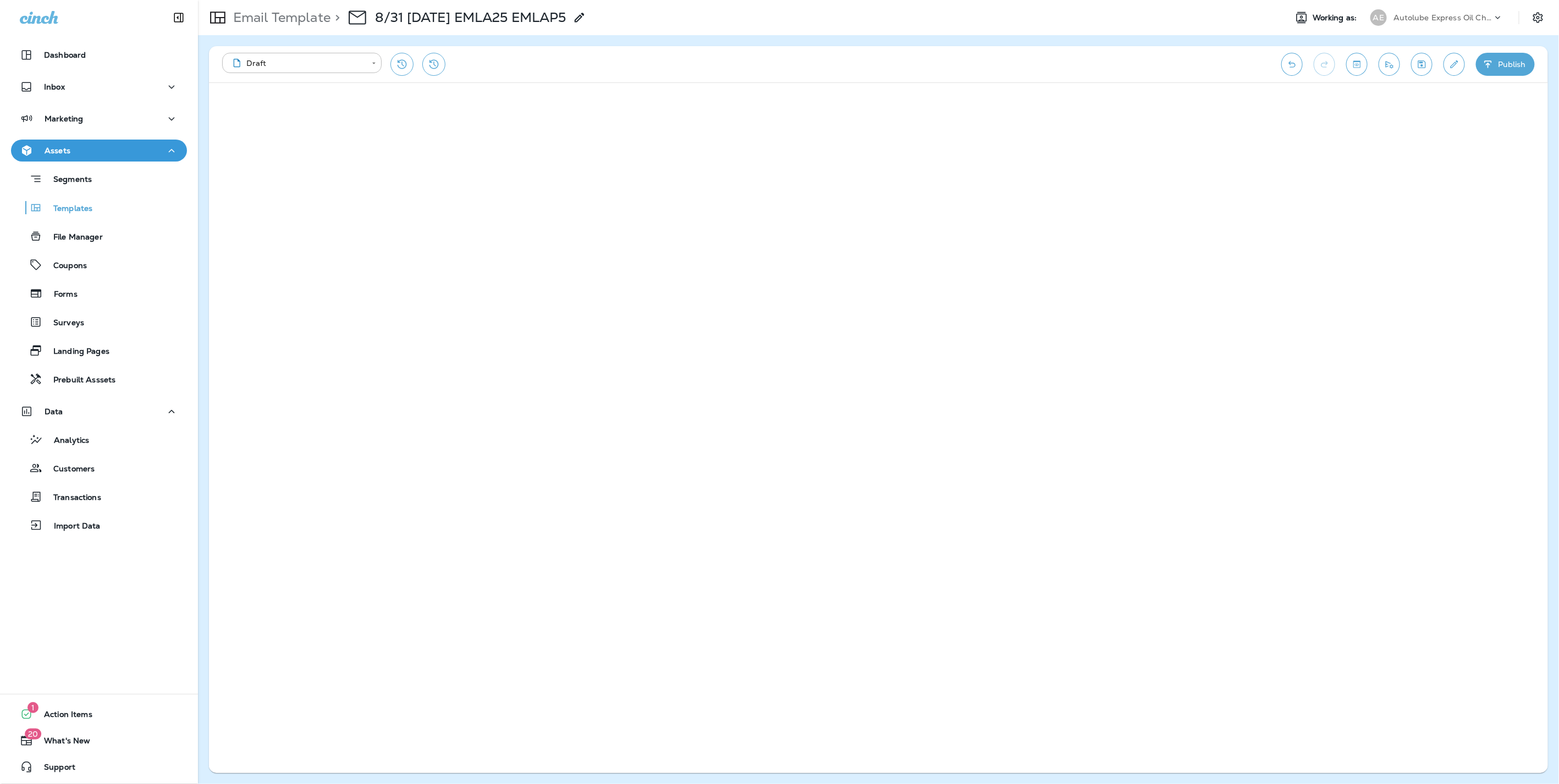
click at [1490, 63] on icon "button" at bounding box center [1487, 64] width 11 height 11
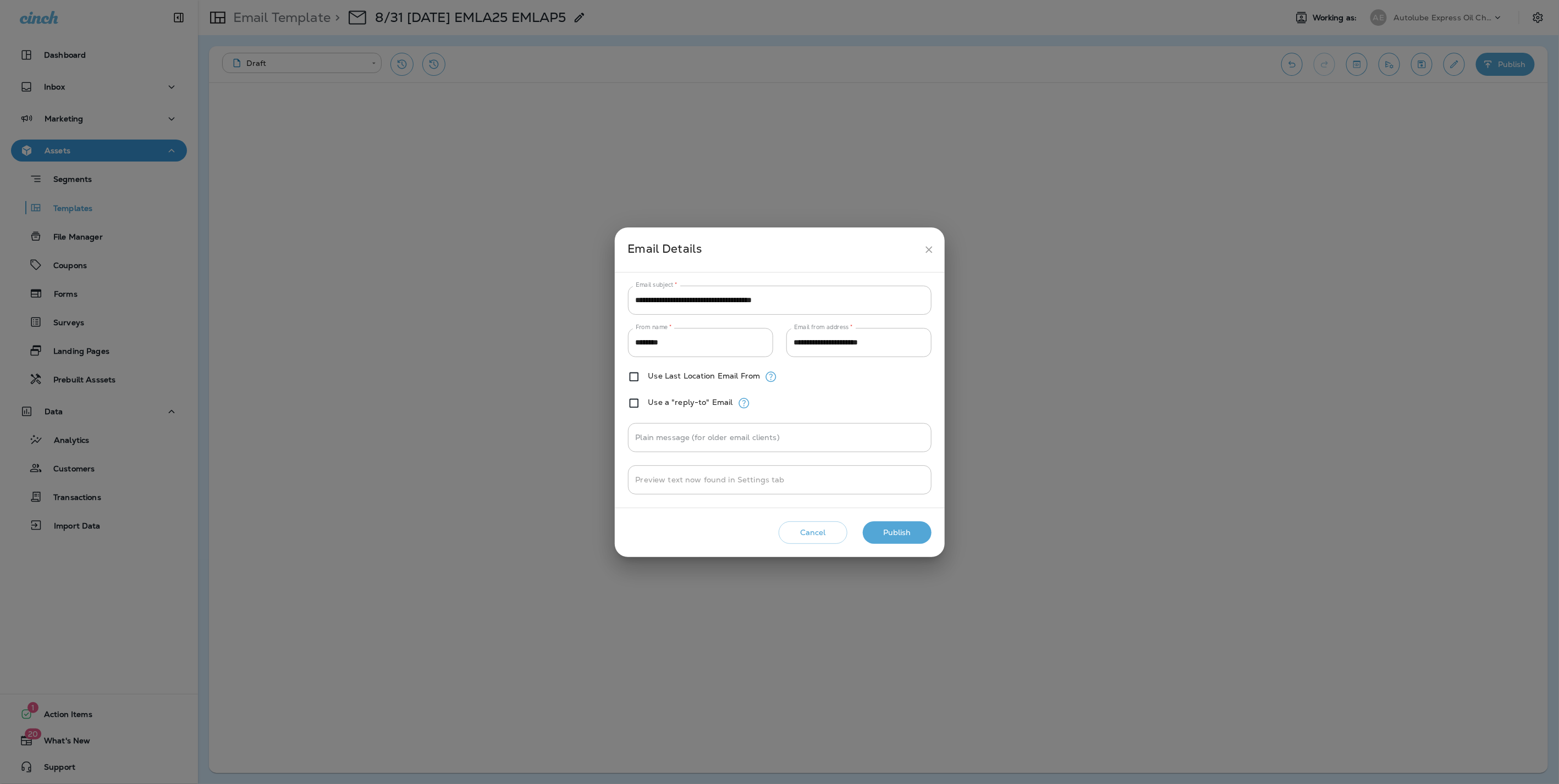
click at [902, 535] on button "Publish" at bounding box center [897, 533] width 69 height 22
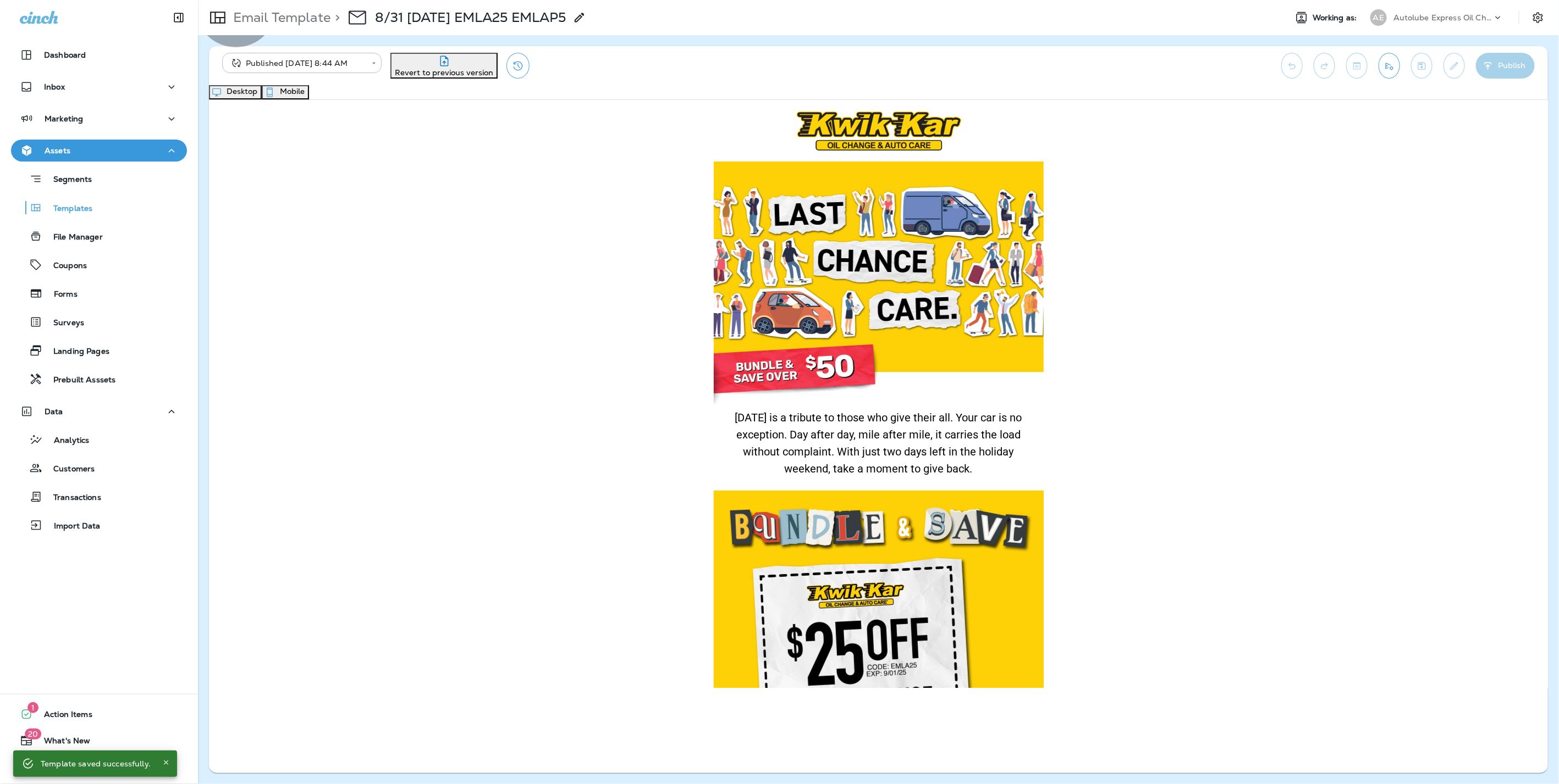
click at [309, 96] on button "Mobile" at bounding box center [285, 92] width 47 height 15
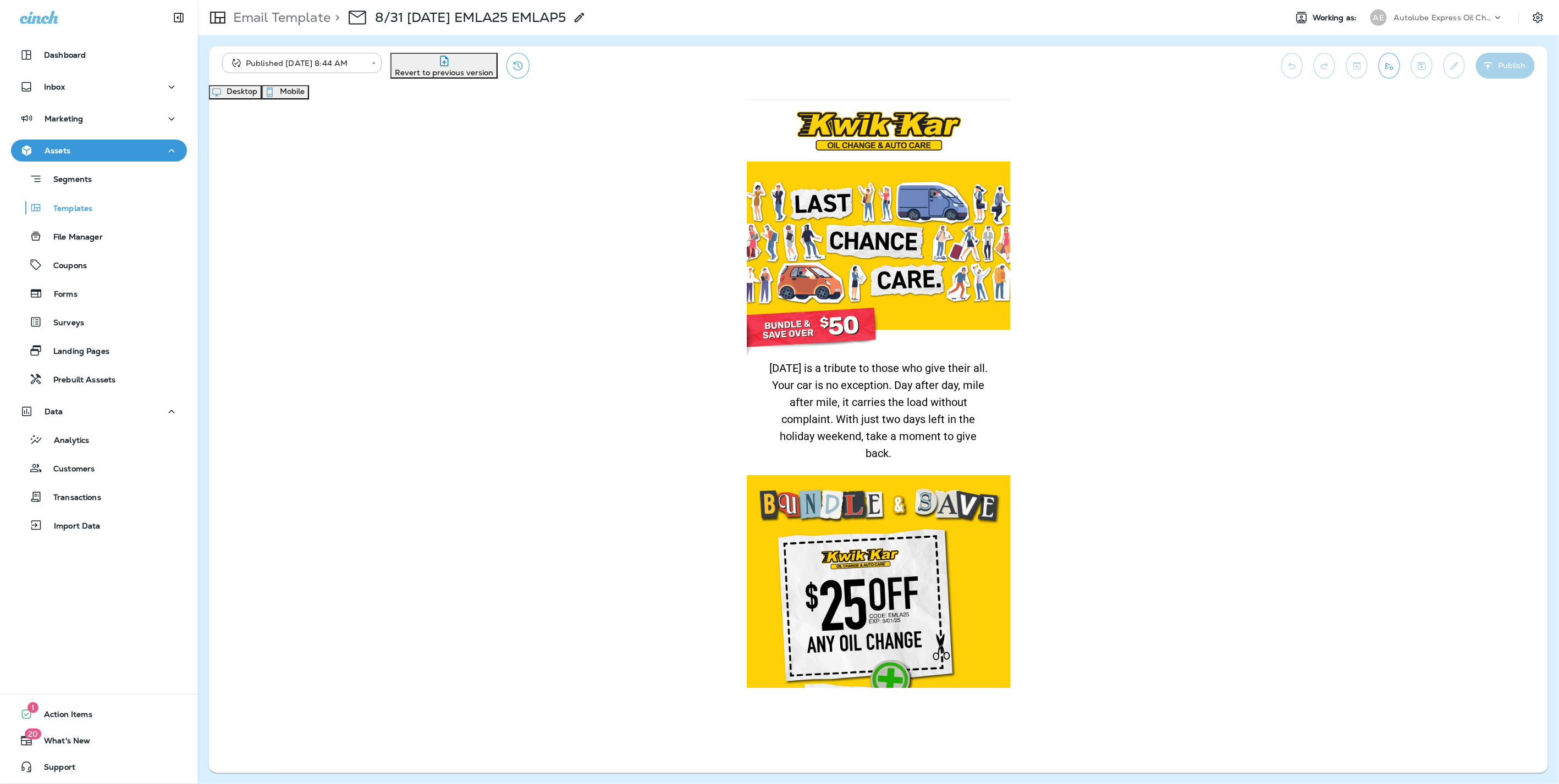
click at [262, 100] on button "Desktop" at bounding box center [235, 92] width 53 height 15
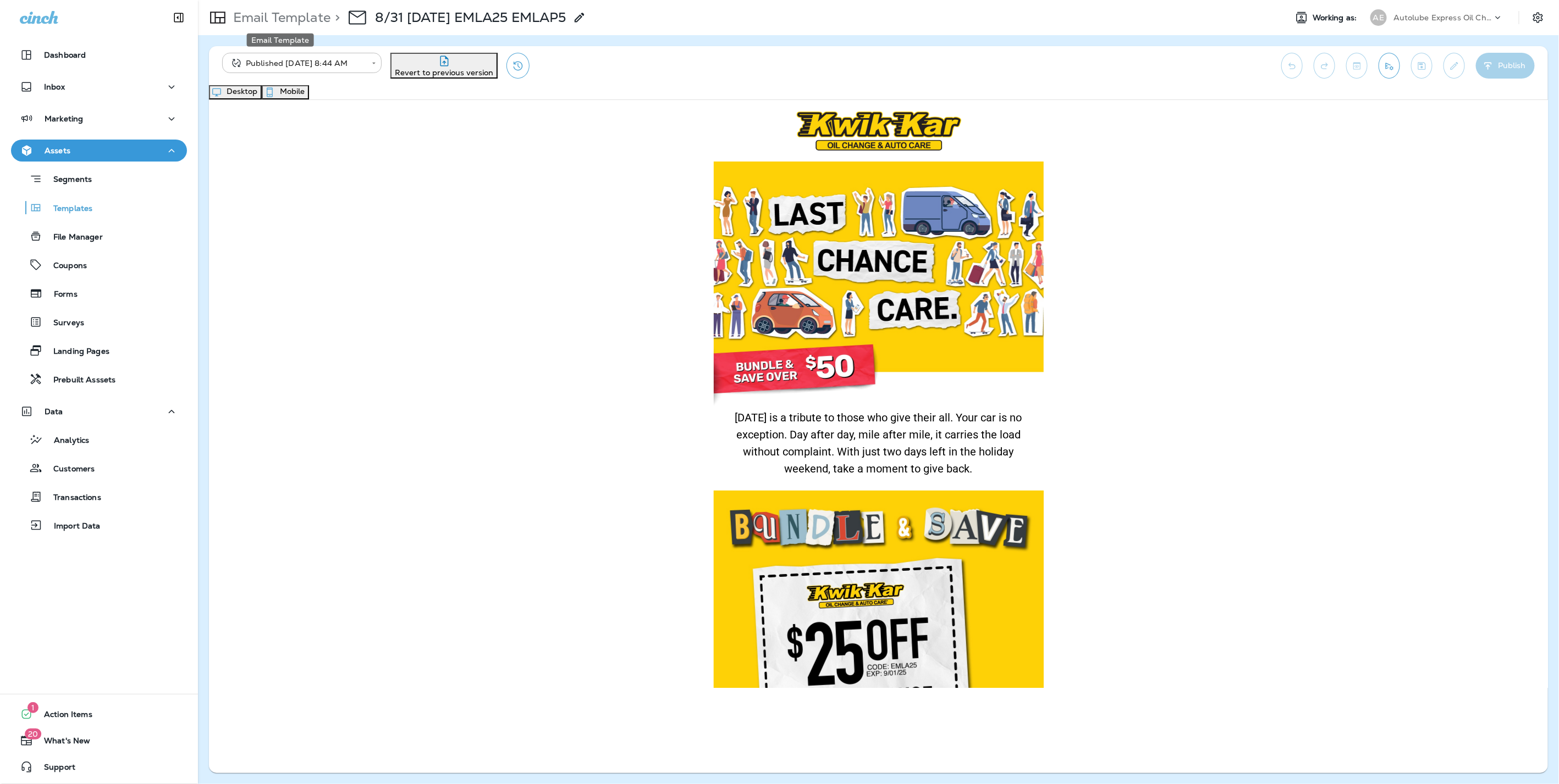
click at [282, 21] on p "Email Template" at bounding box center [280, 17] width 102 height 16
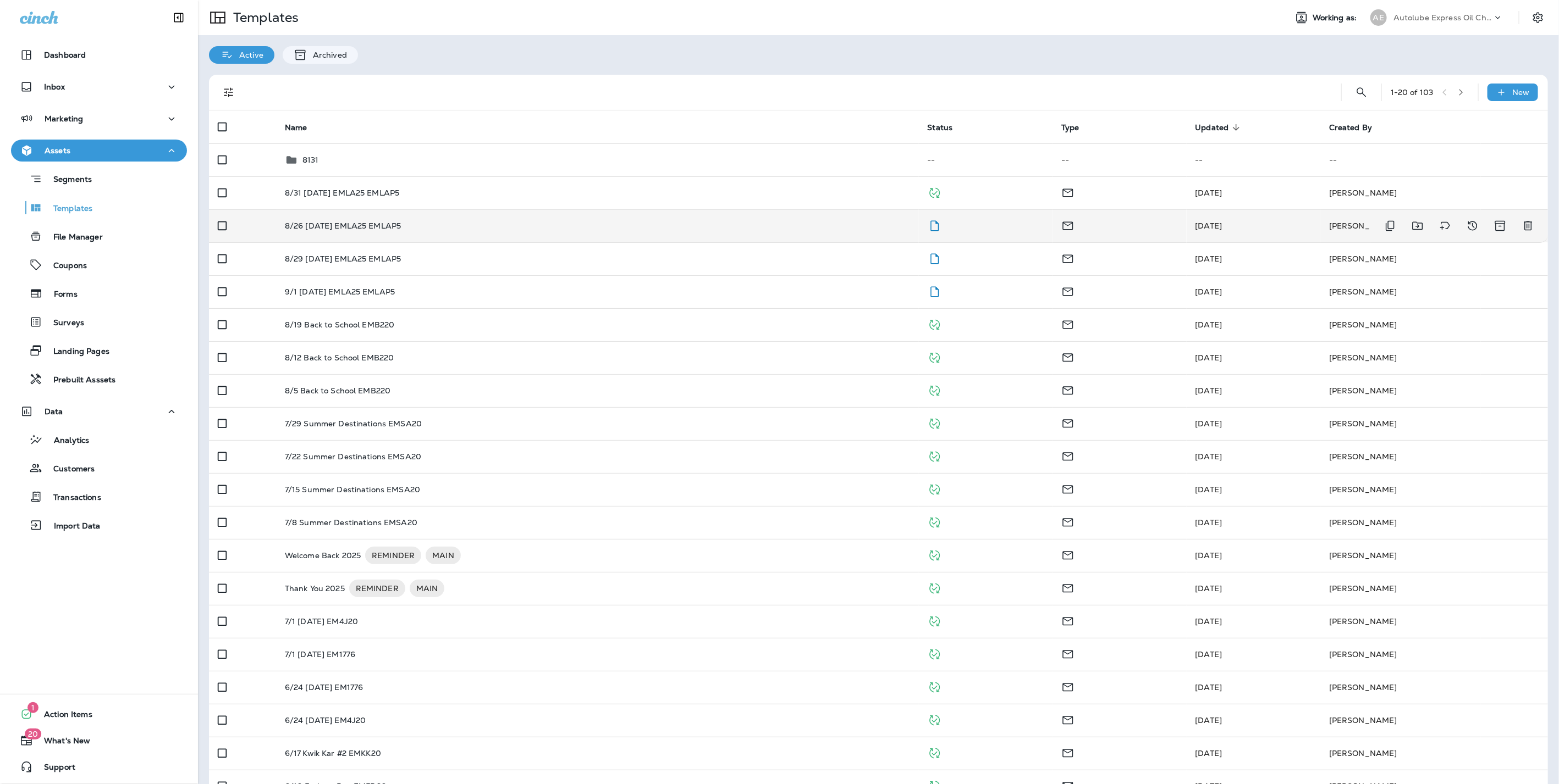
click at [356, 224] on p "8/26 [DATE] EMLA25 EMLAP5" at bounding box center [343, 226] width 117 height 9
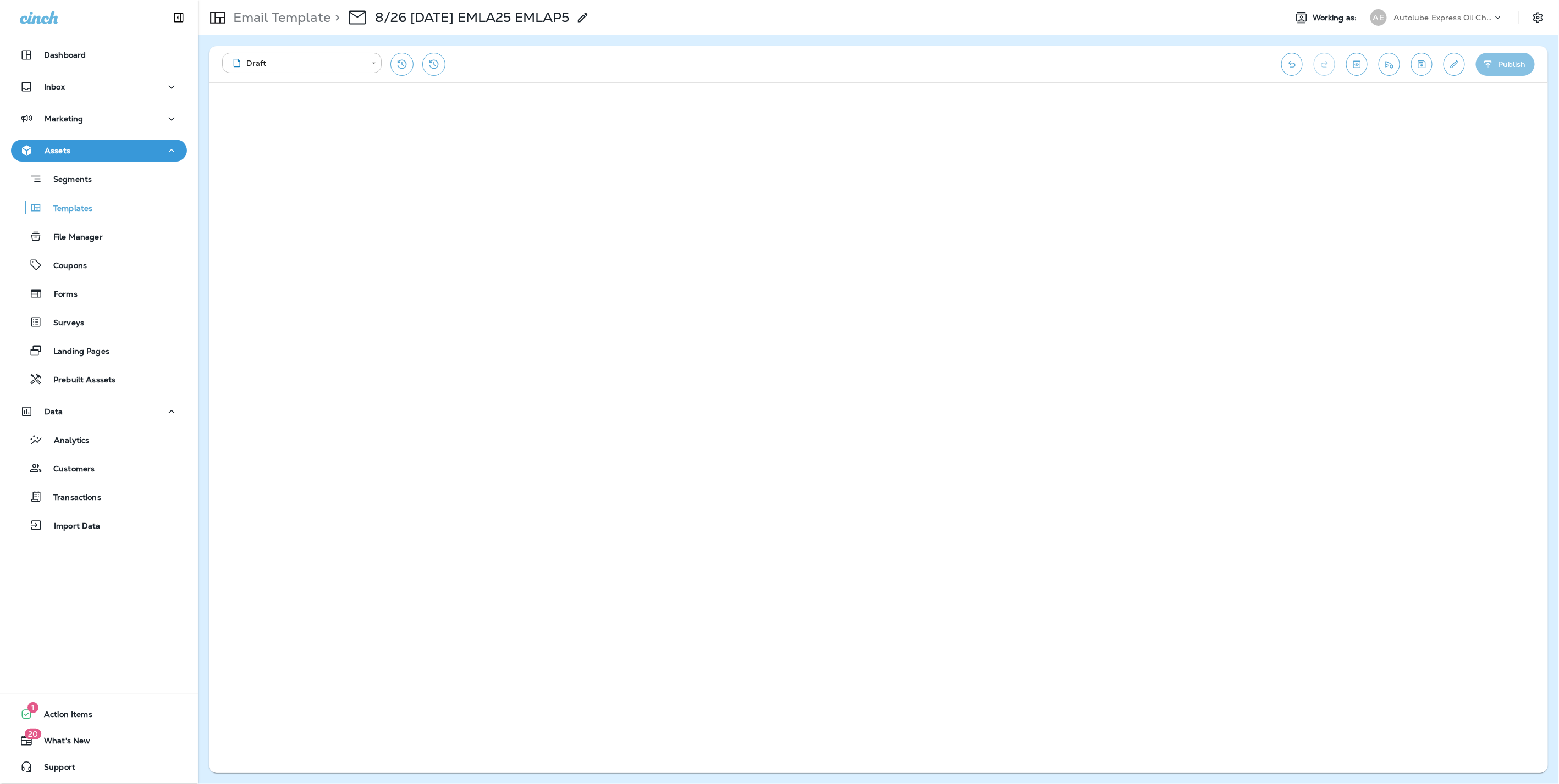
click at [1509, 62] on button "Publish" at bounding box center [1505, 64] width 59 height 23
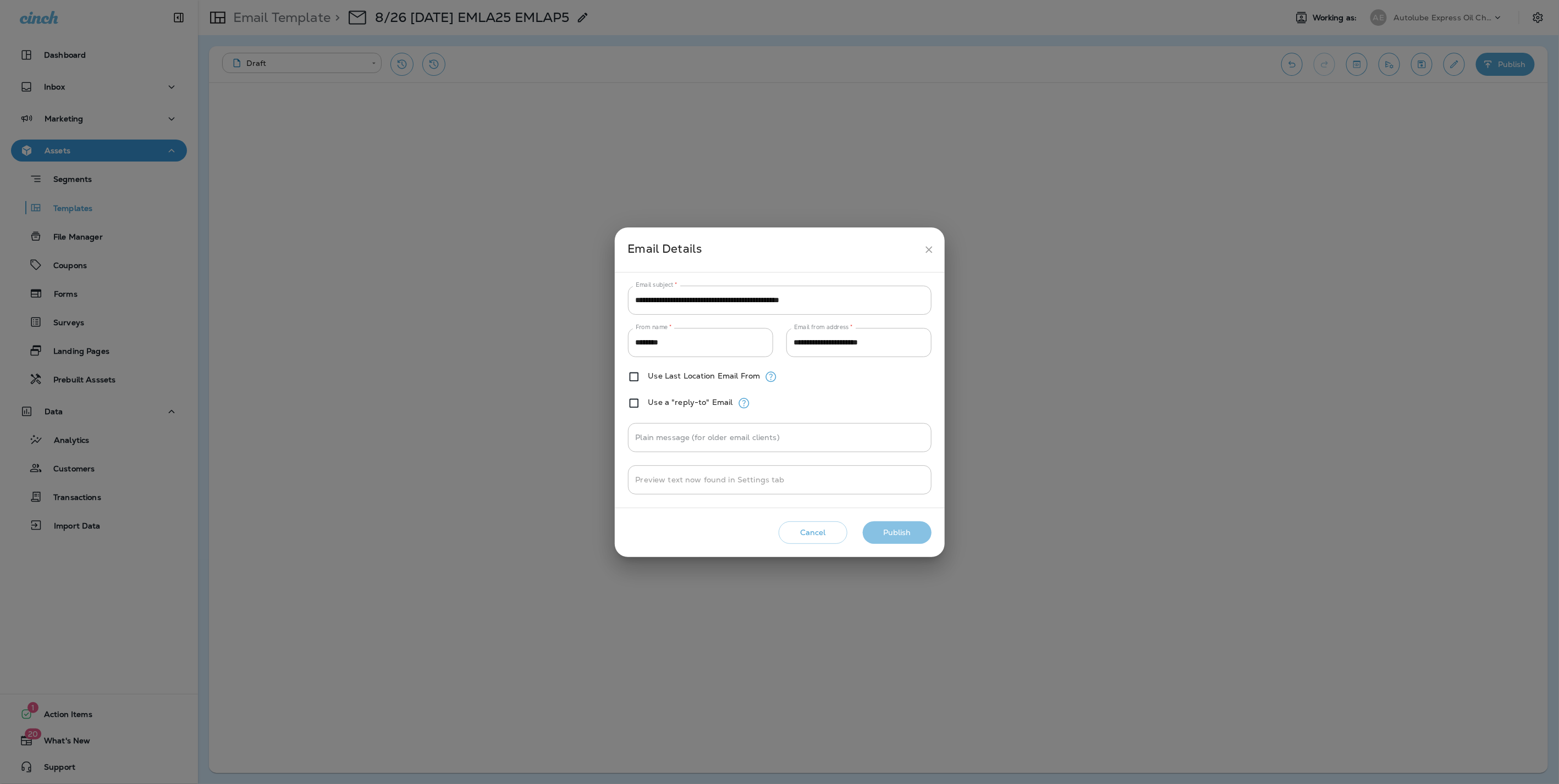
click at [897, 530] on button "Publish" at bounding box center [897, 533] width 69 height 22
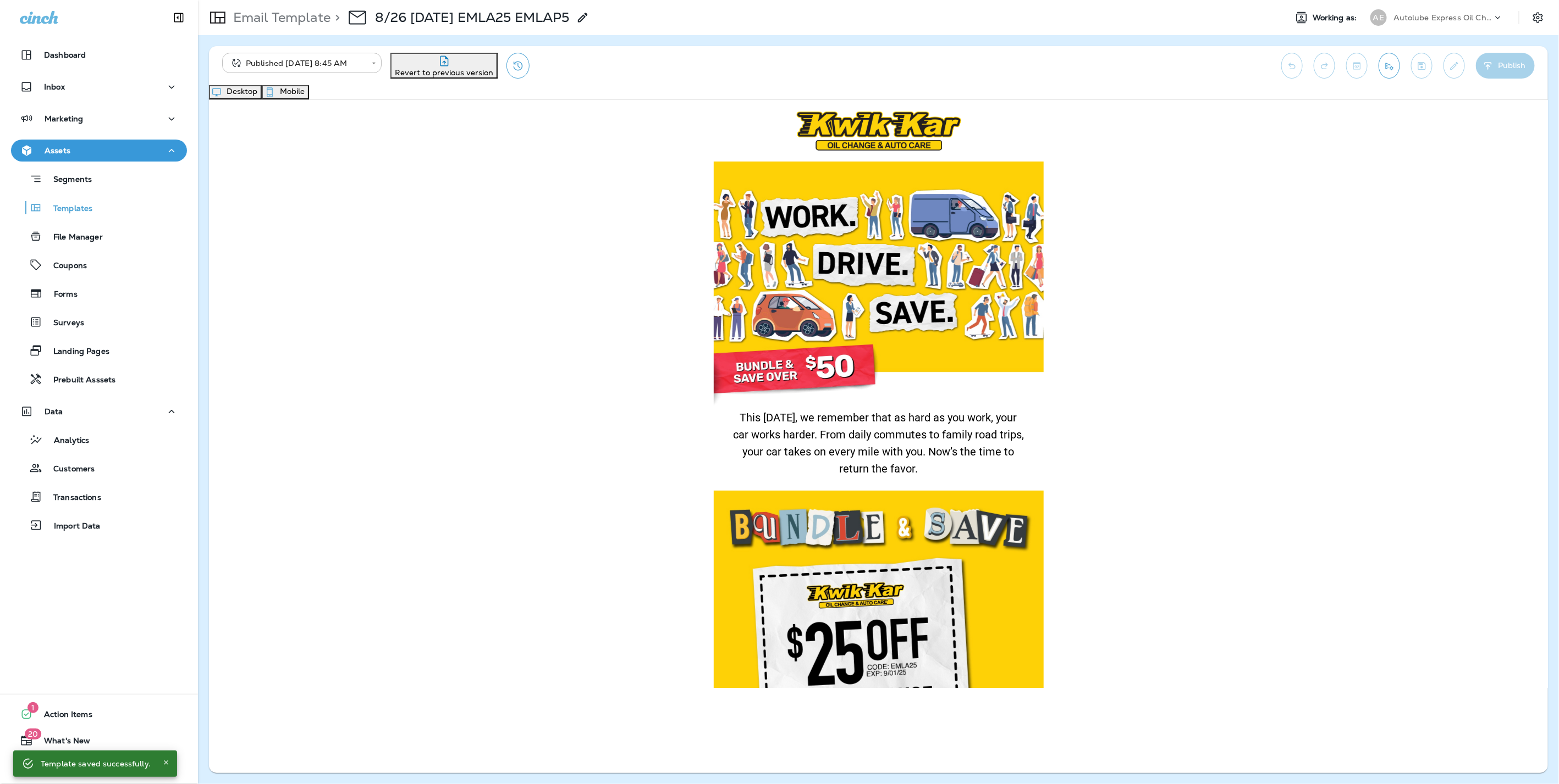
click at [309, 89] on button "Mobile" at bounding box center [285, 92] width 47 height 15
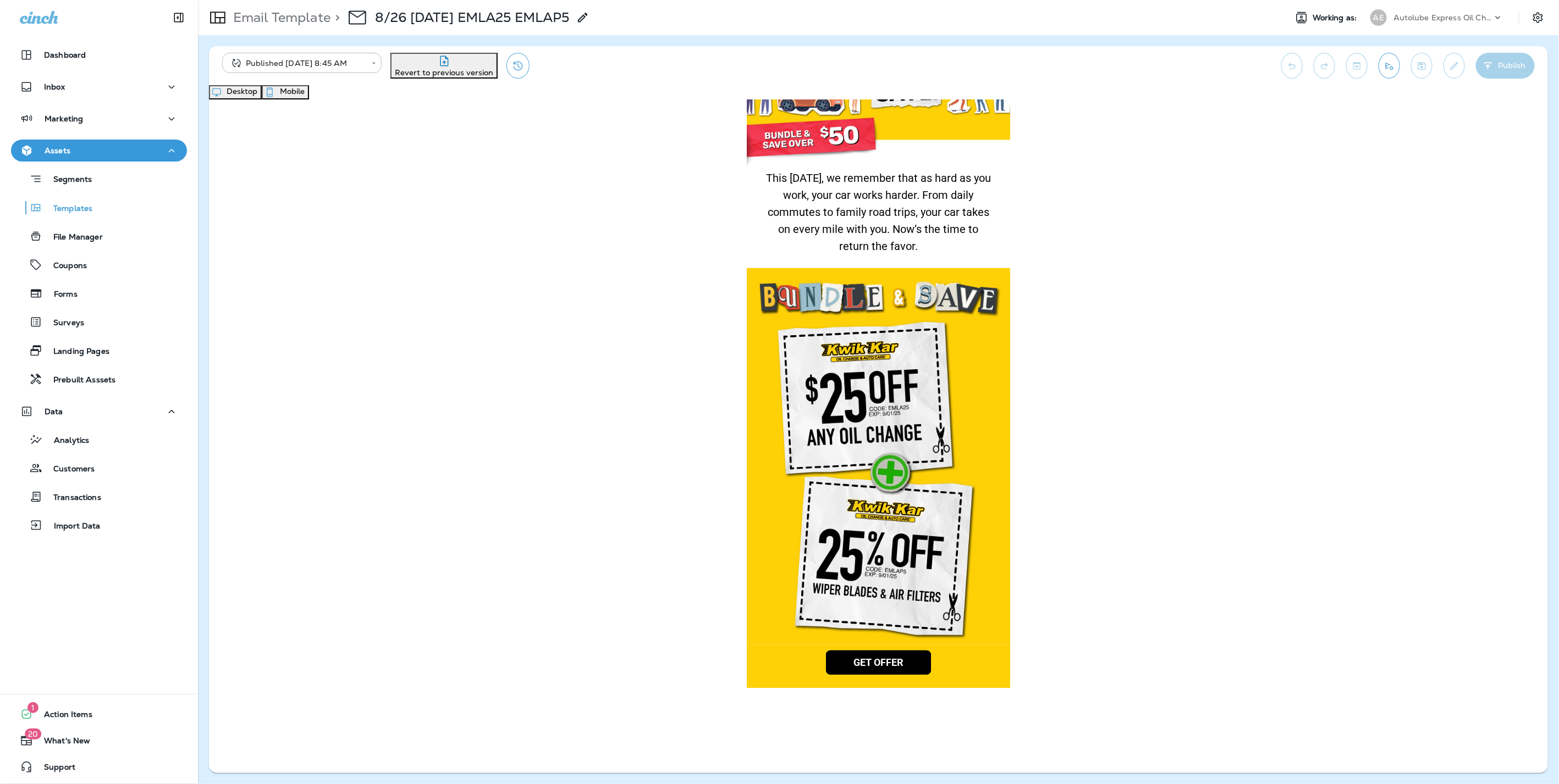
scroll to position [165, 0]
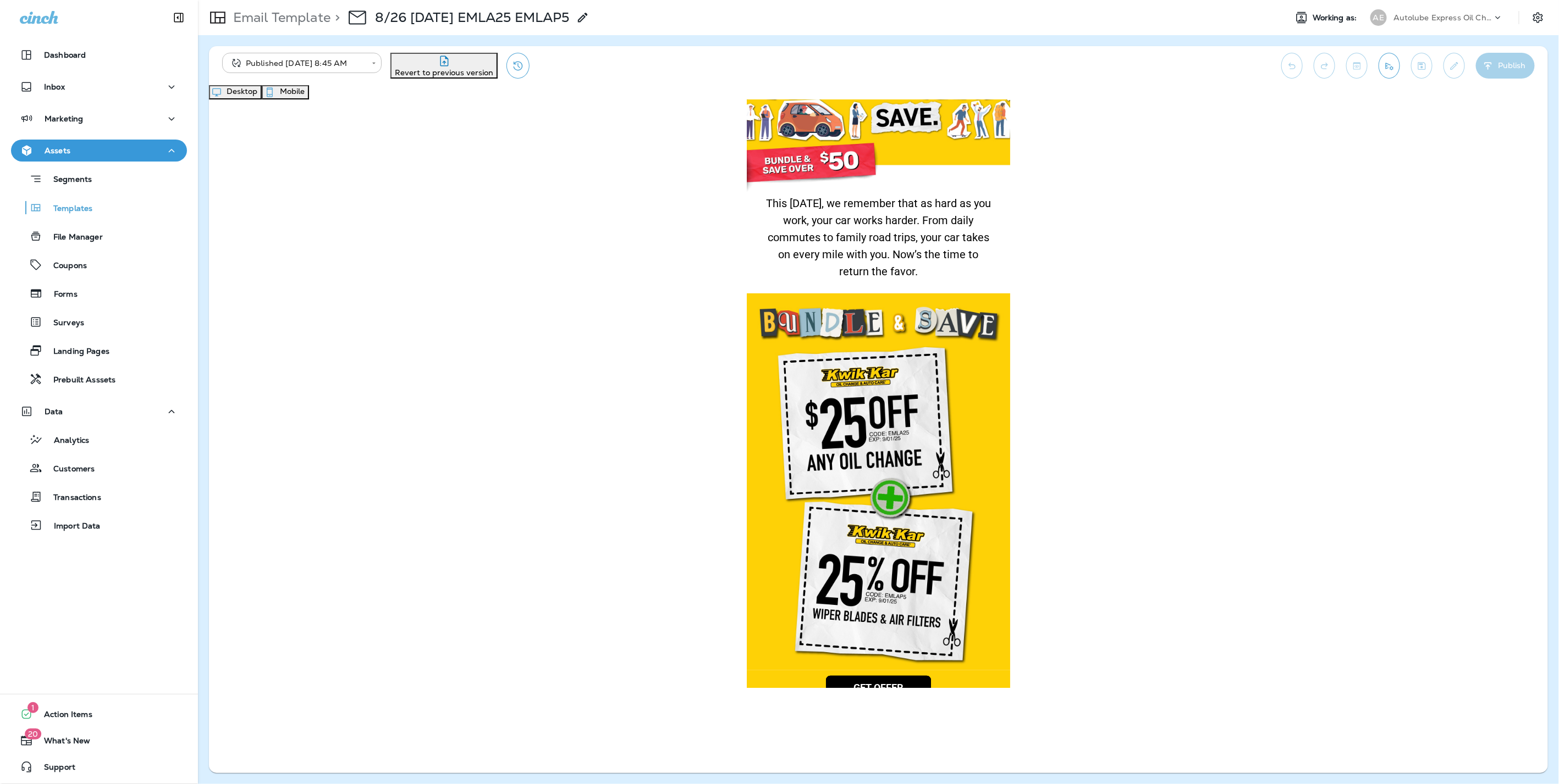
click at [262, 93] on button "Desktop" at bounding box center [235, 92] width 53 height 15
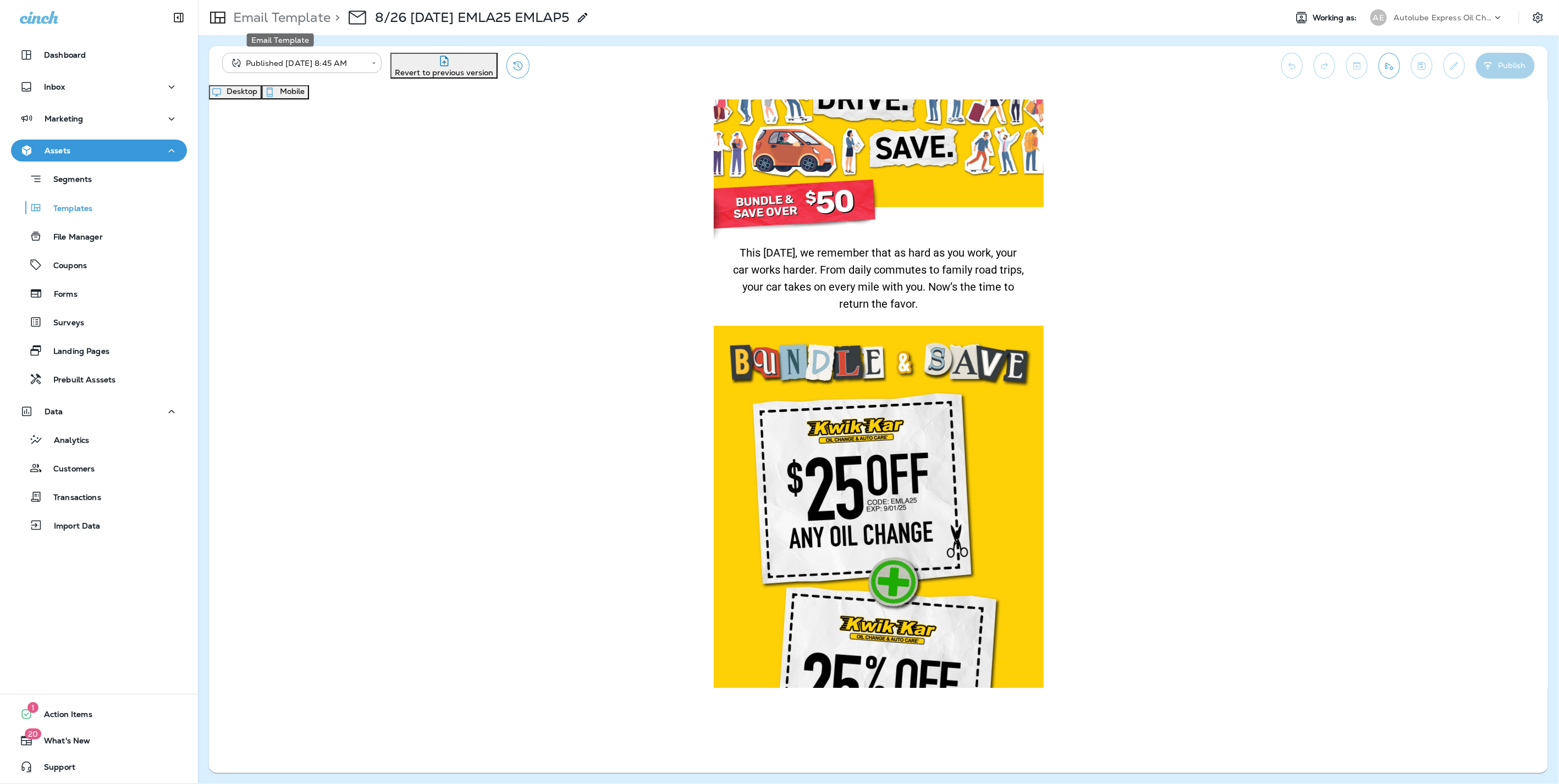
click at [295, 21] on p "Email Template" at bounding box center [280, 17] width 102 height 16
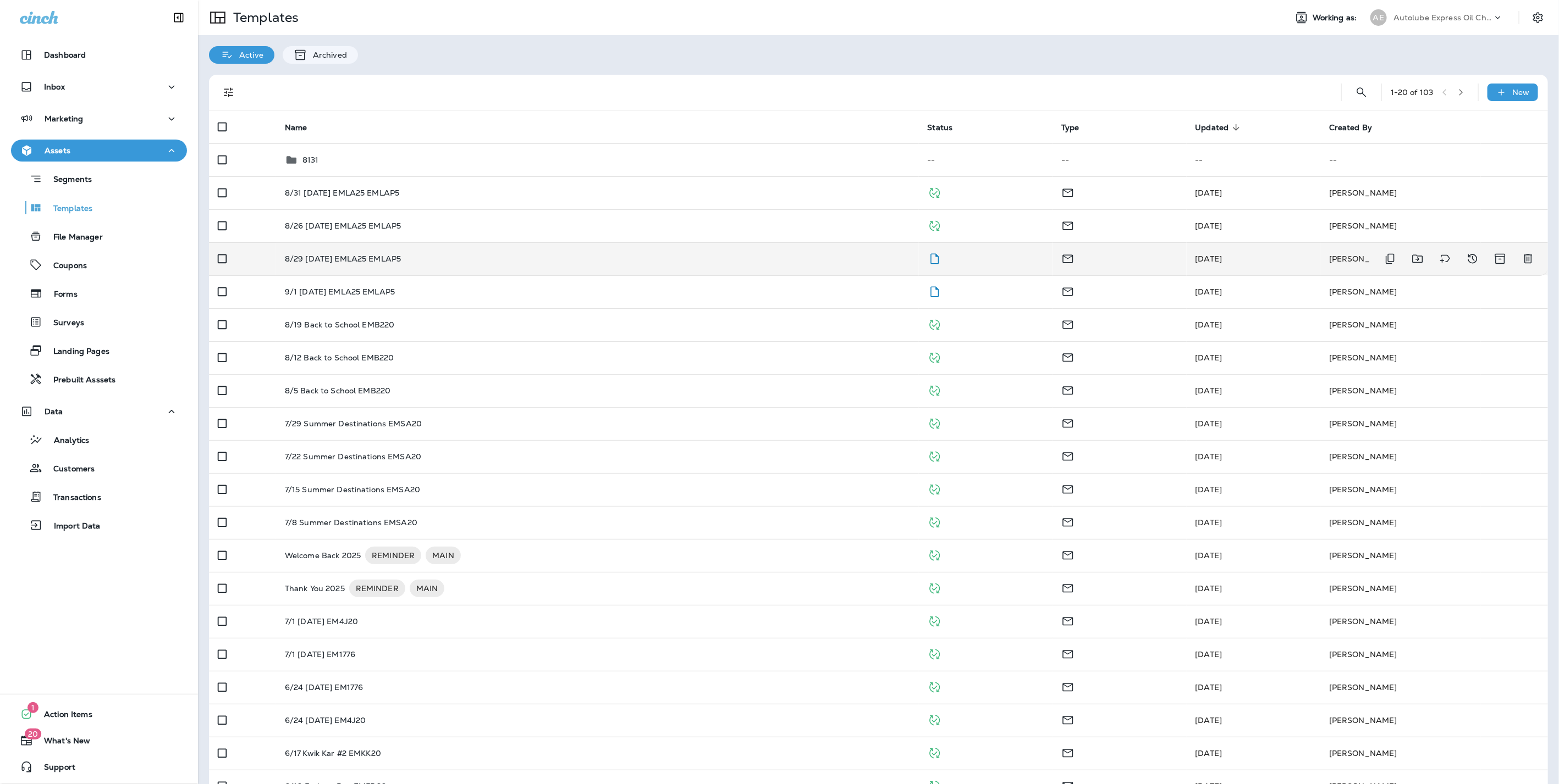
click at [321, 258] on p "8/29 [DATE] EMLA25 EMLAP5" at bounding box center [343, 259] width 117 height 9
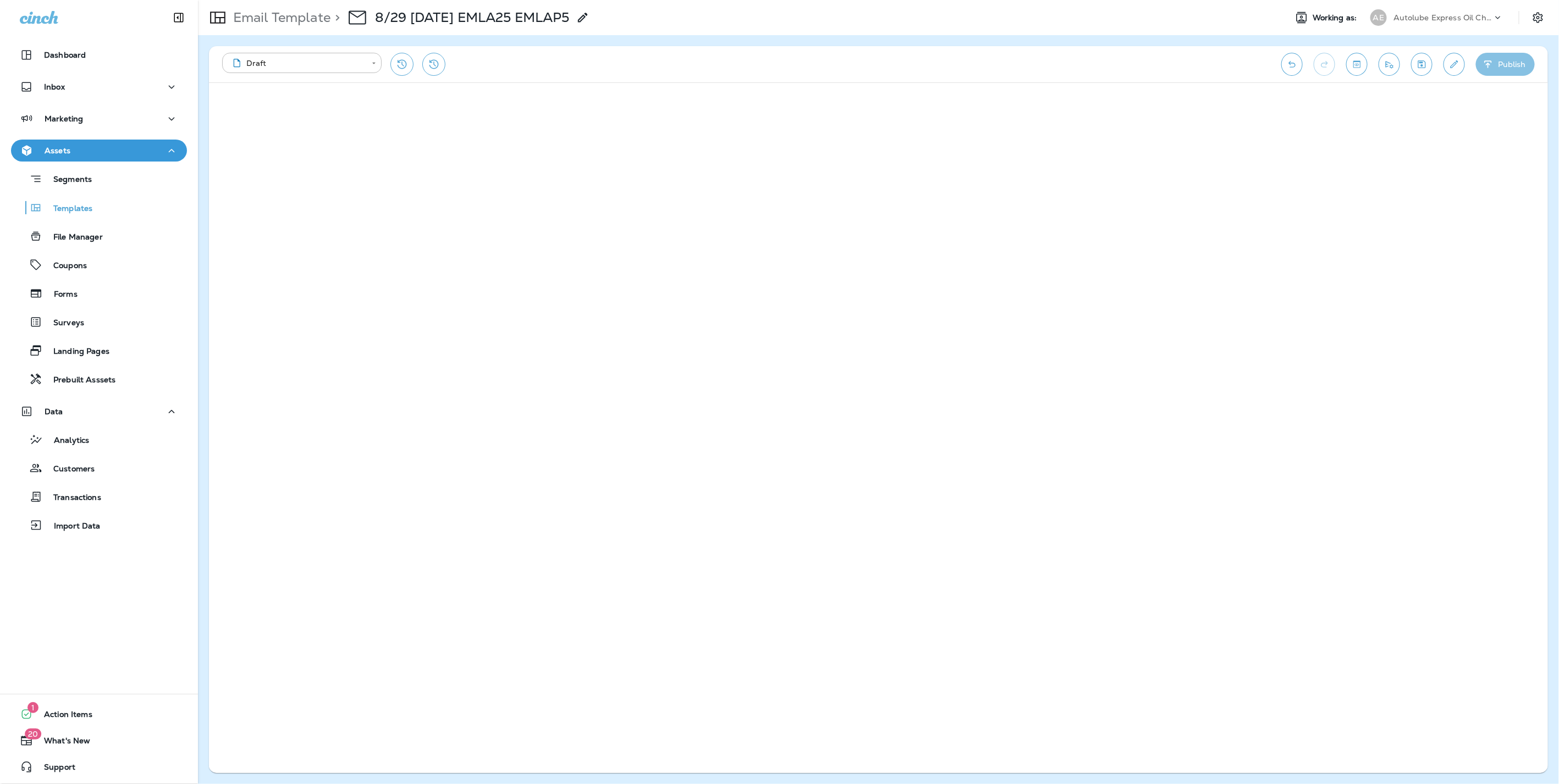
click at [1498, 57] on button "Publish" at bounding box center [1505, 64] width 59 height 23
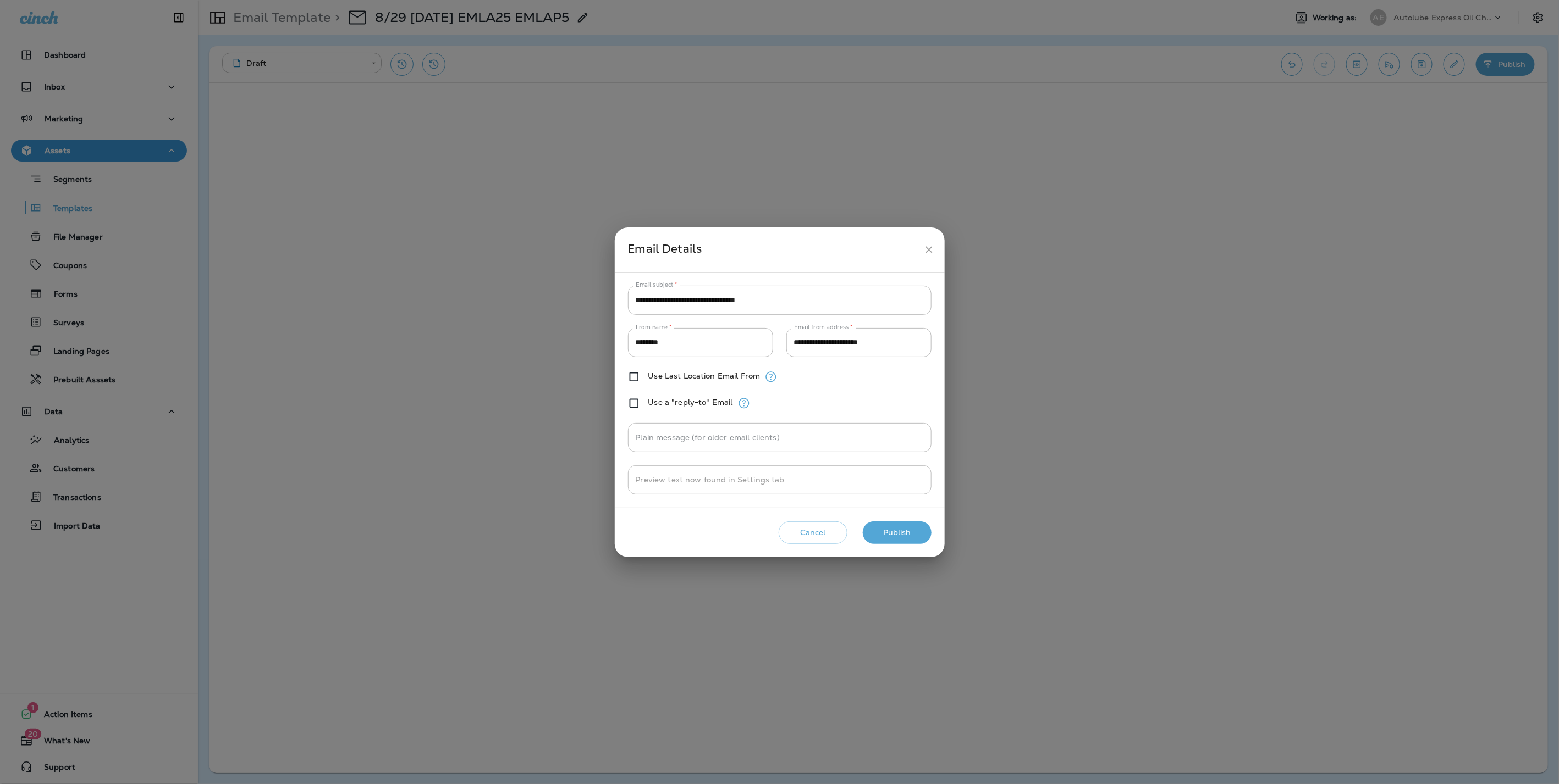
click at [895, 535] on button "Publish" at bounding box center [897, 533] width 69 height 22
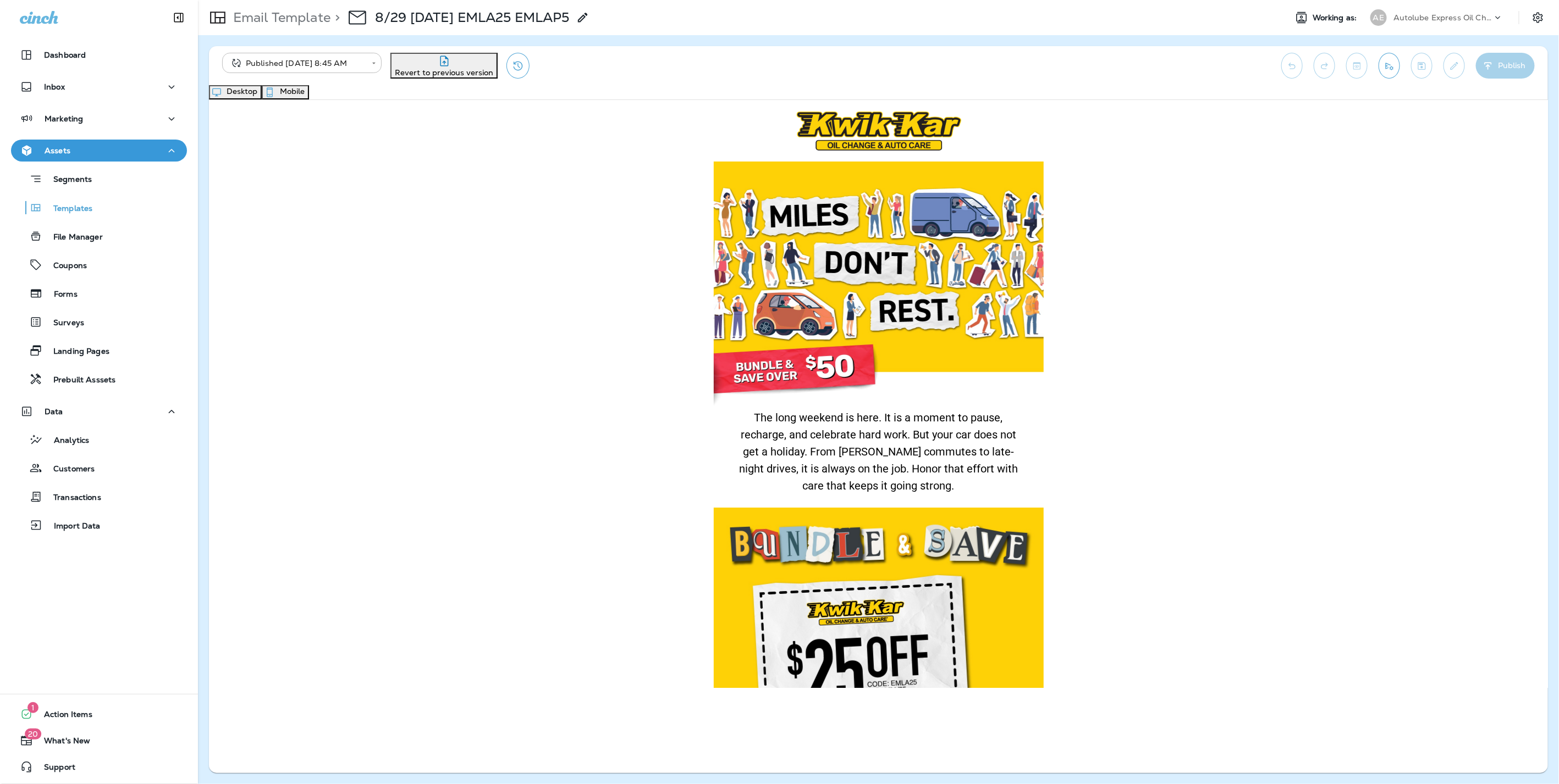
click at [309, 100] on button "Mobile" at bounding box center [285, 92] width 47 height 15
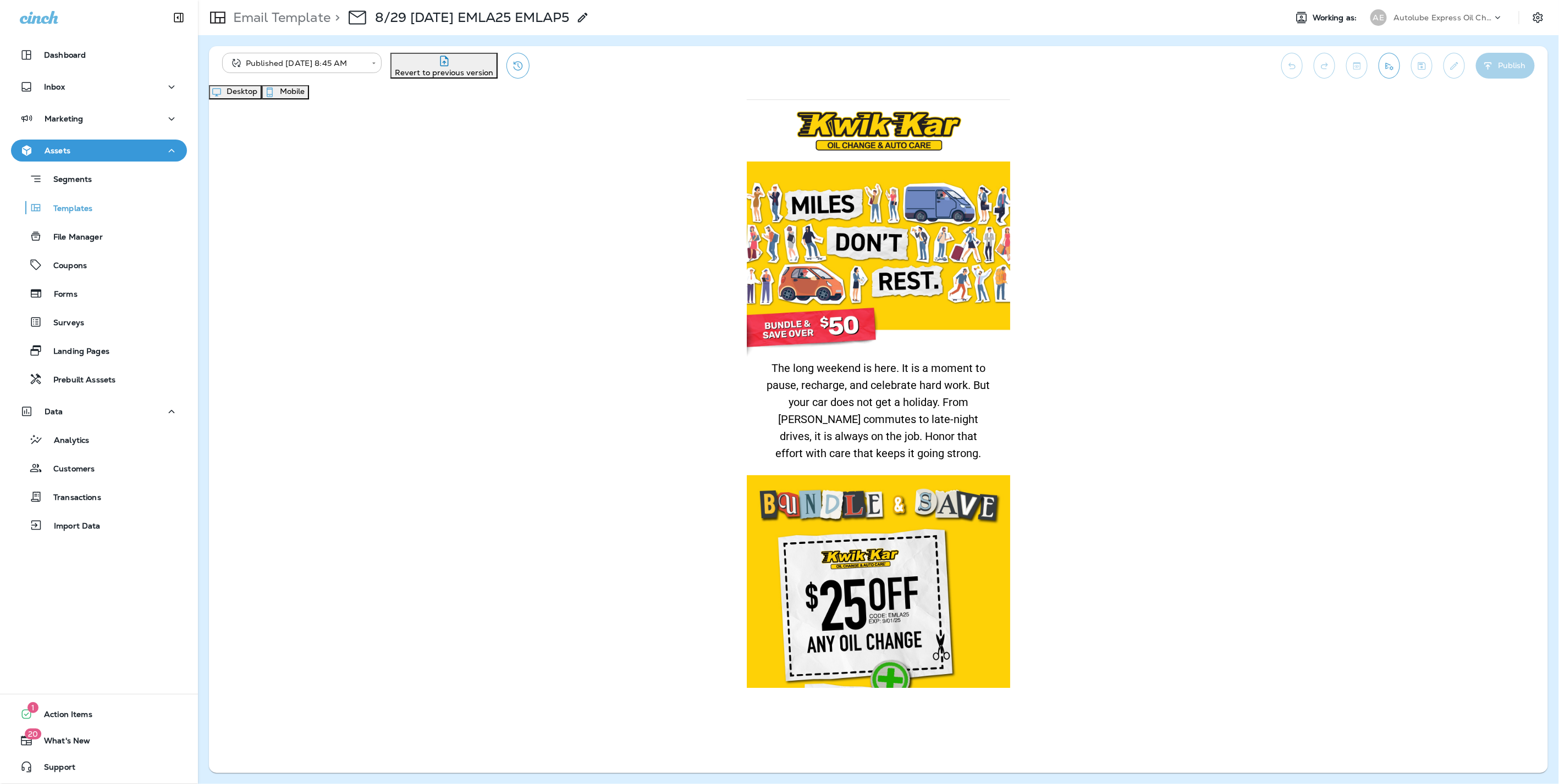
click at [262, 97] on button "Desktop" at bounding box center [235, 92] width 53 height 15
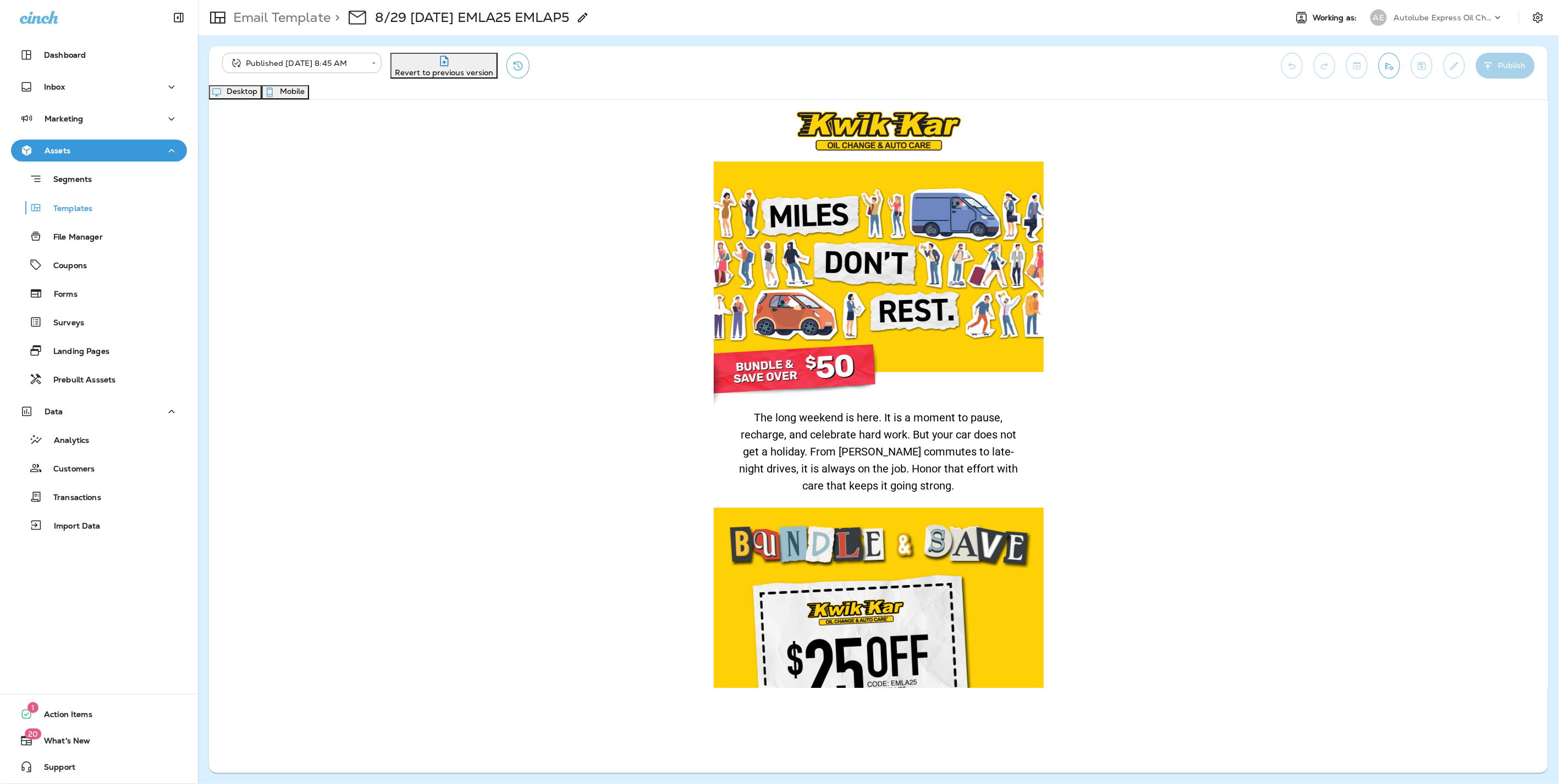
click at [269, 7] on div "Email Template > 8/29 [DATE] EMLA25 EMLAP5" at bounding box center [394, 18] width 391 height 31
click at [265, 17] on p "Email Template" at bounding box center [280, 17] width 102 height 16
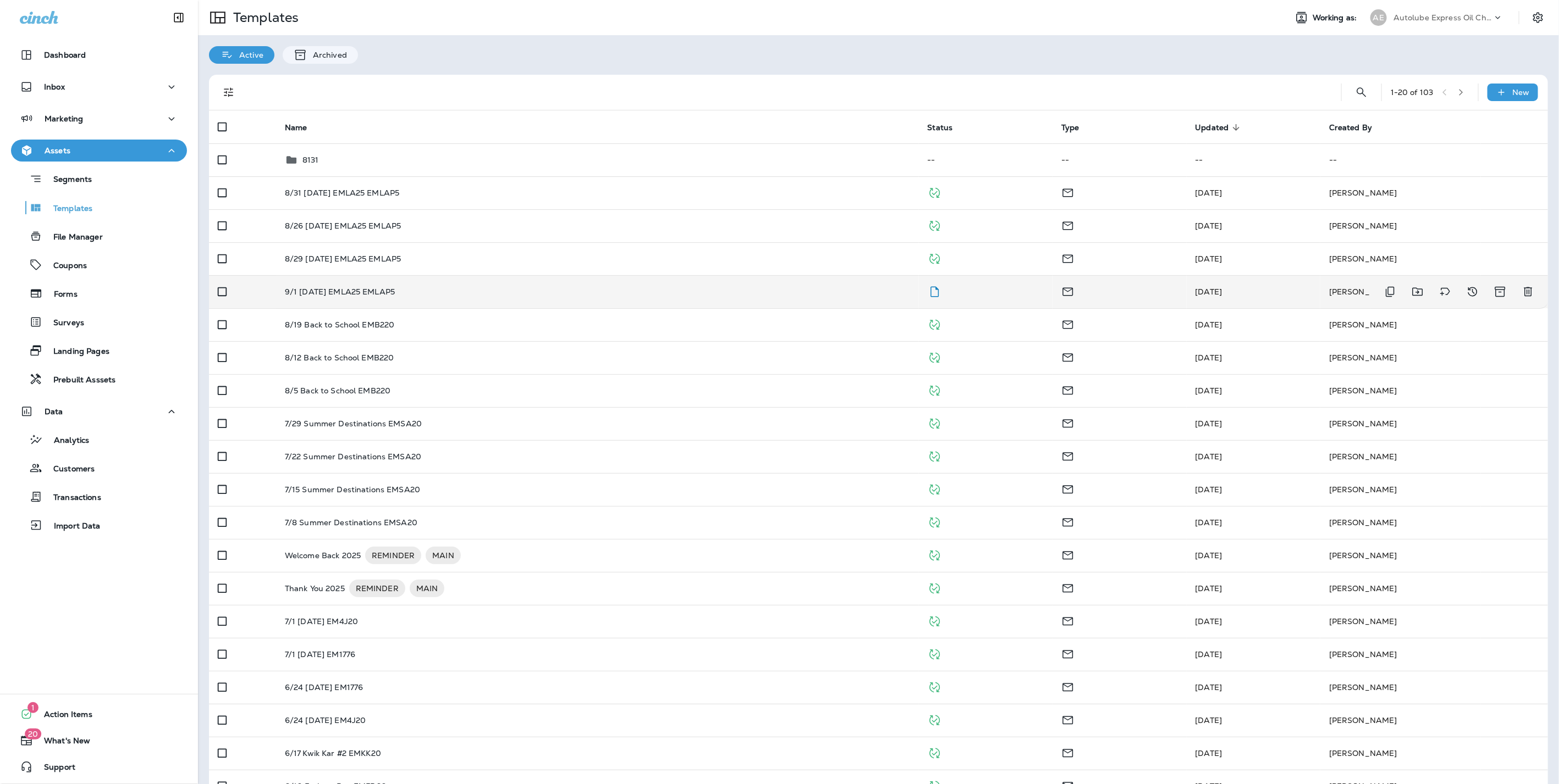
click at [339, 300] on td "9/1 [DATE] EMLA25 EMLAP5" at bounding box center [597, 292] width 643 height 33
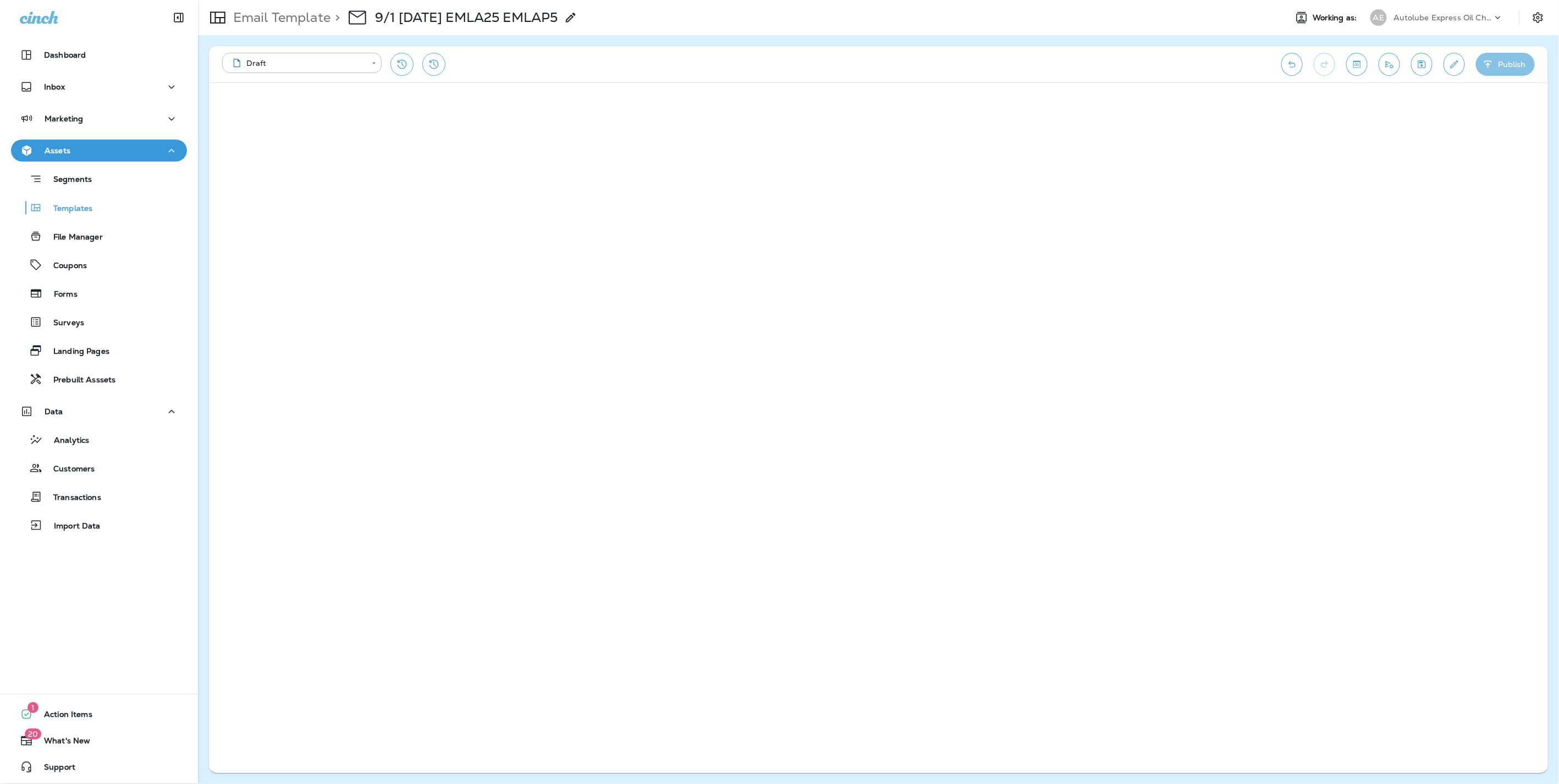
click at [1505, 66] on button "Publish" at bounding box center [1505, 64] width 59 height 23
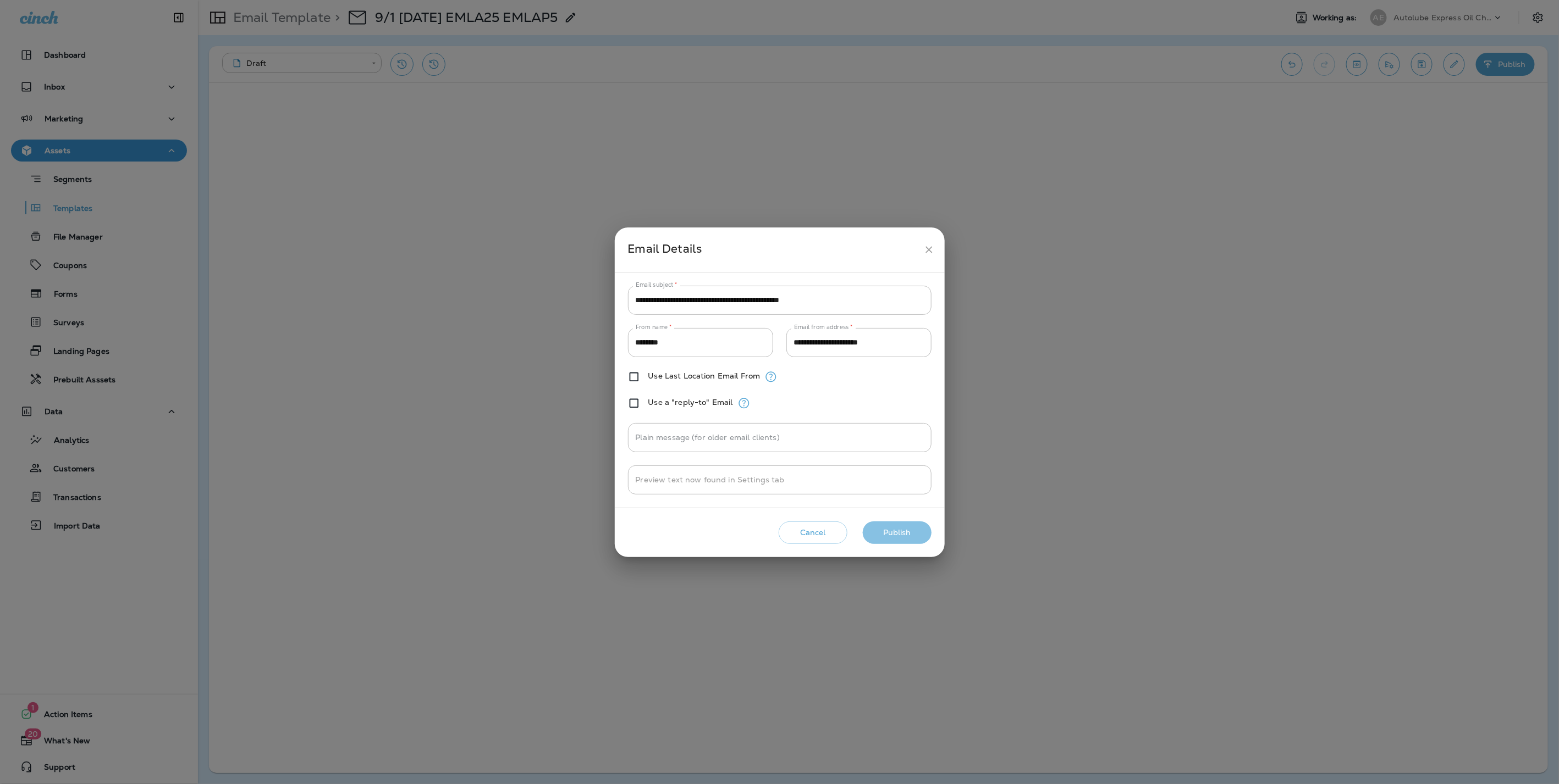
click at [897, 529] on button "Publish" at bounding box center [897, 533] width 69 height 22
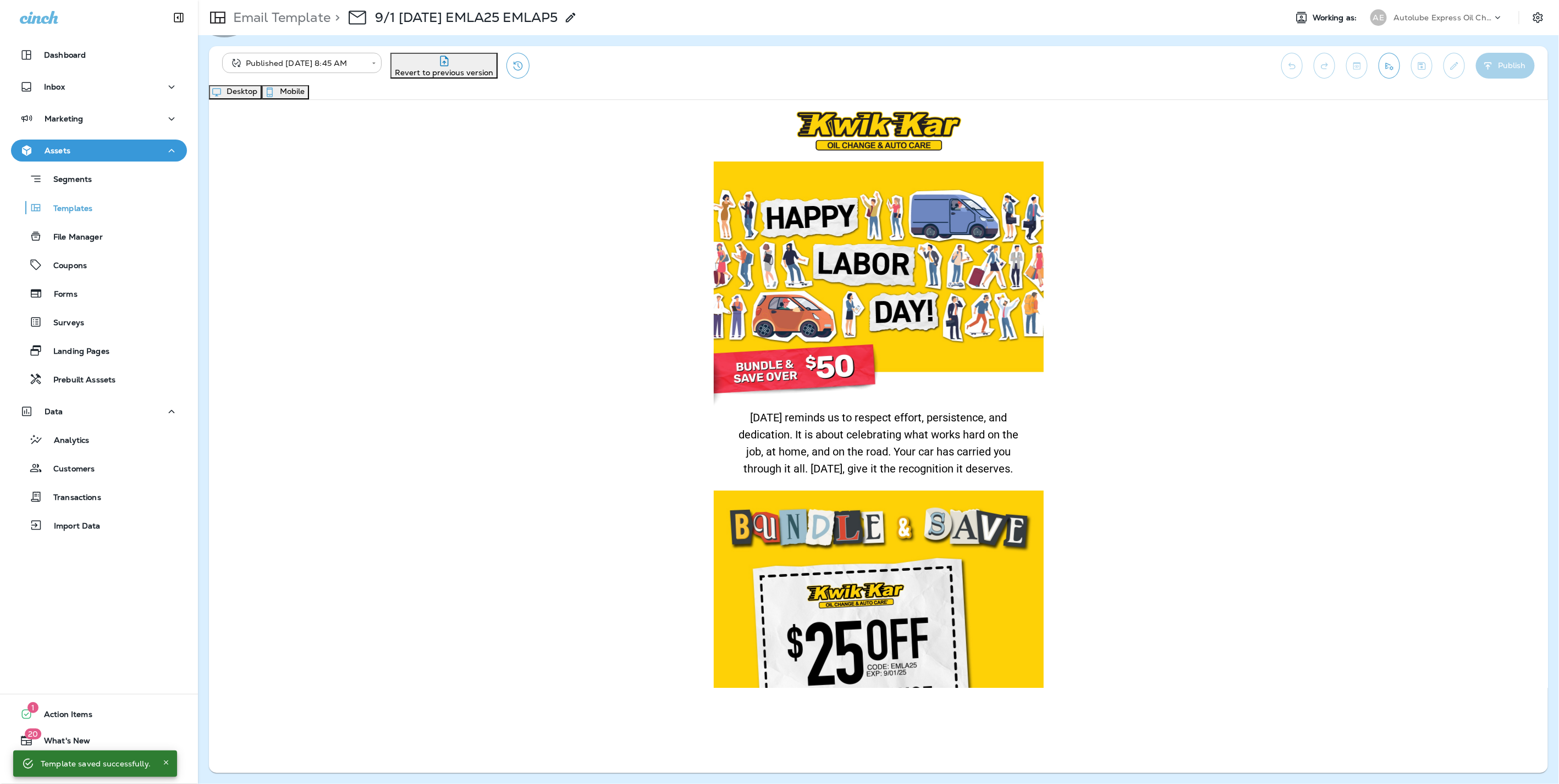
click at [309, 93] on button "Mobile" at bounding box center [285, 92] width 47 height 15
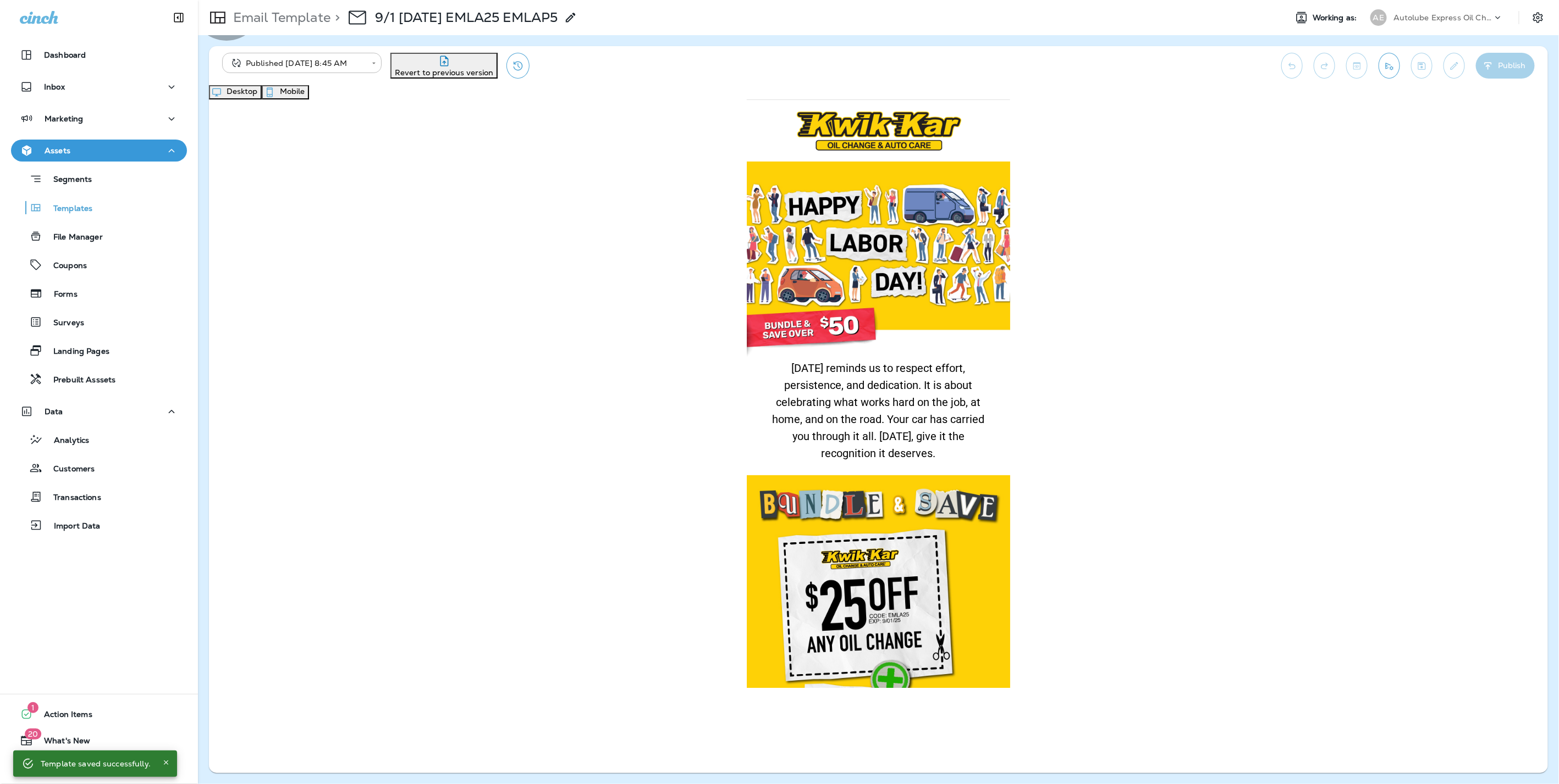
click at [262, 95] on button "Desktop" at bounding box center [235, 92] width 53 height 15
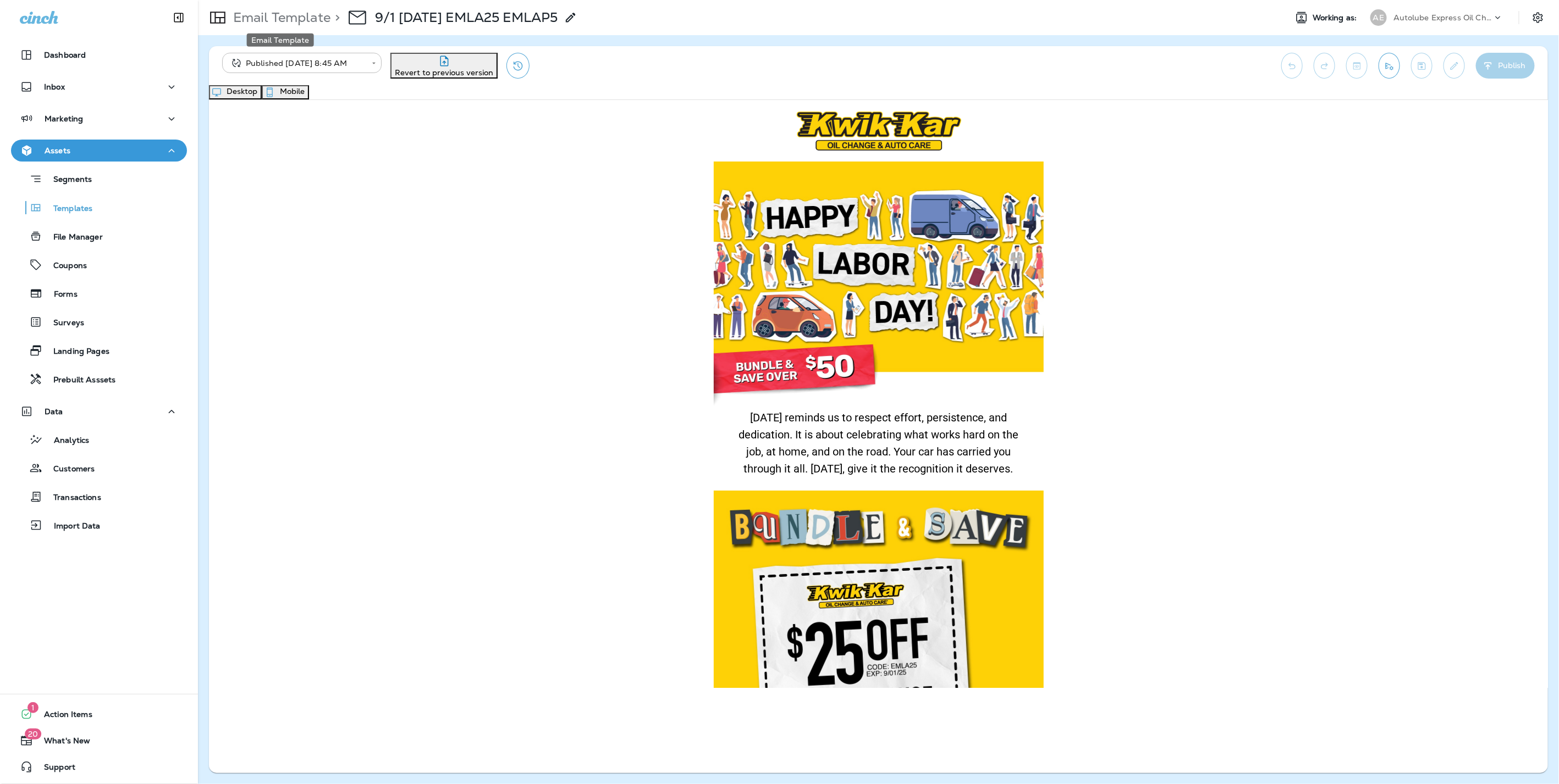
click at [257, 18] on p "Email Template" at bounding box center [280, 17] width 102 height 16
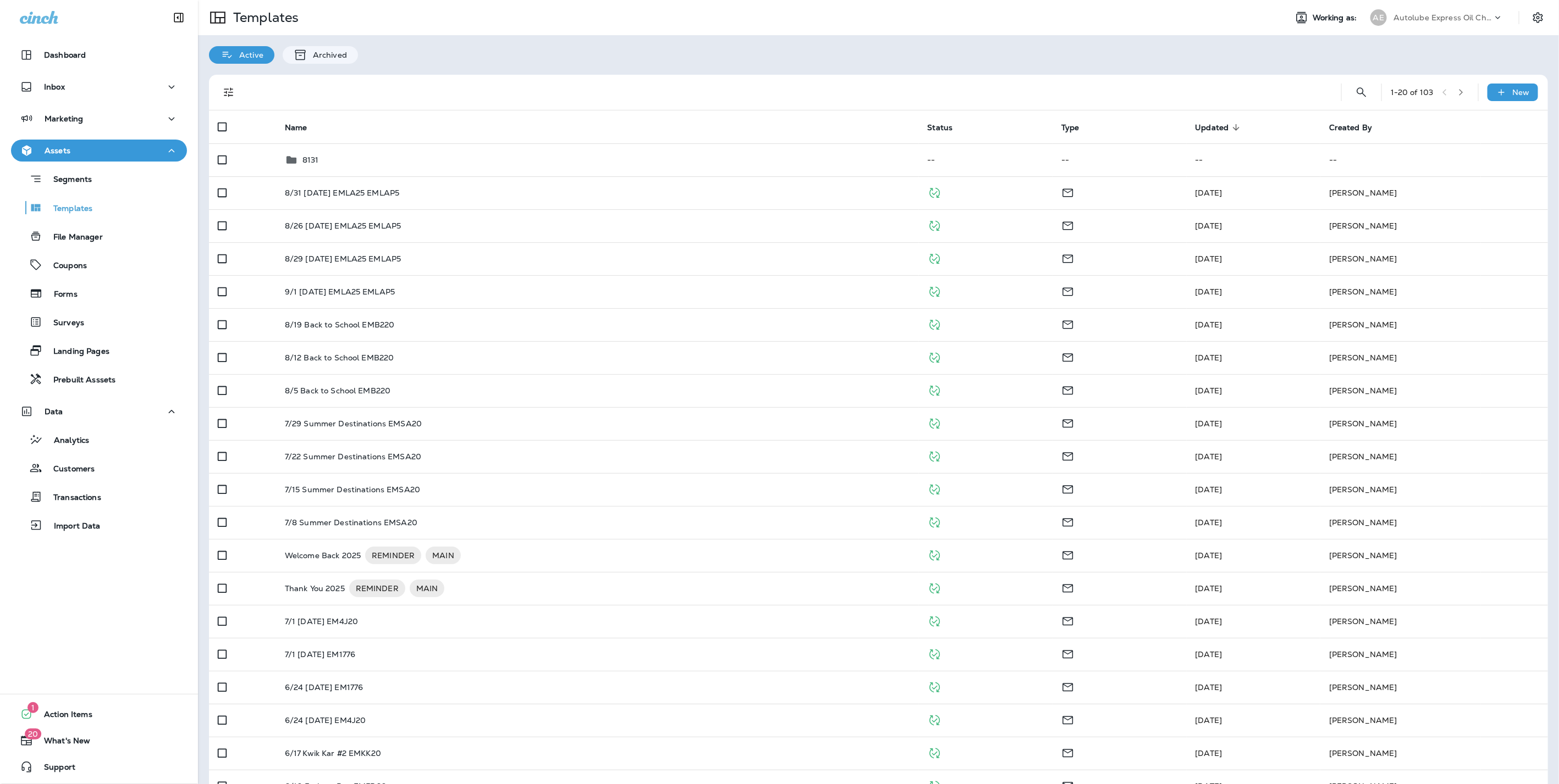
click at [1492, 18] on icon at bounding box center [1497, 17] width 11 height 11
type input "****"
click at [1397, 95] on p "Kwik Kar Oil Change & Auto Care" at bounding box center [1436, 91] width 120 height 18
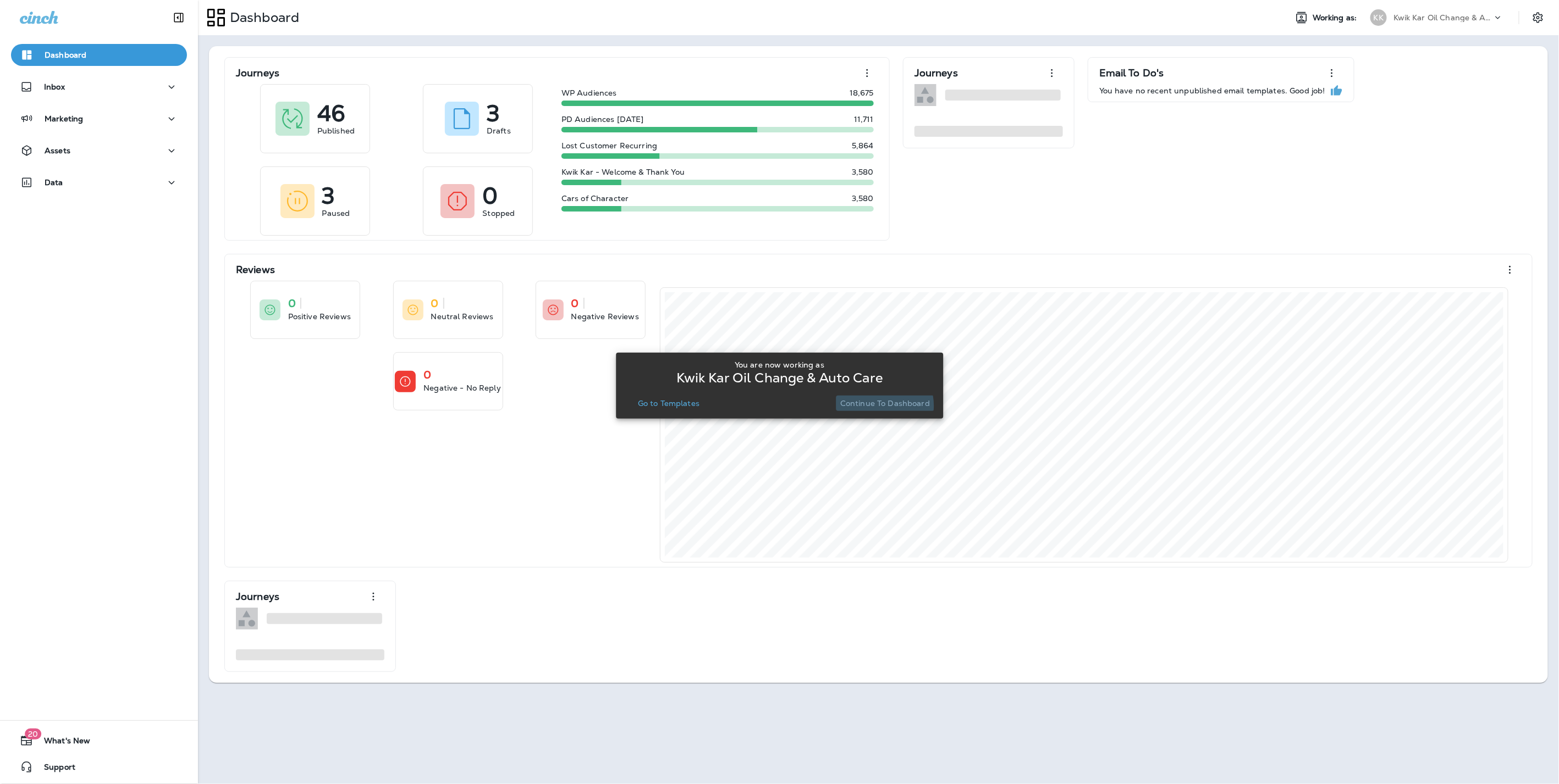
click at [874, 406] on p "Continue to Dashboard" at bounding box center [885, 403] width 89 height 9
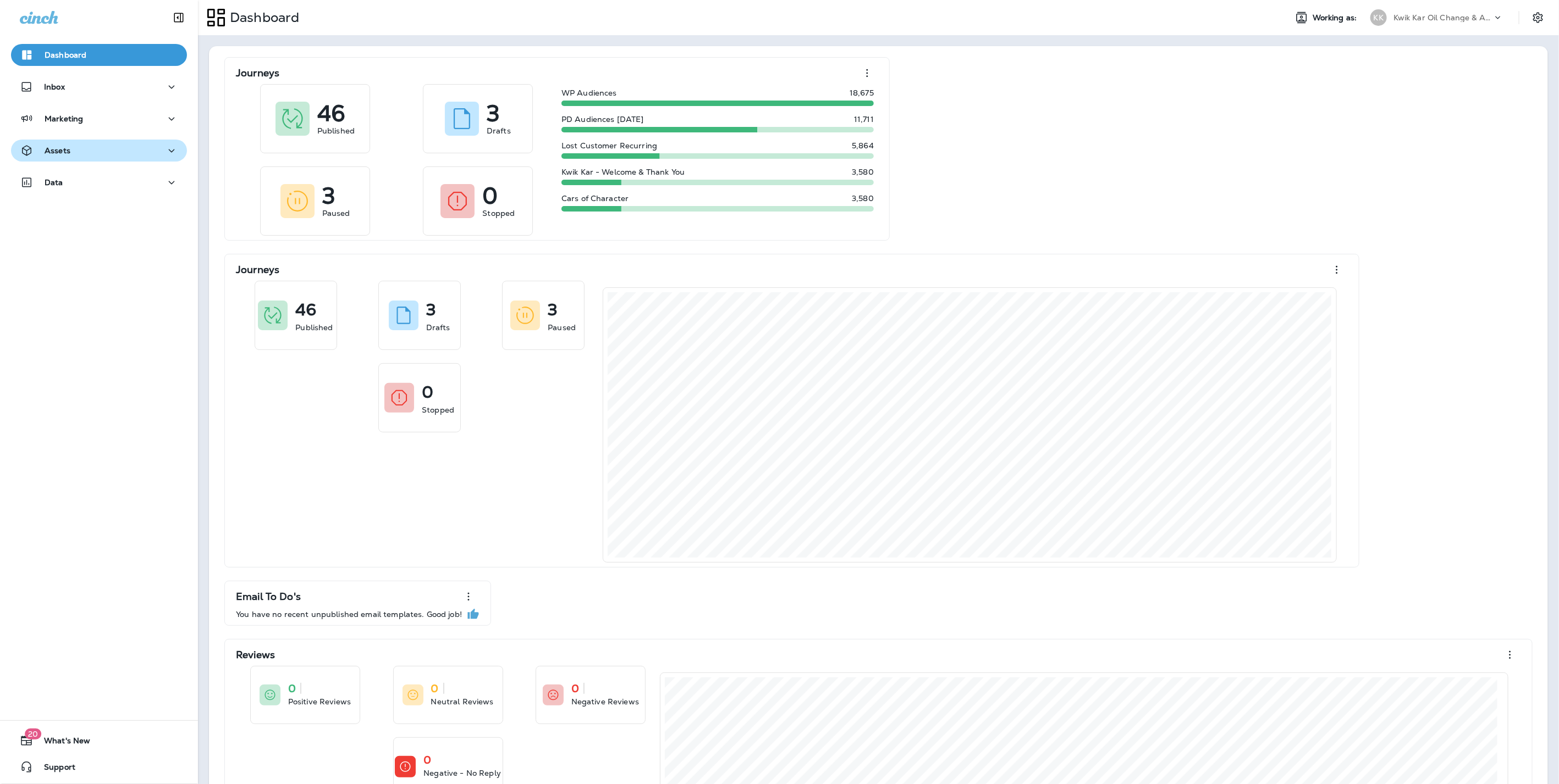
click at [67, 154] on p "Assets" at bounding box center [57, 150] width 26 height 9
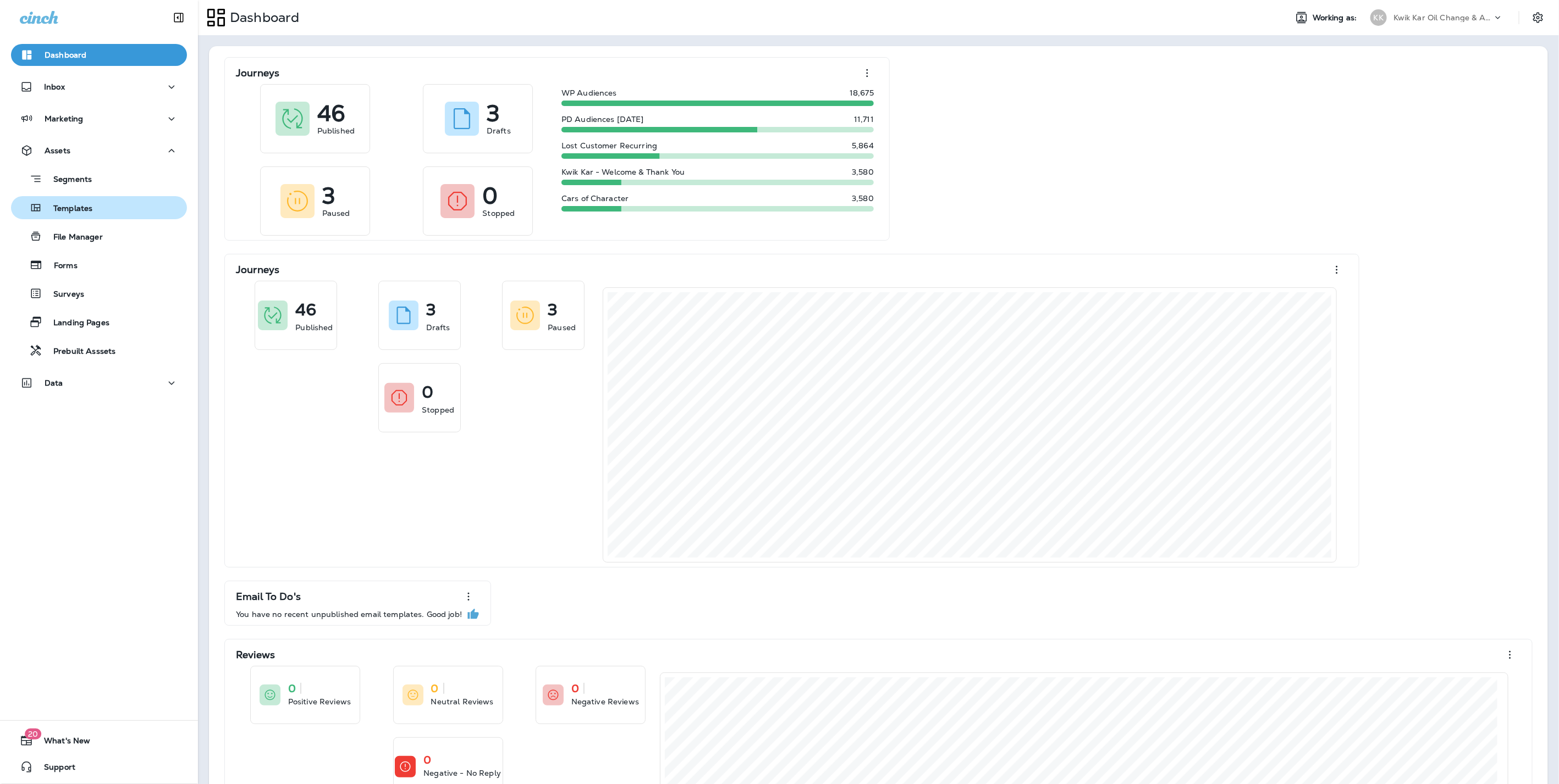
click at [67, 212] on p "Templates" at bounding box center [67, 209] width 50 height 10
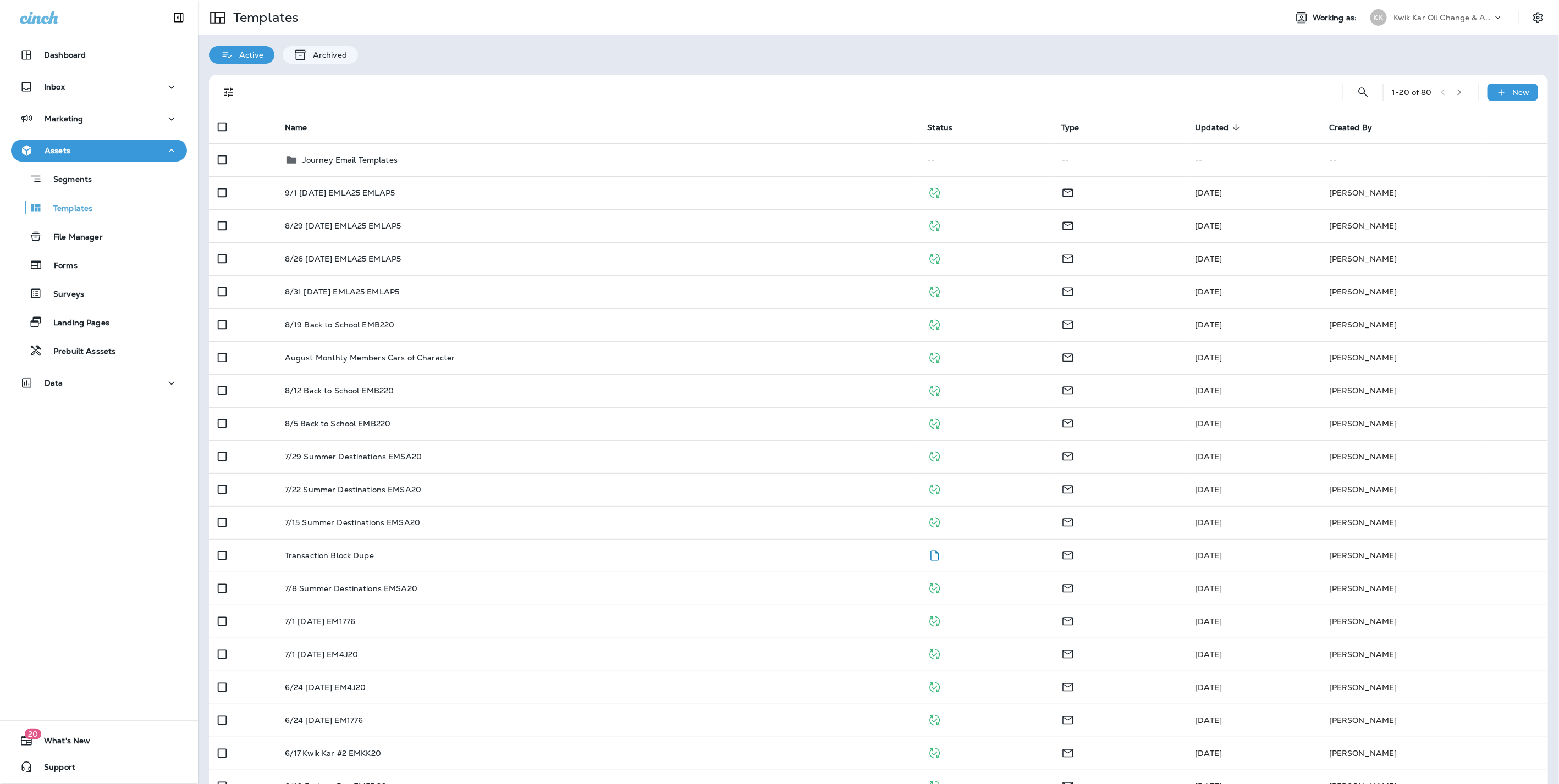
click at [1428, 14] on p "Kwik Kar Oil Change & Auto Care" at bounding box center [1442, 17] width 99 height 9
type input "*****"
click at [1422, 90] on p "Ingleside Auto & Tire" at bounding box center [1418, 91] width 85 height 9
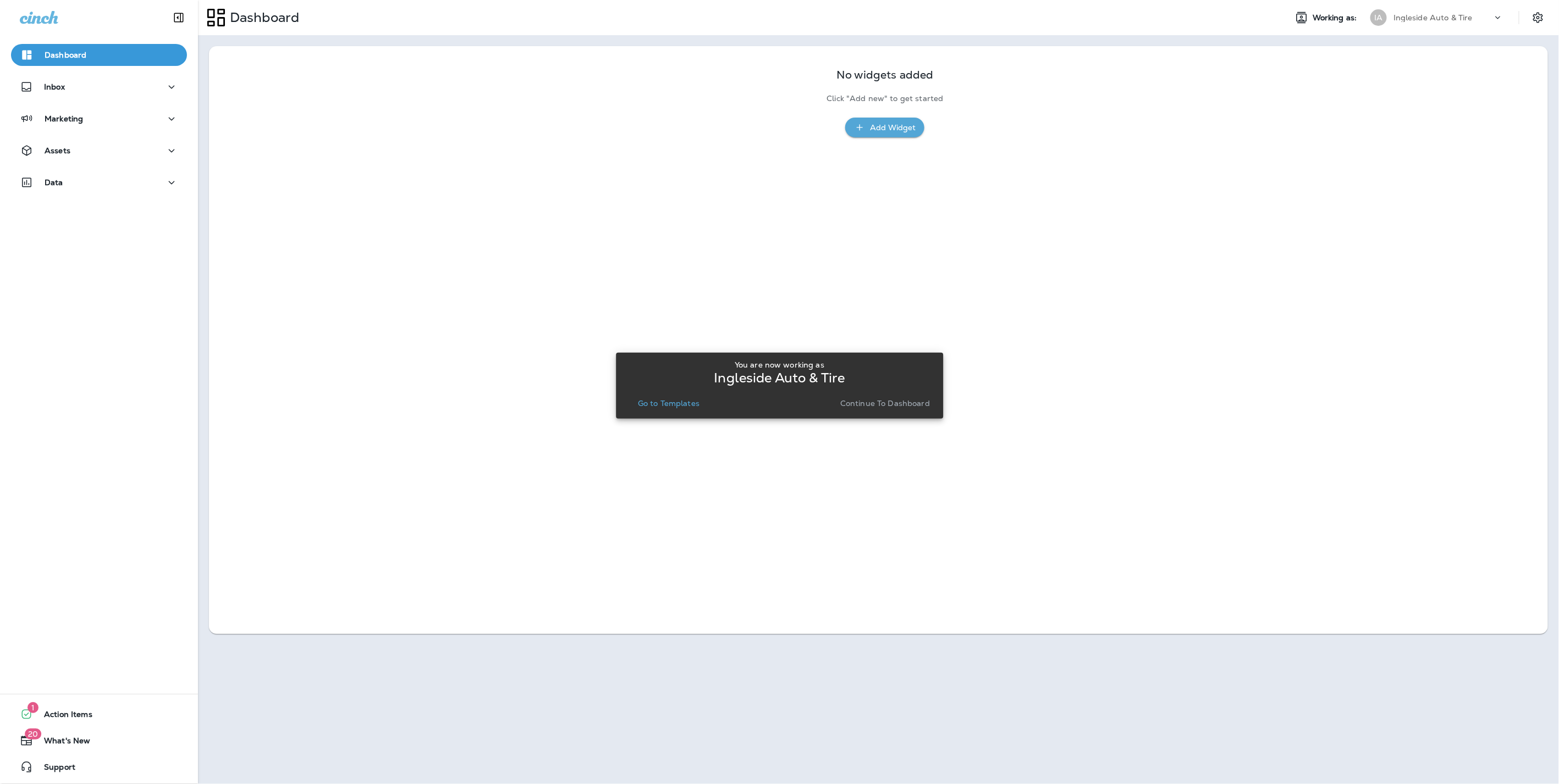
click at [869, 403] on p "Continue to Dashboard" at bounding box center [885, 403] width 89 height 9
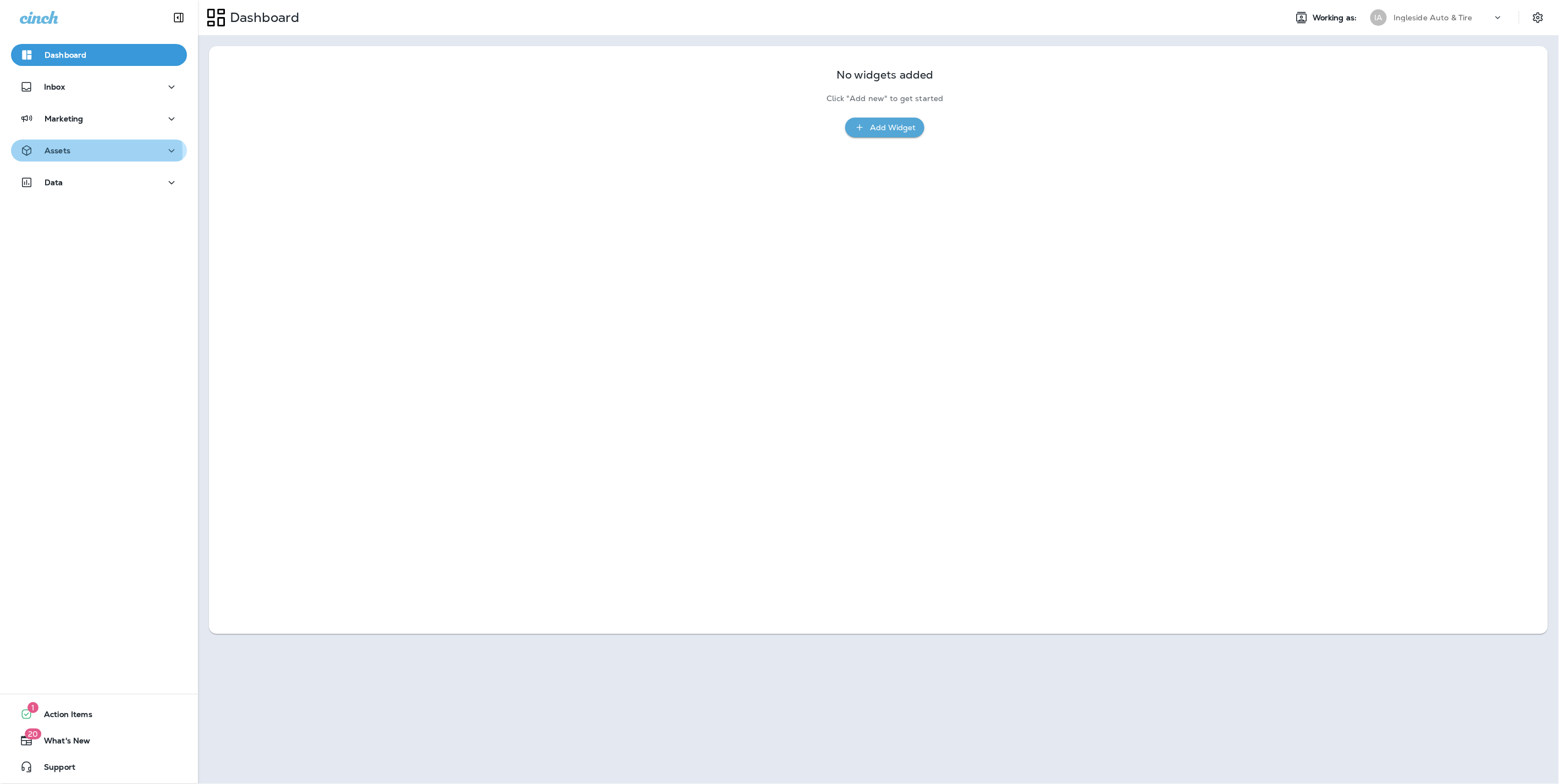
click at [94, 152] on div "Assets" at bounding box center [99, 151] width 159 height 14
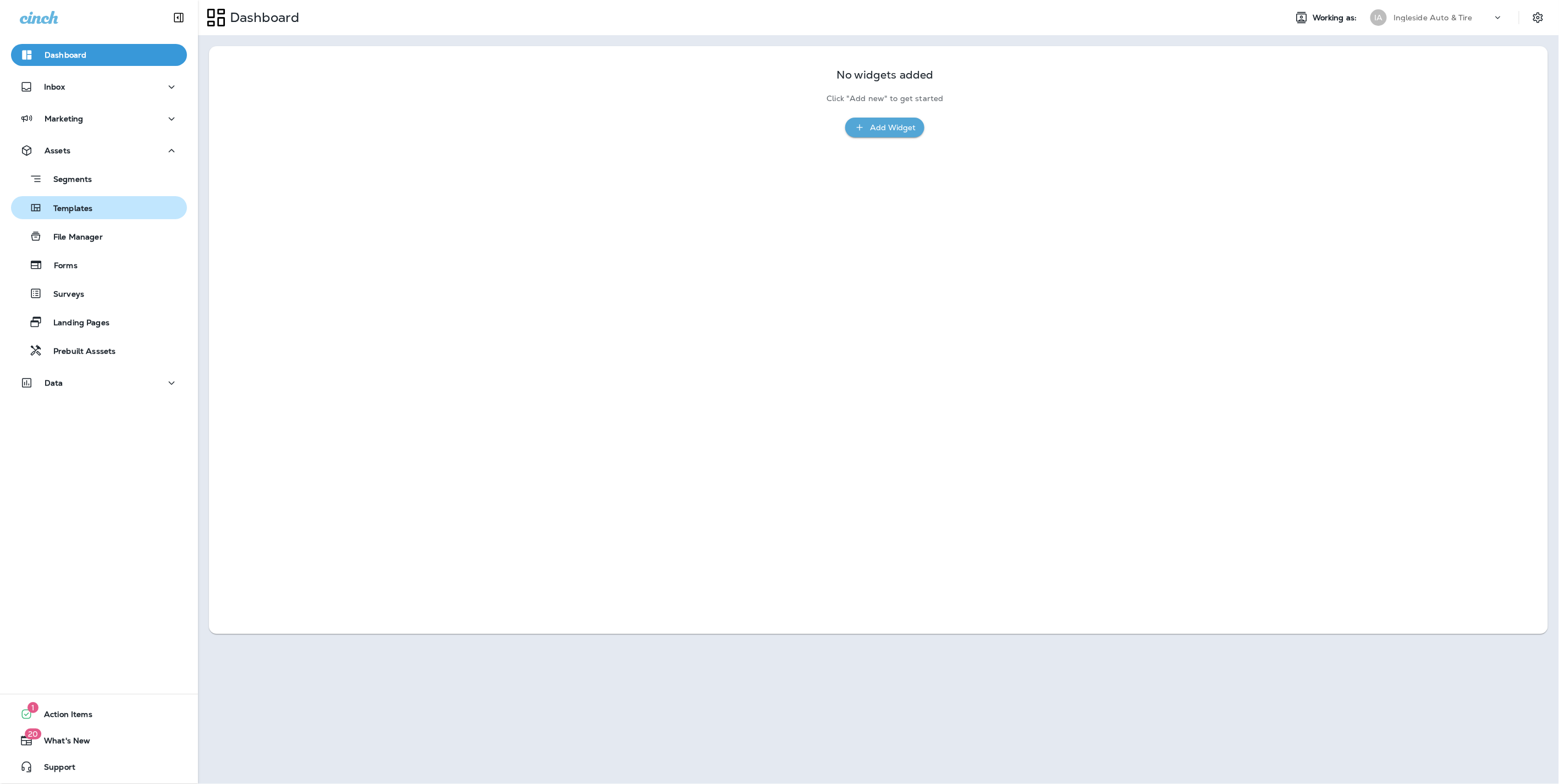
click at [68, 213] on p "Templates" at bounding box center [67, 209] width 50 height 10
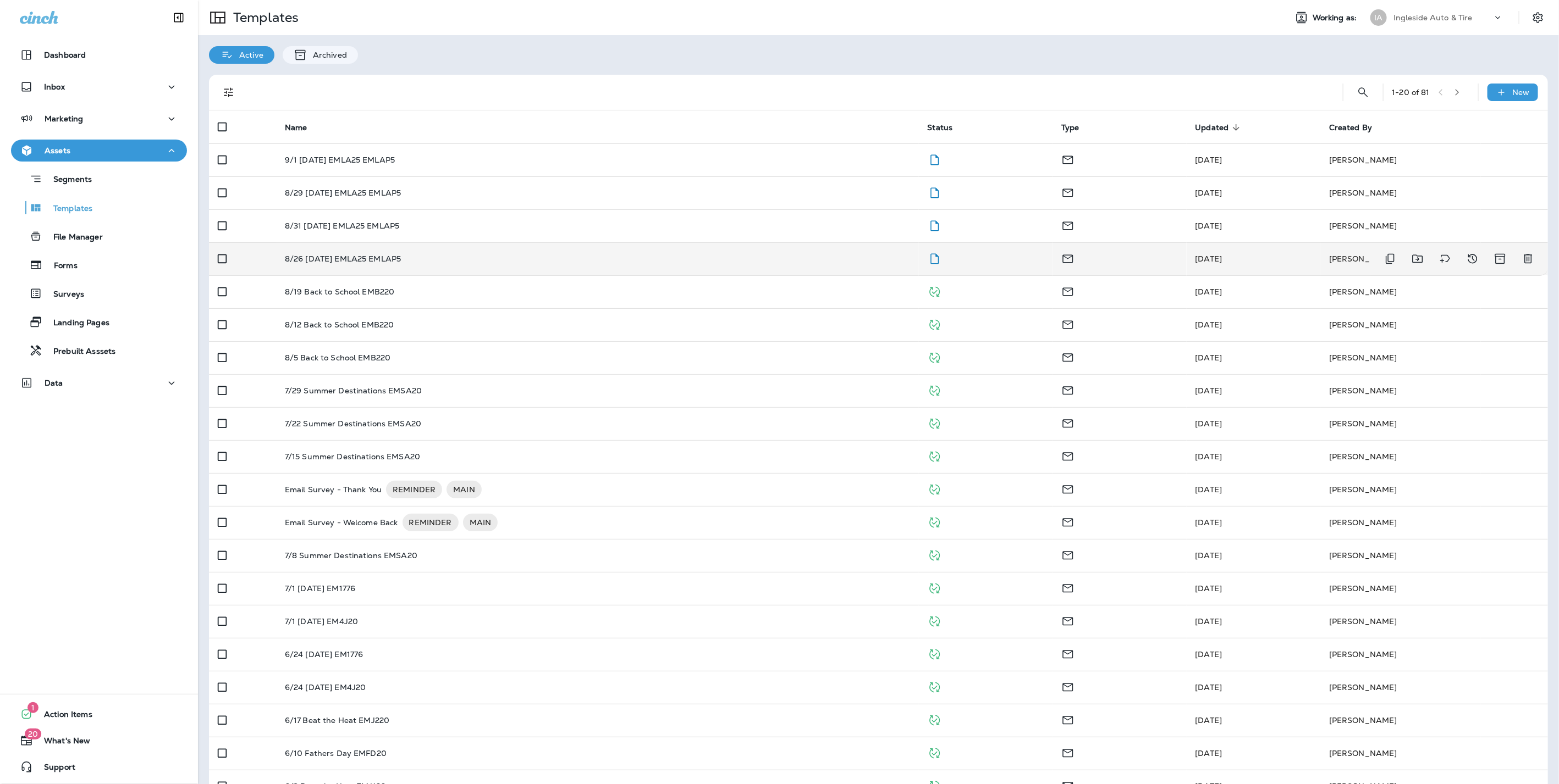
click at [301, 267] on td "8/26 [DATE] EMLA25 EMLAP5" at bounding box center [597, 259] width 643 height 33
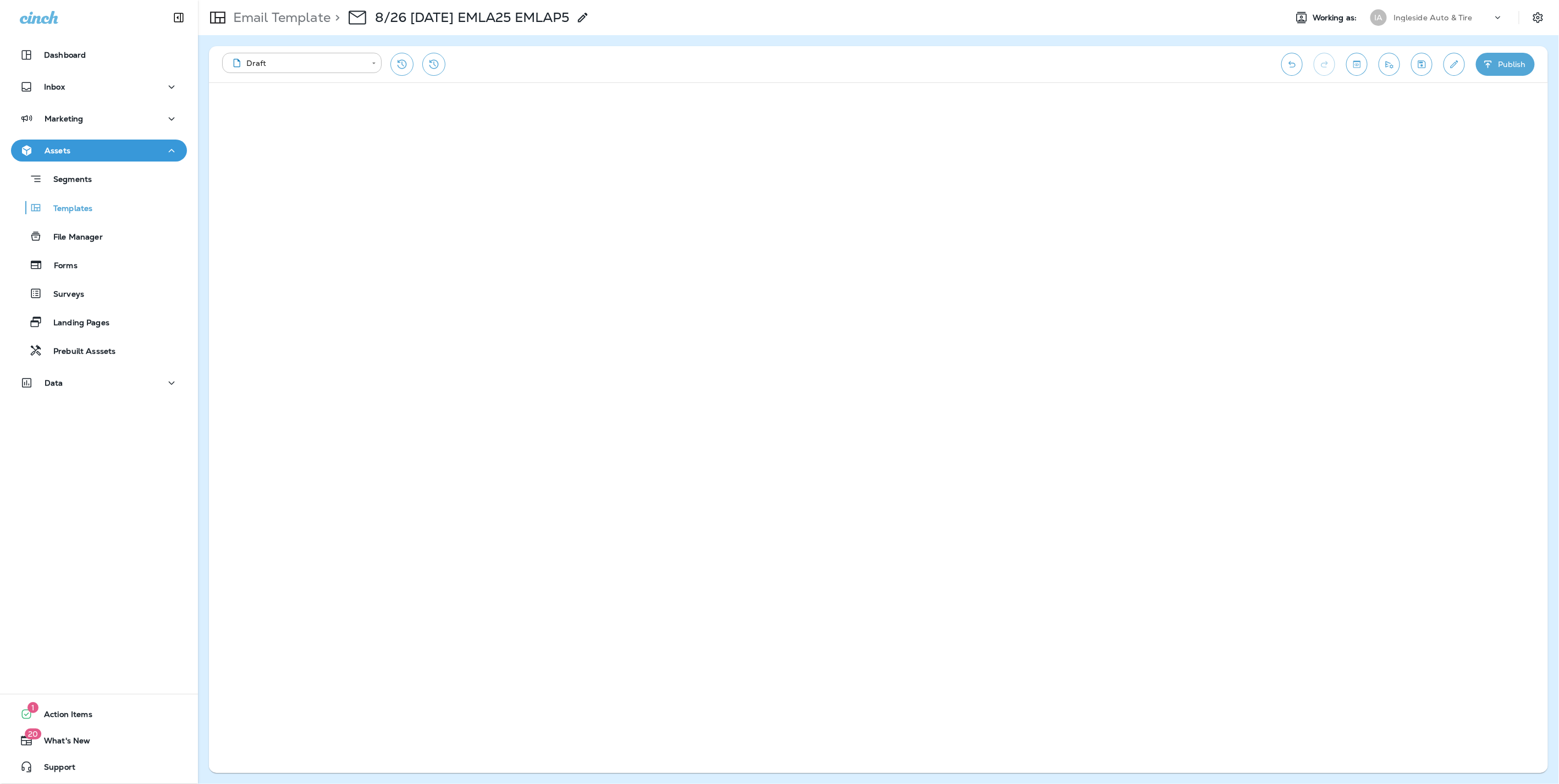
click at [1519, 66] on button "Publish" at bounding box center [1505, 64] width 59 height 23
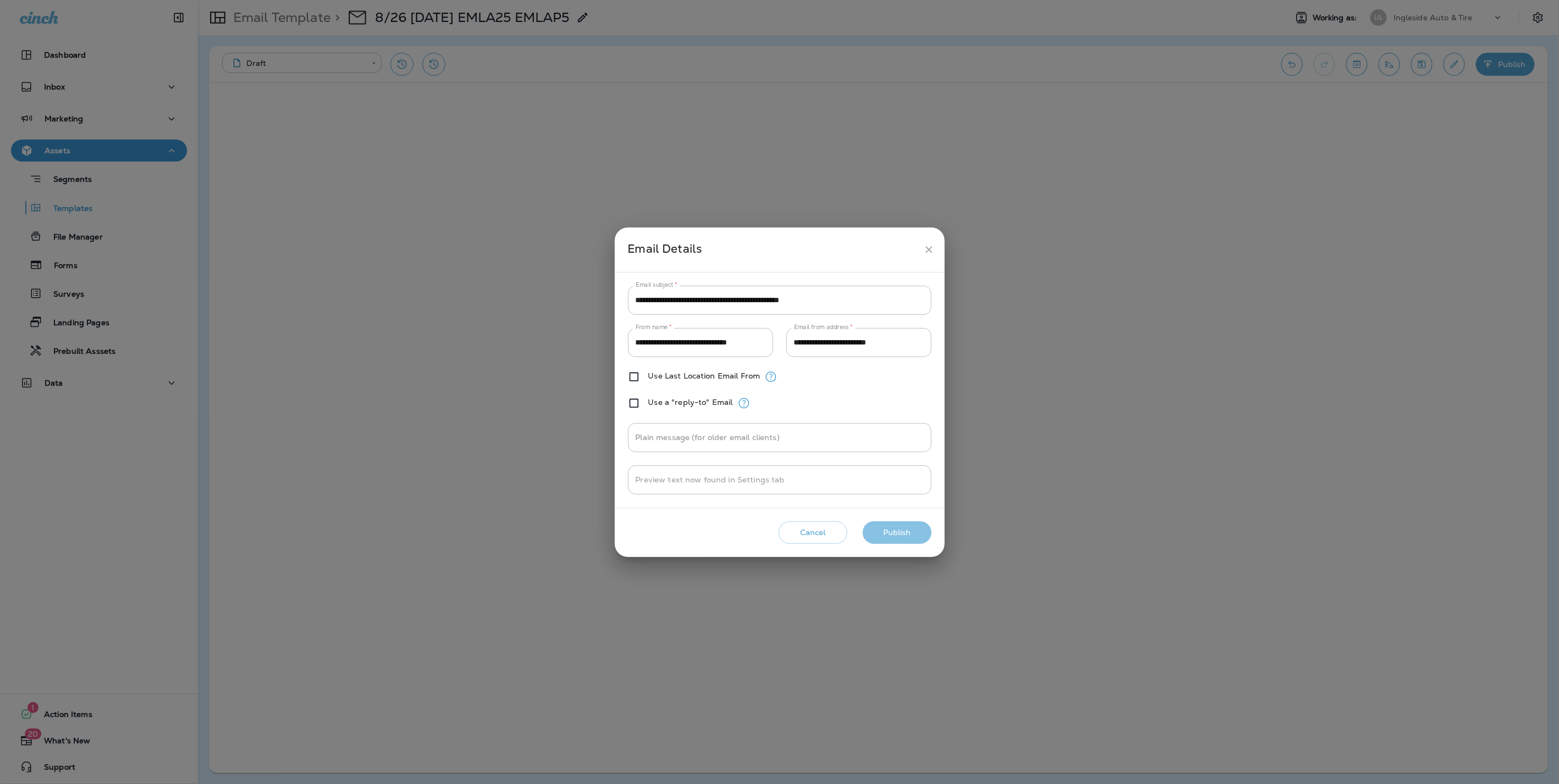
click at [891, 527] on button "Publish" at bounding box center [897, 533] width 69 height 22
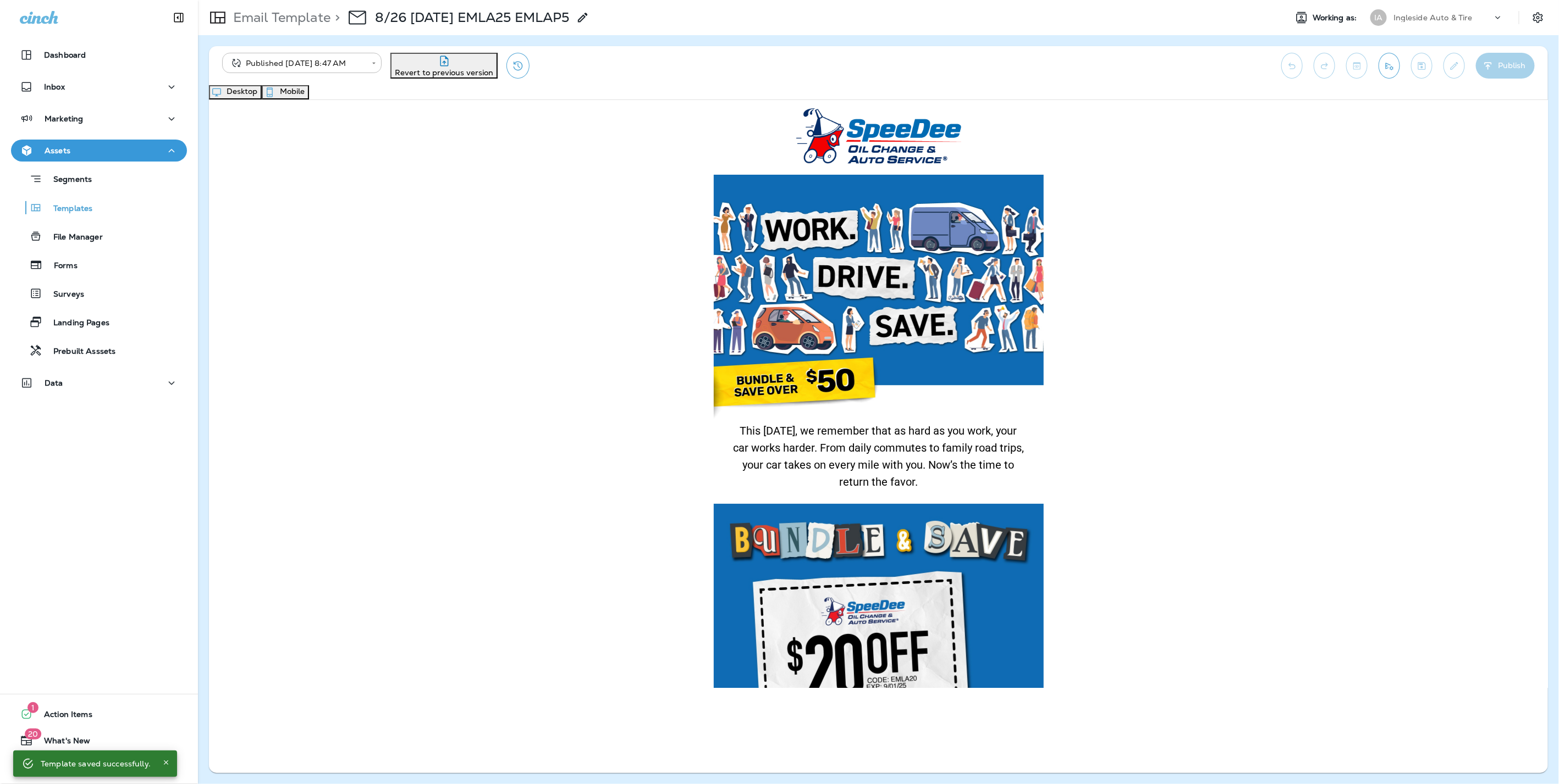
click at [309, 94] on button "Mobile" at bounding box center [285, 92] width 47 height 15
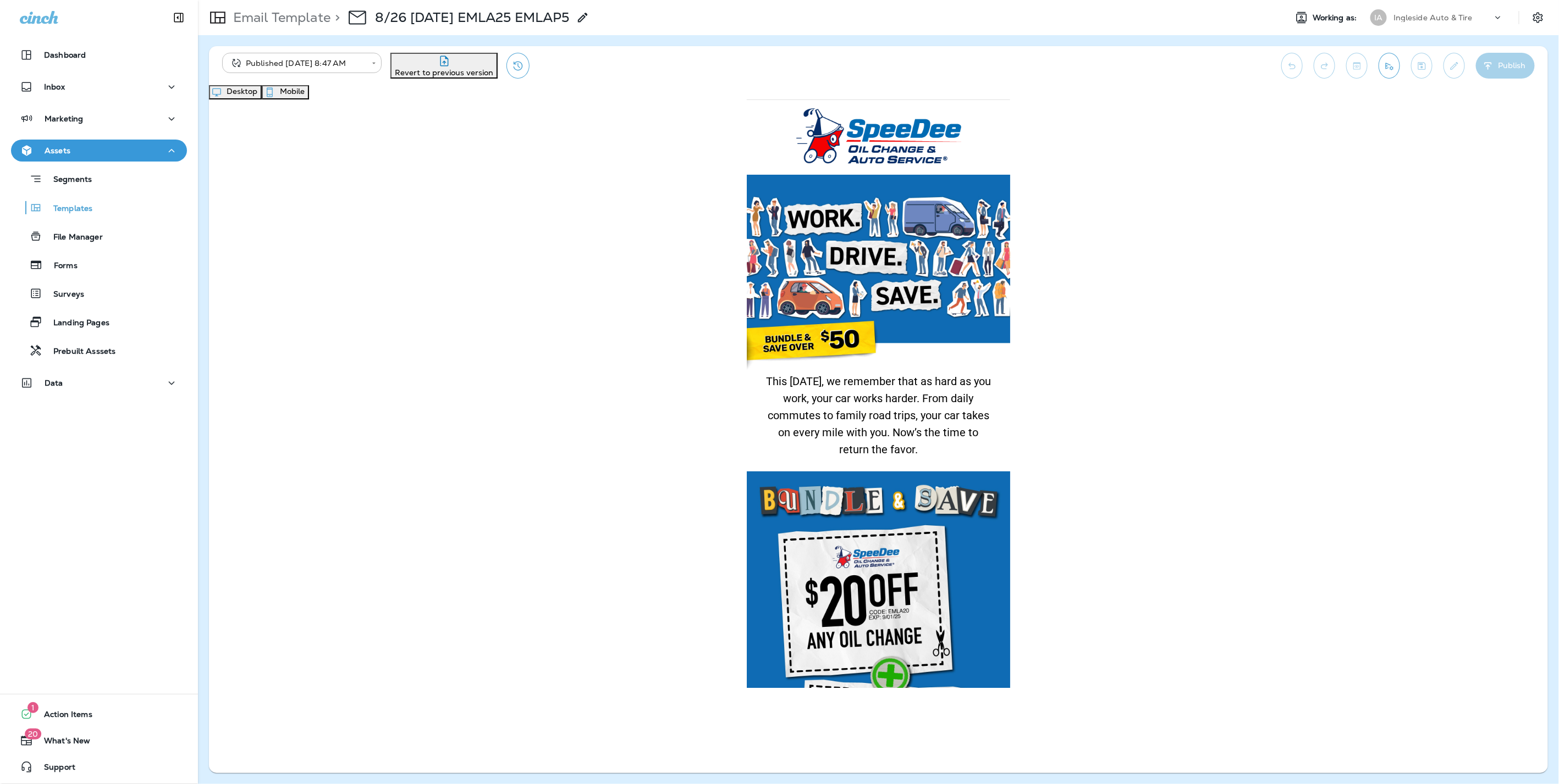
click at [262, 100] on button "Desktop" at bounding box center [235, 92] width 53 height 15
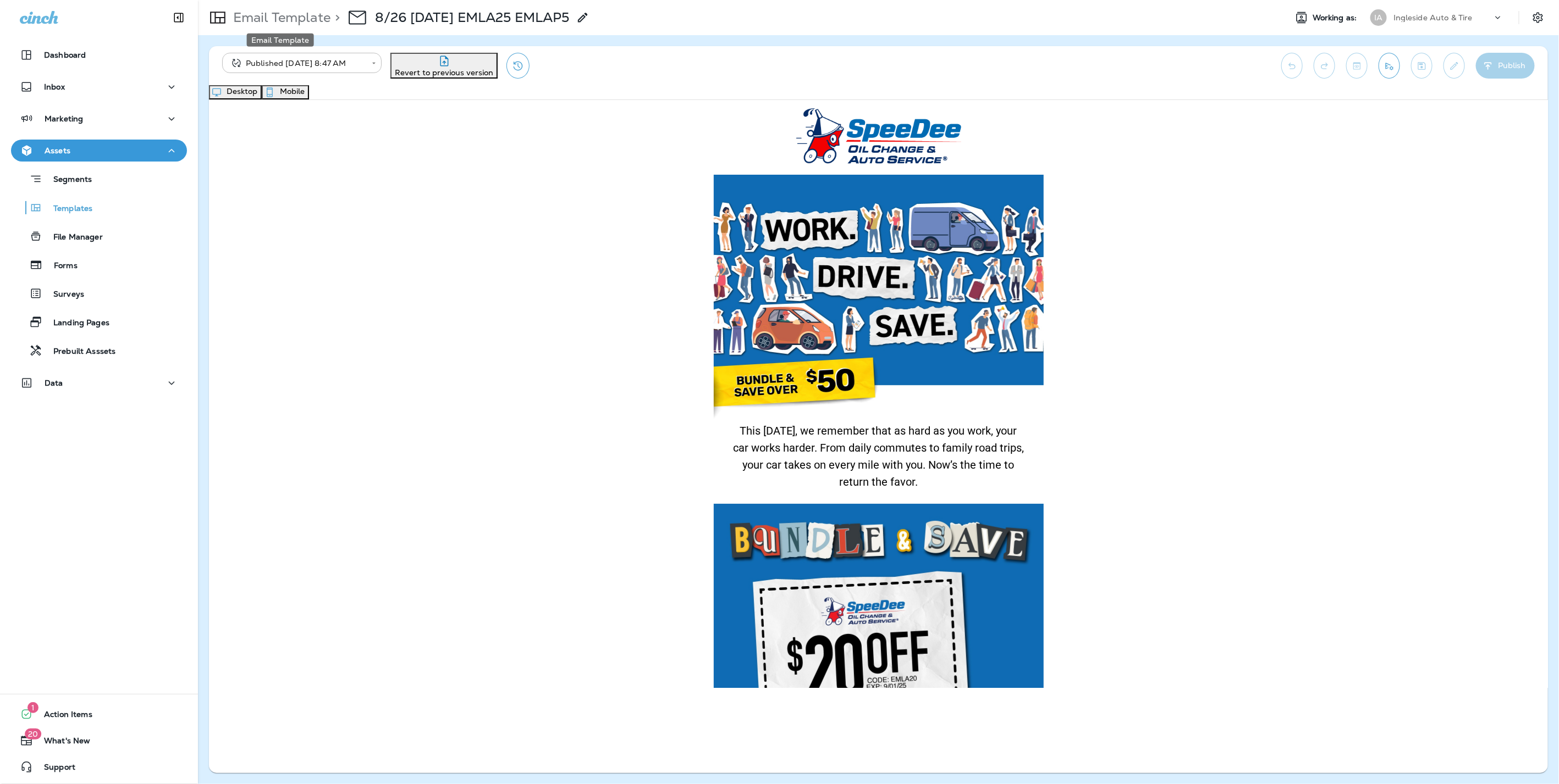
click at [288, 21] on p "Email Template" at bounding box center [280, 17] width 102 height 16
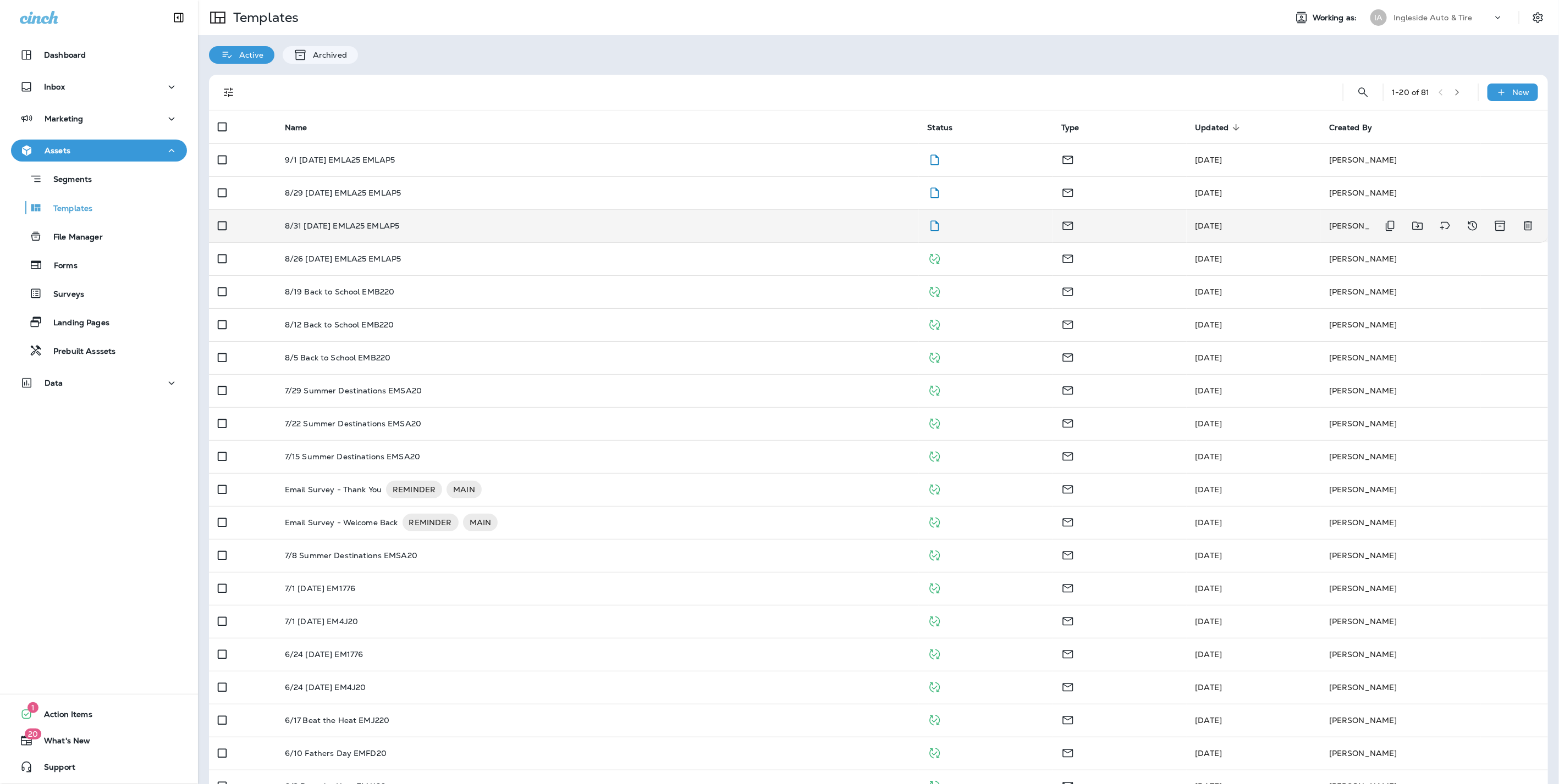
click at [400, 226] on p "8/31 [DATE] EMLA25 EMLAP5" at bounding box center [342, 226] width 115 height 9
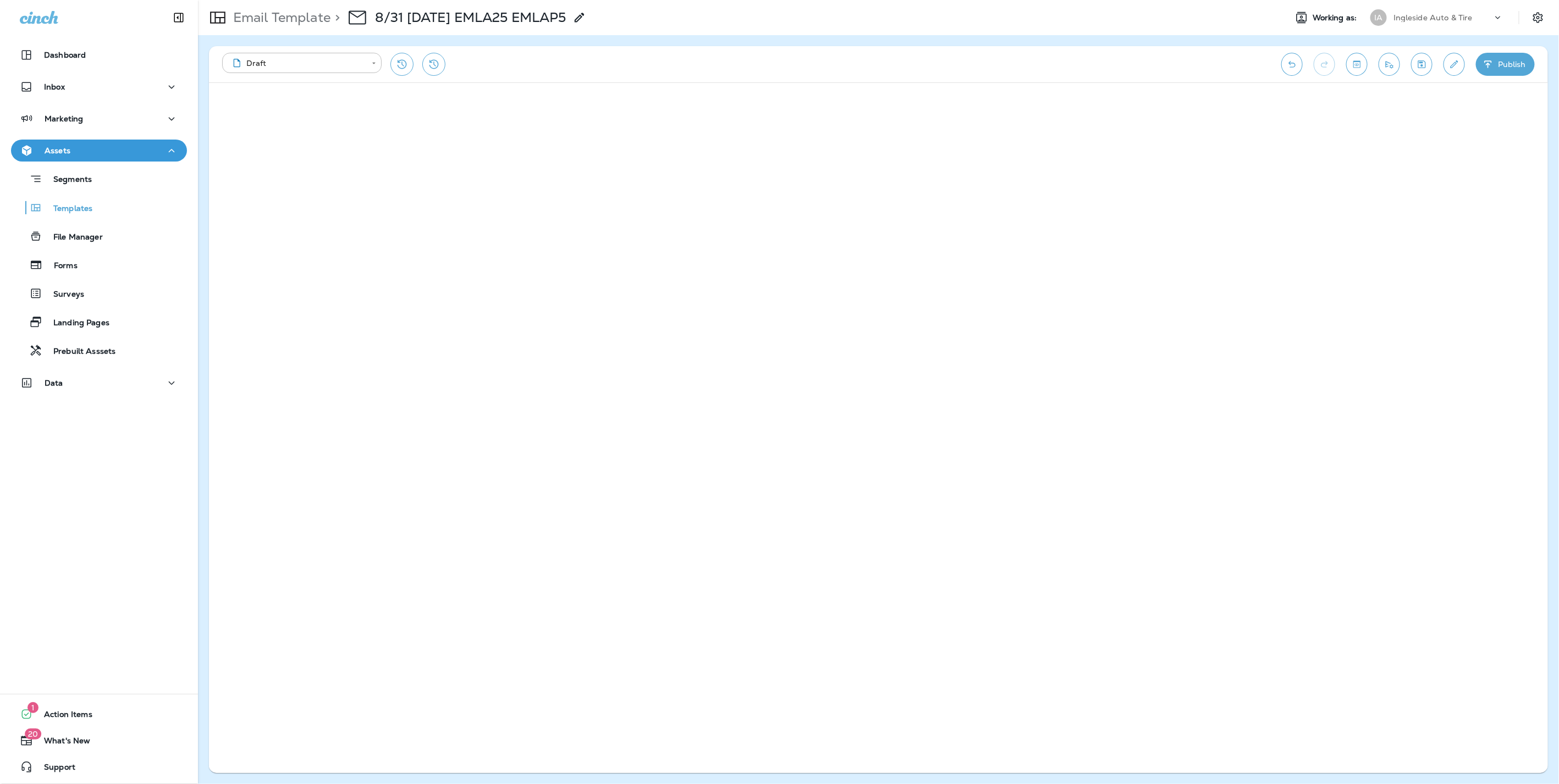
click at [1502, 61] on button "Publish" at bounding box center [1505, 64] width 59 height 23
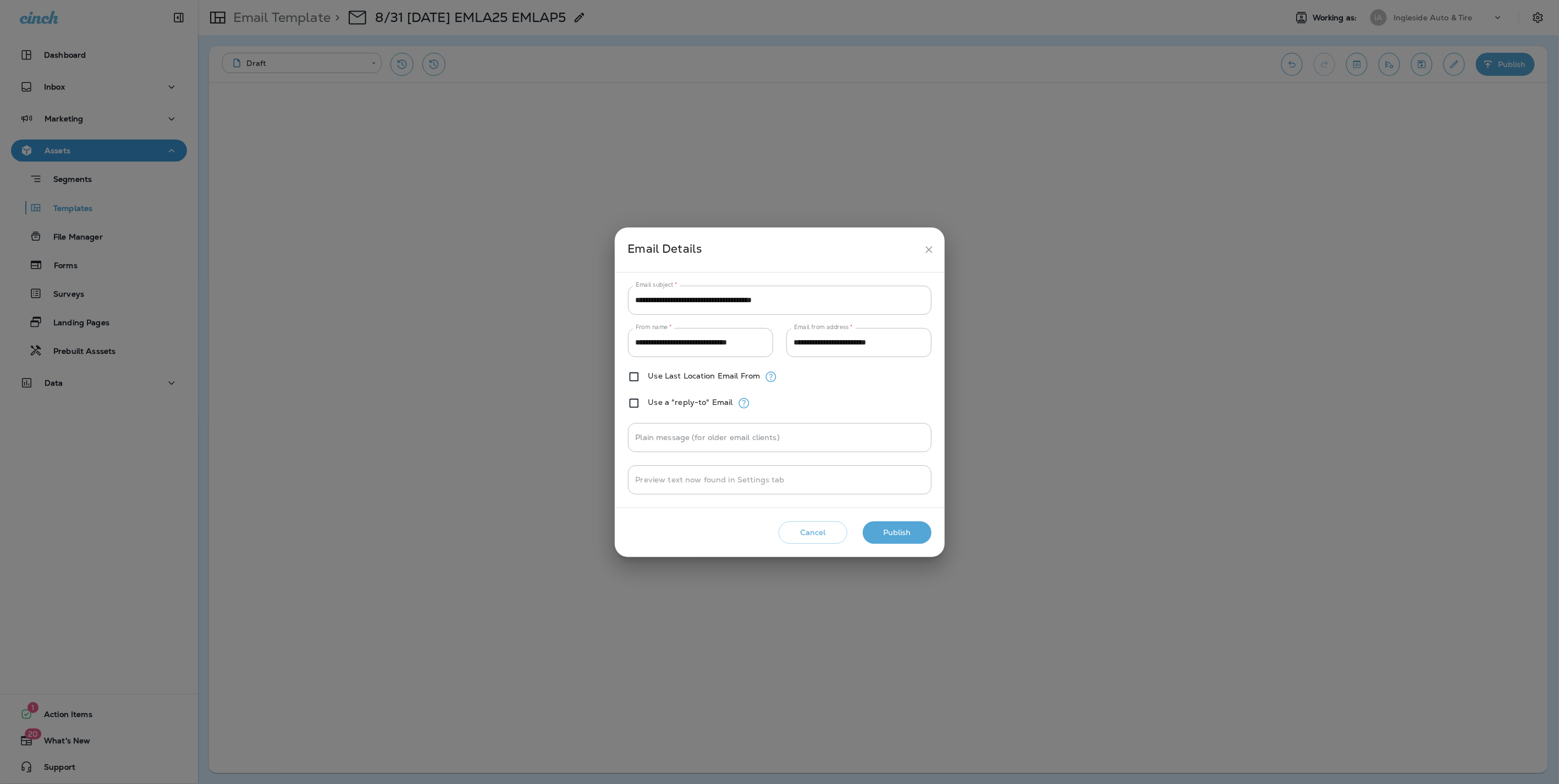
click at [906, 534] on button "Publish" at bounding box center [897, 533] width 69 height 22
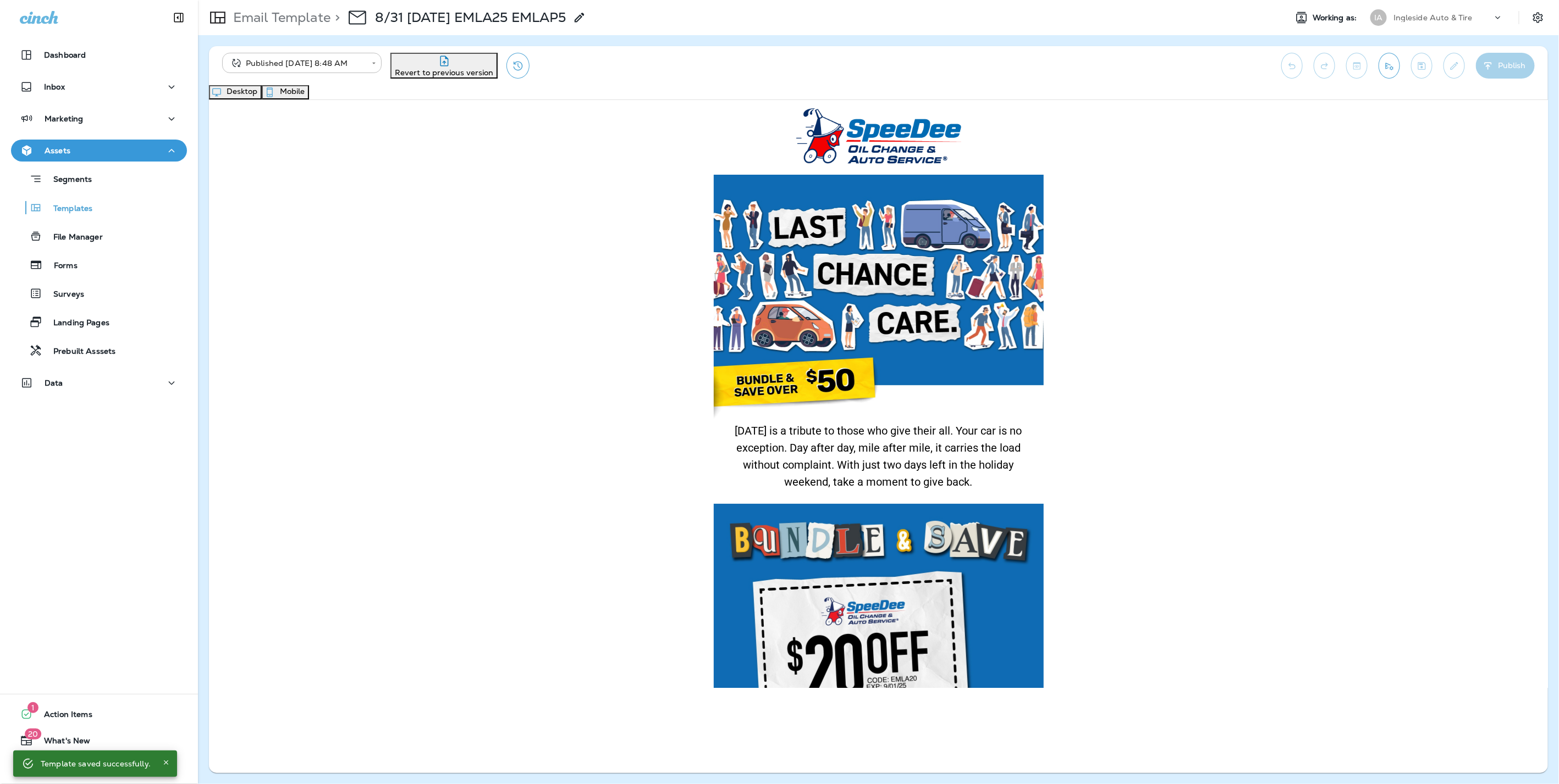
click at [309, 88] on button "Mobile" at bounding box center [285, 92] width 47 height 15
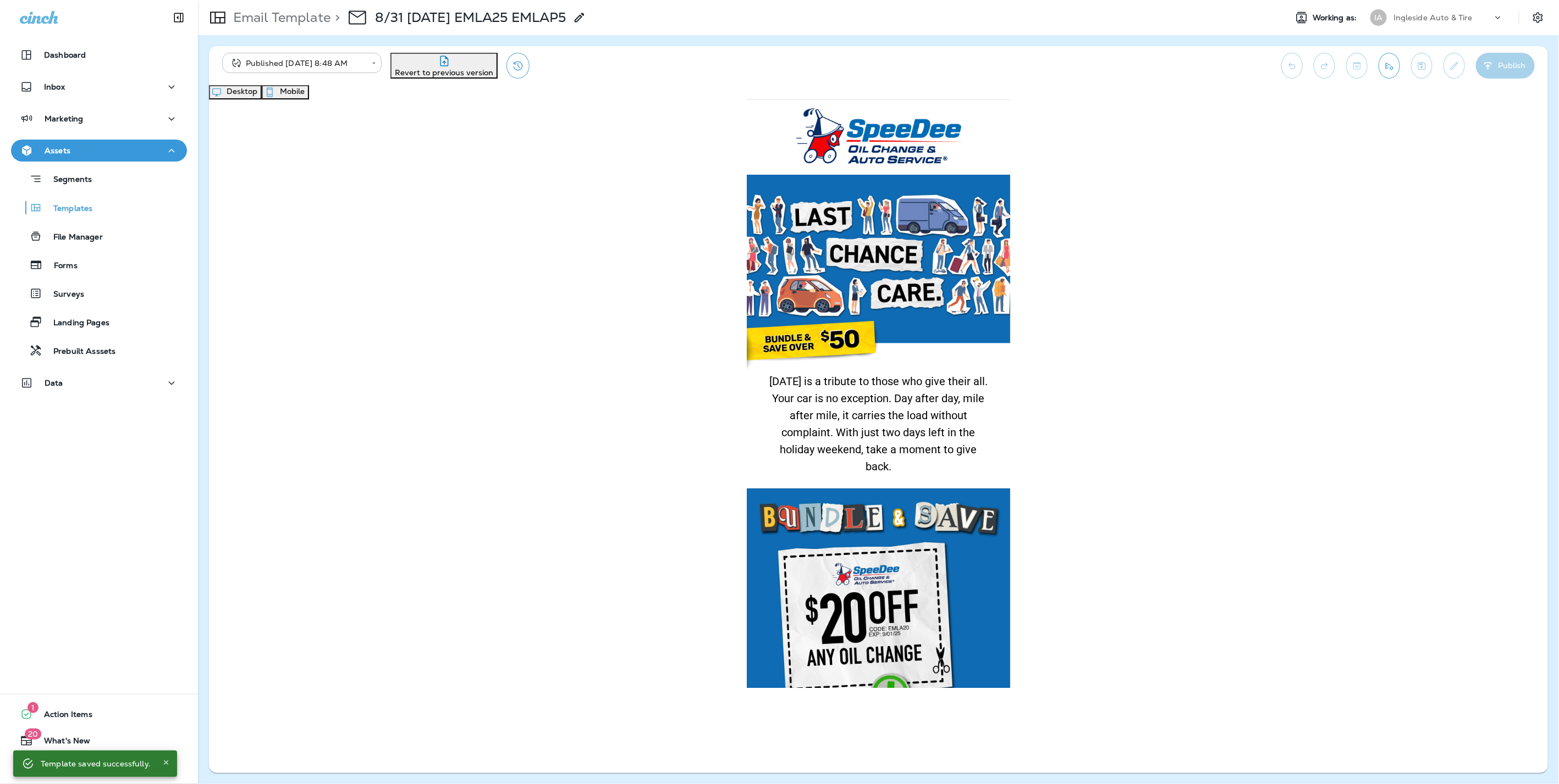
click at [262, 94] on button "Desktop" at bounding box center [235, 92] width 53 height 15
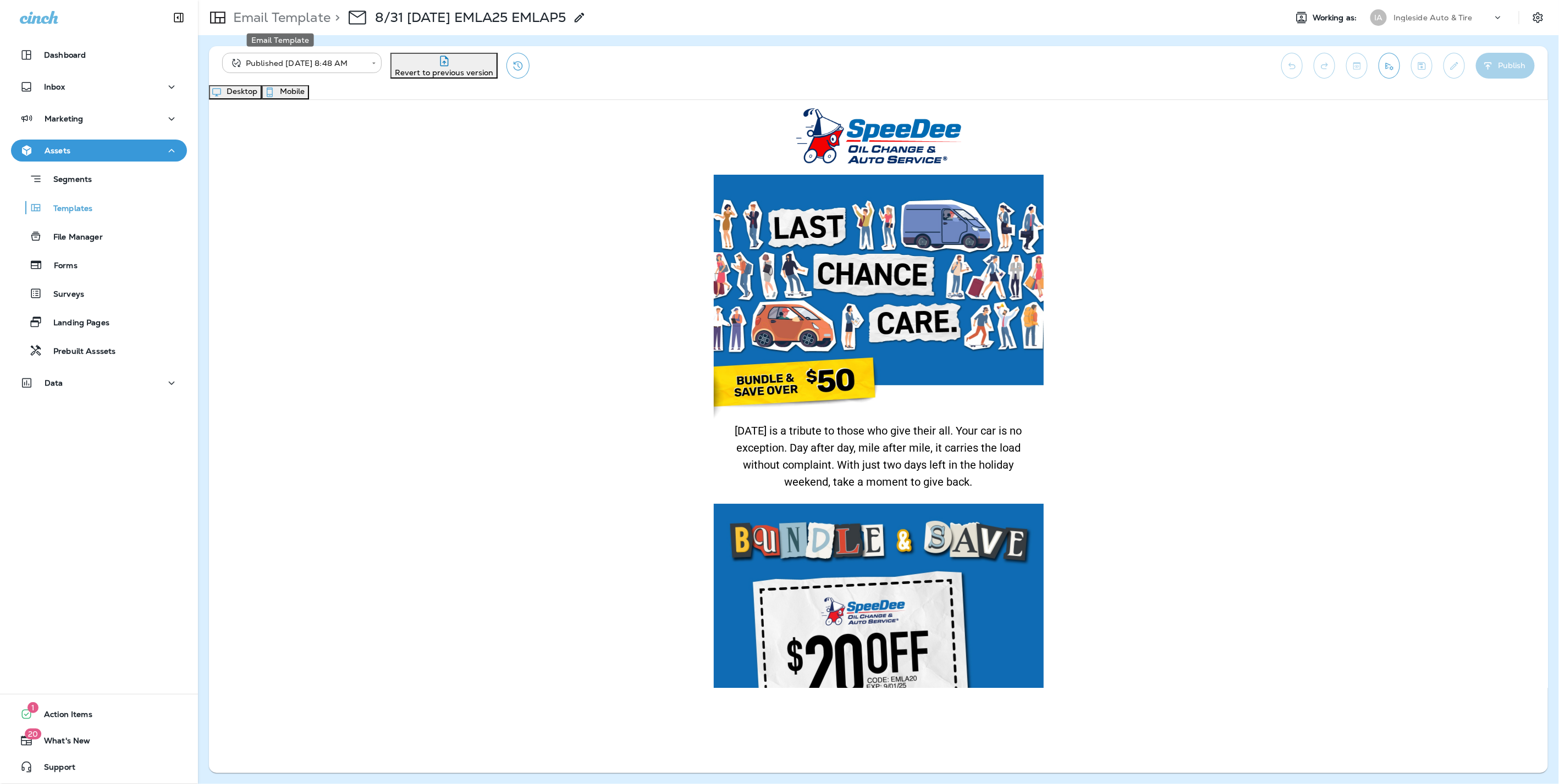
click at [253, 15] on p "Email Template" at bounding box center [280, 17] width 102 height 16
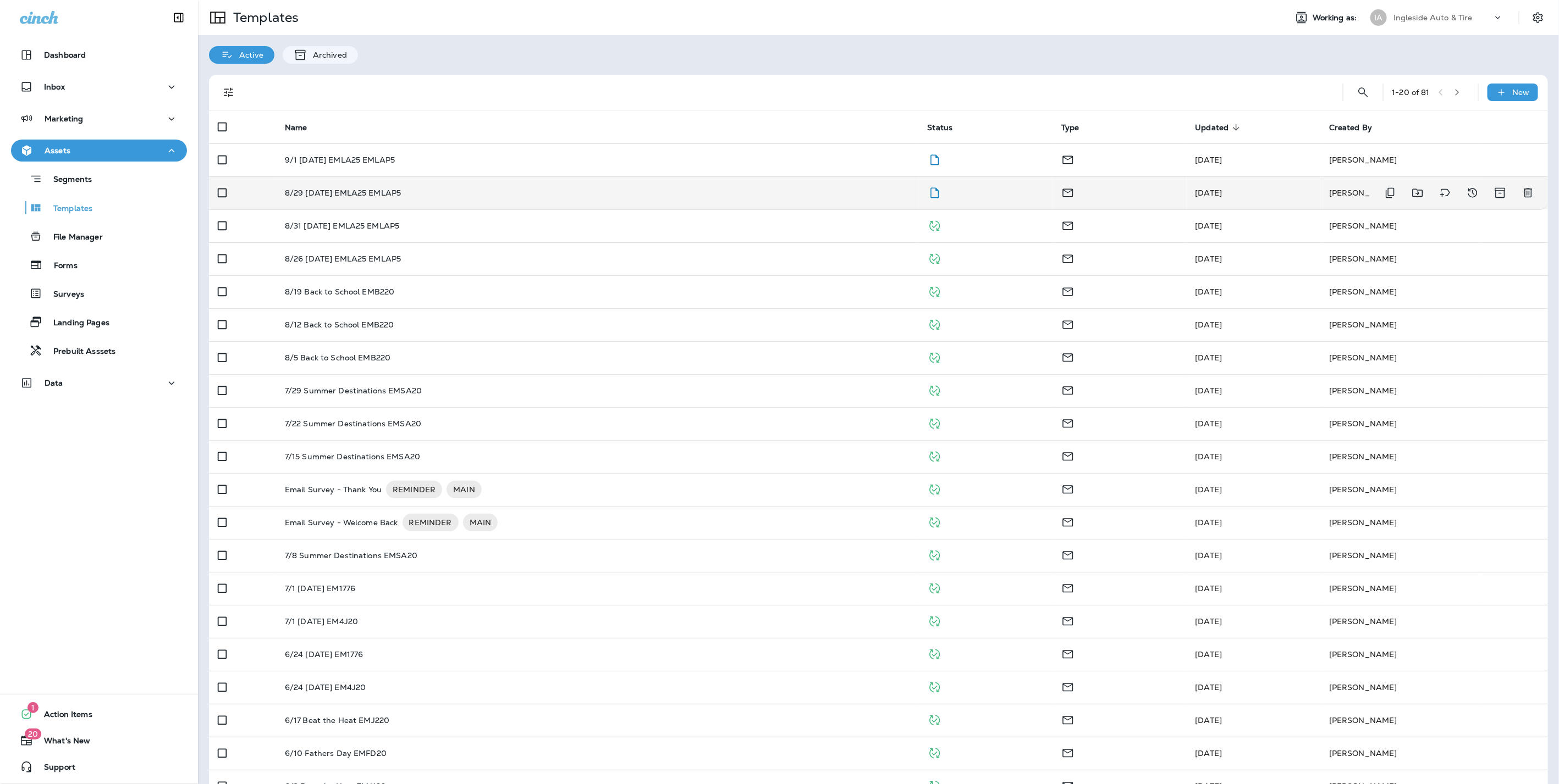
click at [396, 195] on p "8/29 [DATE] EMLA25 EMLAP5" at bounding box center [343, 193] width 117 height 9
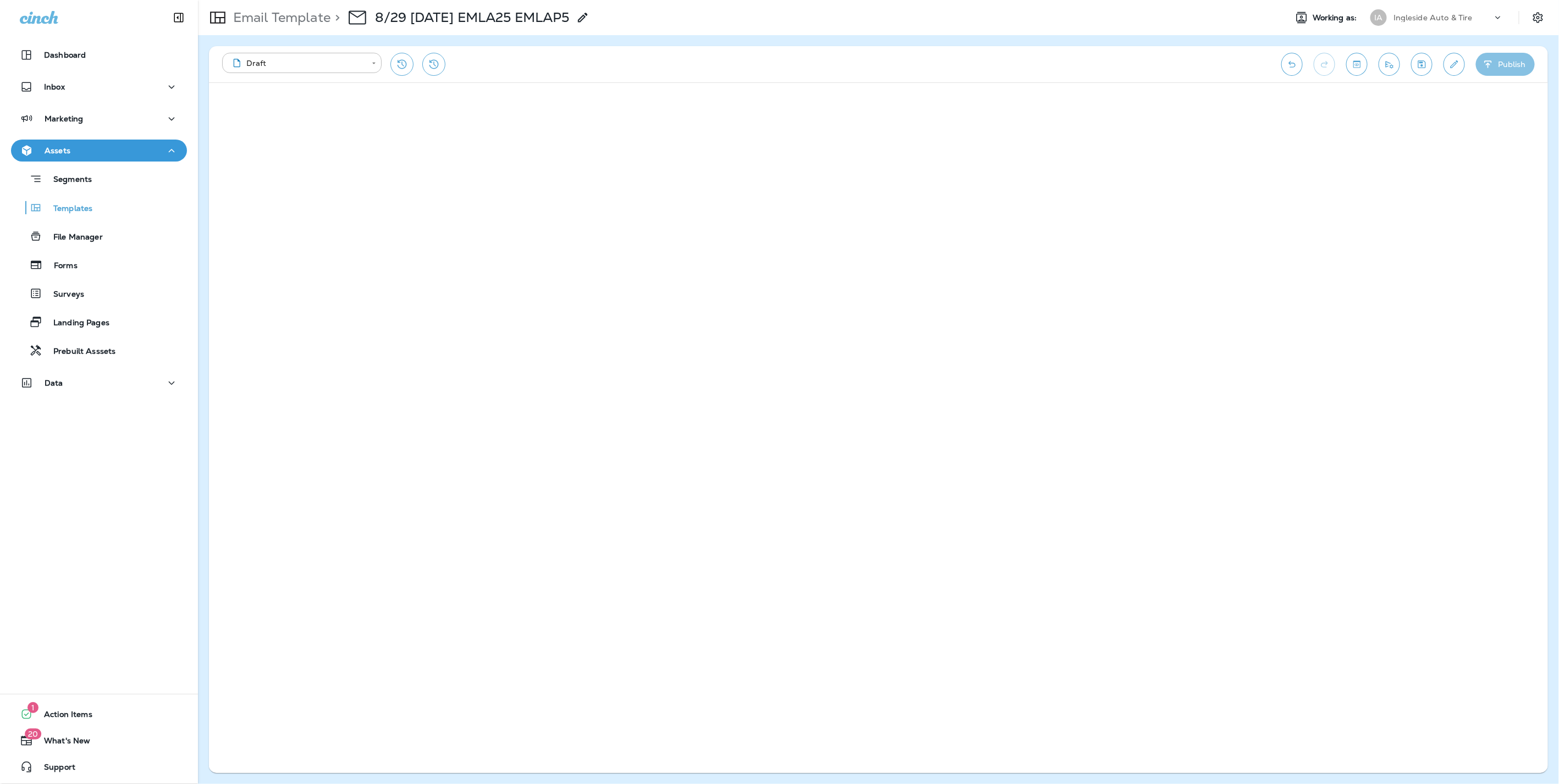
click at [1490, 65] on icon "button" at bounding box center [1487, 64] width 11 height 11
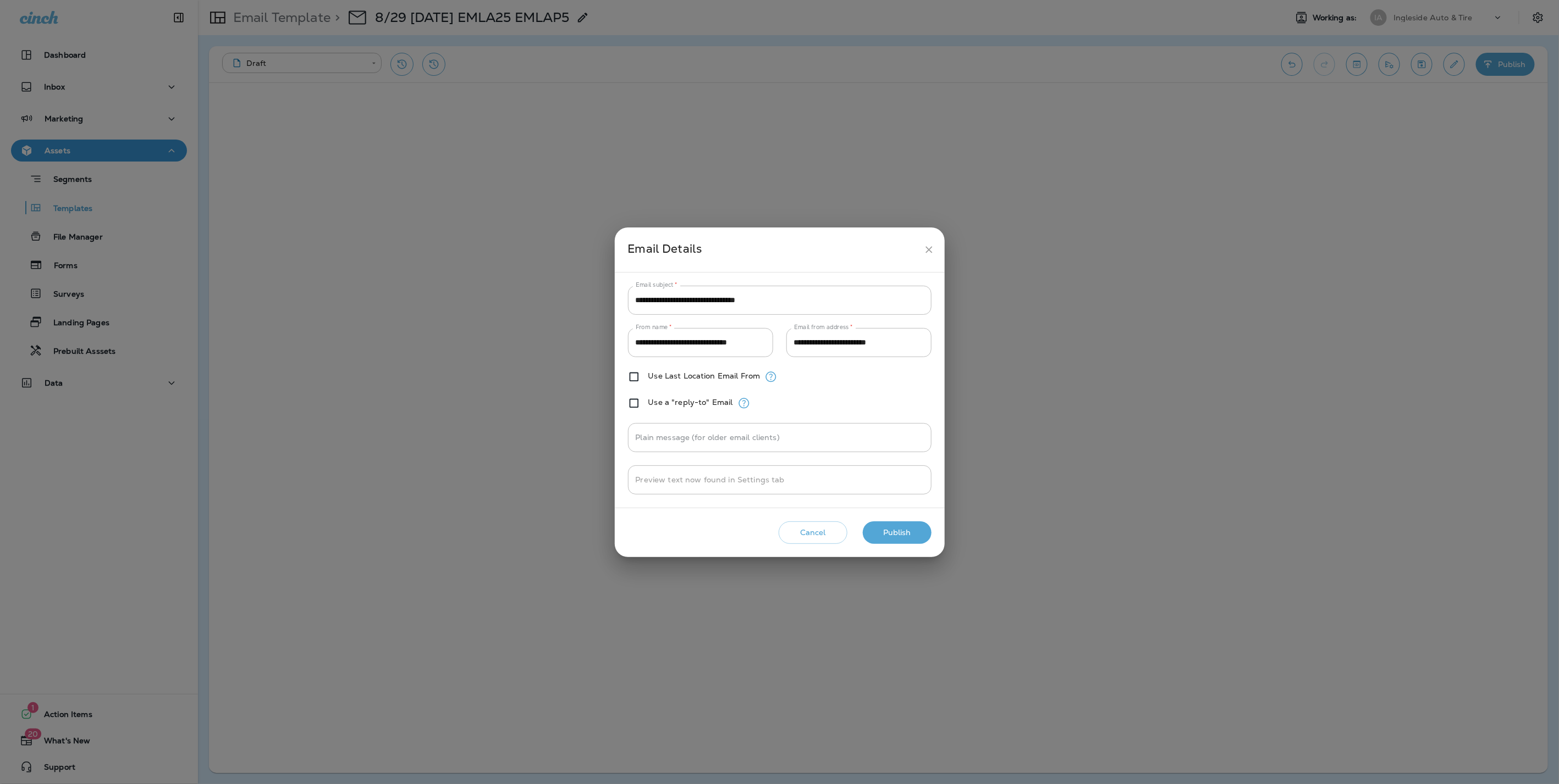
click at [900, 532] on button "Publish" at bounding box center [897, 533] width 69 height 22
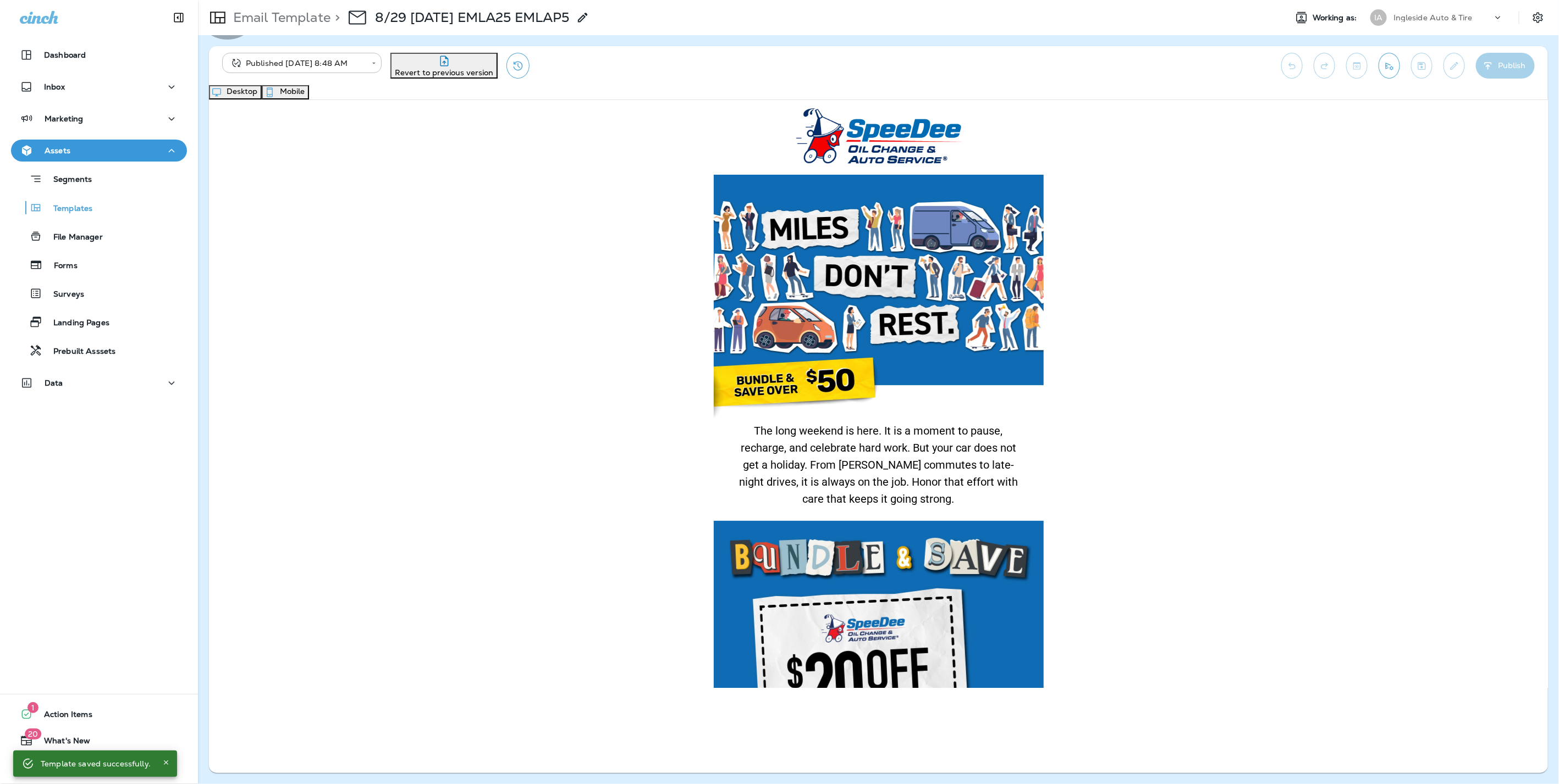
click at [309, 96] on button "Mobile" at bounding box center [285, 92] width 47 height 15
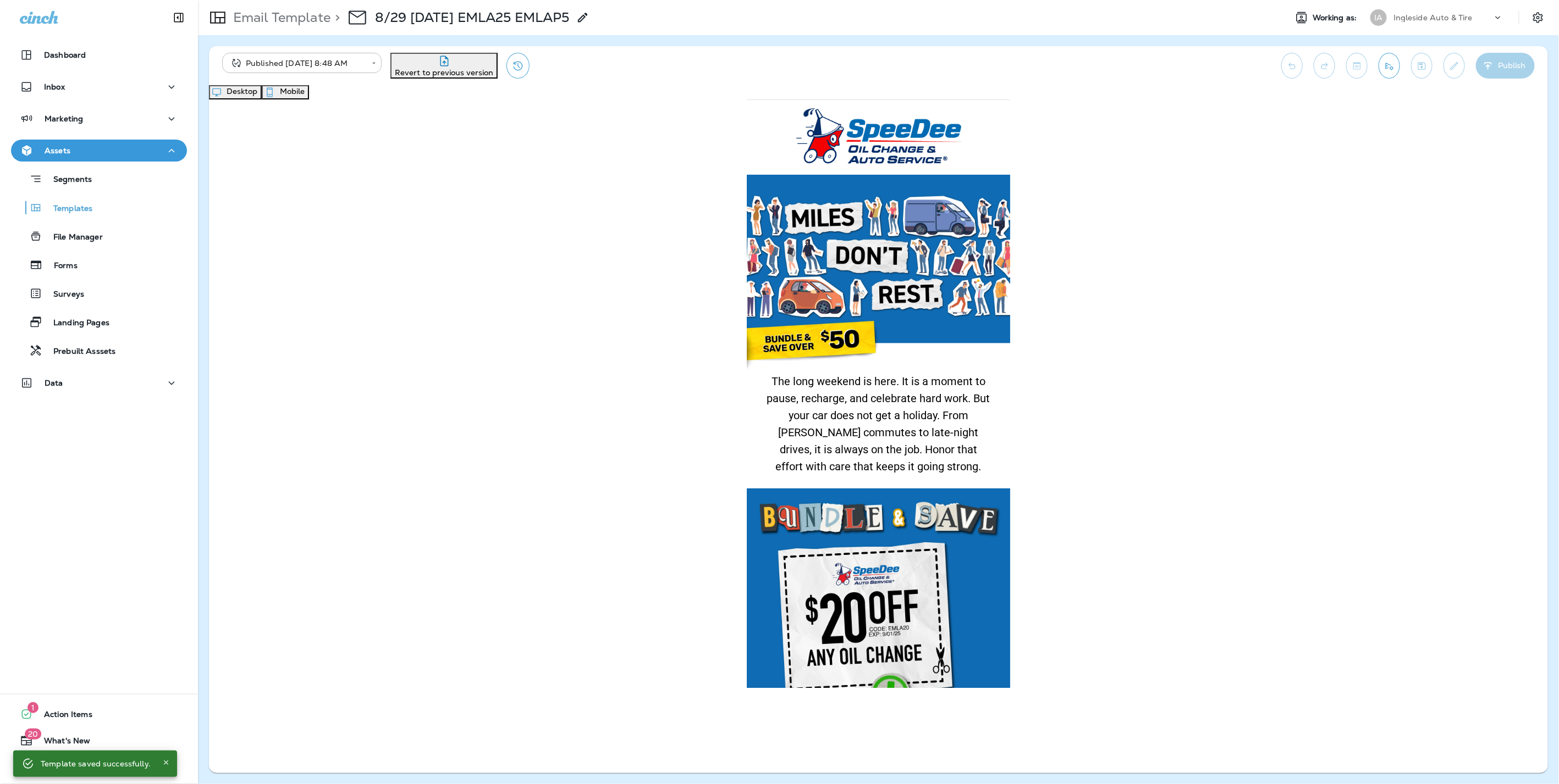
click at [262, 94] on button "Desktop" at bounding box center [235, 92] width 53 height 15
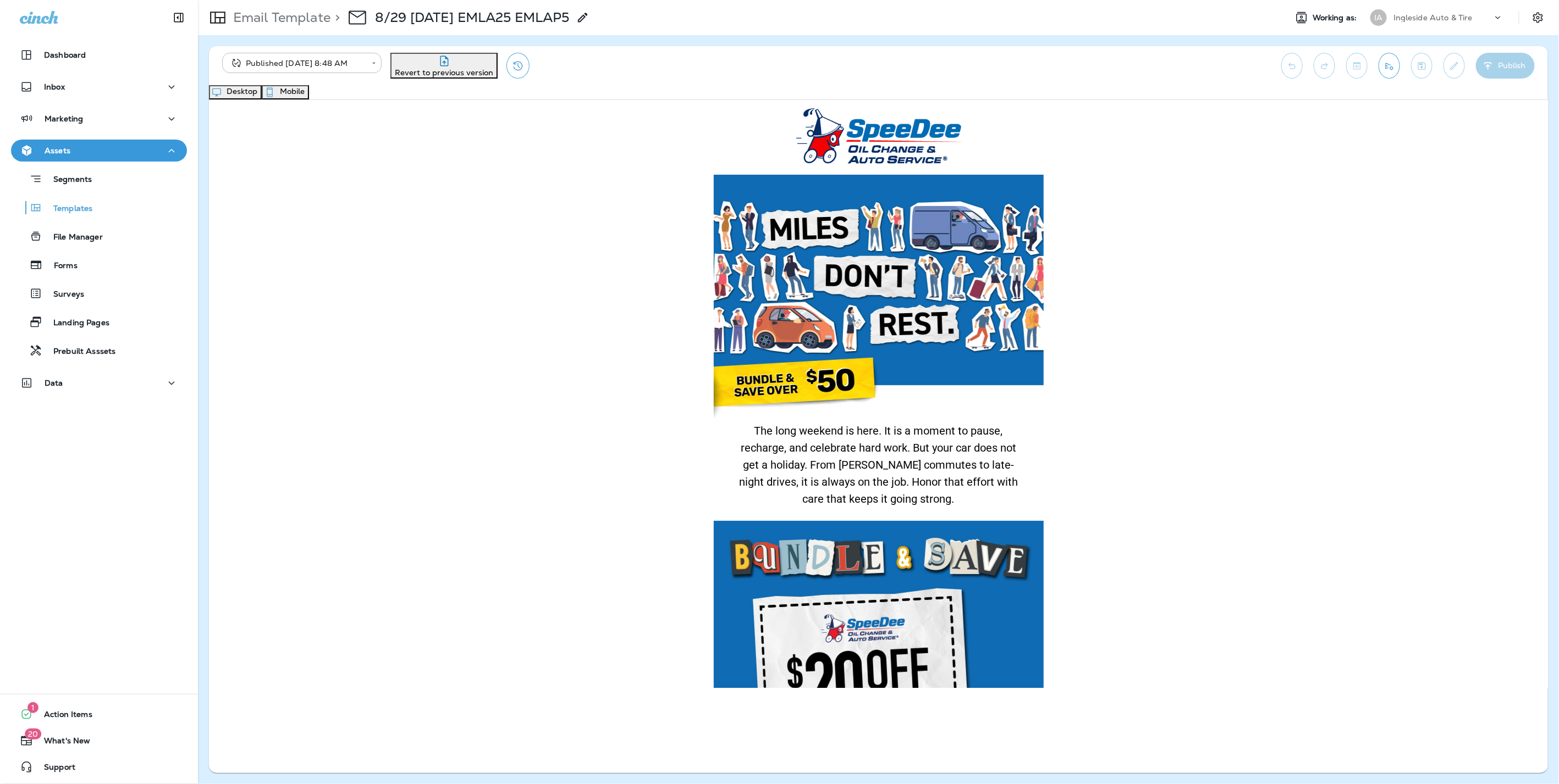
click at [257, 19] on p "Email Template" at bounding box center [280, 17] width 102 height 16
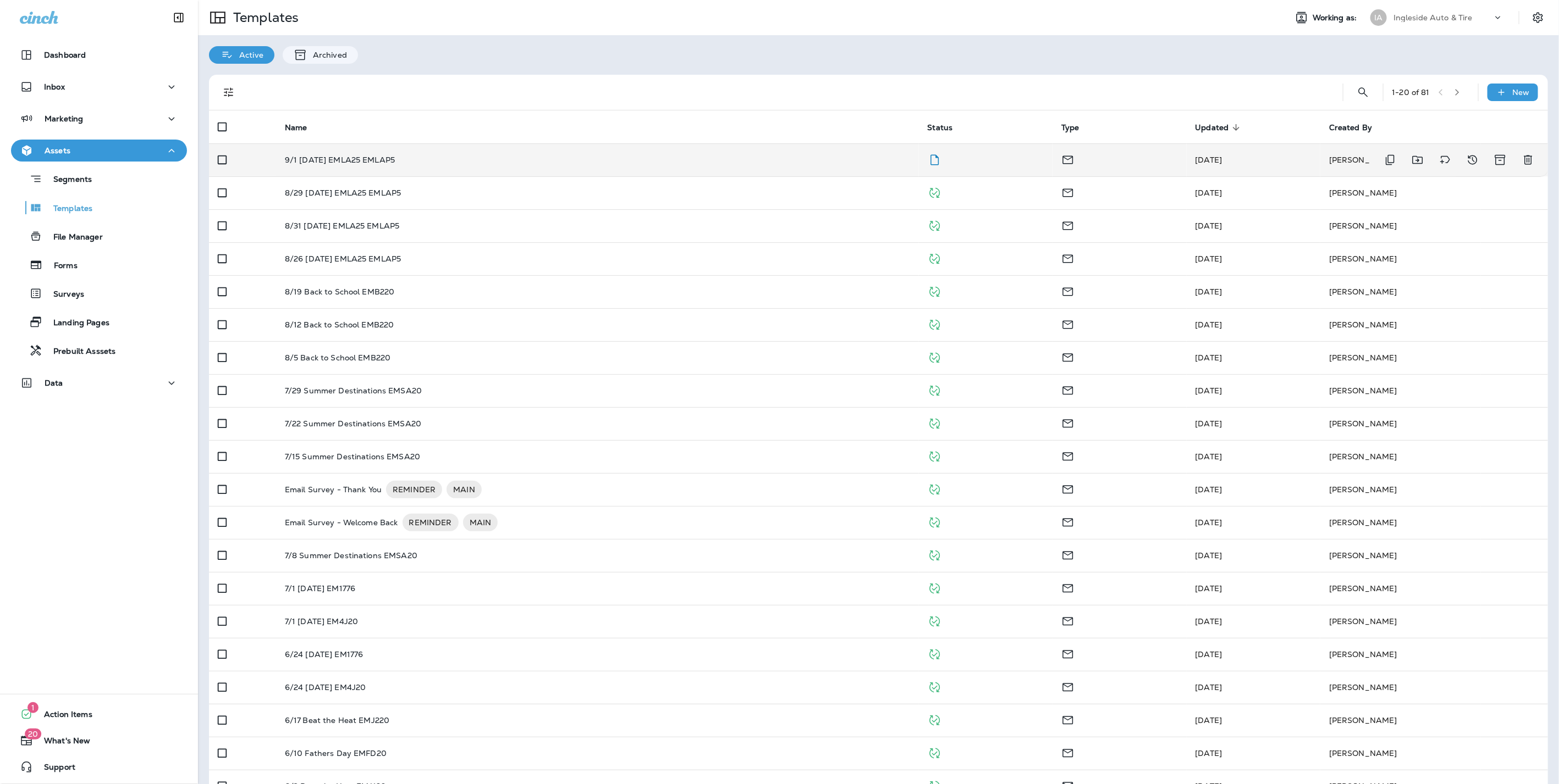
click at [353, 161] on p "9/1 [DATE] EMLA25 EMLAP5" at bounding box center [340, 160] width 110 height 9
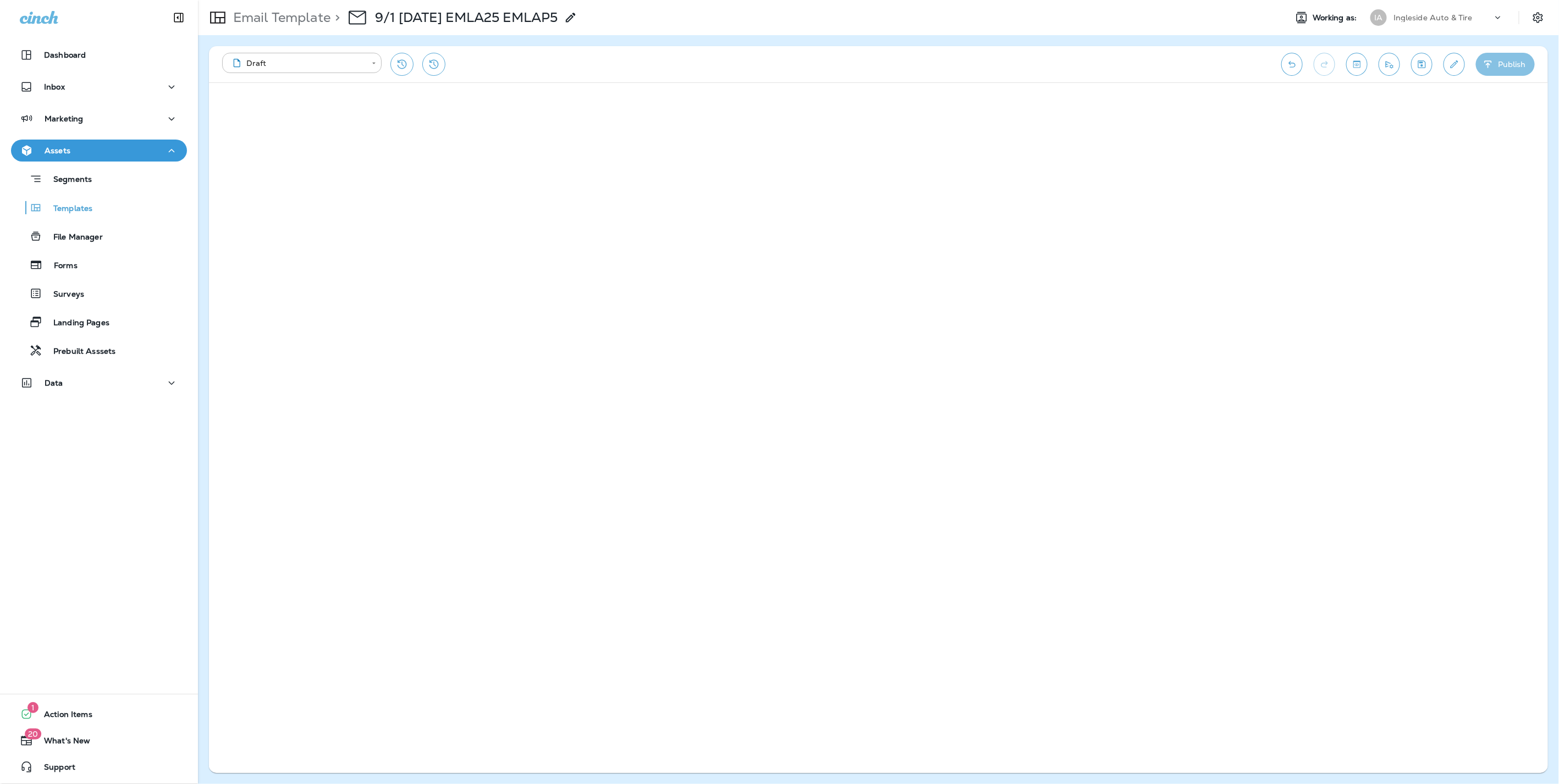
click at [1521, 62] on button "Publish" at bounding box center [1505, 64] width 59 height 23
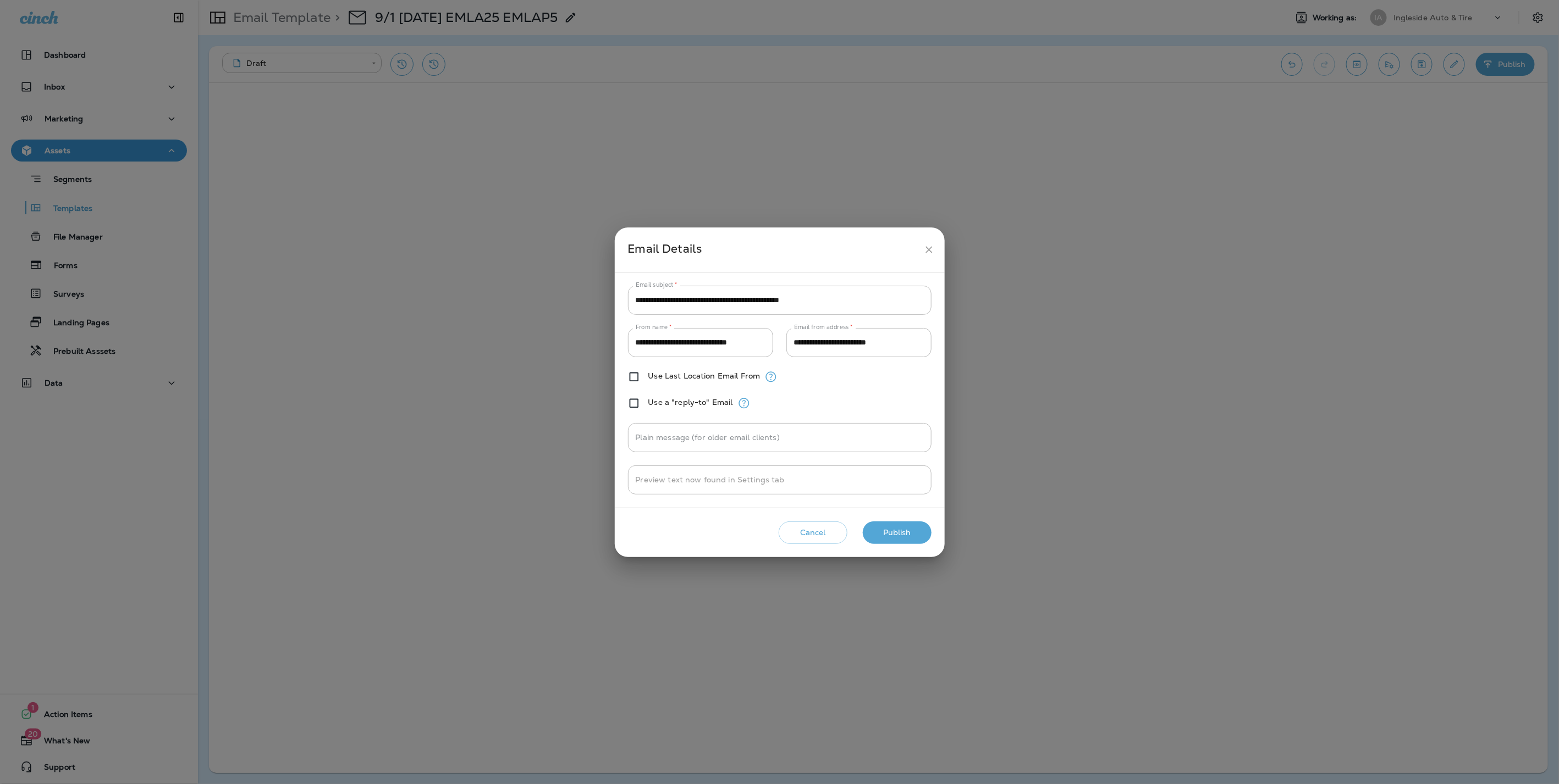
click at [893, 528] on button "Publish" at bounding box center [897, 533] width 69 height 22
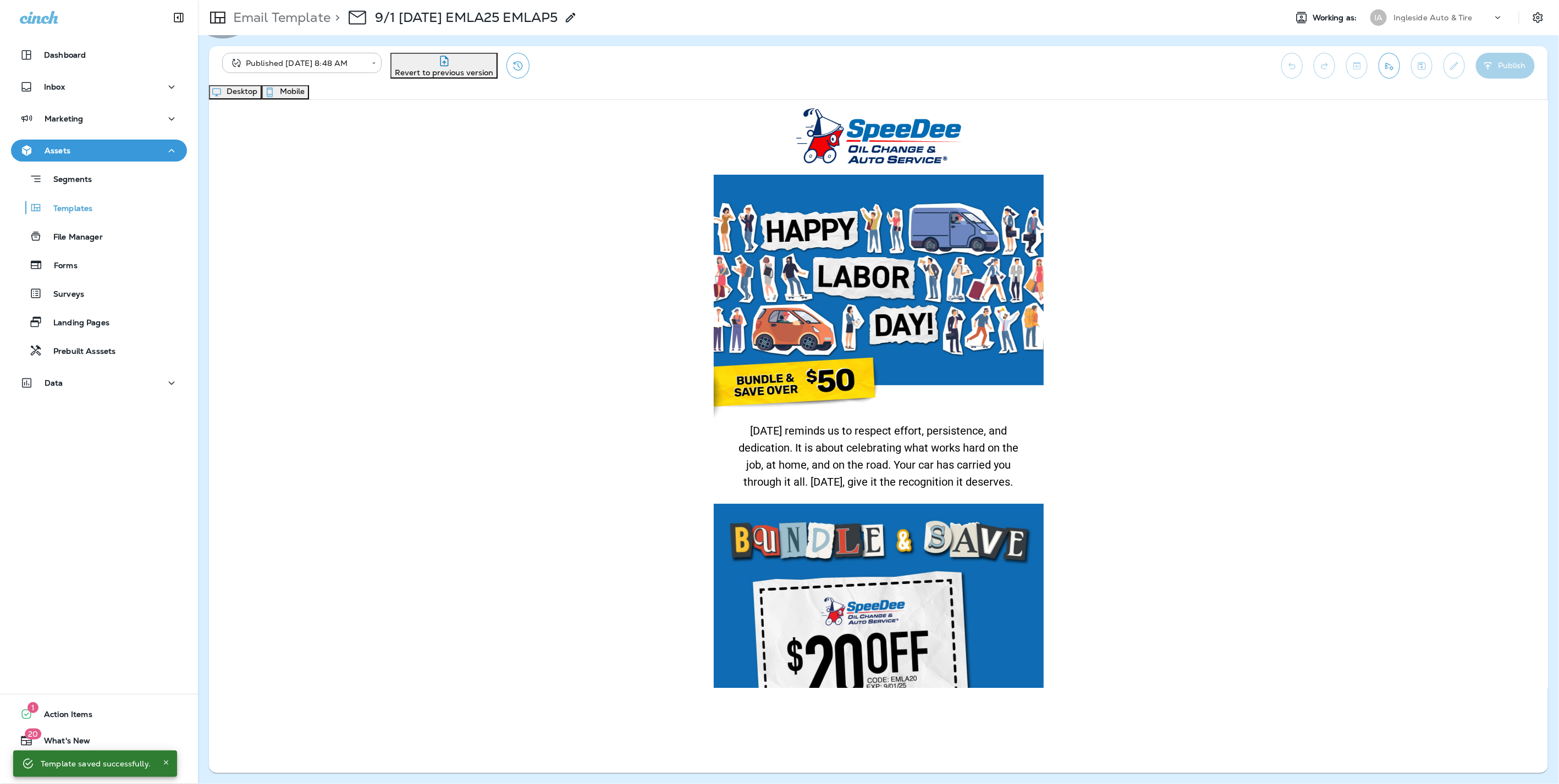
click at [309, 93] on button "Mobile" at bounding box center [285, 92] width 47 height 15
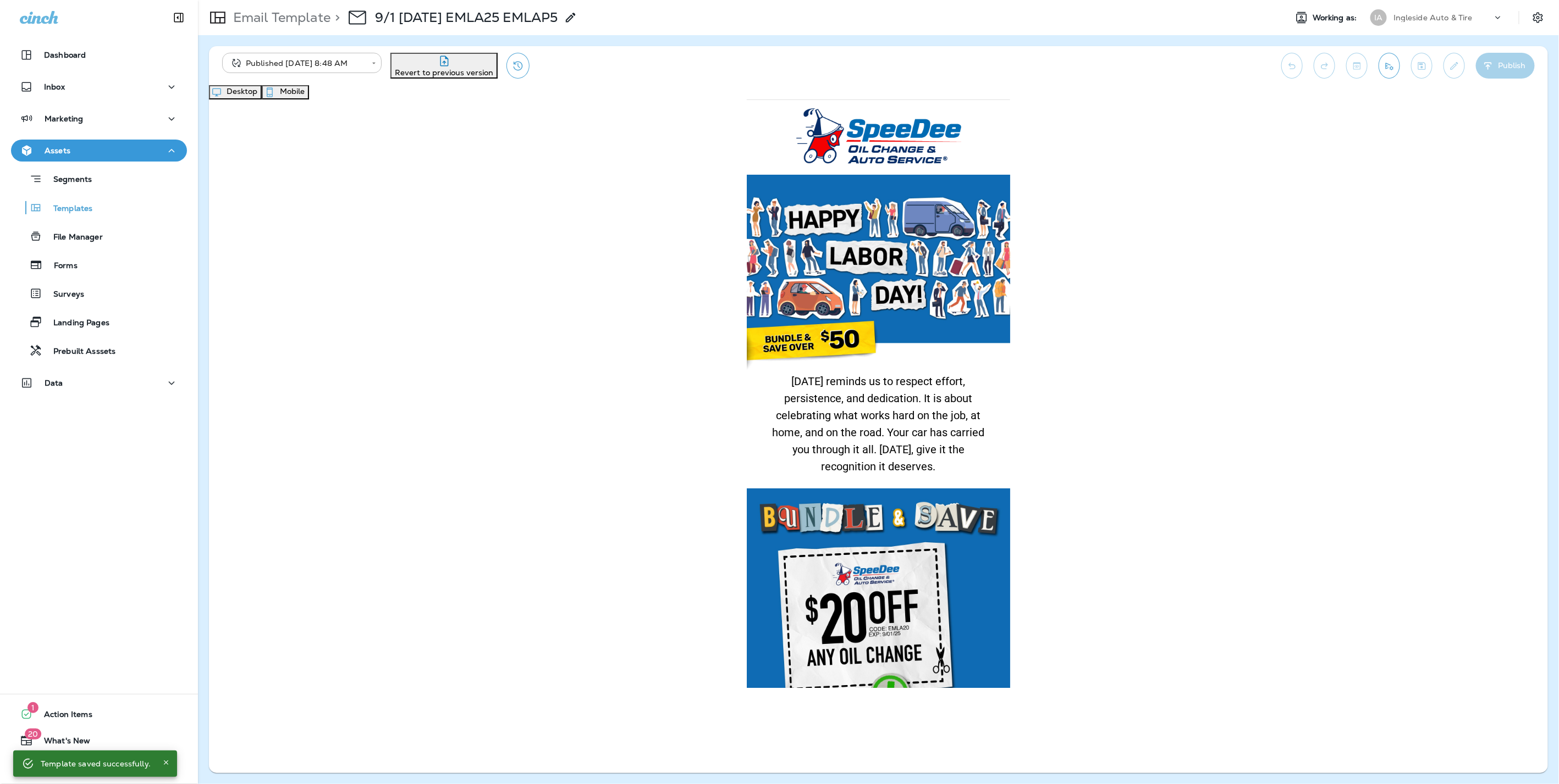
click at [262, 97] on button "Desktop" at bounding box center [235, 92] width 53 height 15
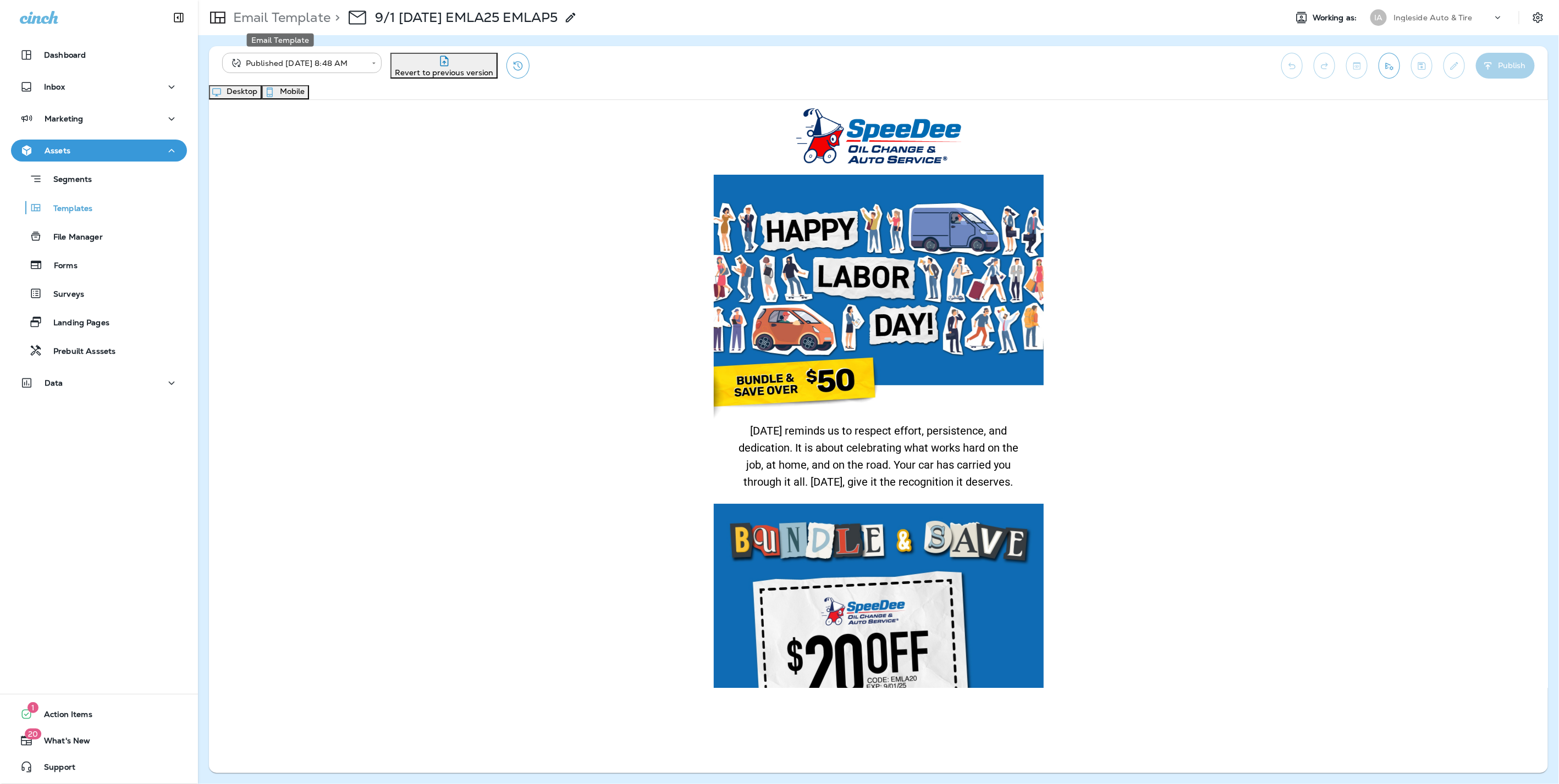
click at [293, 18] on p "Email Template" at bounding box center [280, 17] width 102 height 16
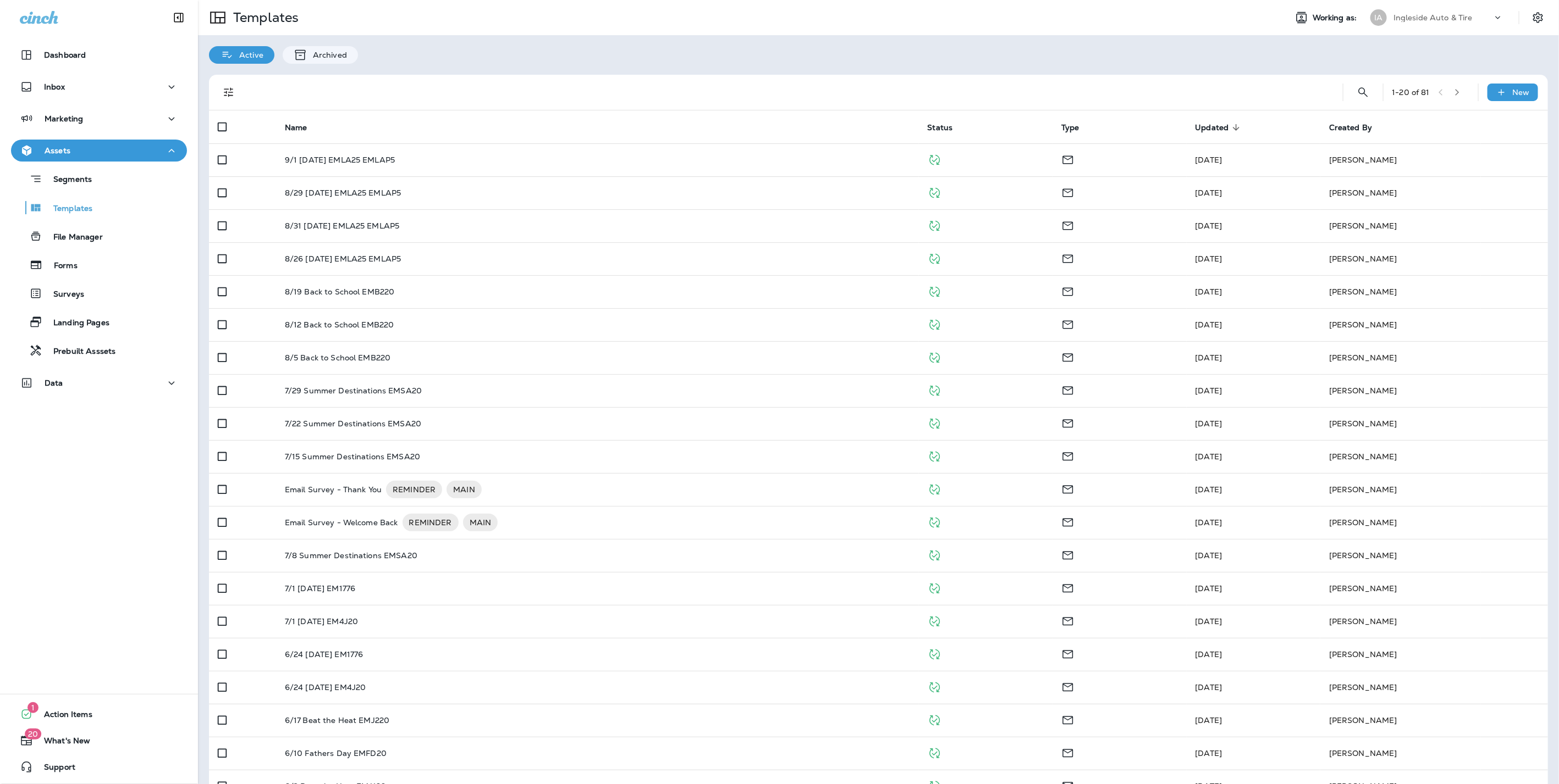
click at [1441, 15] on p "Ingleside Auto & Tire" at bounding box center [1433, 17] width 79 height 9
type input "*****"
click at [1429, 88] on button "View All Companies" at bounding box center [1432, 83] width 137 height 17
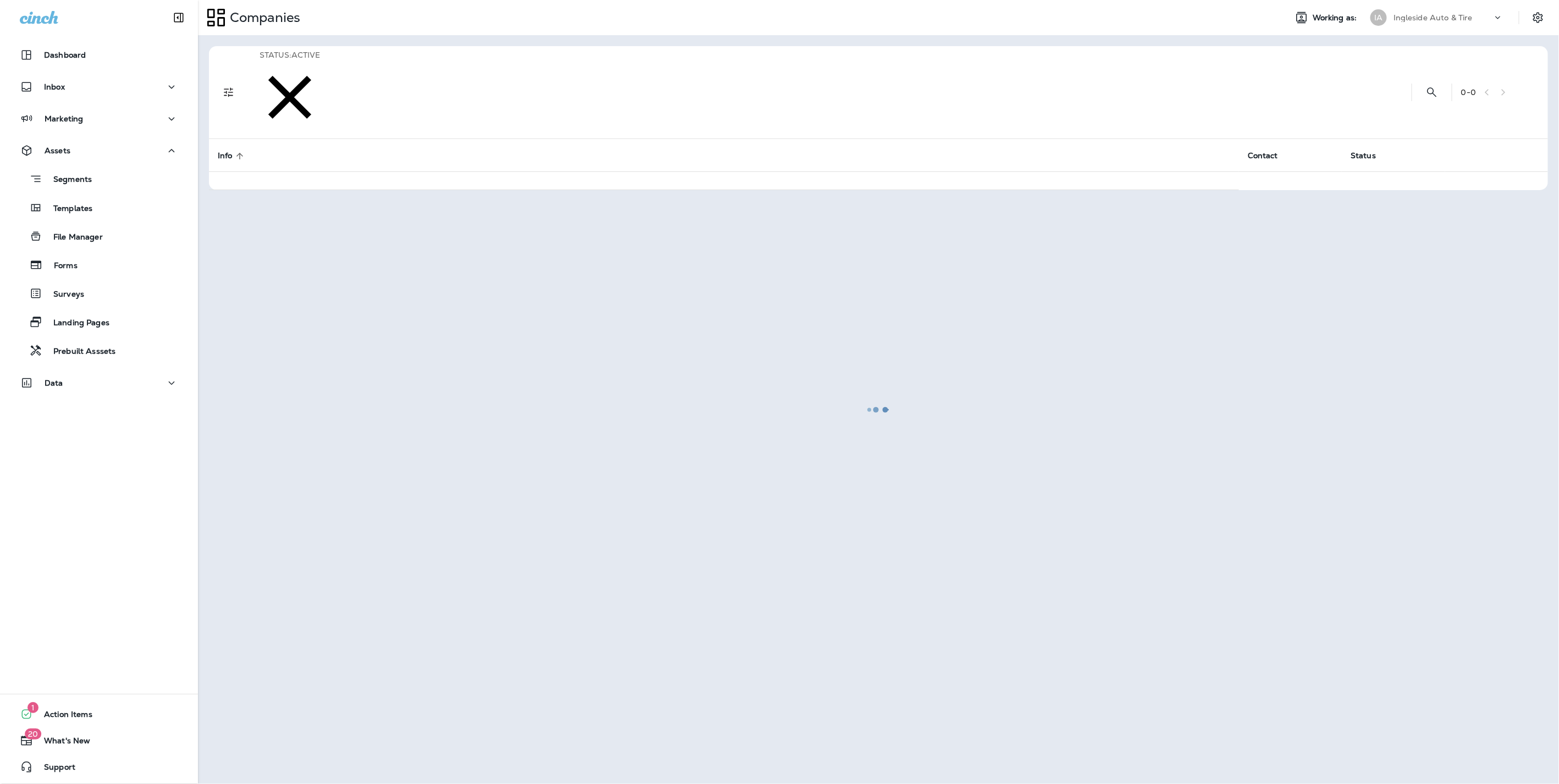
click at [1438, 15] on p "Ingleside Auto & Tire" at bounding box center [1433, 17] width 79 height 9
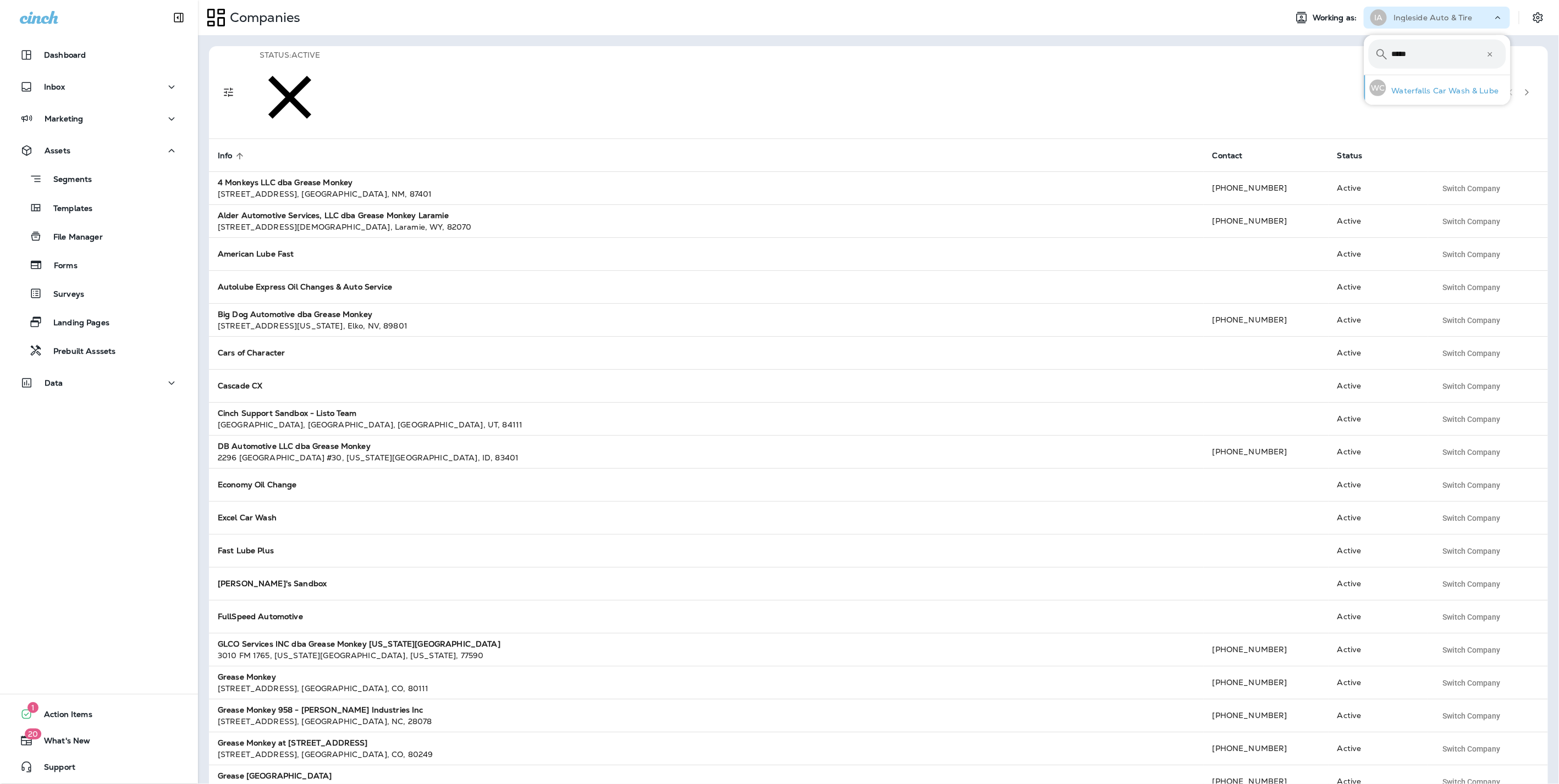
type input "*****"
click at [1429, 87] on p "Waterfalls Car Wash & Lube" at bounding box center [1441, 91] width 112 height 9
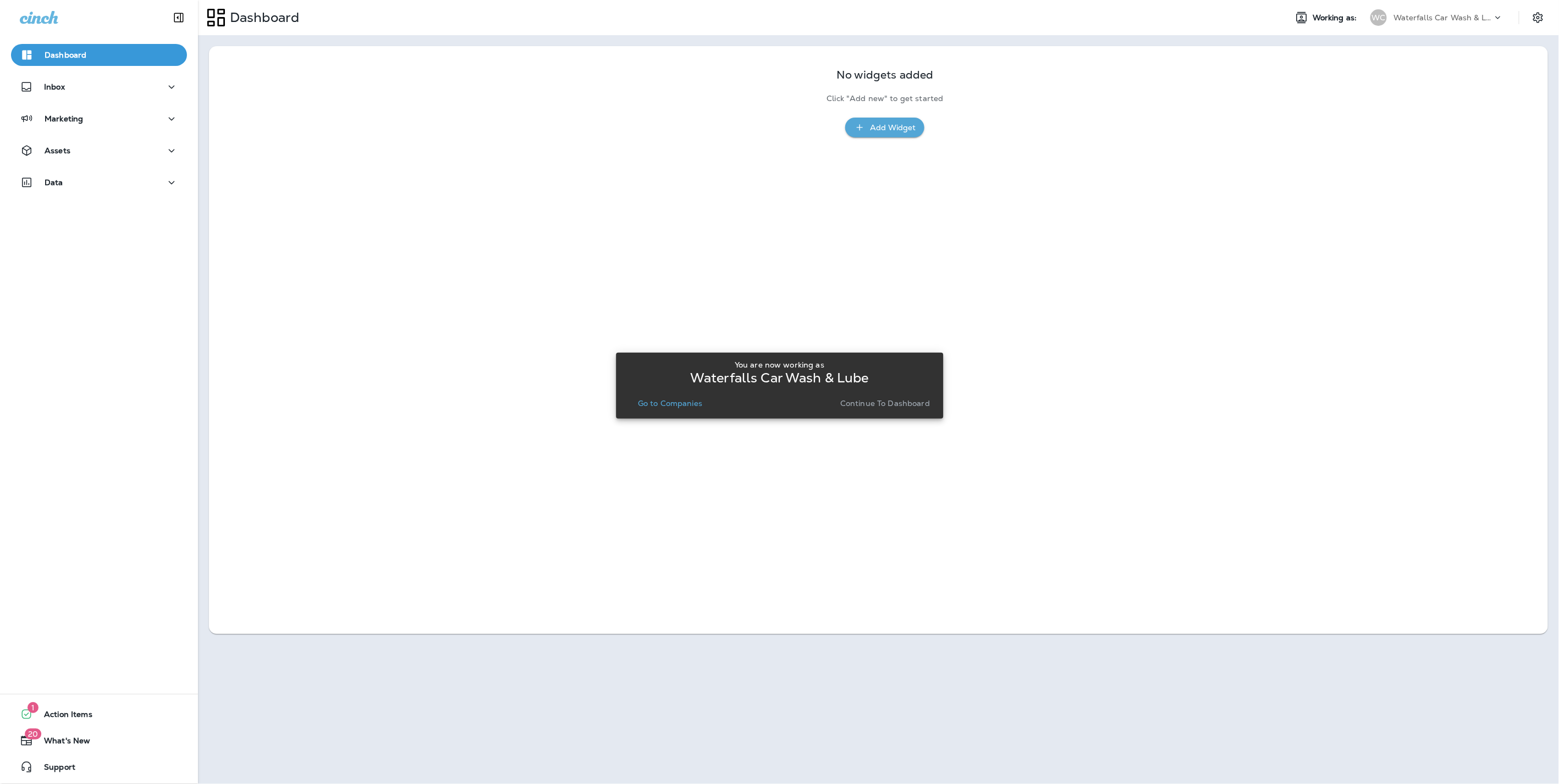
click at [872, 401] on p "Continue to Dashboard" at bounding box center [885, 403] width 89 height 9
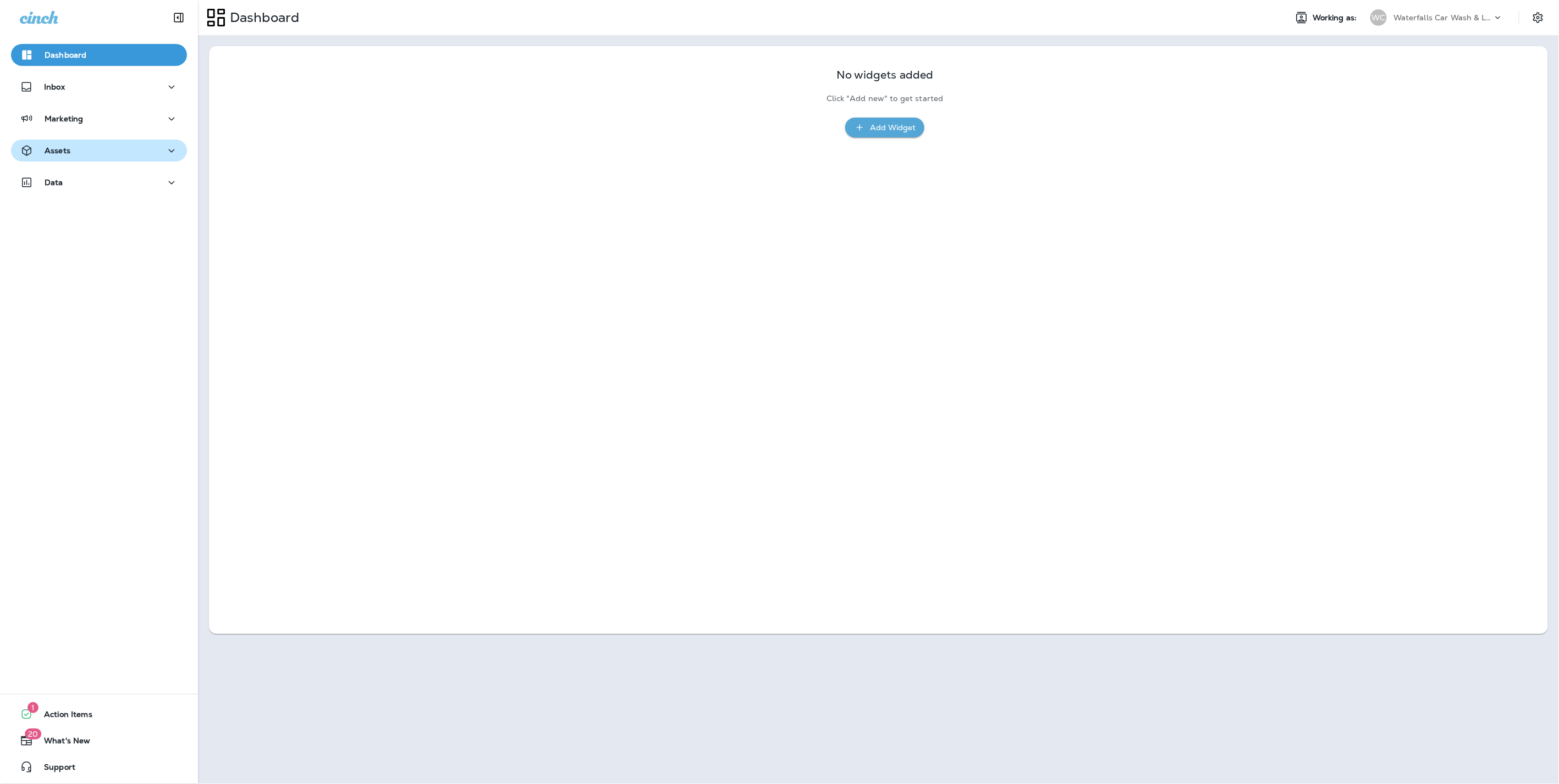
click at [44, 145] on div "Assets" at bounding box center [45, 151] width 51 height 14
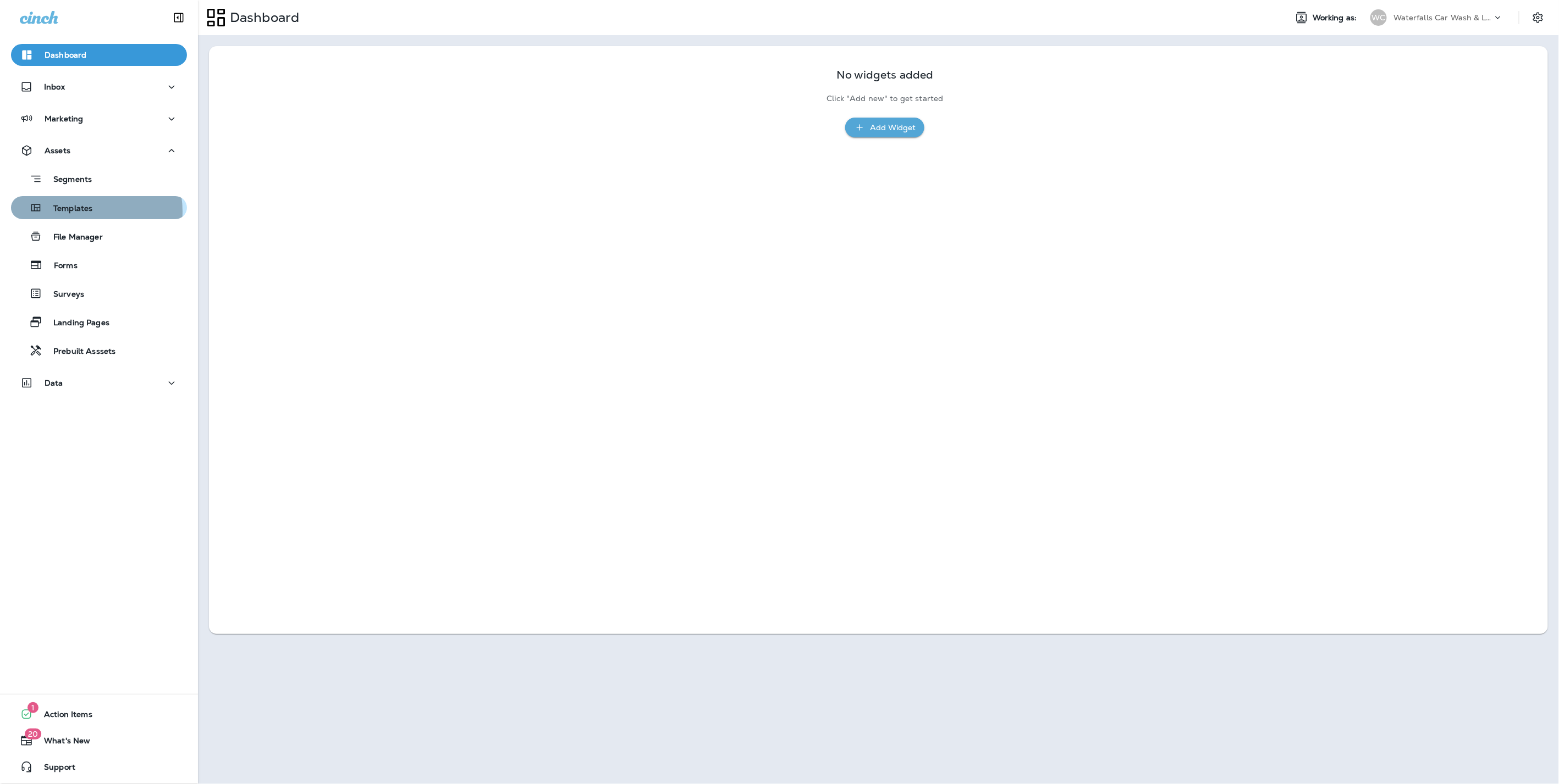
click at [78, 212] on p "Templates" at bounding box center [67, 209] width 50 height 10
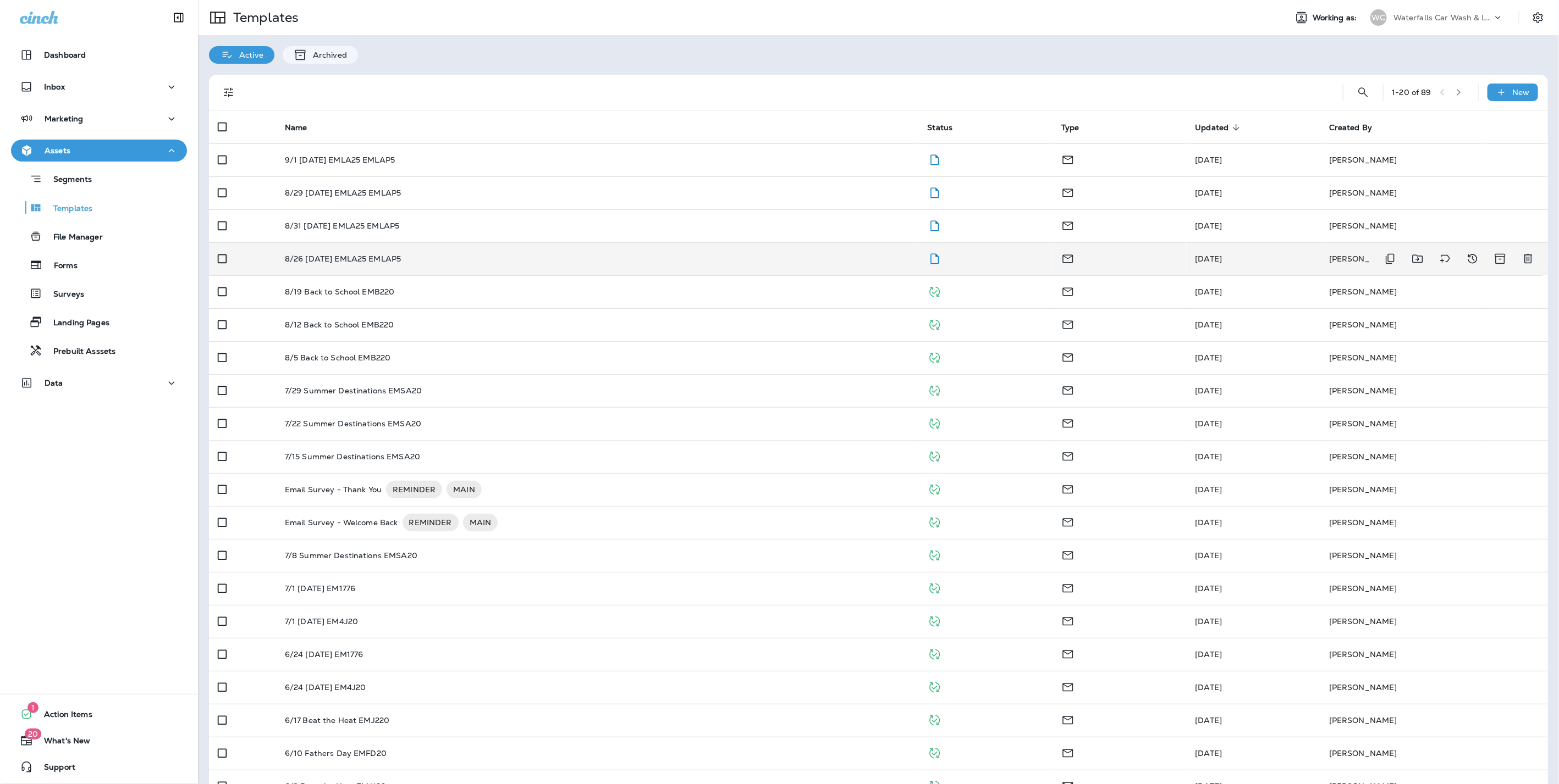
click at [446, 256] on div "8/26 [DATE] EMLA25 EMLAP5" at bounding box center [597, 259] width 625 height 9
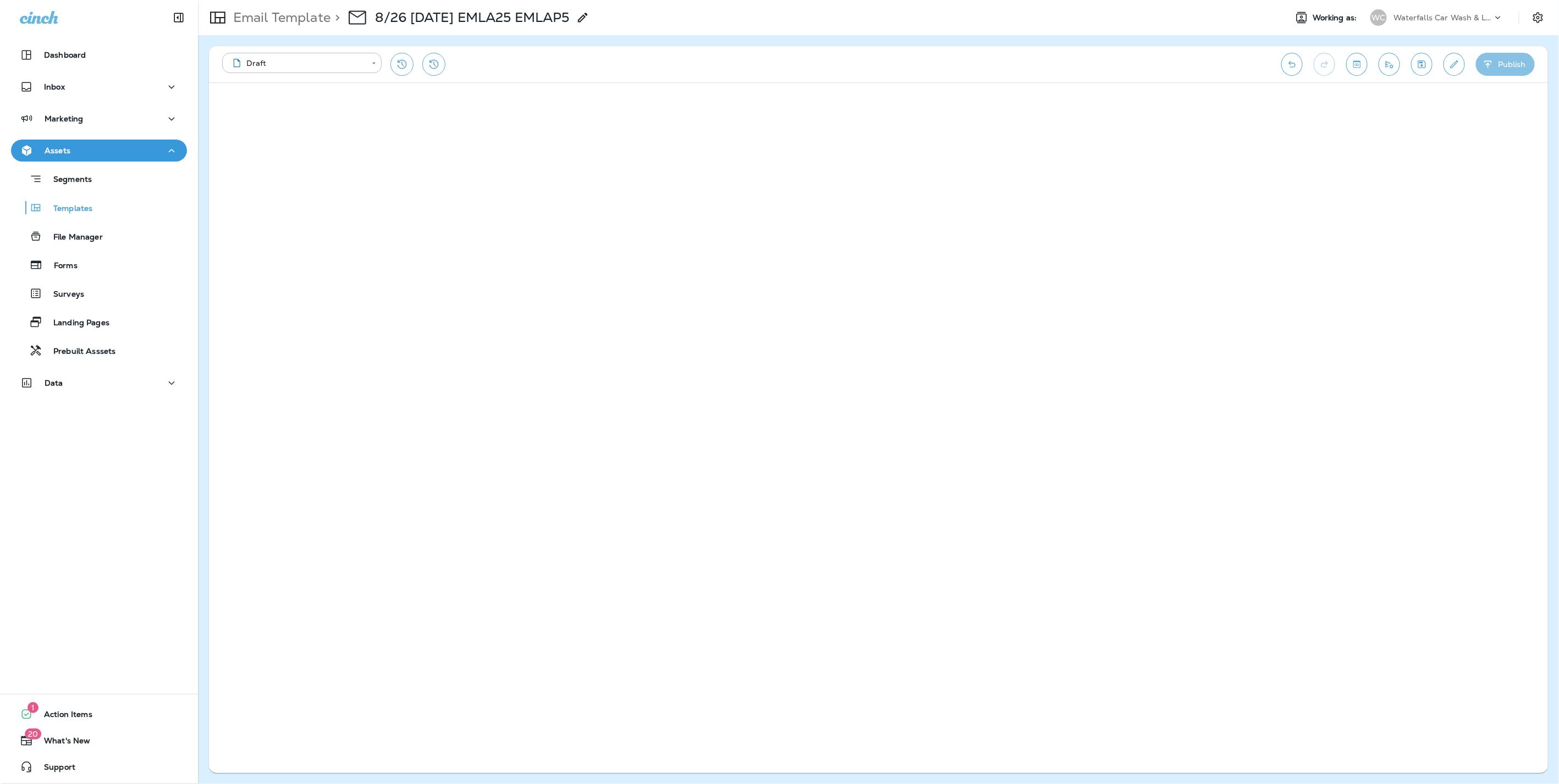
click at [1501, 59] on button "Publish" at bounding box center [1505, 64] width 59 height 23
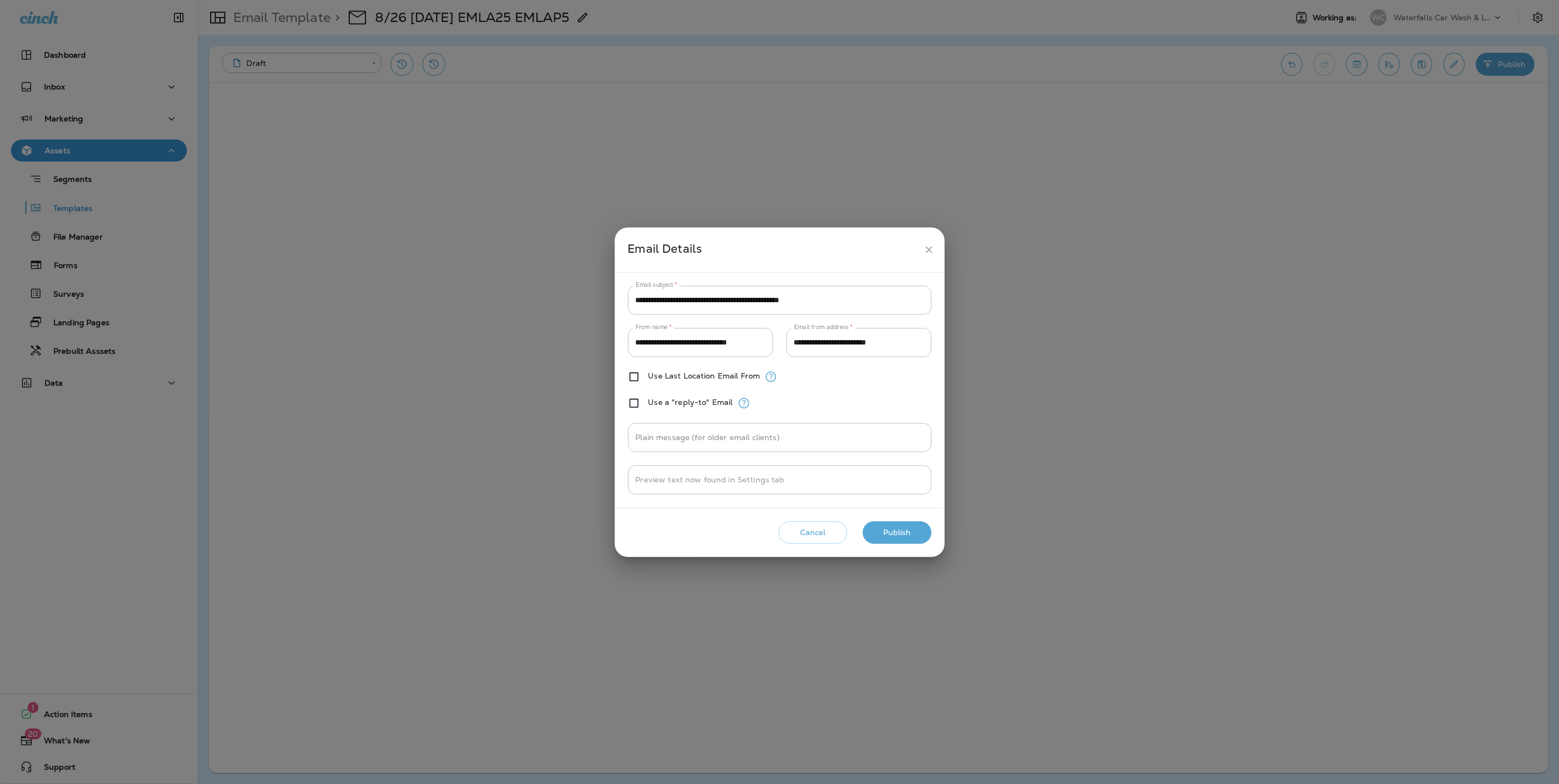
click at [895, 535] on button "Publish" at bounding box center [897, 533] width 69 height 22
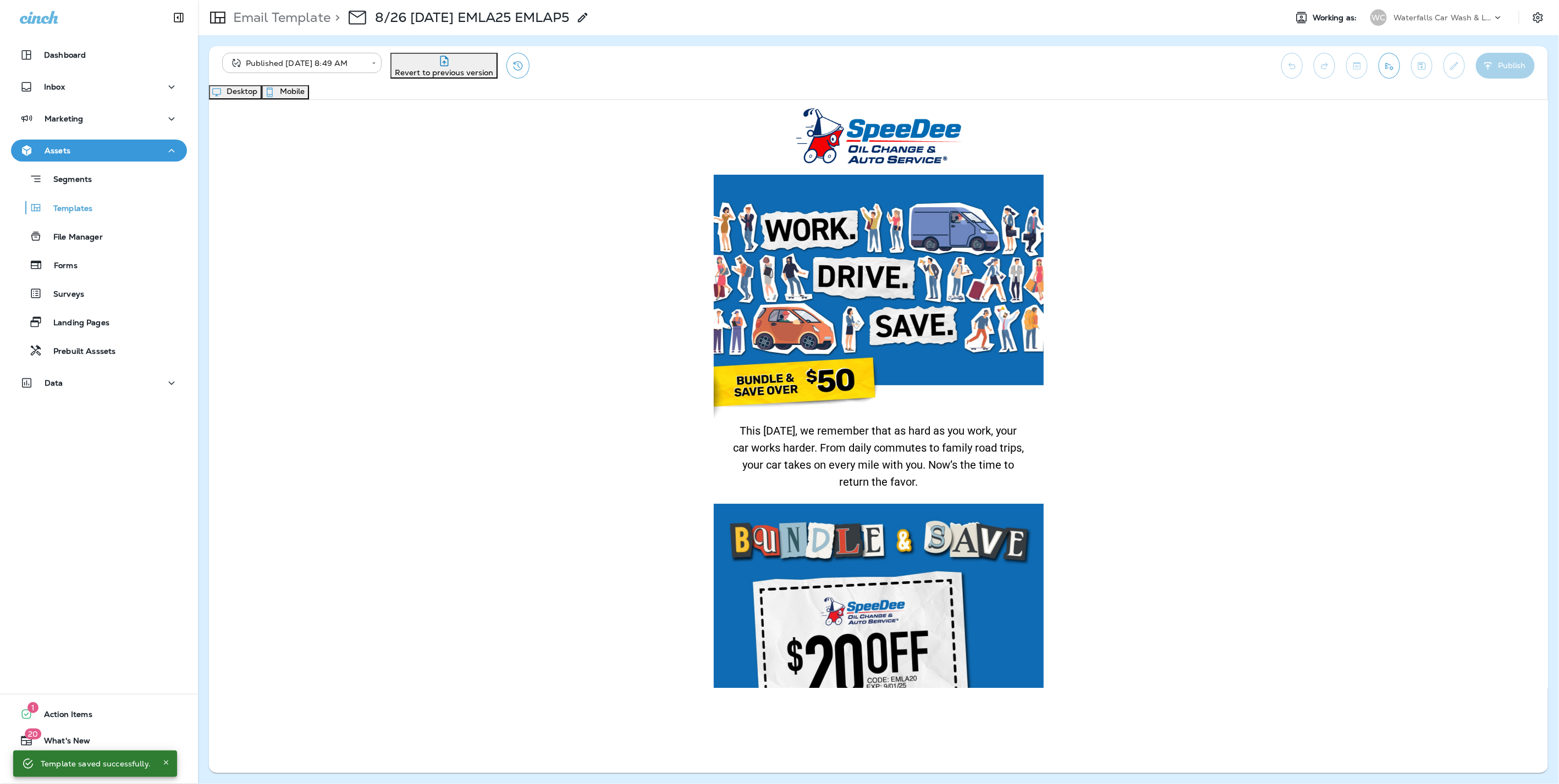
click at [309, 93] on button "Mobile" at bounding box center [285, 92] width 47 height 15
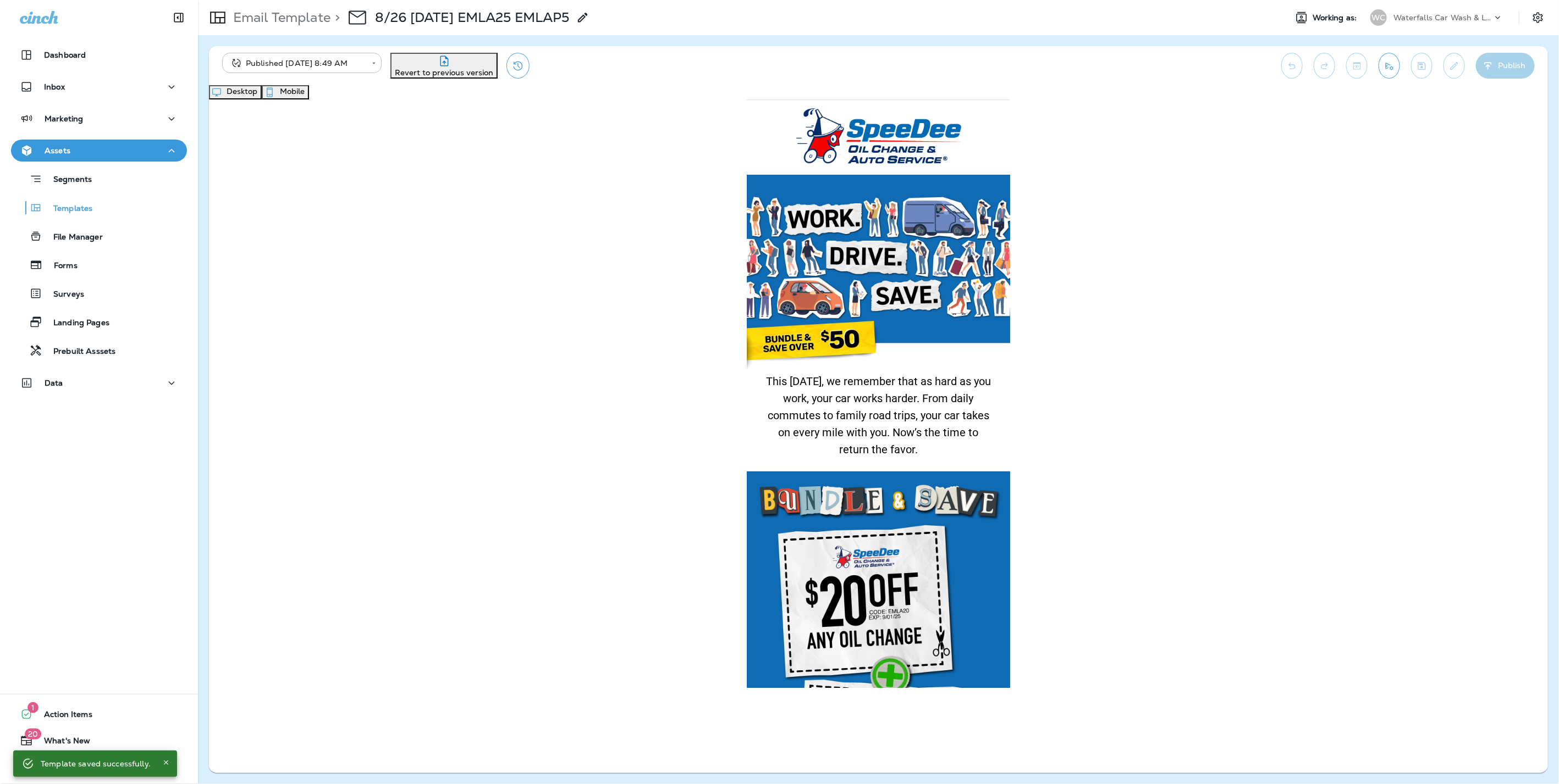
click at [262, 92] on button "Desktop" at bounding box center [235, 92] width 53 height 15
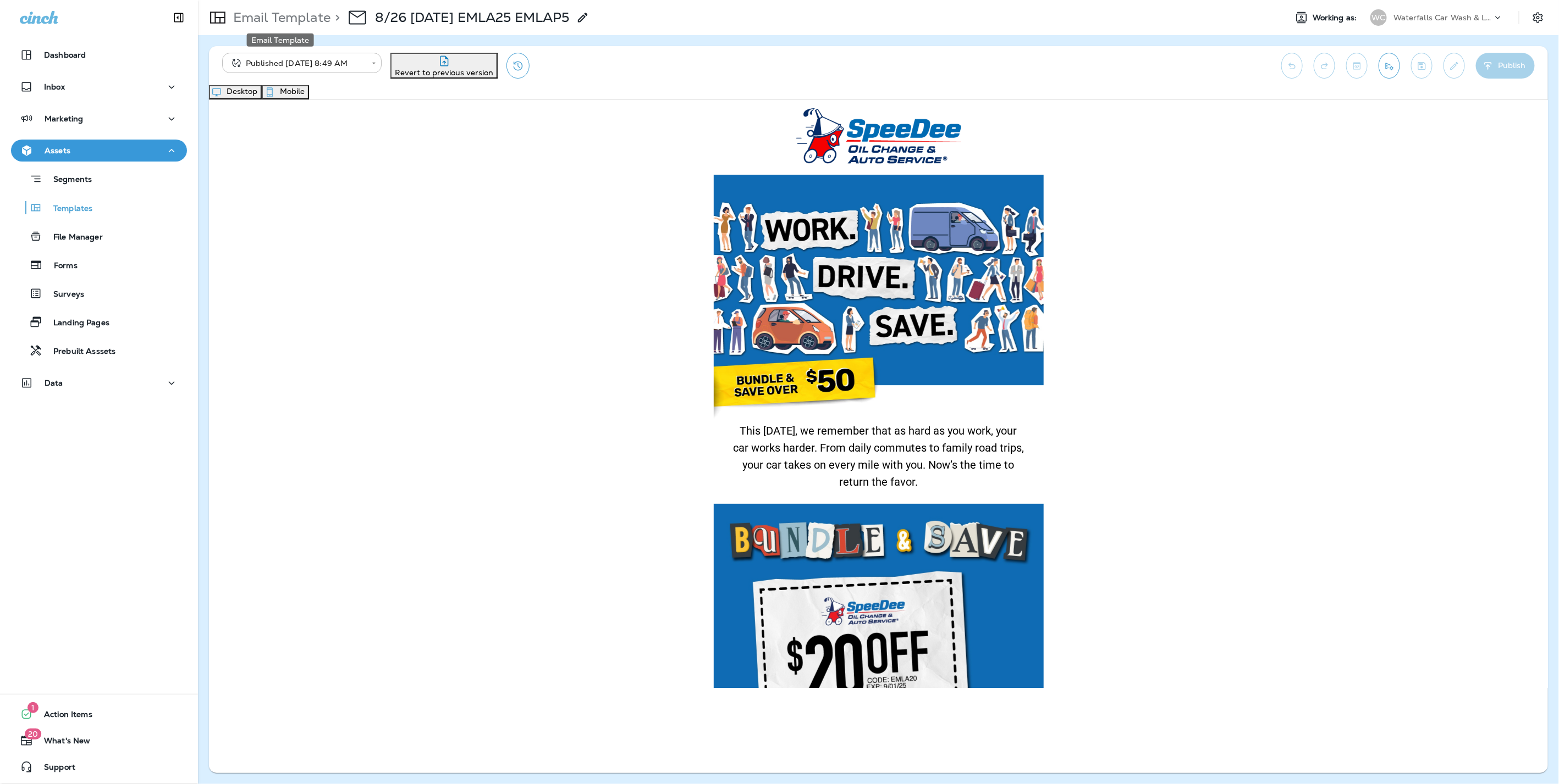
click at [272, 11] on p "Email Template" at bounding box center [280, 17] width 102 height 16
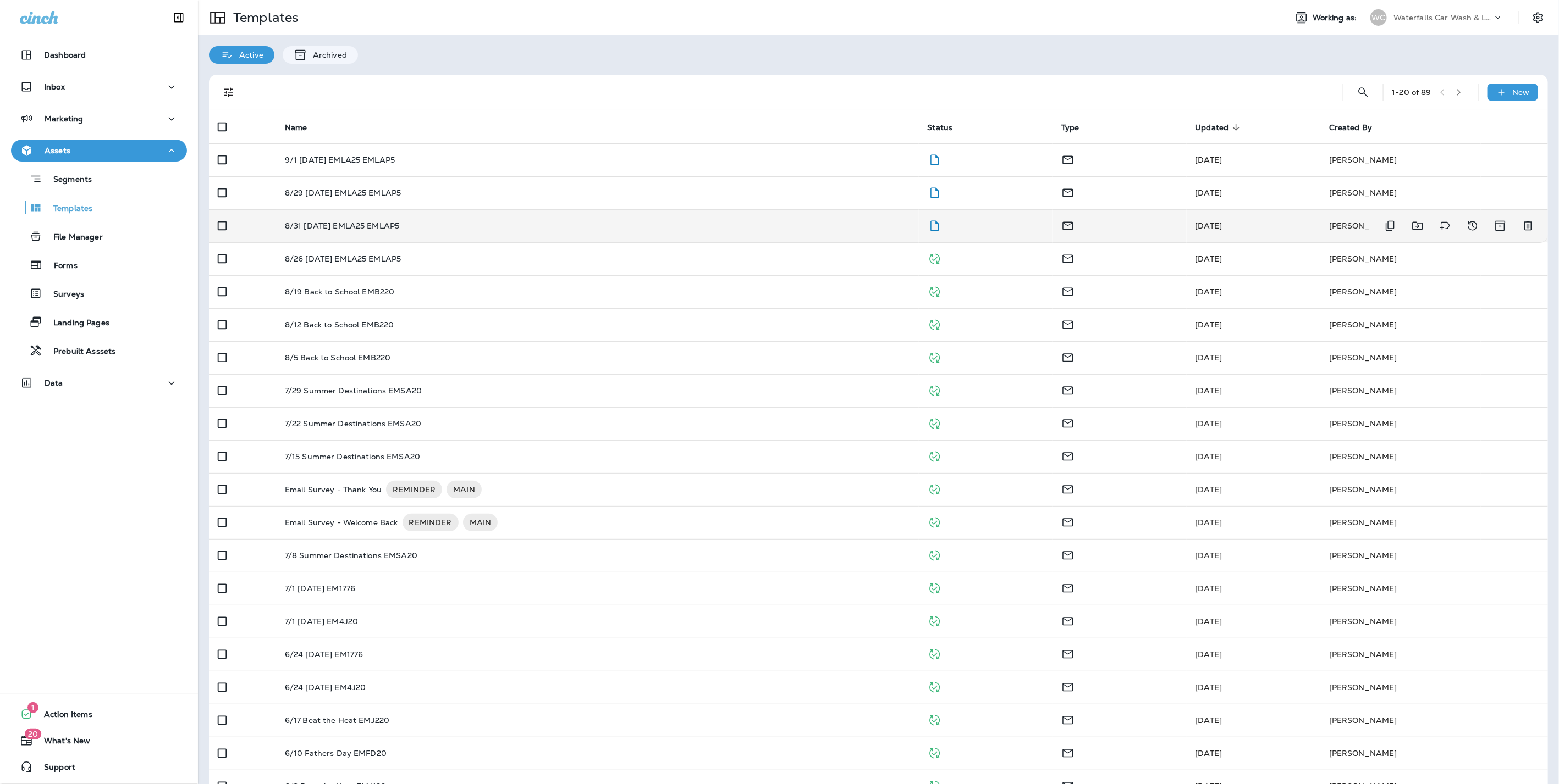
click at [388, 218] on td "8/31 [DATE] EMLA25 EMLAP5" at bounding box center [597, 226] width 643 height 33
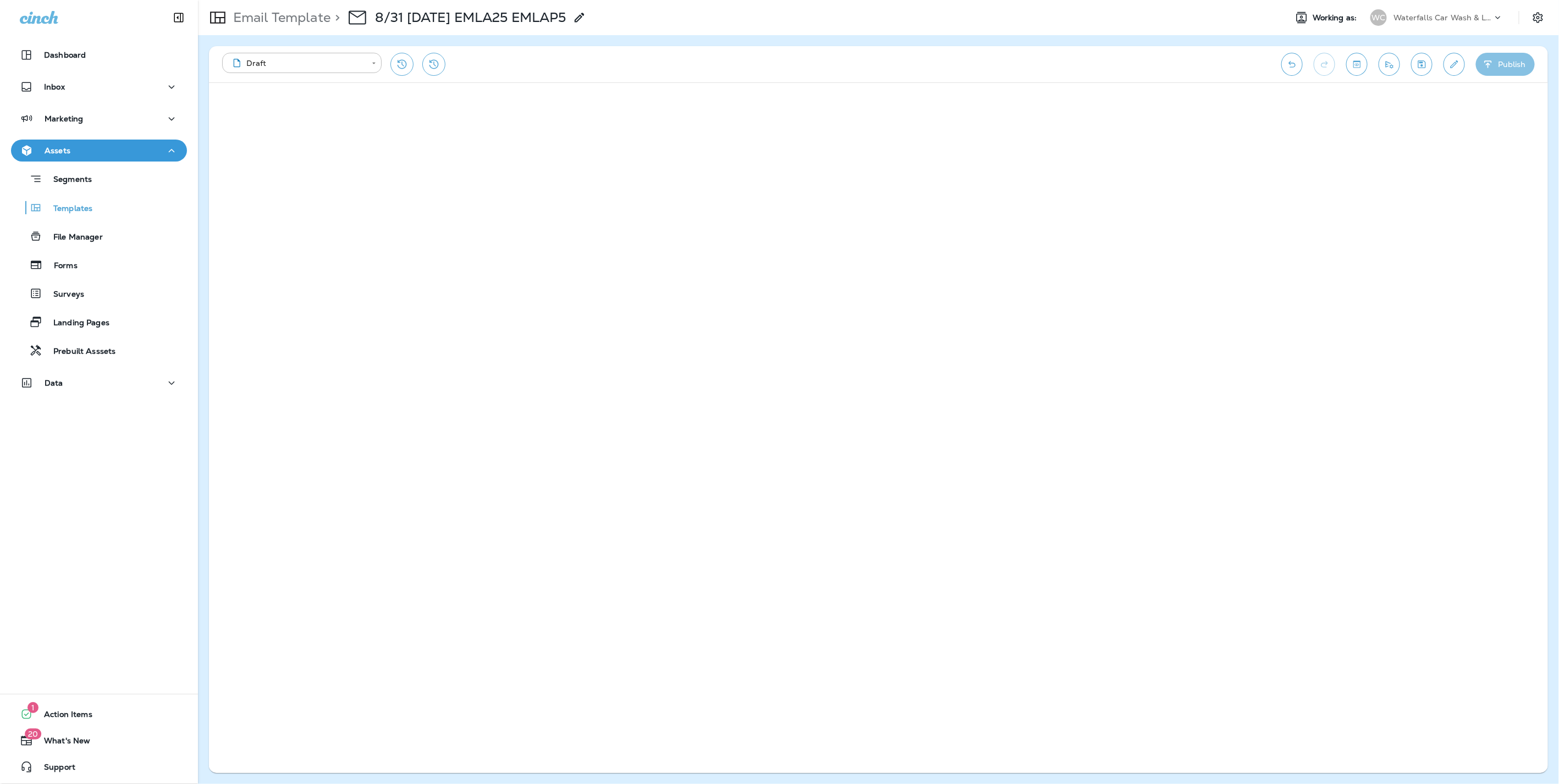
click at [1509, 62] on button "Publish" at bounding box center [1505, 64] width 59 height 23
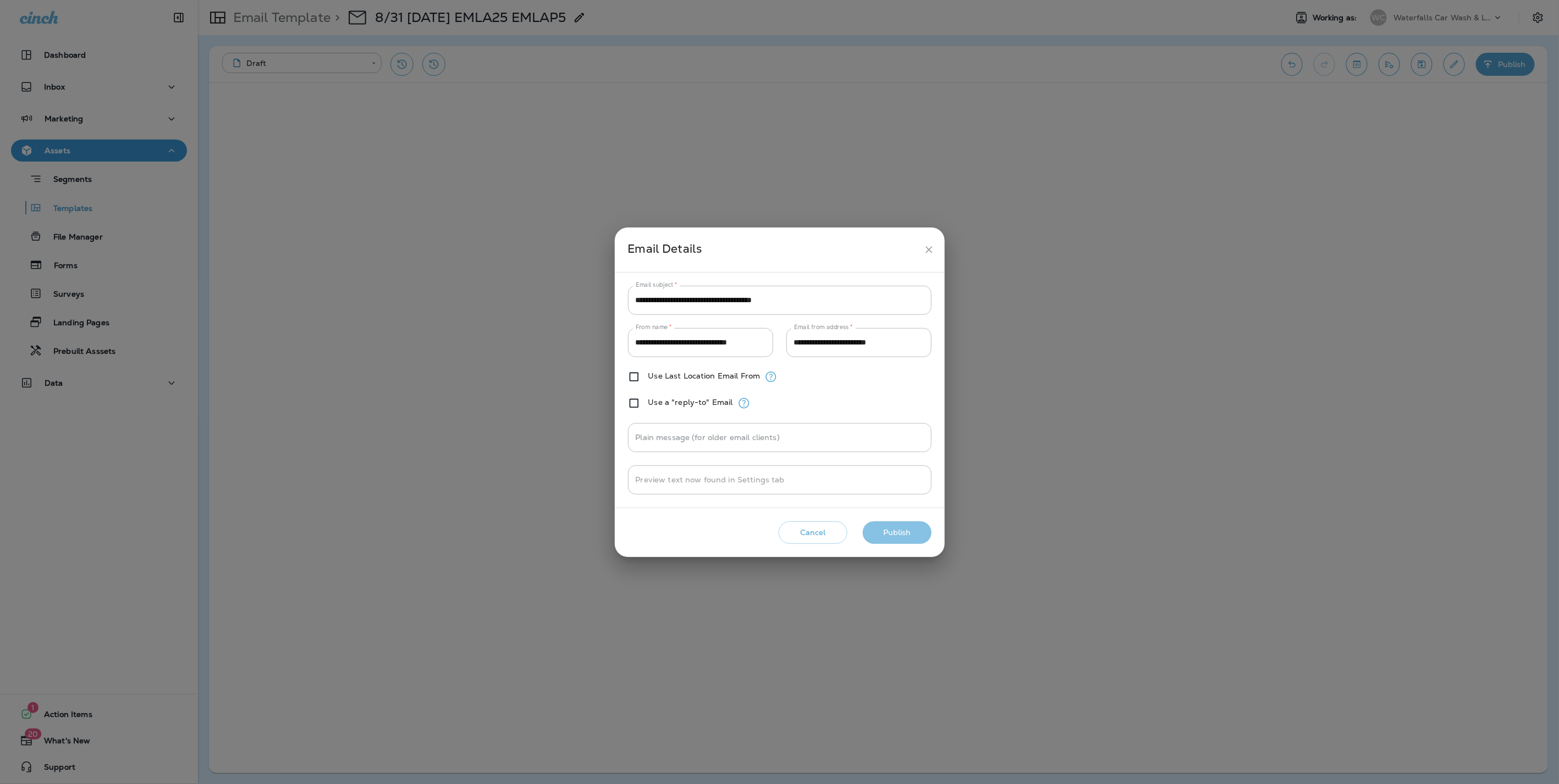
click at [897, 532] on button "Publish" at bounding box center [897, 533] width 69 height 22
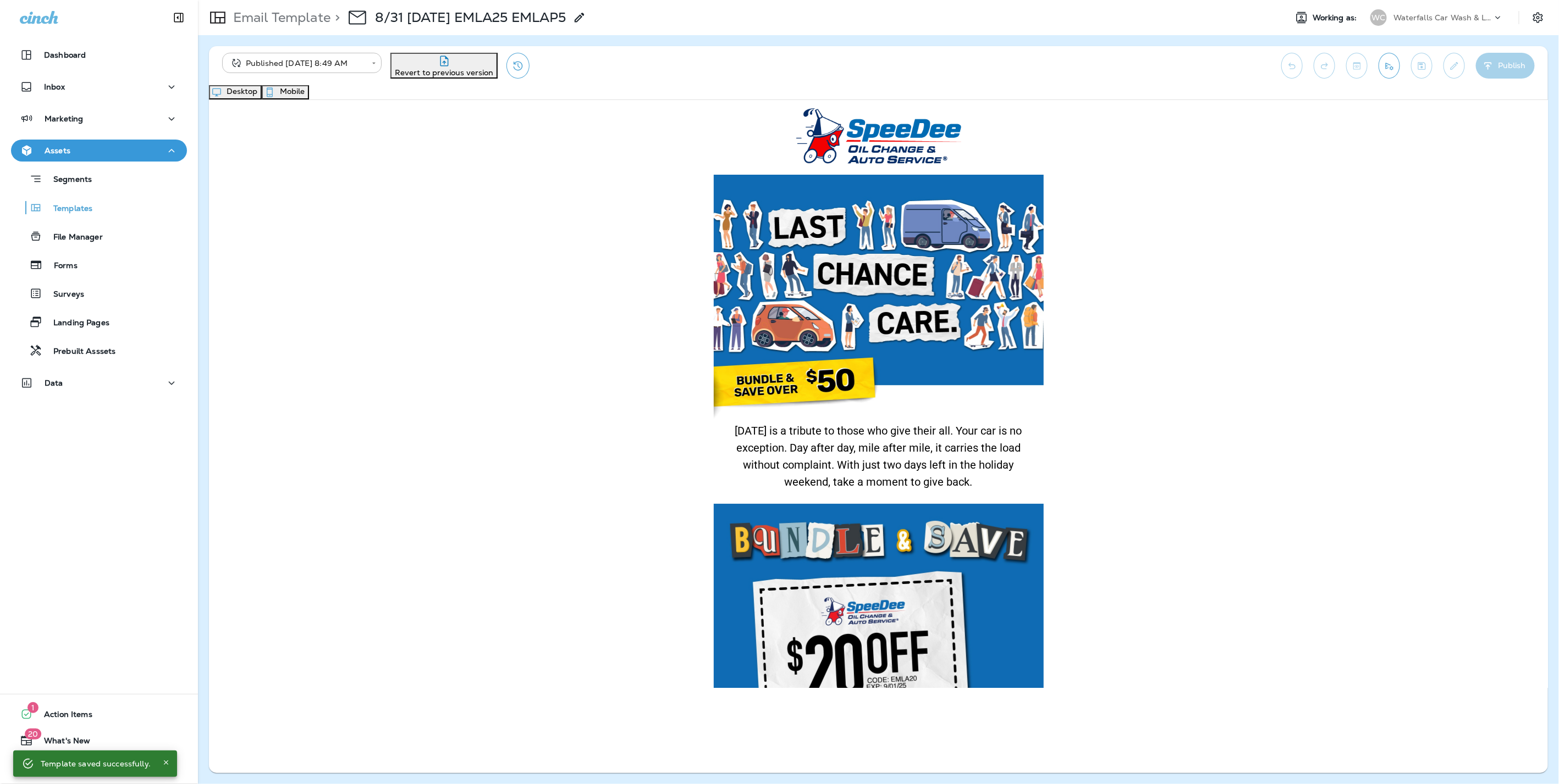
click at [309, 99] on button "Mobile" at bounding box center [285, 92] width 47 height 15
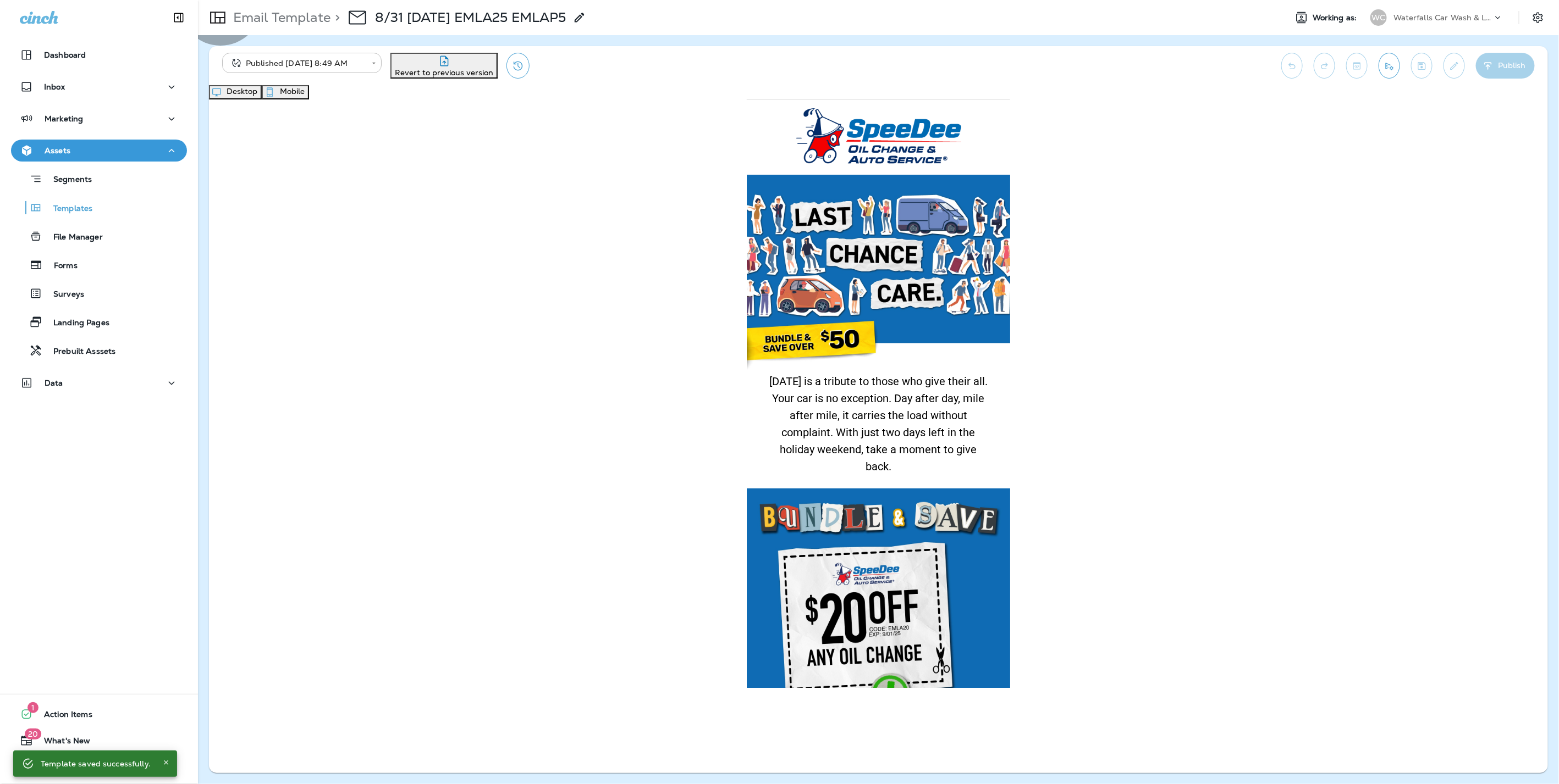
click at [262, 94] on button "Desktop" at bounding box center [235, 92] width 53 height 15
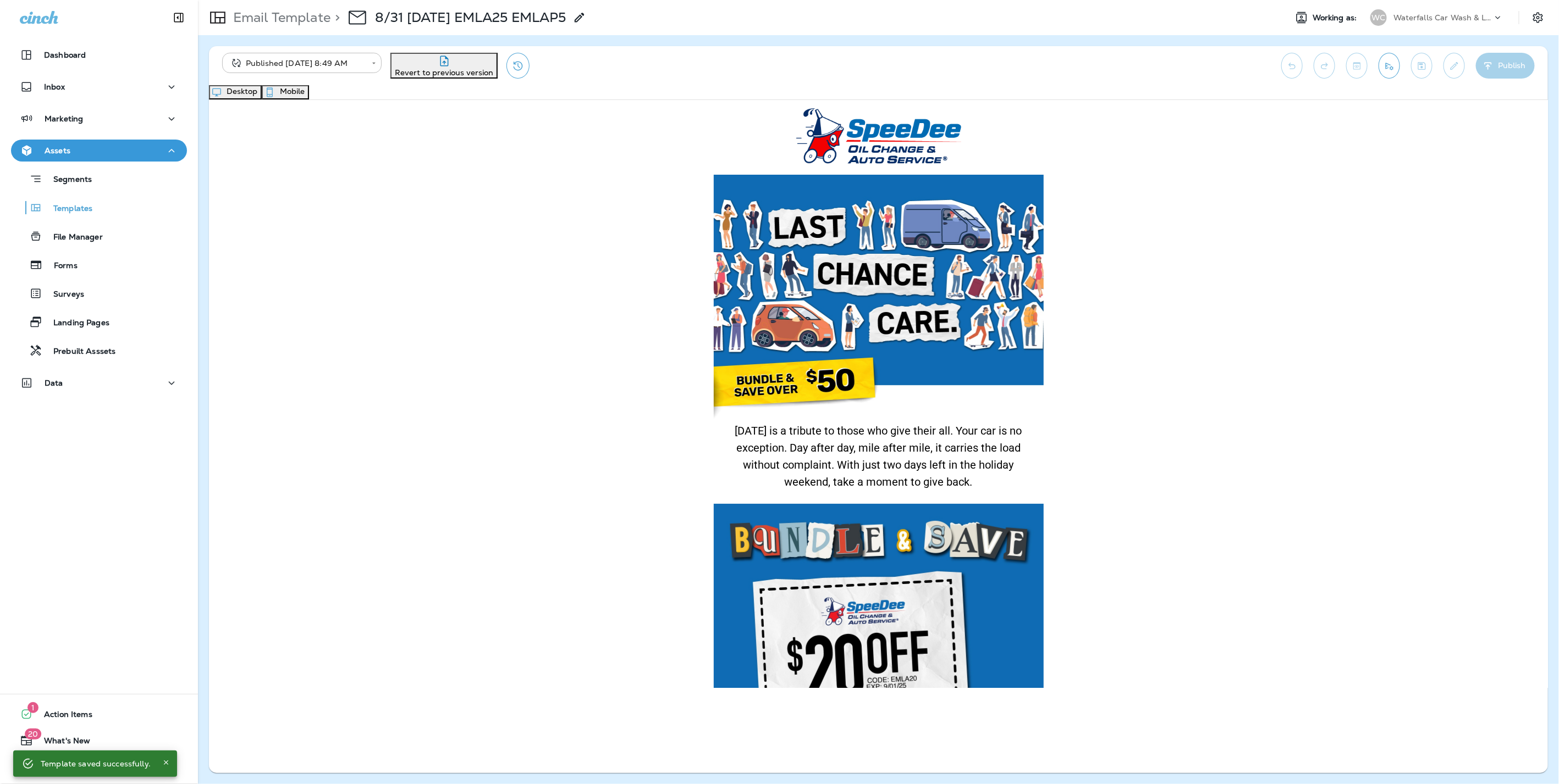
click at [289, 23] on p "Email Template" at bounding box center [280, 17] width 102 height 16
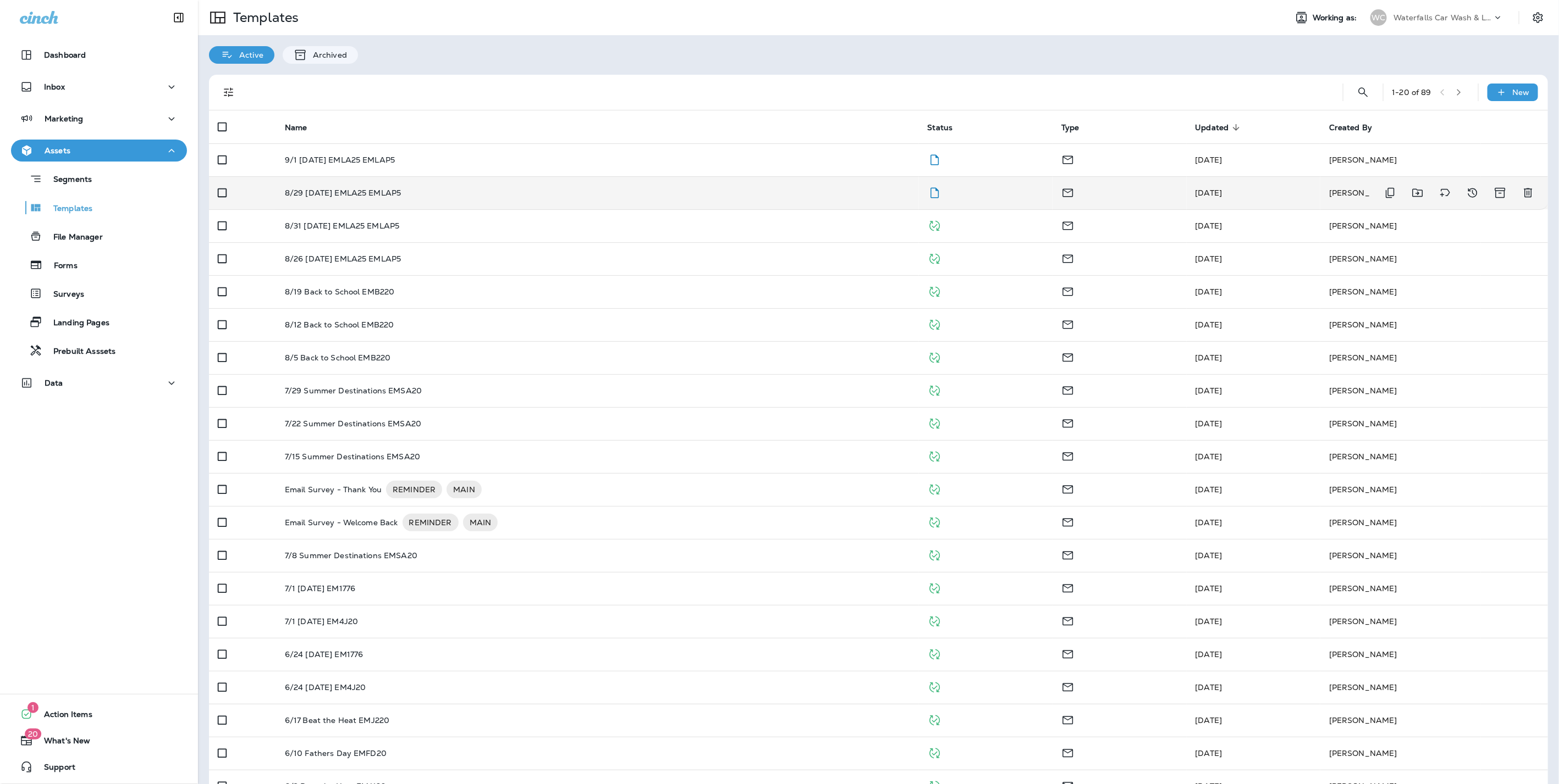
click at [706, 201] on td "8/29 [DATE] EMLA25 EMLAP5" at bounding box center [597, 193] width 643 height 33
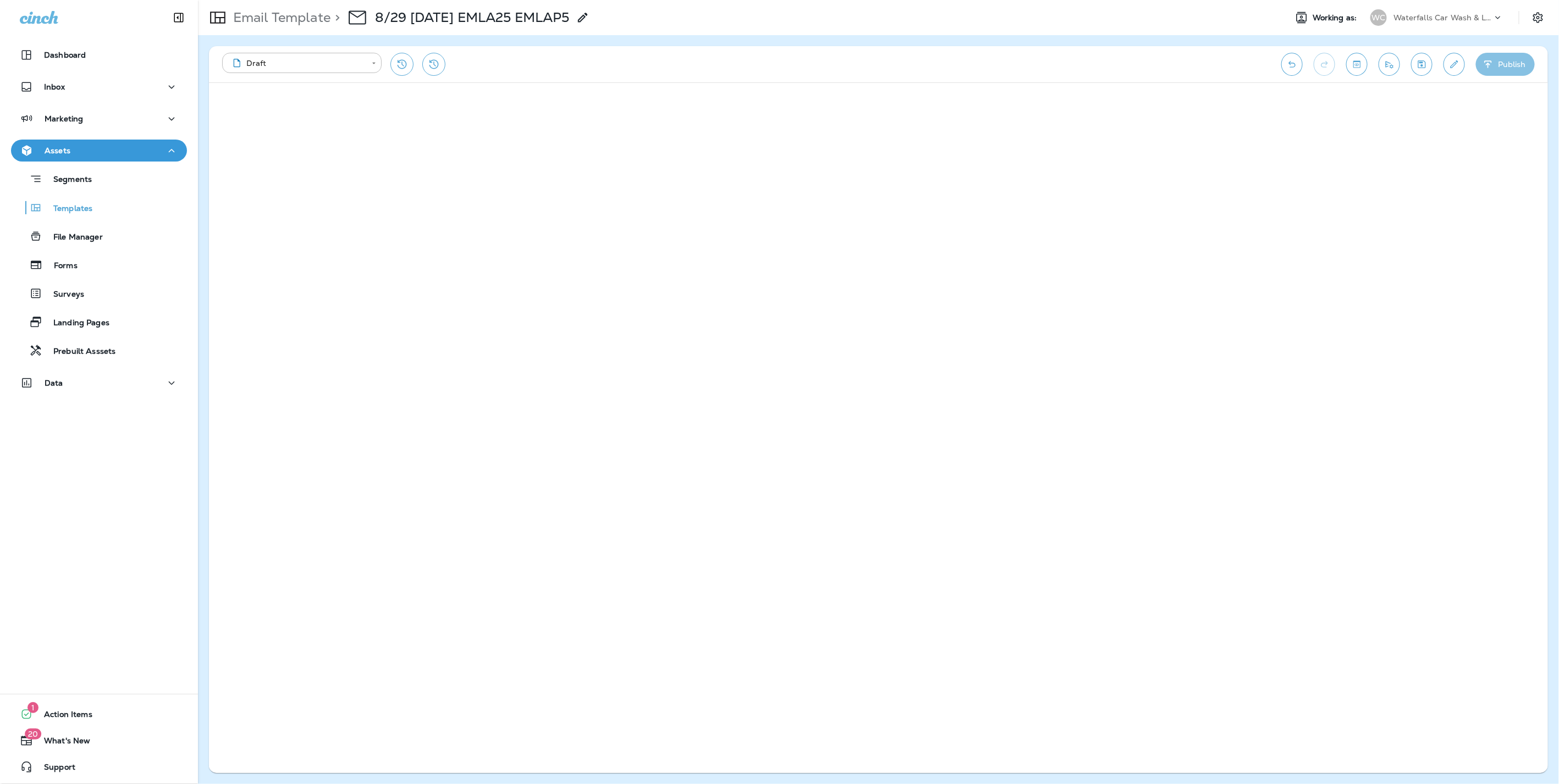
click at [1517, 63] on button "Publish" at bounding box center [1505, 64] width 59 height 23
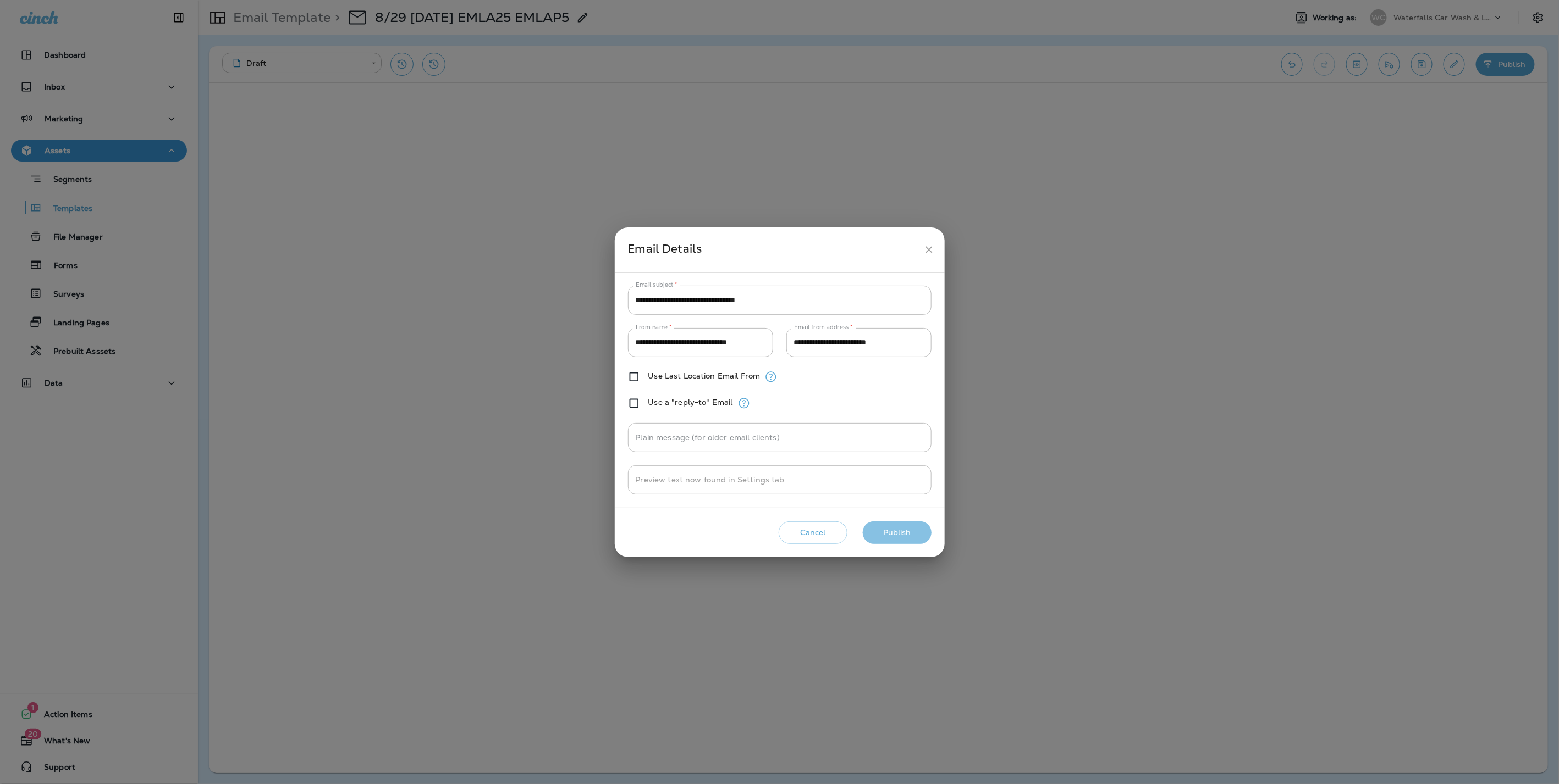
click at [891, 530] on button "Publish" at bounding box center [897, 533] width 69 height 22
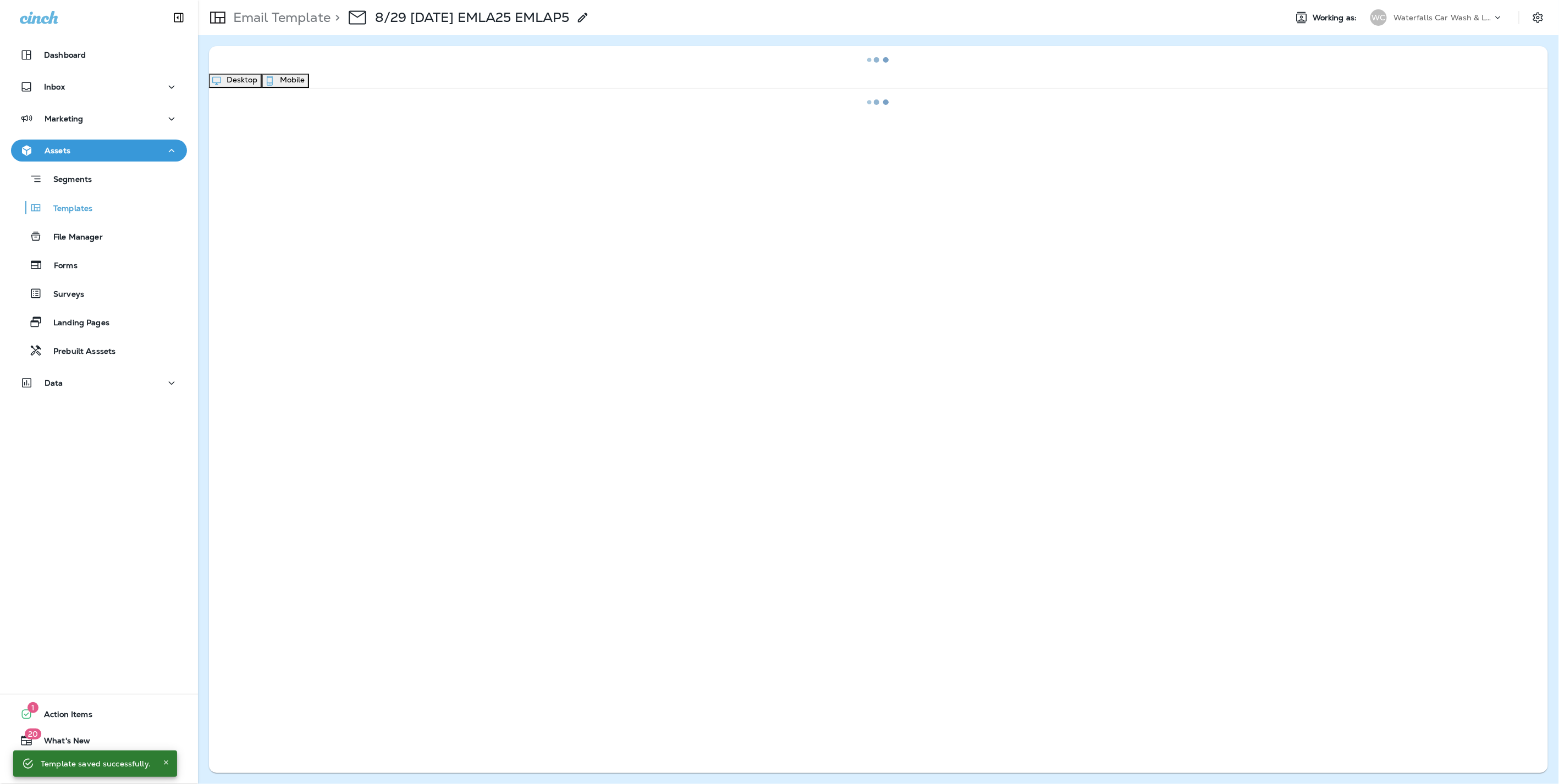
click at [309, 87] on button "Mobile" at bounding box center [285, 81] width 47 height 15
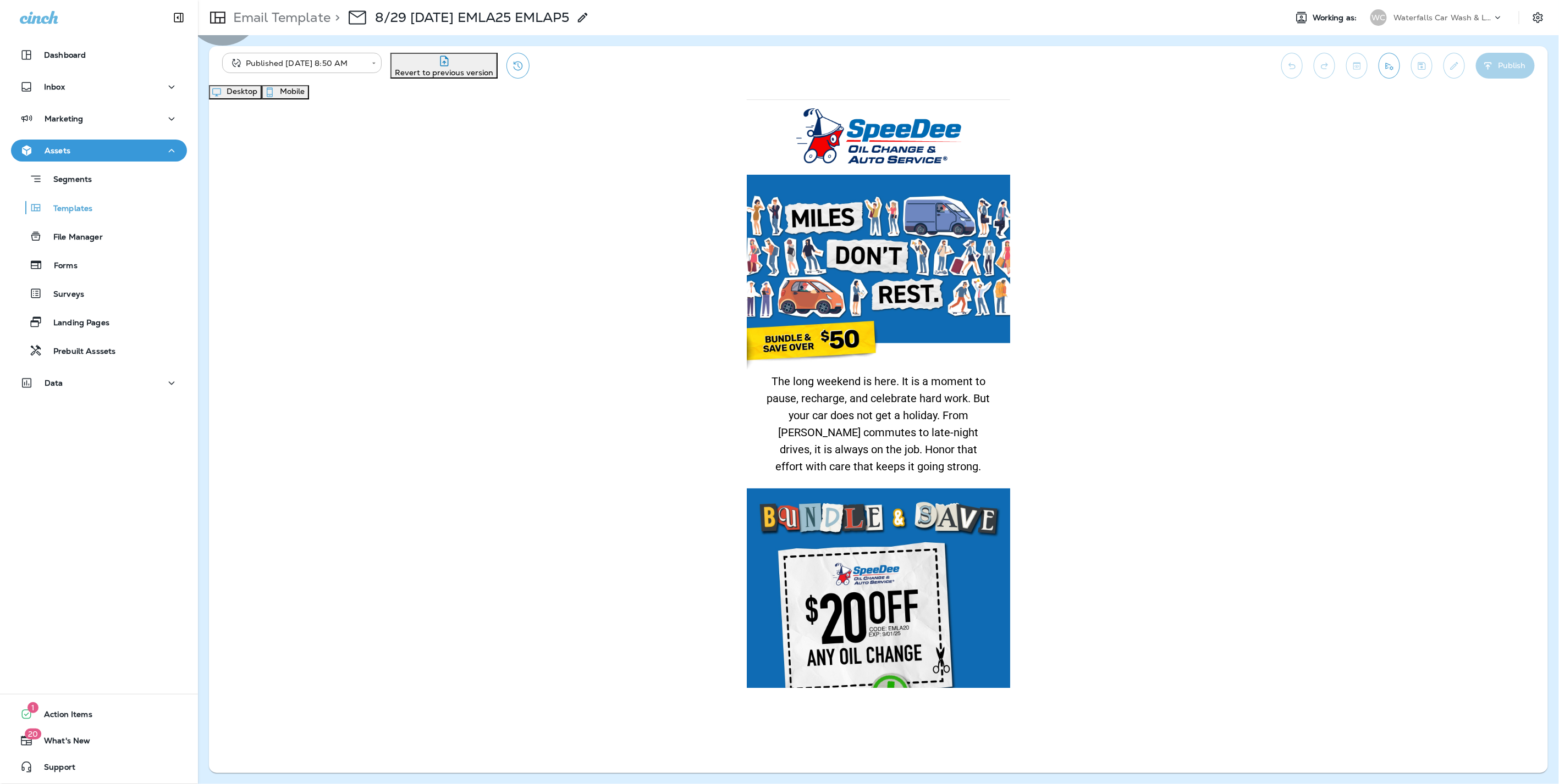
click at [262, 97] on button "Desktop" at bounding box center [235, 92] width 53 height 15
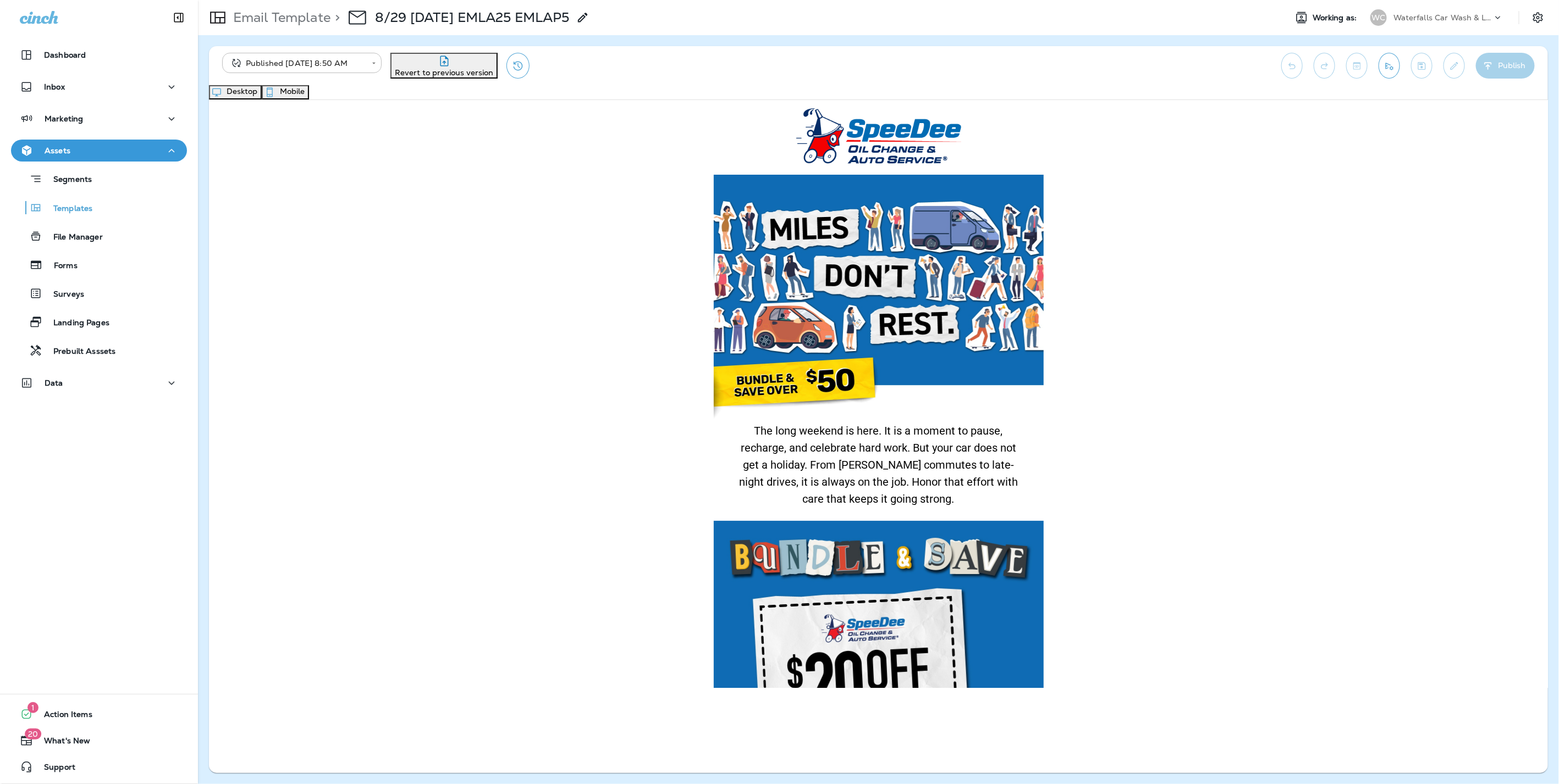
click at [285, 11] on p "Email Template" at bounding box center [280, 17] width 102 height 16
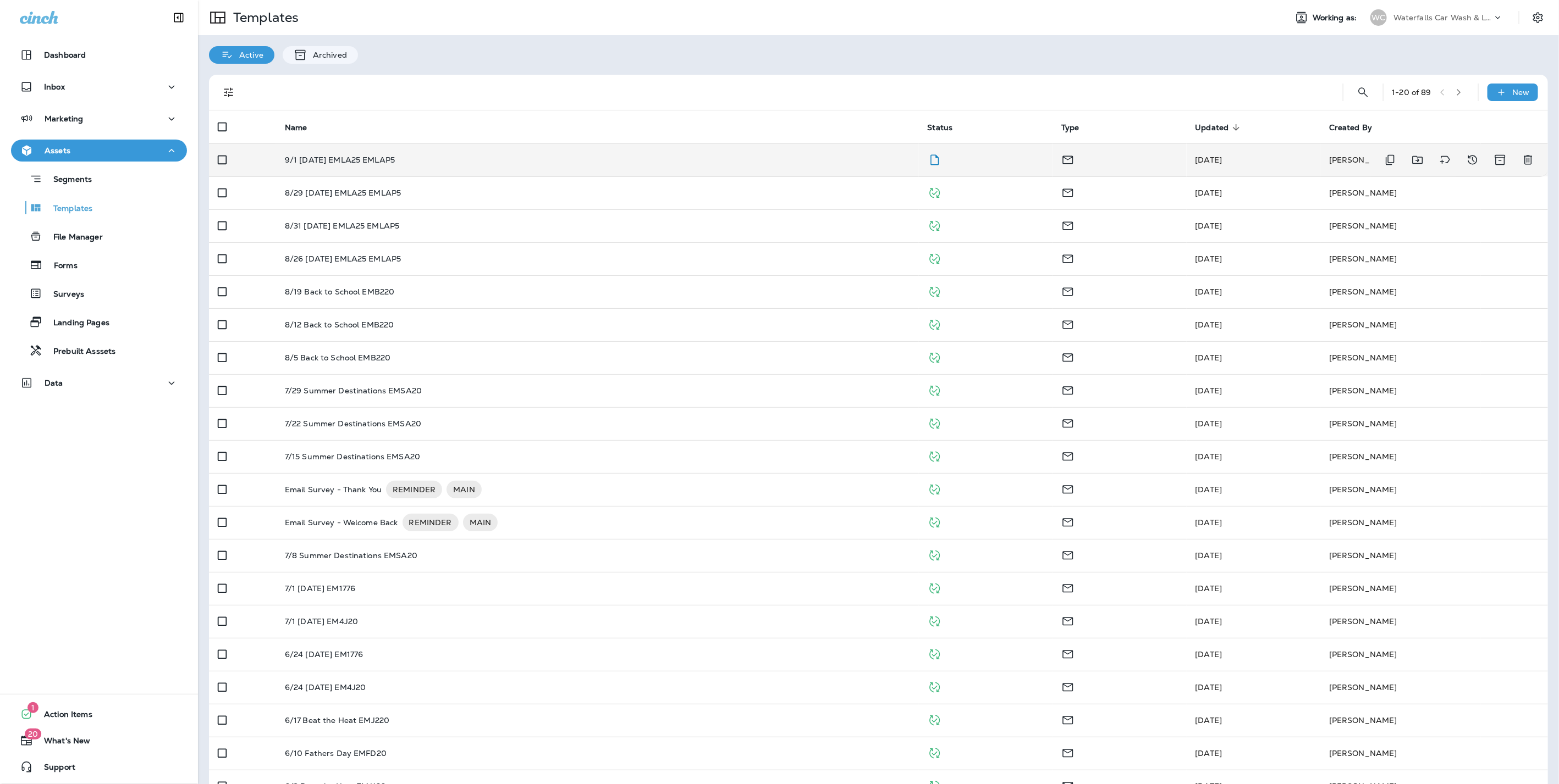
click at [501, 162] on div "9/1 [DATE] EMLA25 EMLAP5" at bounding box center [597, 160] width 625 height 9
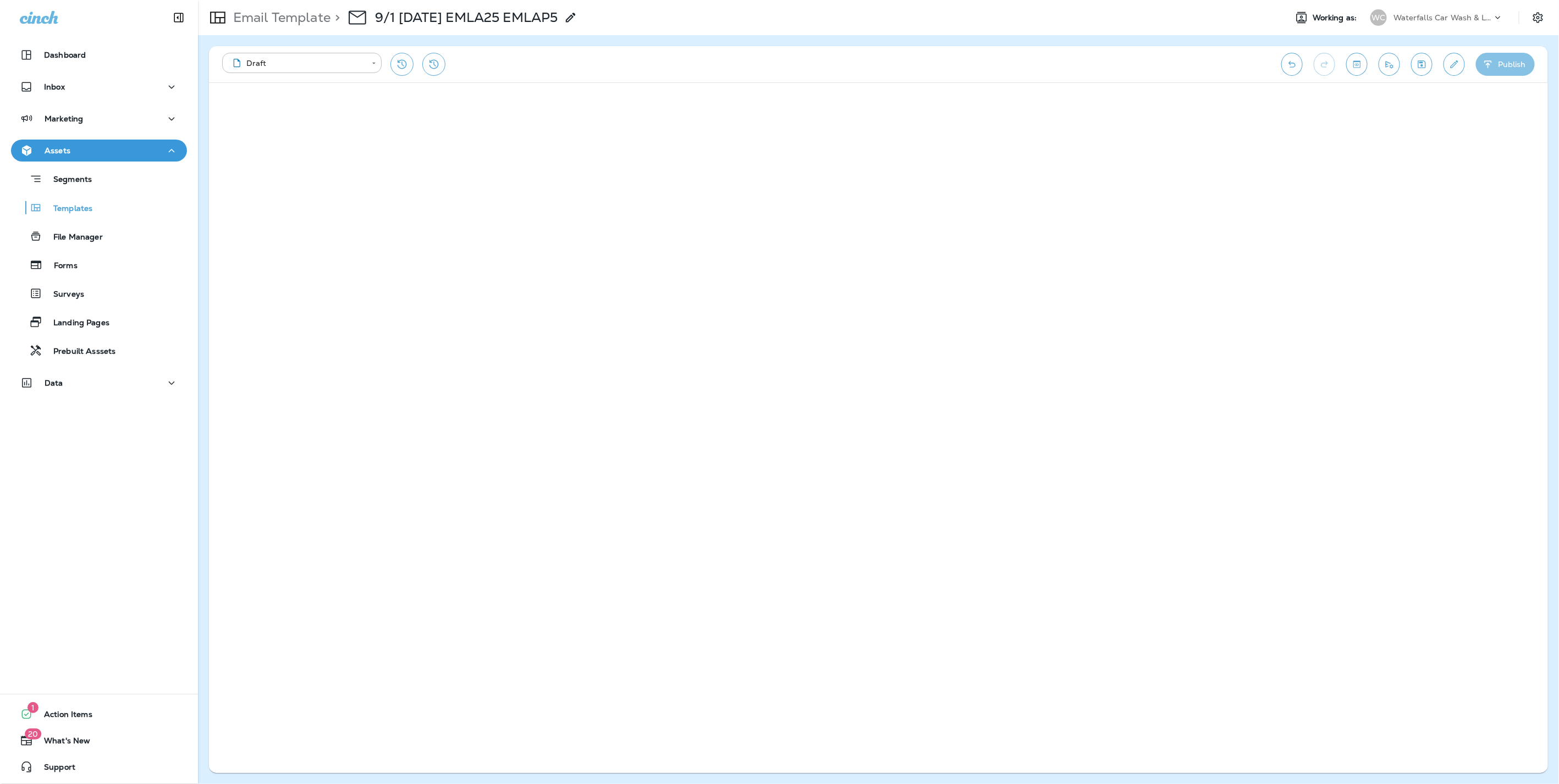
click at [1522, 61] on button "Publish" at bounding box center [1505, 64] width 59 height 23
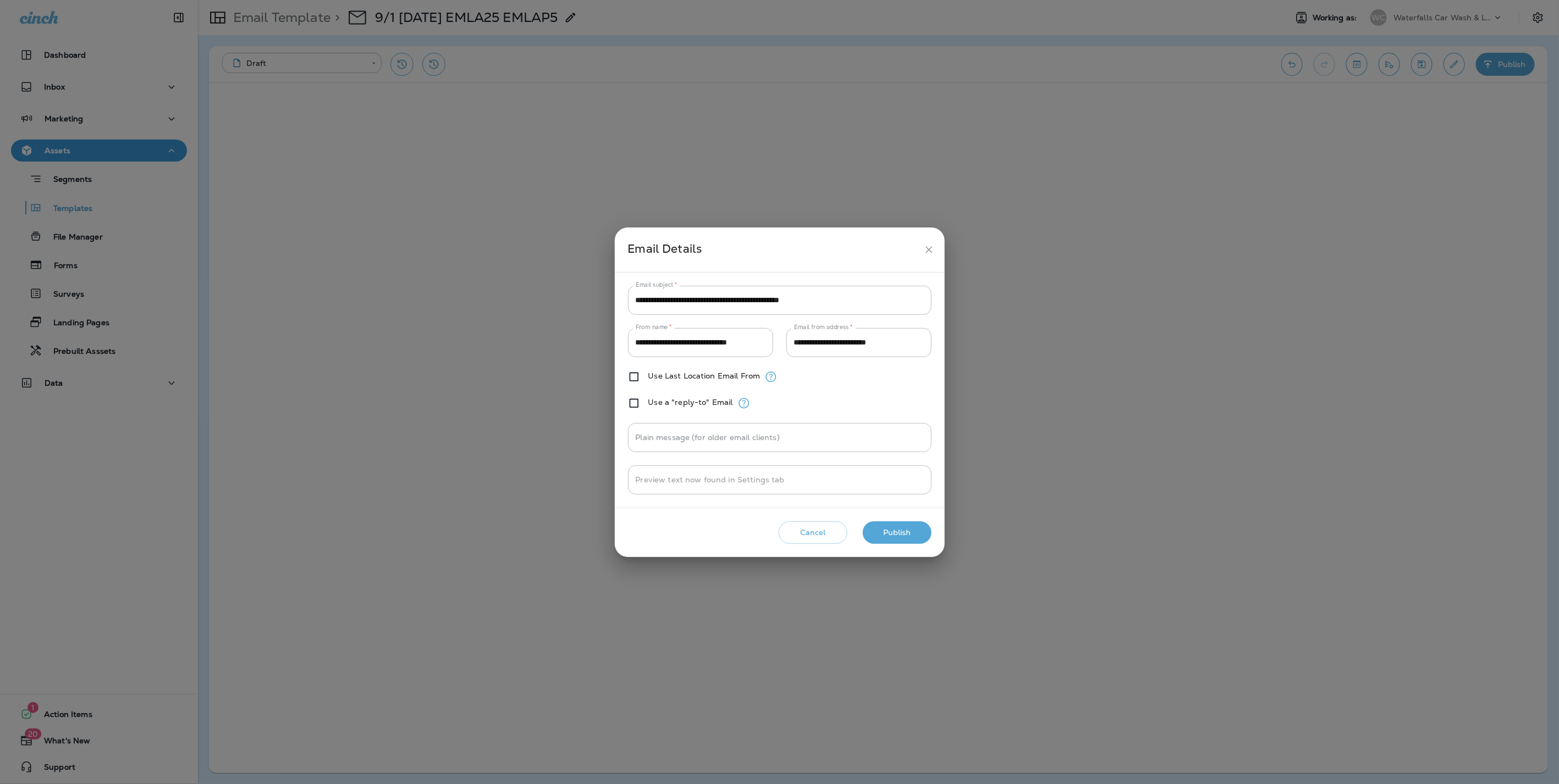
click at [902, 522] on button "Publish" at bounding box center [897, 533] width 69 height 22
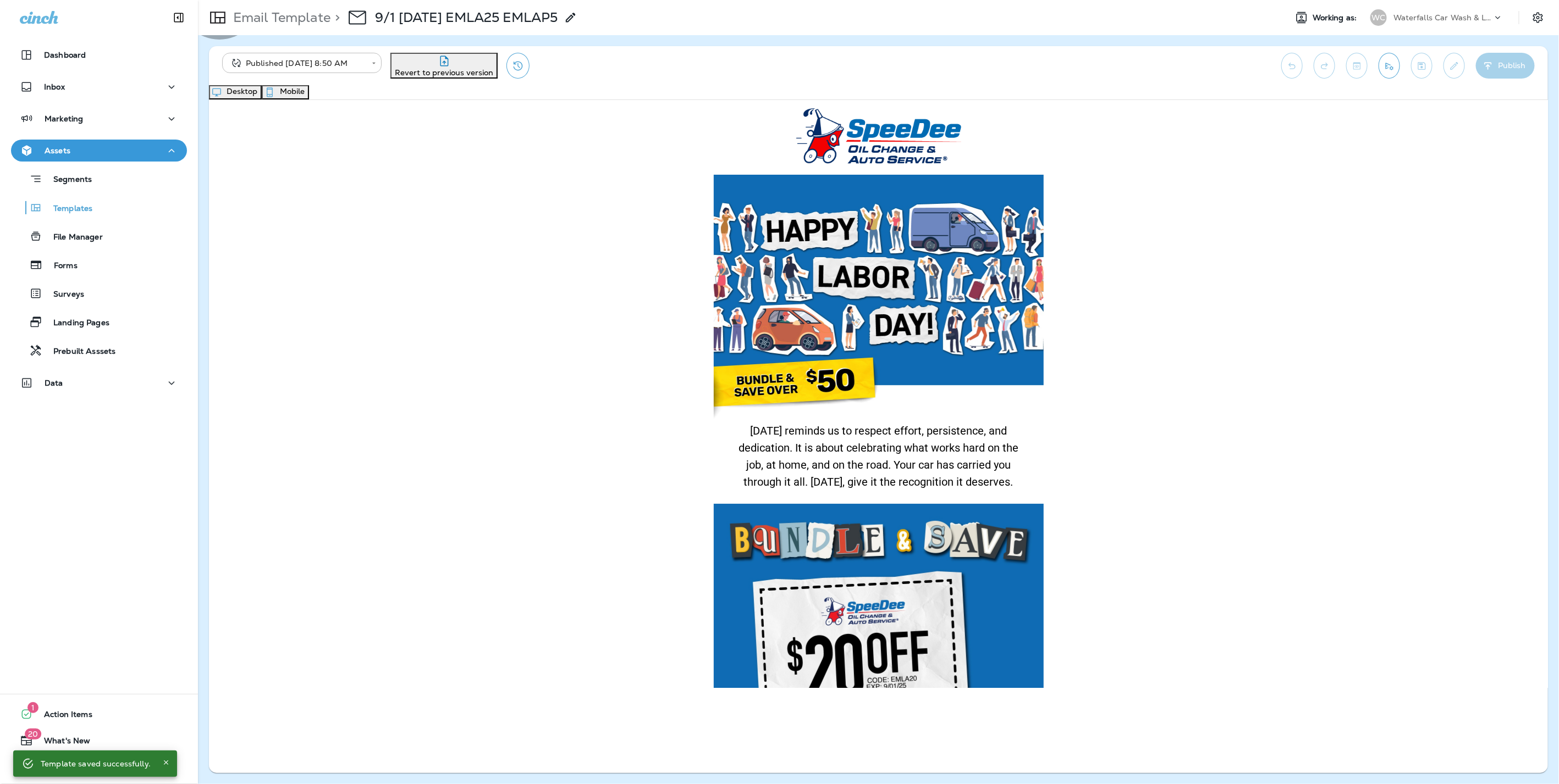
click at [309, 88] on button "Mobile" at bounding box center [285, 92] width 47 height 15
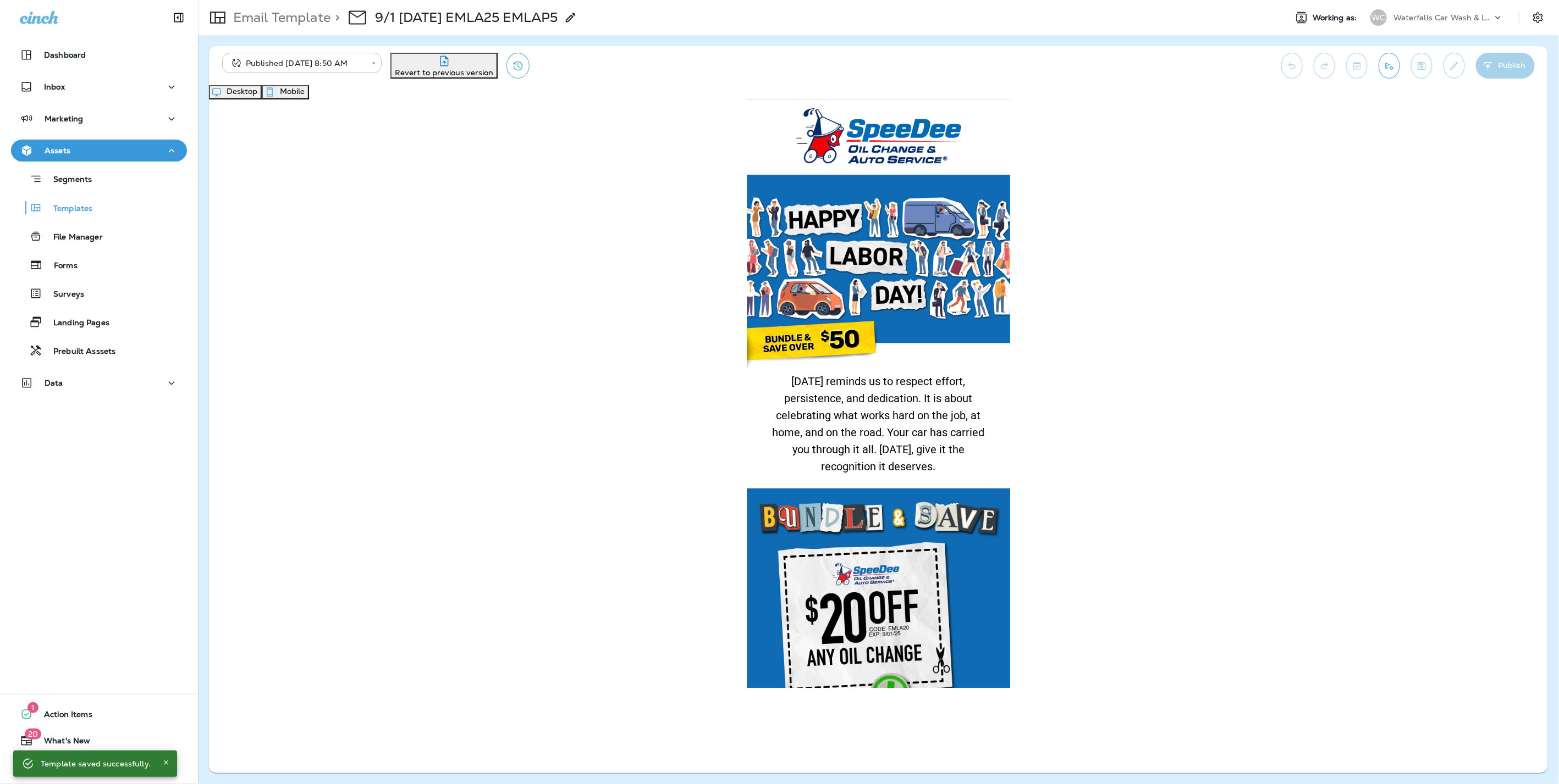
click at [262, 97] on button "Desktop" at bounding box center [235, 92] width 53 height 15
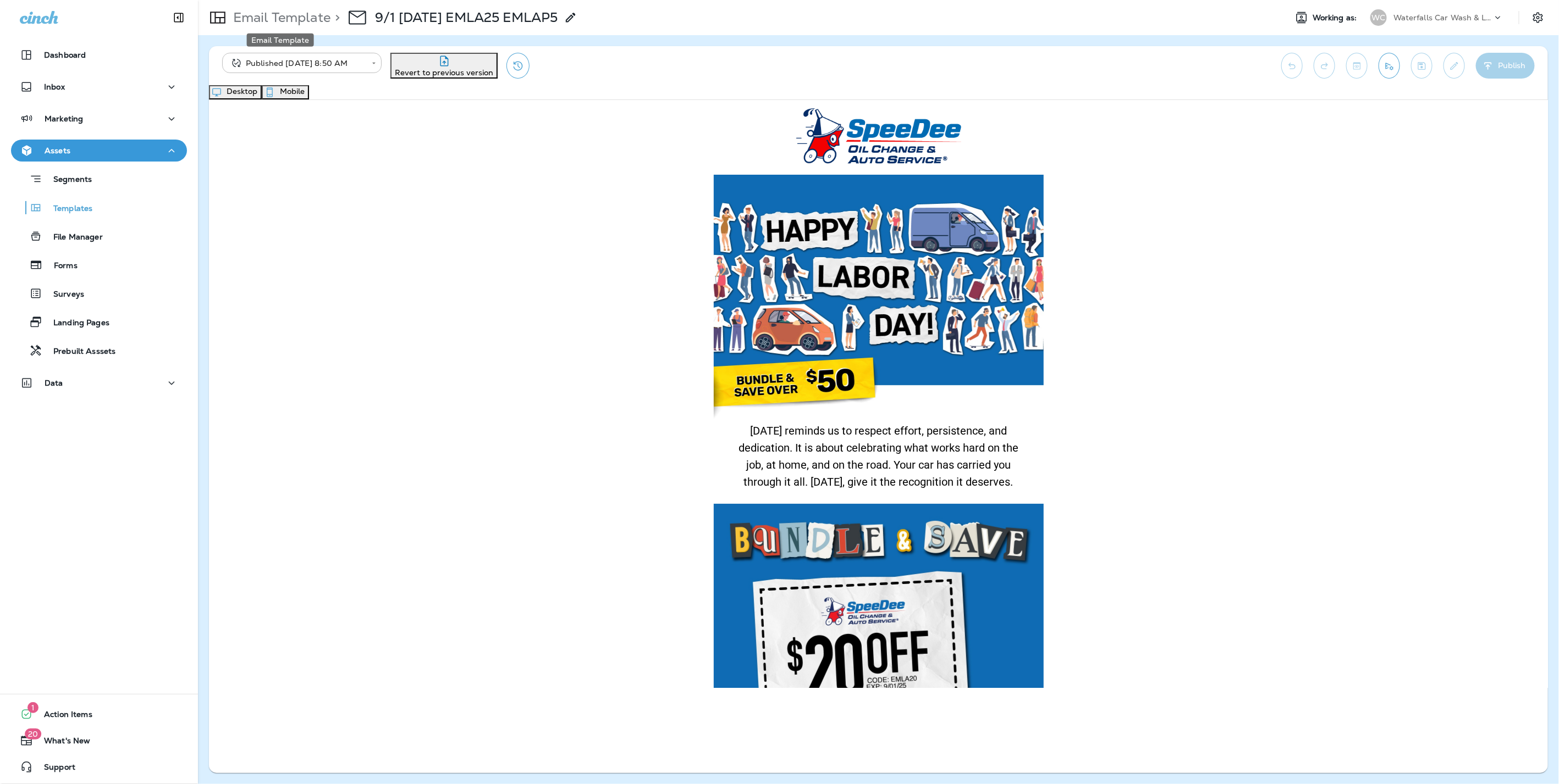
click at [269, 15] on p "Email Template" at bounding box center [280, 17] width 102 height 16
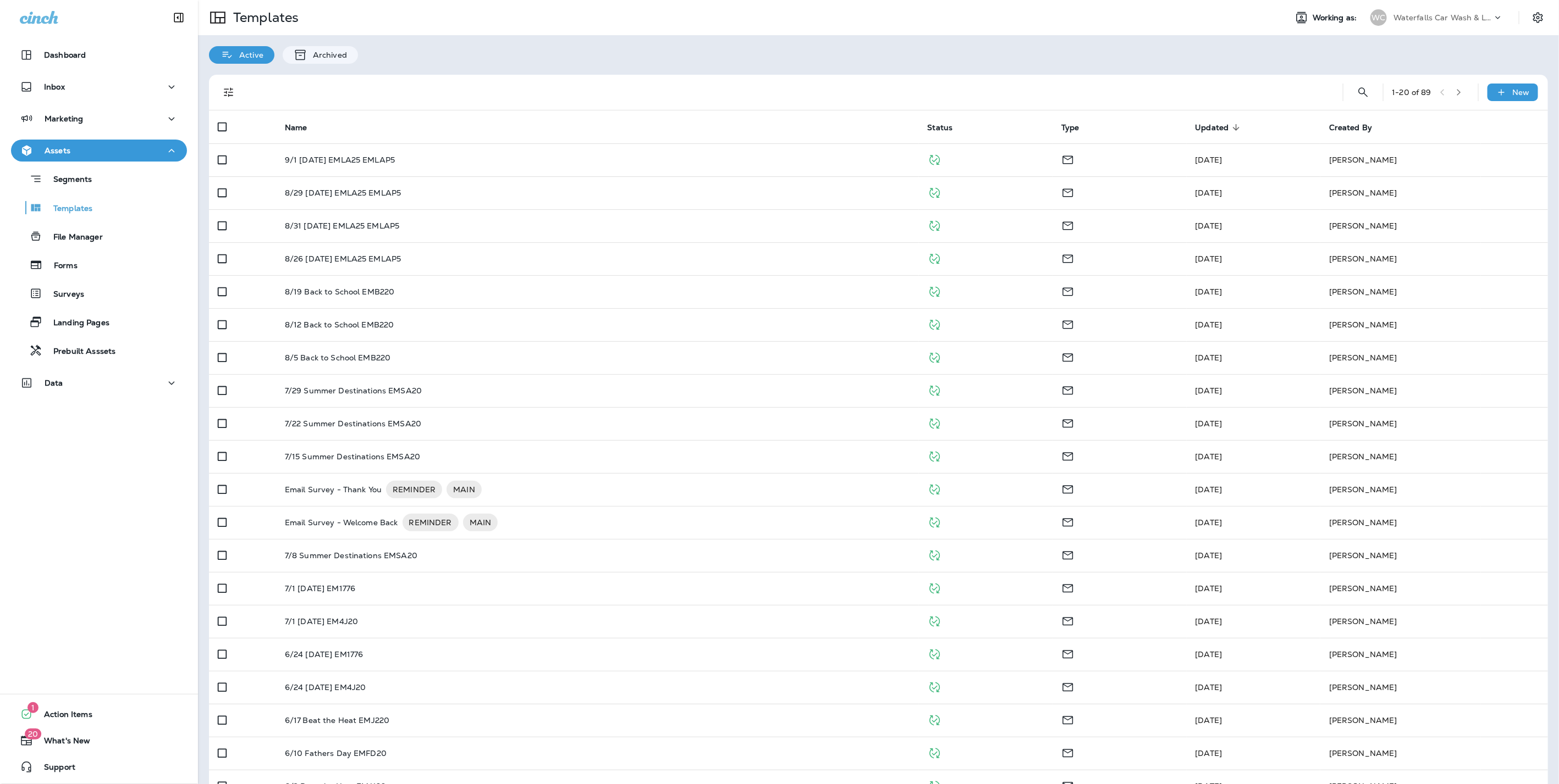
click at [1433, 17] on p "Waterfalls Car Wash & Lube" at bounding box center [1442, 17] width 99 height 9
type input "*****"
click at [1401, 87] on p "Uncle [PERSON_NAME]'s Oil Shoppe" at bounding box center [1436, 91] width 120 height 18
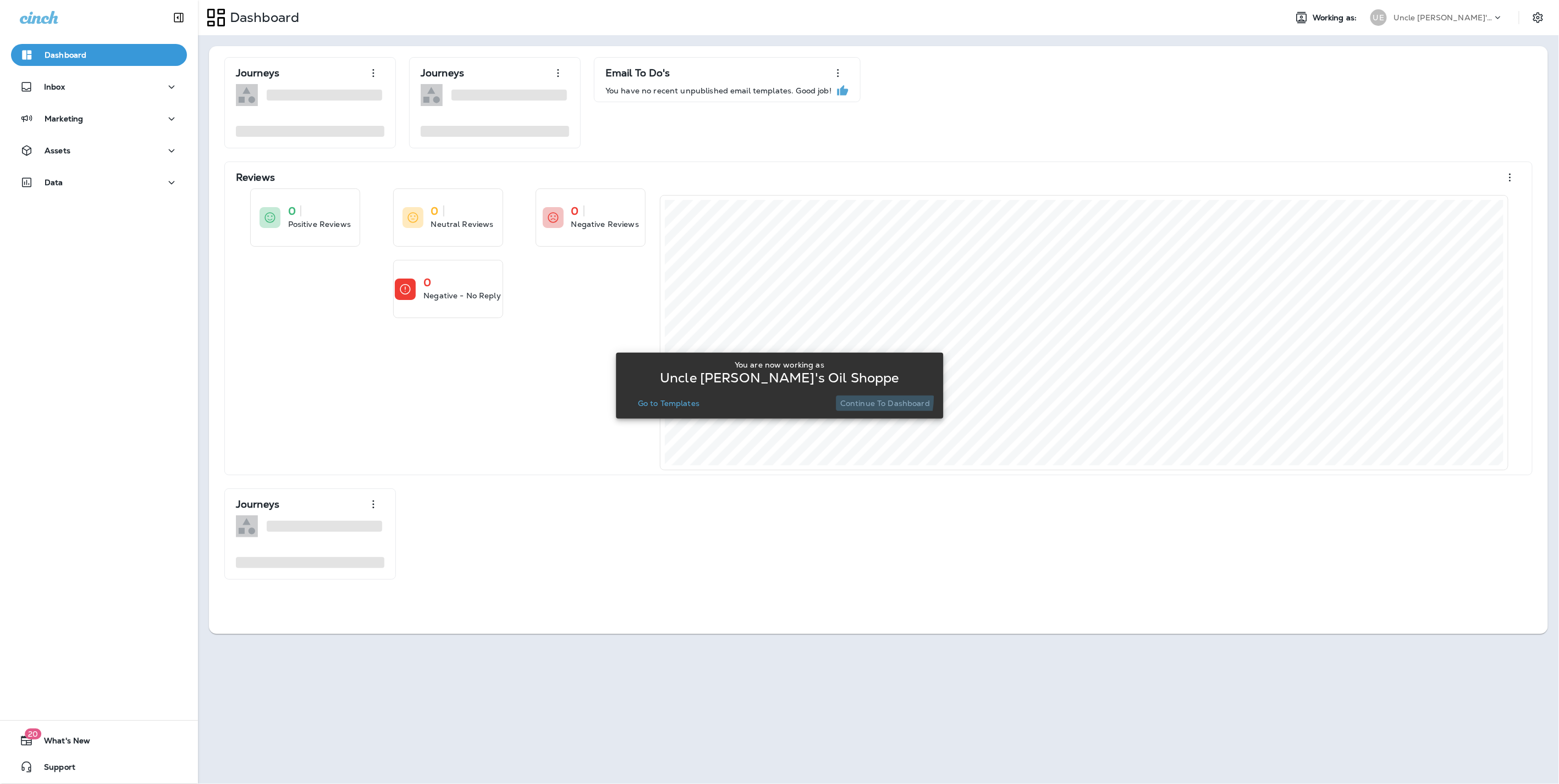
click at [854, 397] on button "Continue to Dashboard" at bounding box center [885, 403] width 99 height 15
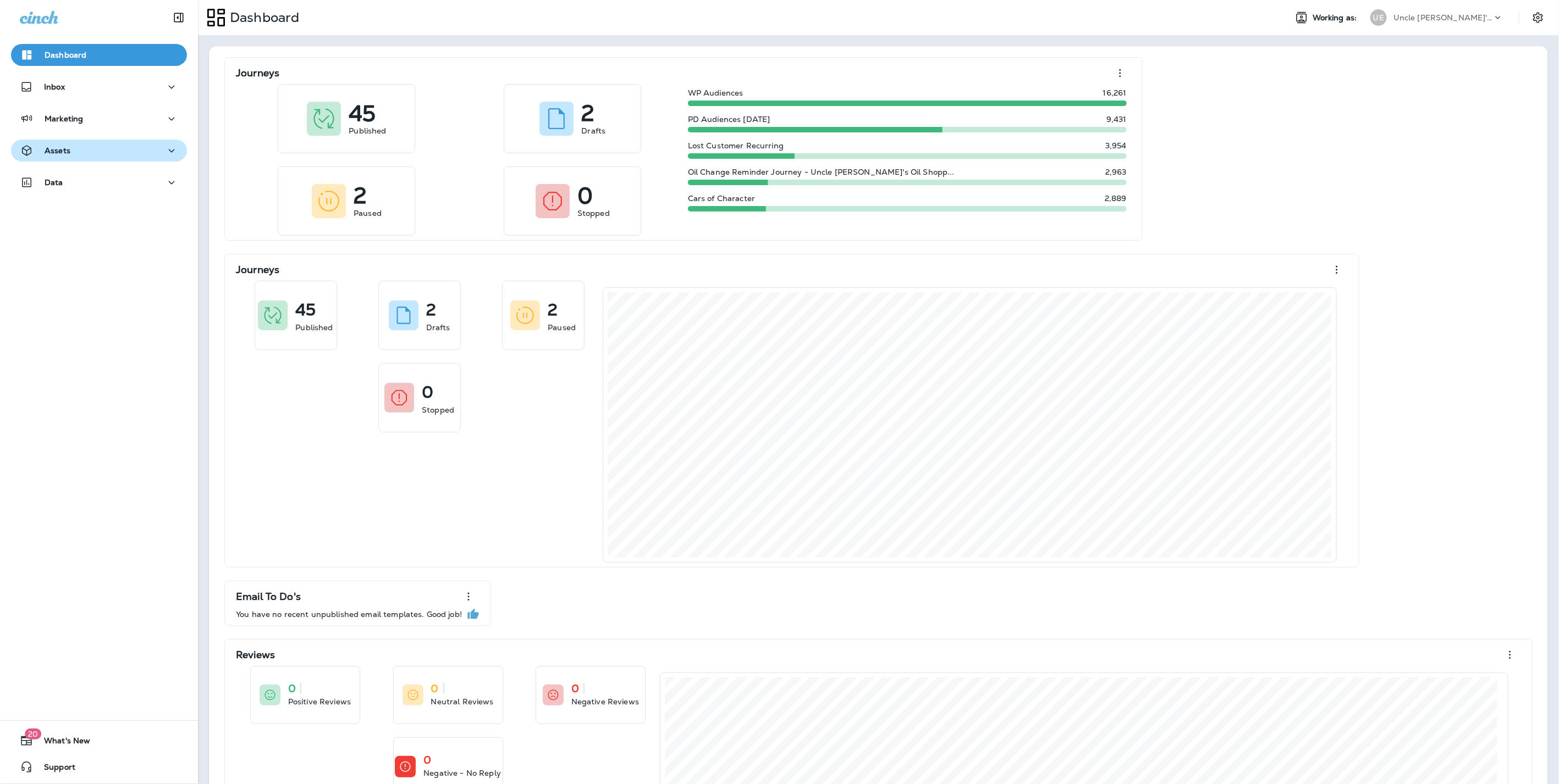
click at [74, 154] on div "Assets" at bounding box center [99, 151] width 159 height 14
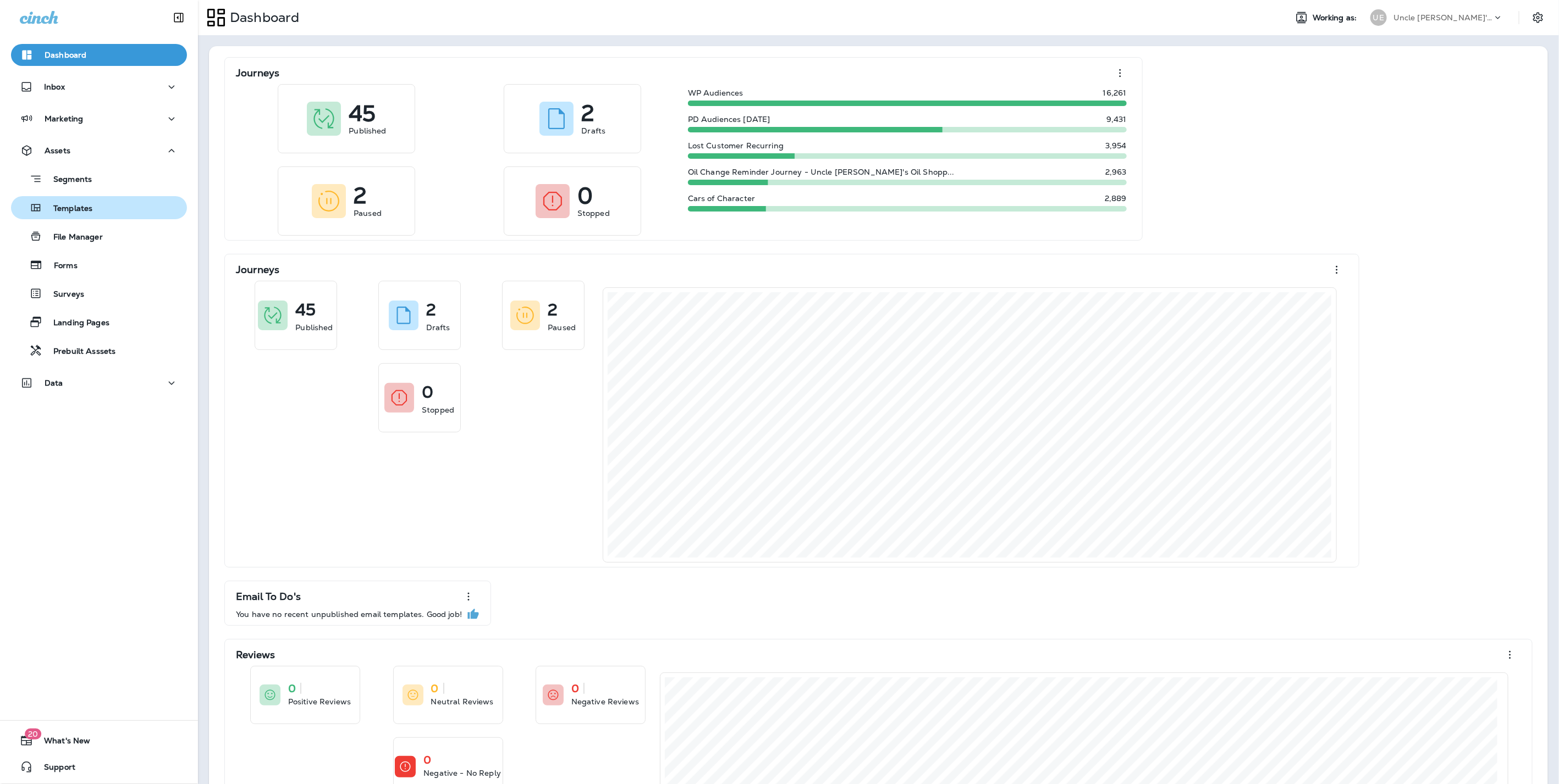
click at [70, 204] on p "Templates" at bounding box center [67, 209] width 50 height 10
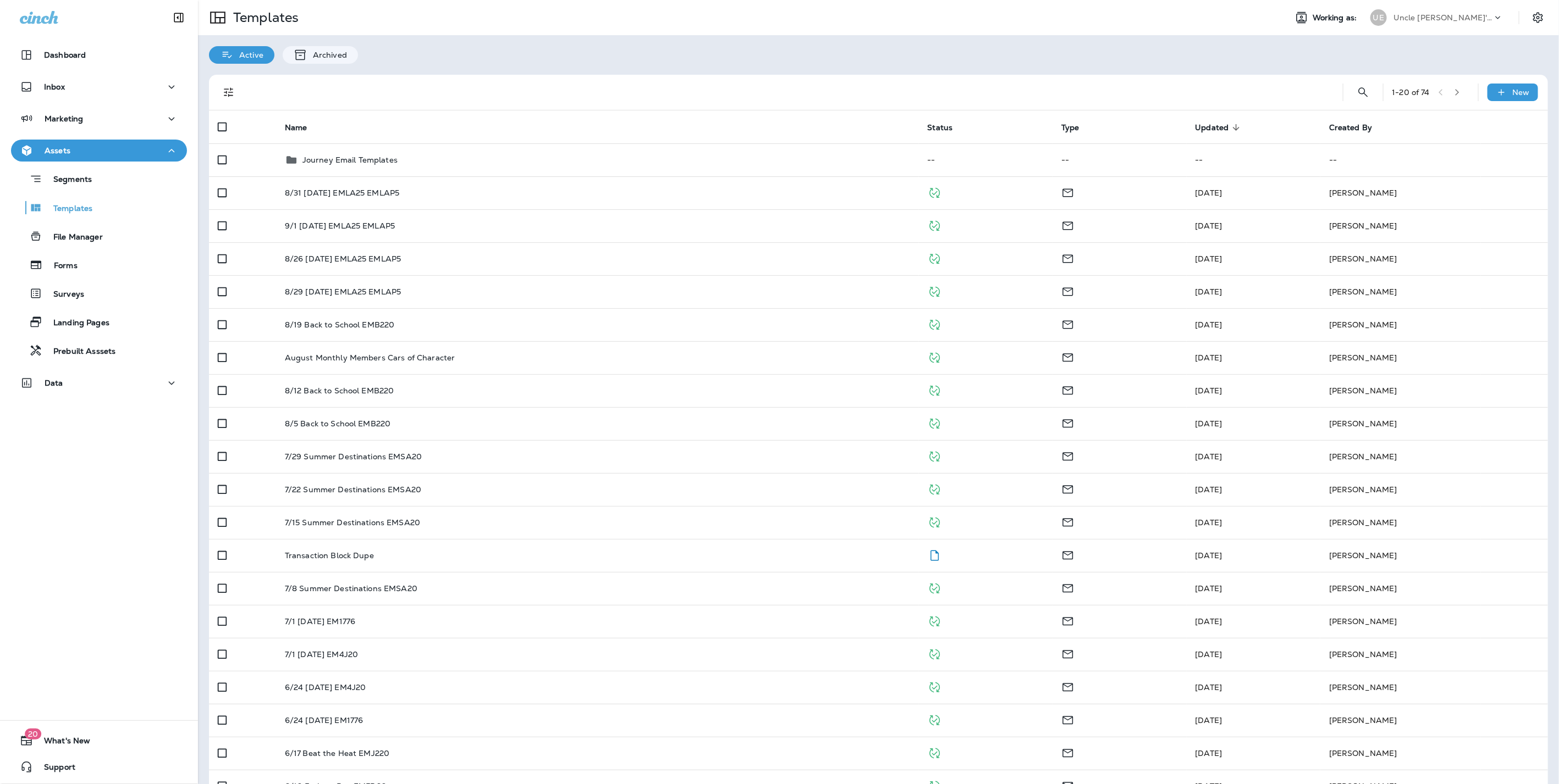
click at [1468, 15] on div "Uncle [PERSON_NAME]'s Oil Shoppe" at bounding box center [1442, 17] width 99 height 16
type input "*******"
click at [1425, 93] on p "[PERSON_NAME] Automotive ([PERSON_NAME])" at bounding box center [1436, 95] width 120 height 27
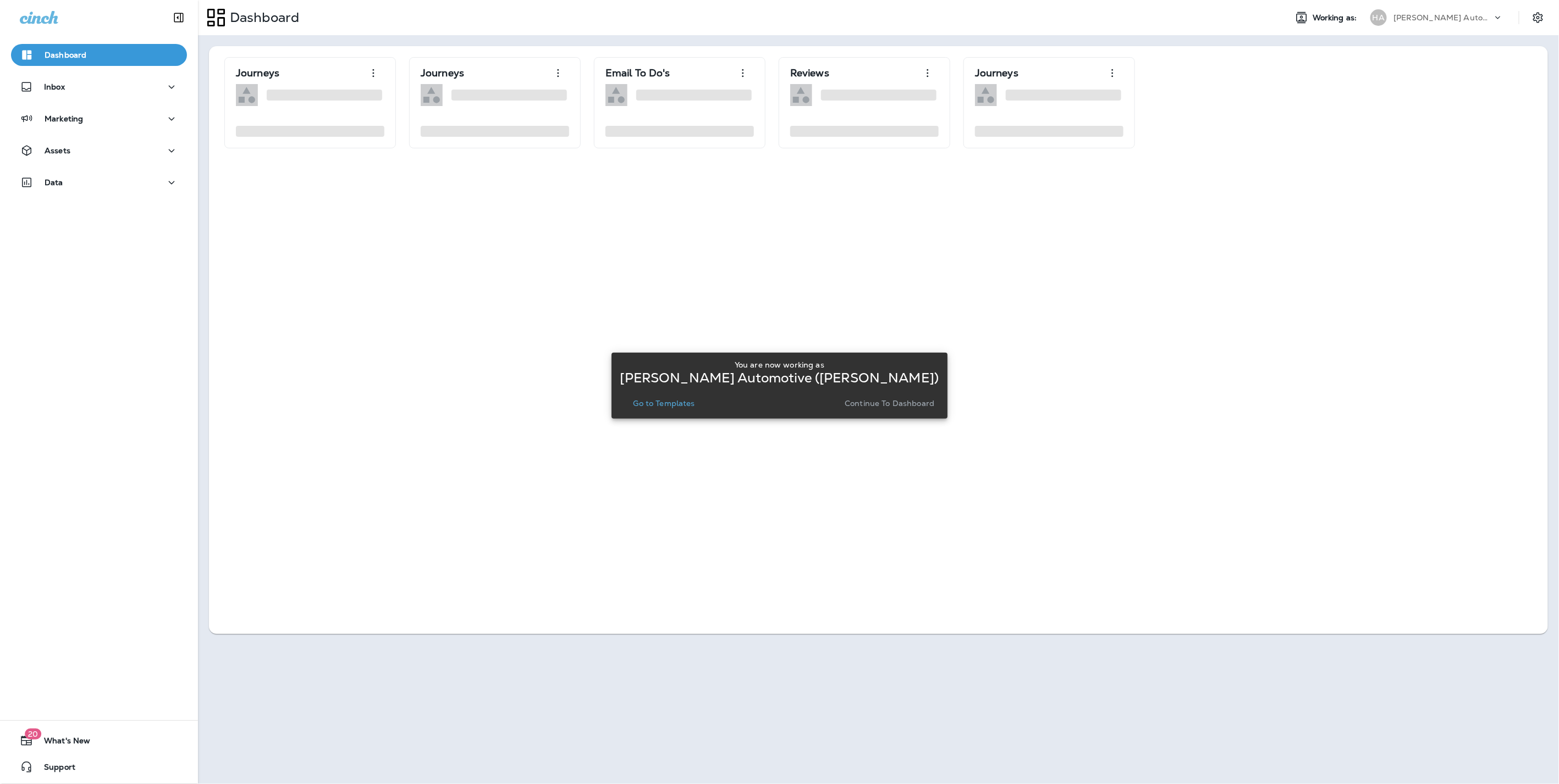
click at [880, 397] on button "Continue to Dashboard" at bounding box center [889, 403] width 99 height 15
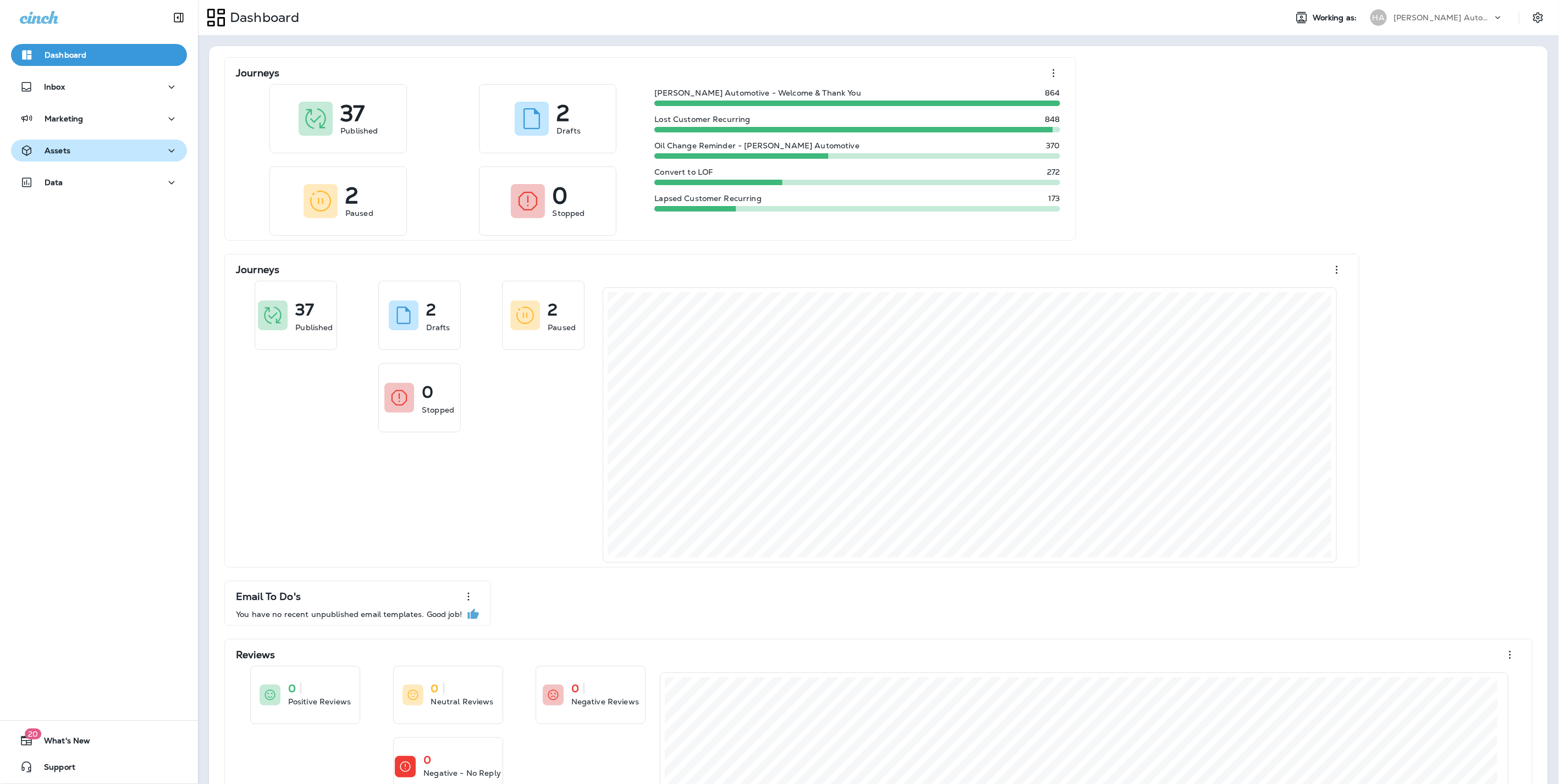
click at [126, 147] on div "Assets" at bounding box center [99, 151] width 159 height 14
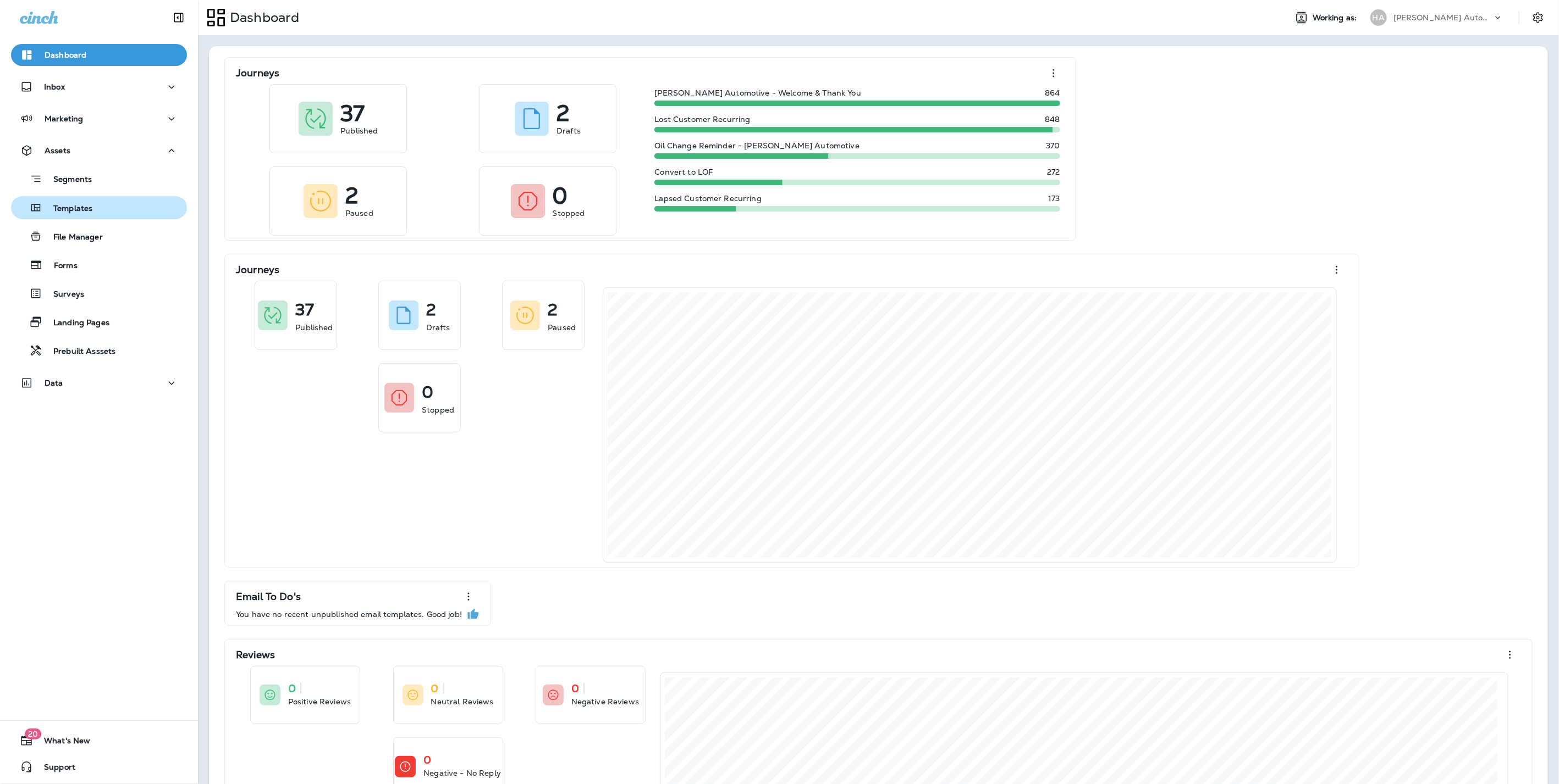
click at [73, 214] on p "Templates" at bounding box center [67, 209] width 50 height 10
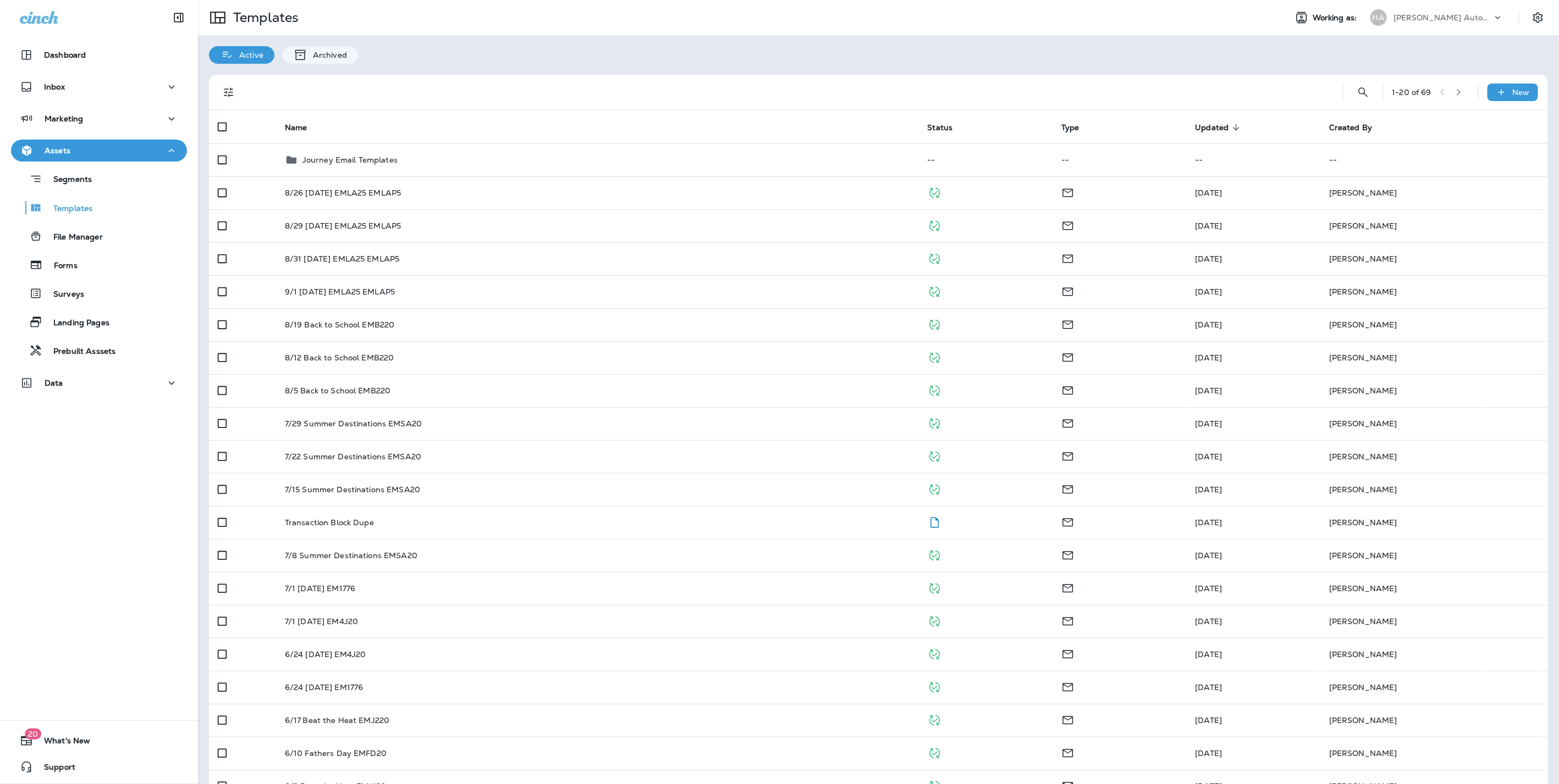
click at [1411, 17] on p "[PERSON_NAME] Automotive ([PERSON_NAME])" at bounding box center [1442, 17] width 99 height 9
type input "********"
click at [1411, 99] on div "AL American Lube Fast" at bounding box center [1409, 87] width 107 height 25
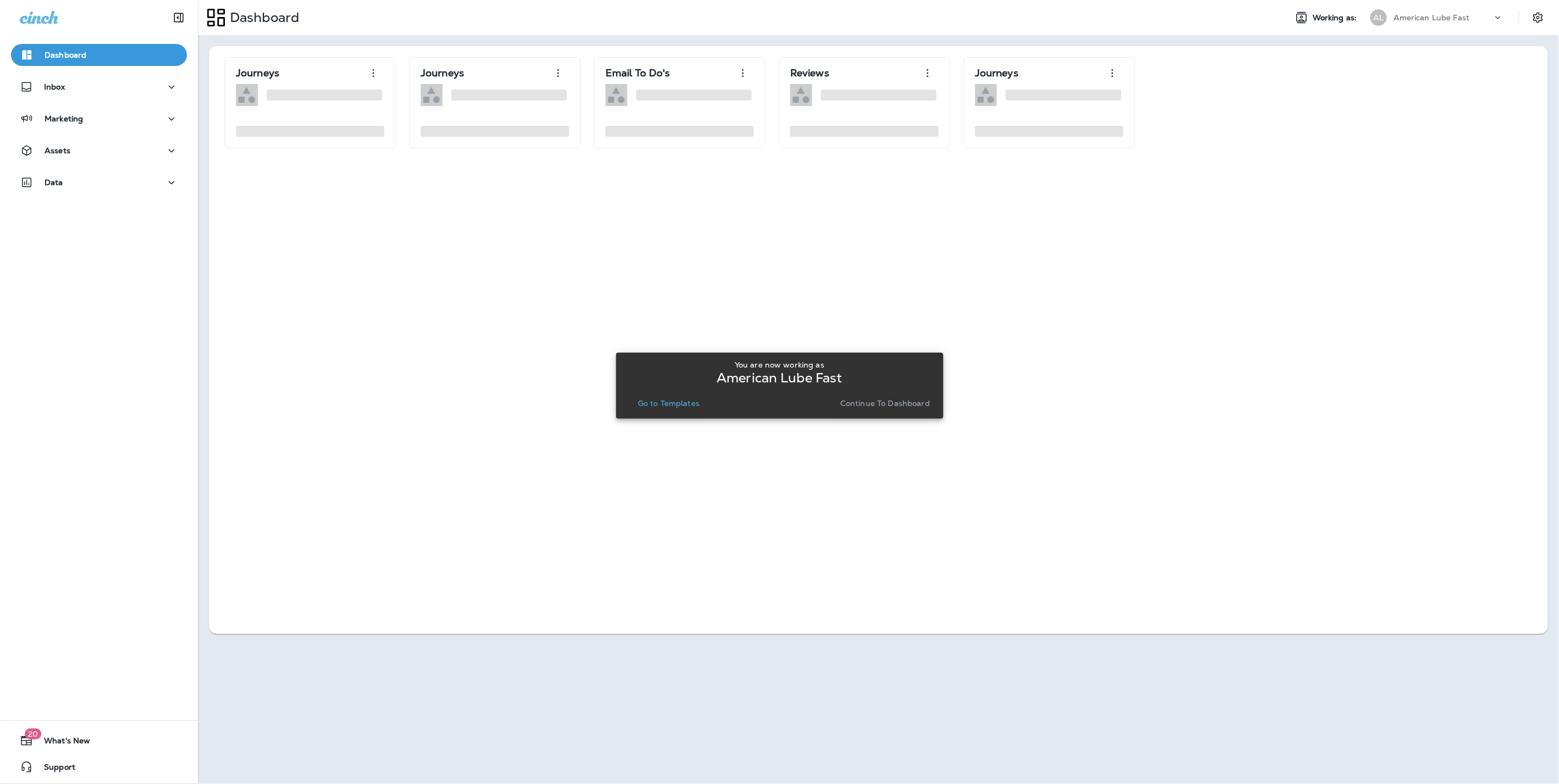
click at [879, 400] on p "Continue to Dashboard" at bounding box center [885, 403] width 89 height 9
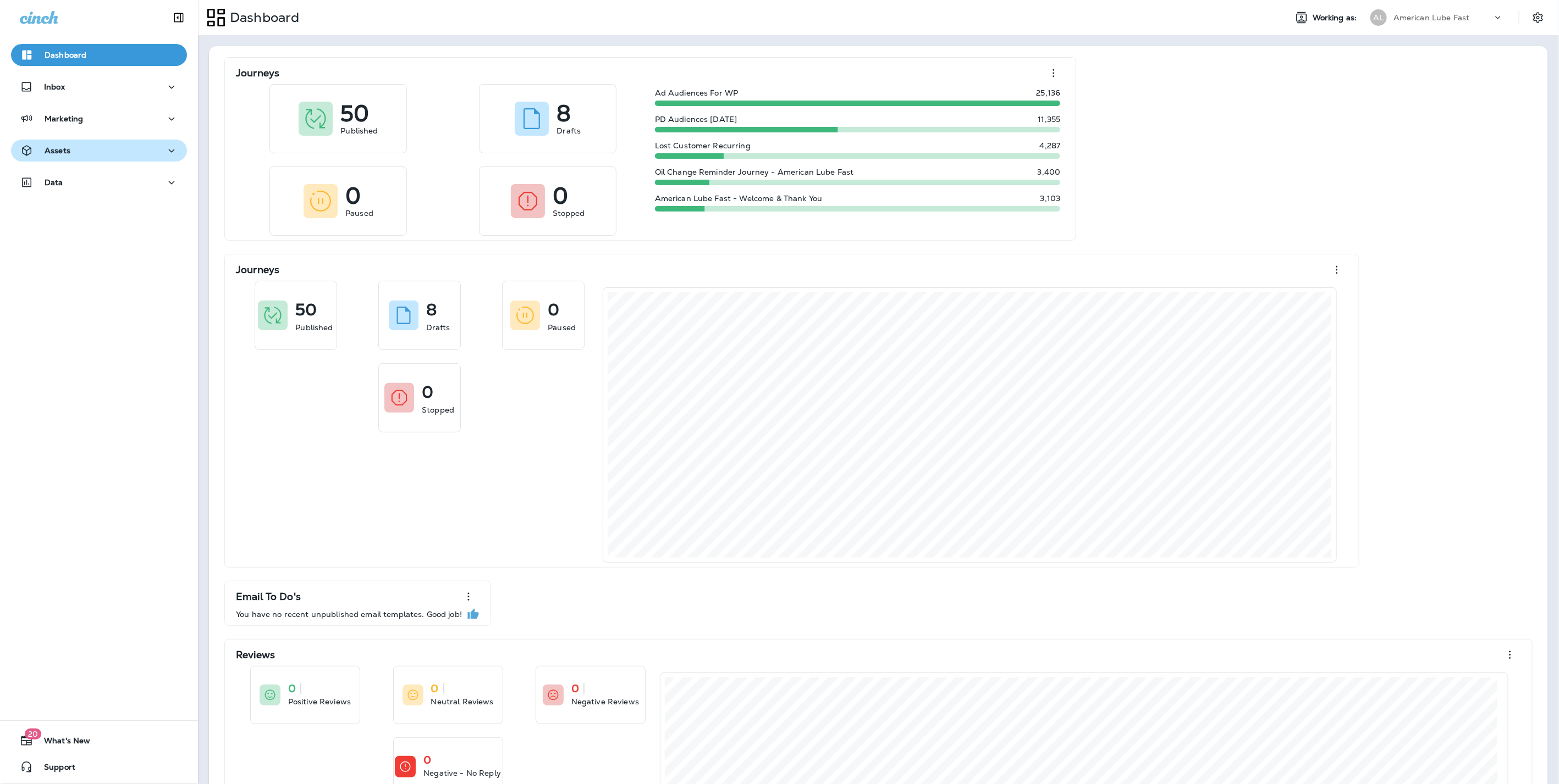
click at [102, 152] on div "Assets" at bounding box center [99, 151] width 159 height 14
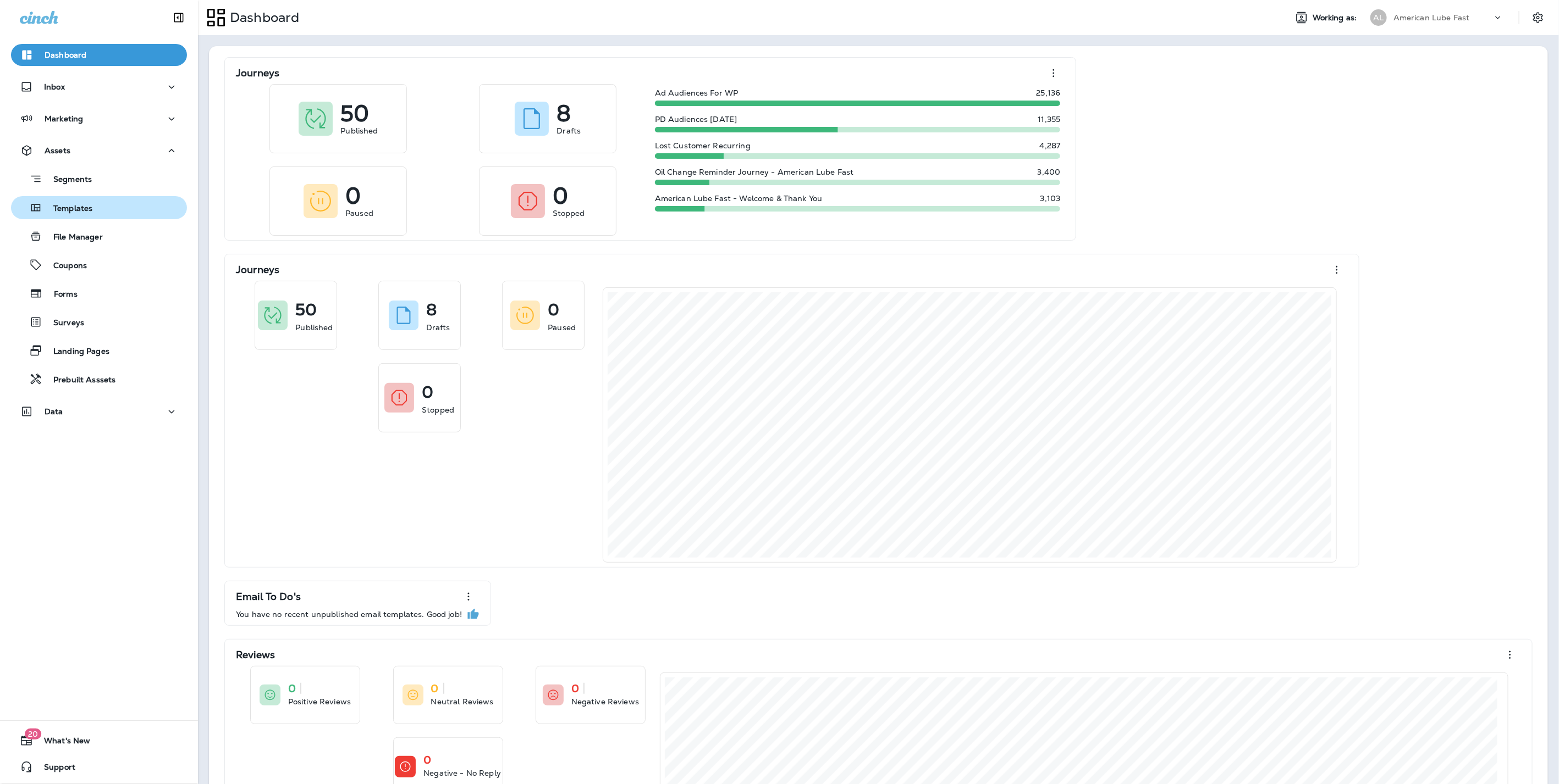
click at [81, 211] on p "Templates" at bounding box center [67, 209] width 50 height 10
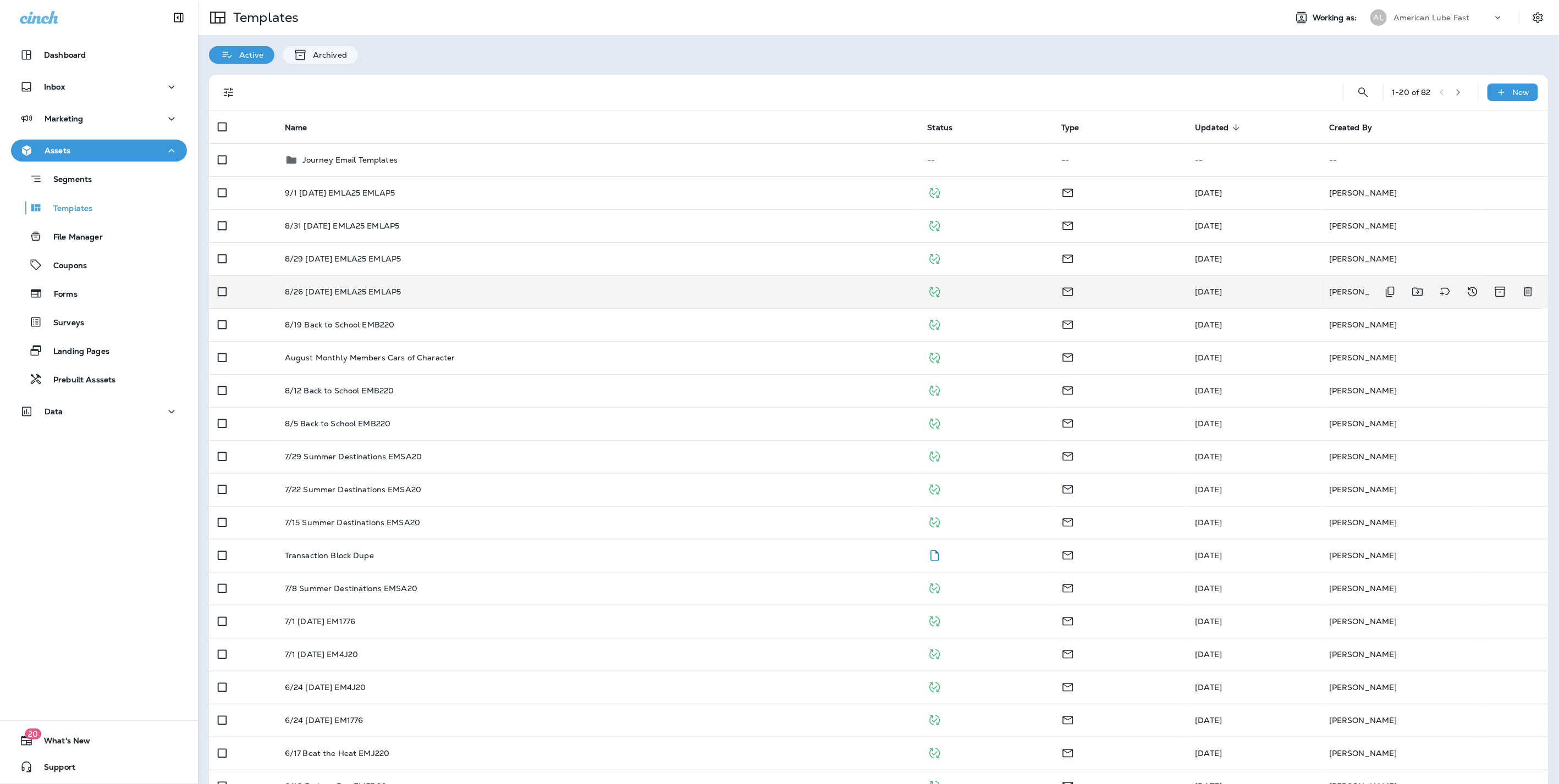
click at [380, 292] on p "8/26 [DATE] EMLA25 EMLAP5" at bounding box center [343, 292] width 117 height 9
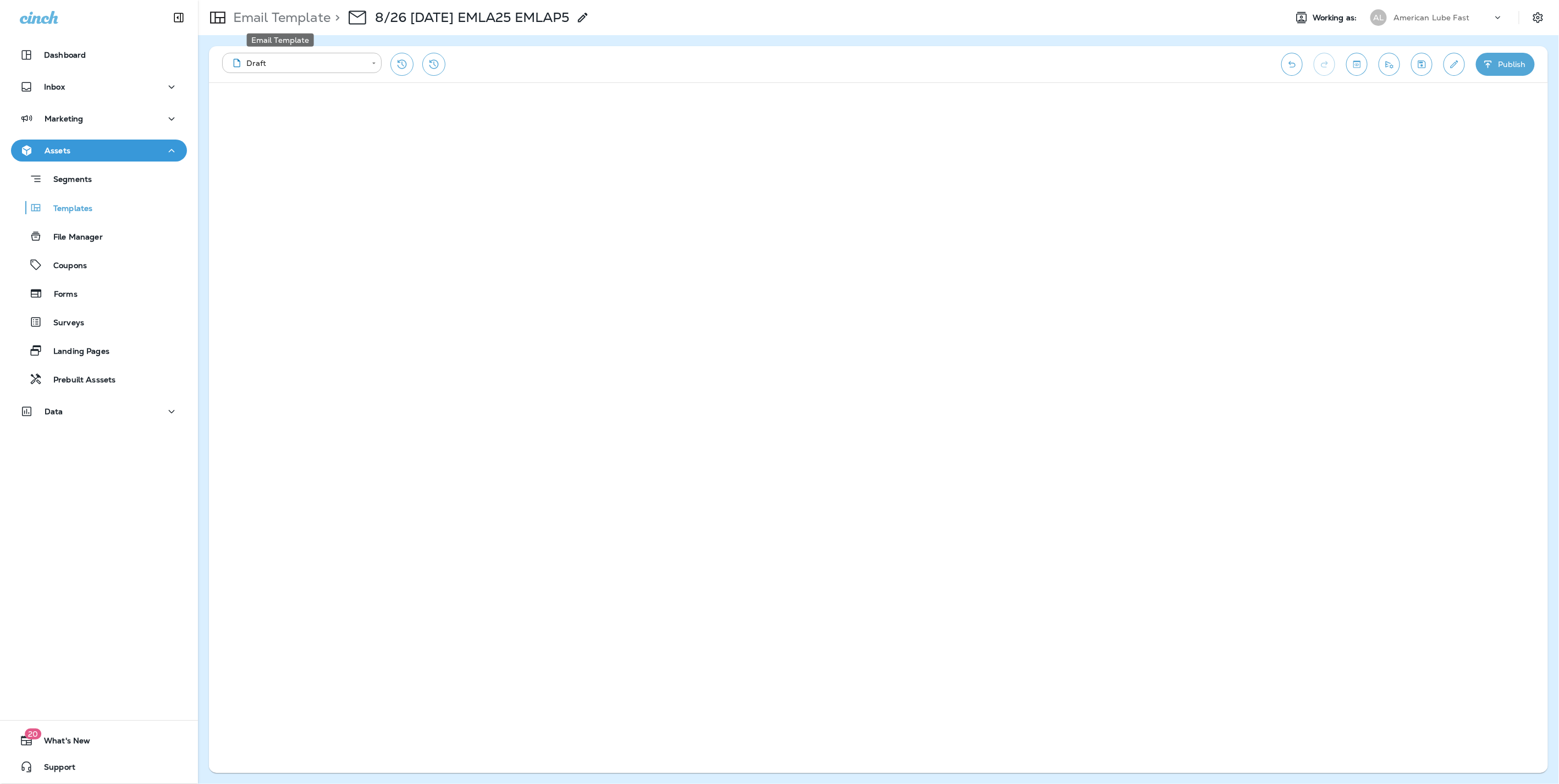
click at [242, 16] on p "Email Template" at bounding box center [280, 17] width 102 height 16
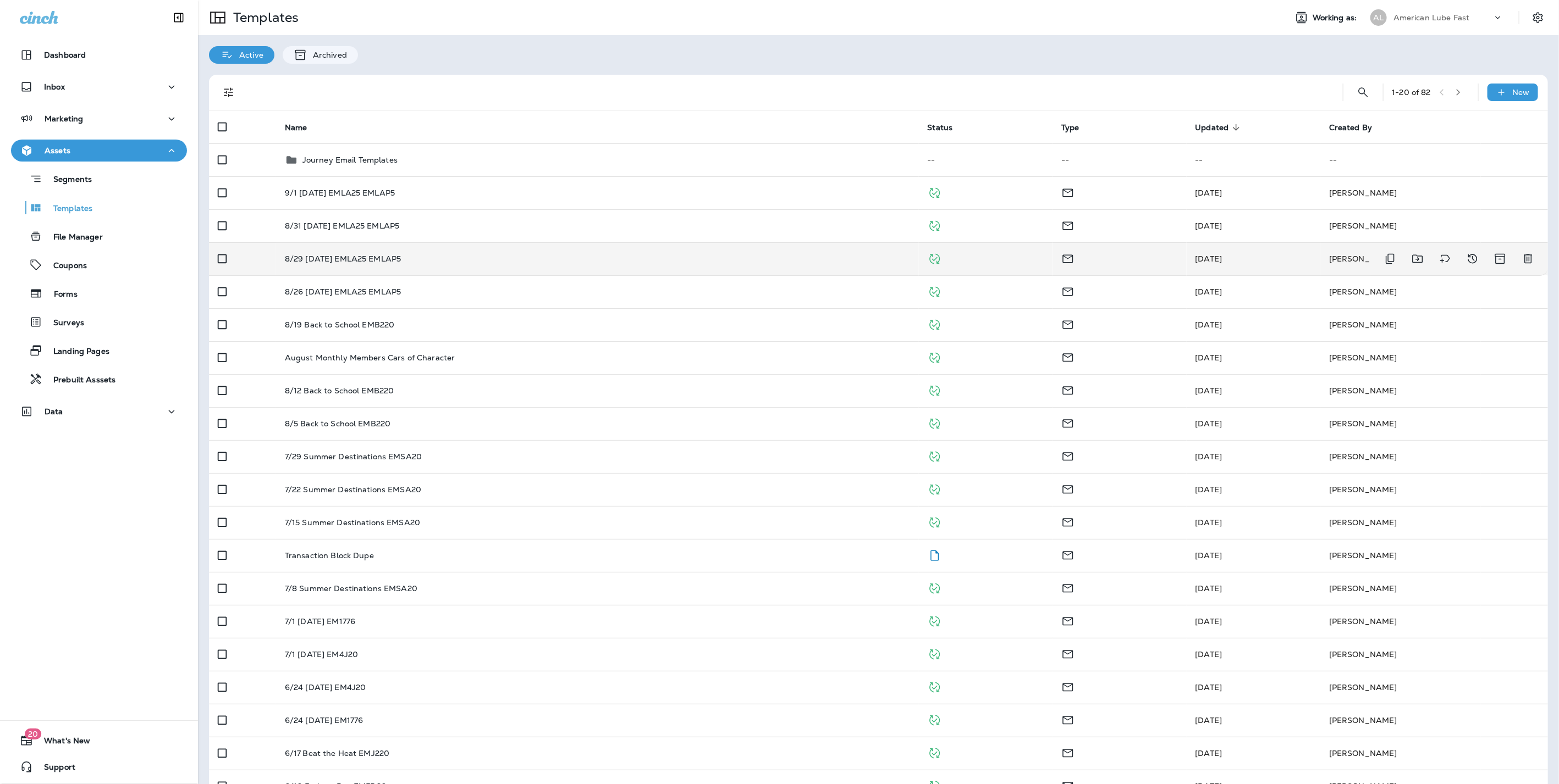
click at [314, 256] on p "8/29 [DATE] EMLA25 EMLAP5" at bounding box center [343, 259] width 117 height 9
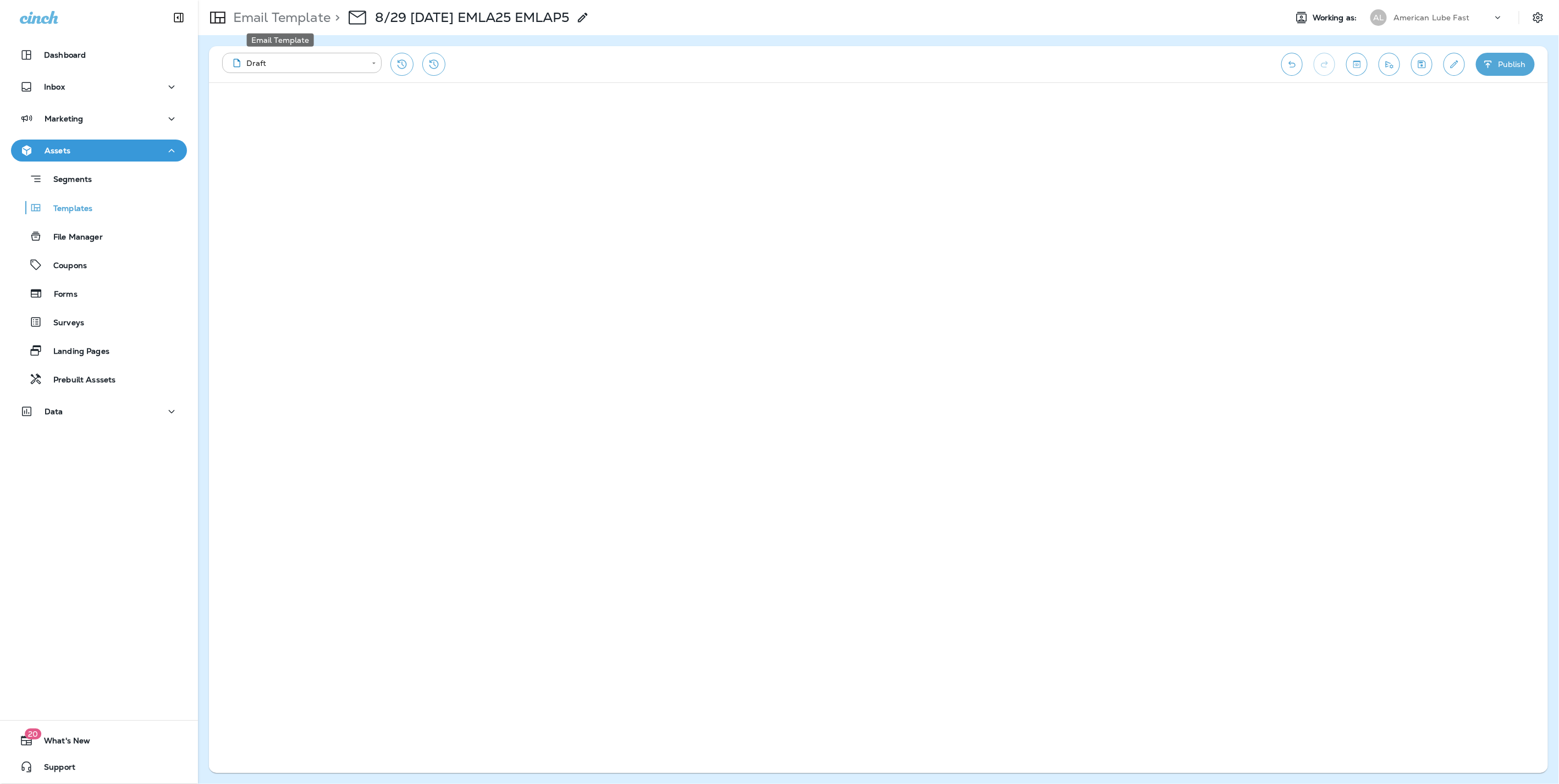
click at [238, 14] on p "Email Template" at bounding box center [280, 17] width 102 height 16
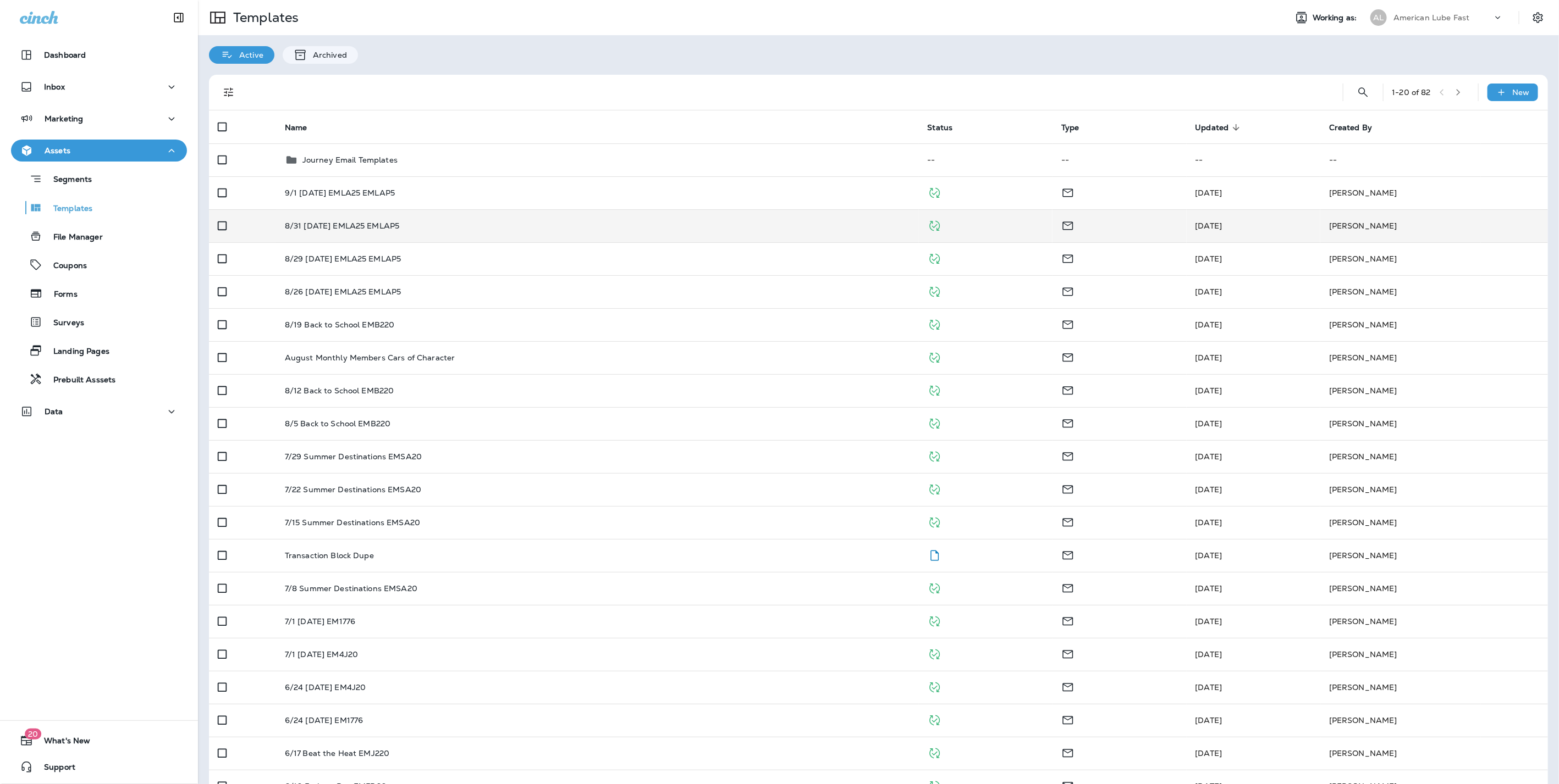
click at [300, 224] on p "8/31 [DATE] EMLA25 EMLAP5" at bounding box center [342, 226] width 115 height 9
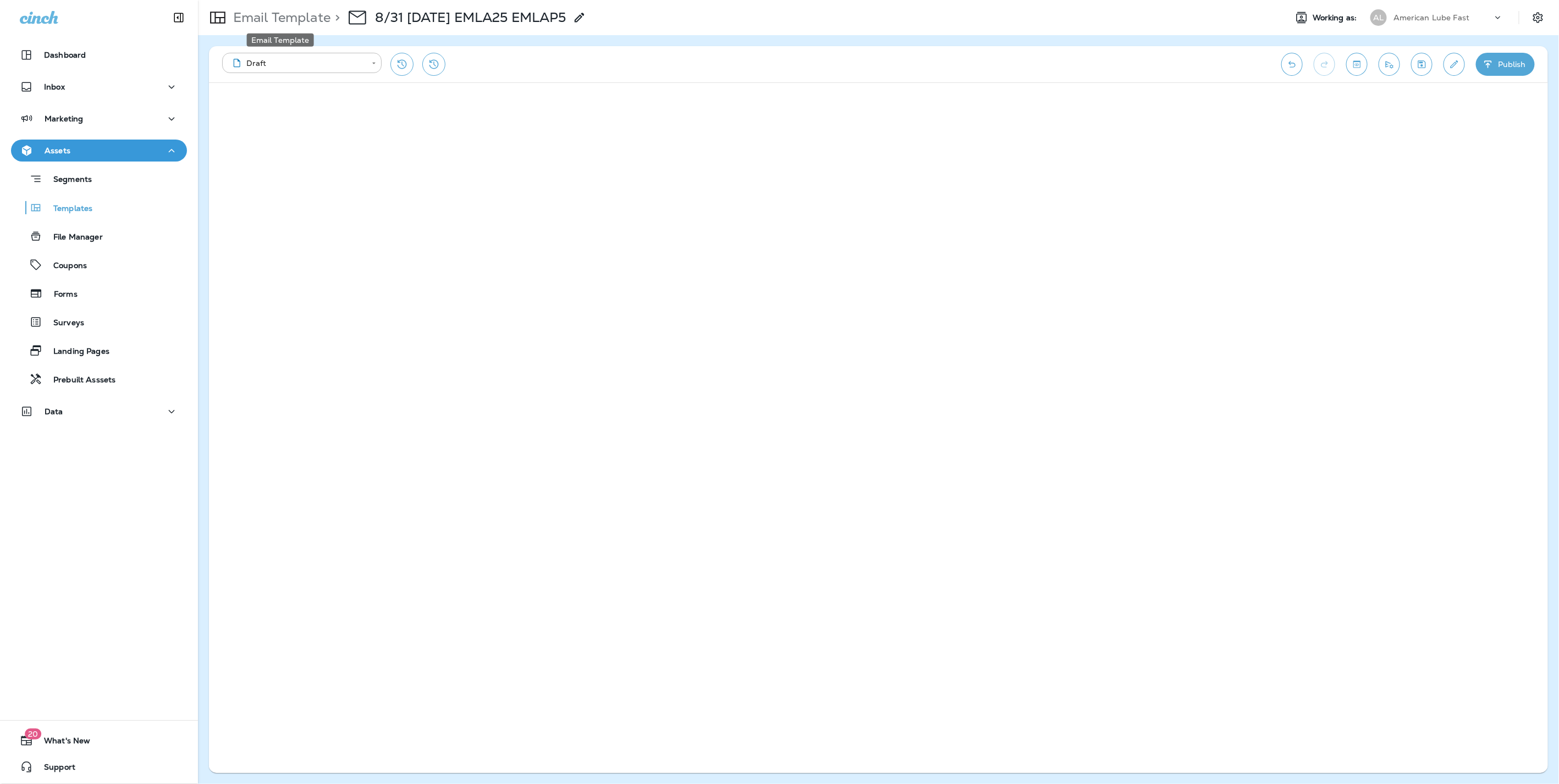
click at [269, 12] on p "Email Template" at bounding box center [280, 17] width 102 height 16
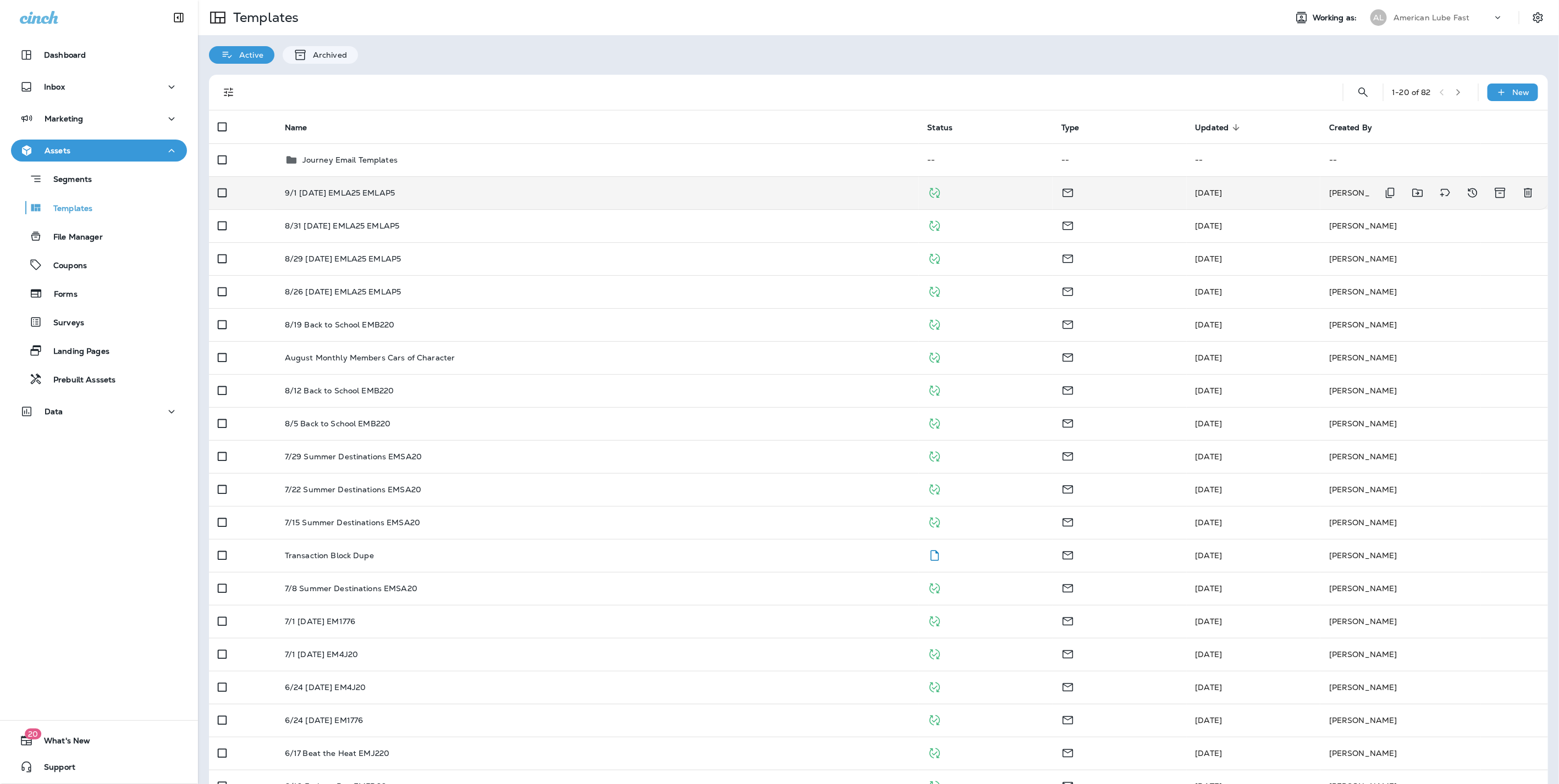
click at [329, 184] on td "9/1 [DATE] EMLA25 EMLAP5" at bounding box center [597, 193] width 643 height 33
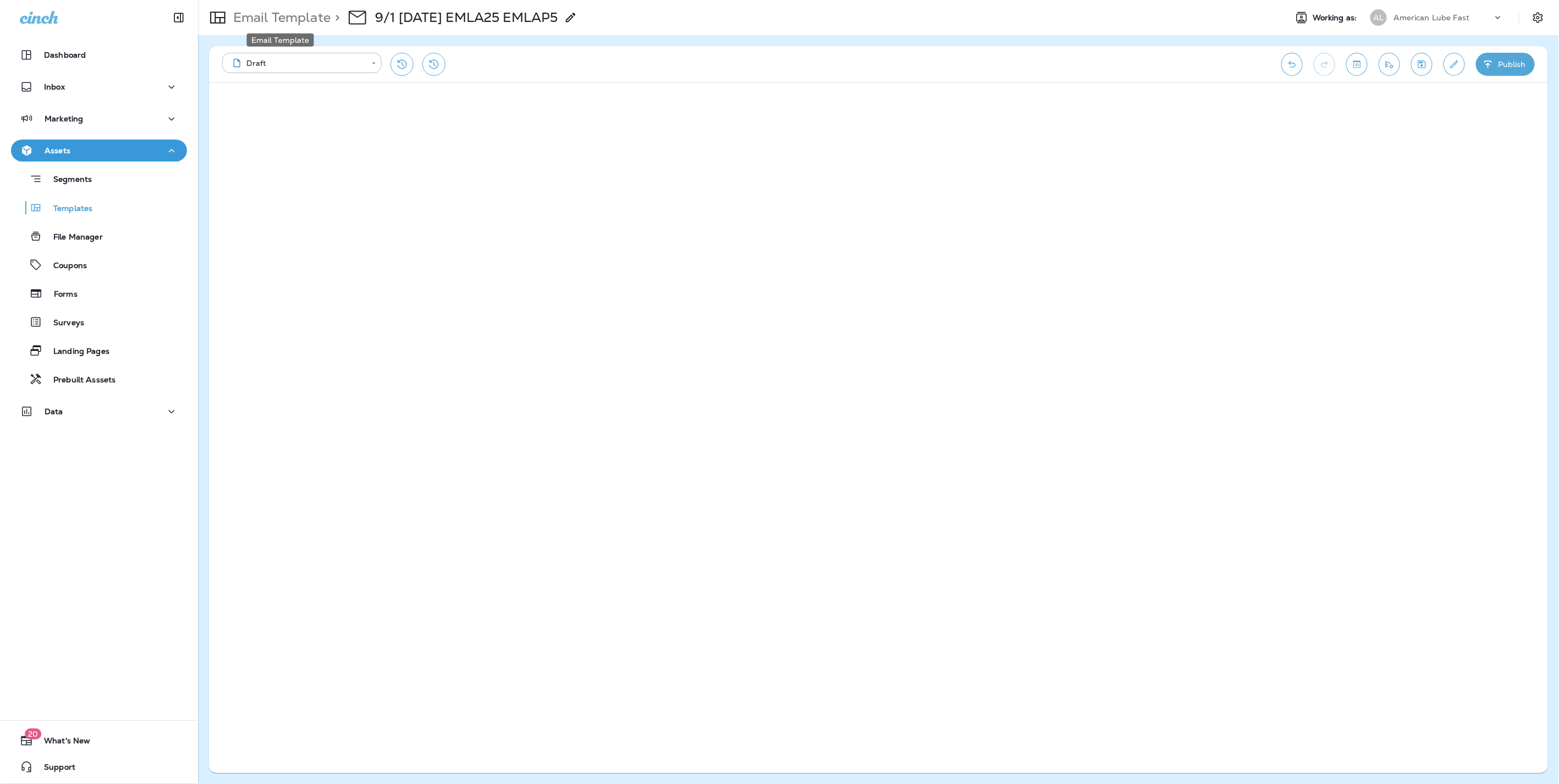
click at [272, 15] on p "Email Template" at bounding box center [280, 17] width 102 height 16
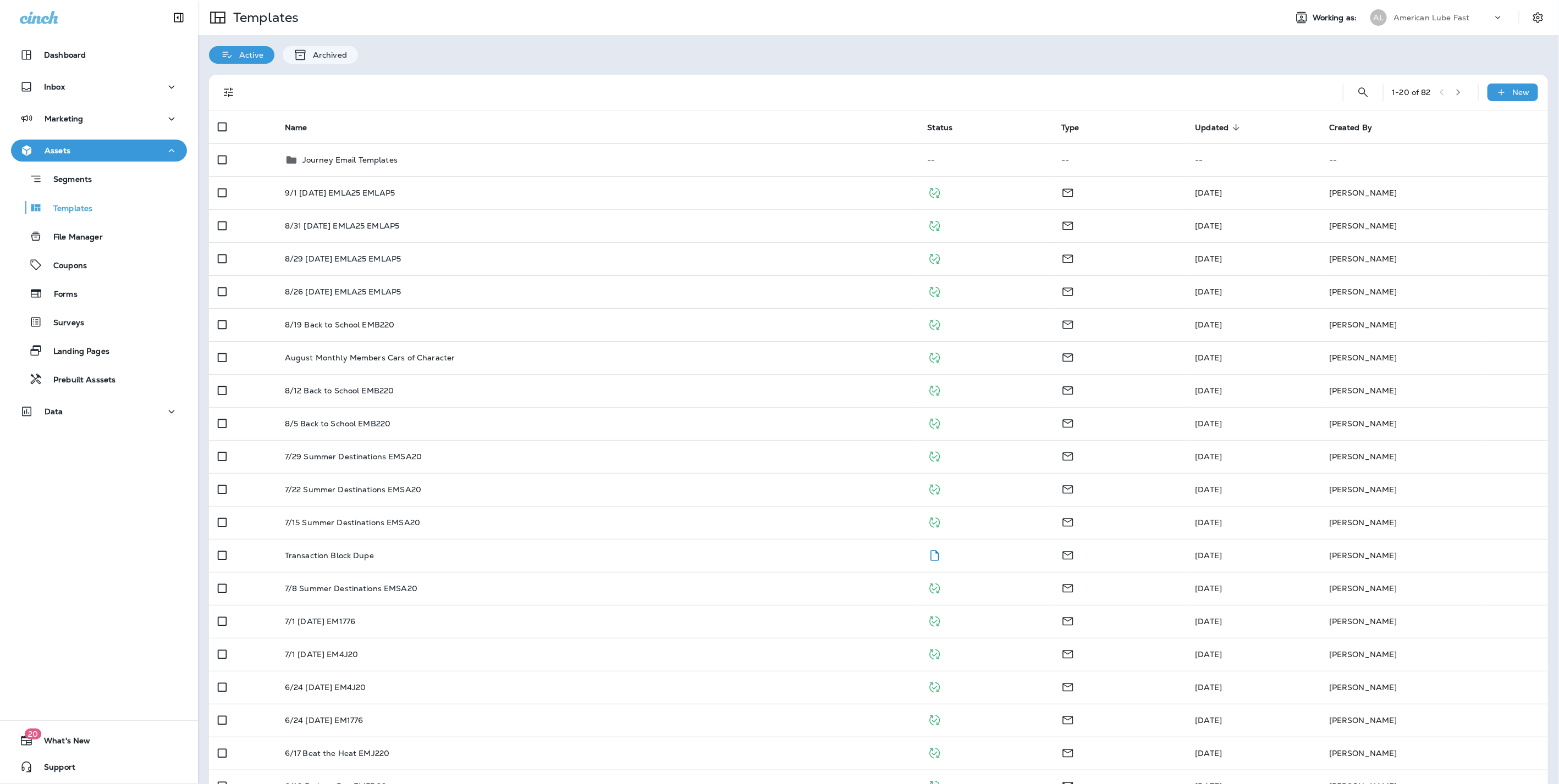
click at [1451, 21] on p "American Lube Fast" at bounding box center [1431, 17] width 76 height 9
type input "****"
click at [1416, 88] on p "Economy Oil Change" at bounding box center [1418, 91] width 85 height 9
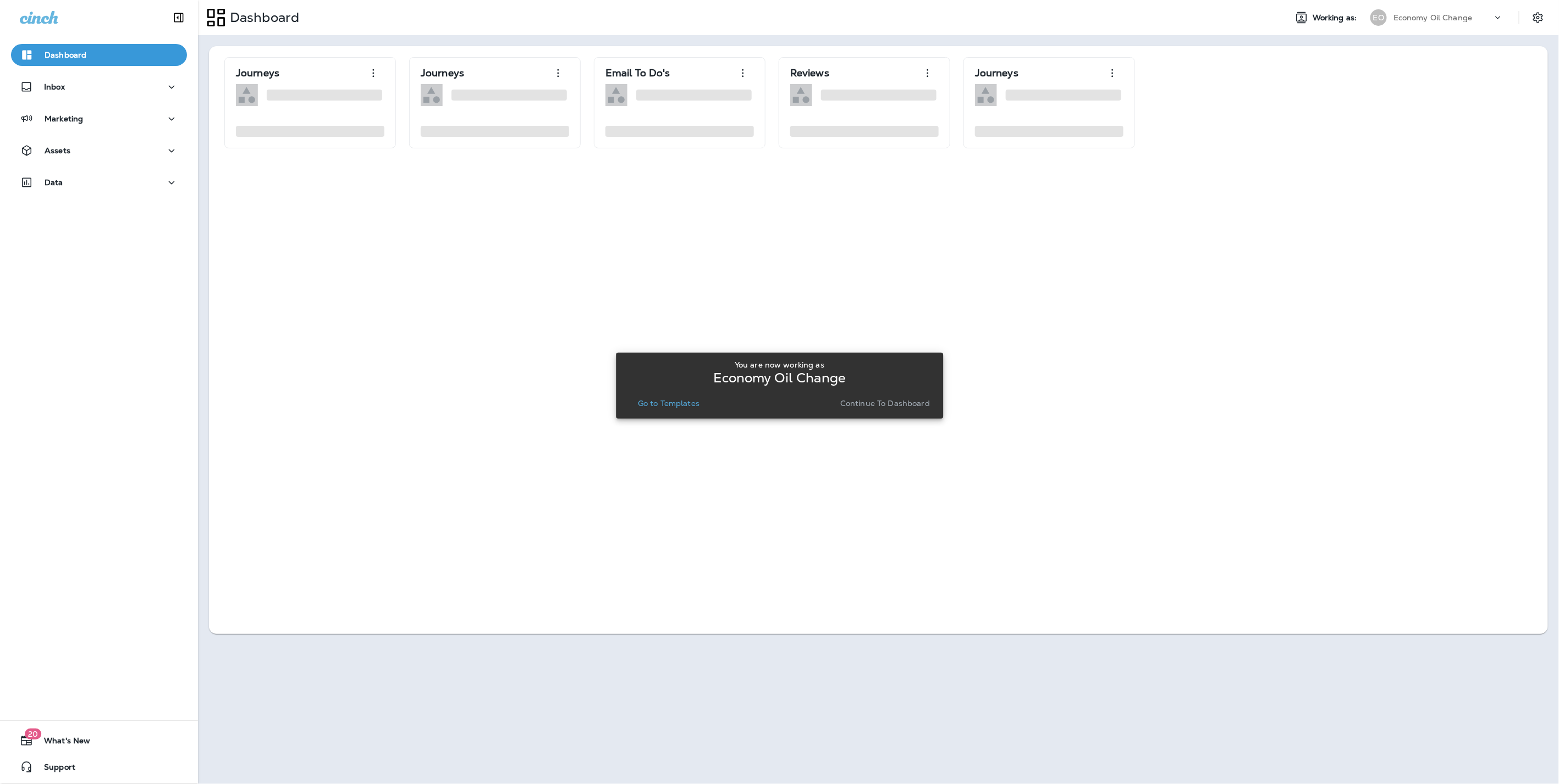
click at [853, 402] on p "Continue to Dashboard" at bounding box center [885, 403] width 89 height 9
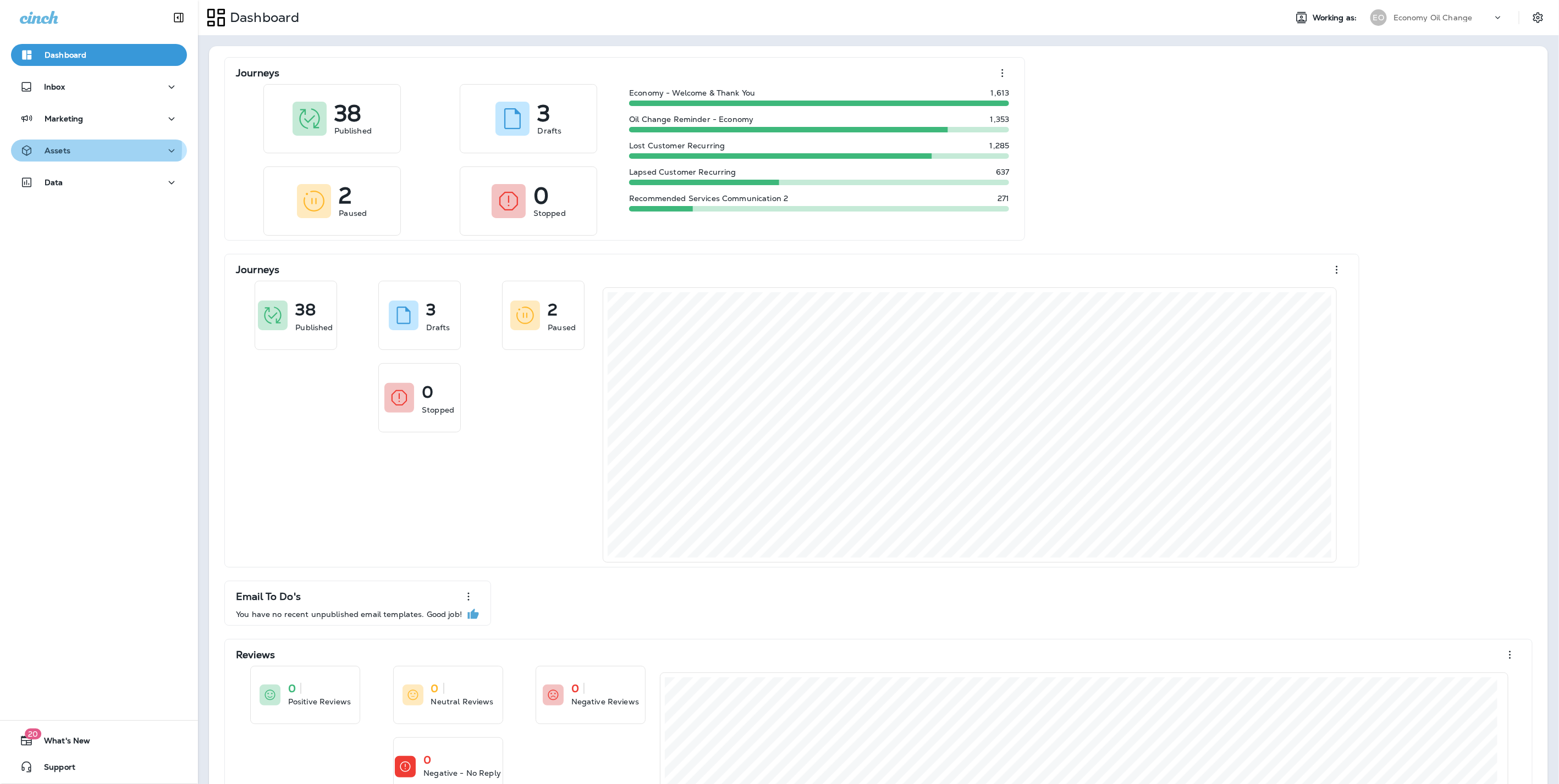
click at [66, 148] on p "Assets" at bounding box center [57, 150] width 26 height 9
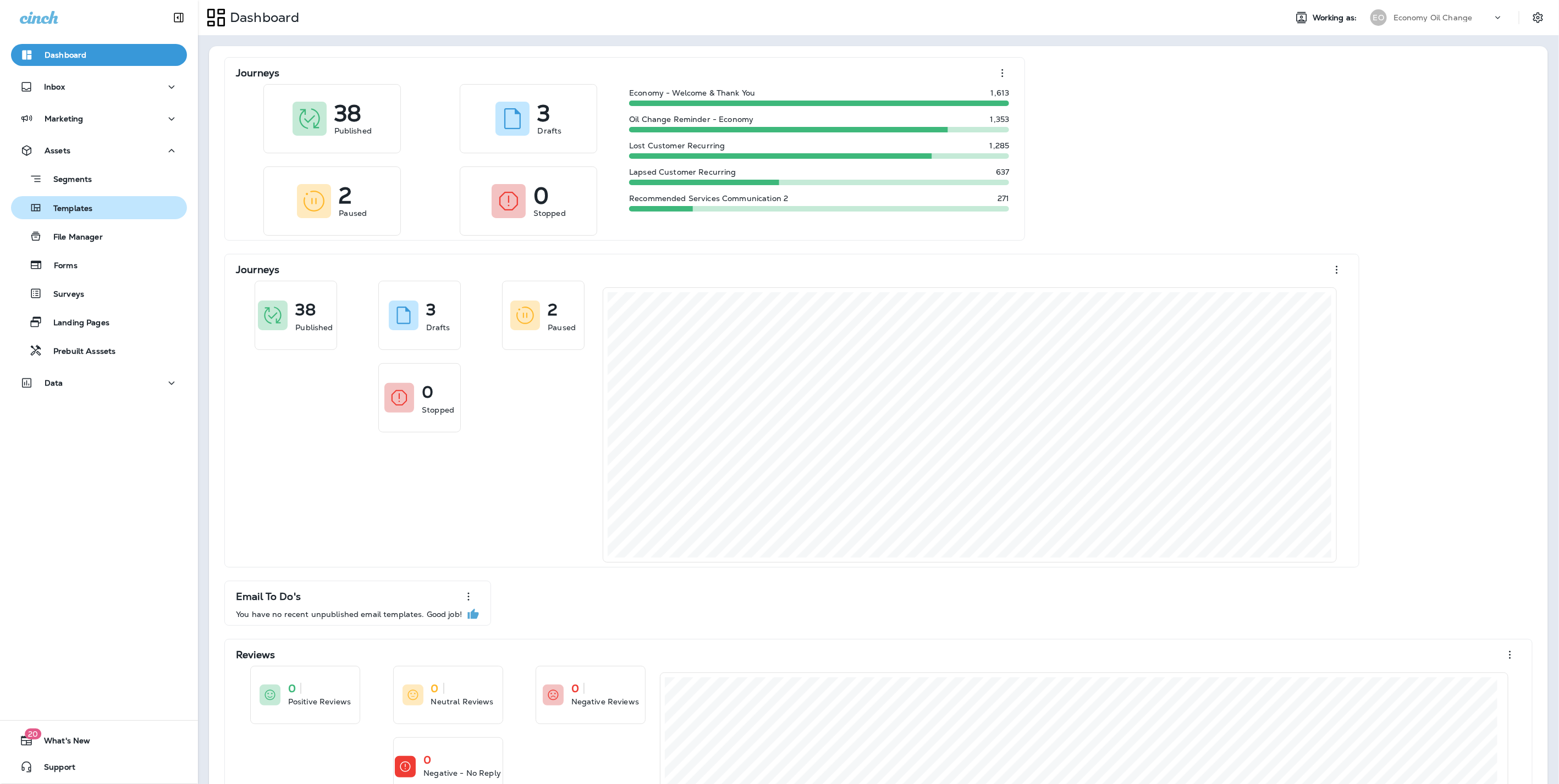
click at [73, 212] on p "Templates" at bounding box center [67, 209] width 50 height 10
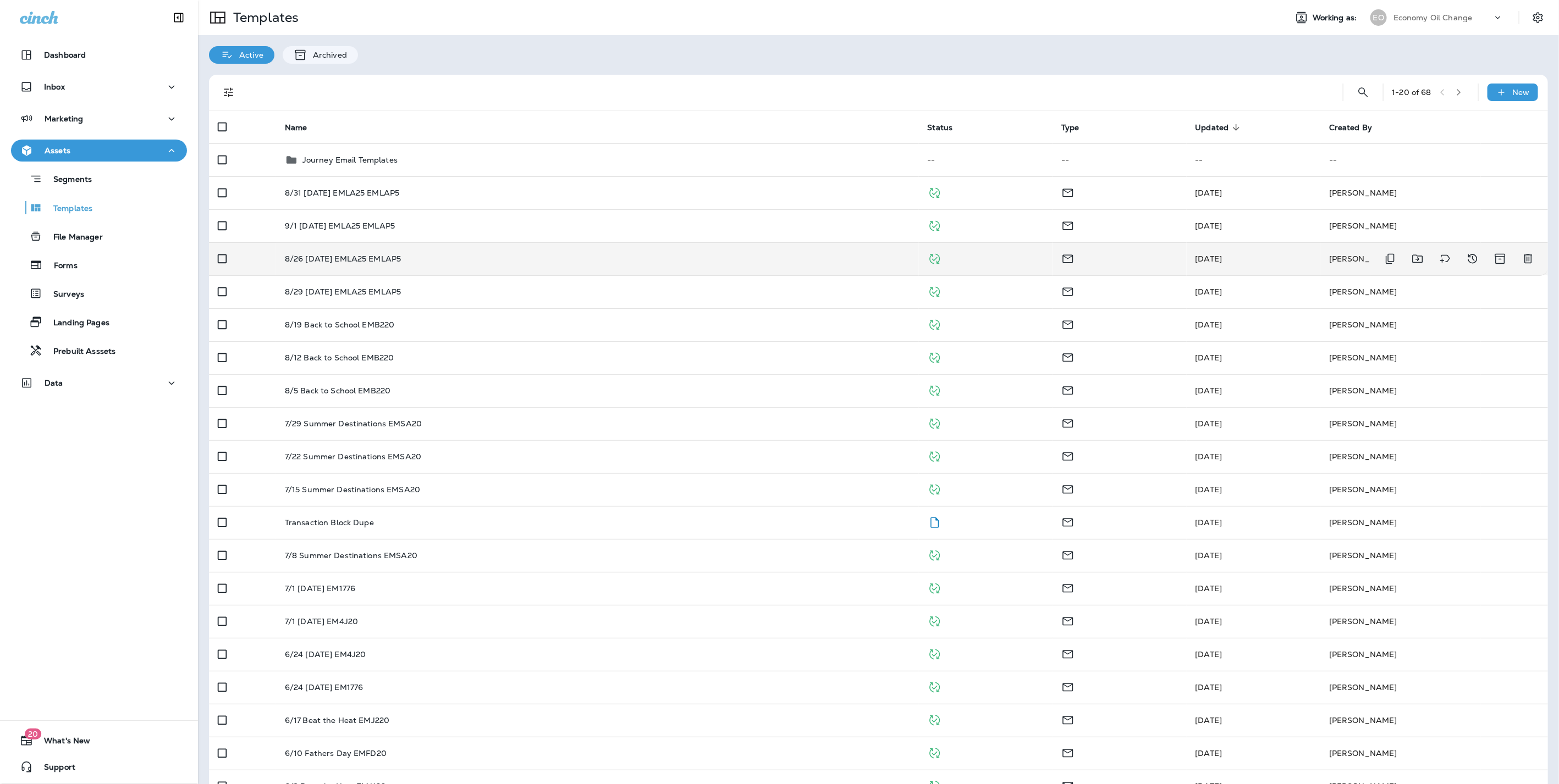
click at [335, 255] on p "8/26 [DATE] EMLA25 EMLAP5" at bounding box center [343, 259] width 117 height 9
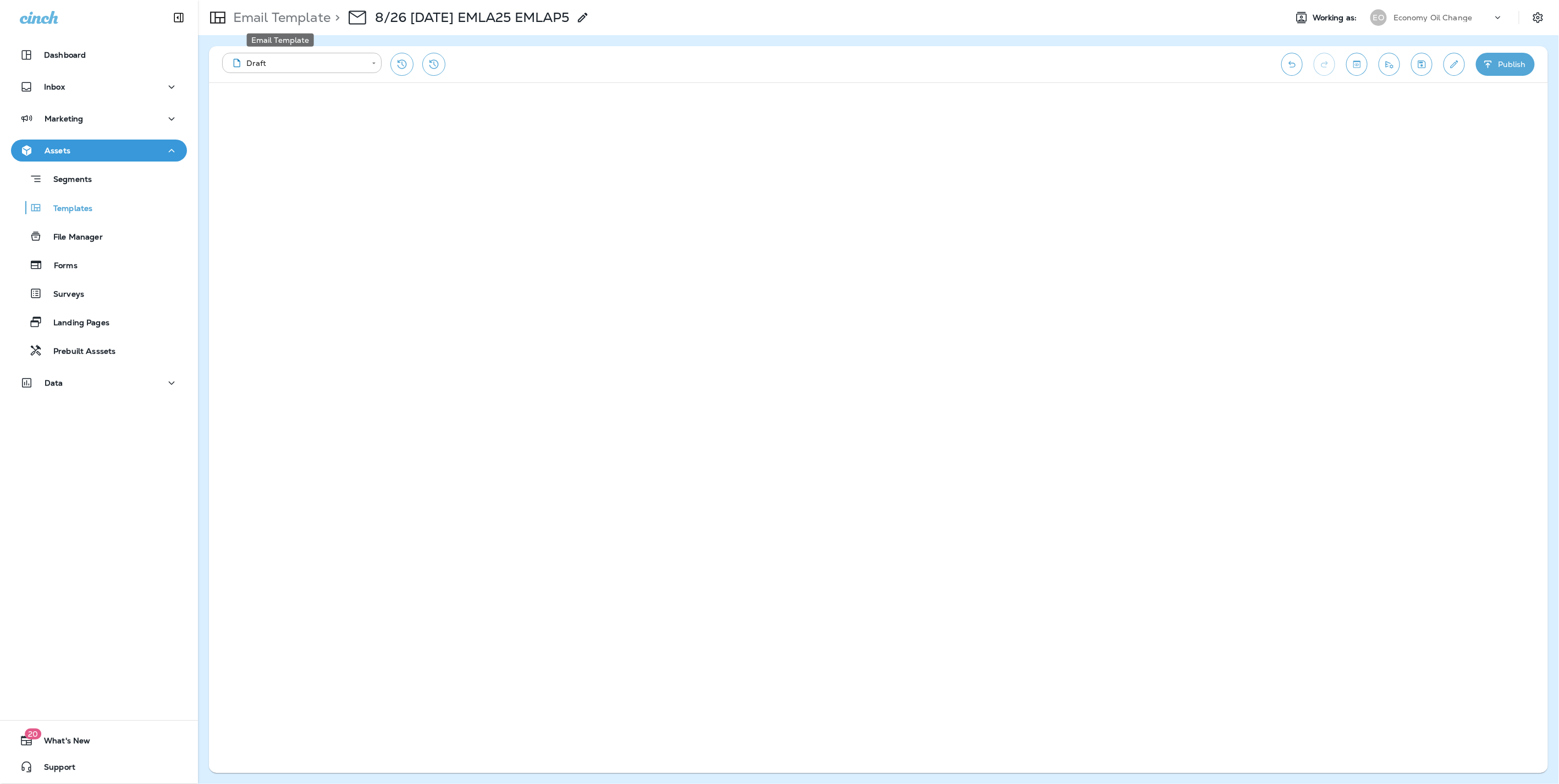
click at [256, 15] on p "Email Template" at bounding box center [280, 17] width 102 height 16
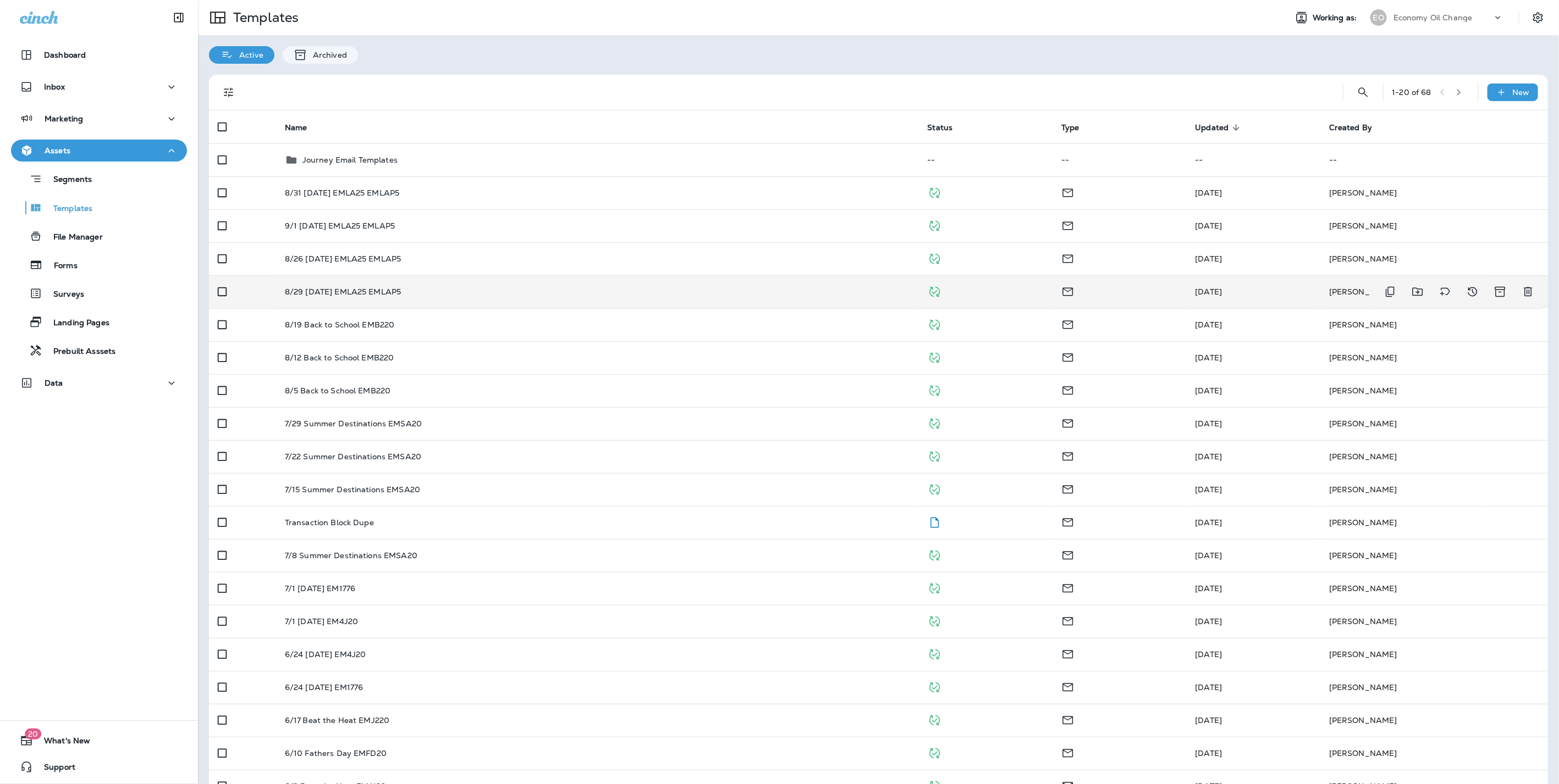
click at [319, 290] on p "8/29 [DATE] EMLA25 EMLAP5" at bounding box center [343, 292] width 117 height 9
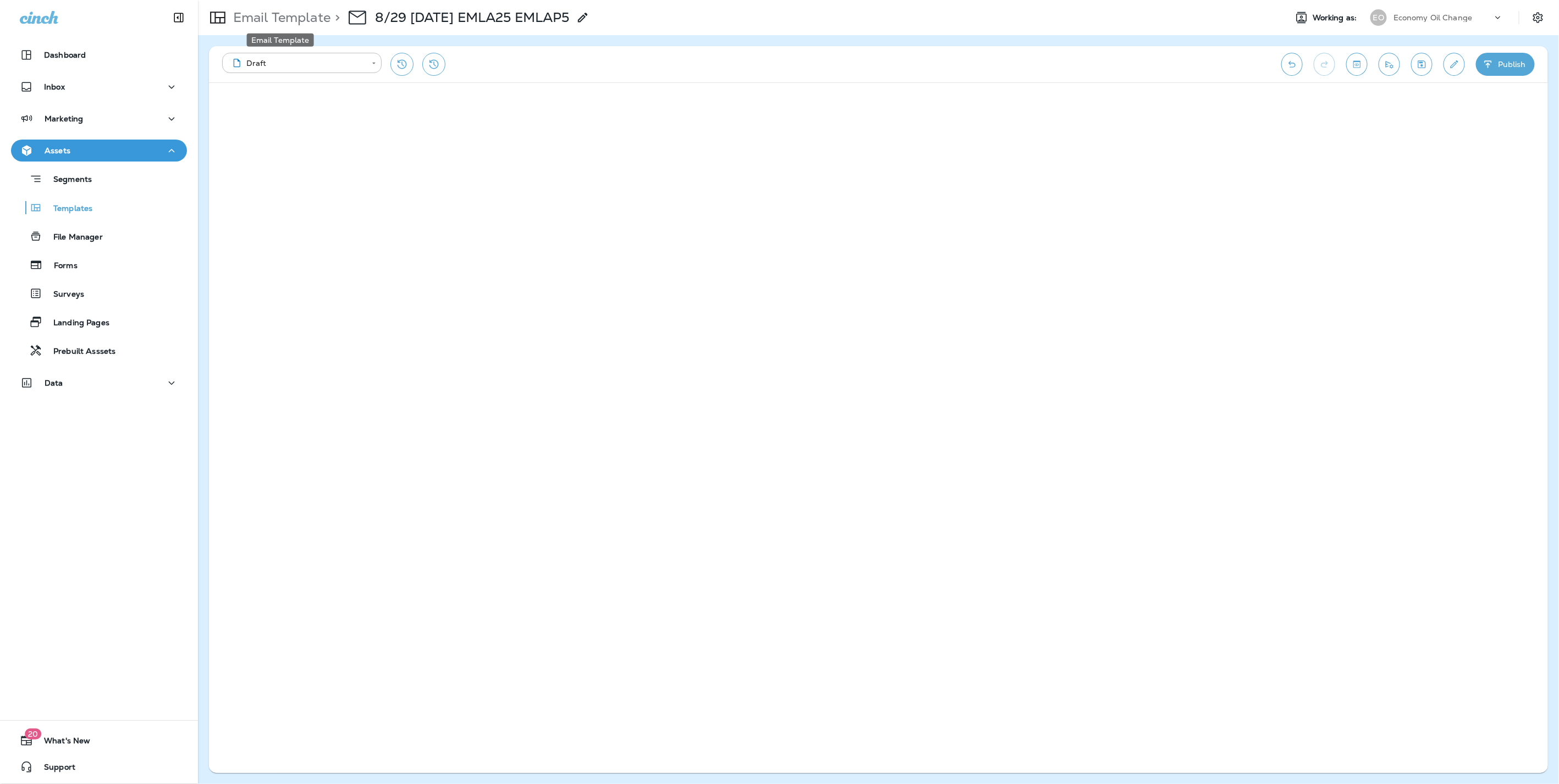
click at [283, 17] on p "Email Template" at bounding box center [280, 17] width 102 height 16
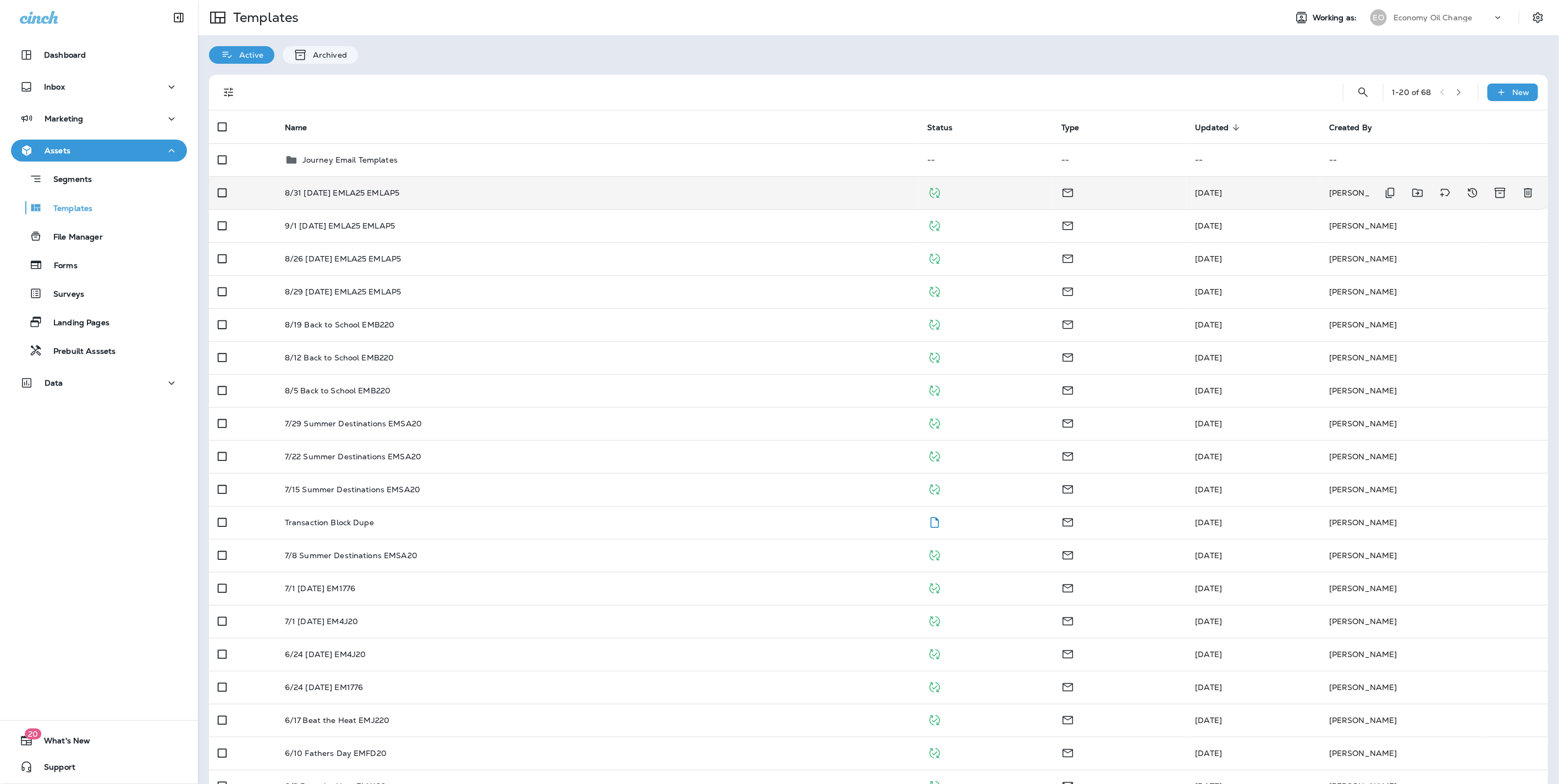
click at [321, 201] on td "8/31 [DATE] EMLA25 EMLAP5" at bounding box center [597, 193] width 643 height 33
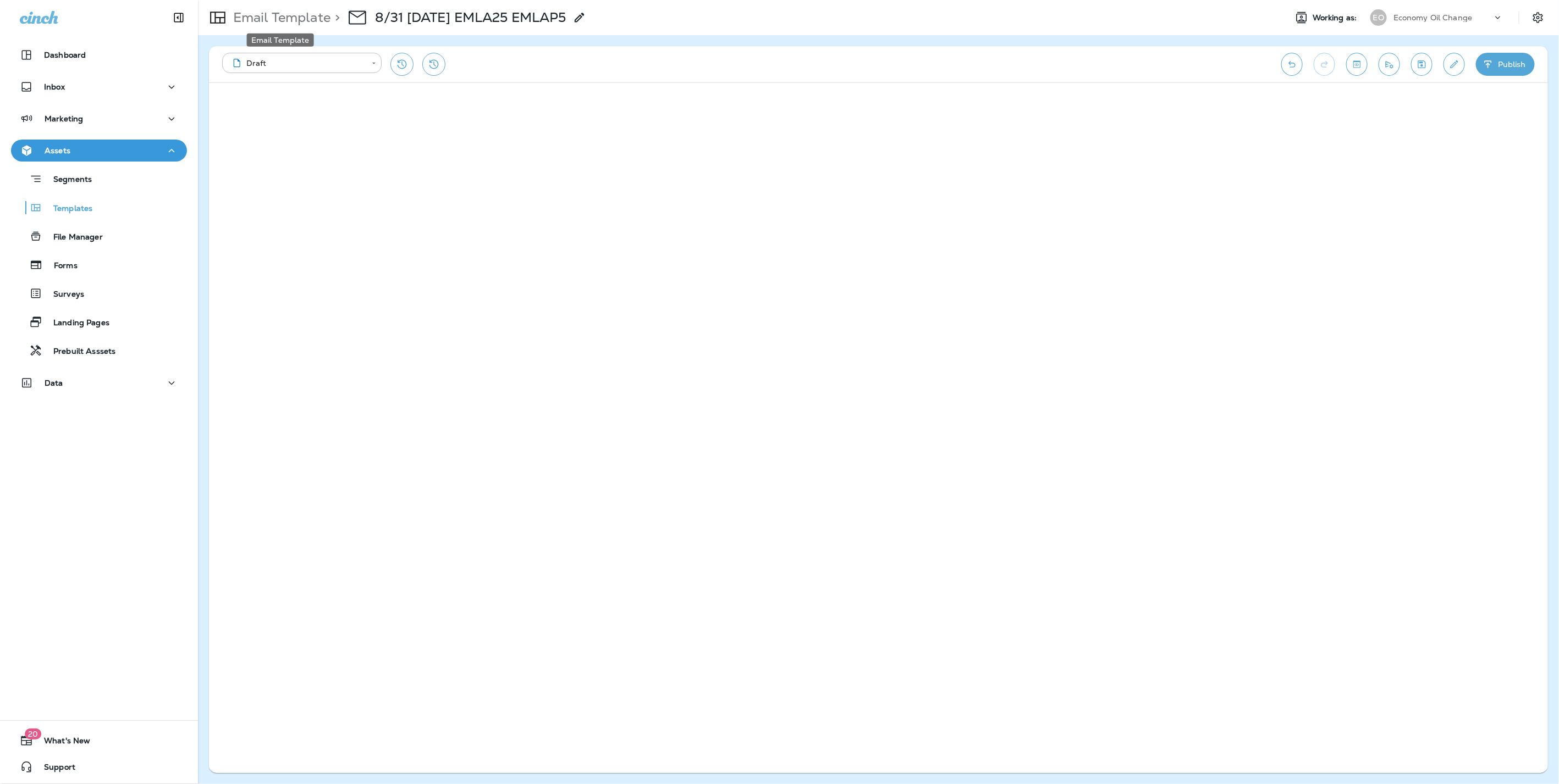
click at [261, 12] on p "Email Template" at bounding box center [280, 17] width 102 height 16
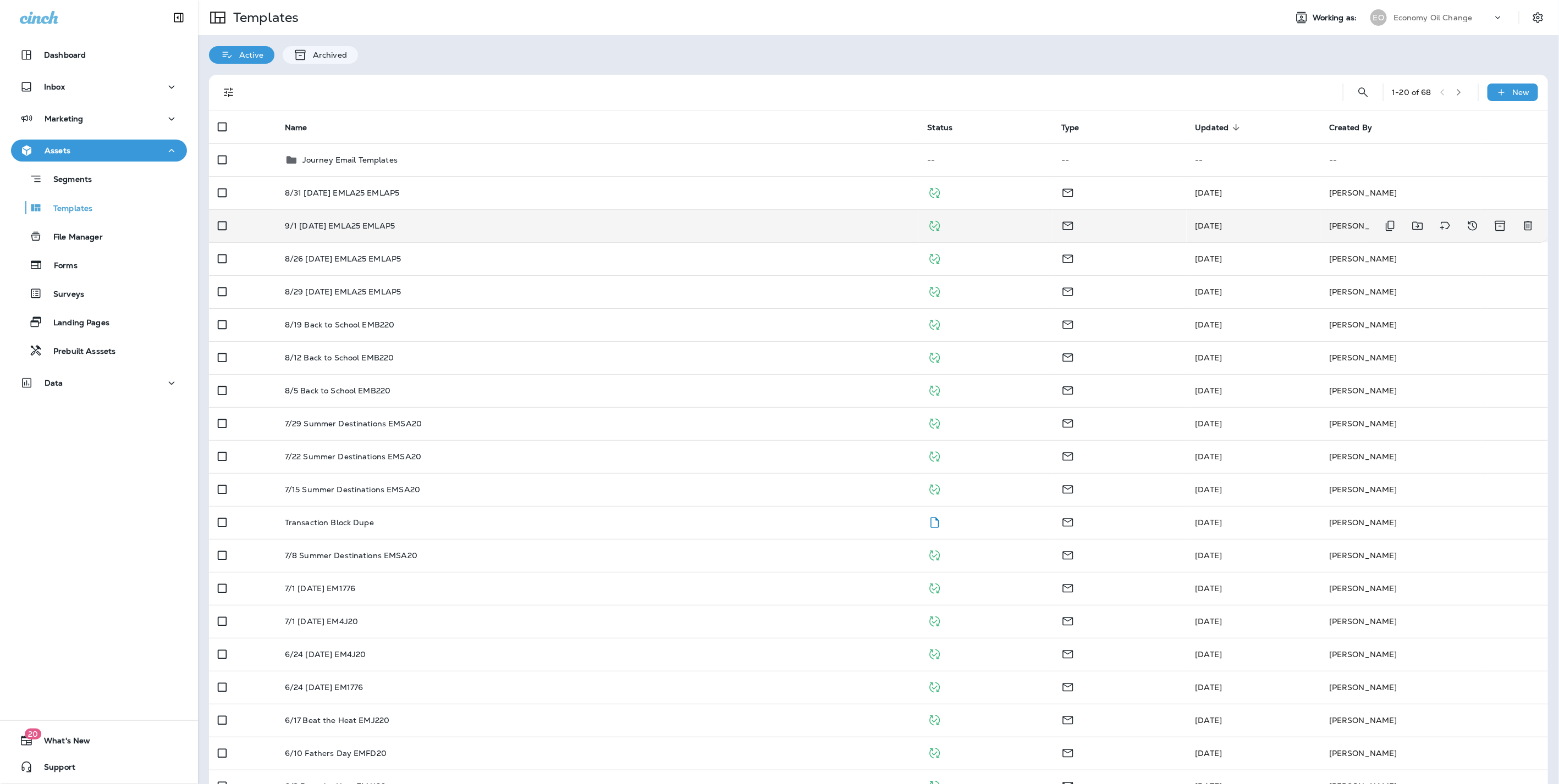
click at [295, 224] on p "9/1 [DATE] EMLA25 EMLAP5" at bounding box center [340, 226] width 110 height 9
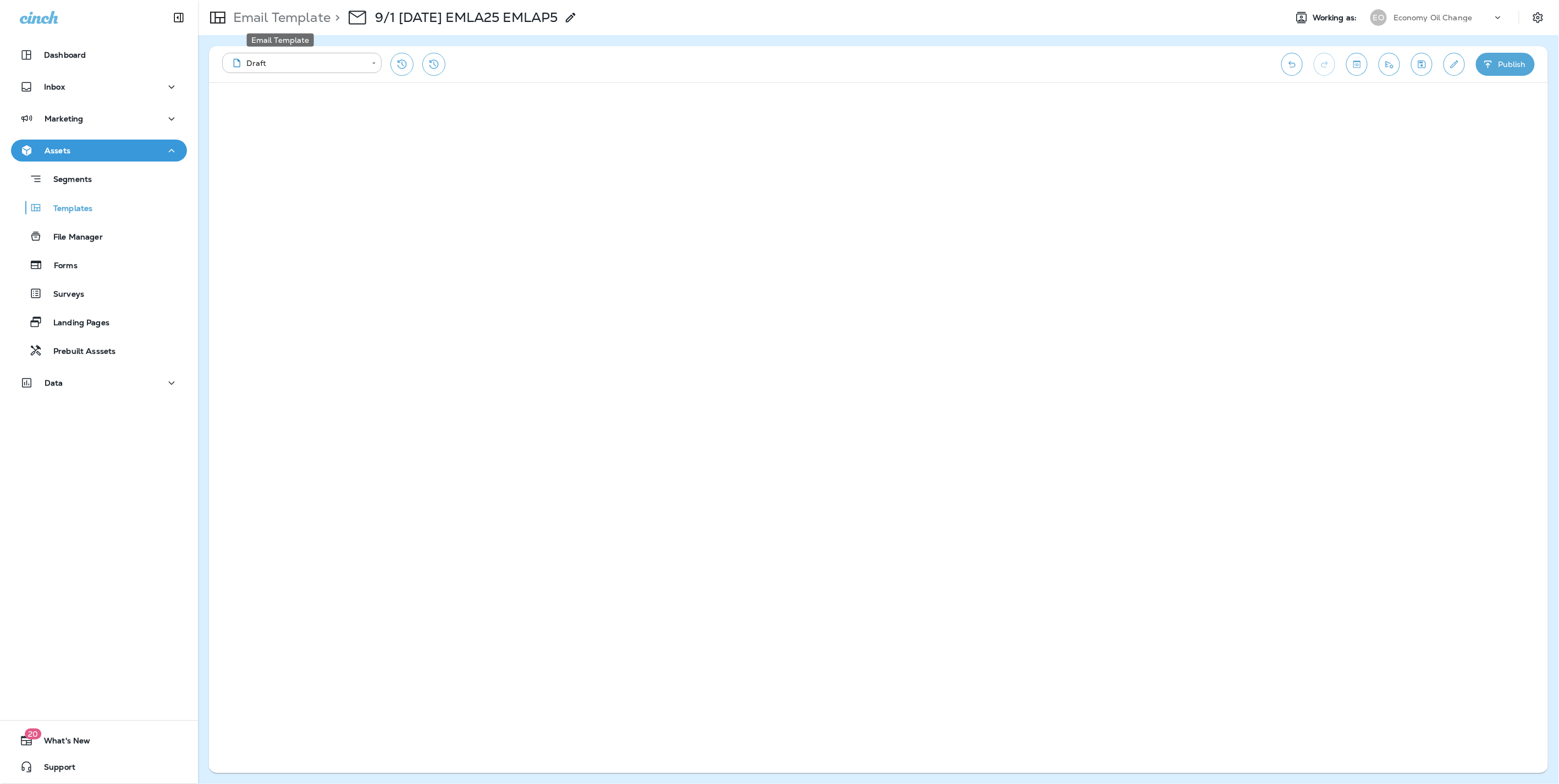
click at [239, 17] on p "Email Template" at bounding box center [280, 17] width 102 height 16
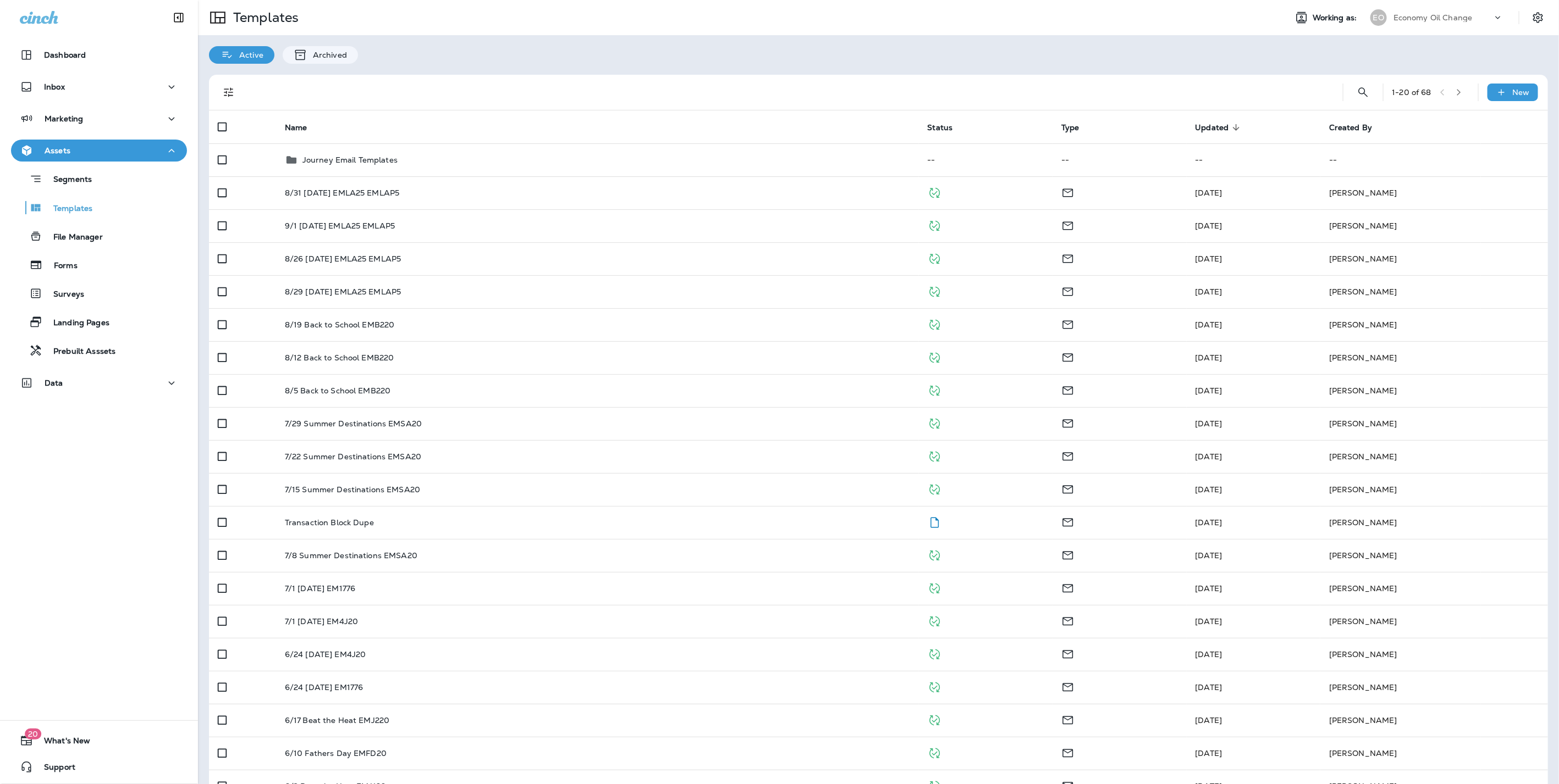
click at [1401, 22] on div "Economy Oil Change" at bounding box center [1442, 17] width 99 height 16
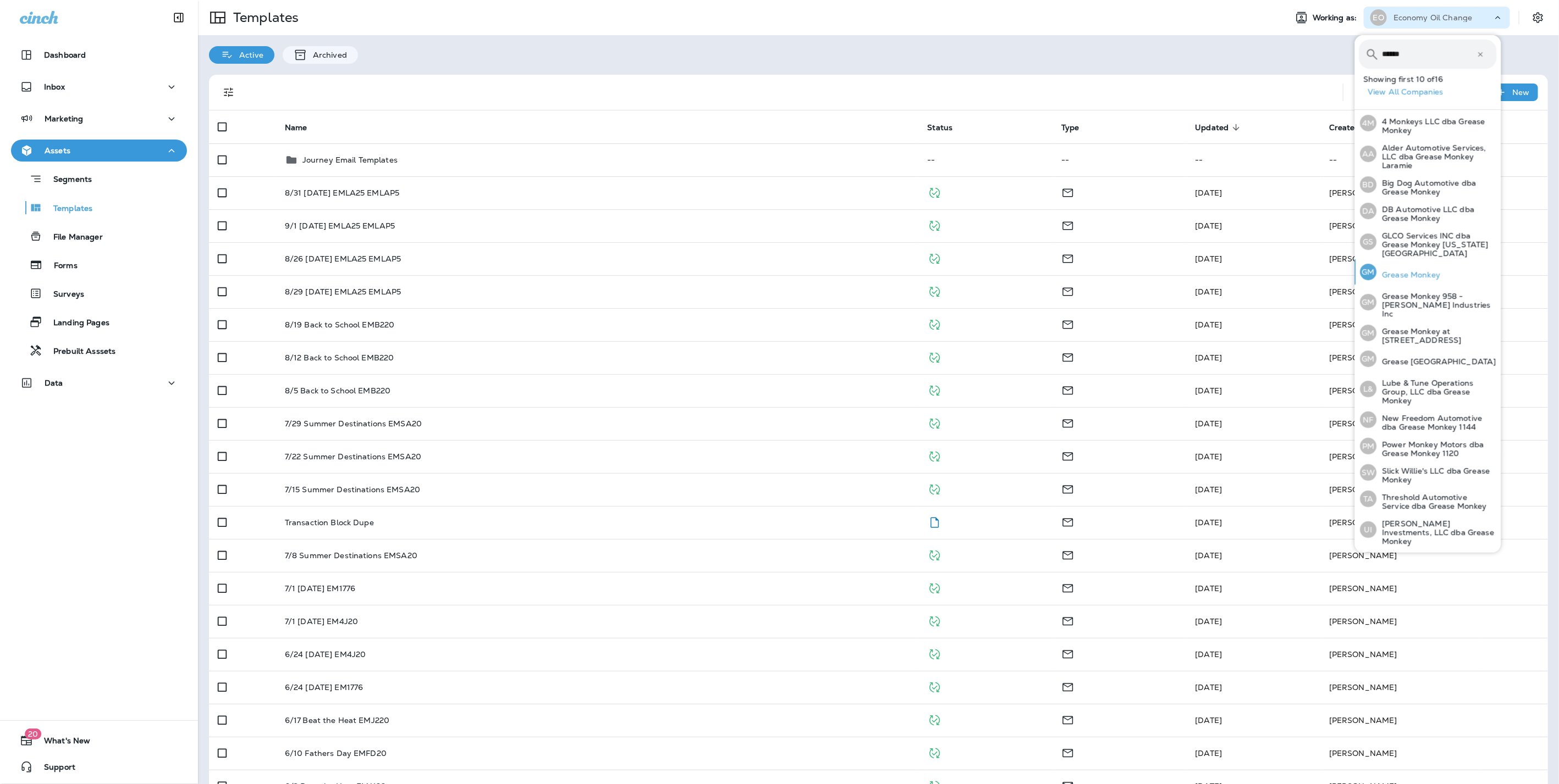
type input "******"
click at [1413, 270] on p "Grease Monkey" at bounding box center [1408, 274] width 63 height 9
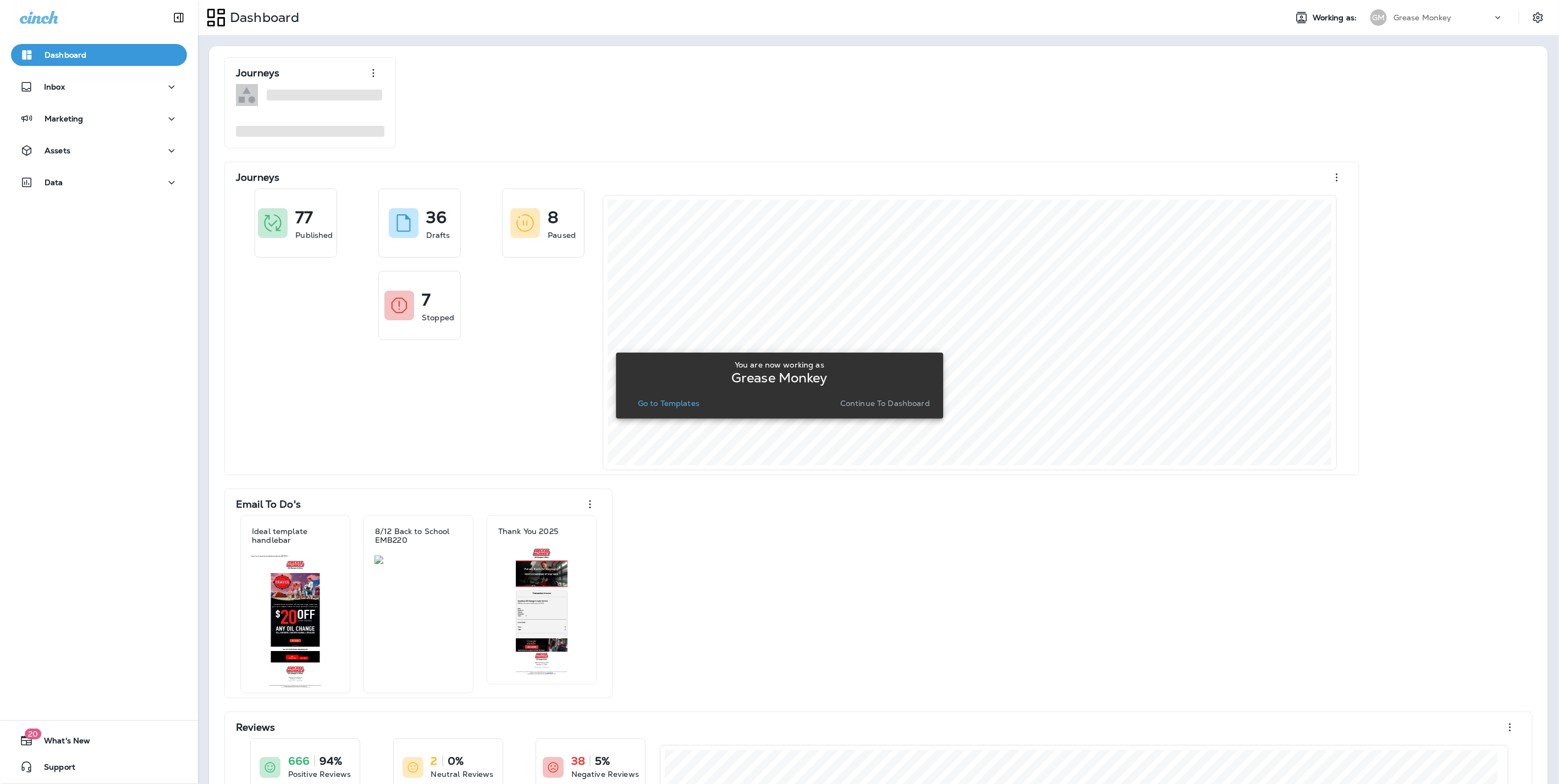
click at [884, 409] on button "Continue to Dashboard" at bounding box center [885, 403] width 99 height 15
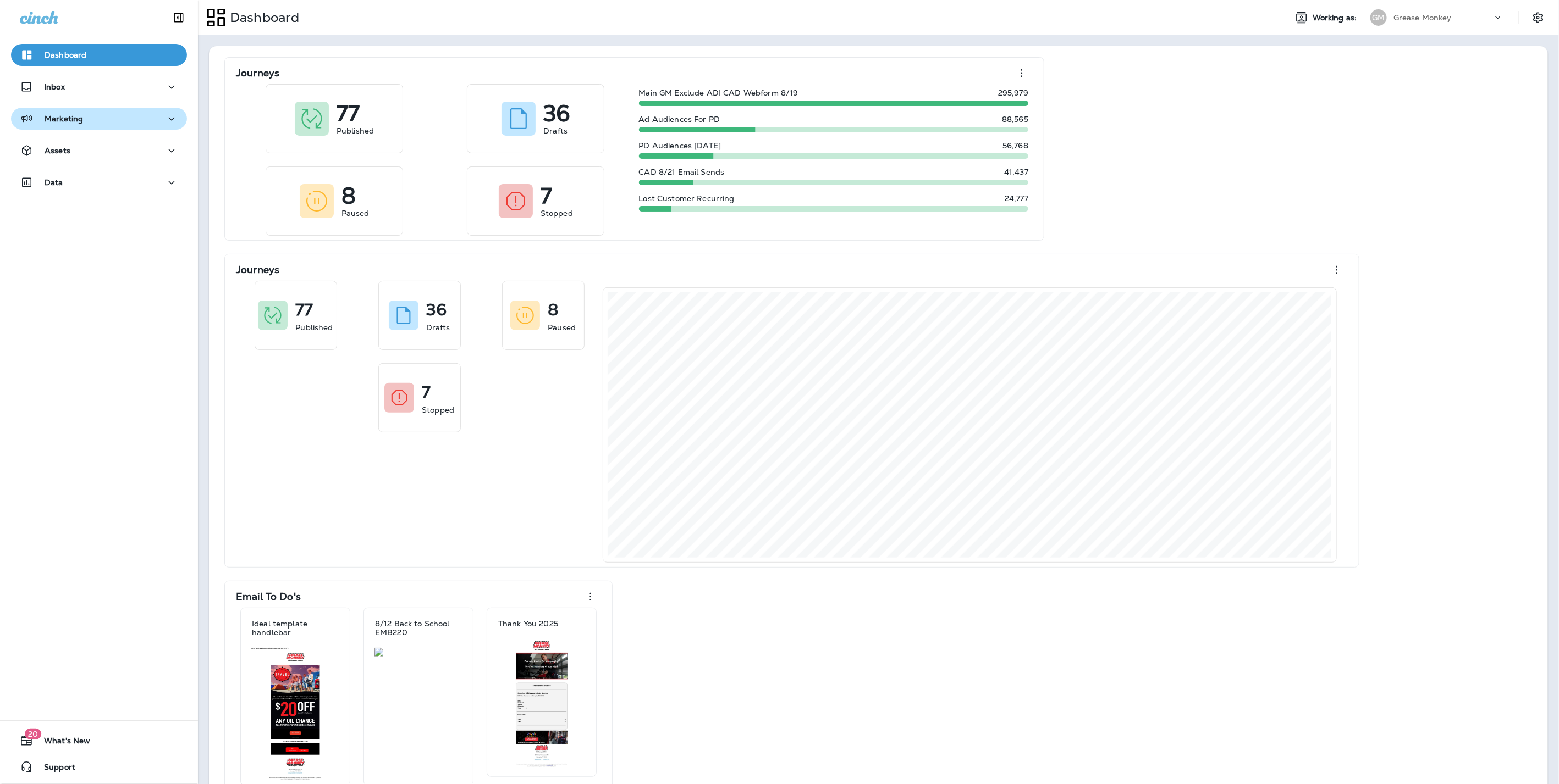
click at [90, 112] on div "Marketing" at bounding box center [99, 119] width 159 height 14
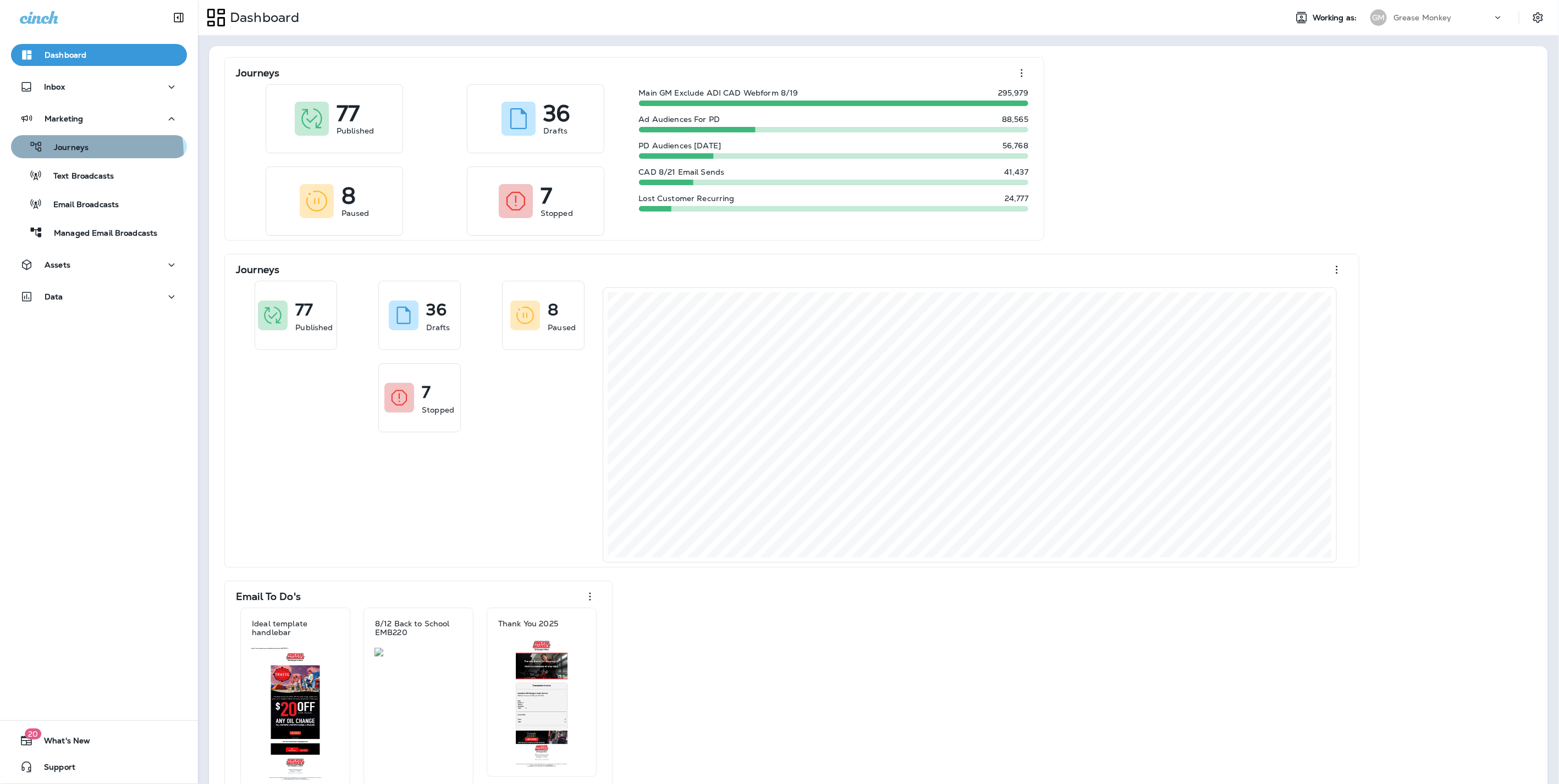
click at [93, 154] on div "Journeys" at bounding box center [99, 146] width 167 height 16
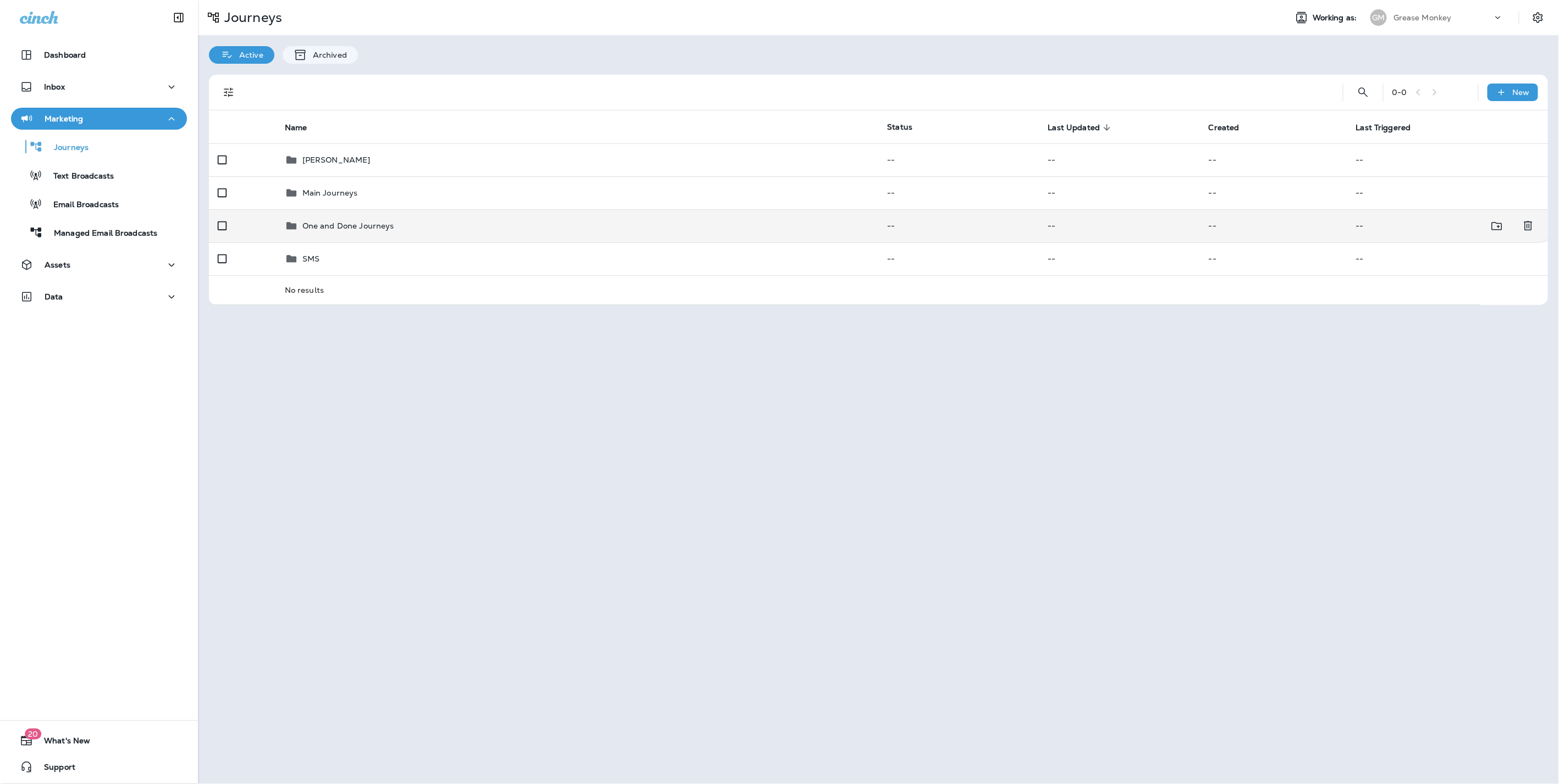
click at [314, 223] on p "One and Done Journeys" at bounding box center [347, 226] width 92 height 9
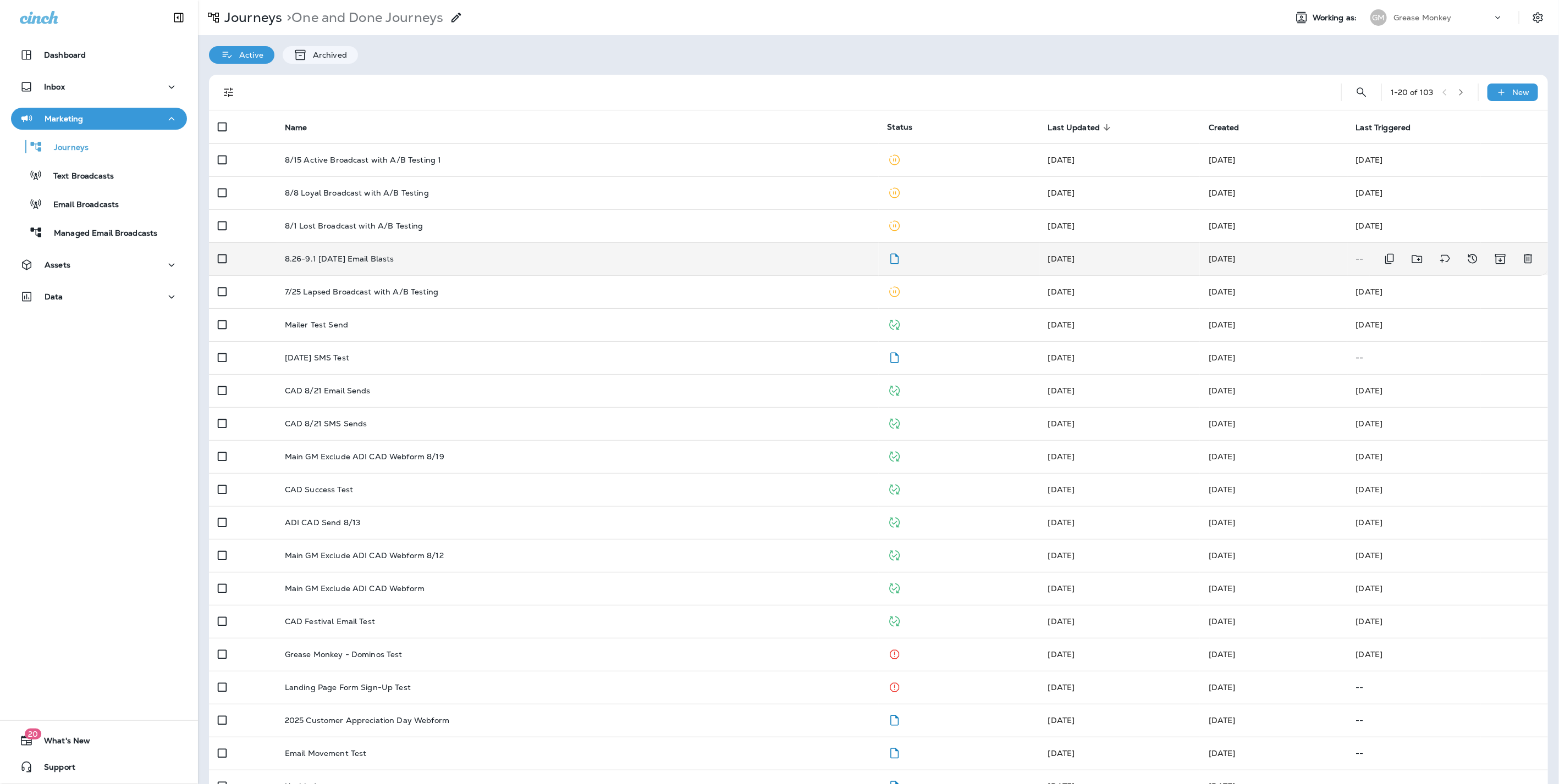
click at [449, 261] on div "8.26-9.1 [DATE] Email Blasts" at bounding box center [577, 259] width 585 height 9
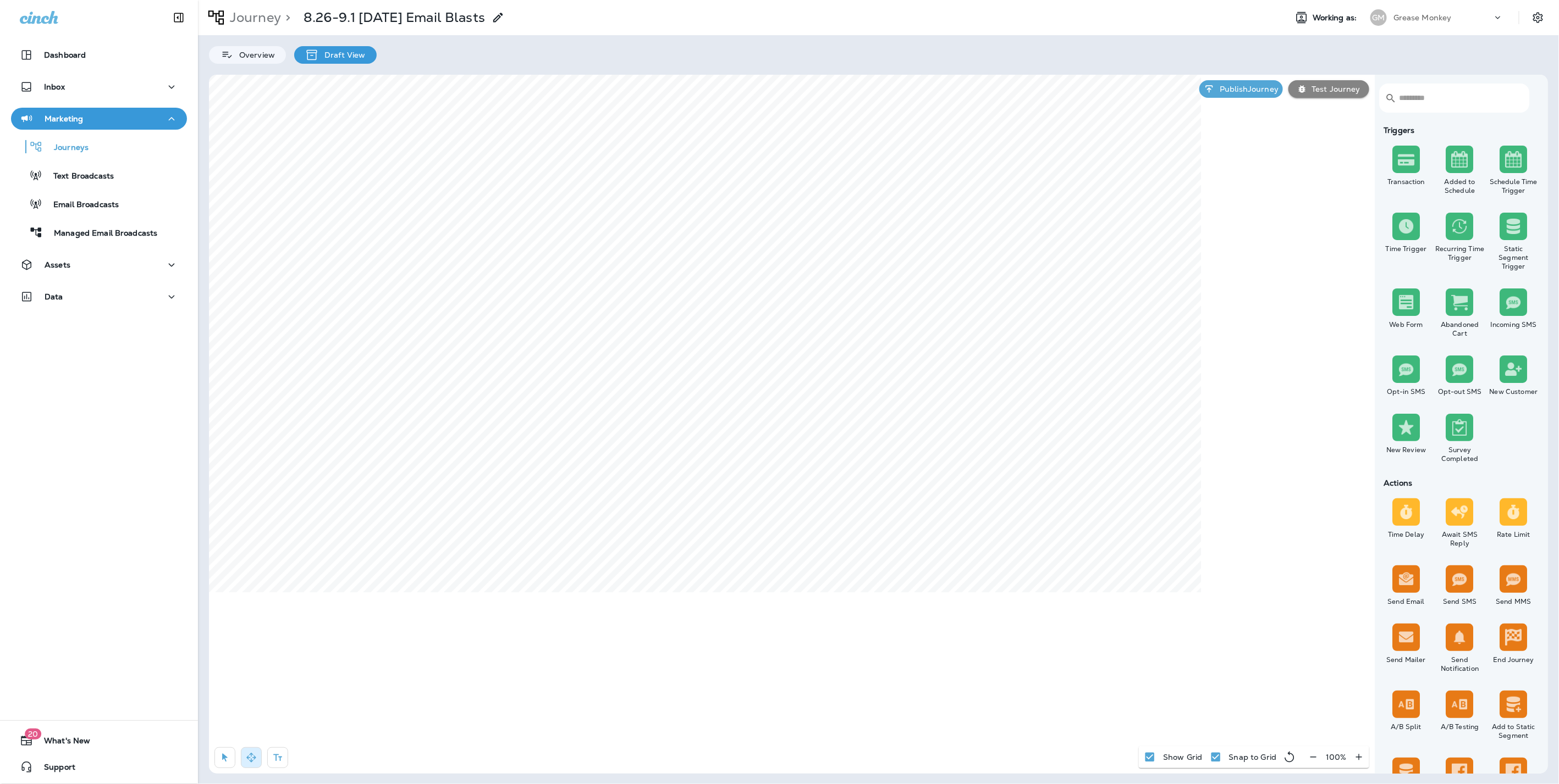
select select "****"
click at [858, 255] on icon at bounding box center [856, 255] width 7 height 7
click at [1430, 3] on div "Journey > 8.26-9.1 Labor Day Email Blasts Working as: GM Grease Monkey" at bounding box center [879, 17] width 1361 height 35
click at [1433, 15] on p "Grease Monkey" at bounding box center [1423, 17] width 58 height 9
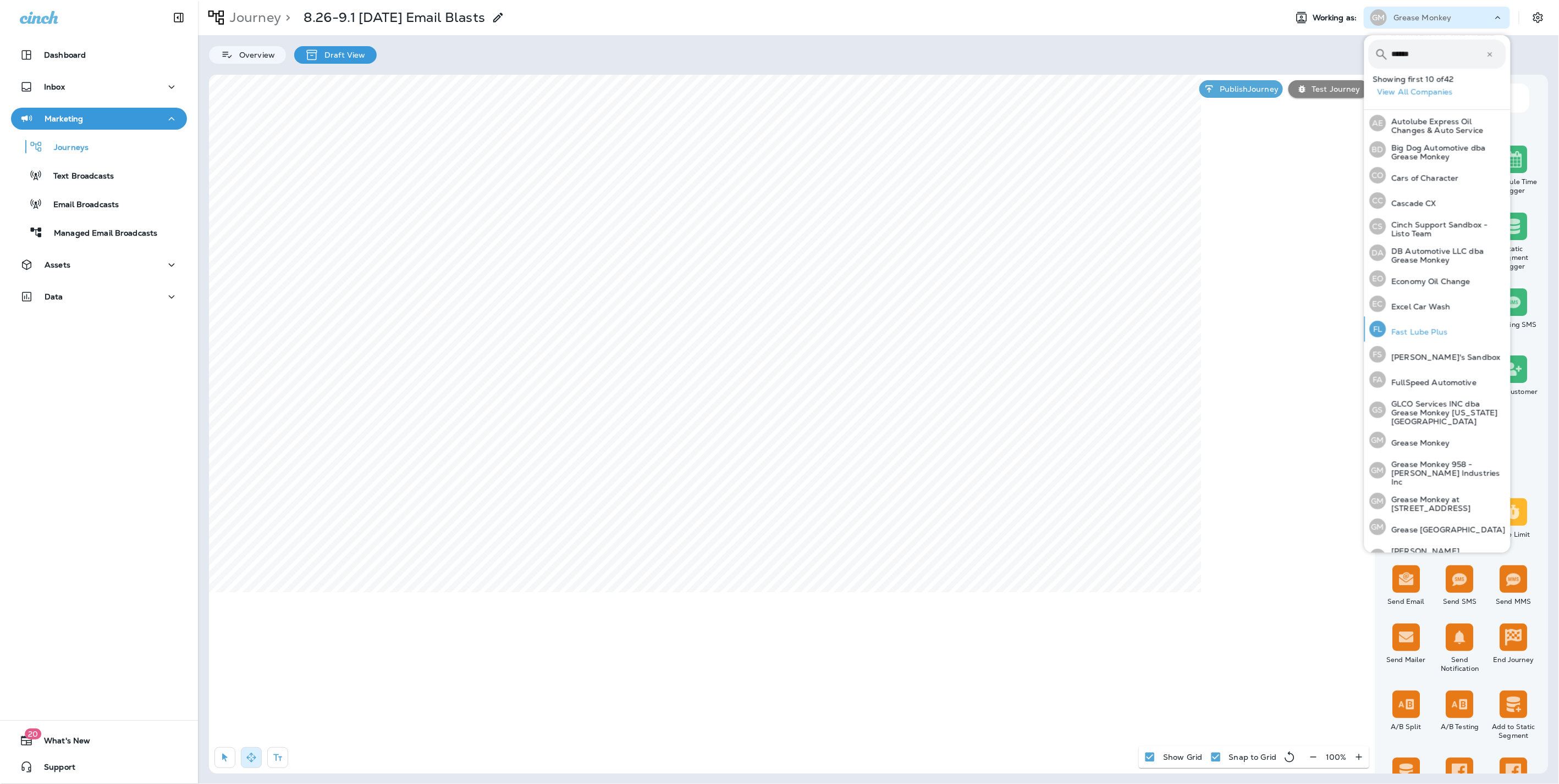
scroll to position [88, 0]
type input "******"
click at [1435, 494] on p "Grease Monkey at [STREET_ADDRESS]" at bounding box center [1446, 503] width 120 height 18
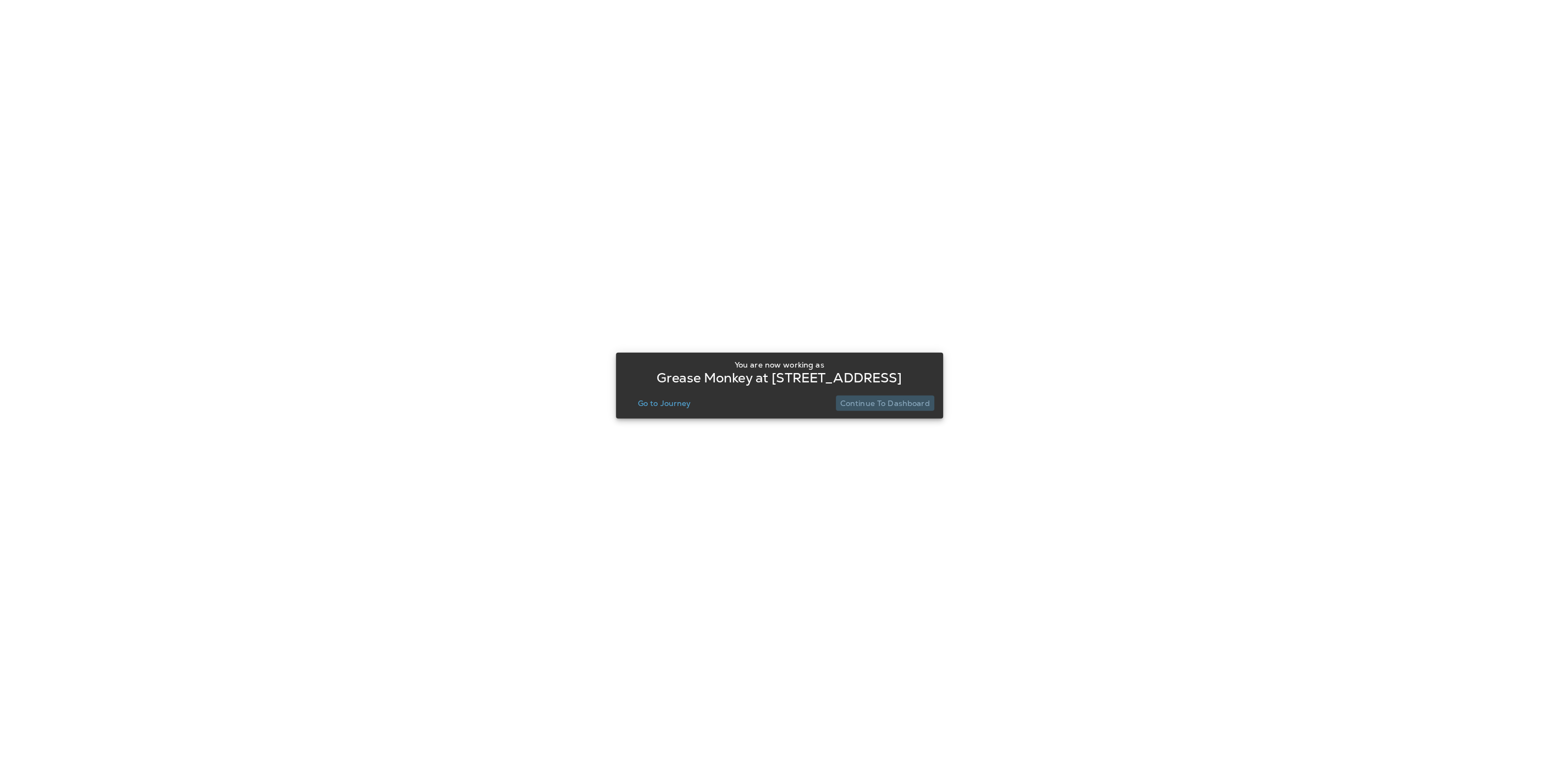
click at [903, 403] on p "Continue to Dashboard" at bounding box center [885, 403] width 89 height 9
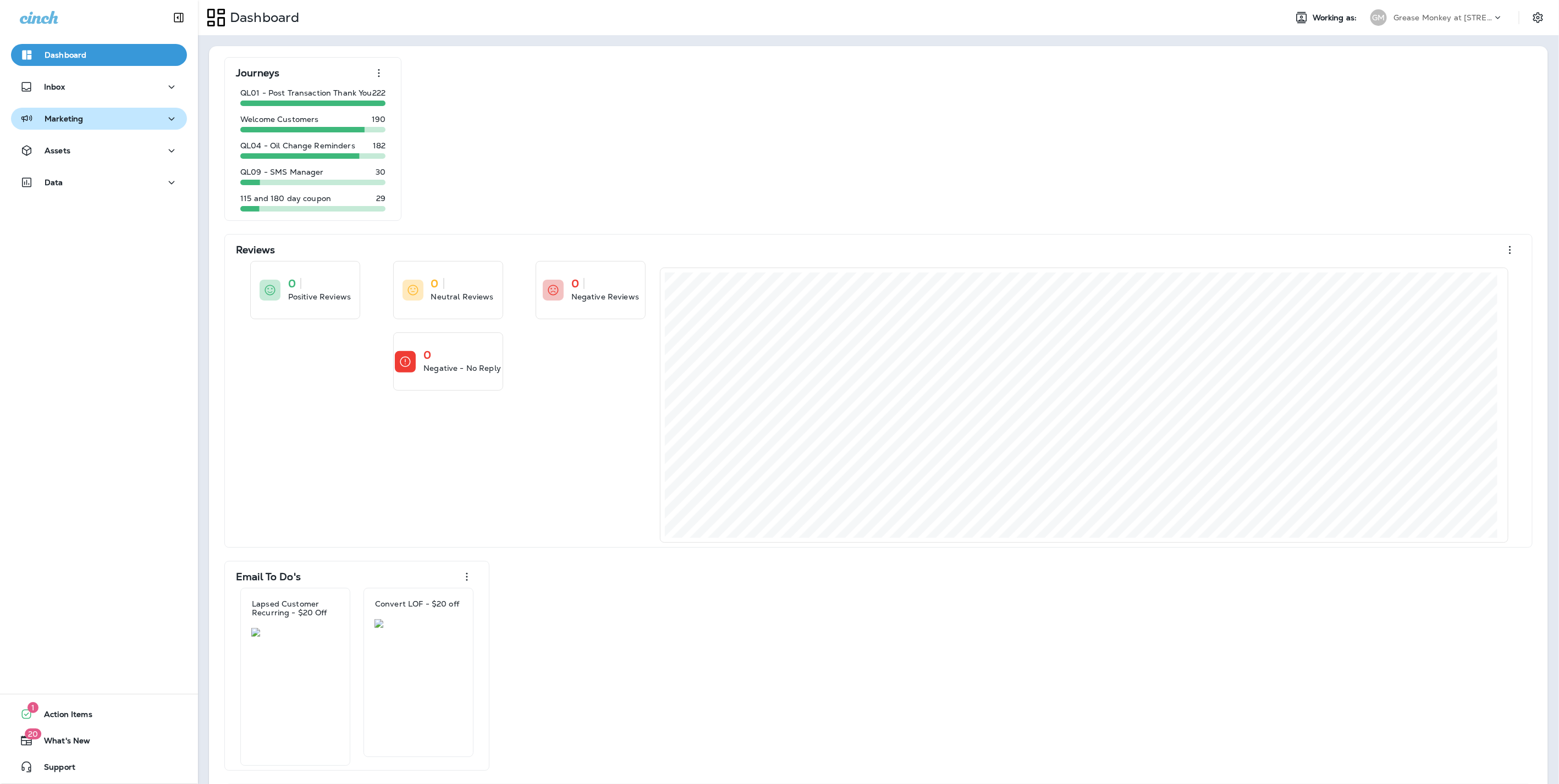
click at [63, 116] on p "Marketing" at bounding box center [63, 118] width 39 height 9
click at [69, 154] on div "Journeys" at bounding box center [51, 146] width 73 height 16
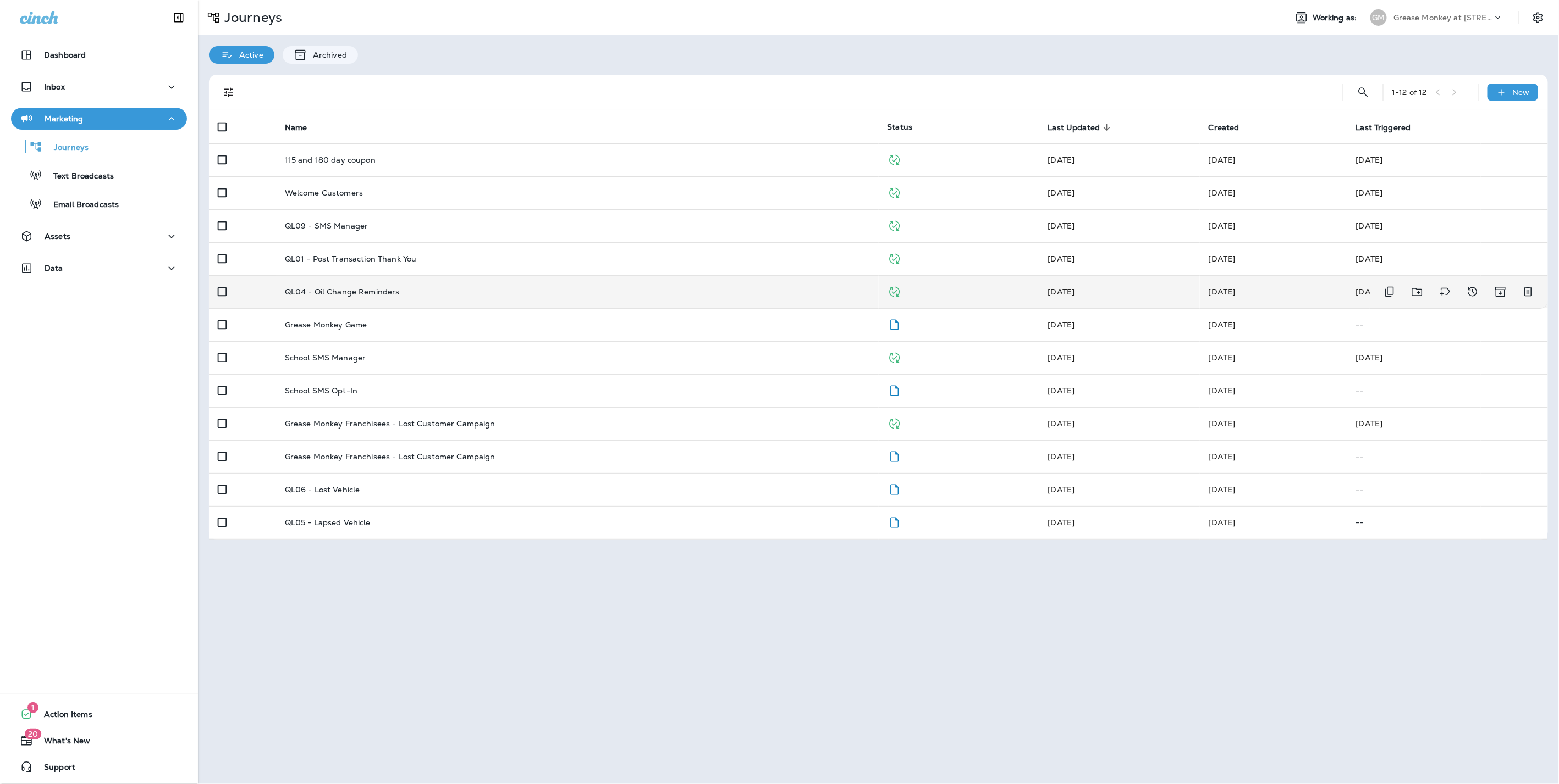
click at [357, 287] on p "QL04 - Oil Change Reminders" at bounding box center [342, 292] width 115 height 9
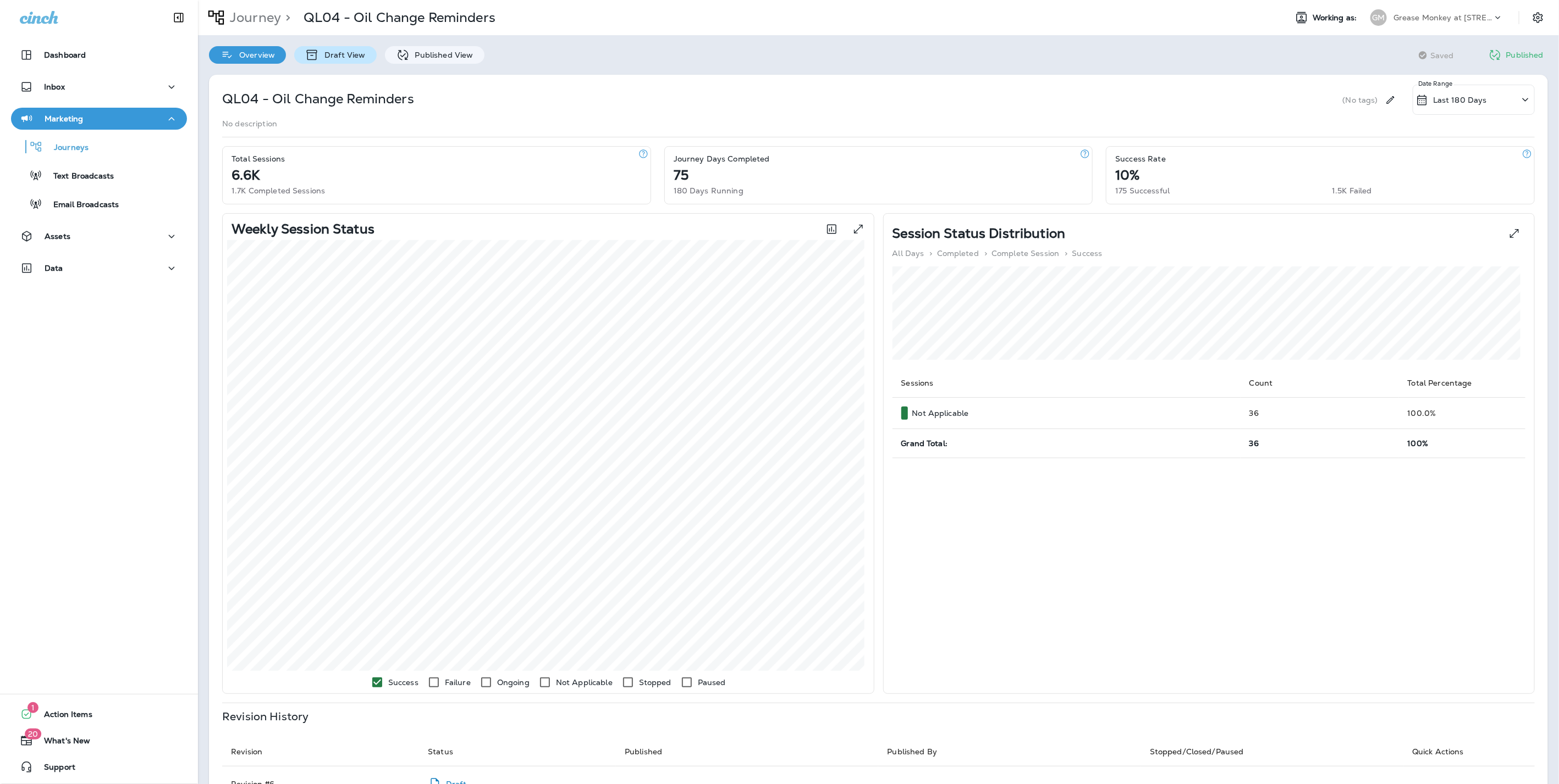
click at [329, 52] on p "Draft View" at bounding box center [342, 55] width 46 height 9
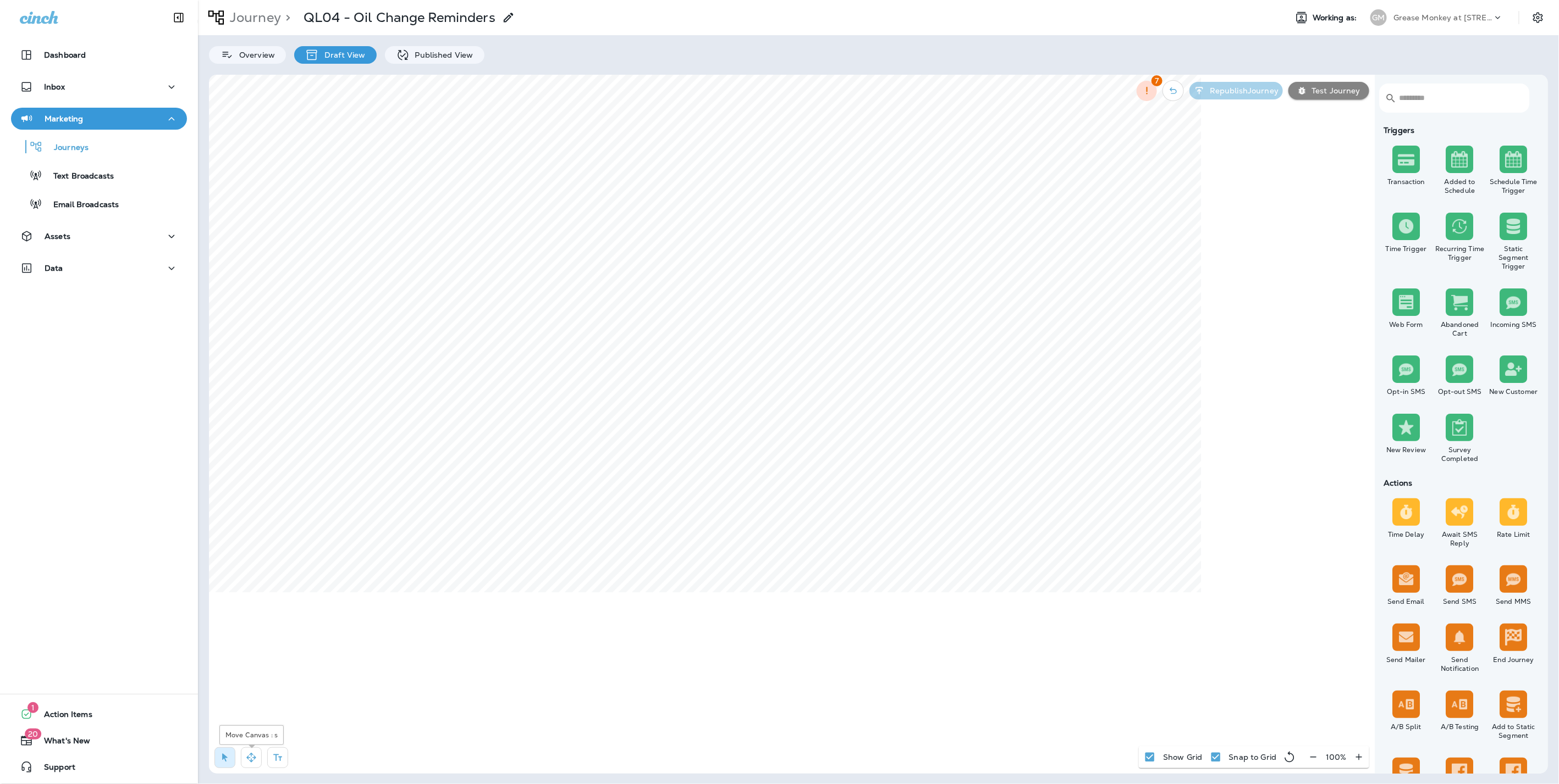
click at [254, 757] on icon "button" at bounding box center [251, 757] width 9 height 9
click at [1035, 59] on div "Journey > QL04 - Oil Change Reminders Working as: GM Grease Monkey at 18609 Gre…" at bounding box center [879, 392] width 1361 height 784
